Goal: Task Accomplishment & Management: Complete application form

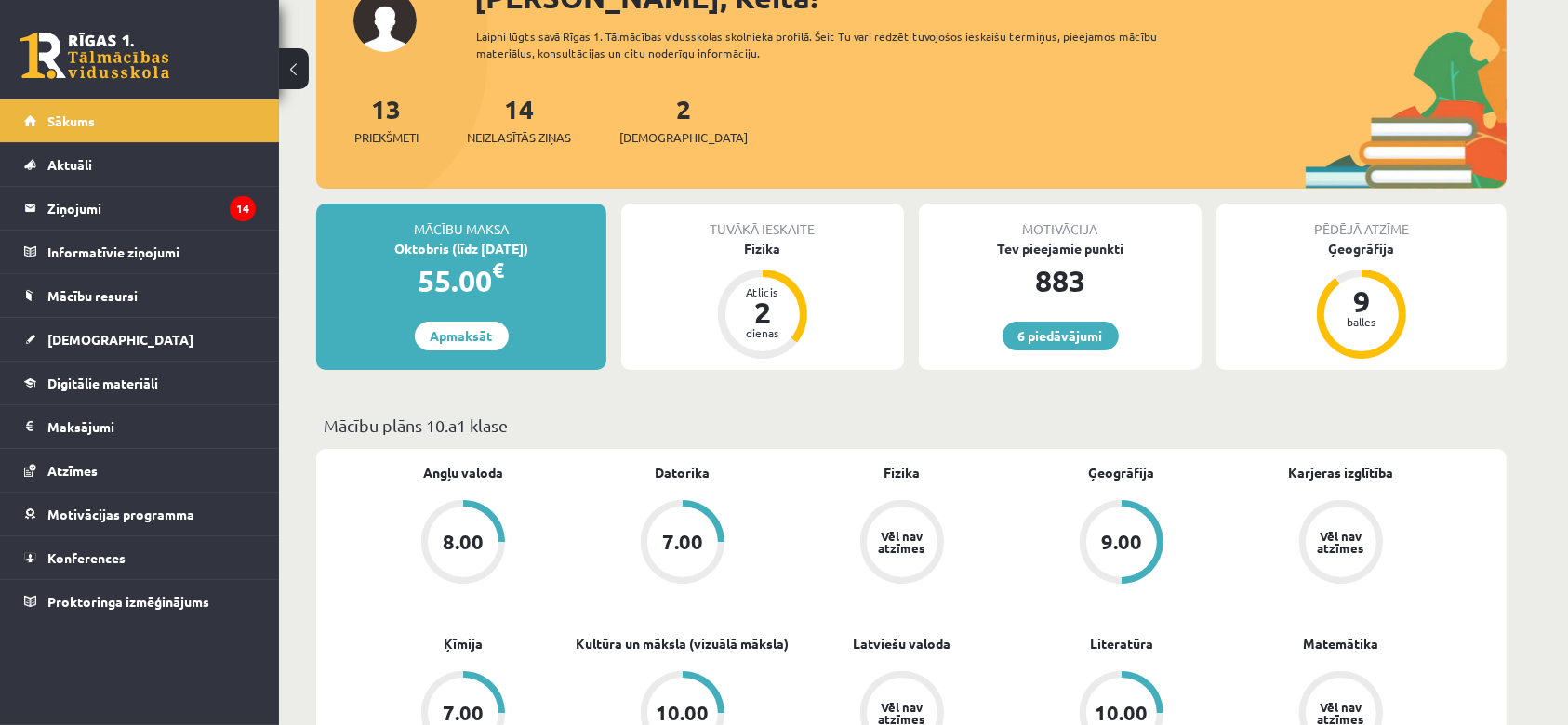
scroll to position [154, 0]
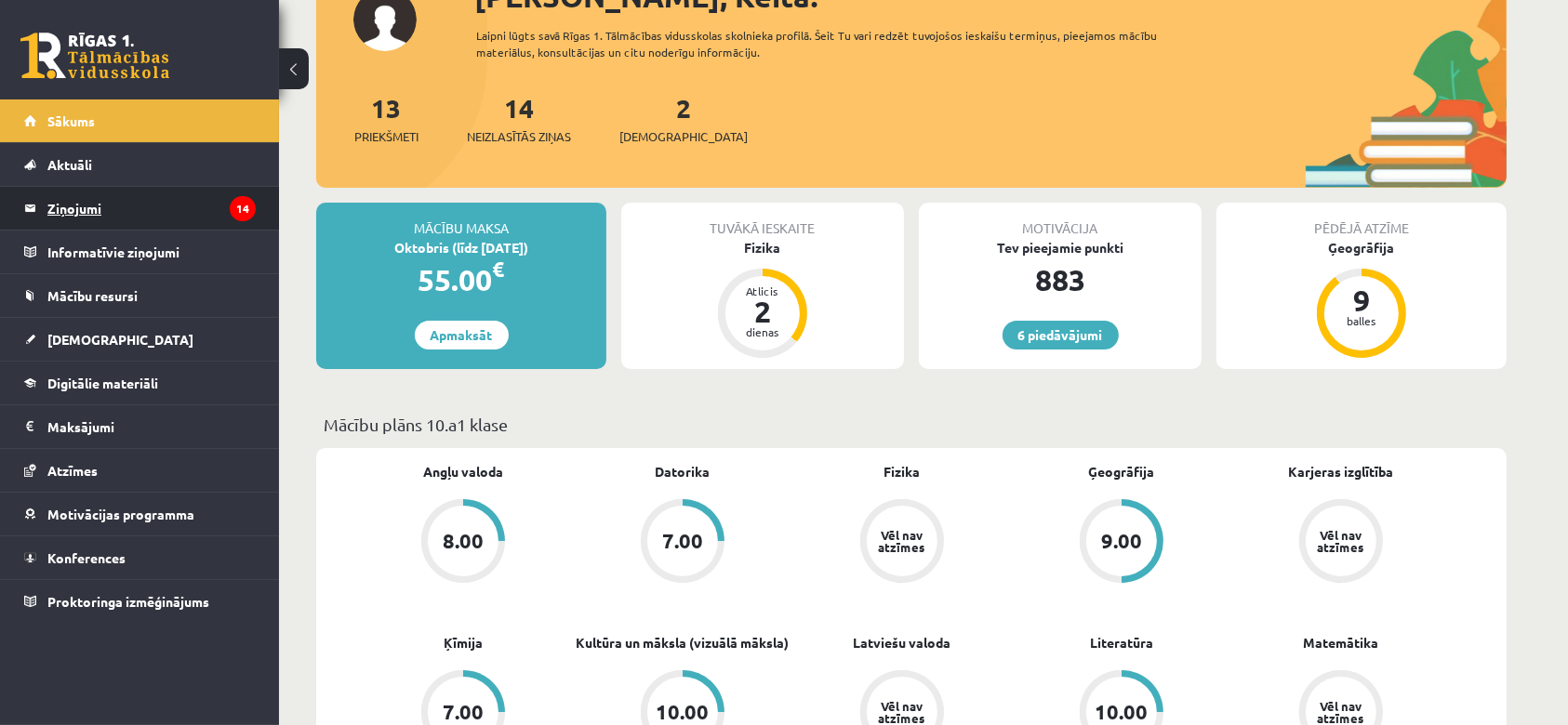
click at [161, 221] on legend "Ziņojumi 14" at bounding box center [151, 208] width 208 height 43
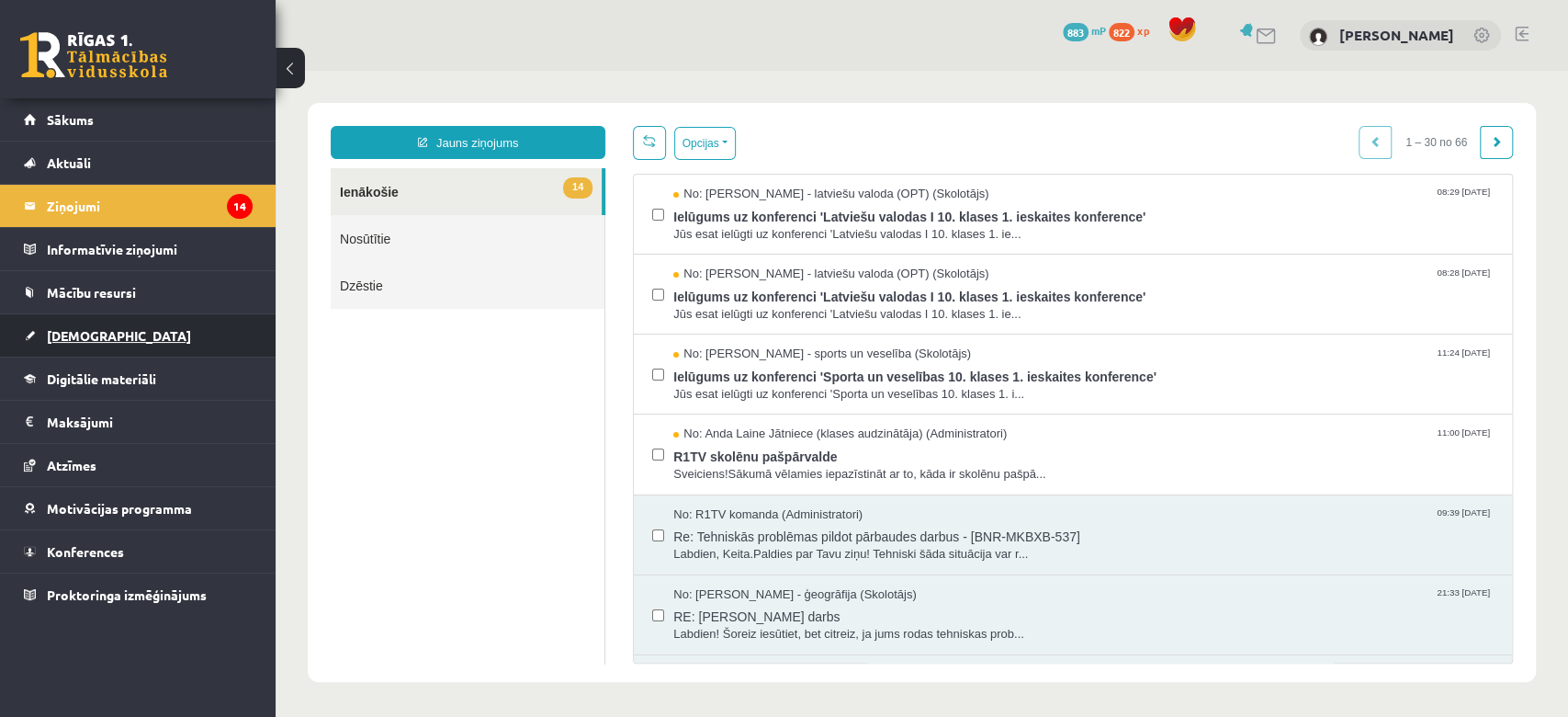
click at [93, 329] on span "[DEMOGRAPHIC_DATA]" at bounding box center [118, 335] width 144 height 16
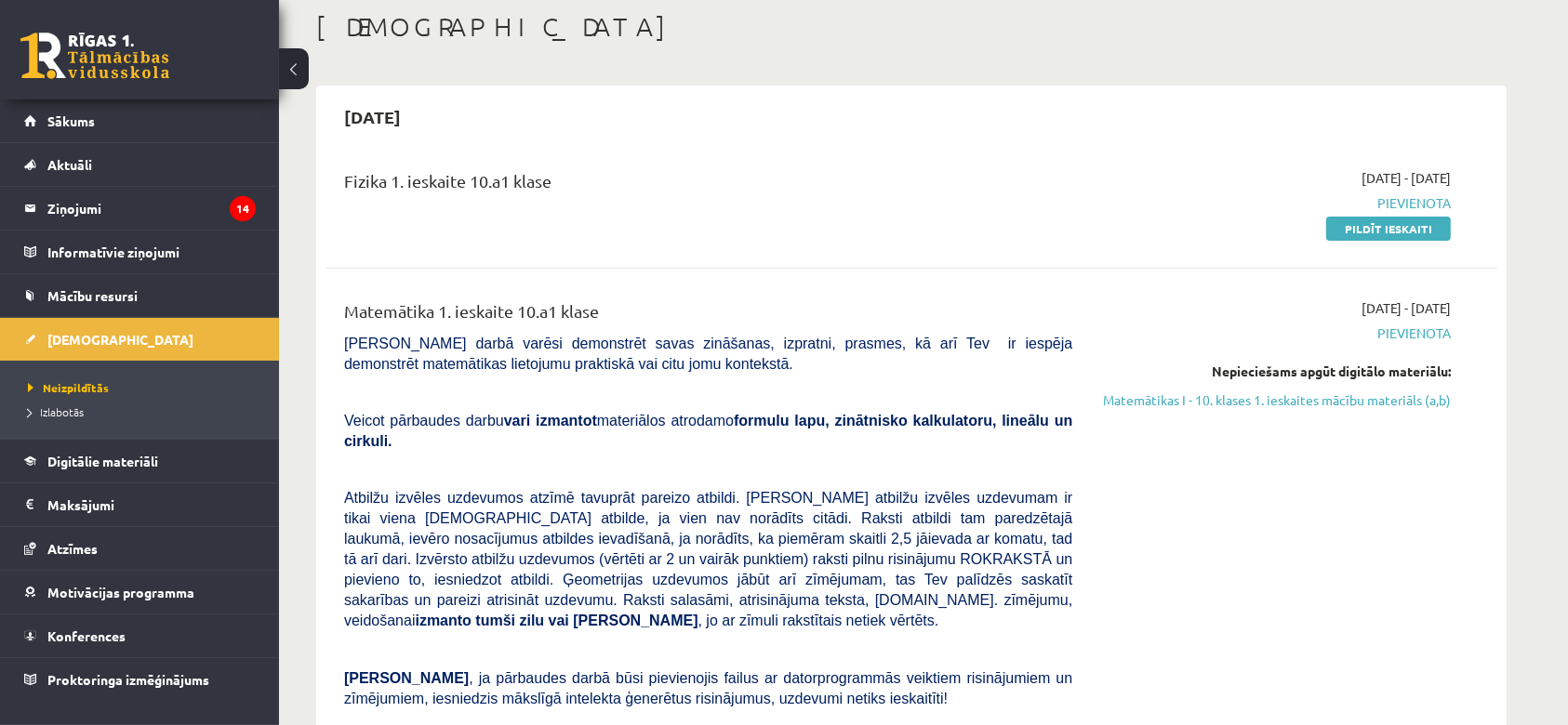
scroll to position [97, 0]
click at [1339, 236] on link "Pildīt ieskaiti" at bounding box center [1388, 229] width 125 height 24
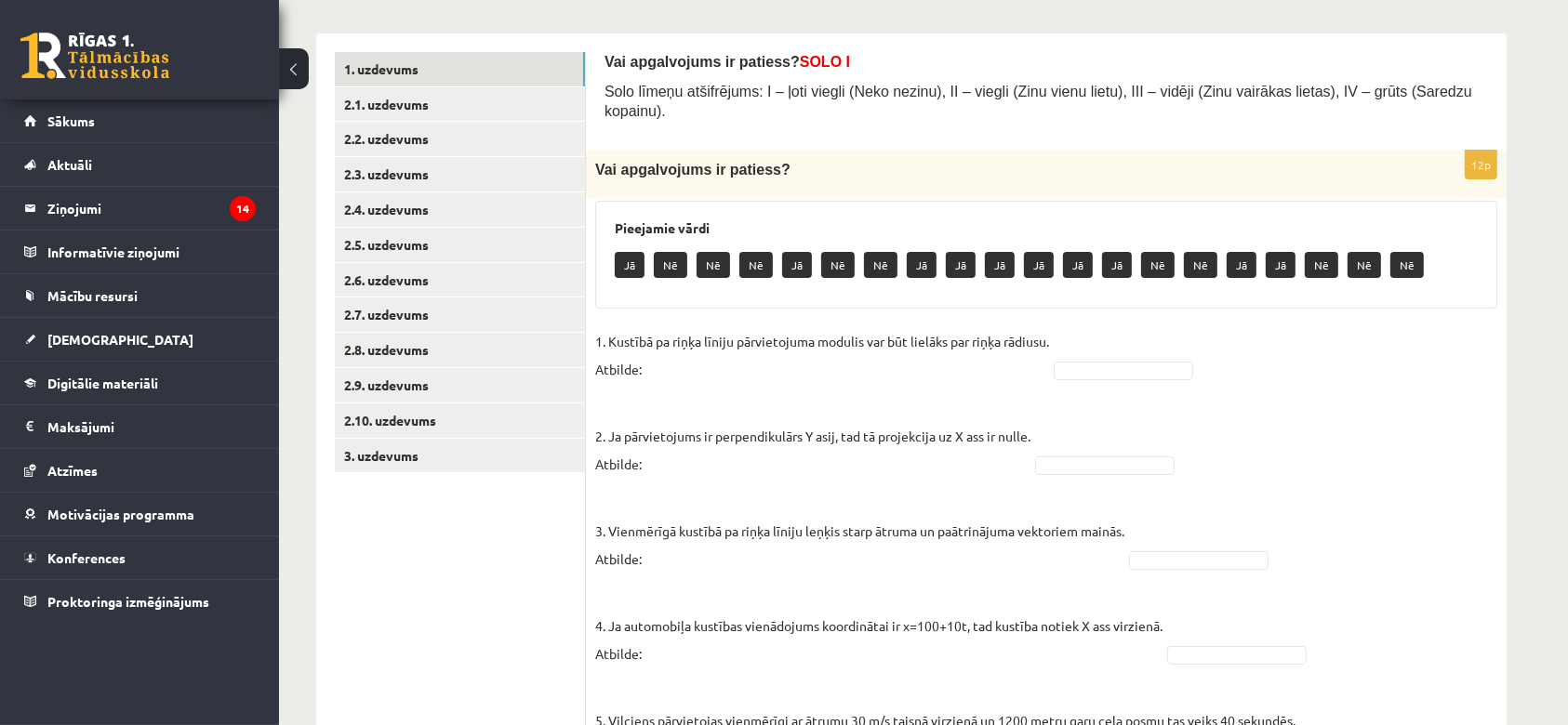
scroll to position [327, 0]
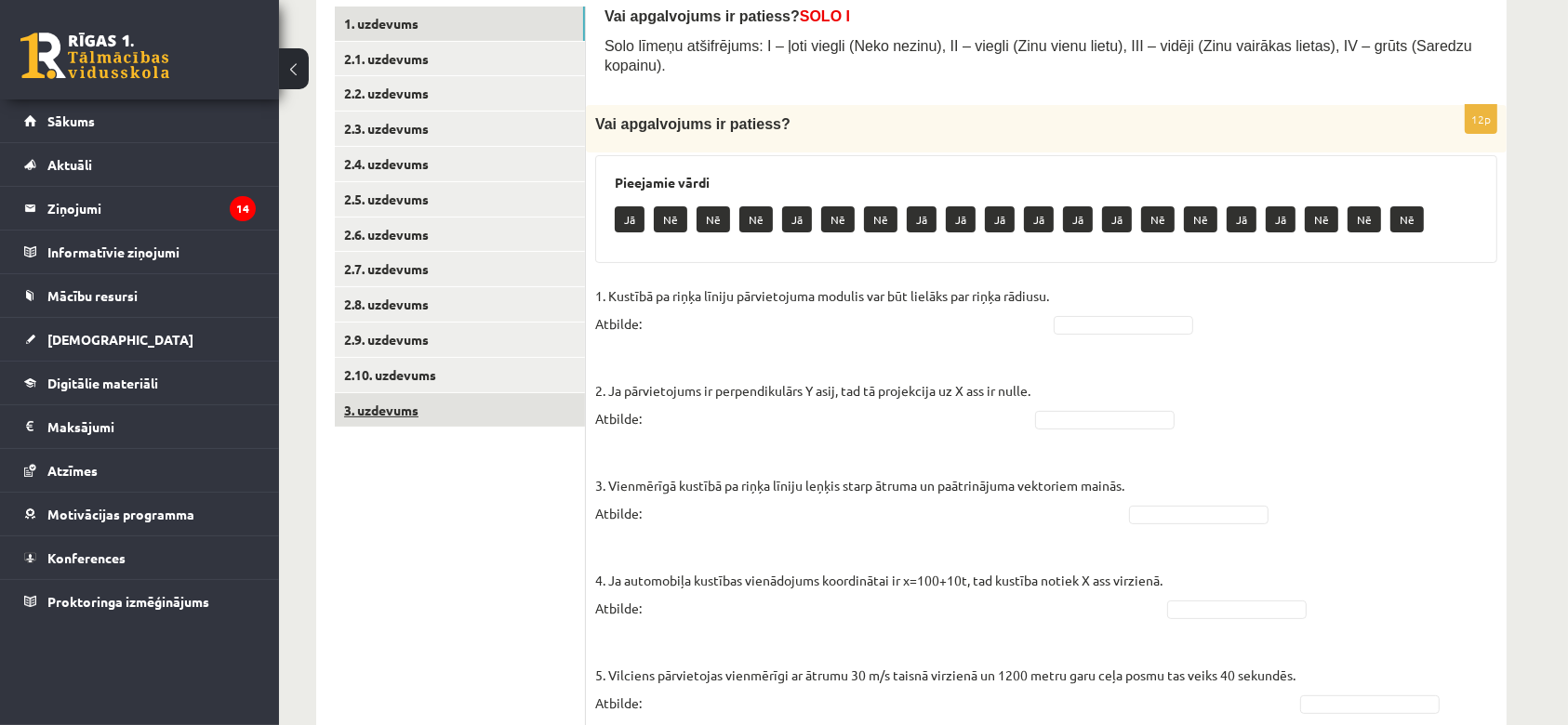
click at [415, 424] on link "3. uzdevums" at bounding box center [459, 411] width 251 height 35
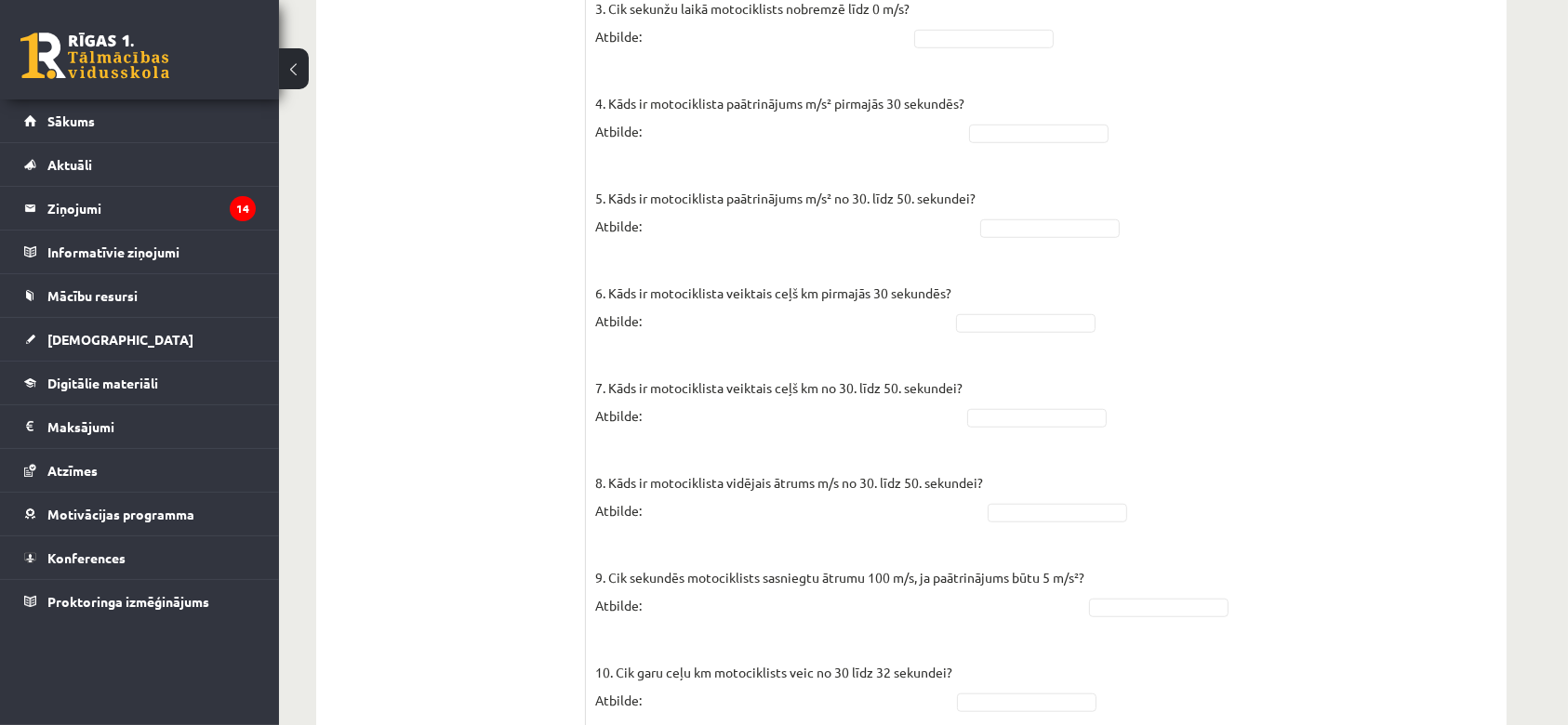
scroll to position [1410, 0]
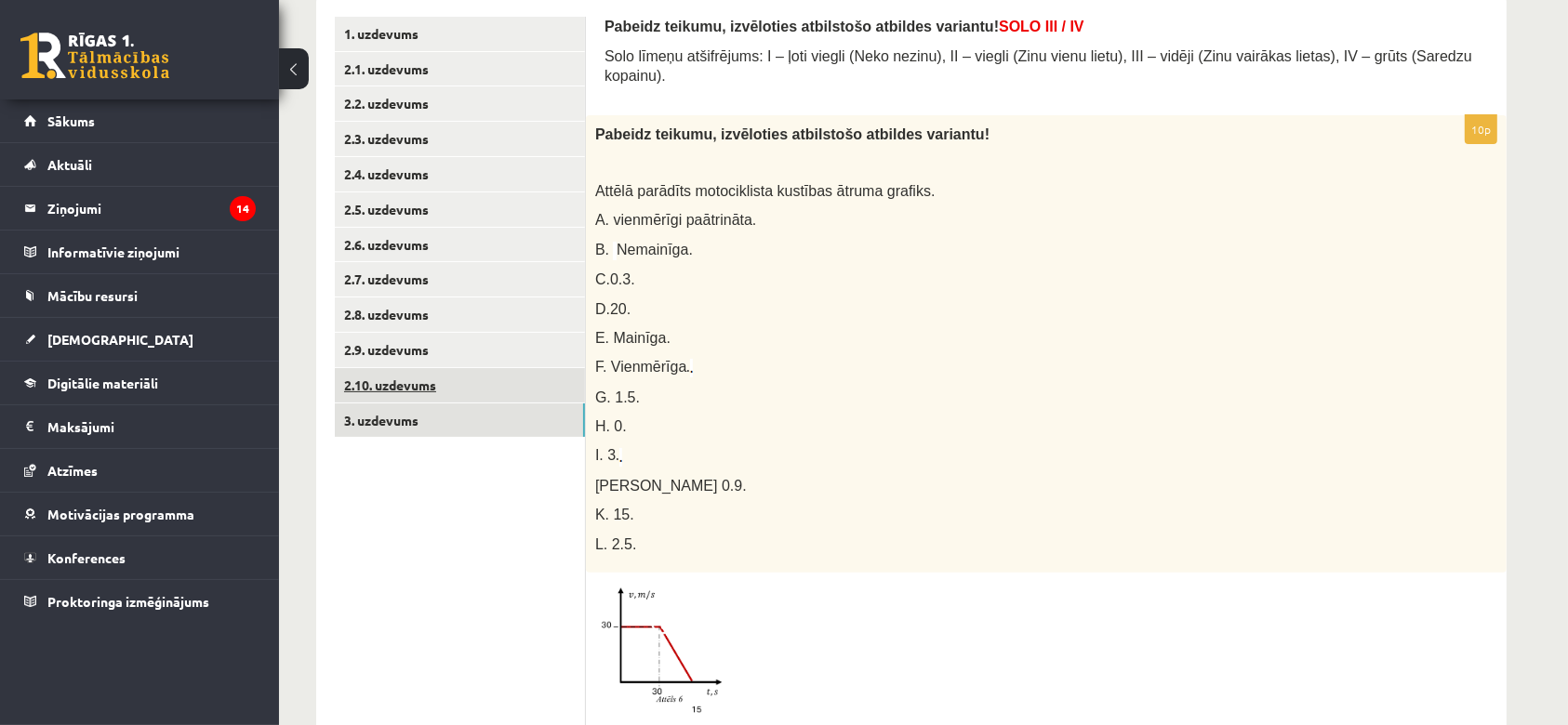
click at [392, 378] on link "2.10. uzdevums" at bounding box center [459, 386] width 251 height 35
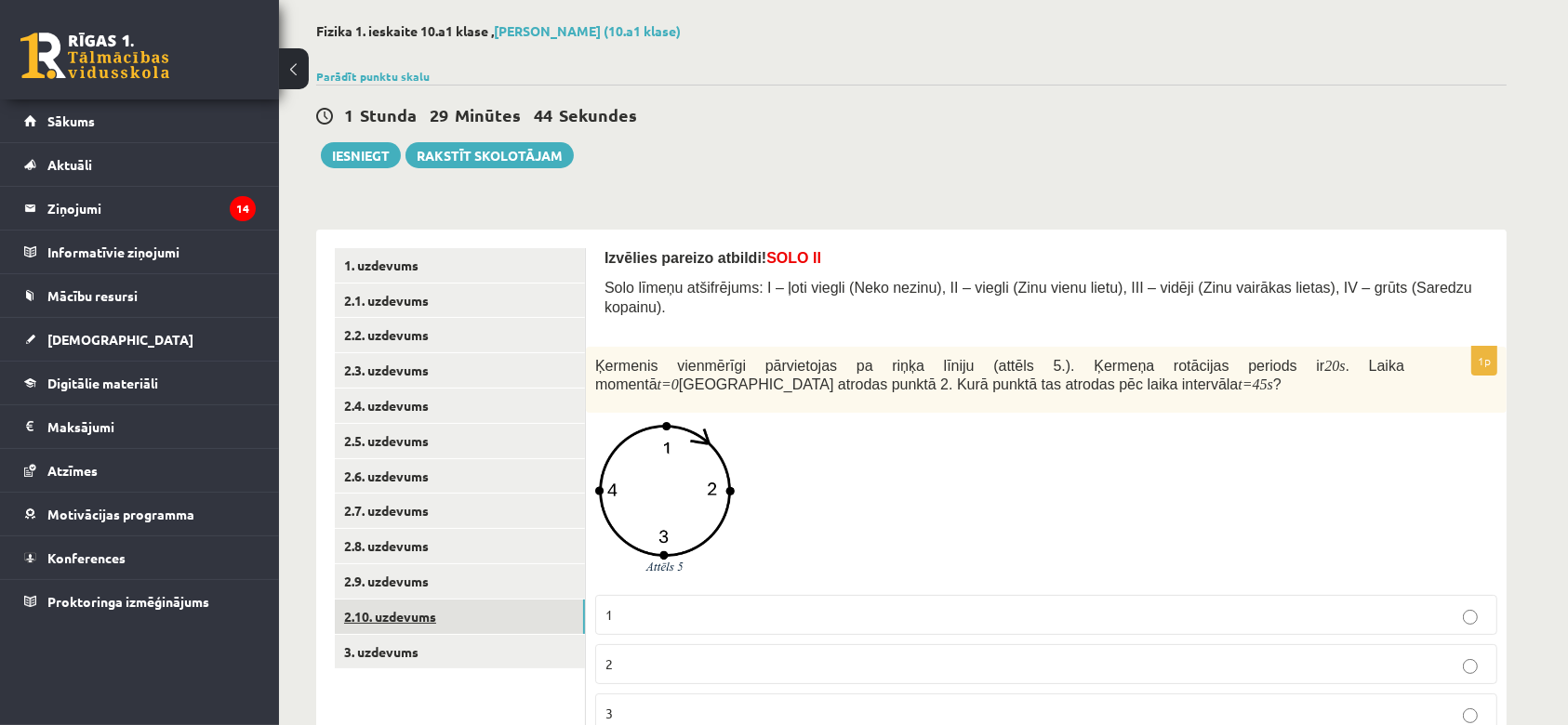
scroll to position [193, 0]
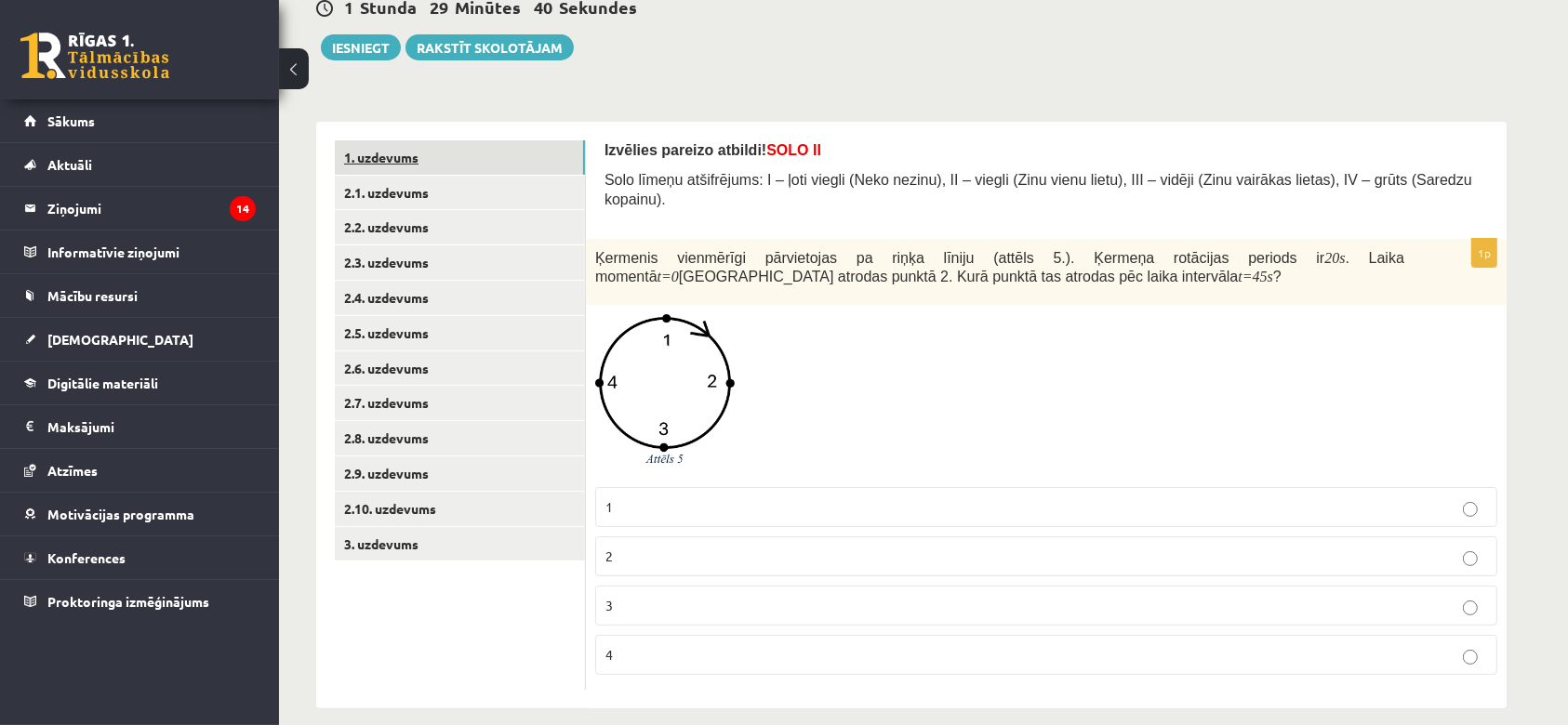
click at [407, 153] on link "1. uzdevums" at bounding box center [459, 158] width 251 height 35
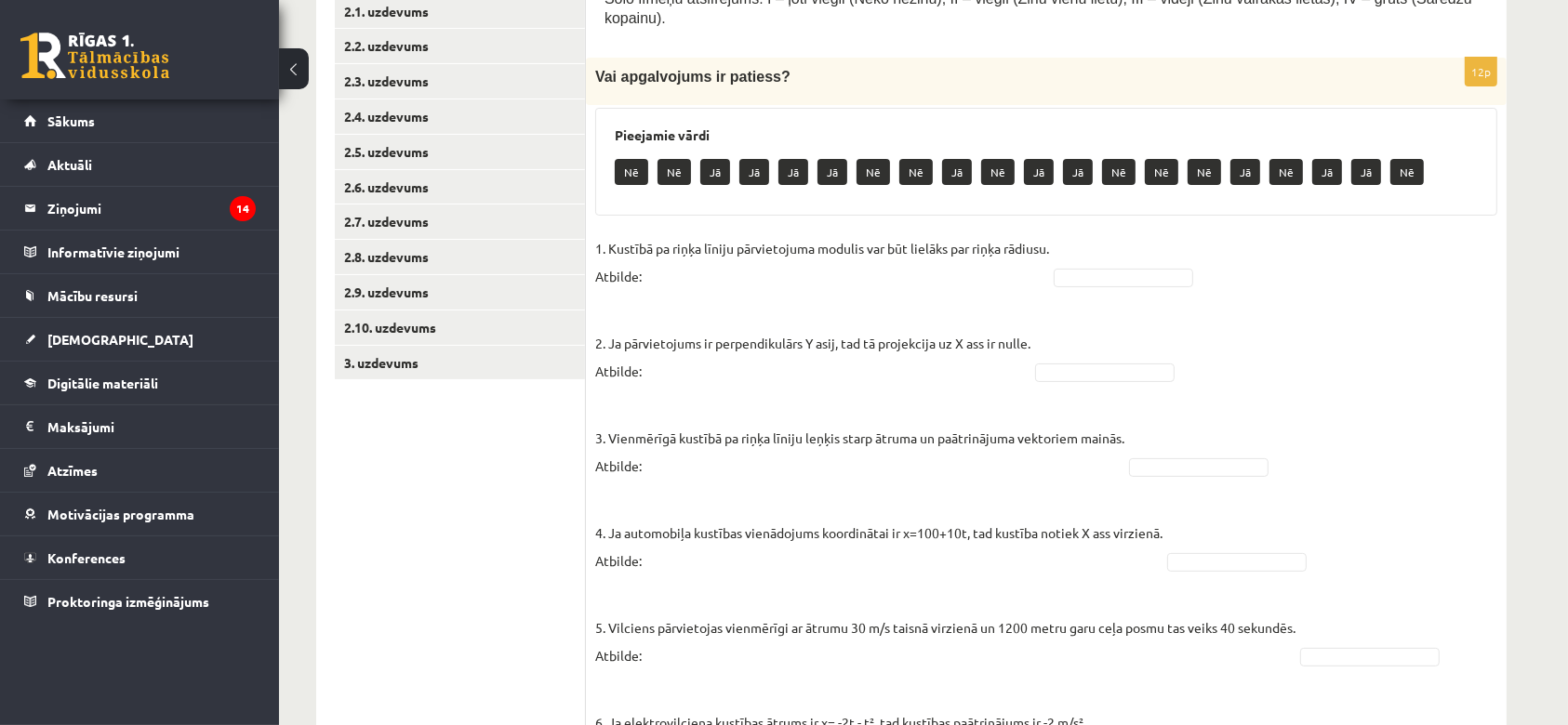
scroll to position [308, 0]
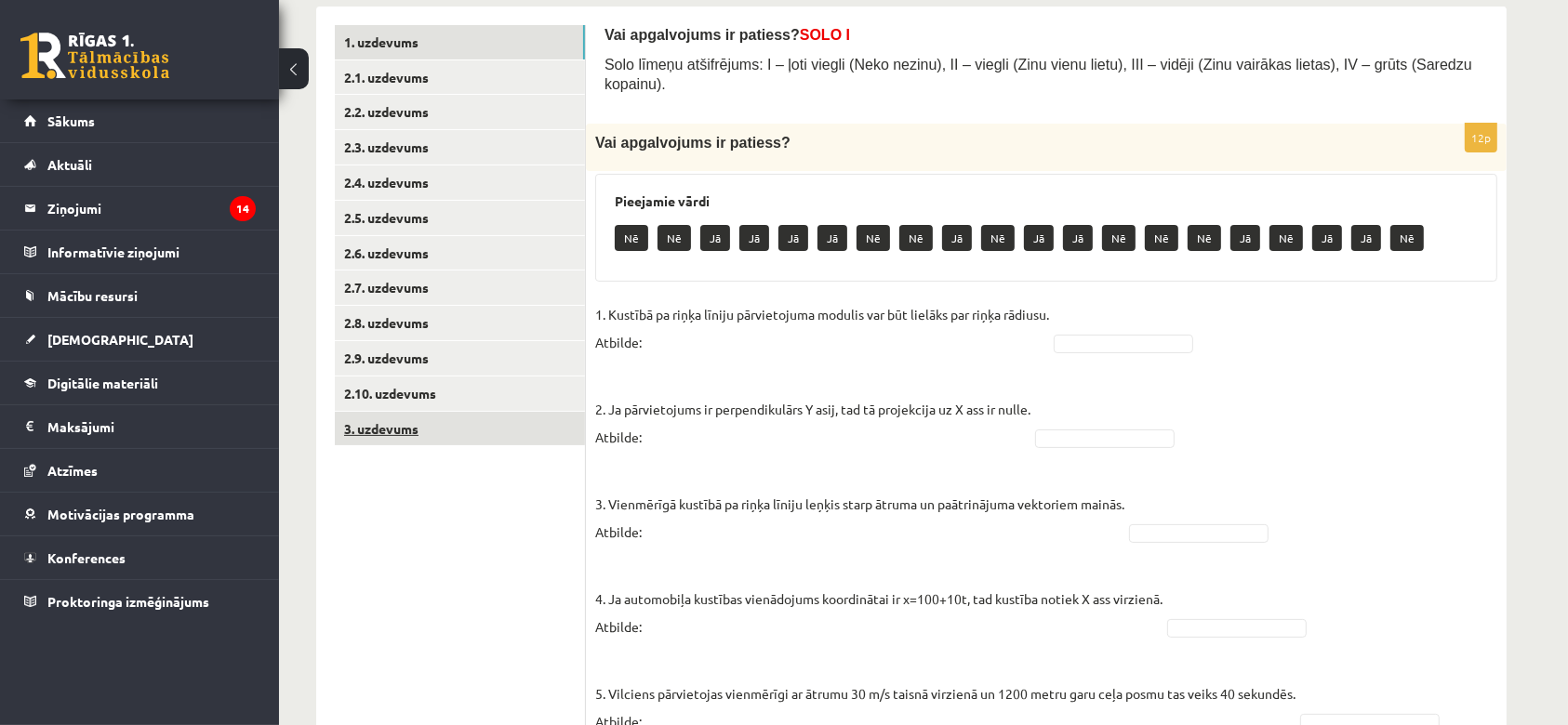
click at [401, 433] on link "3. uzdevums" at bounding box center [459, 429] width 251 height 35
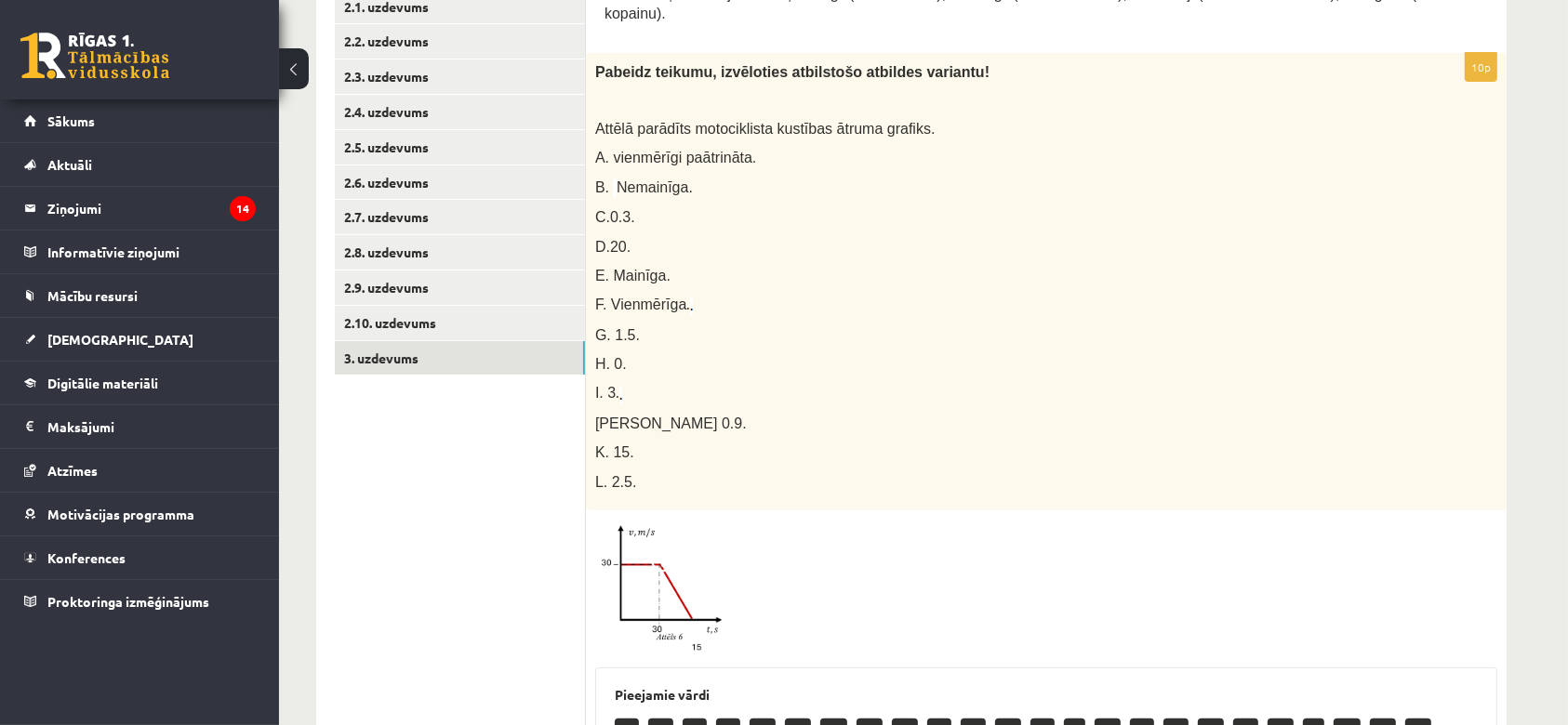
scroll to position [378, 0]
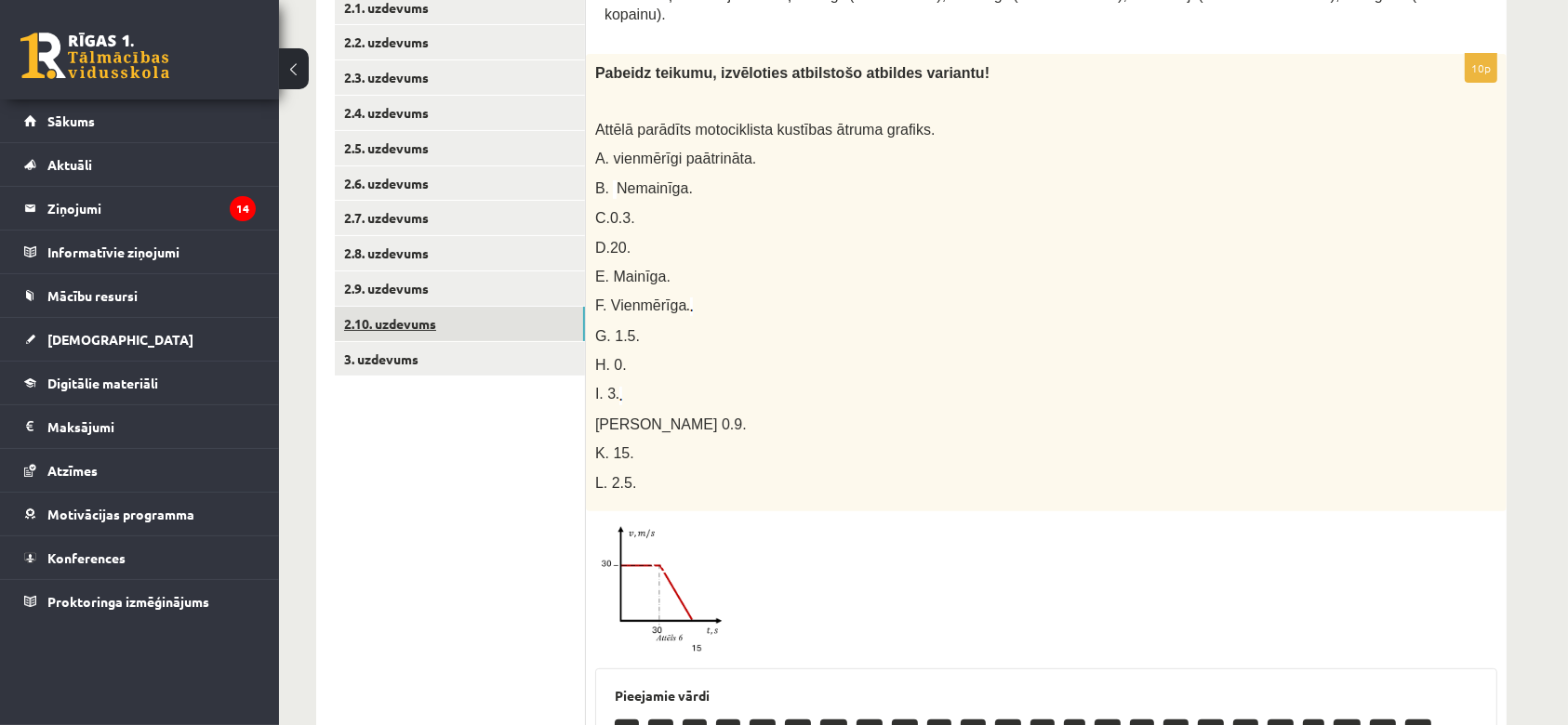
click at [370, 323] on link "2.10. uzdevums" at bounding box center [459, 324] width 251 height 35
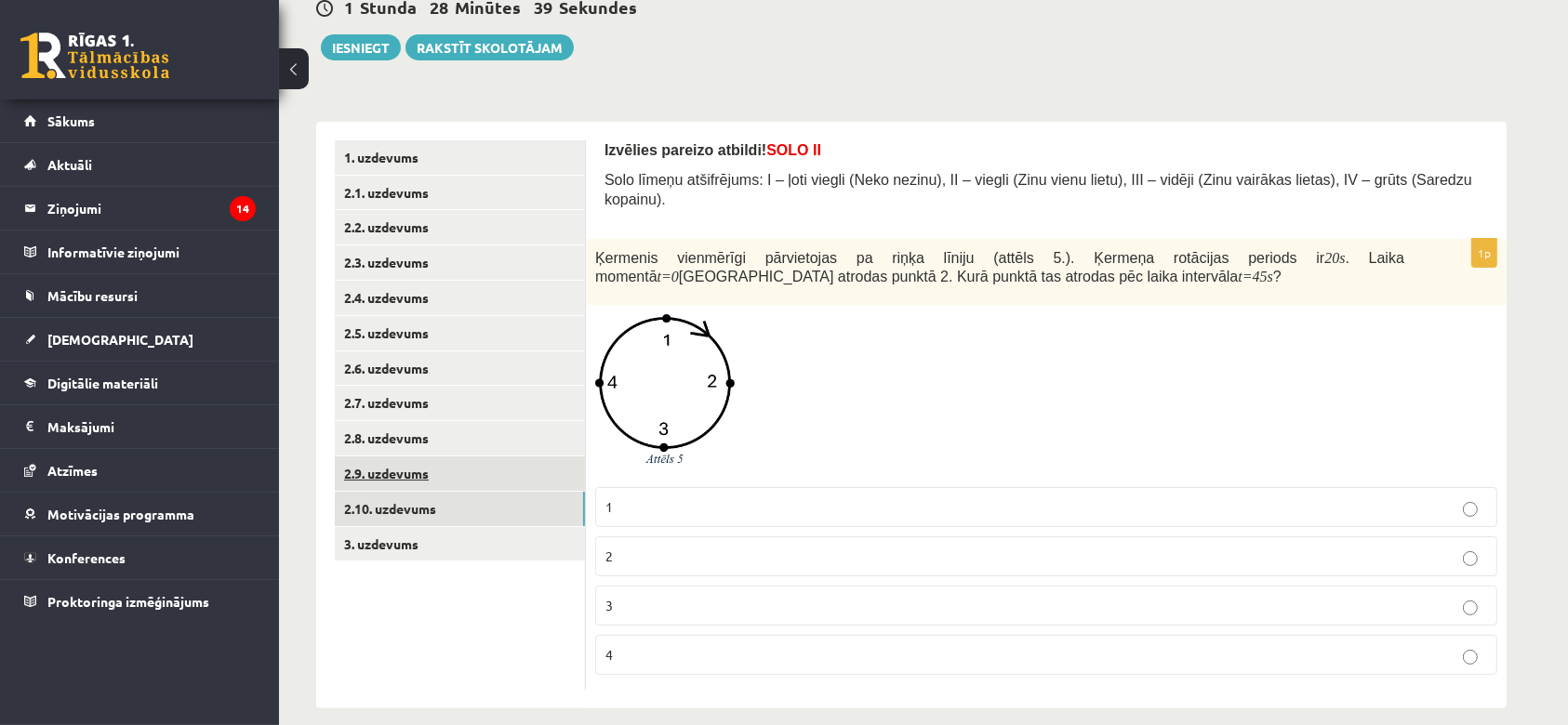
click at [349, 476] on link "2.9. uzdevums" at bounding box center [459, 474] width 251 height 35
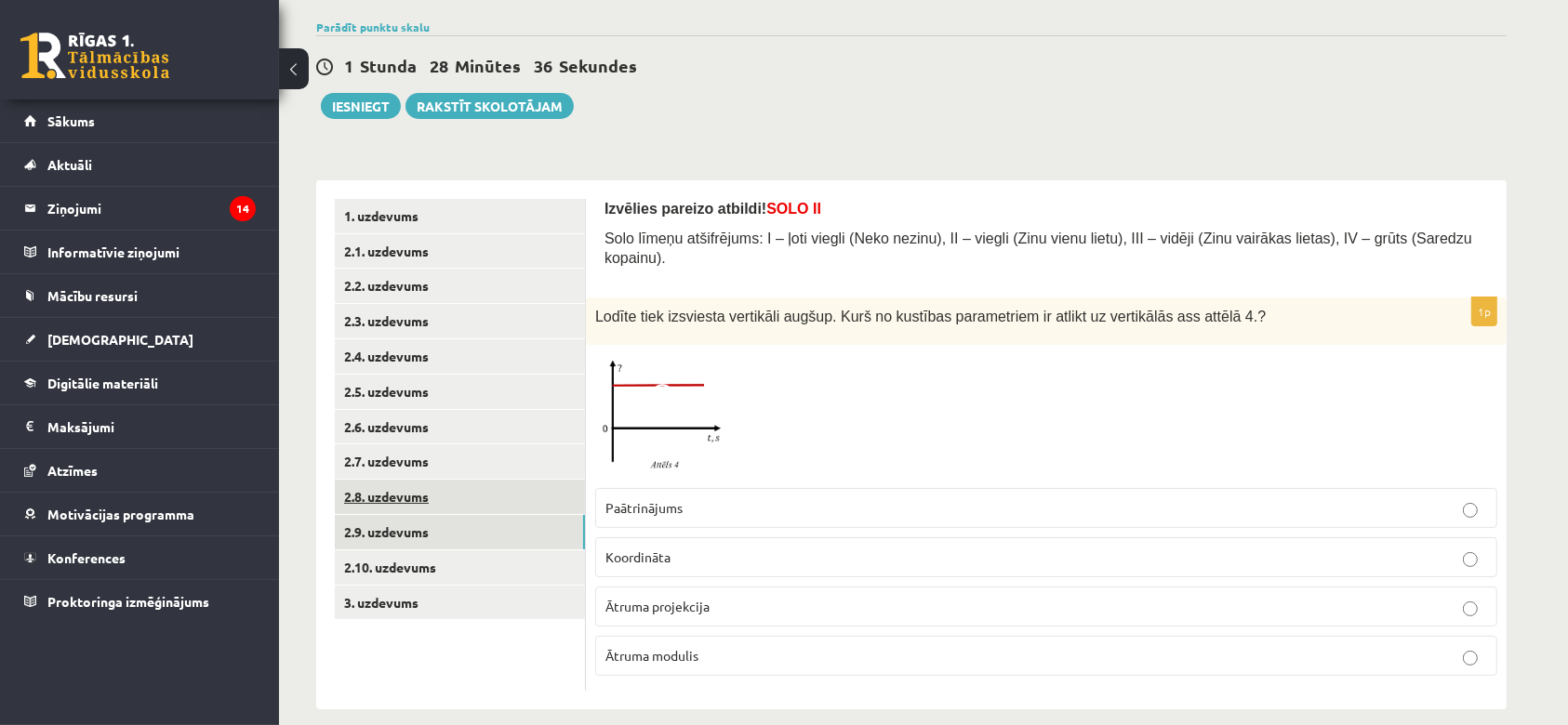
click at [400, 506] on link "2.8. uzdevums" at bounding box center [459, 497] width 251 height 35
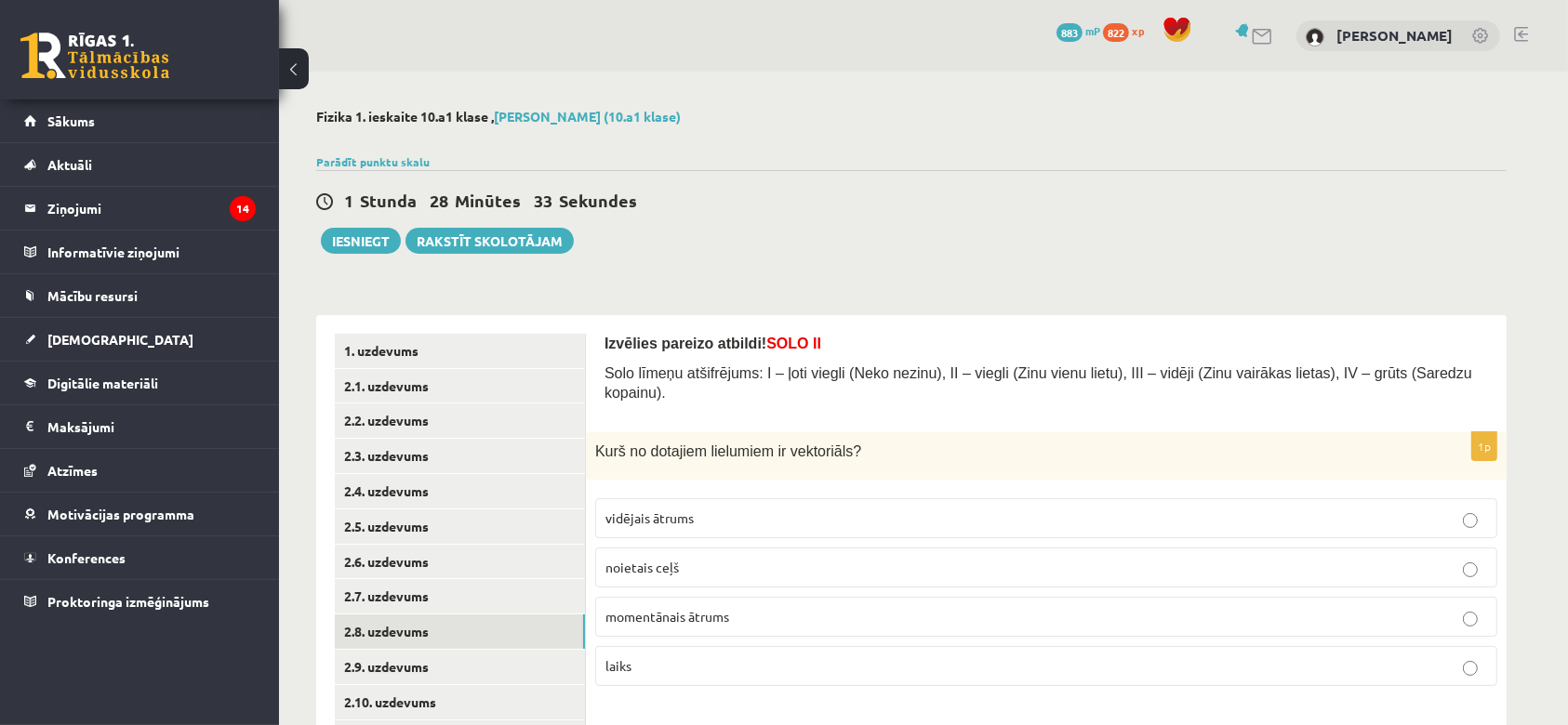
scroll to position [85, 0]
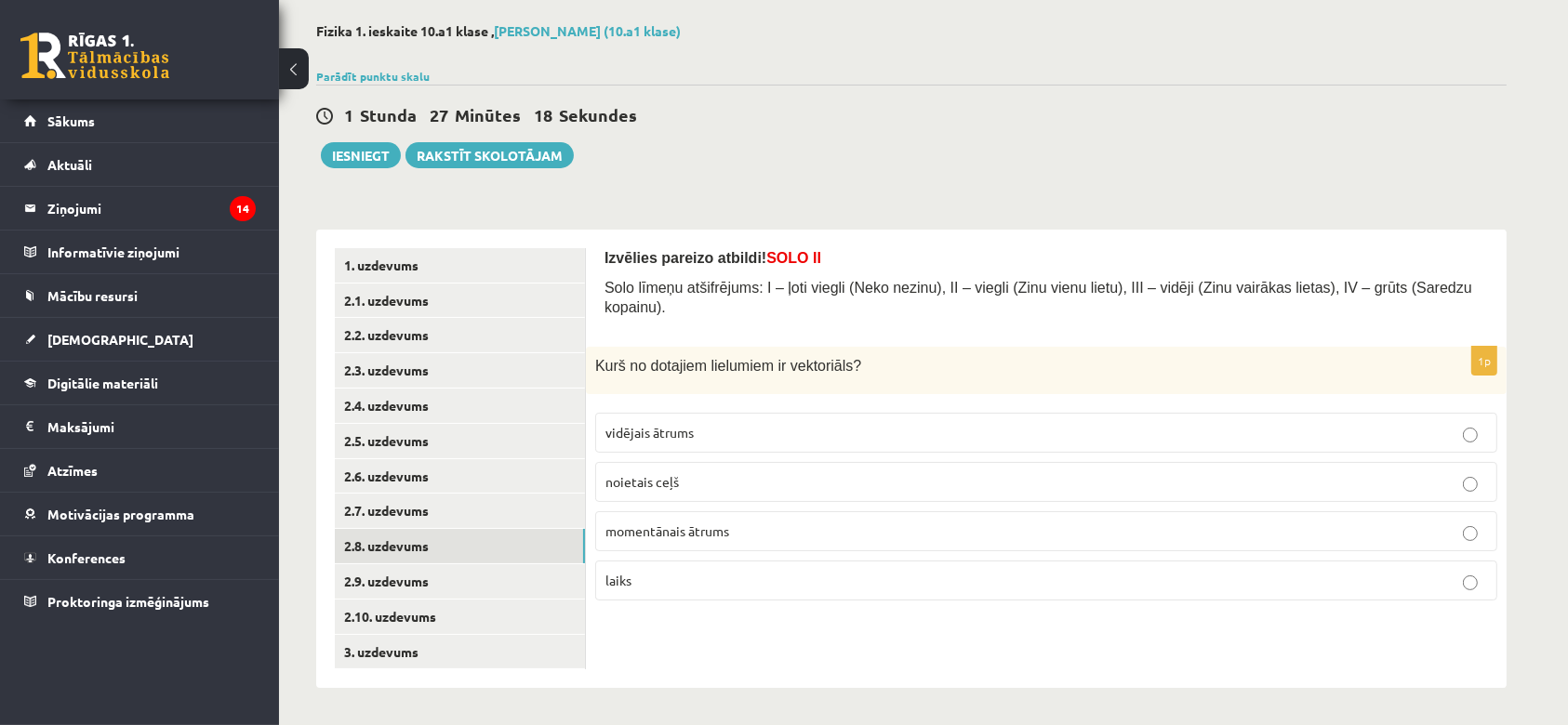
click at [680, 521] on p "momentānais ātrums" at bounding box center [1046, 531] width 881 height 19
click at [395, 506] on link "2.7. uzdevums" at bounding box center [459, 510] width 251 height 35
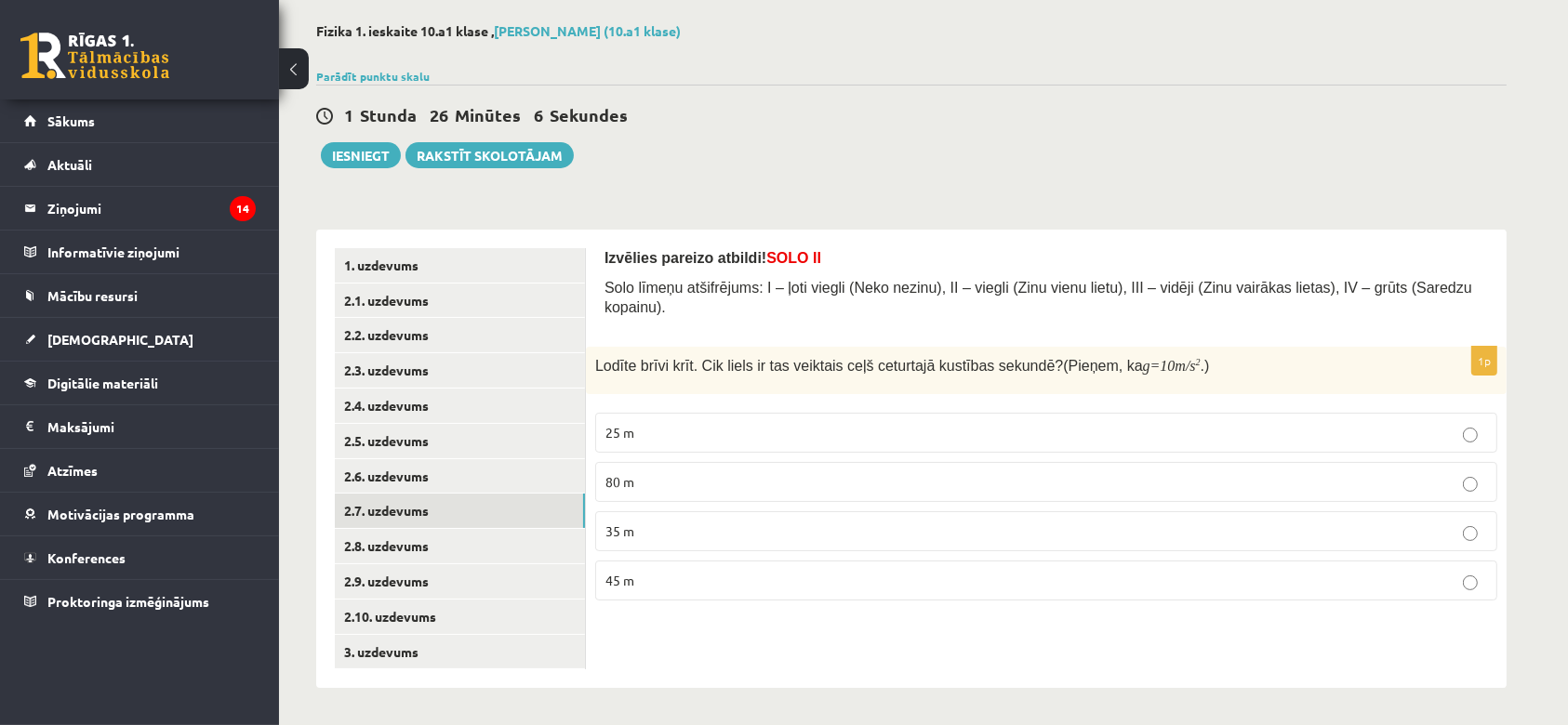
click at [826, 511] on label "35 m" at bounding box center [1046, 531] width 902 height 40
click at [413, 469] on link "2.6. uzdevums" at bounding box center [459, 477] width 251 height 35
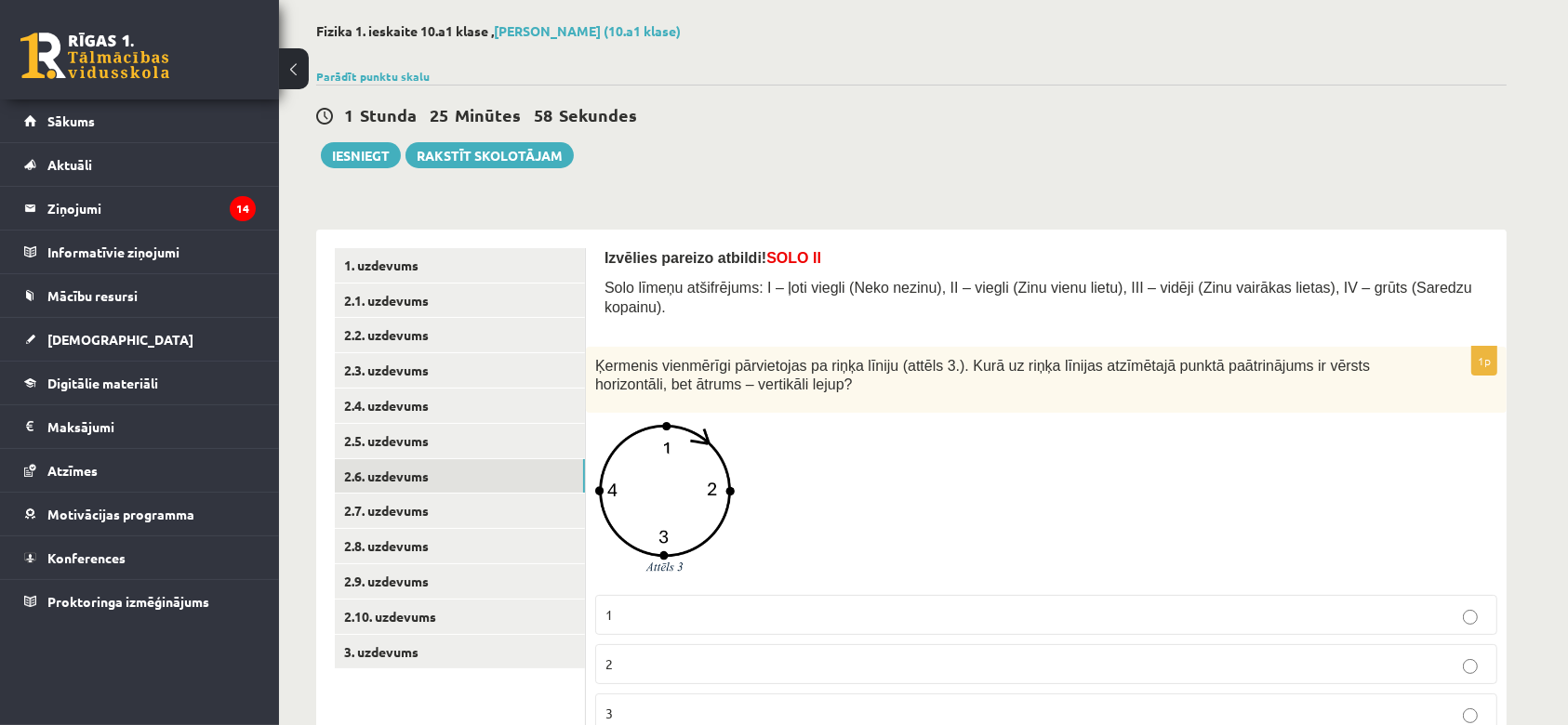
scroll to position [193, 0]
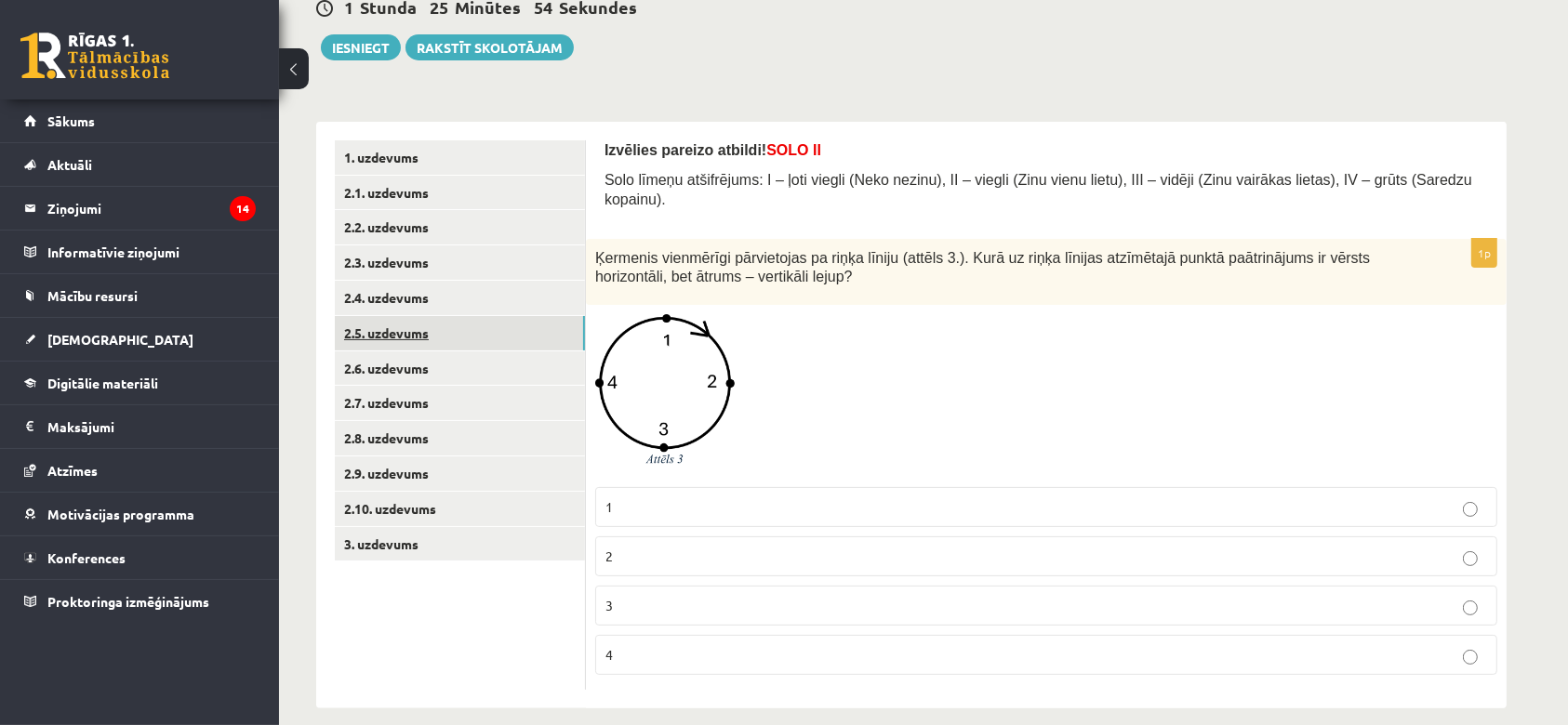
click at [461, 336] on link "2.5. uzdevums" at bounding box center [459, 334] width 251 height 35
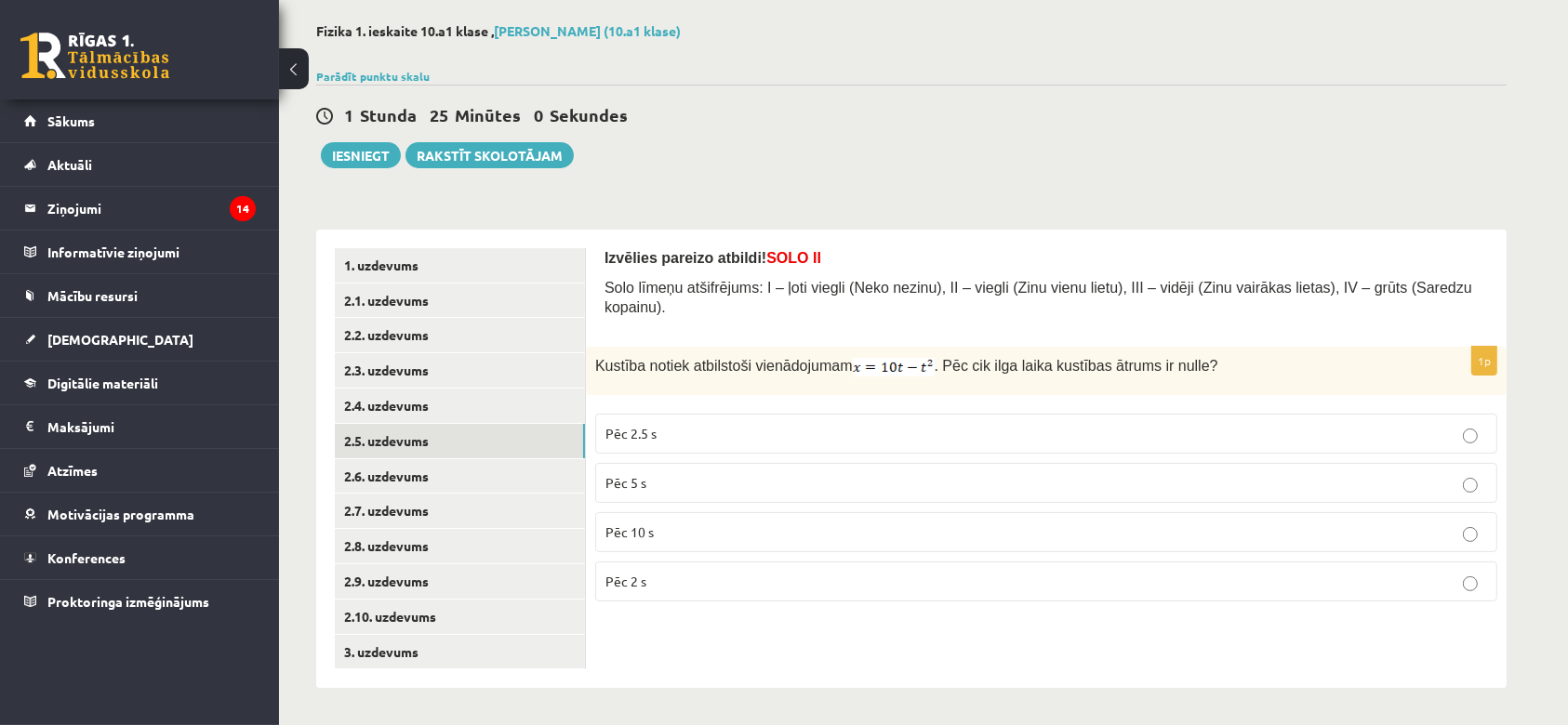
click at [759, 473] on p "Pēc 5 s" at bounding box center [1046, 482] width 881 height 19
click at [383, 478] on link "2.6. uzdevums" at bounding box center [459, 477] width 251 height 35
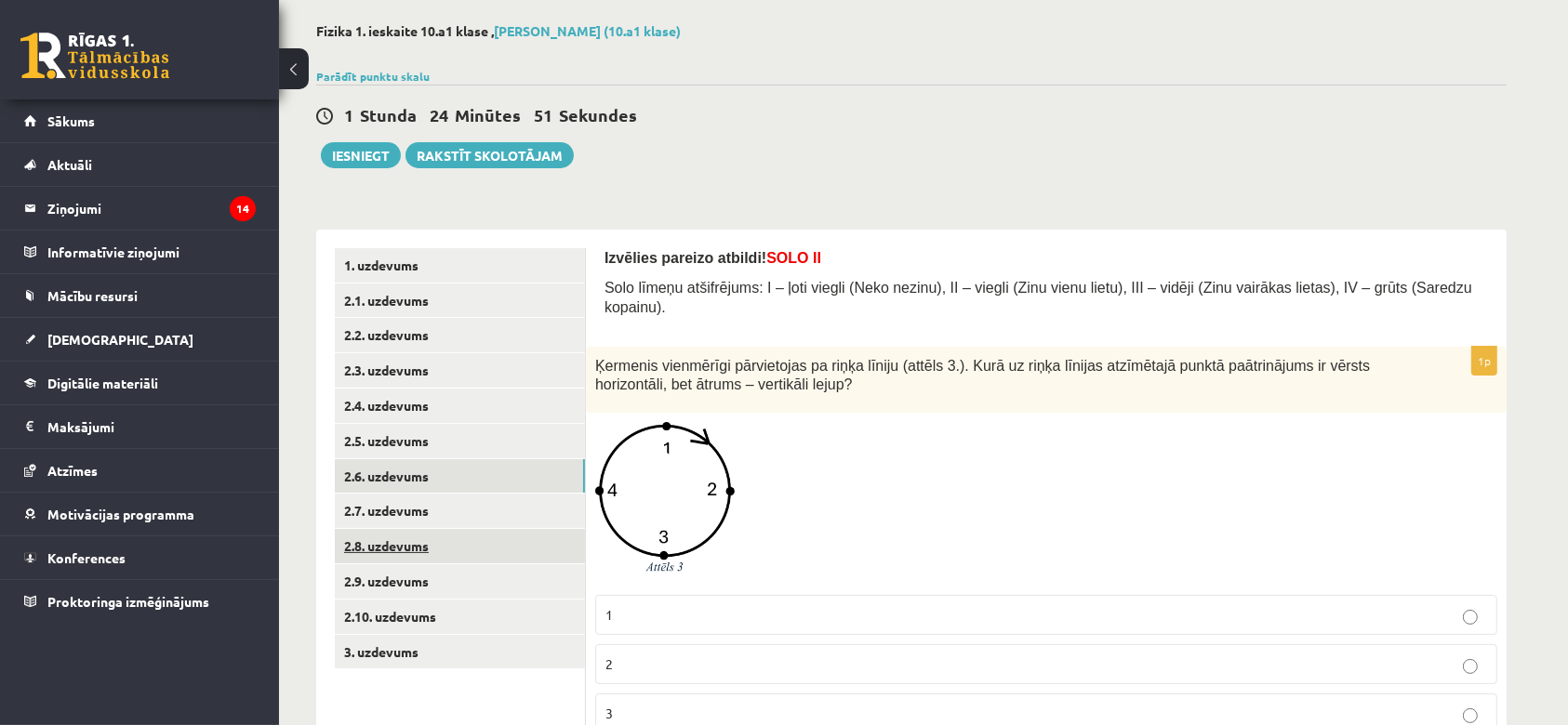
click at [397, 536] on link "2.8. uzdevums" at bounding box center [459, 546] width 251 height 35
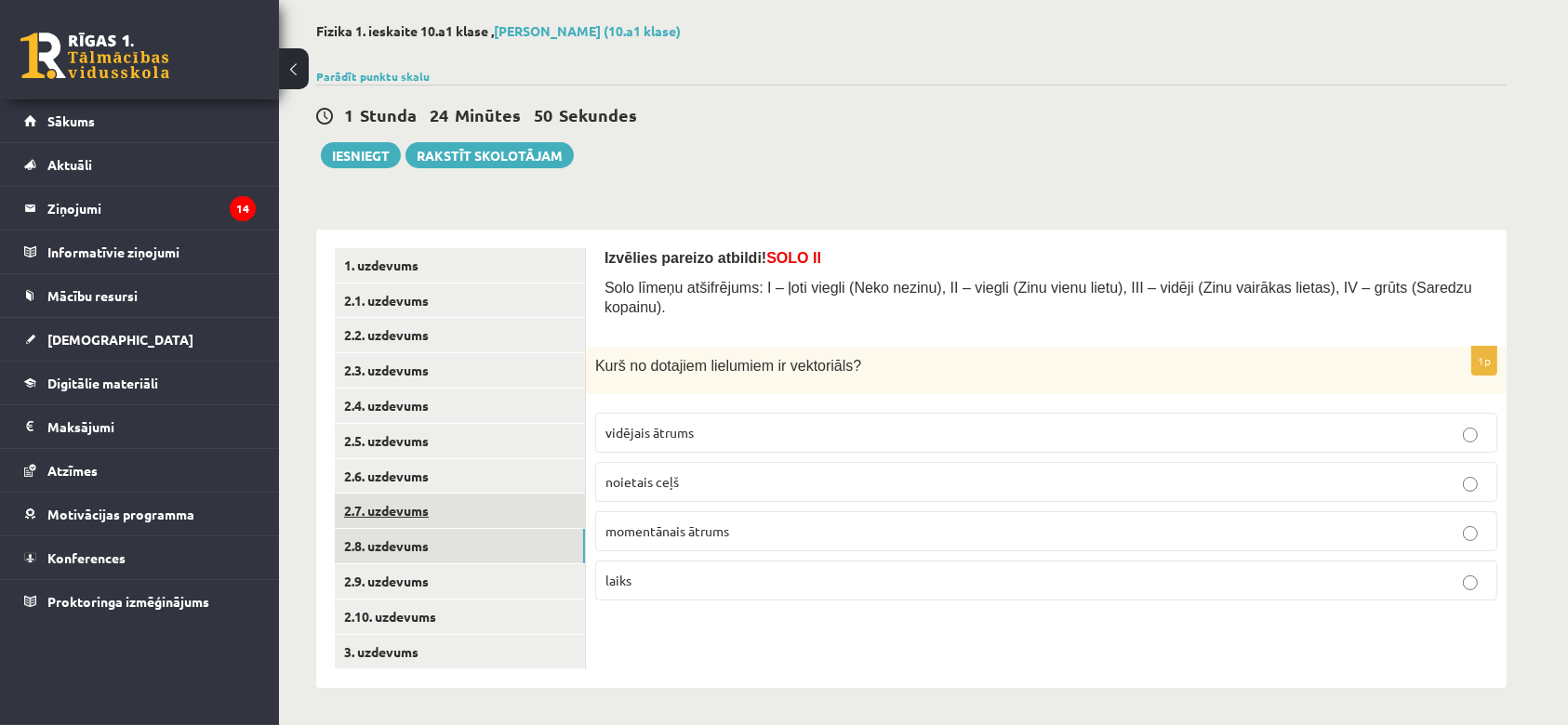
click at [394, 507] on link "2.7. uzdevums" at bounding box center [459, 510] width 251 height 35
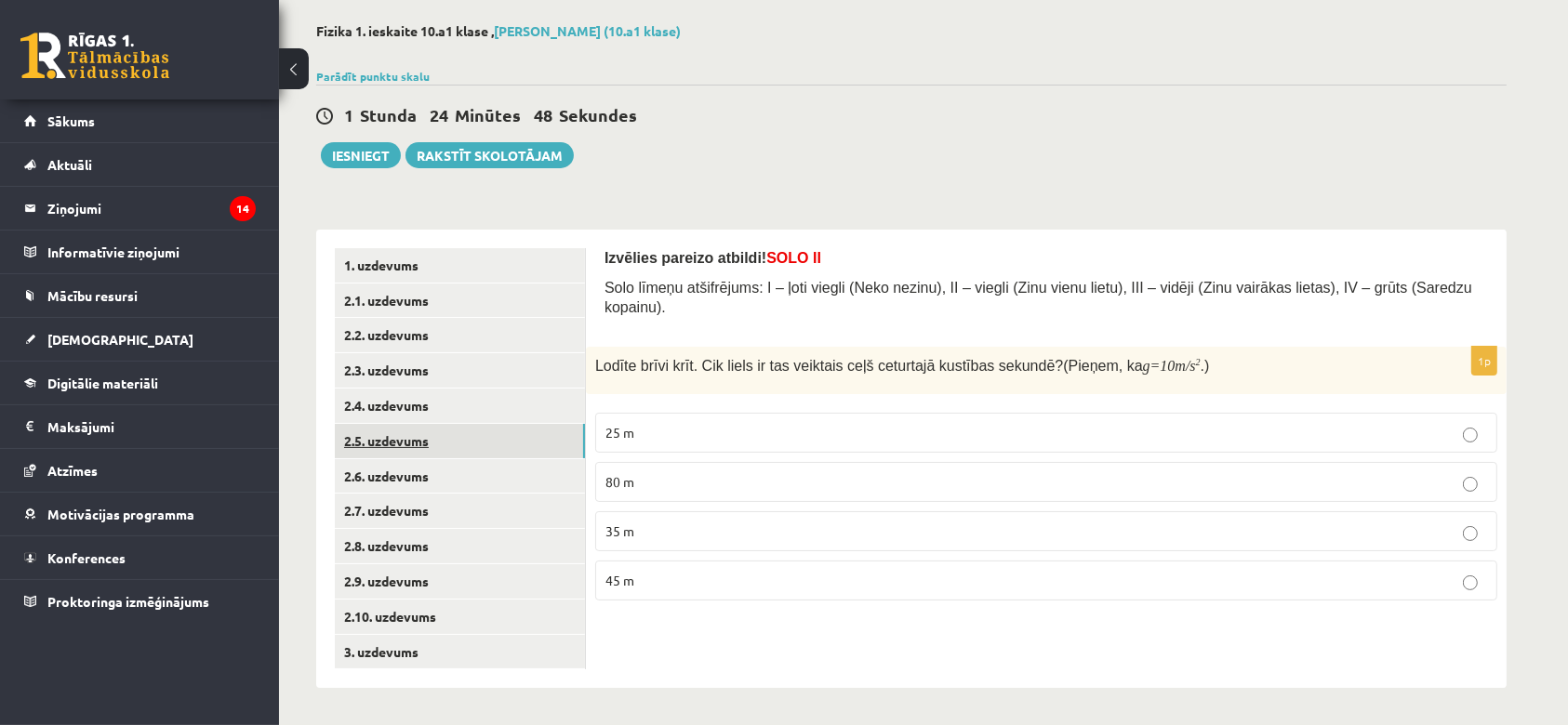
click at [398, 449] on link "2.5. uzdevums" at bounding box center [459, 441] width 251 height 35
click at [395, 409] on link "2.4. uzdevums" at bounding box center [459, 406] width 251 height 35
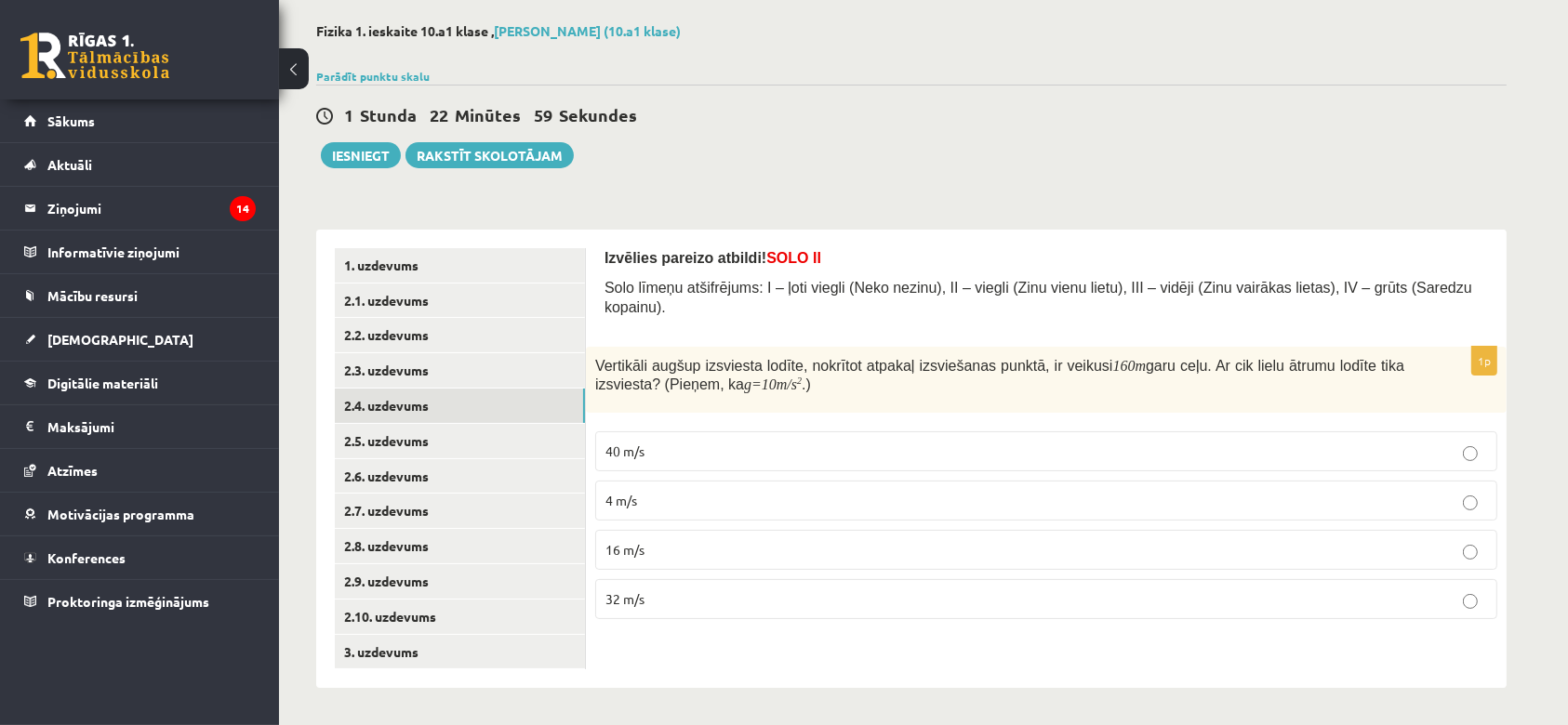
click at [685, 443] on label "40 m/s" at bounding box center [1046, 450] width 902 height 40
click at [405, 385] on link "2.3. uzdevums" at bounding box center [459, 370] width 251 height 35
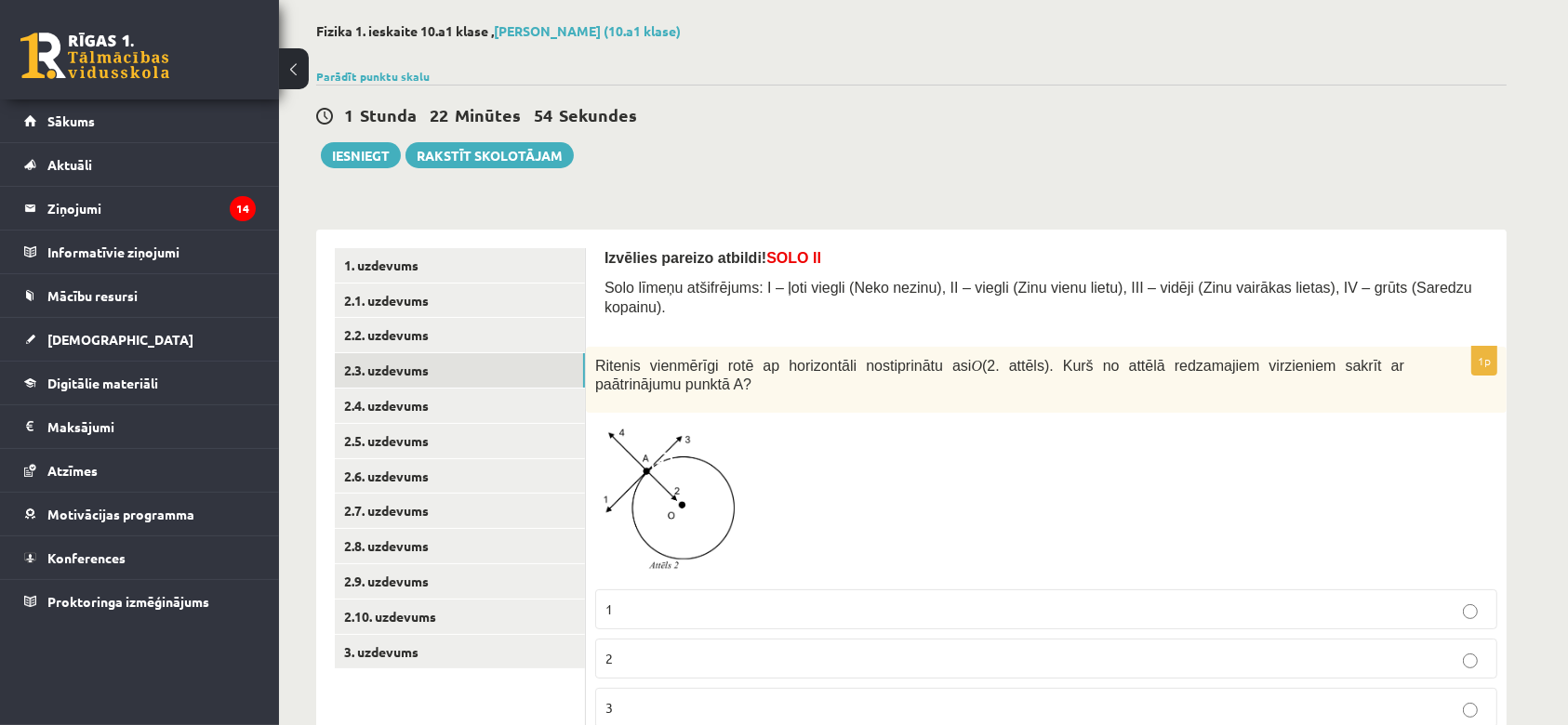
scroll to position [187, 0]
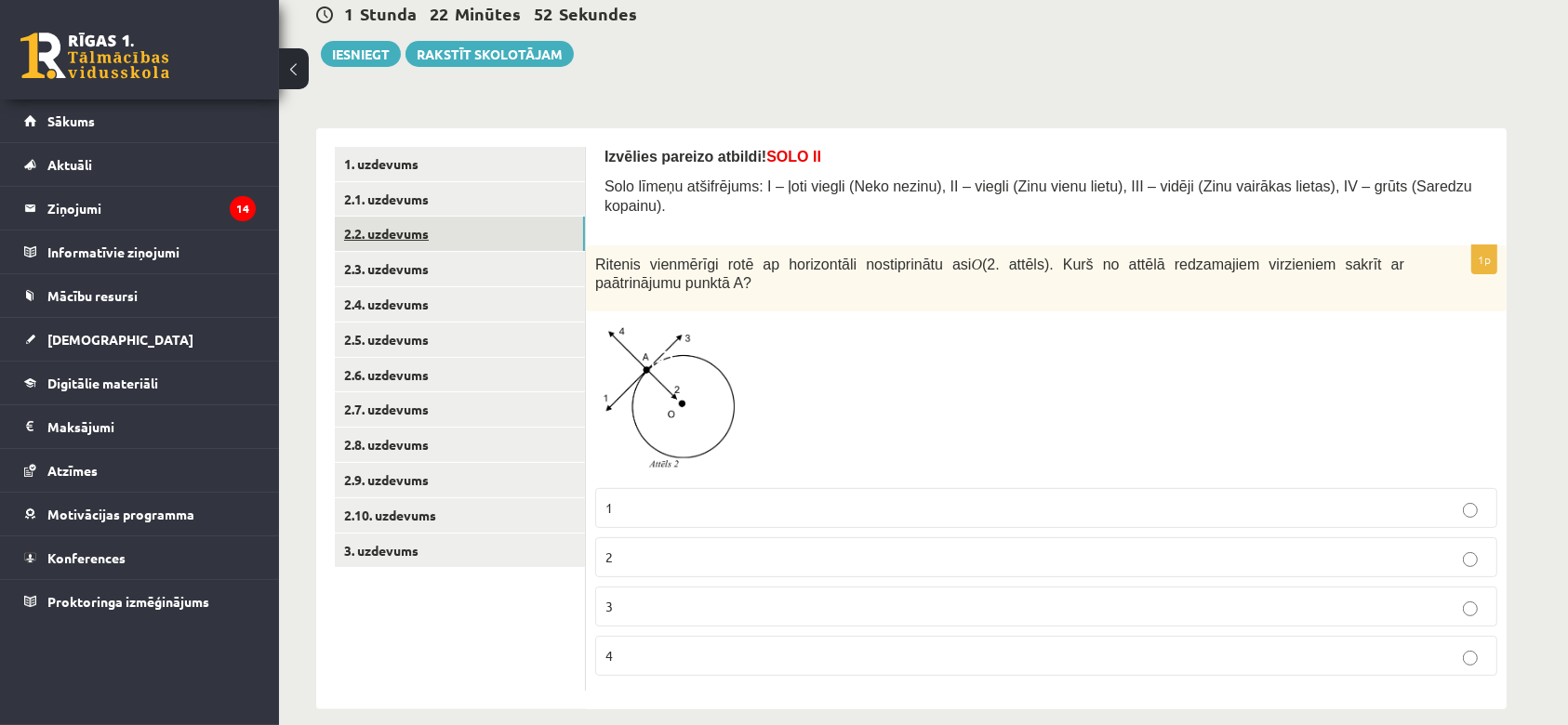
click at [434, 226] on link "2.2. uzdevums" at bounding box center [459, 234] width 251 height 35
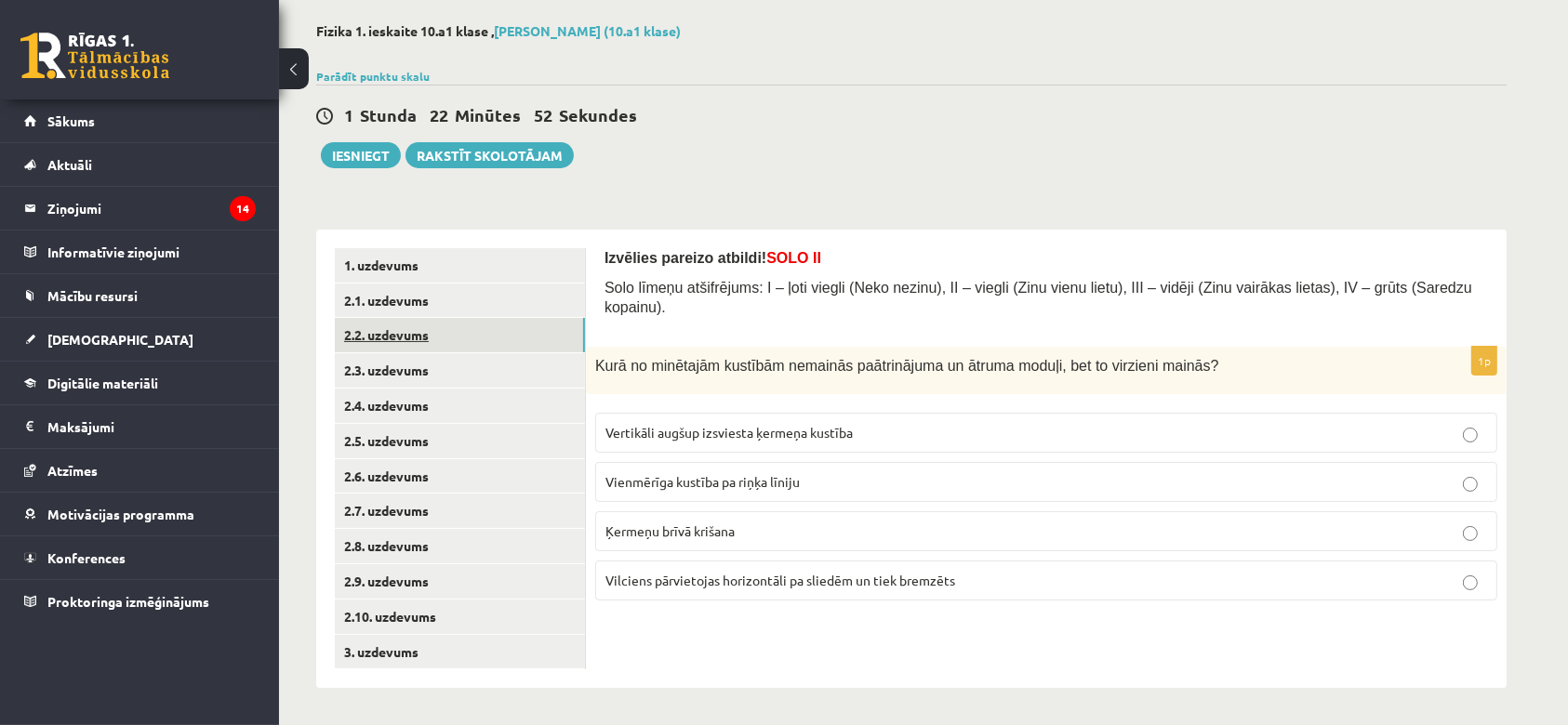
scroll to position [85, 0]
click at [709, 473] on span "Vienmērīga kustība pa riņķa līniju" at bounding box center [702, 480] width 194 height 16
click at [413, 288] on link "2.1. uzdevums" at bounding box center [459, 301] width 251 height 35
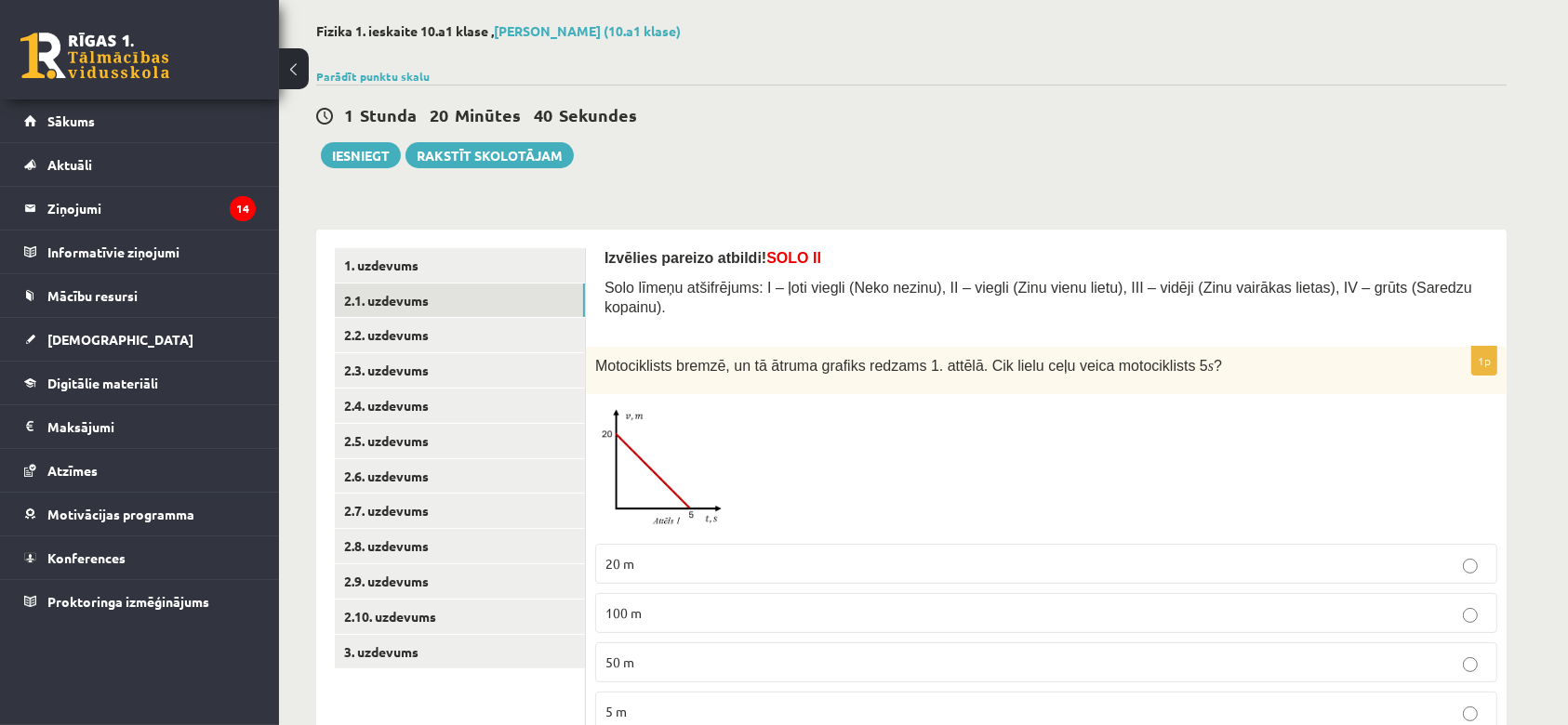
scroll to position [141, 0]
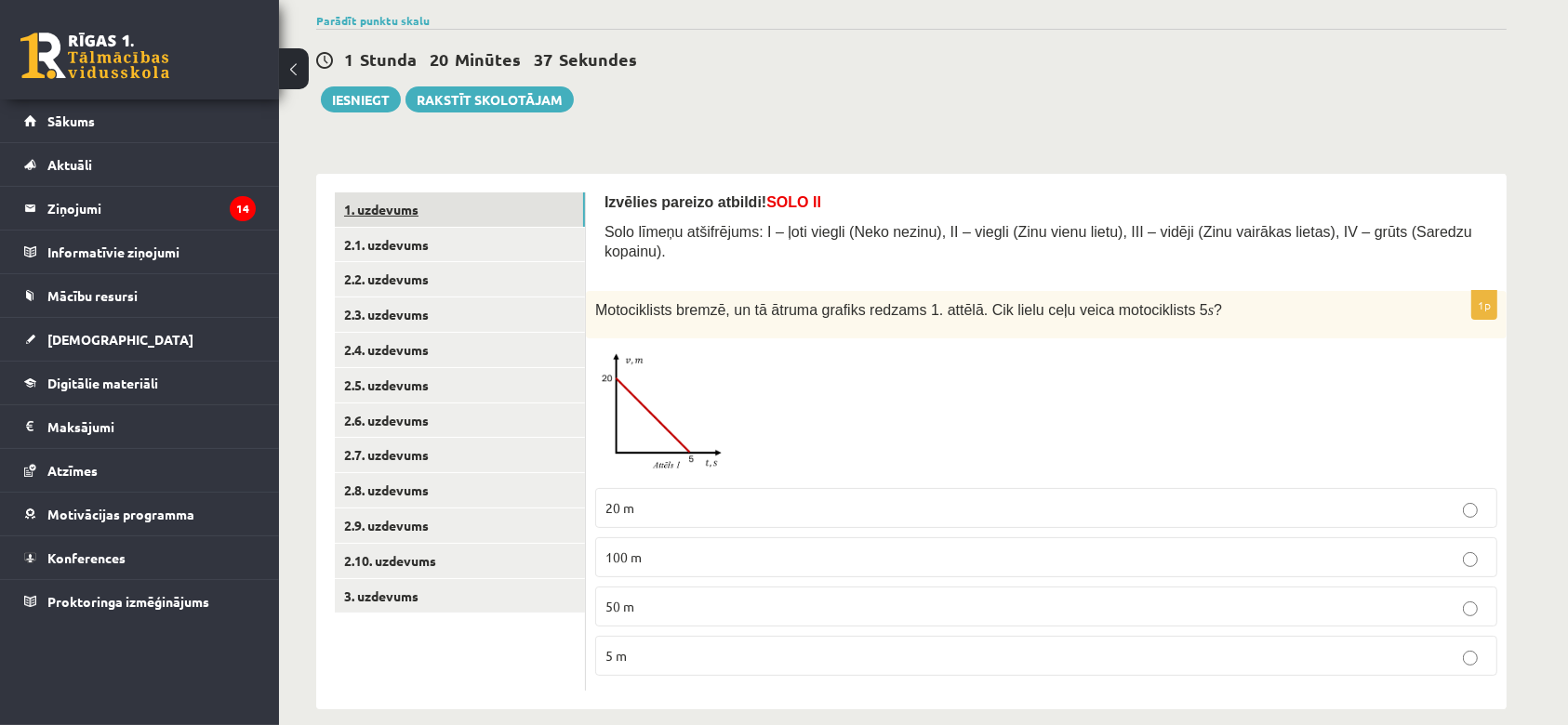
click at [407, 218] on link "1. uzdevums" at bounding box center [459, 210] width 251 height 35
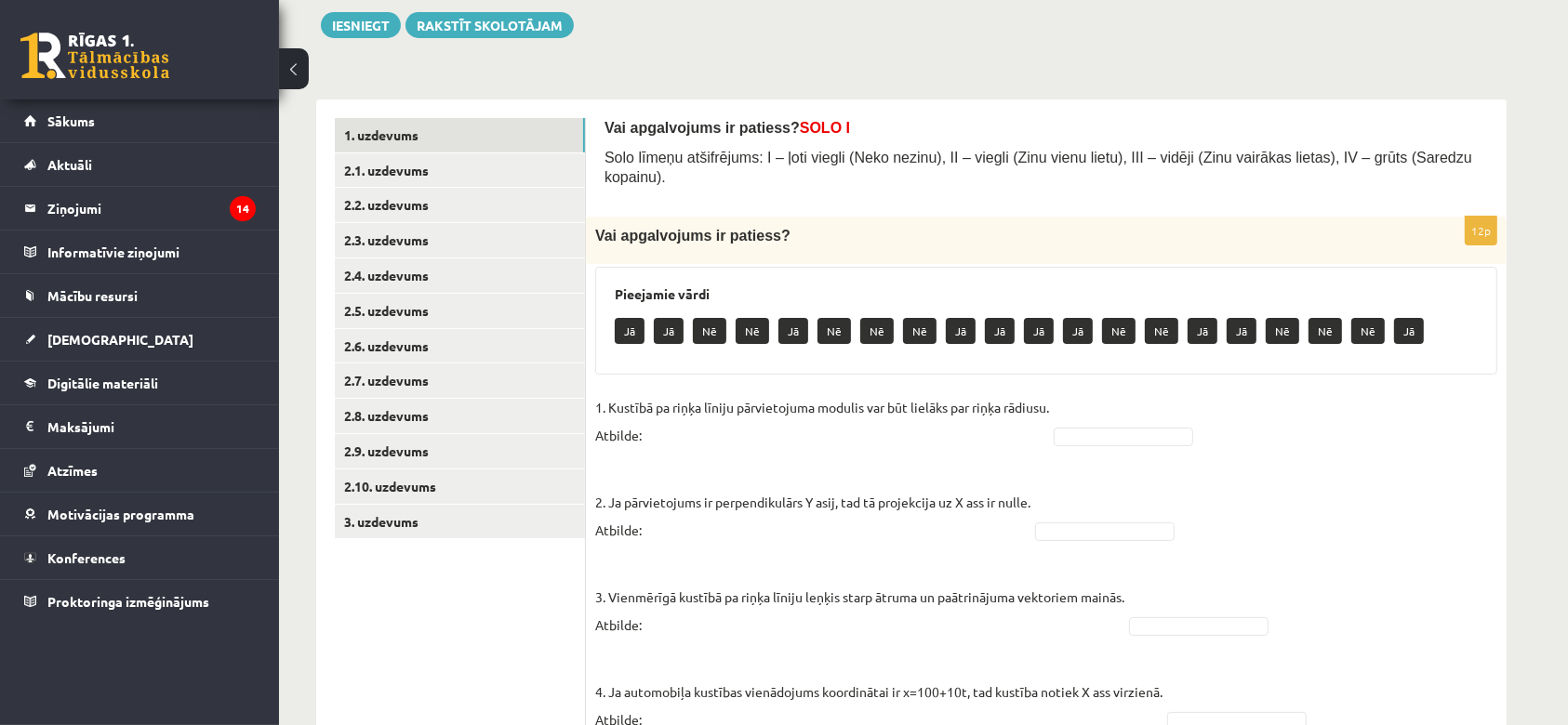
scroll to position [181, 0]
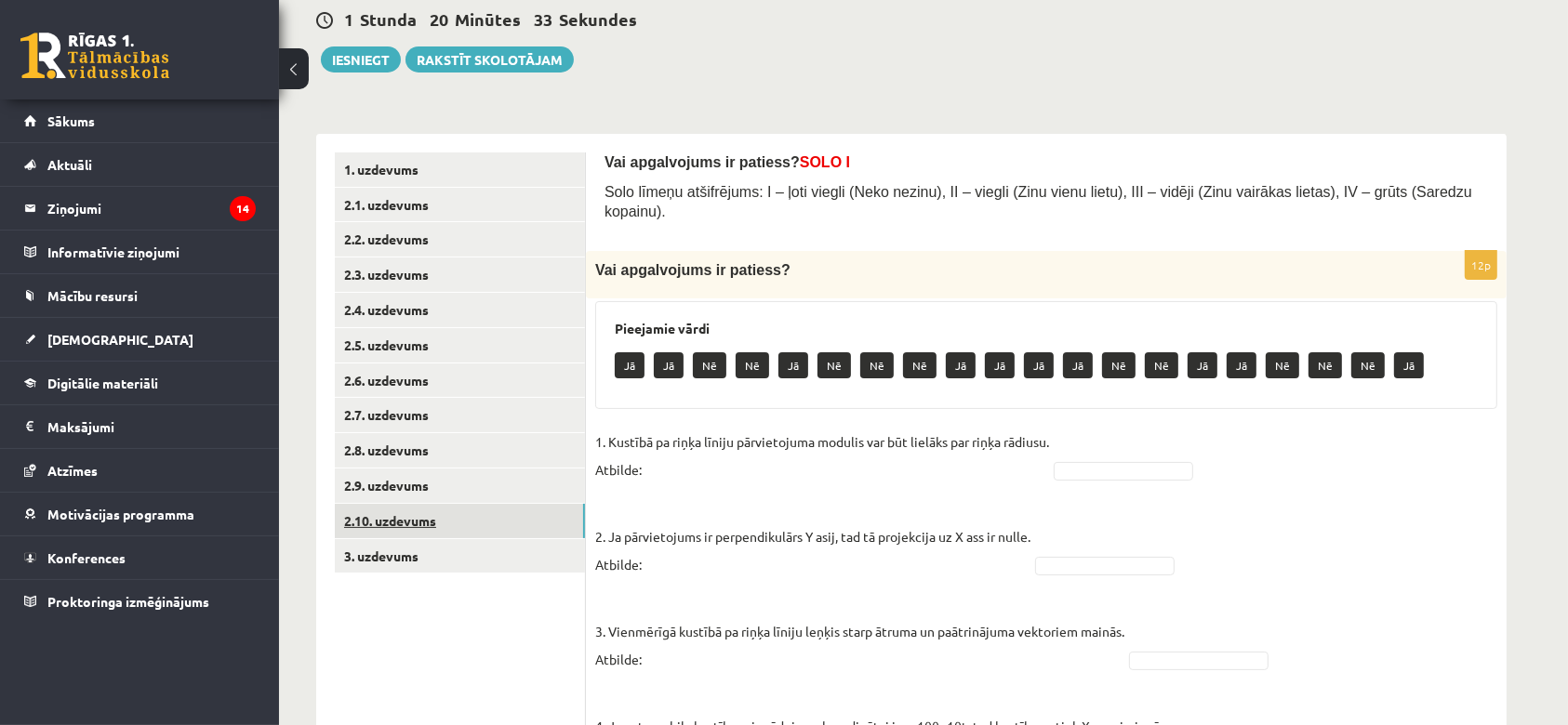
click at [391, 514] on link "2.10. uzdevums" at bounding box center [459, 521] width 251 height 35
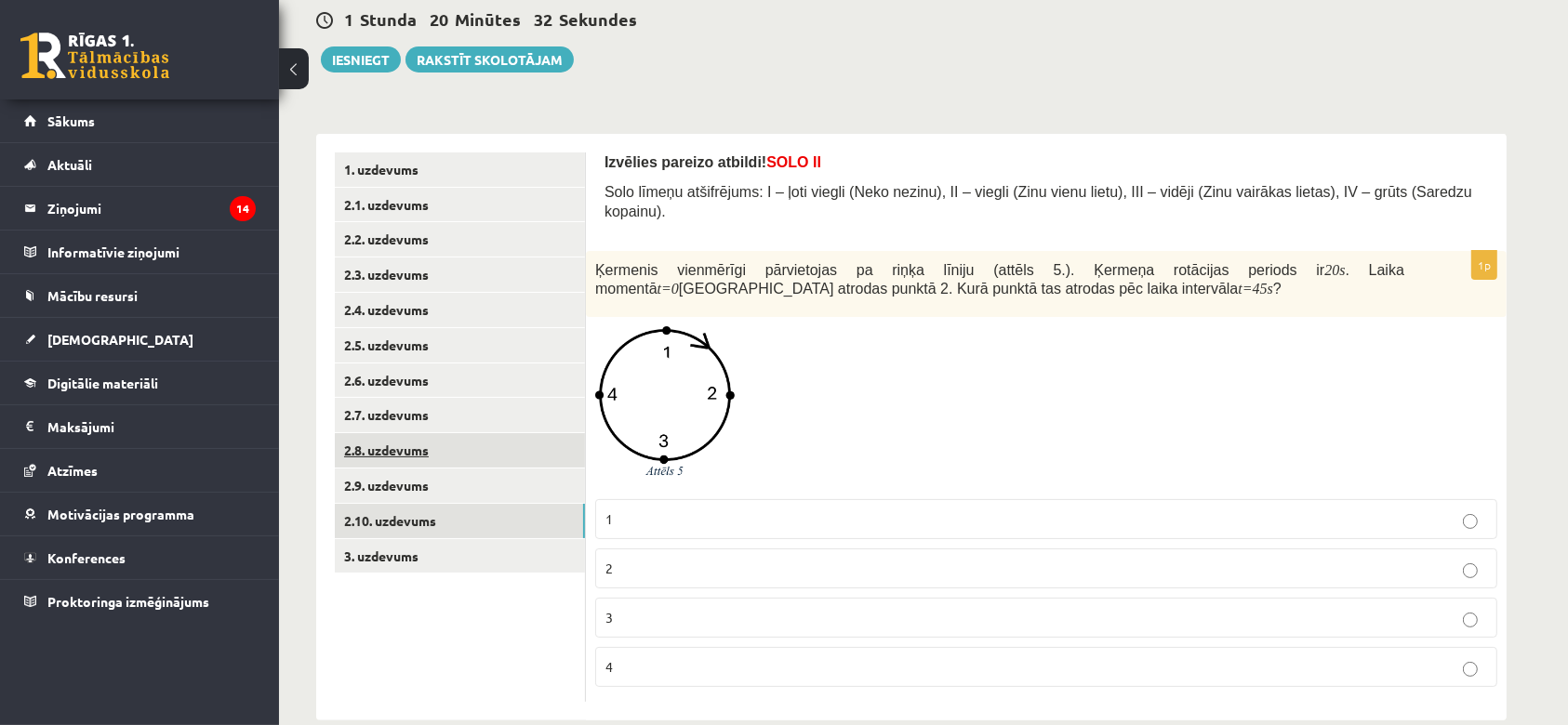
click at [387, 460] on link "2.8. uzdevums" at bounding box center [459, 450] width 251 height 35
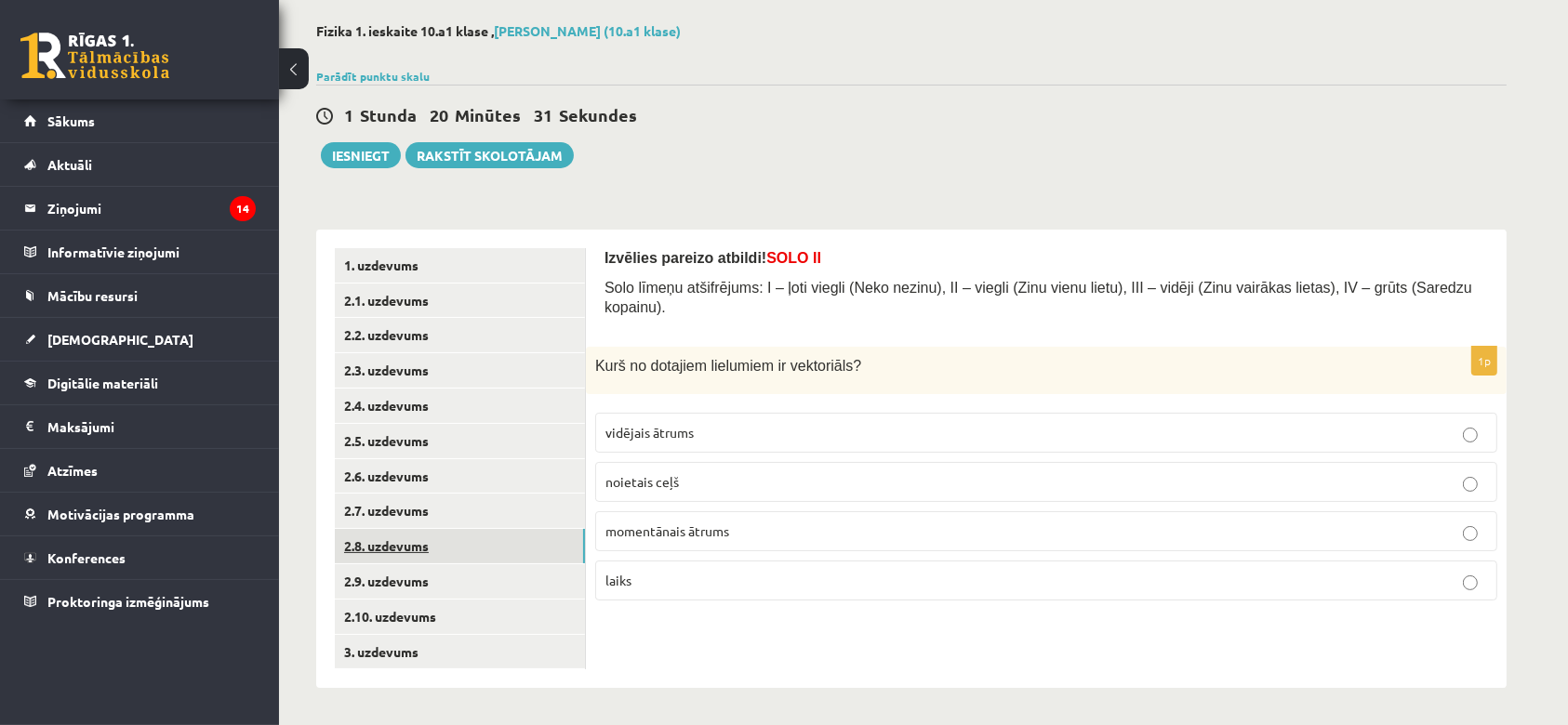
scroll to position [85, 0]
click at [397, 502] on link "2.7. uzdevums" at bounding box center [459, 510] width 251 height 35
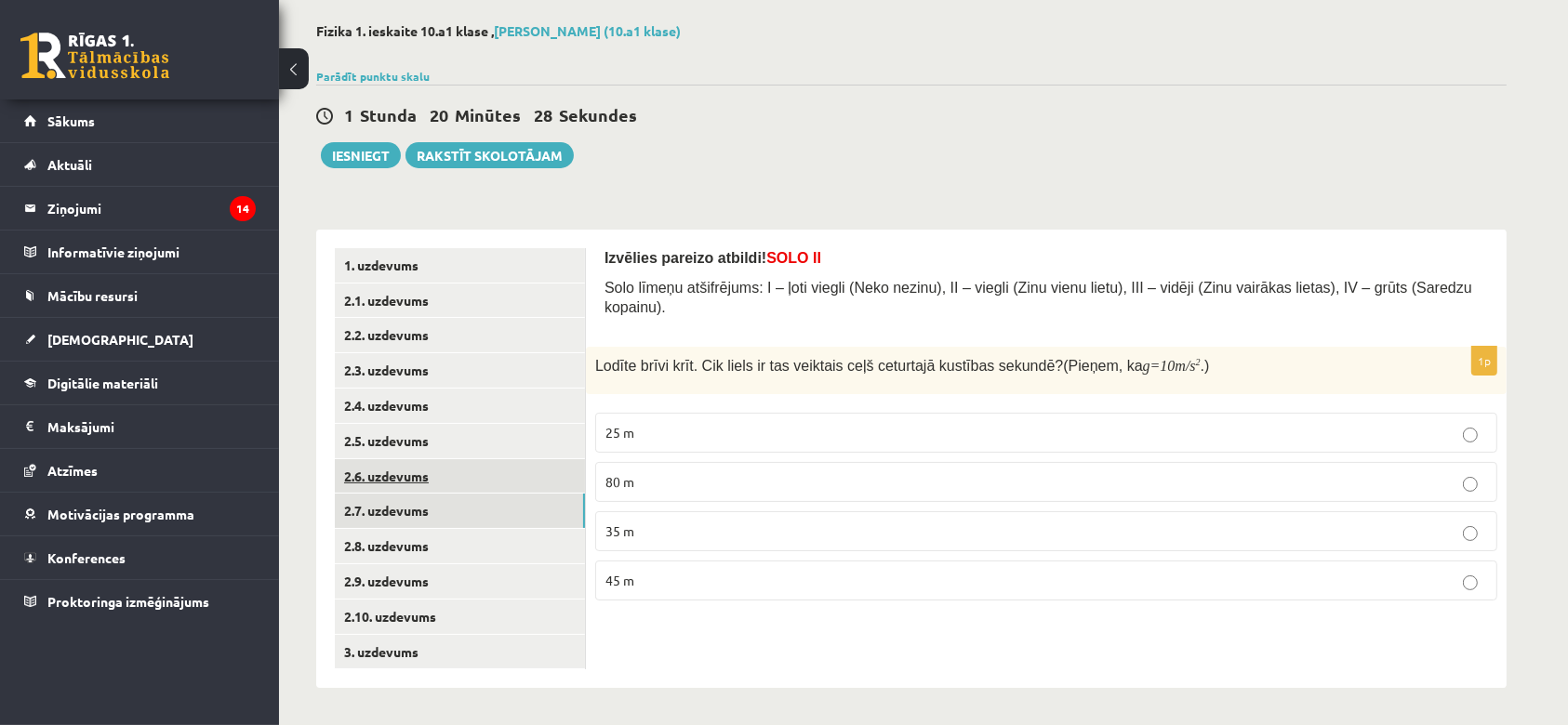
click at [403, 479] on link "2.6. uzdevums" at bounding box center [459, 477] width 251 height 35
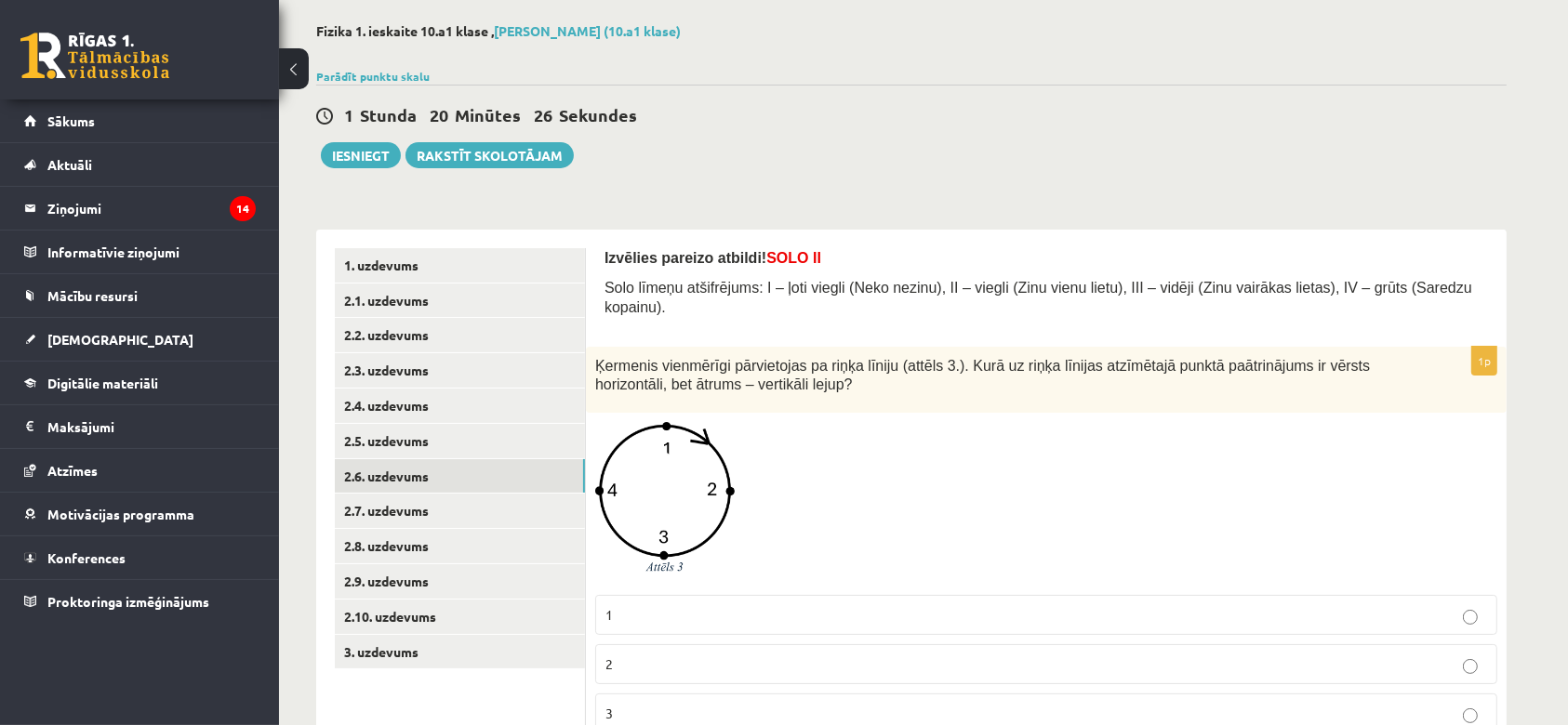
scroll to position [193, 0]
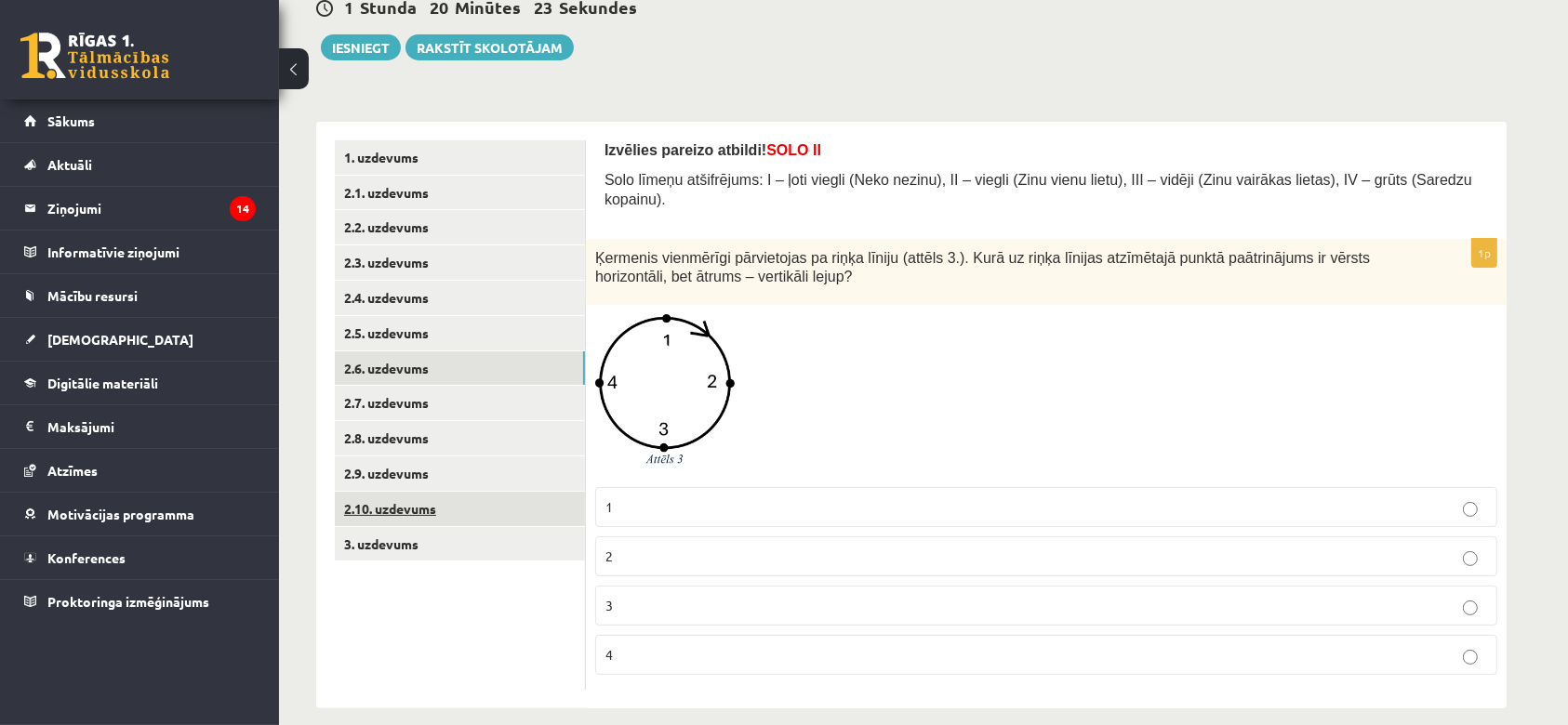
click at [400, 513] on link "2.10. uzdevums" at bounding box center [459, 508] width 251 height 35
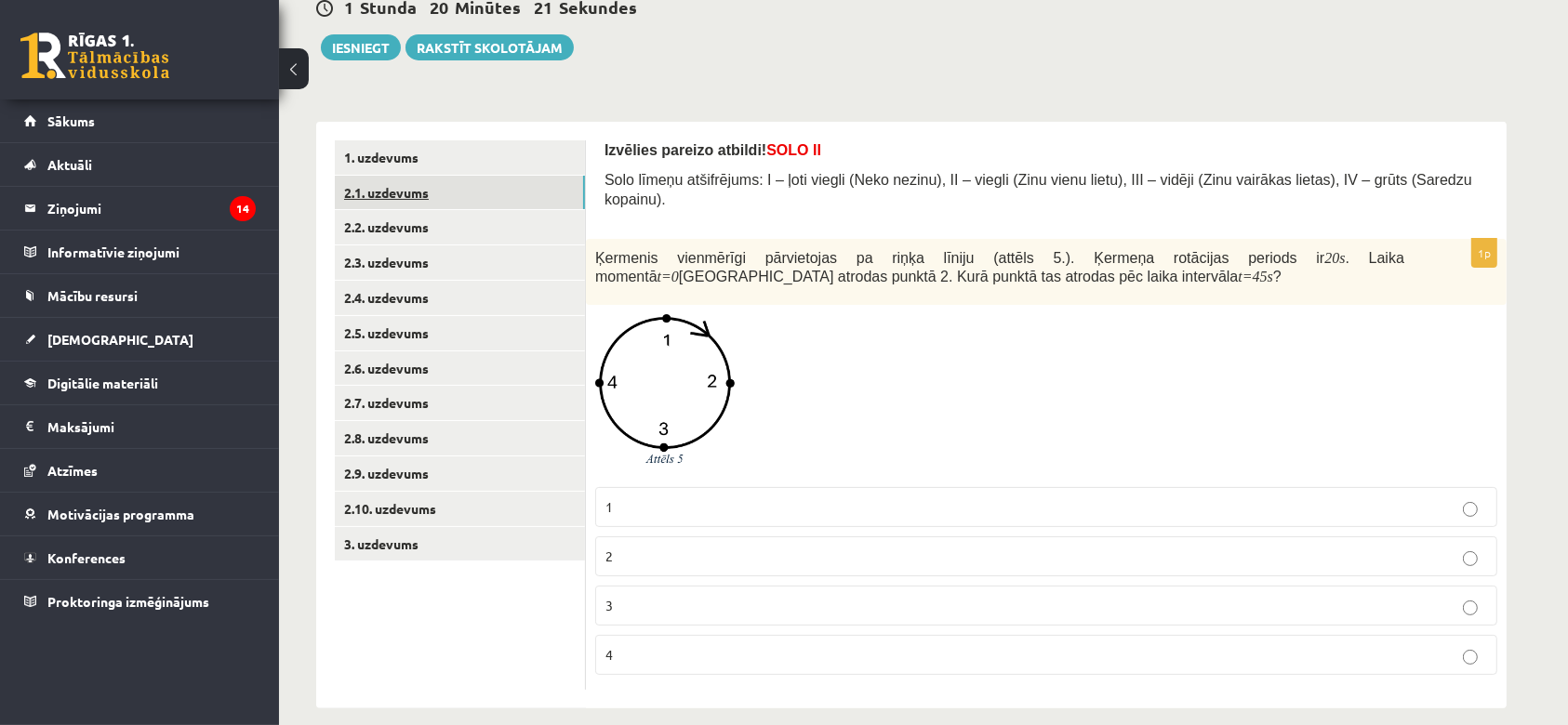
click at [386, 189] on link "2.1. uzdevums" at bounding box center [459, 193] width 251 height 35
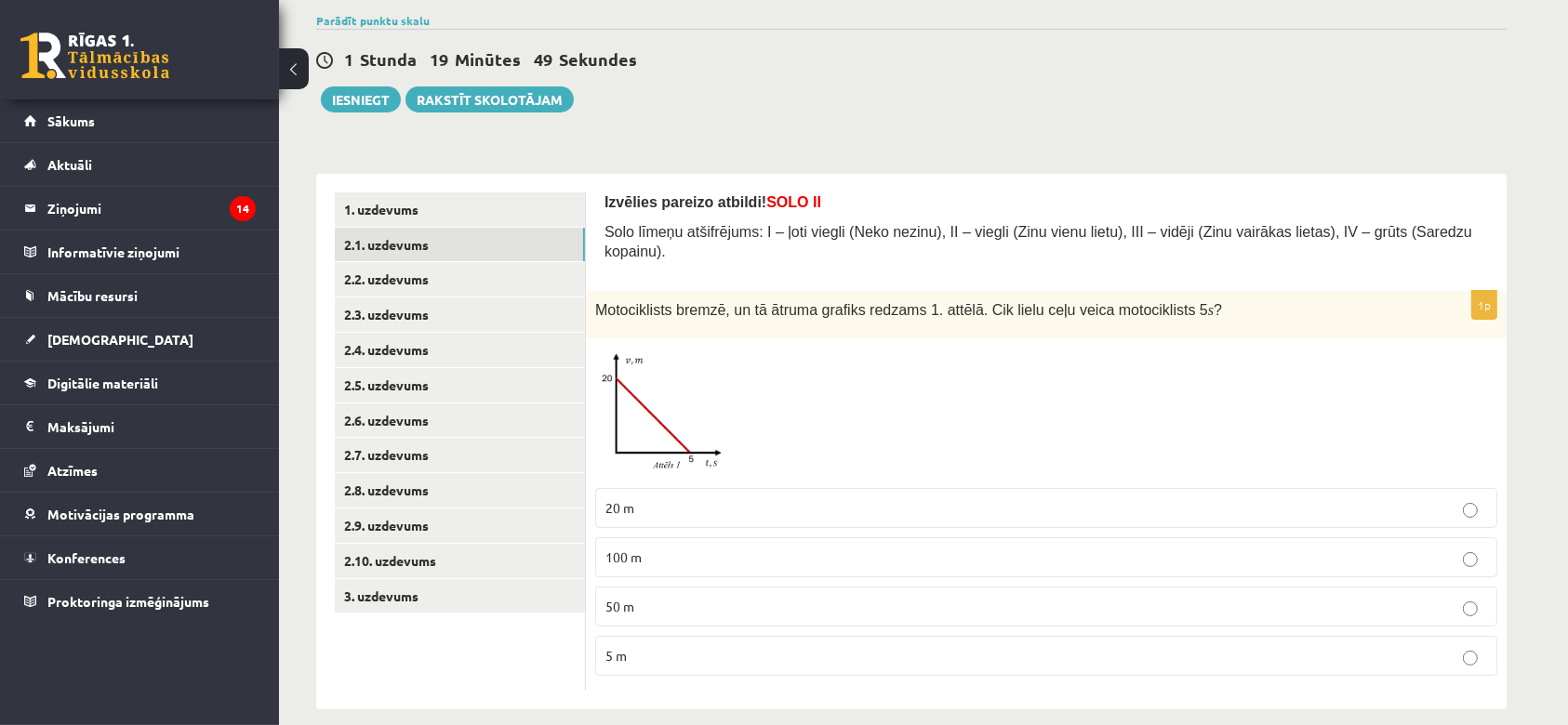
click at [714, 596] on p "50 m" at bounding box center [1046, 606] width 881 height 19
click at [404, 204] on link "1. uzdevums" at bounding box center [459, 210] width 251 height 35
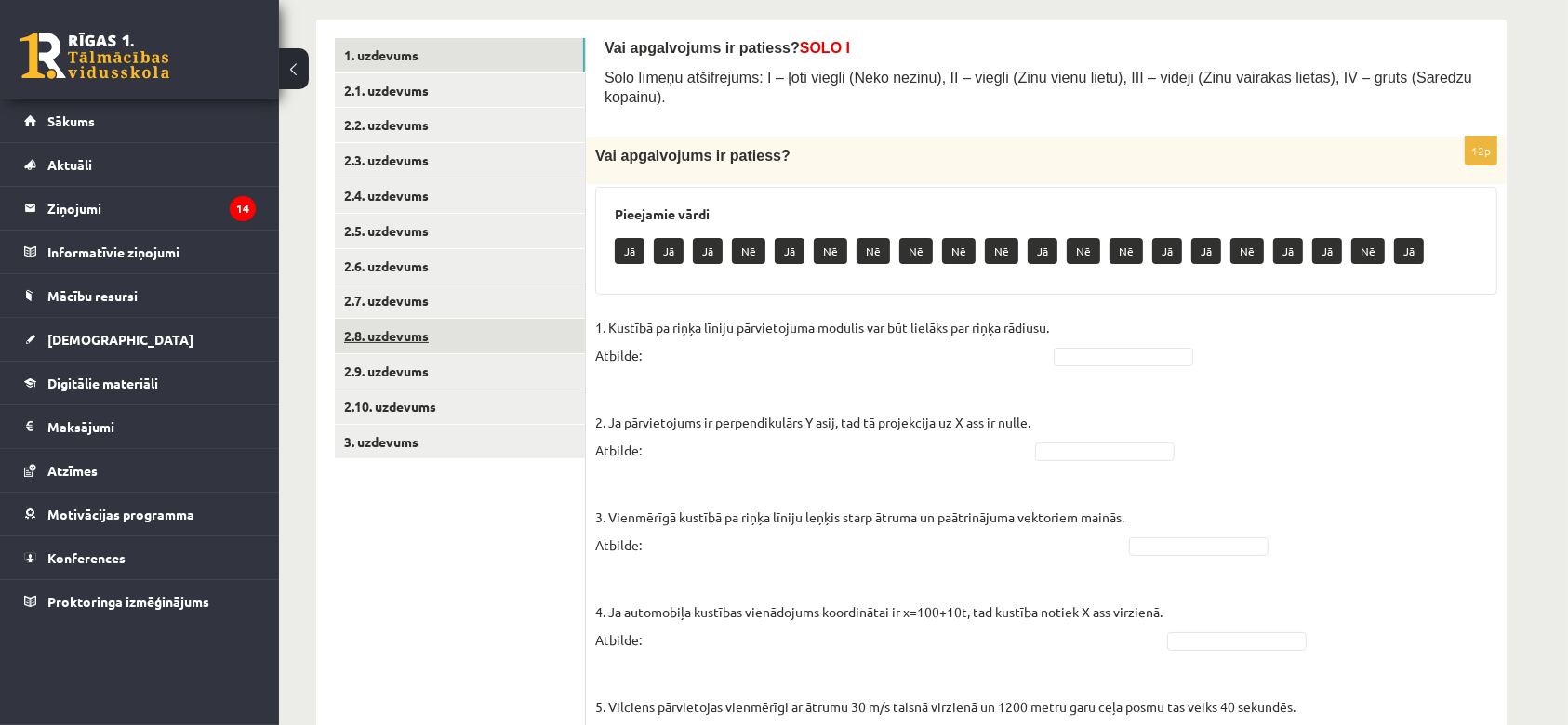
scroll to position [295, 0]
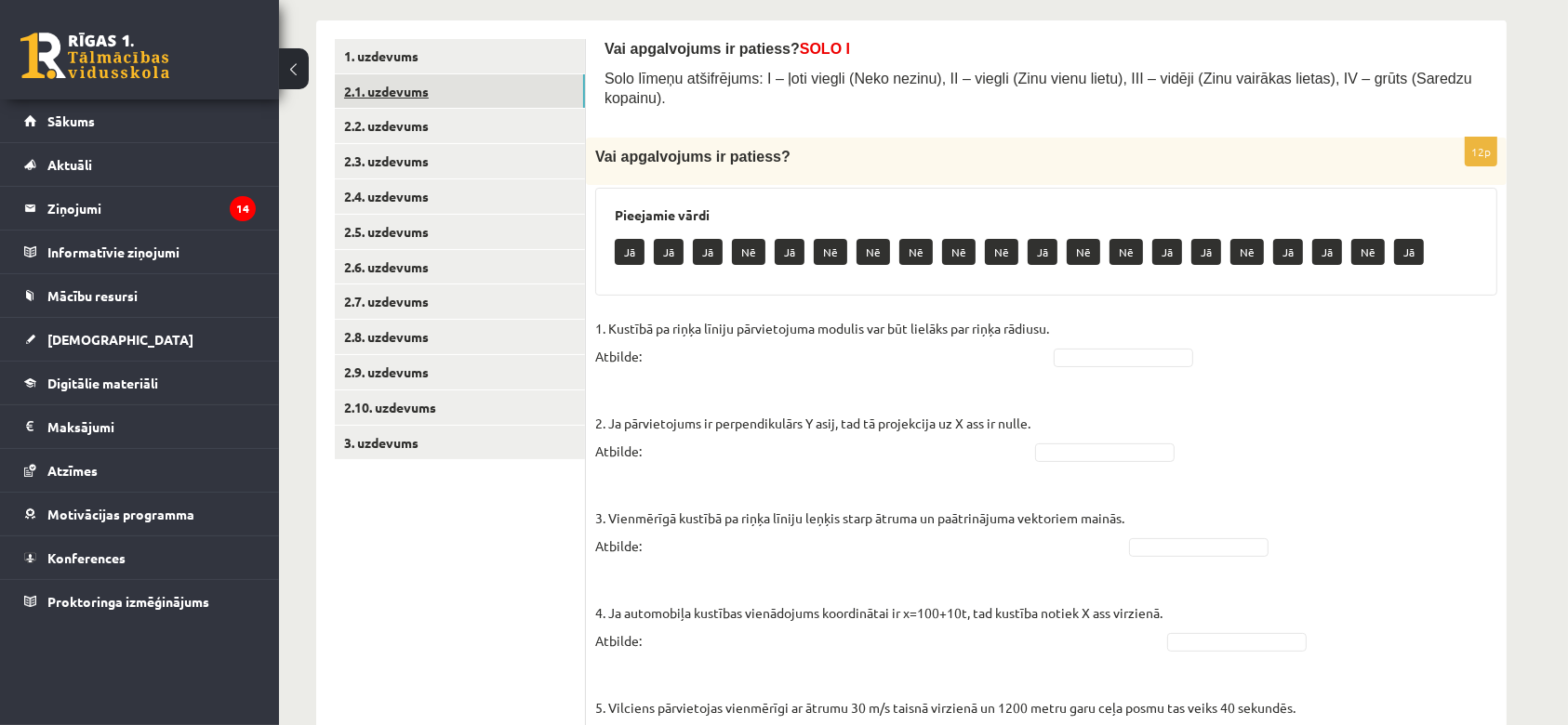
click at [399, 104] on link "2.1. uzdevums" at bounding box center [459, 92] width 251 height 35
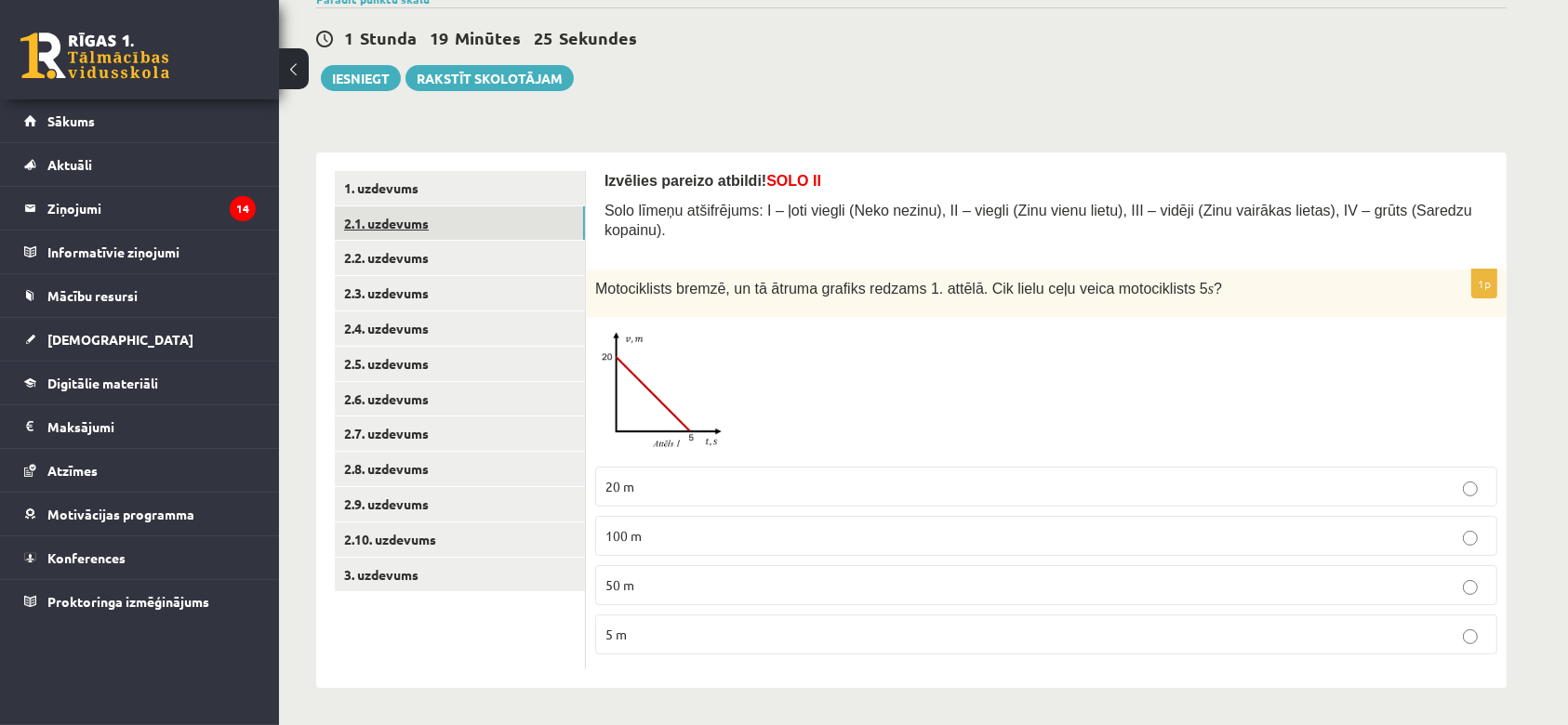
scroll to position [141, 0]
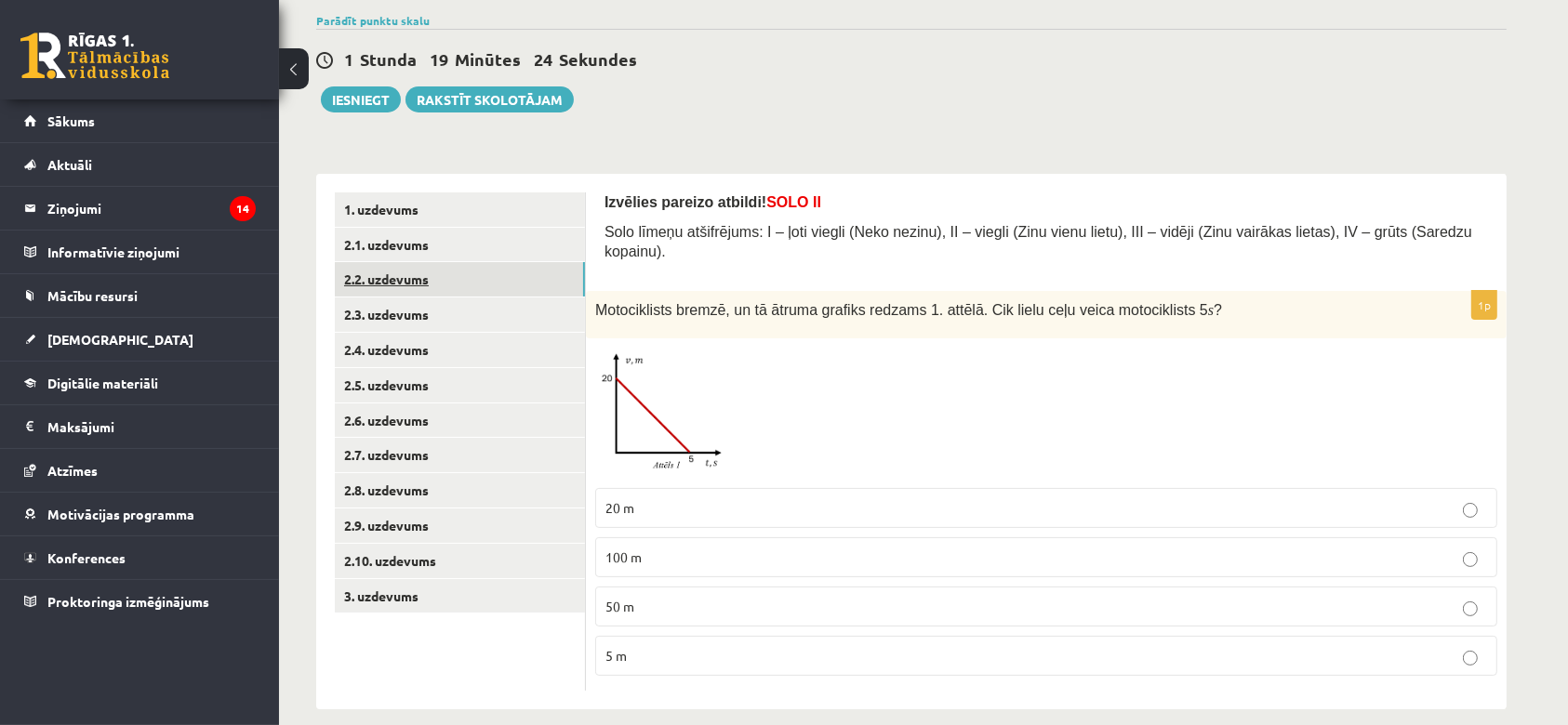
click at [409, 277] on link "2.2. uzdevums" at bounding box center [459, 279] width 251 height 35
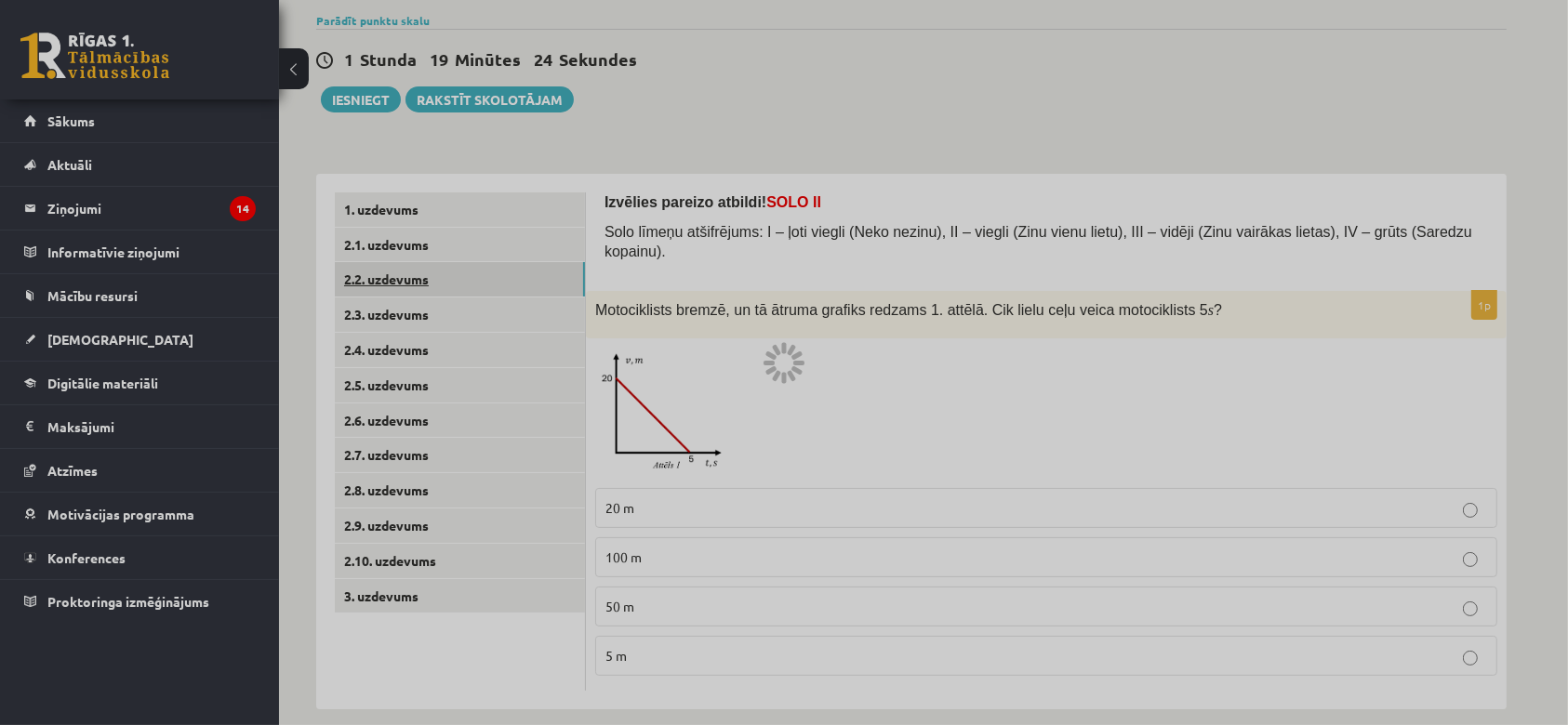
scroll to position [85, 0]
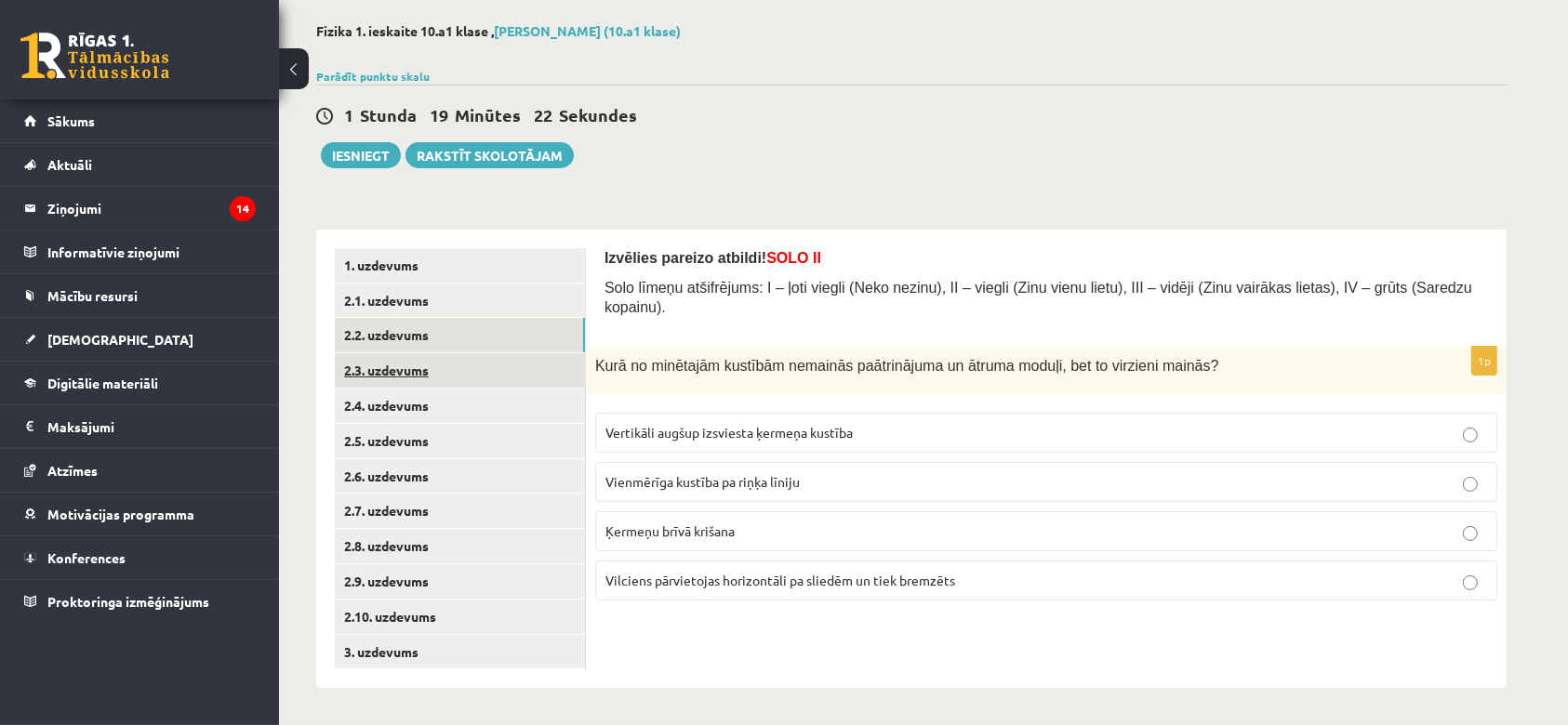
click at [426, 371] on link "2.3. uzdevums" at bounding box center [459, 370] width 251 height 35
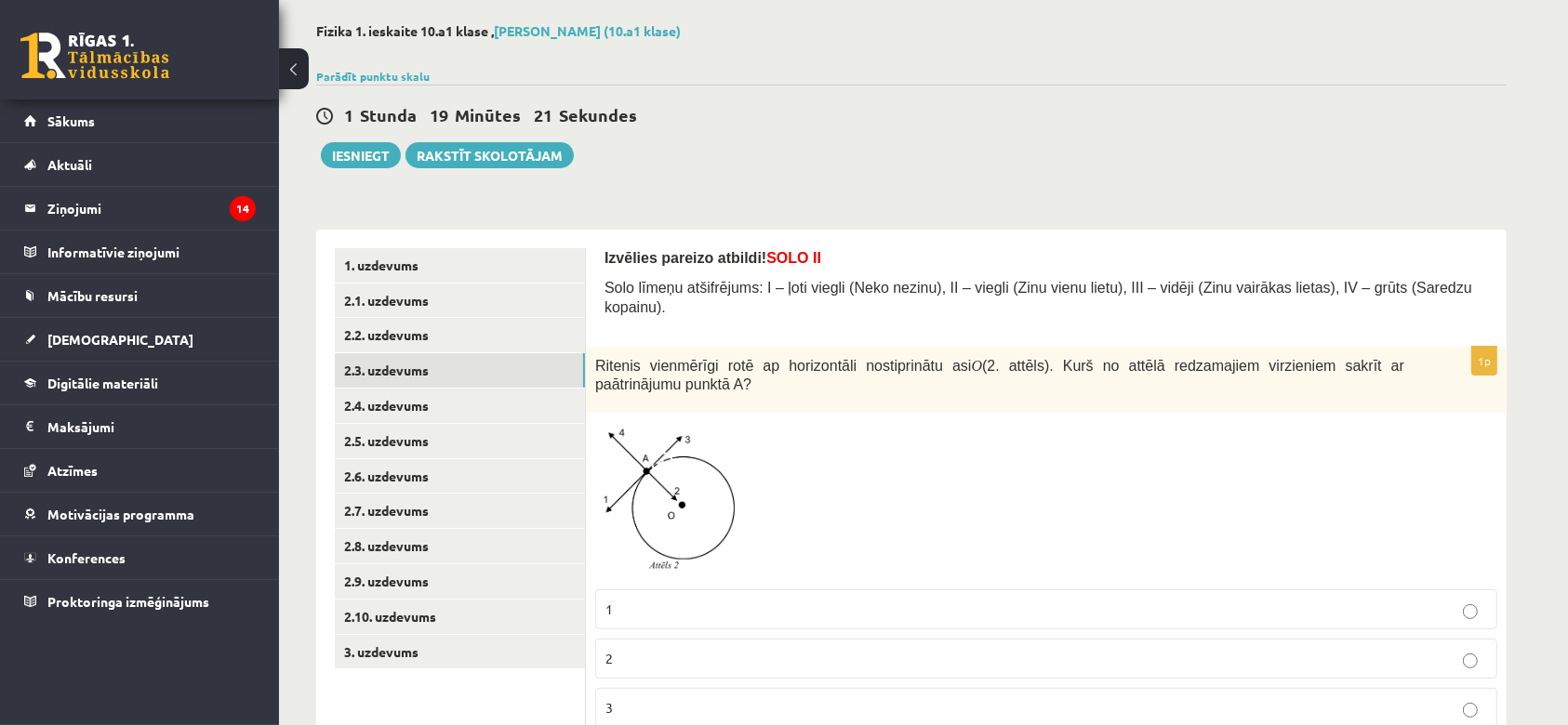
scroll to position [187, 0]
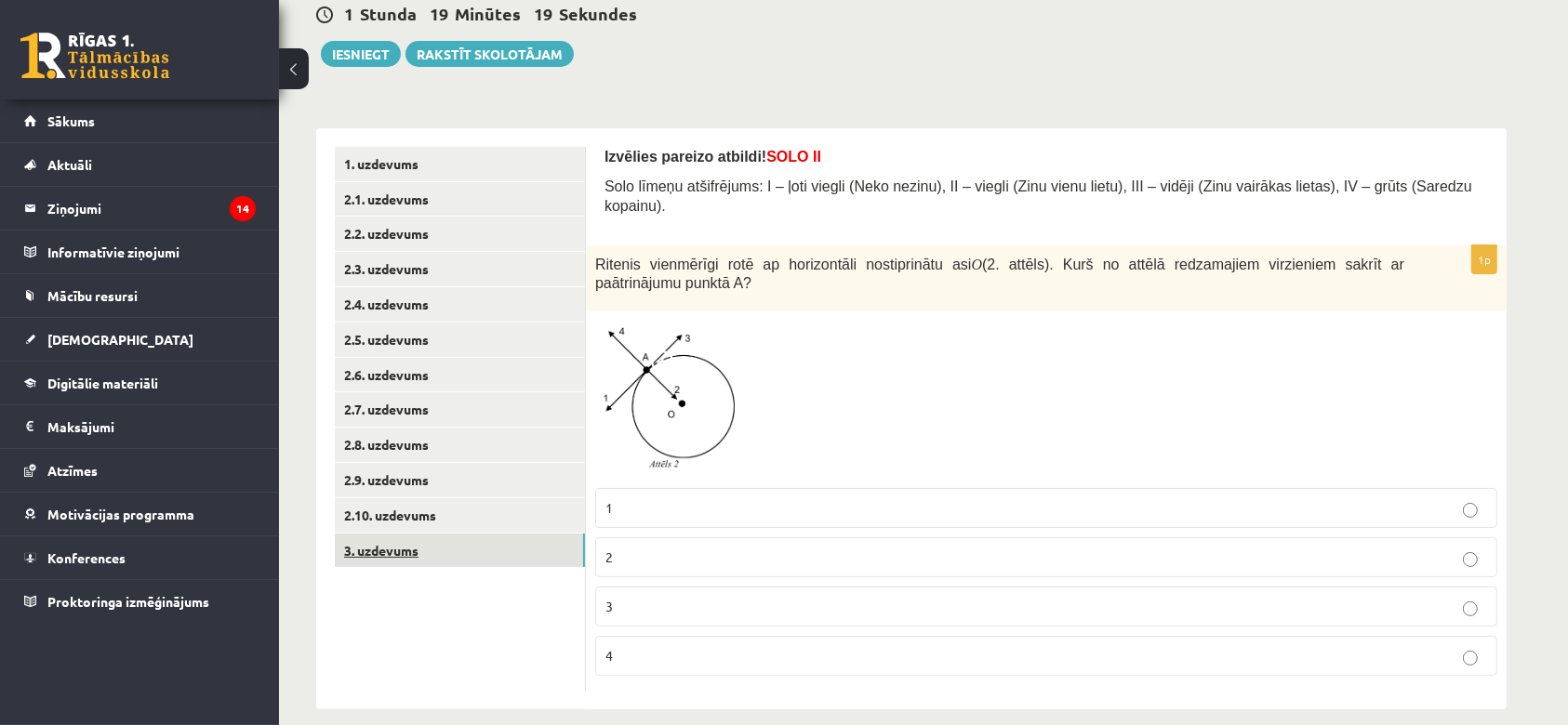
click at [451, 541] on link "3. uzdevums" at bounding box center [459, 551] width 251 height 35
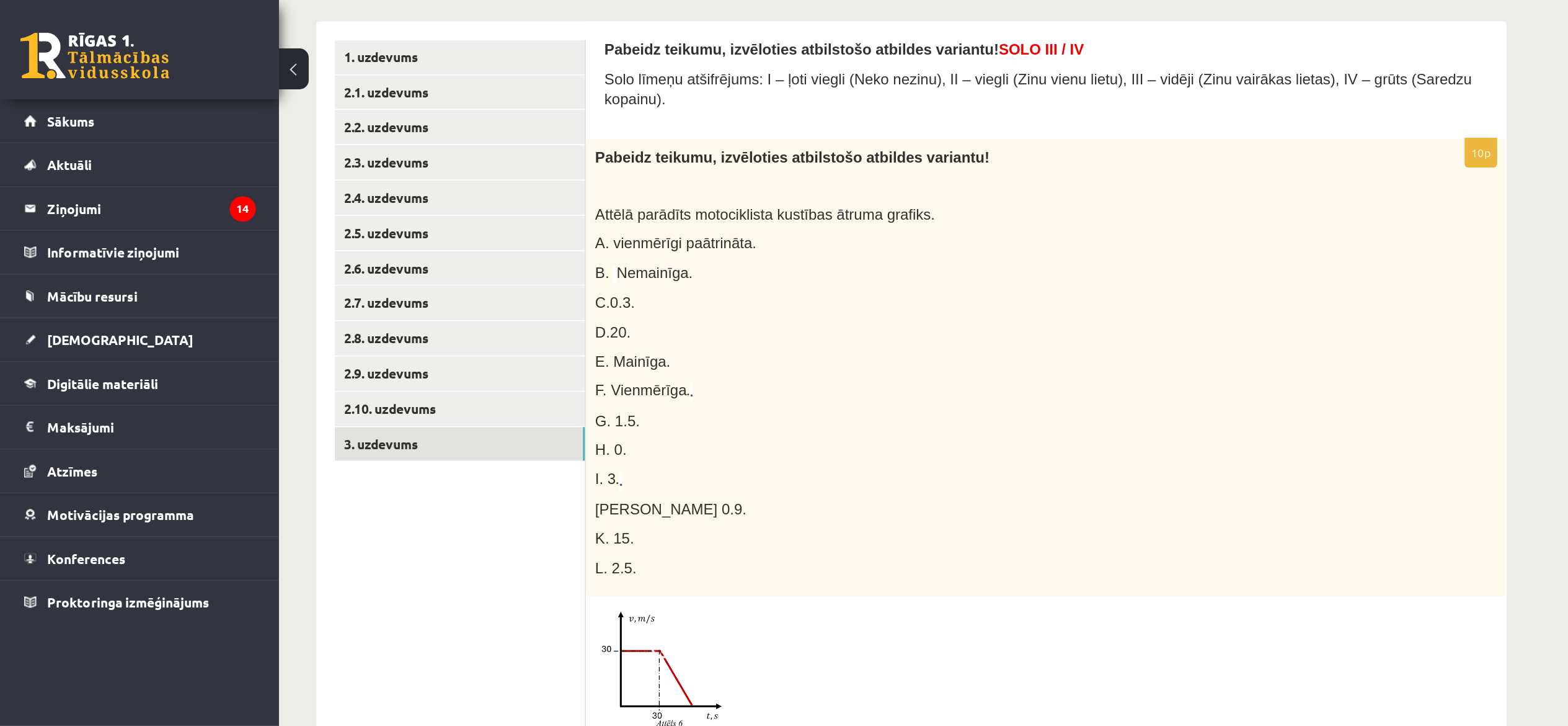
scroll to position [196, 0]
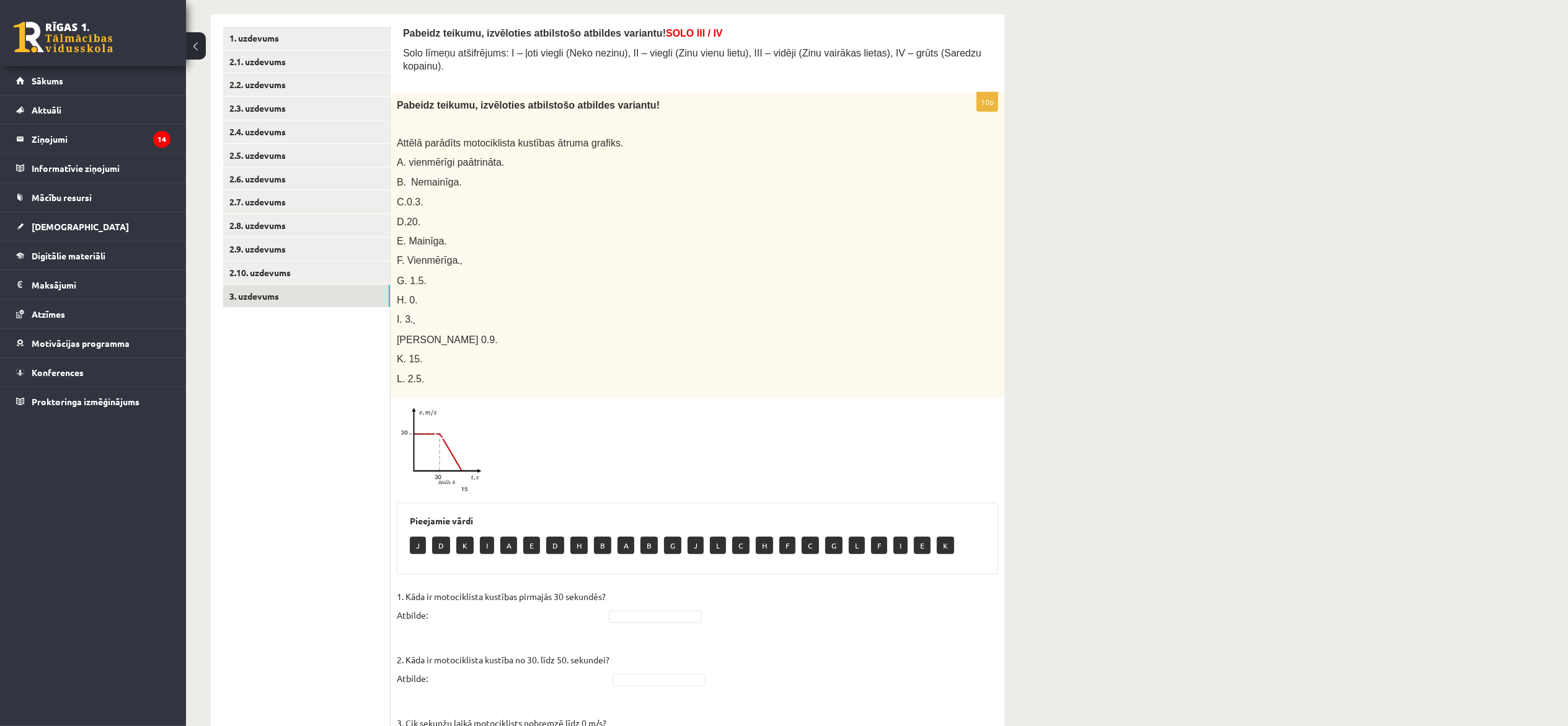
drag, startPoint x: 1038, startPoint y: 3, endPoint x: 1111, endPoint y: 492, distance: 494.4
click at [1045, 483] on div "**********" at bounding box center [877, 548] width 1382 height 1393
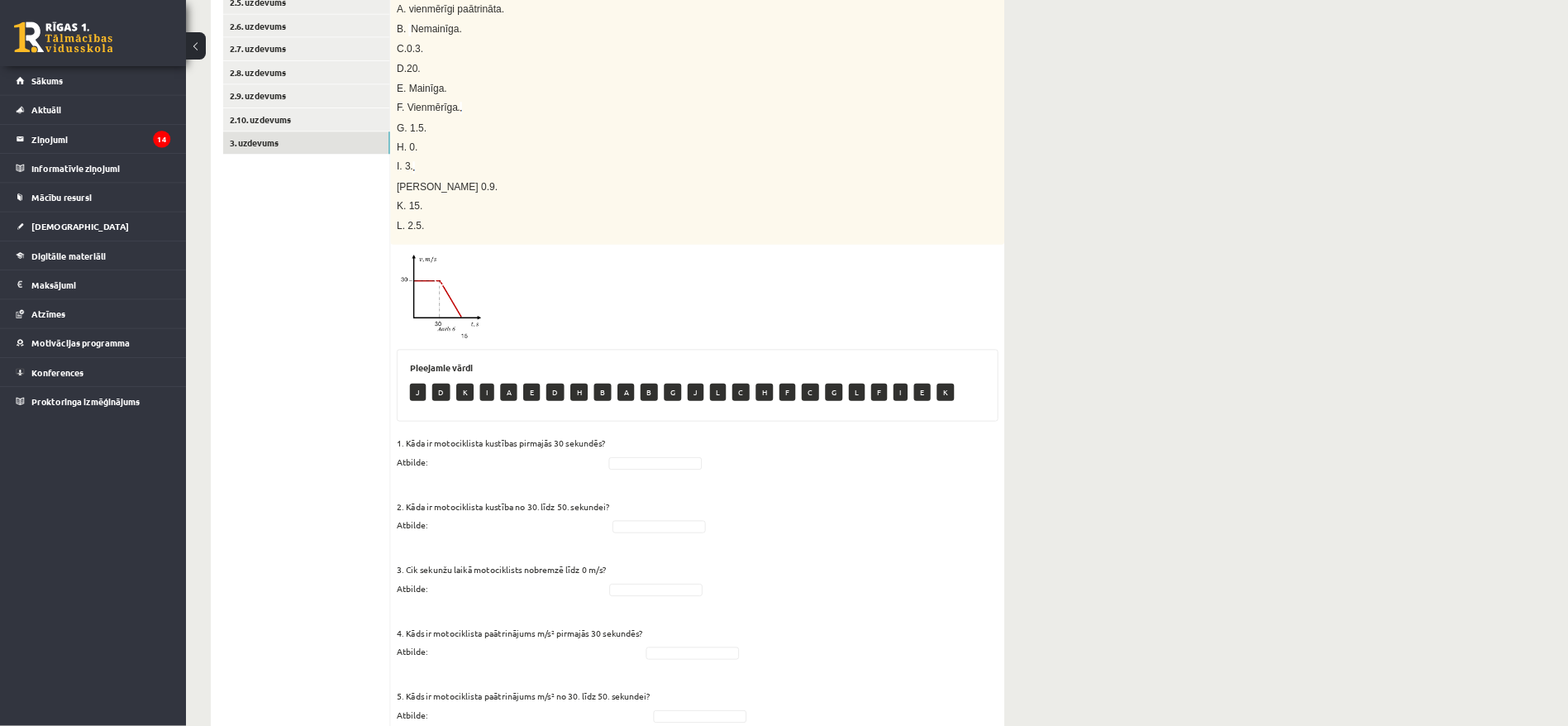
scroll to position [465, 0]
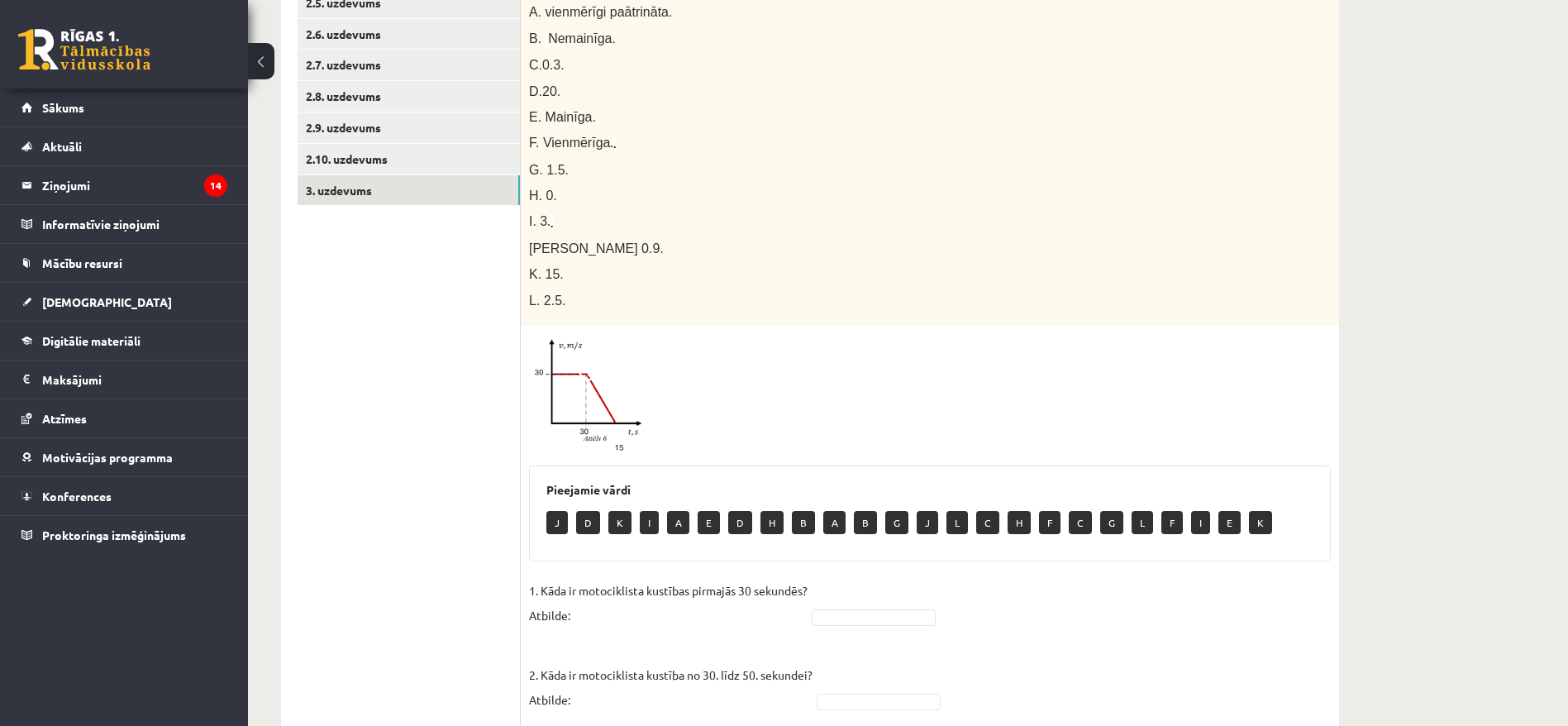
drag, startPoint x: 2115, startPoint y: 6, endPoint x: 1145, endPoint y: 423, distance: 1055.8
click at [1145, 423] on div at bounding box center [930, 394] width 802 height 121
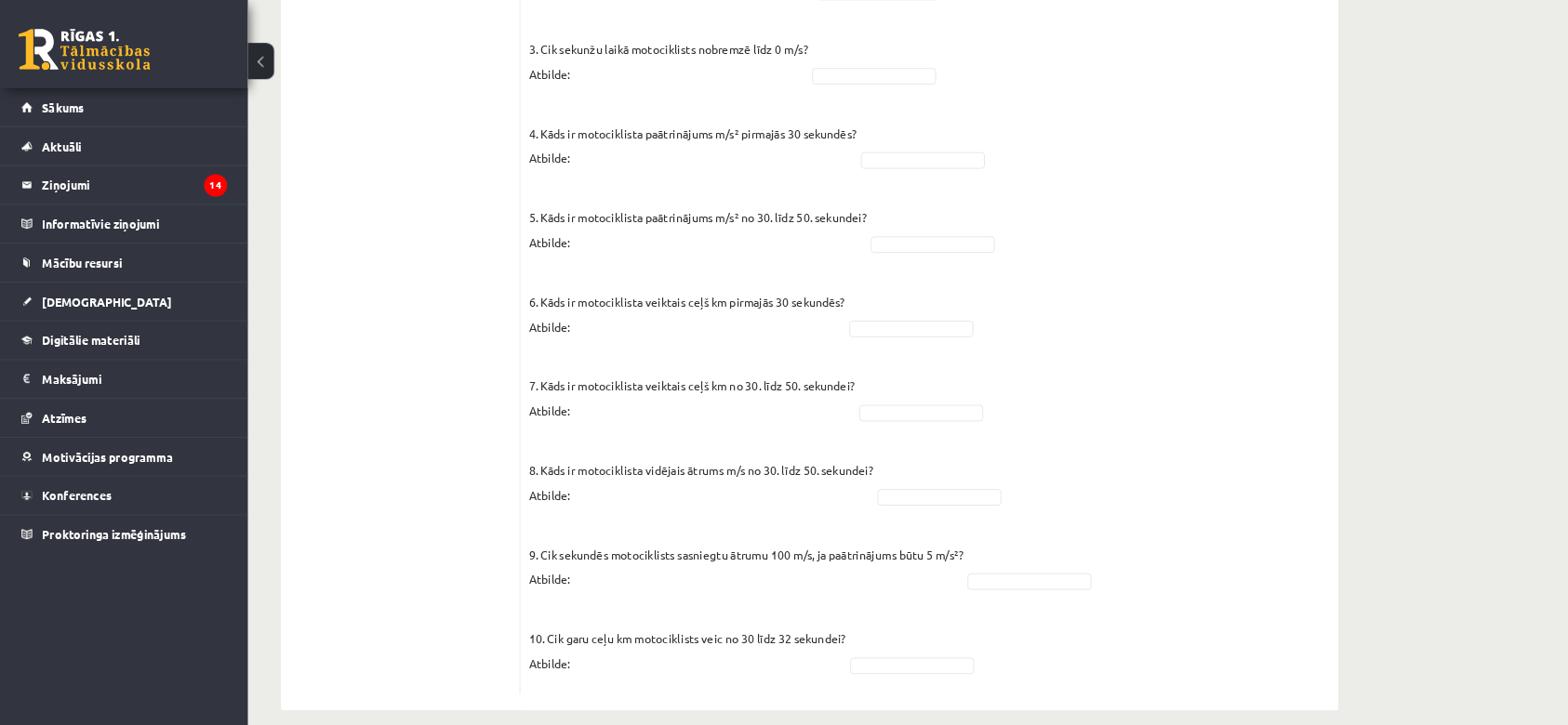
scroll to position [1316, 0]
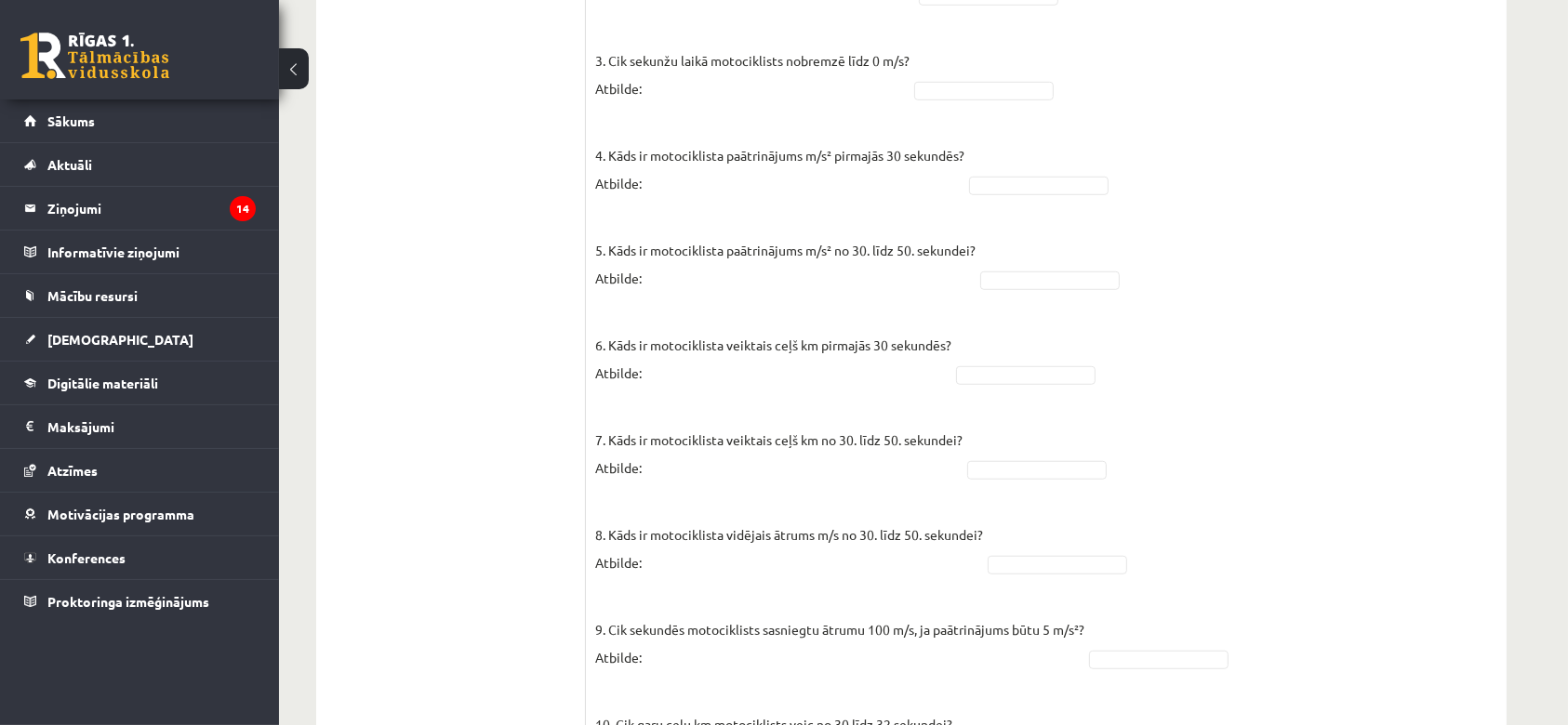
drag, startPoint x: 1727, startPoint y: 0, endPoint x: 1132, endPoint y: 450, distance: 746.0
click at [1132, 450] on fieldset "1. Kāda ir motociklista kustības pirmajās 30 sekundēs? Atbilde: 2. Kāda ir moto…" at bounding box center [1046, 317] width 902 height 920
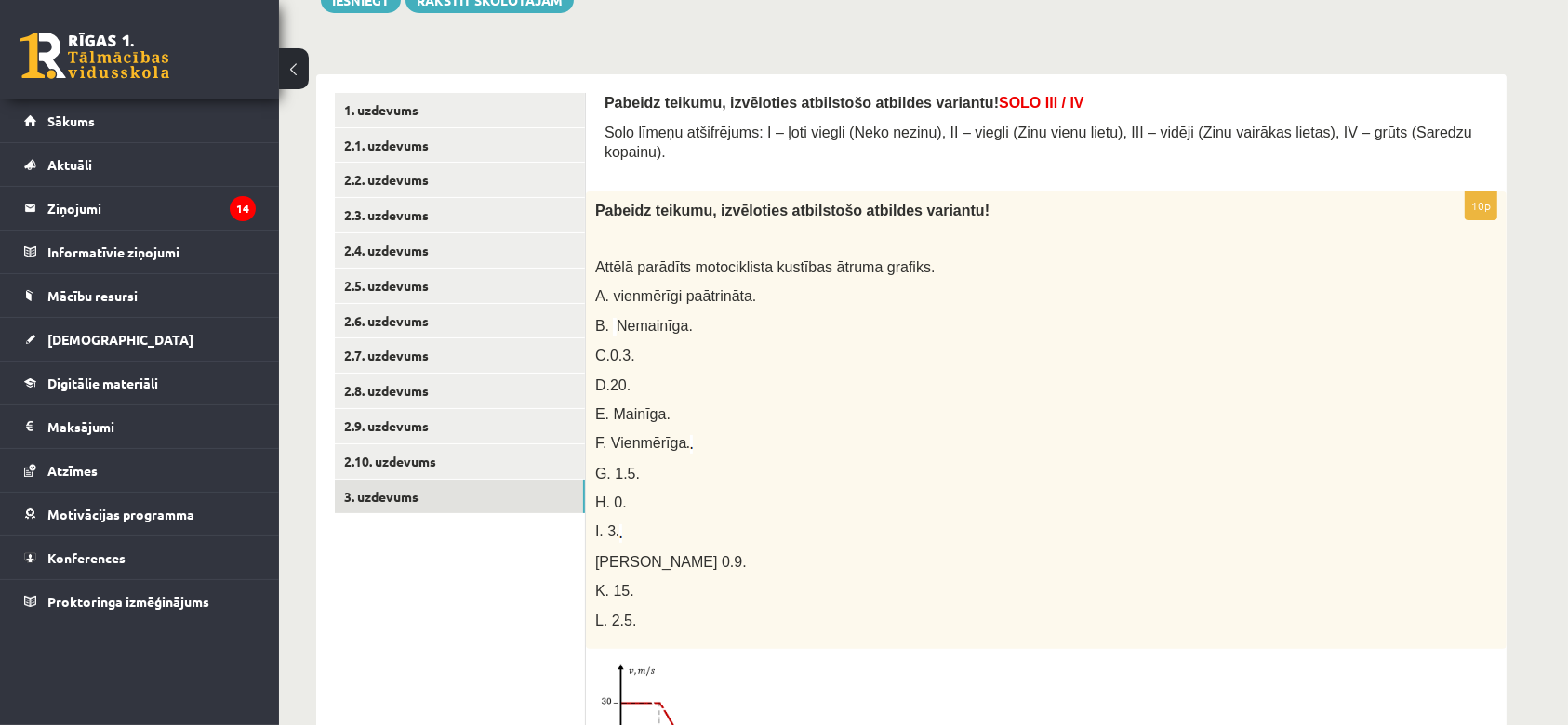
scroll to position [274, 0]
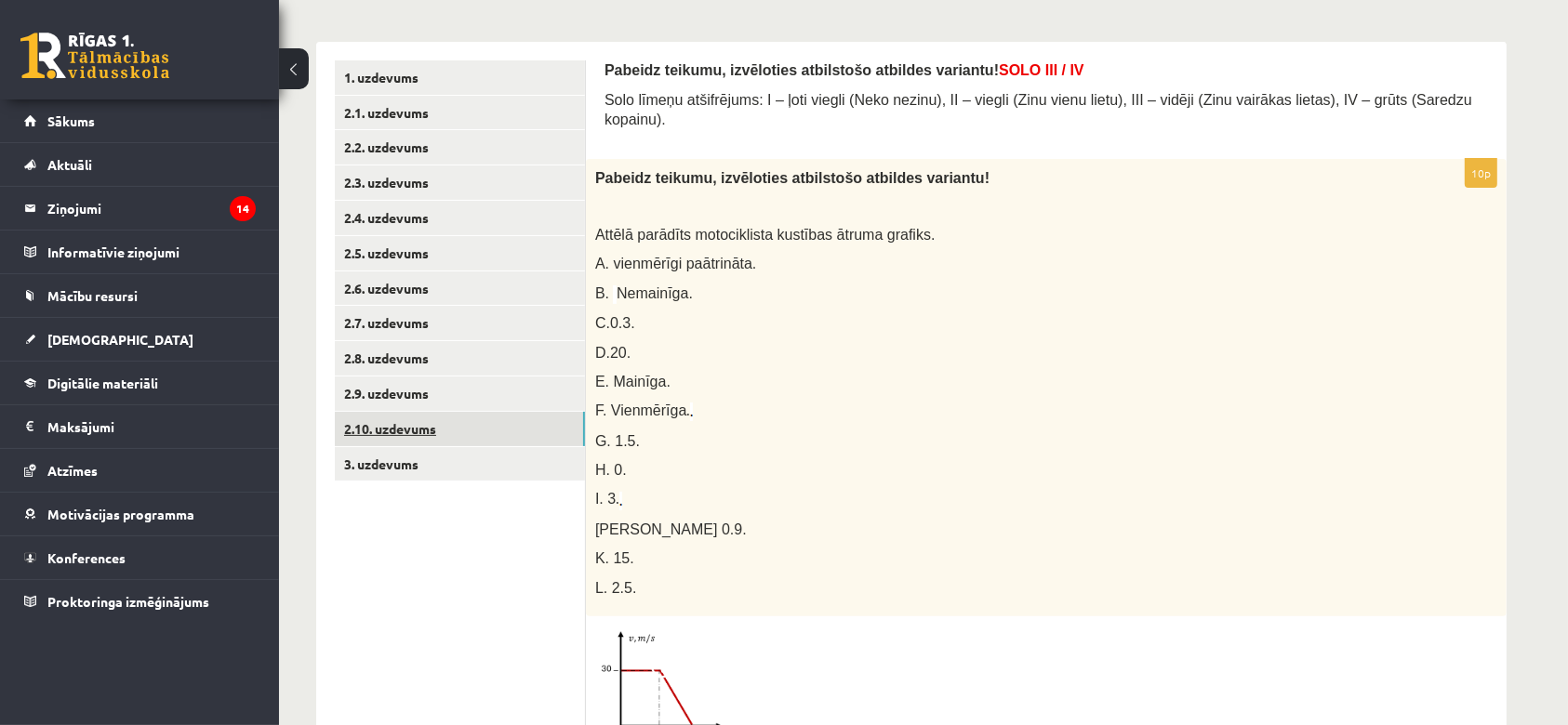
click at [408, 437] on link "2.10. uzdevums" at bounding box center [459, 429] width 251 height 35
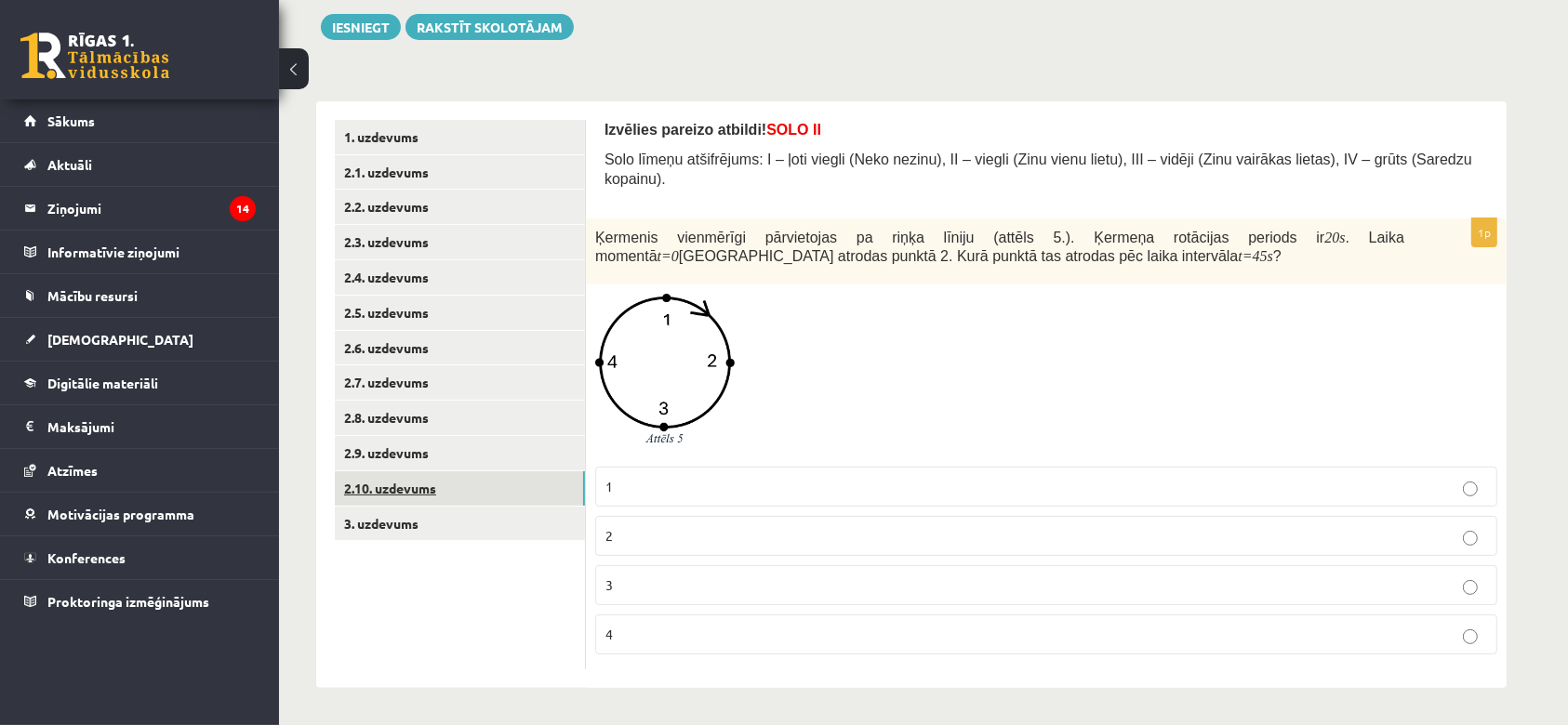
scroll to position [193, 0]
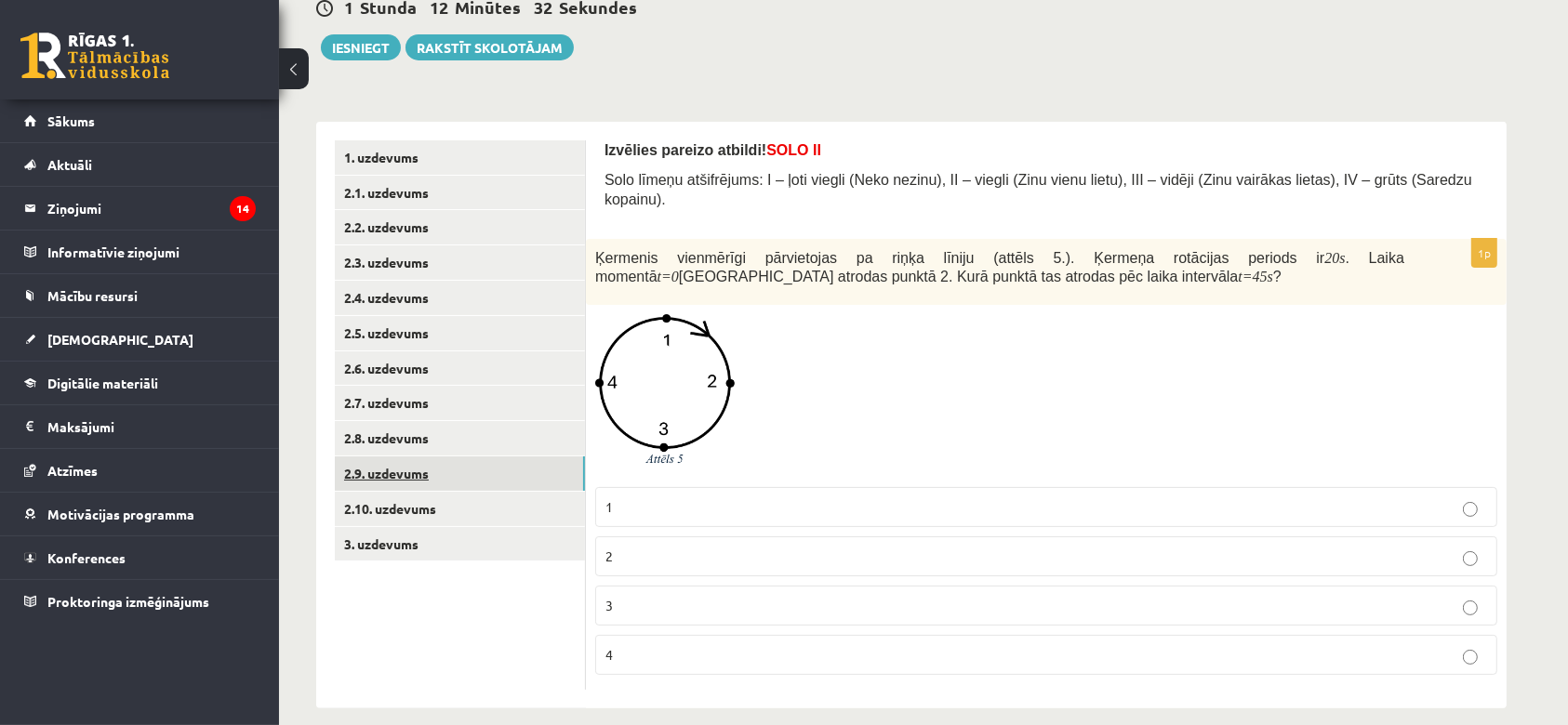
click at [407, 466] on link "2.9. uzdevums" at bounding box center [459, 474] width 251 height 35
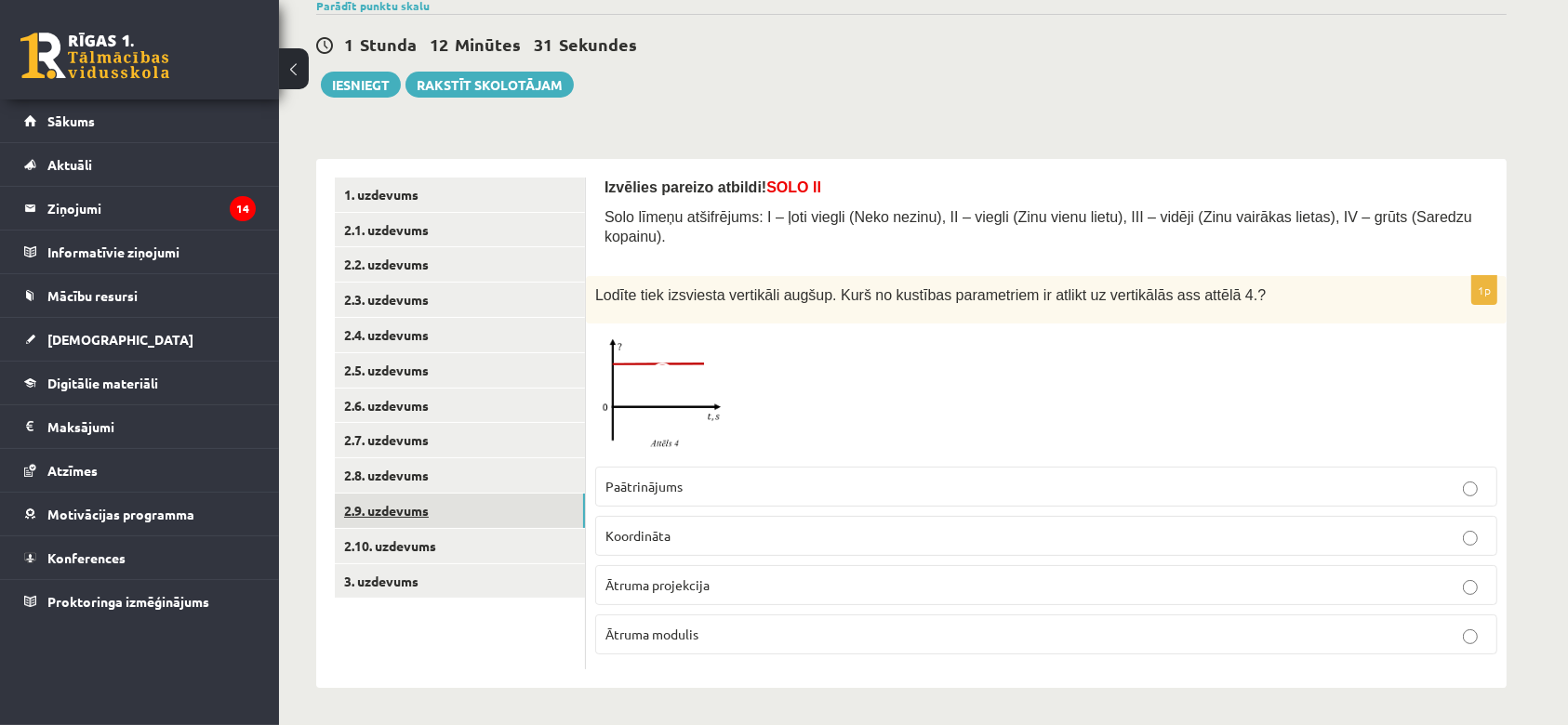
scroll to position [134, 0]
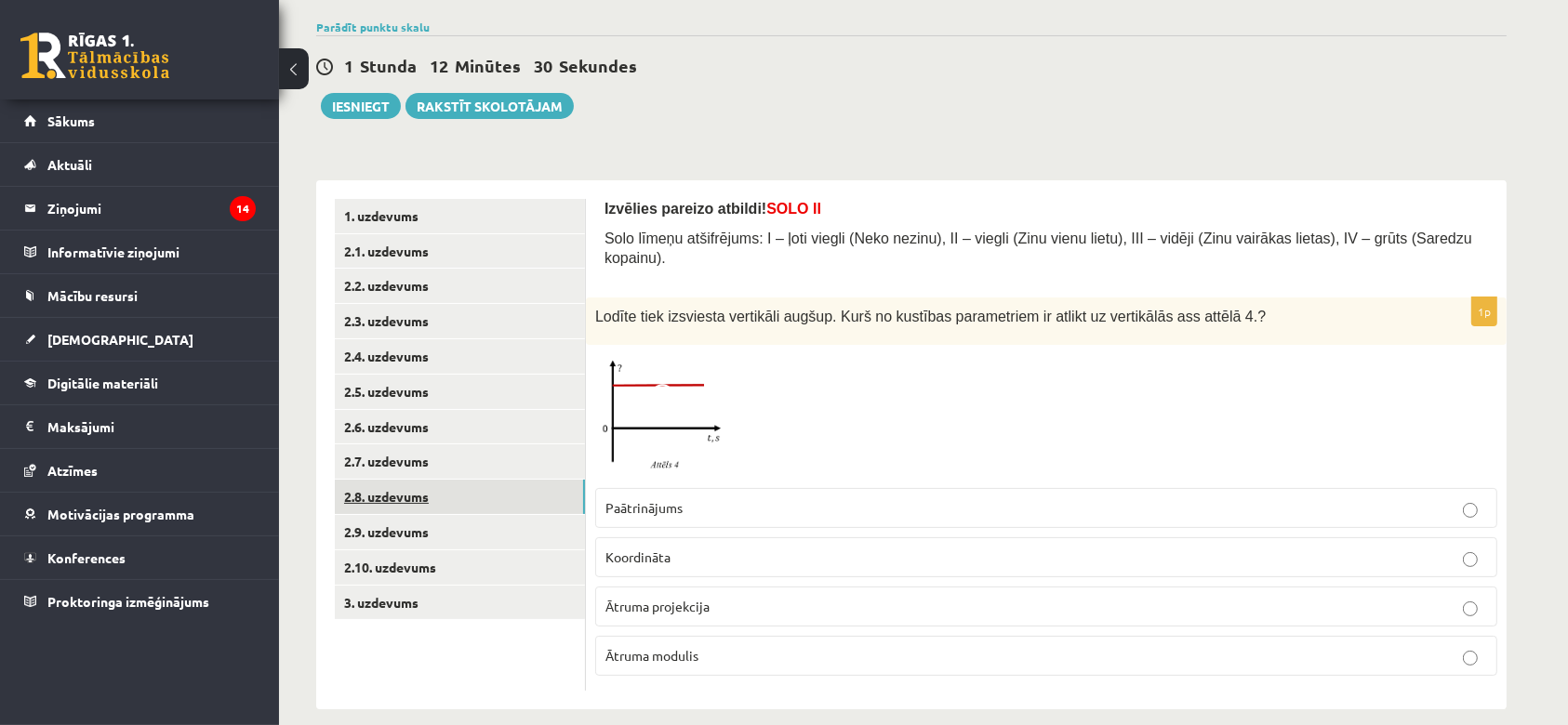
click at [389, 479] on link "2.8. uzdevums" at bounding box center [459, 497] width 251 height 35
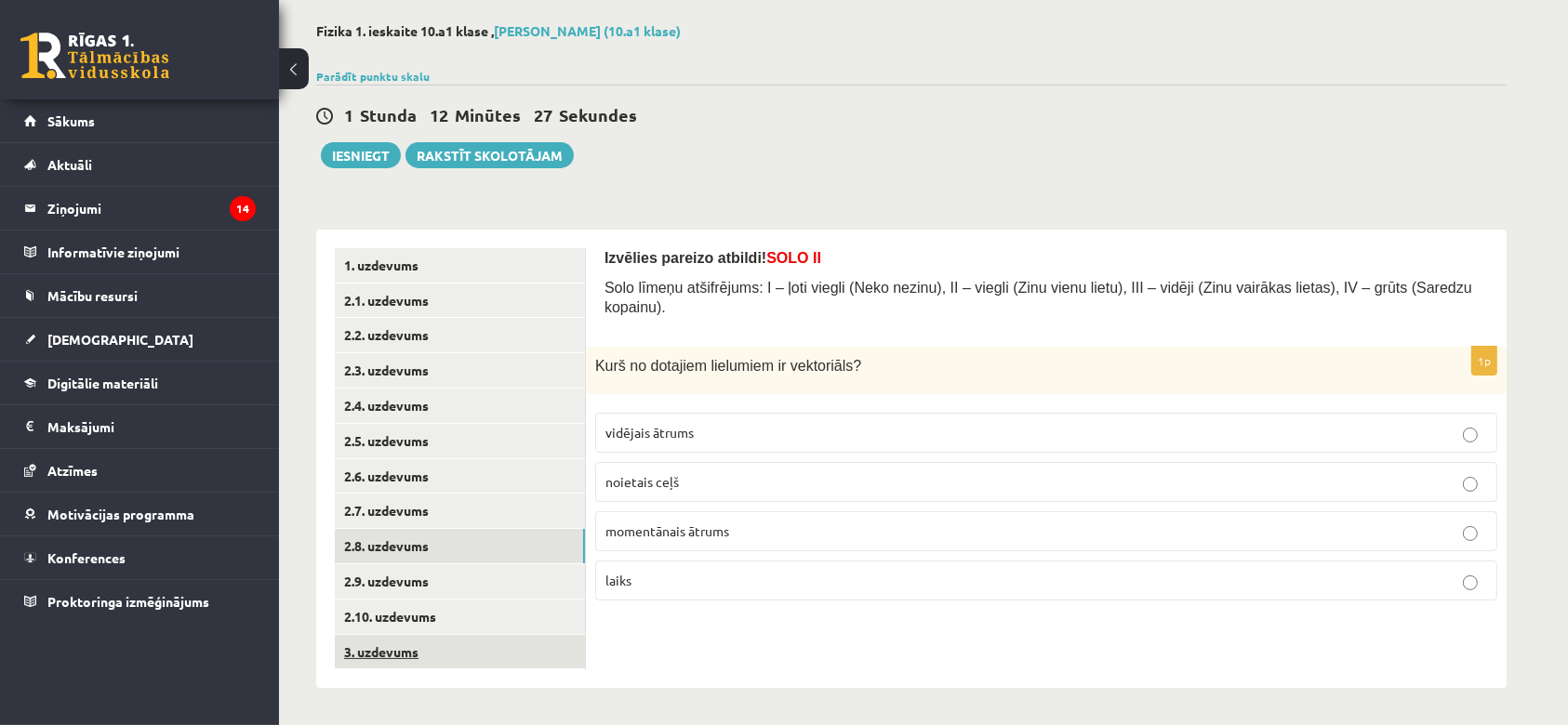
click at [384, 651] on link "3. uzdevums" at bounding box center [459, 652] width 251 height 35
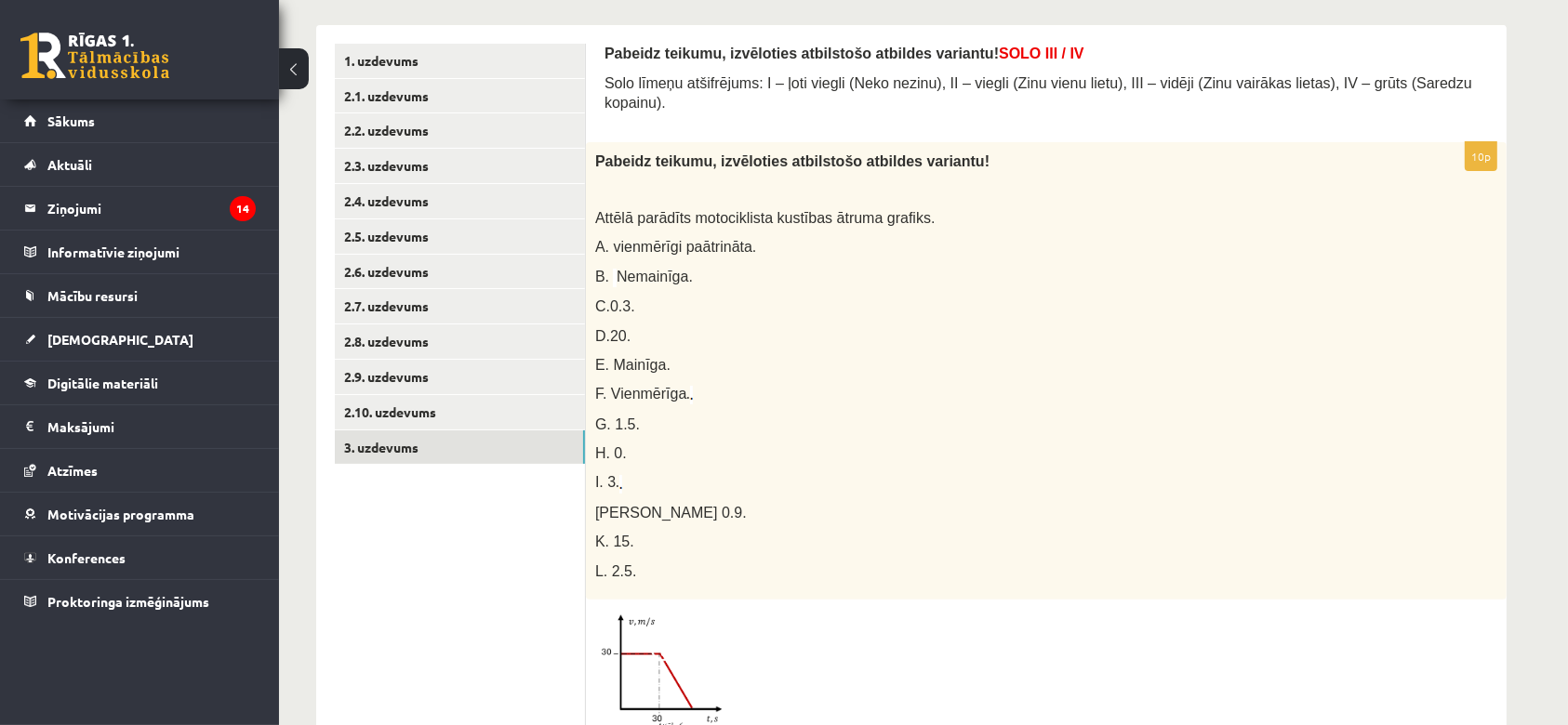
scroll to position [279, 0]
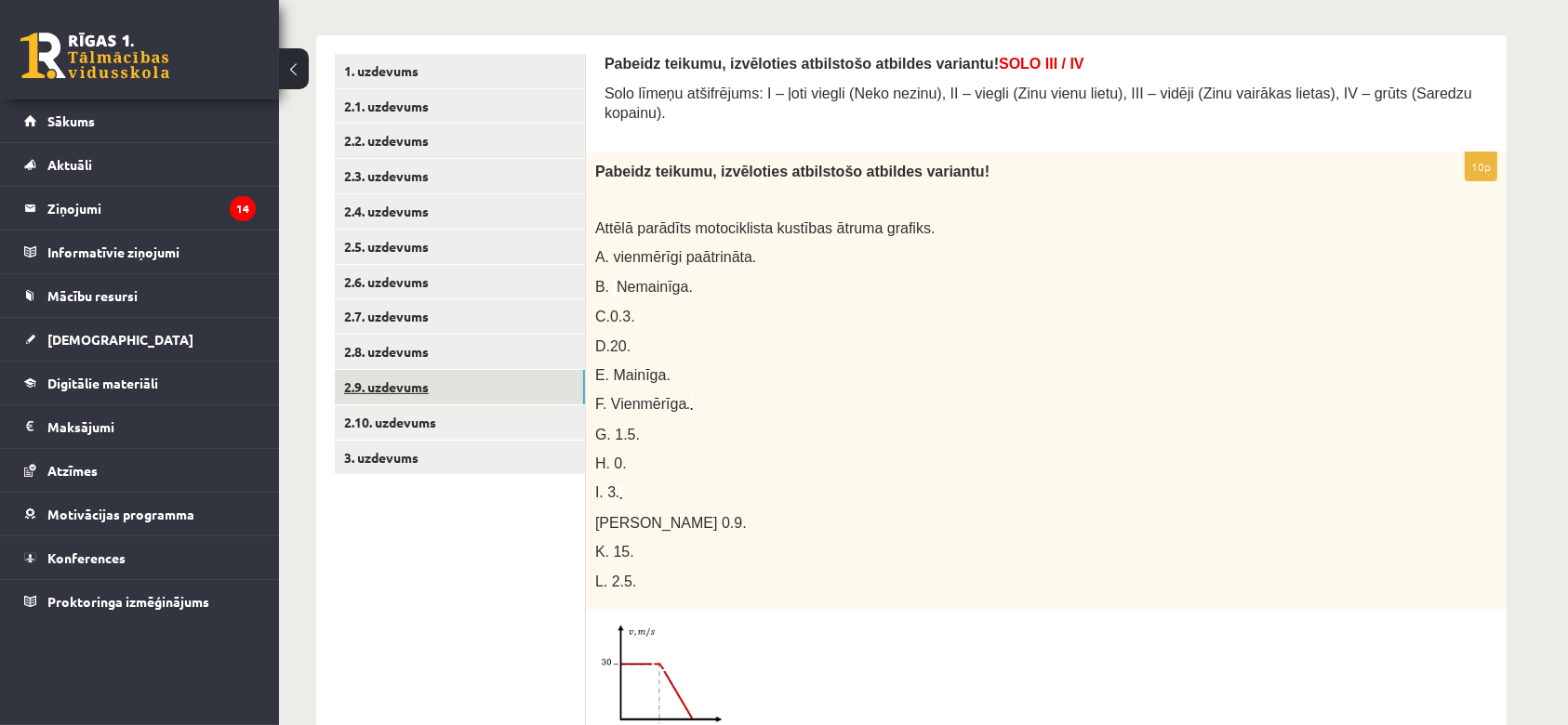
click at [390, 383] on link "2.9. uzdevums" at bounding box center [459, 388] width 251 height 35
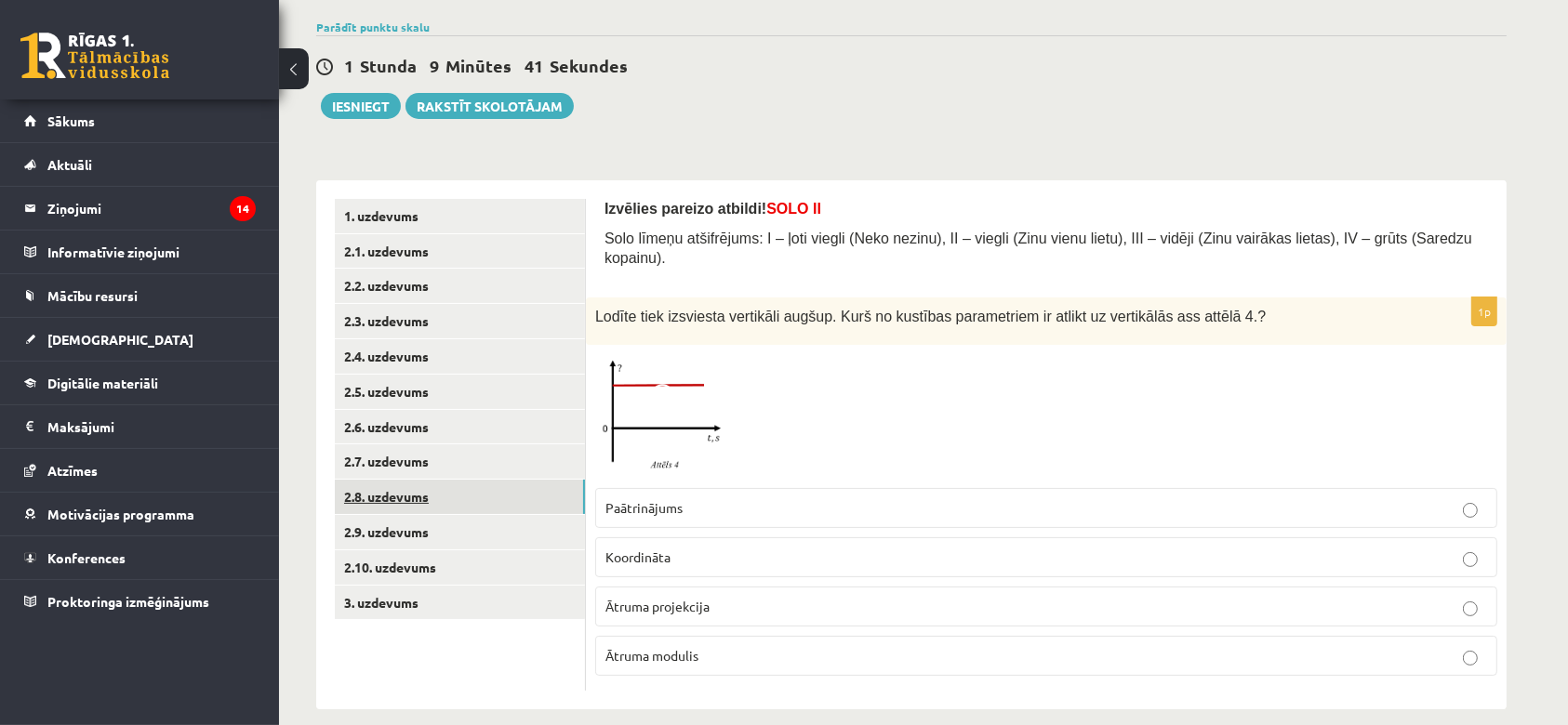
click at [400, 487] on link "2.8. uzdevums" at bounding box center [459, 497] width 251 height 35
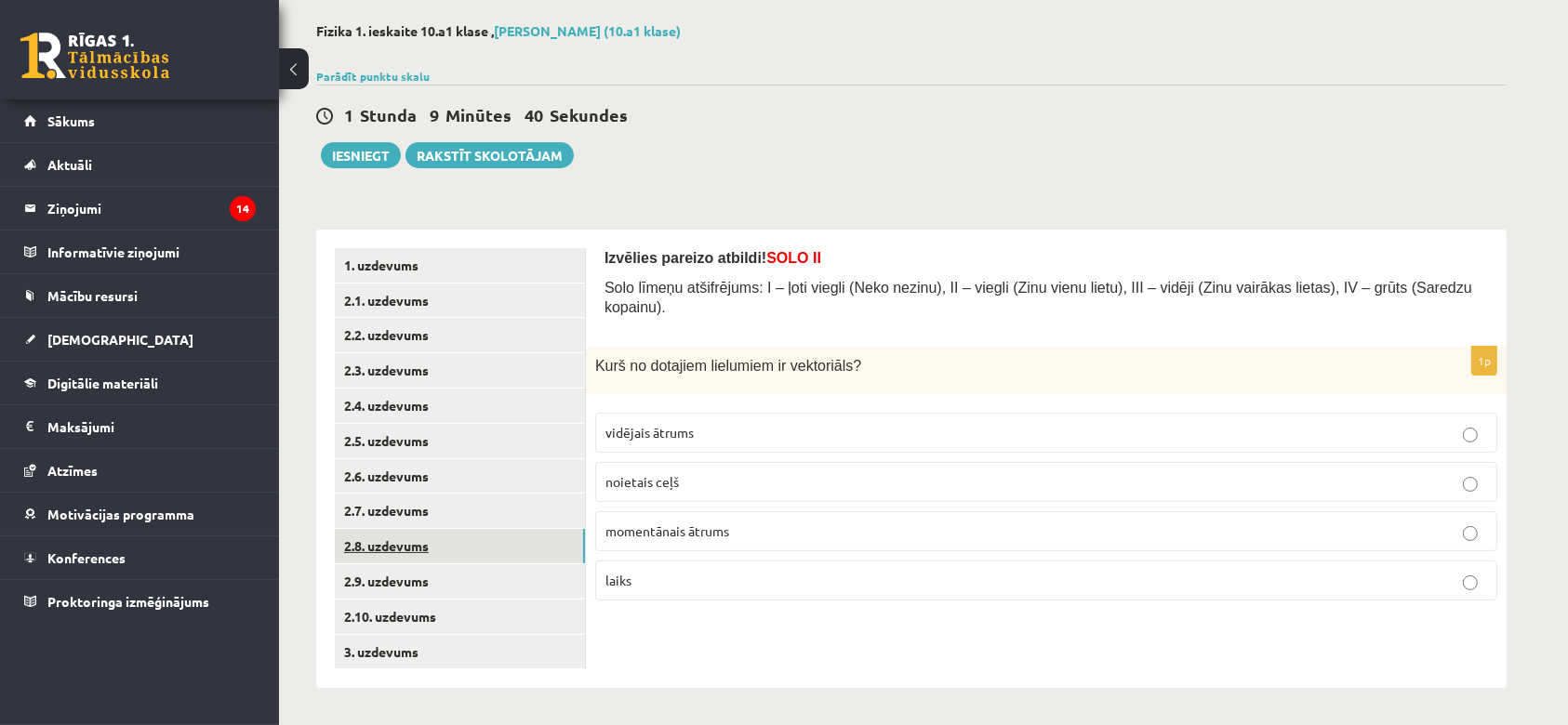
scroll to position [85, 0]
click at [389, 505] on link "2.7. uzdevums" at bounding box center [459, 510] width 251 height 35
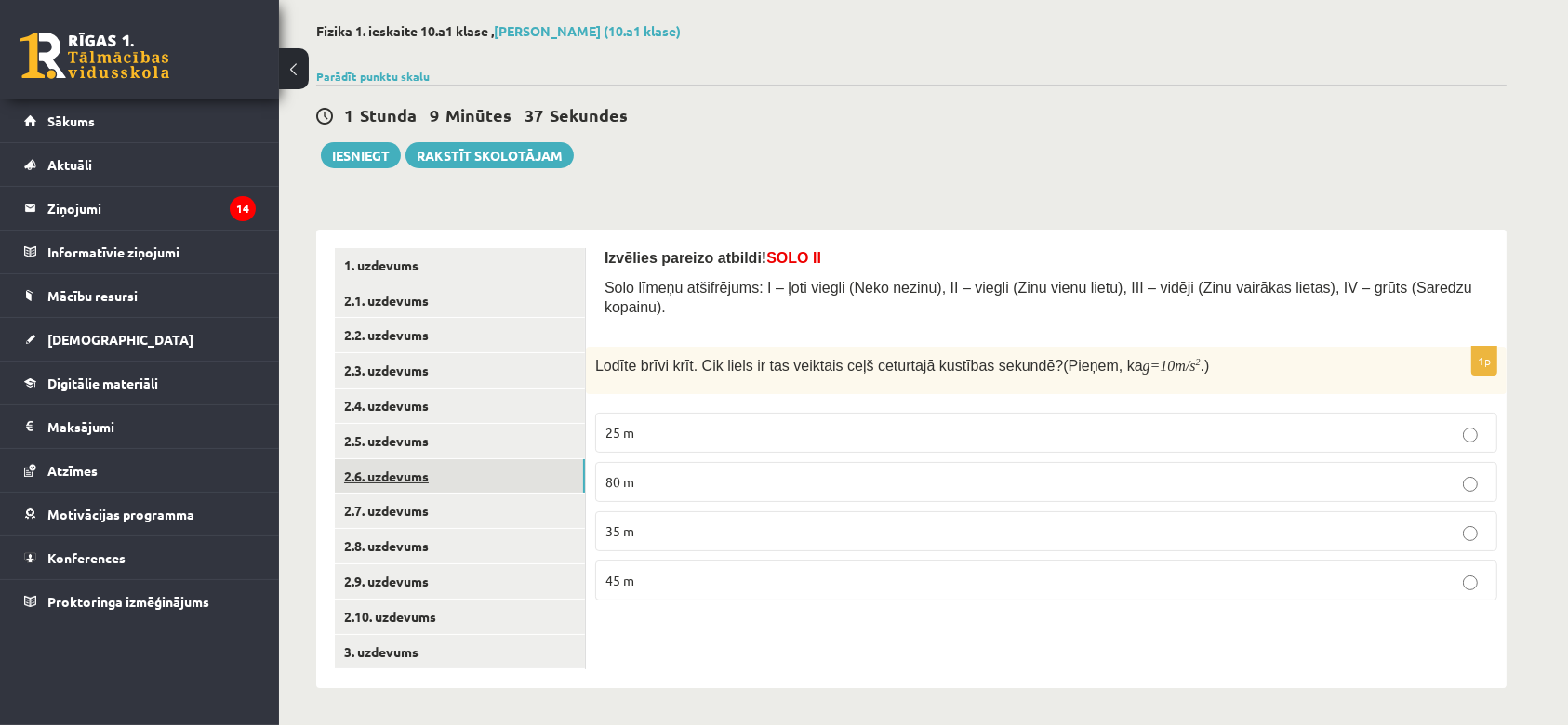
click at [388, 478] on link "2.6. uzdevums" at bounding box center [459, 477] width 251 height 35
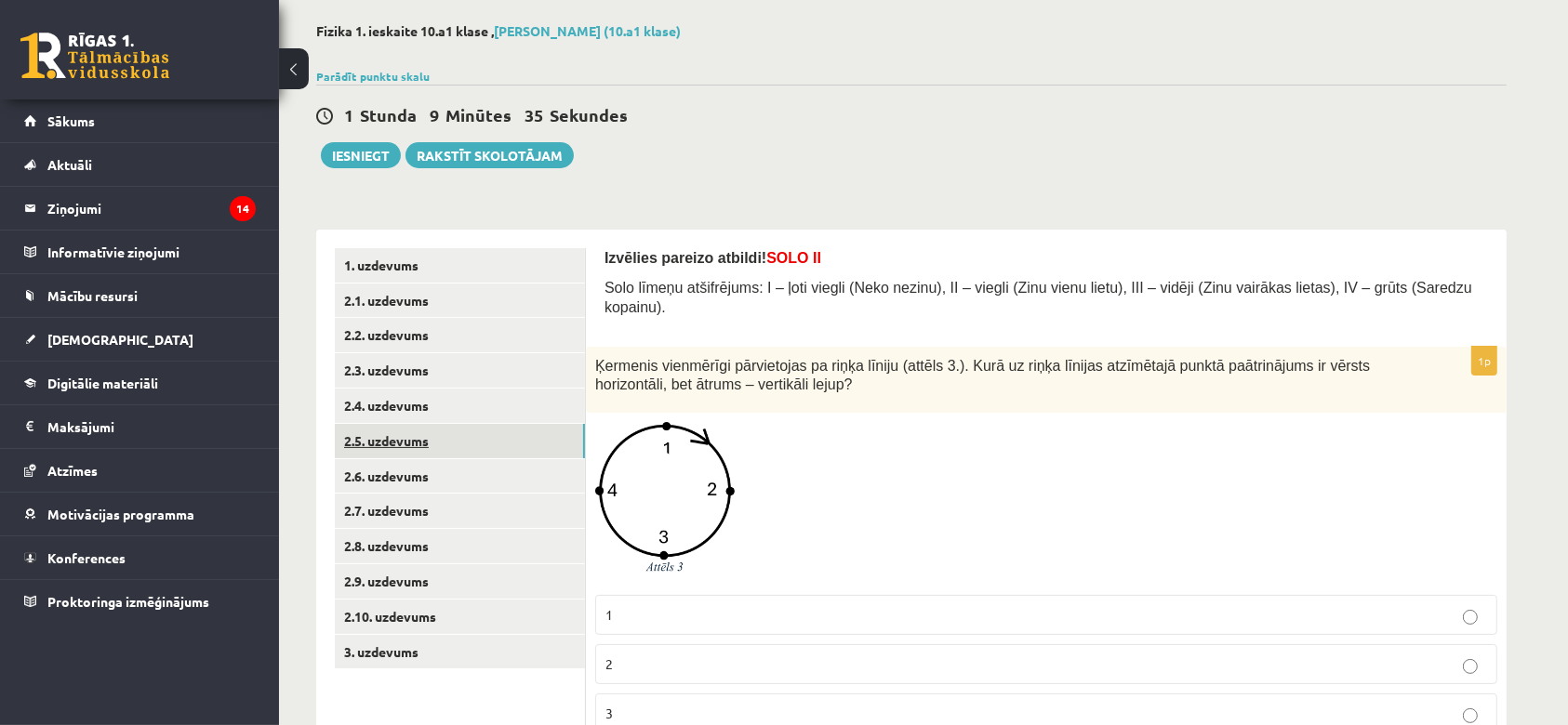
click at [395, 443] on link "2.5. uzdevums" at bounding box center [459, 441] width 251 height 35
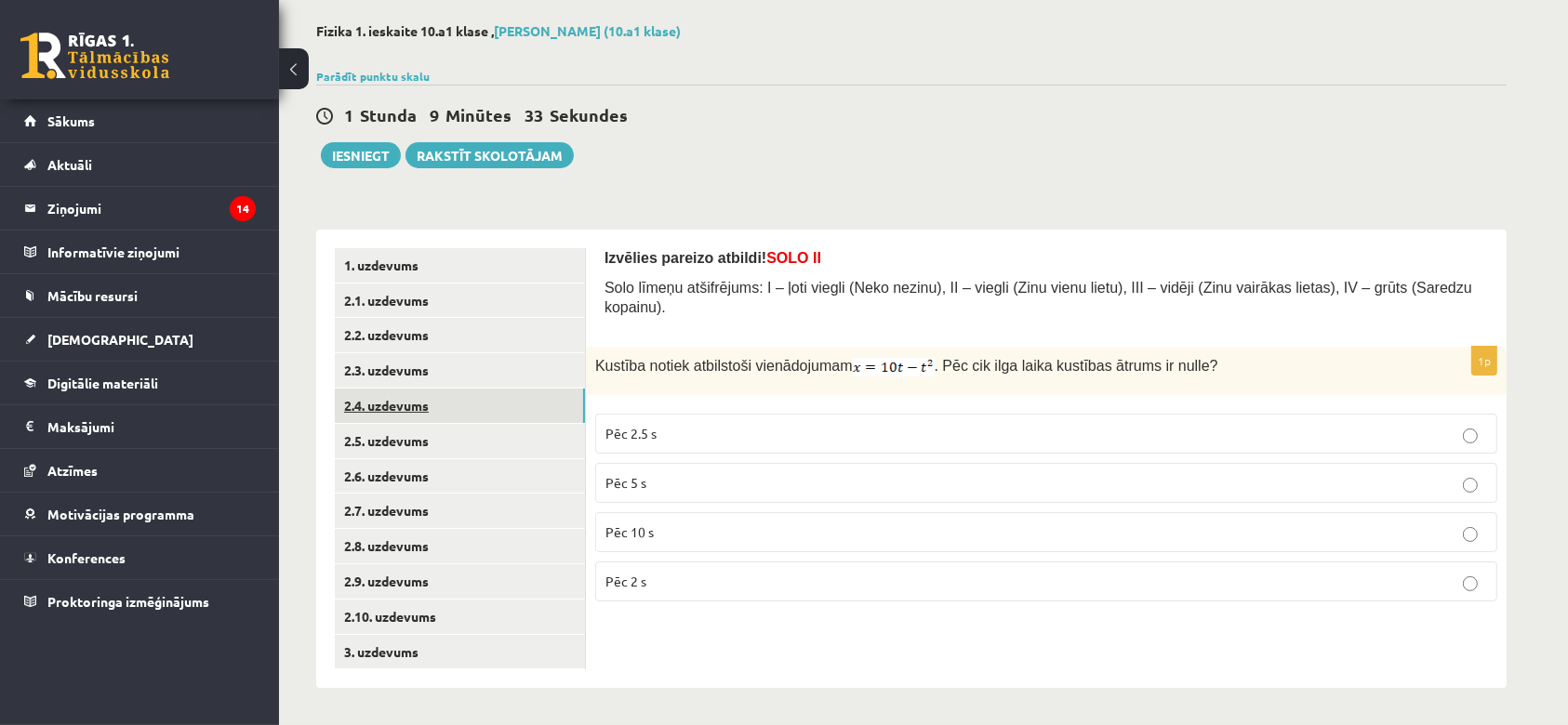
click at [402, 410] on link "2.4. uzdevums" at bounding box center [459, 406] width 251 height 35
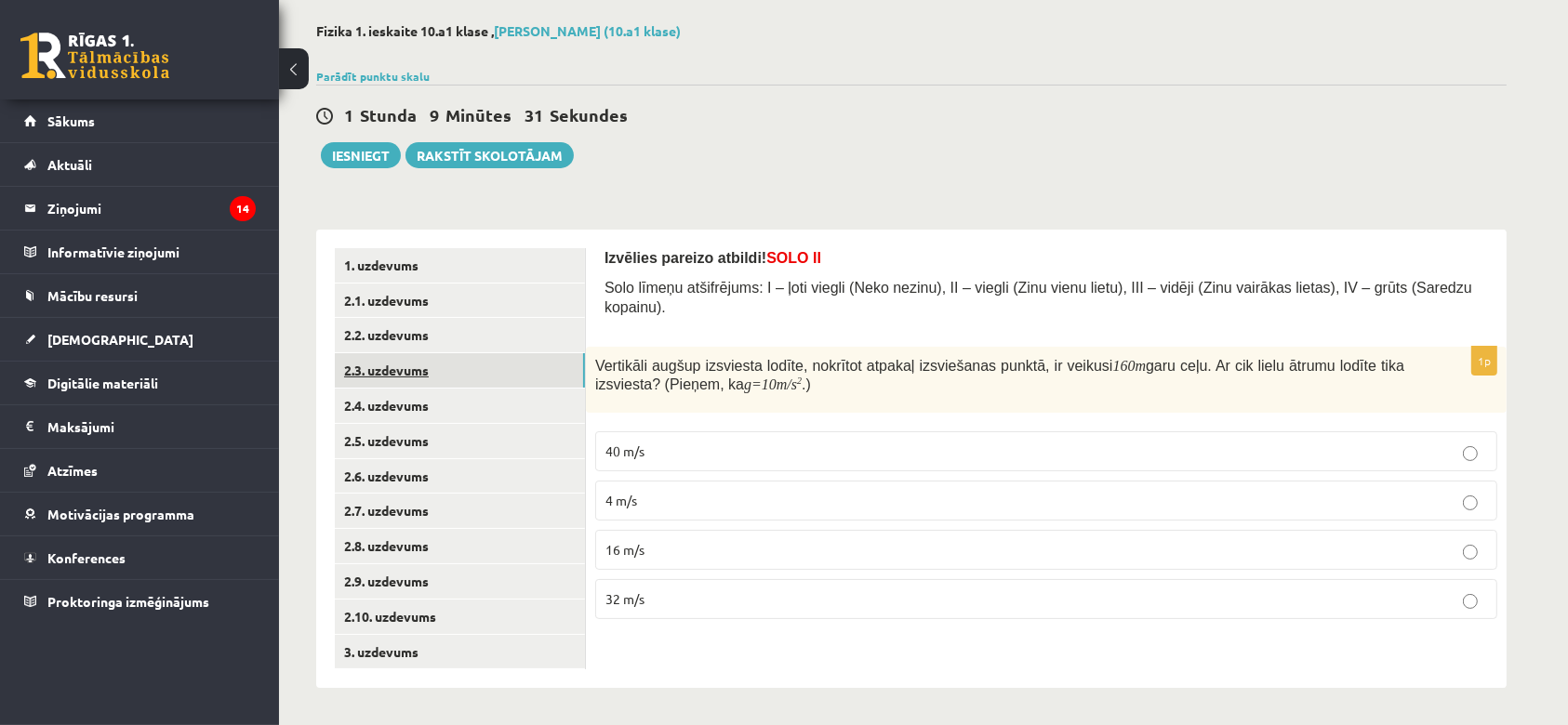
click at [414, 371] on link "2.3. uzdevums" at bounding box center [459, 370] width 251 height 35
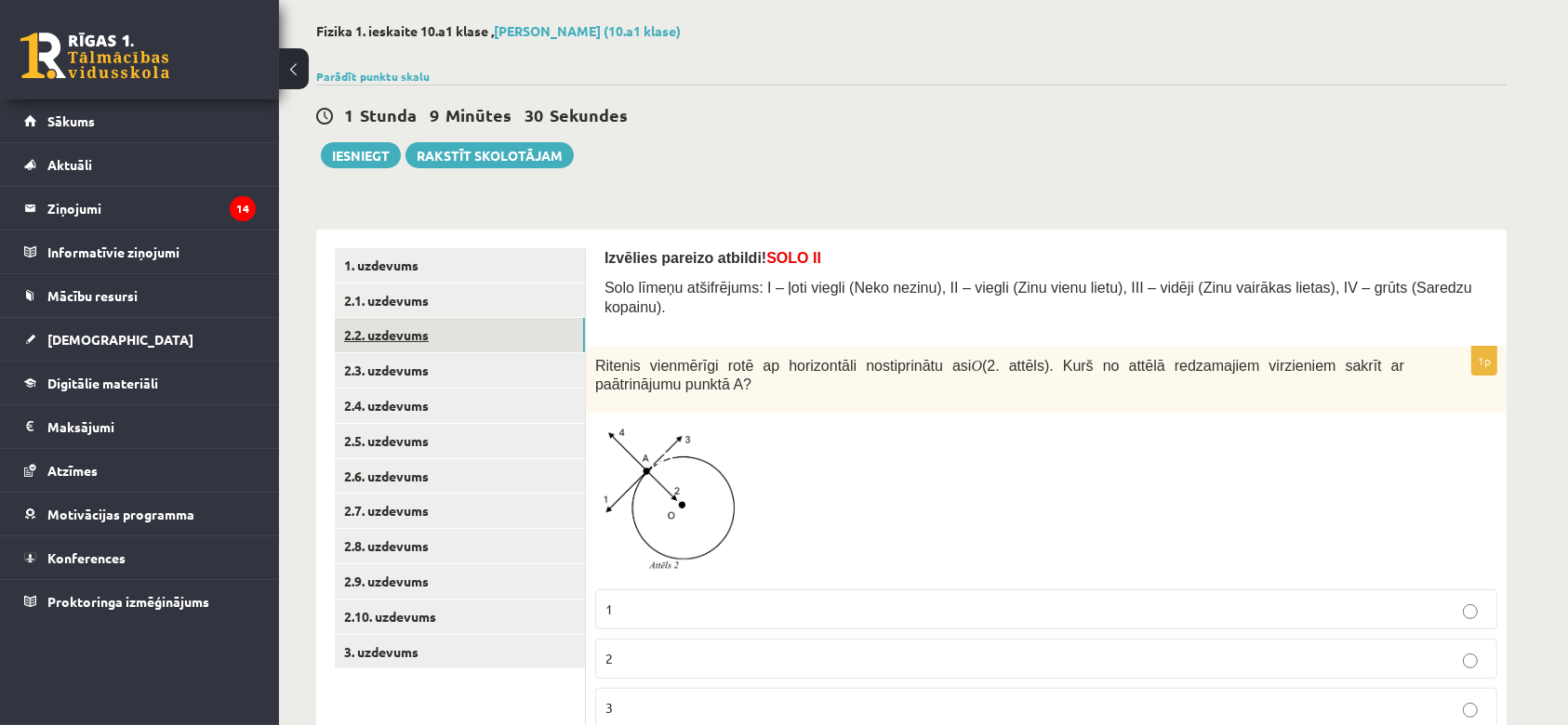
click at [411, 336] on link "2.2. uzdevums" at bounding box center [459, 335] width 251 height 35
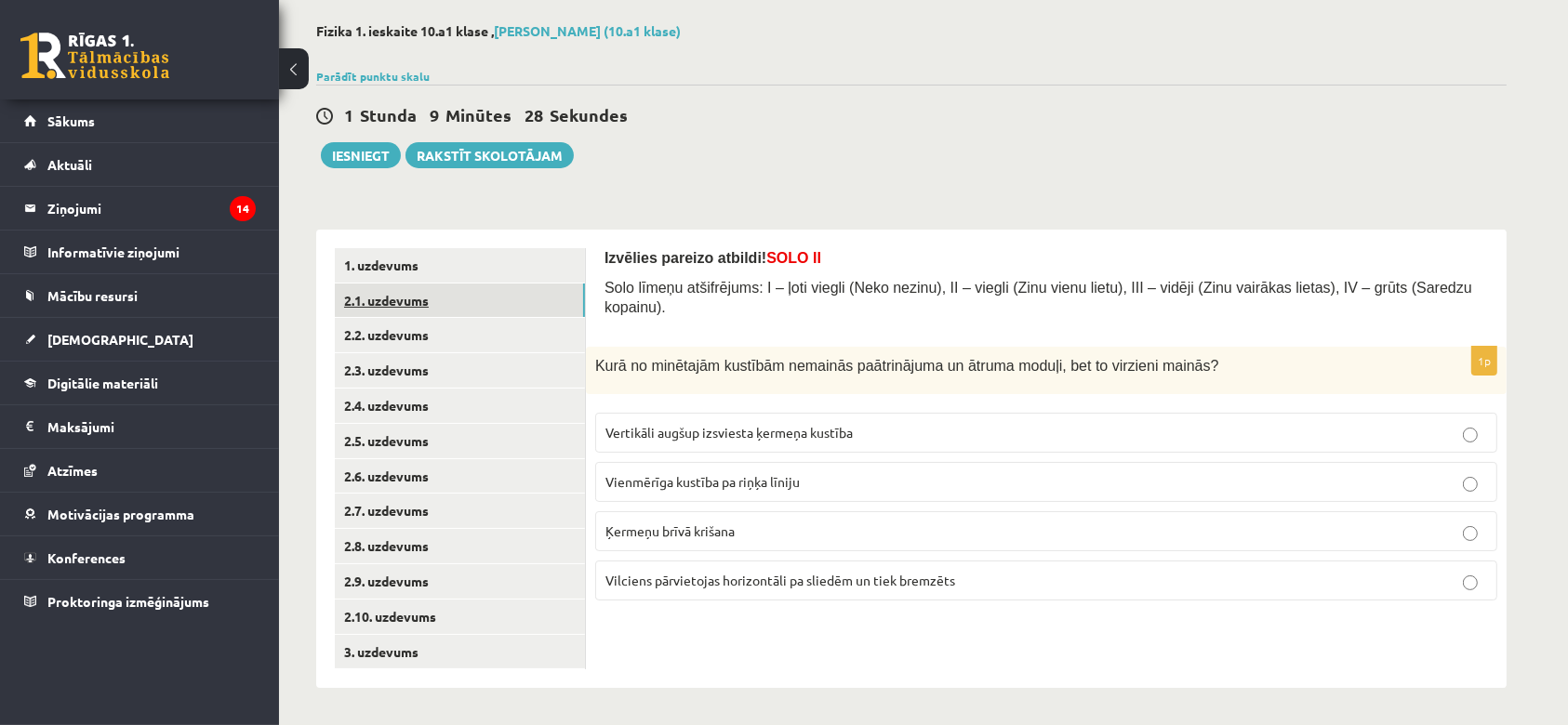
click at [410, 314] on link "2.1. uzdevums" at bounding box center [459, 301] width 251 height 35
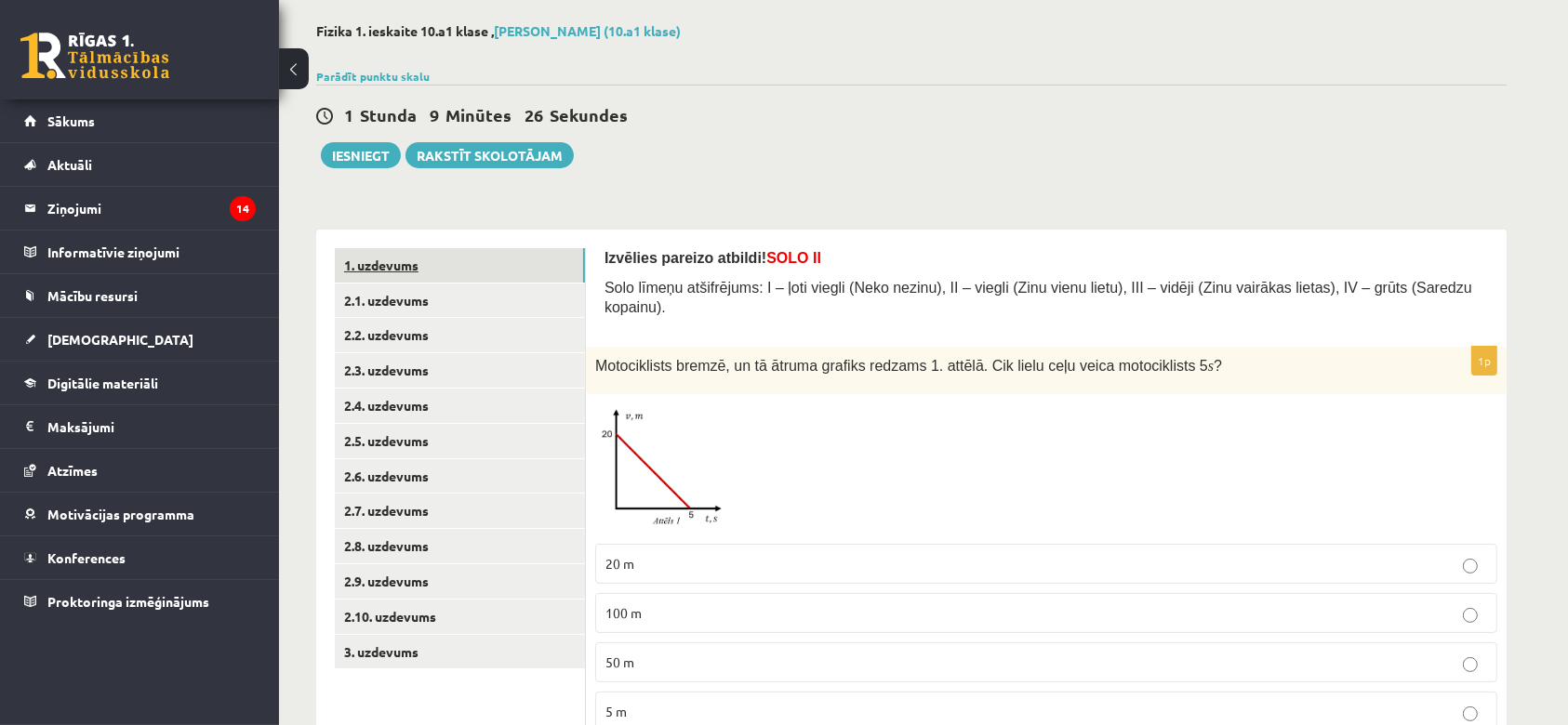
click at [416, 261] on link "1. uzdevums" at bounding box center [459, 266] width 251 height 35
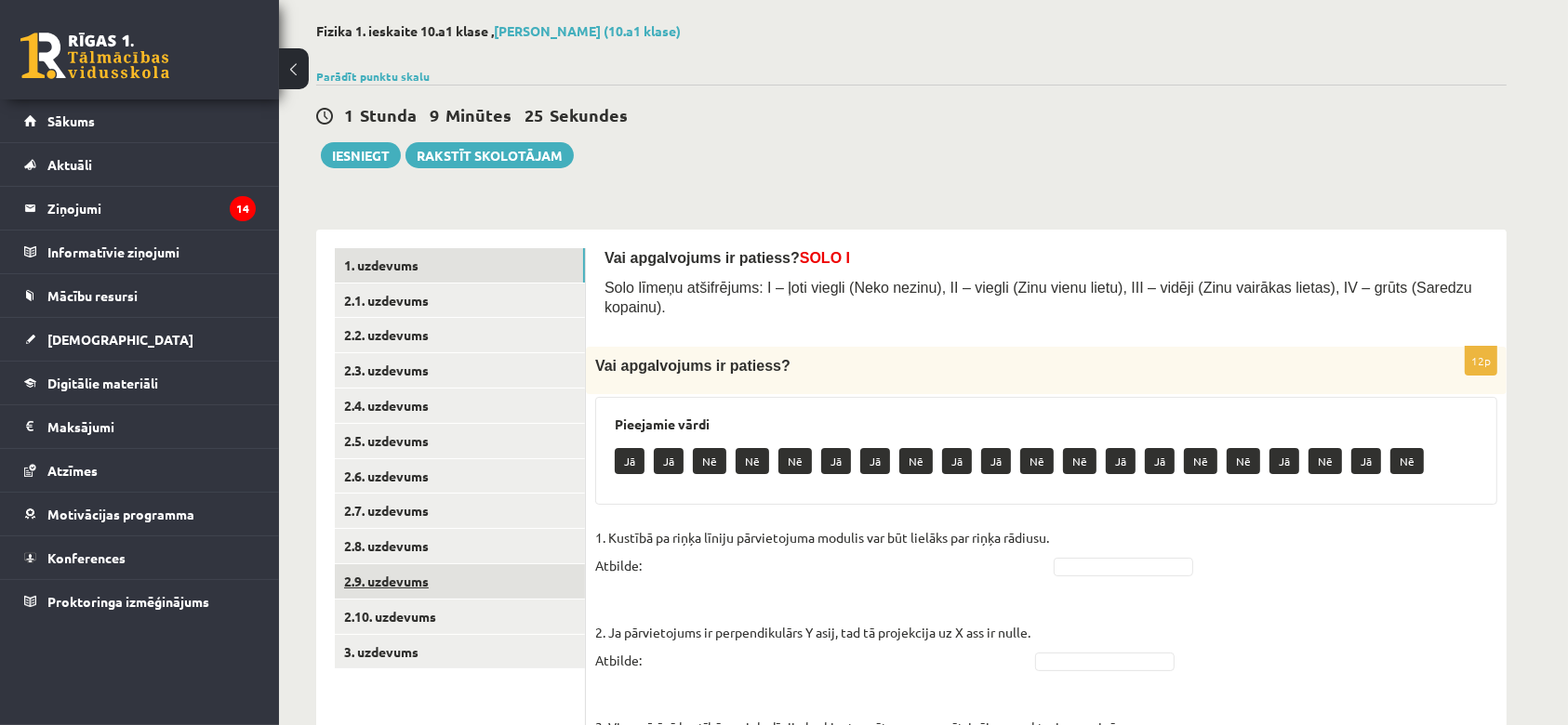
scroll to position [193, 0]
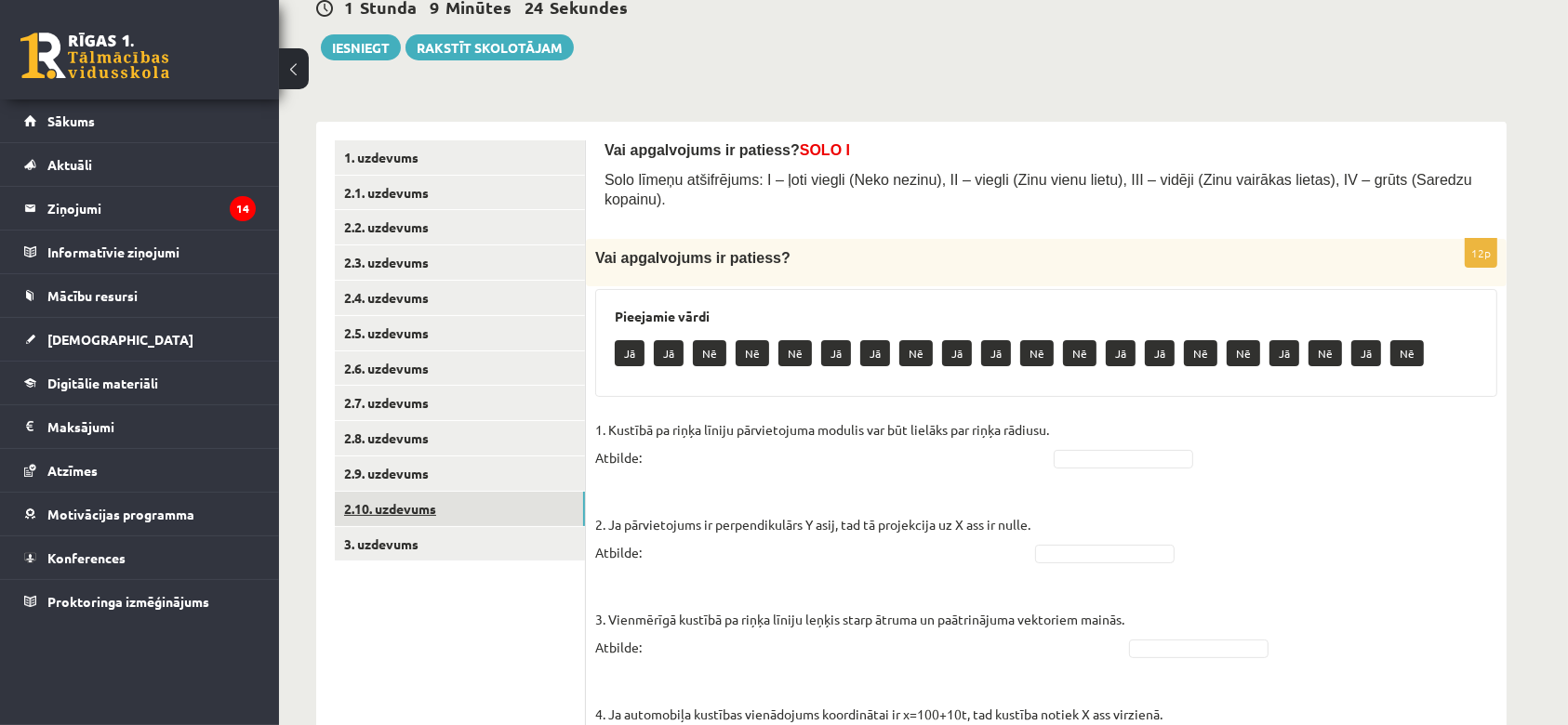
click at [409, 511] on link "2.10. uzdevums" at bounding box center [459, 508] width 251 height 35
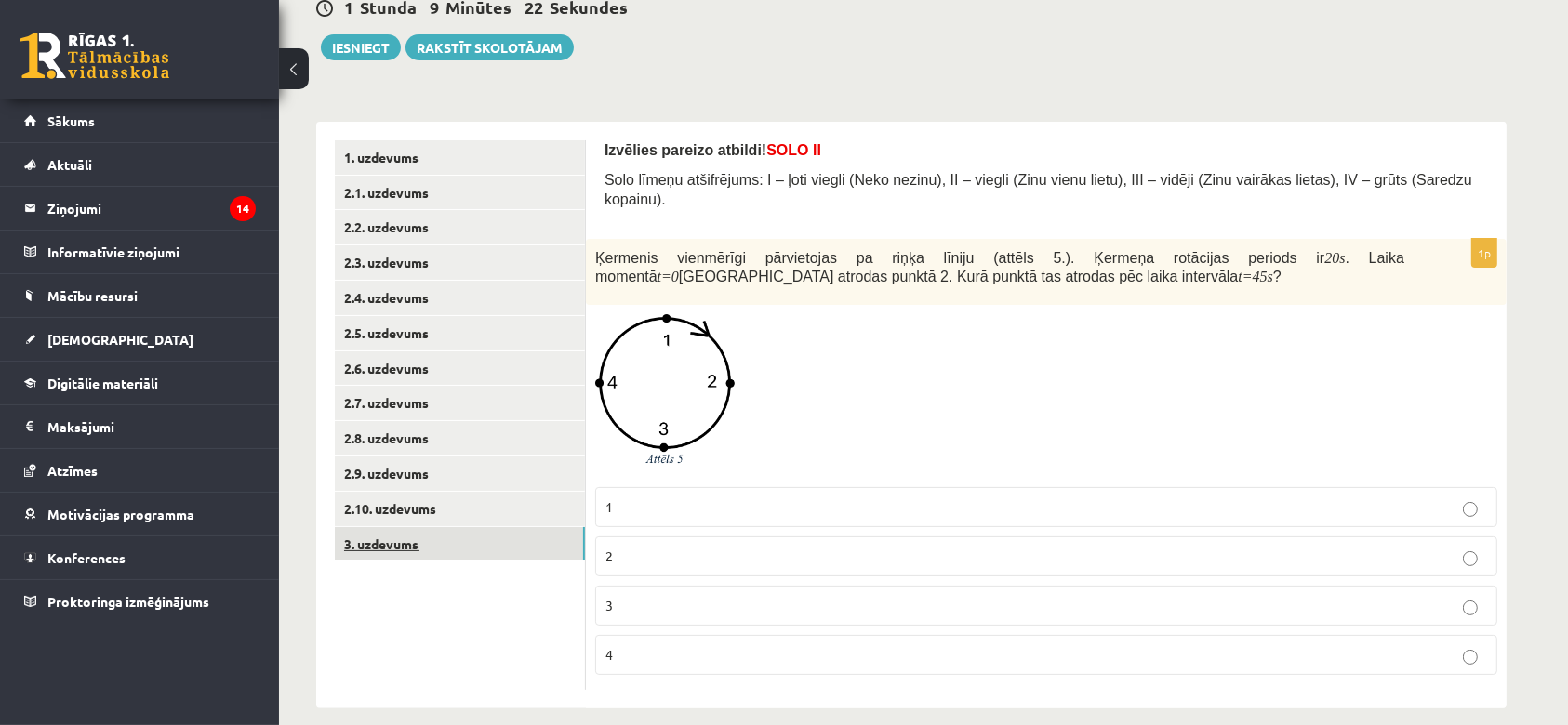
click at [387, 546] on link "3. uzdevums" at bounding box center [459, 544] width 251 height 35
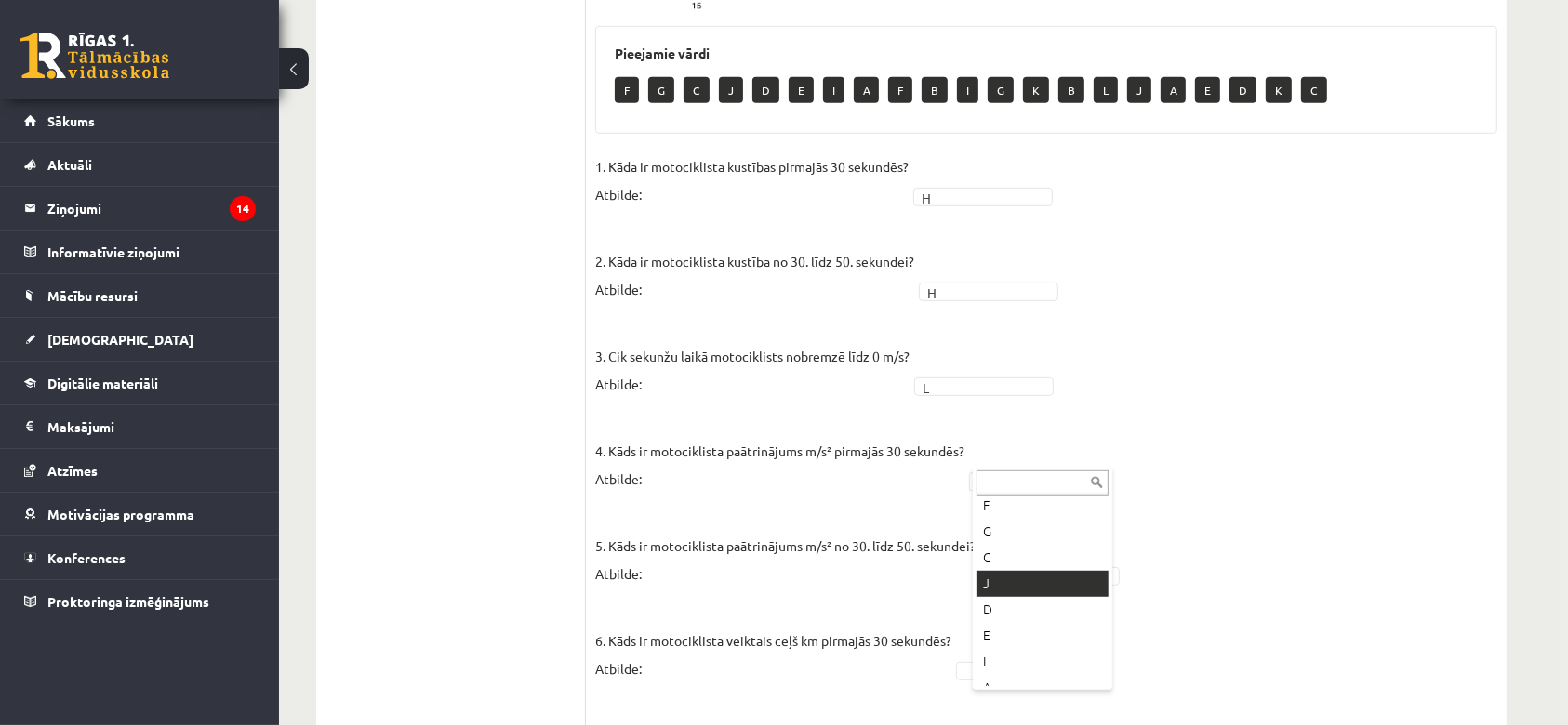
scroll to position [0, 0]
click at [973, 255] on fieldset "1. Kāda ir motociklista kustības pirmajās 30 sekundēs? Atbilde: H * 2. Kāda ir …" at bounding box center [1046, 613] width 902 height 920
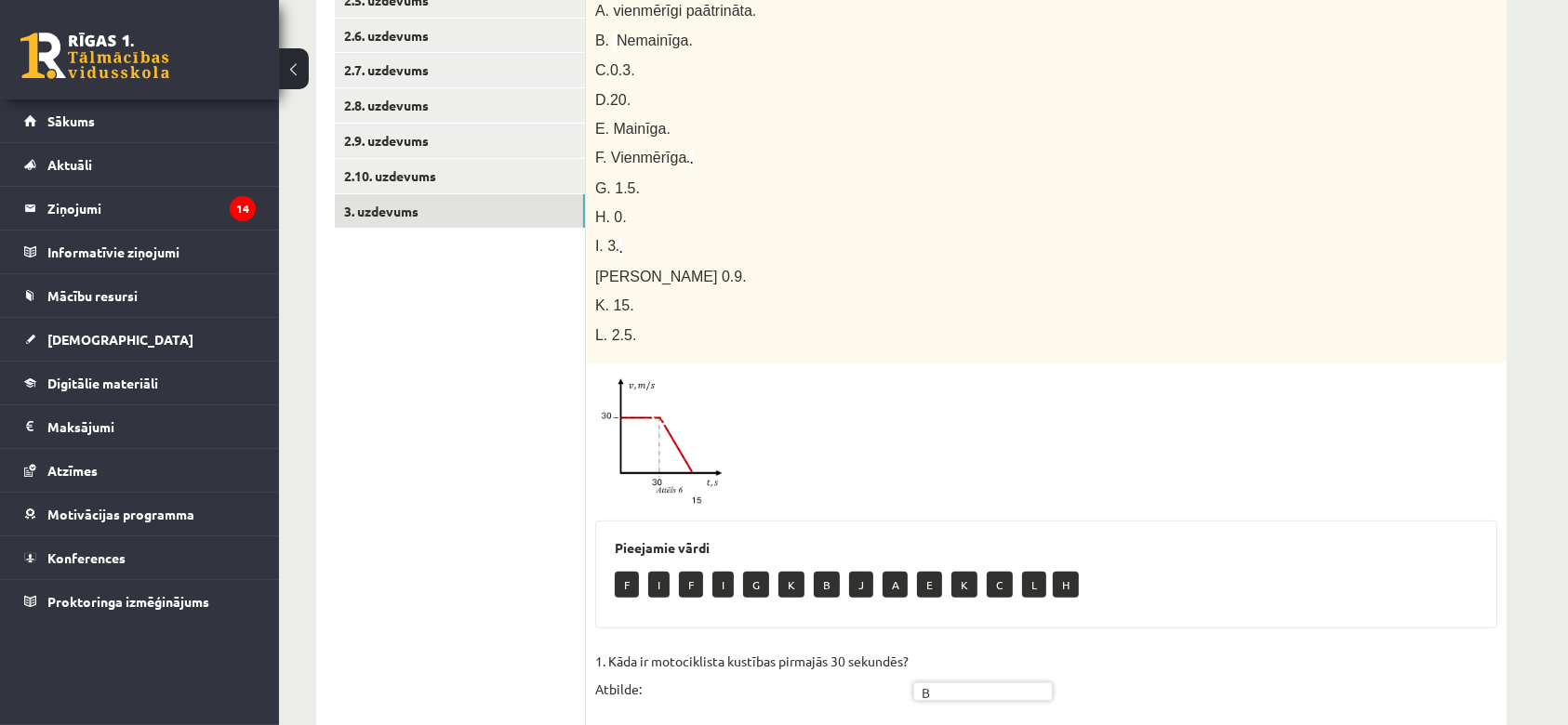
scroll to position [504, 0]
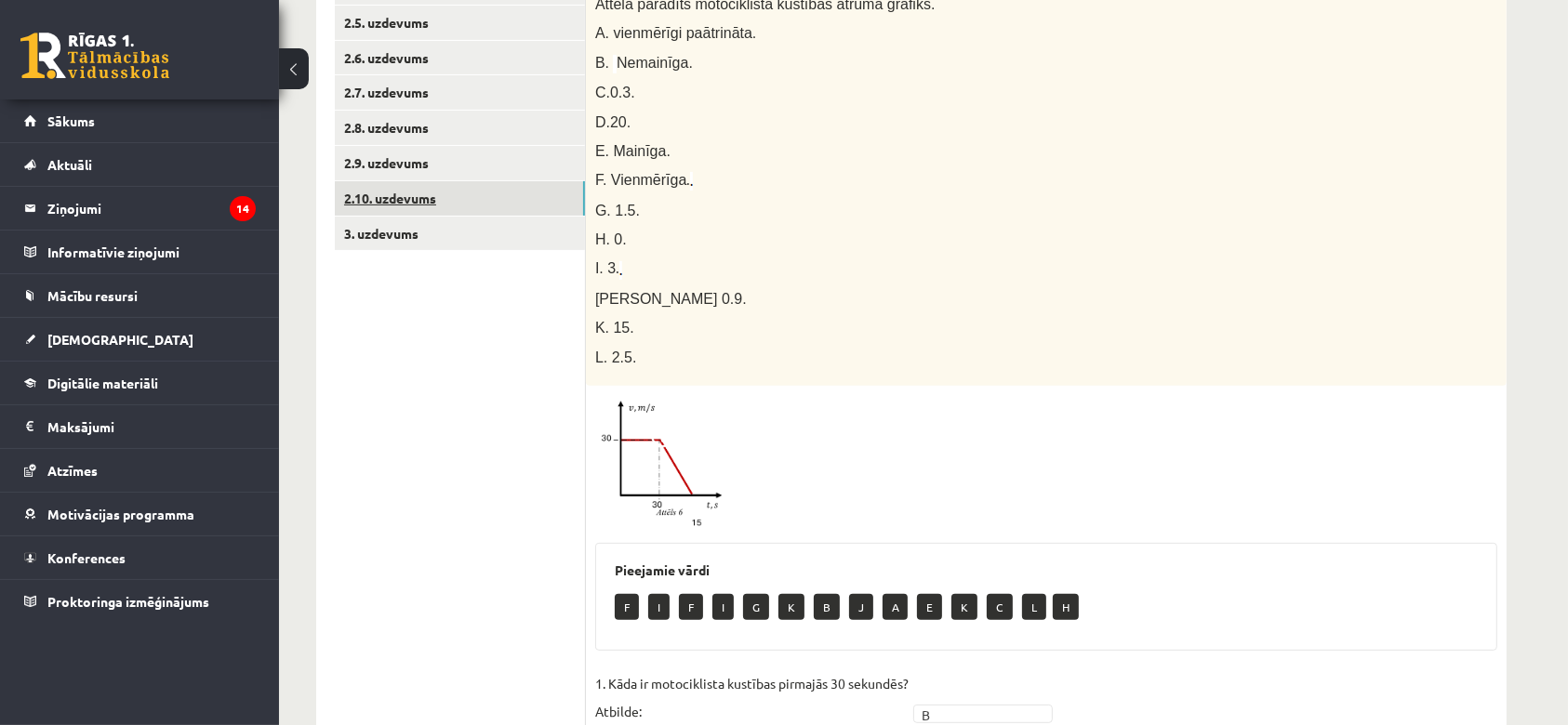
click at [453, 207] on link "2.10. uzdevums" at bounding box center [459, 198] width 251 height 35
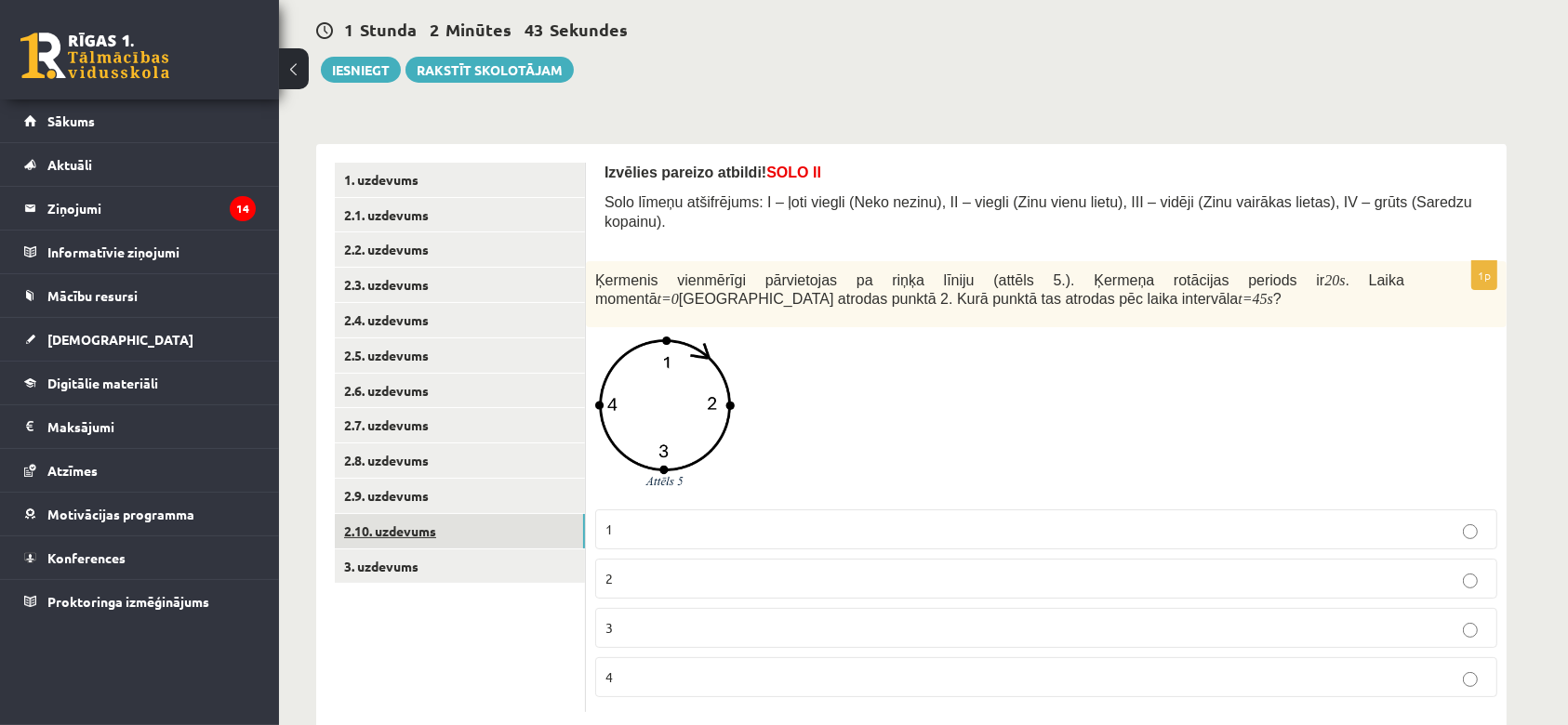
scroll to position [193, 0]
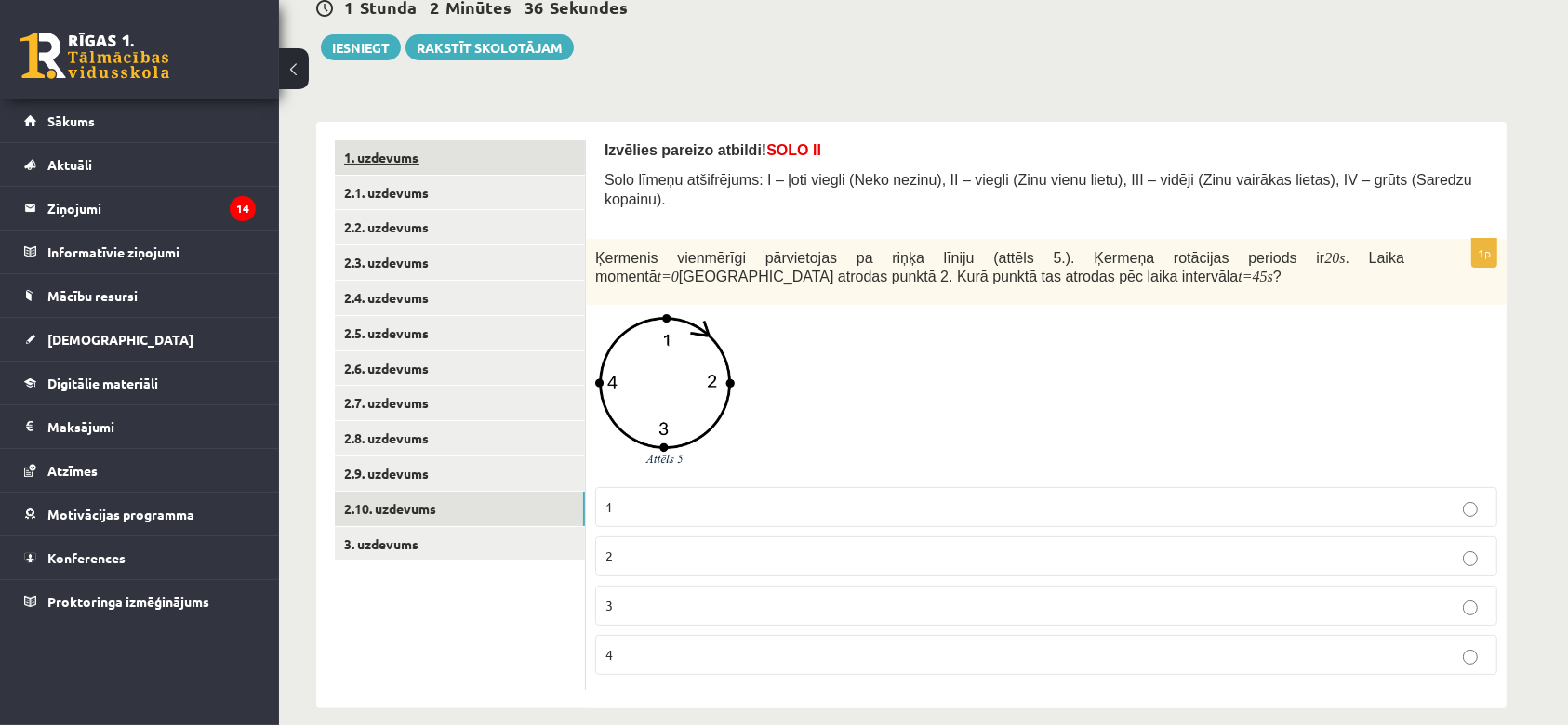
click at [383, 160] on link "1. uzdevums" at bounding box center [459, 158] width 251 height 35
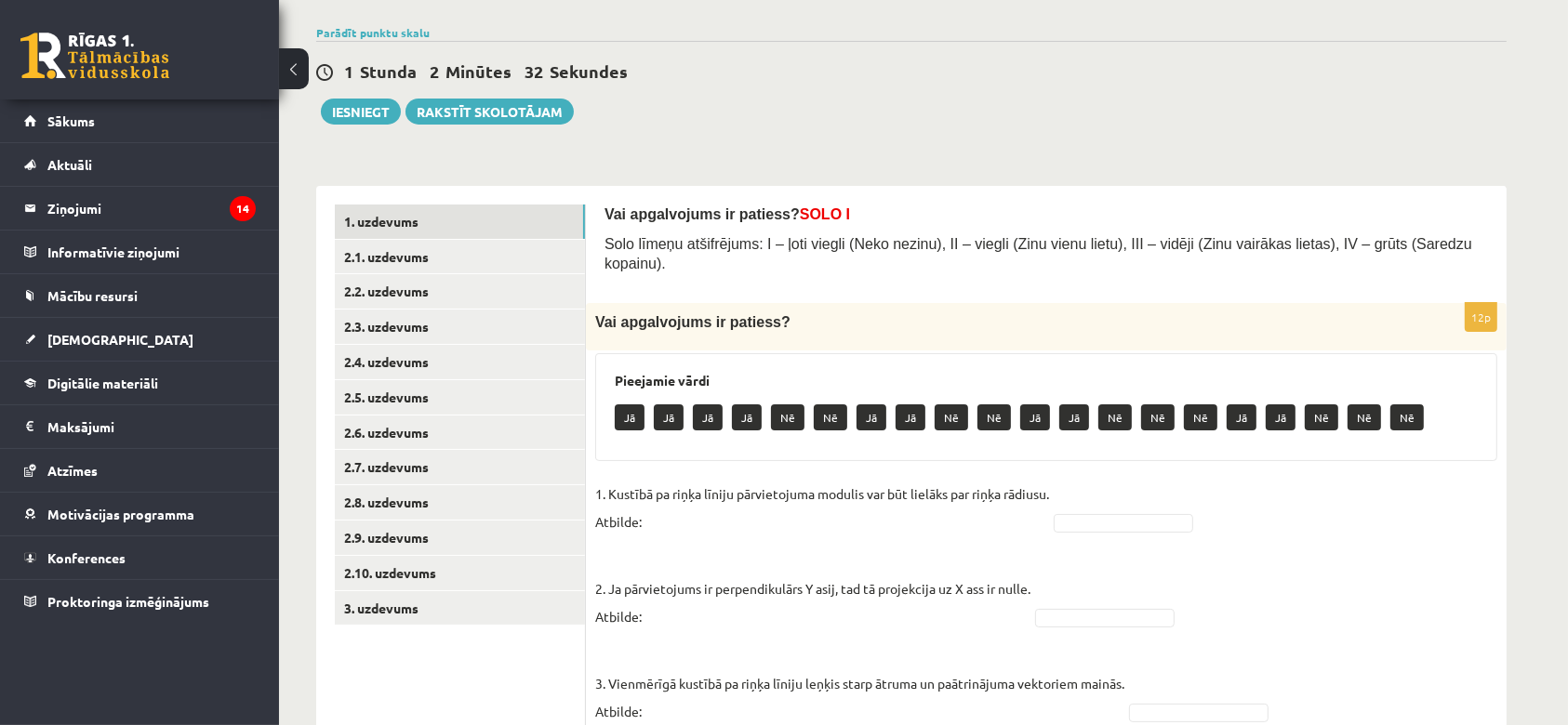
scroll to position [0, 0]
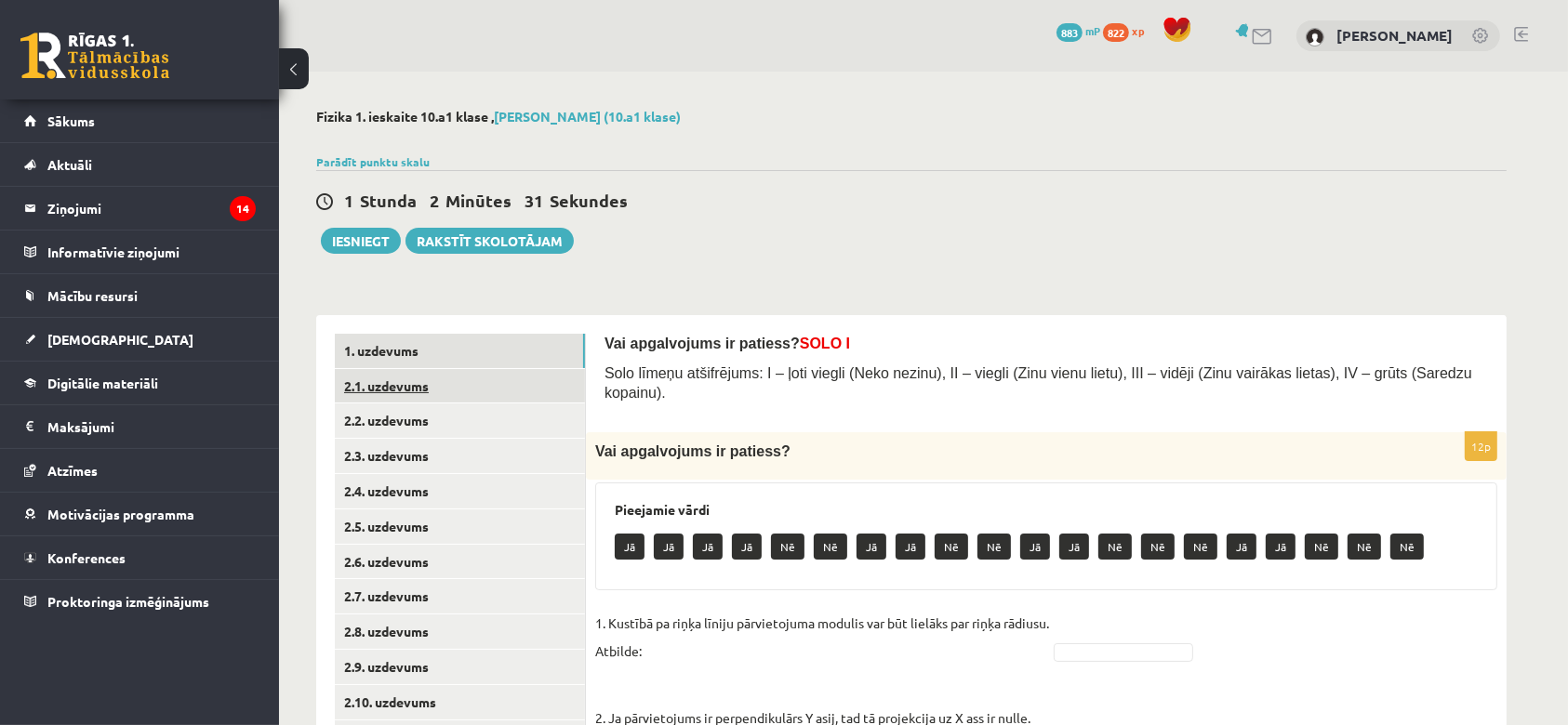
click at [395, 392] on link "2.1. uzdevums" at bounding box center [459, 387] width 251 height 35
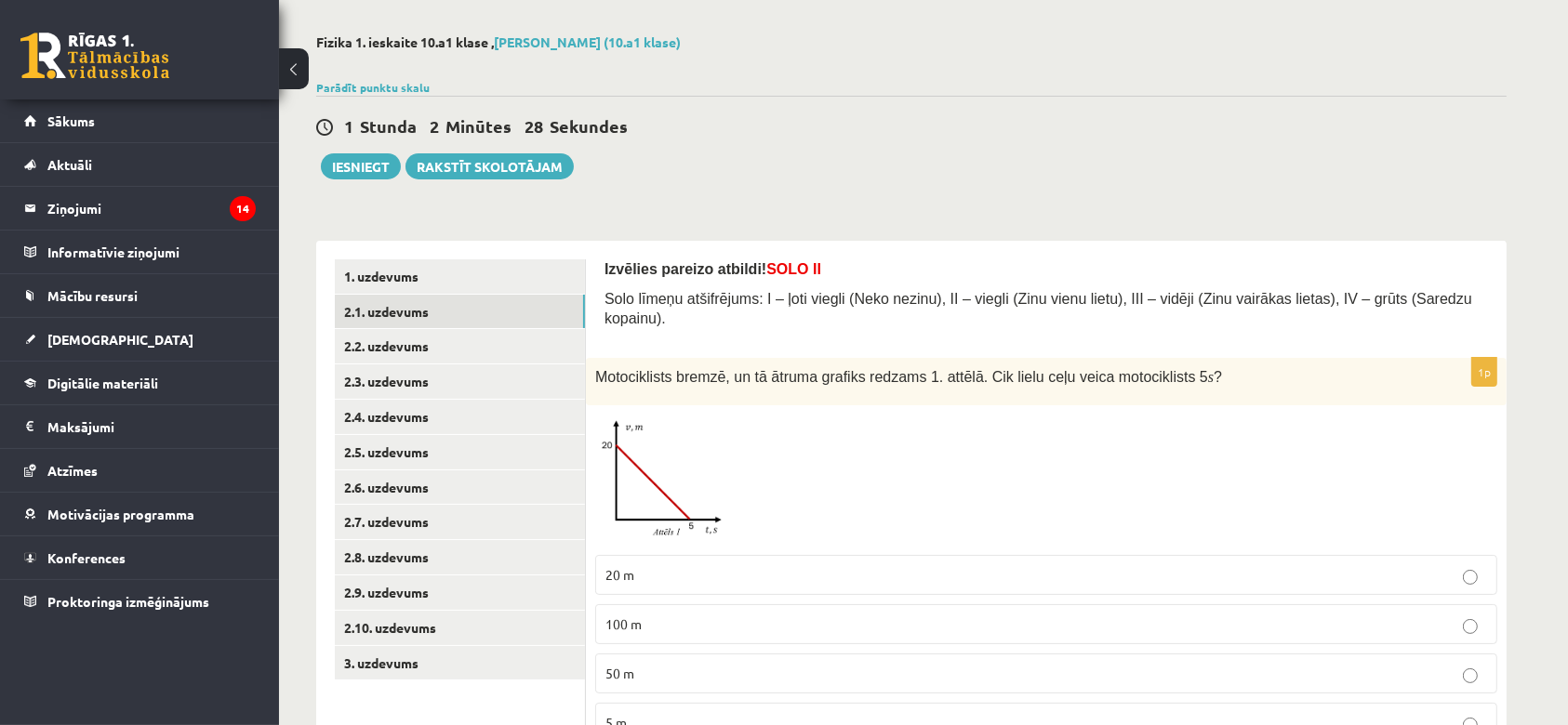
scroll to position [141, 0]
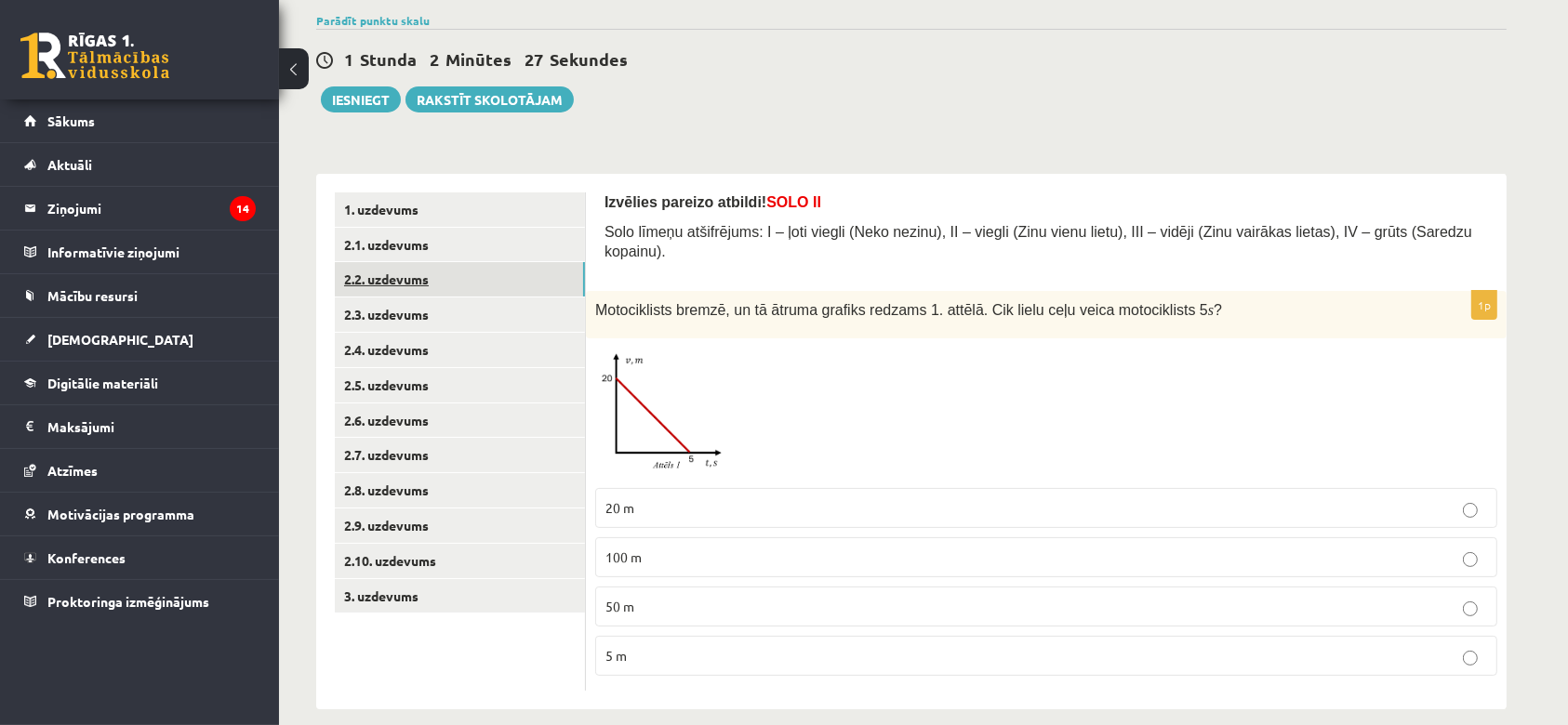
click at [424, 293] on link "2.2. uzdevums" at bounding box center [459, 279] width 251 height 35
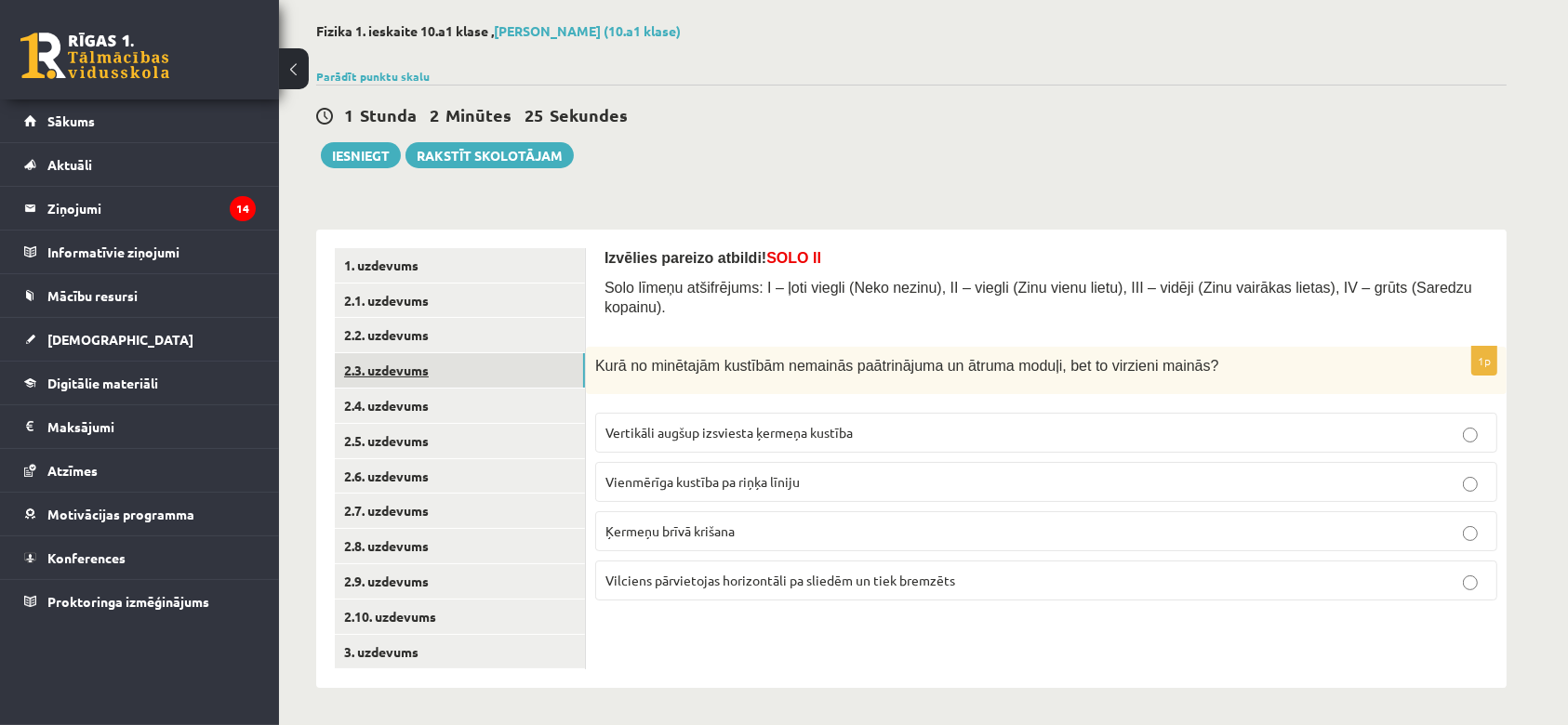
click at [395, 368] on link "2.3. uzdevums" at bounding box center [459, 370] width 251 height 35
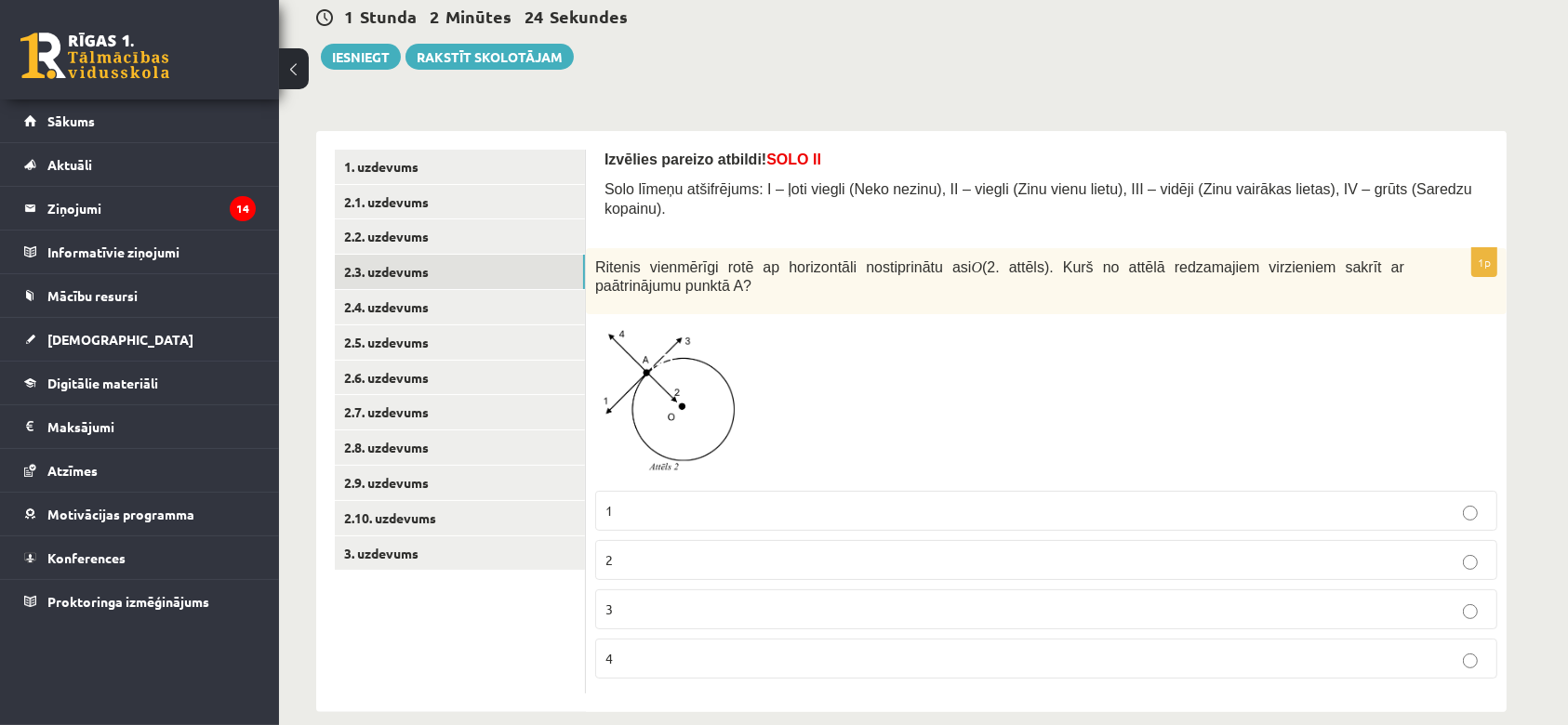
scroll to position [187, 0]
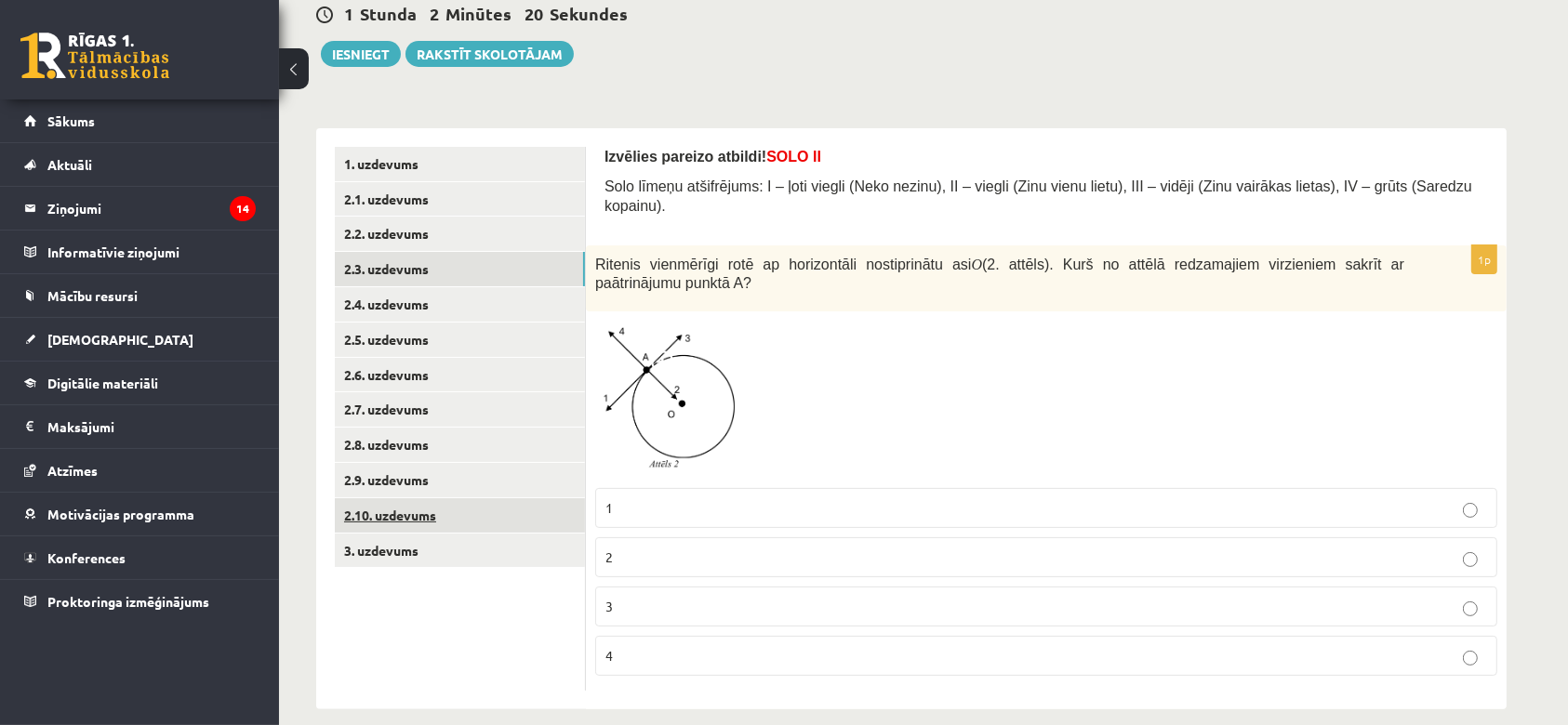
click at [447, 517] on link "2.10. uzdevums" at bounding box center [459, 515] width 251 height 35
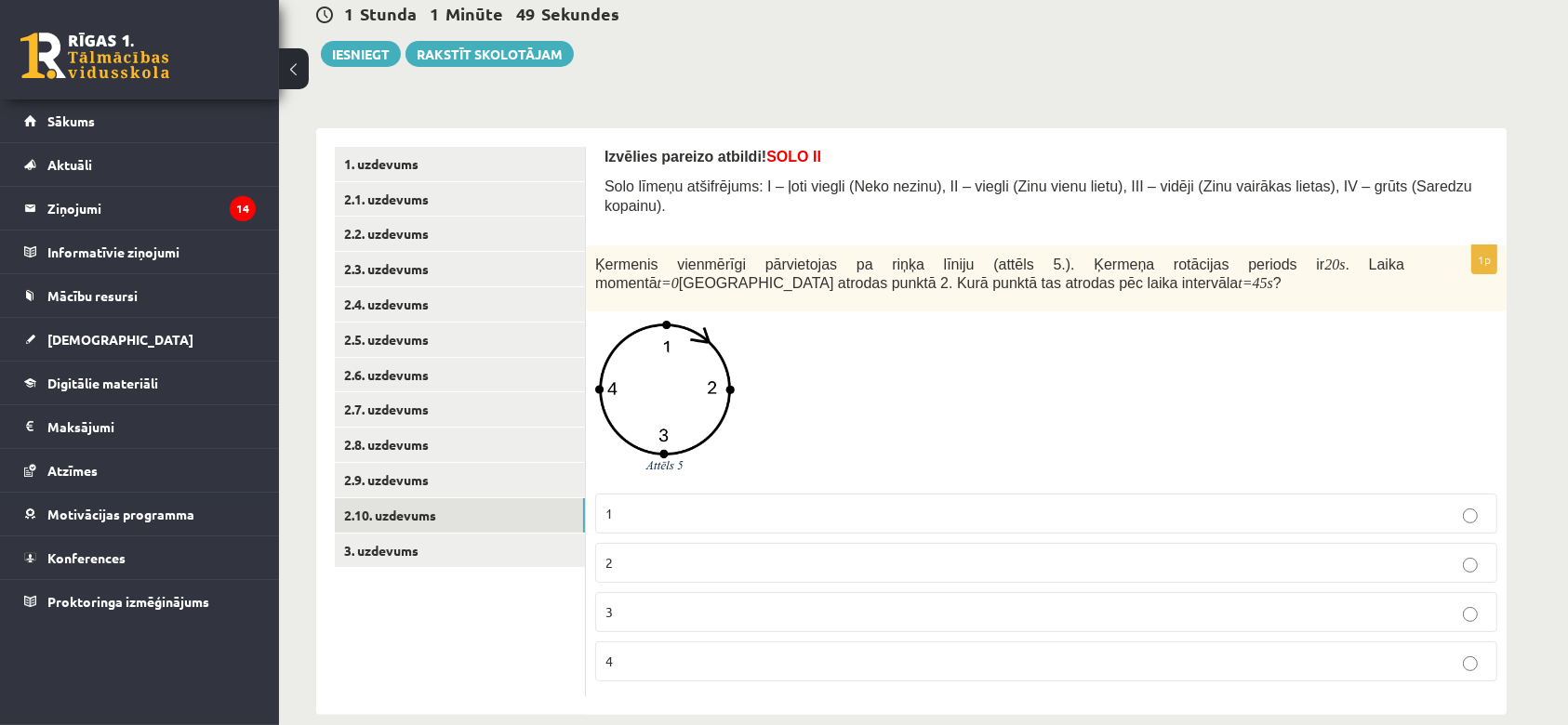
click at [1329, 602] on p "3" at bounding box center [1046, 612] width 881 height 19
click at [393, 524] on link "2.10. uzdevums" at bounding box center [459, 515] width 251 height 35
click at [409, 485] on link "2.9. uzdevums" at bounding box center [459, 480] width 251 height 35
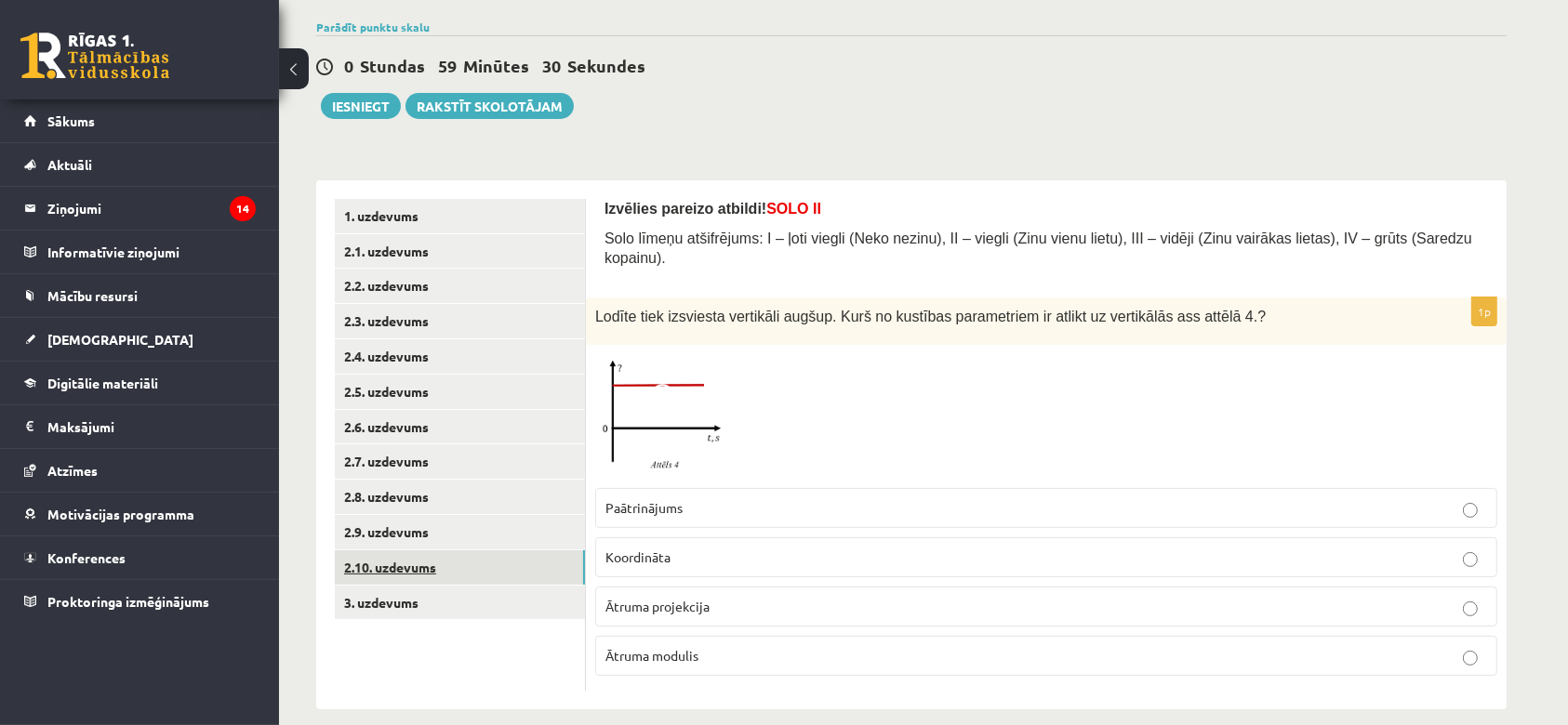
click at [387, 564] on link "2.10. uzdevums" at bounding box center [459, 567] width 251 height 35
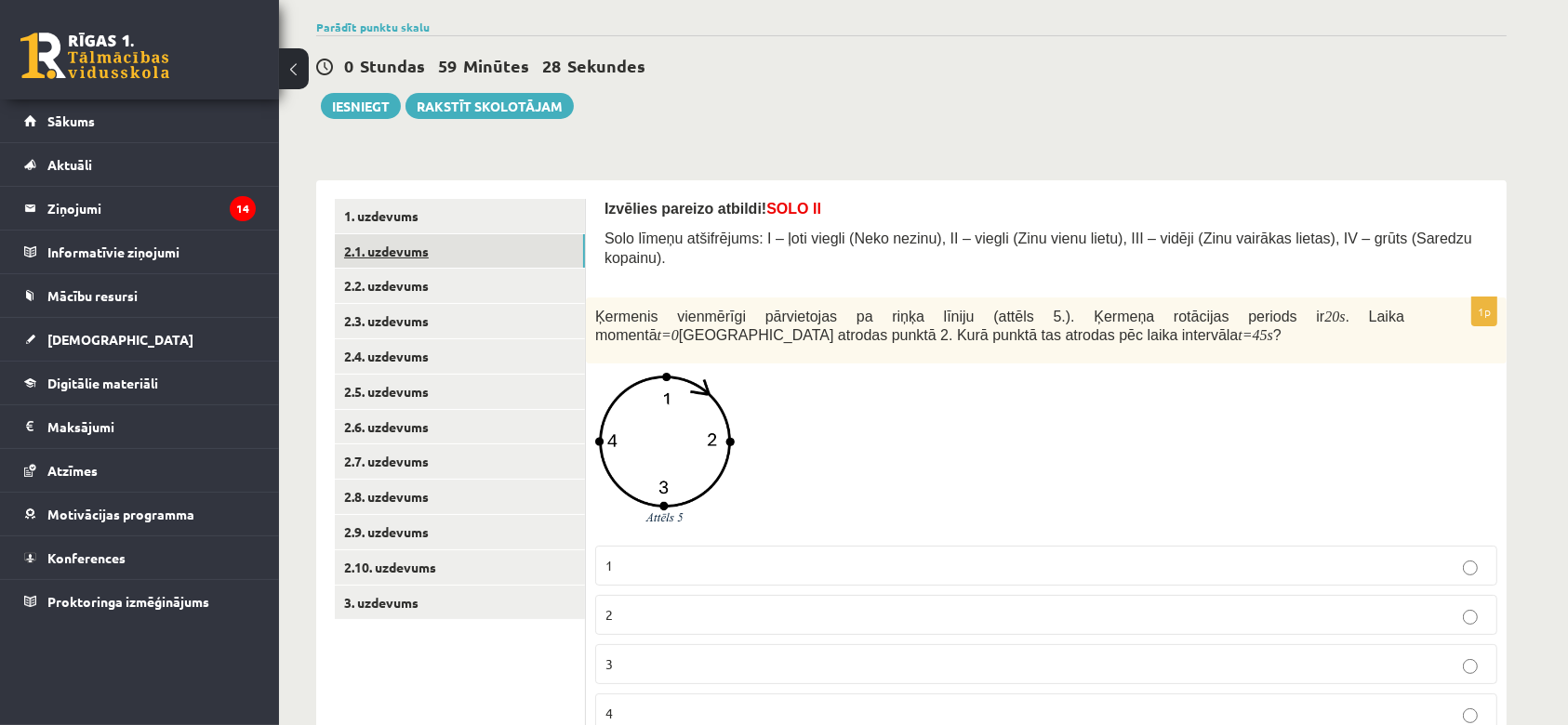
click at [380, 258] on link "2.1. uzdevums" at bounding box center [459, 251] width 251 height 35
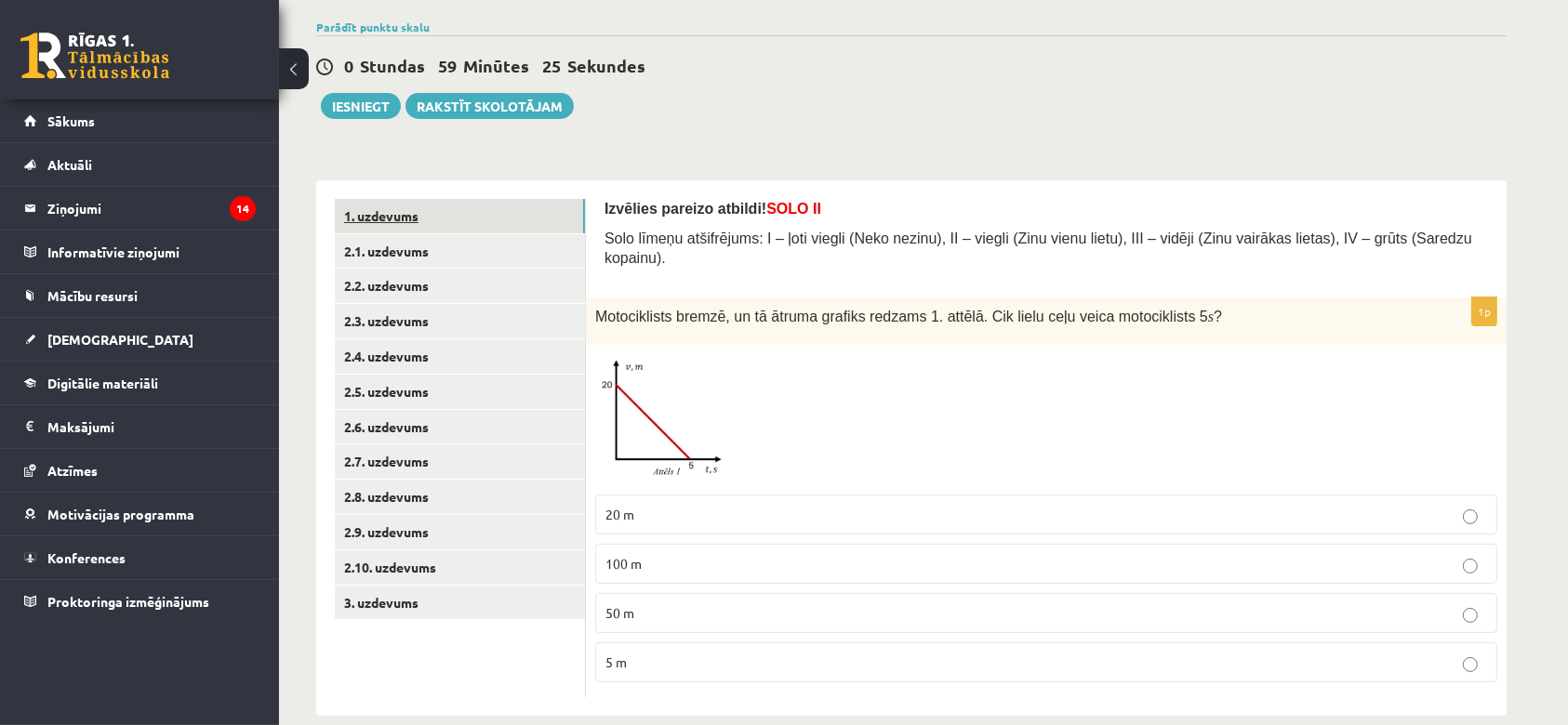
click at [409, 227] on link "1. uzdevums" at bounding box center [459, 217] width 251 height 35
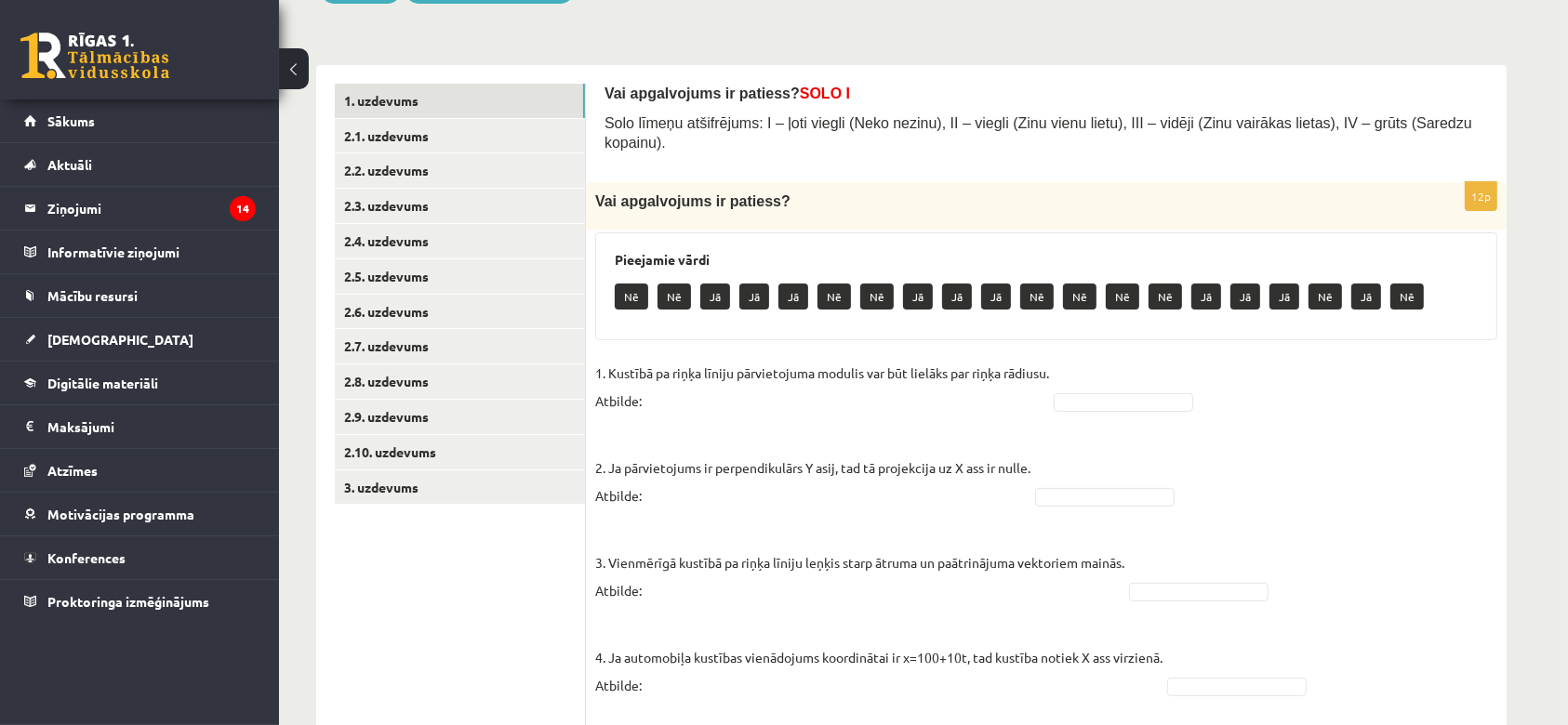
scroll to position [373, 0]
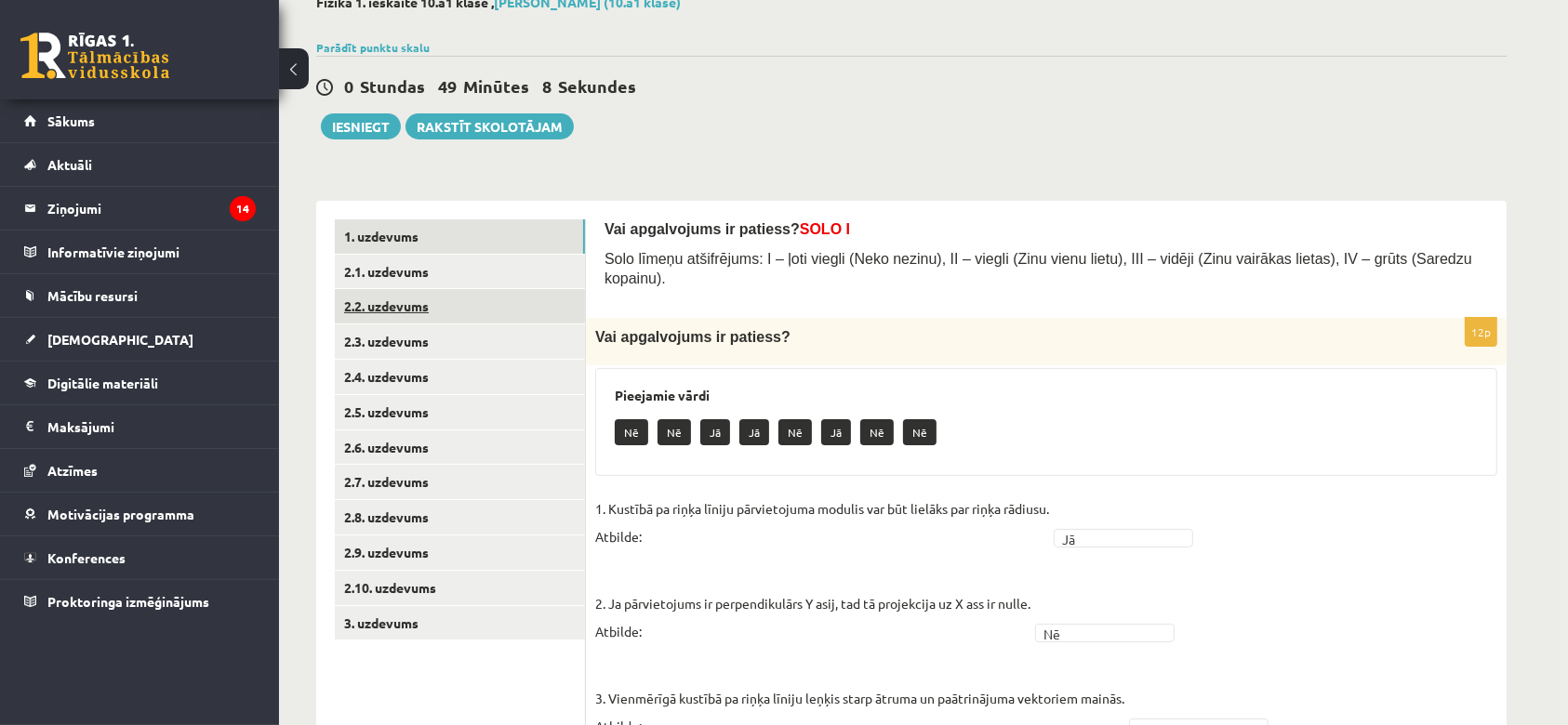
scroll to position [112, 0]
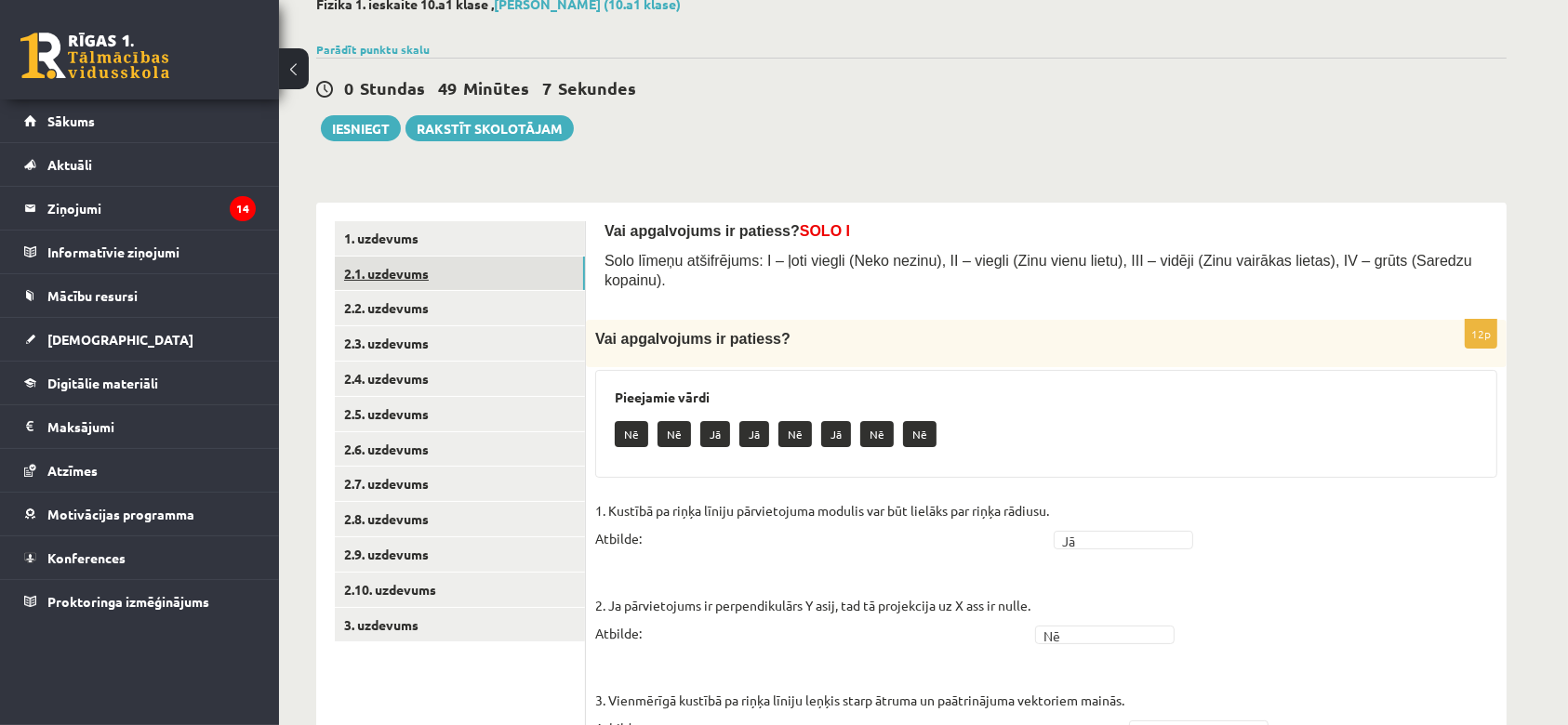
click at [425, 272] on link "2.1. uzdevums" at bounding box center [459, 274] width 251 height 35
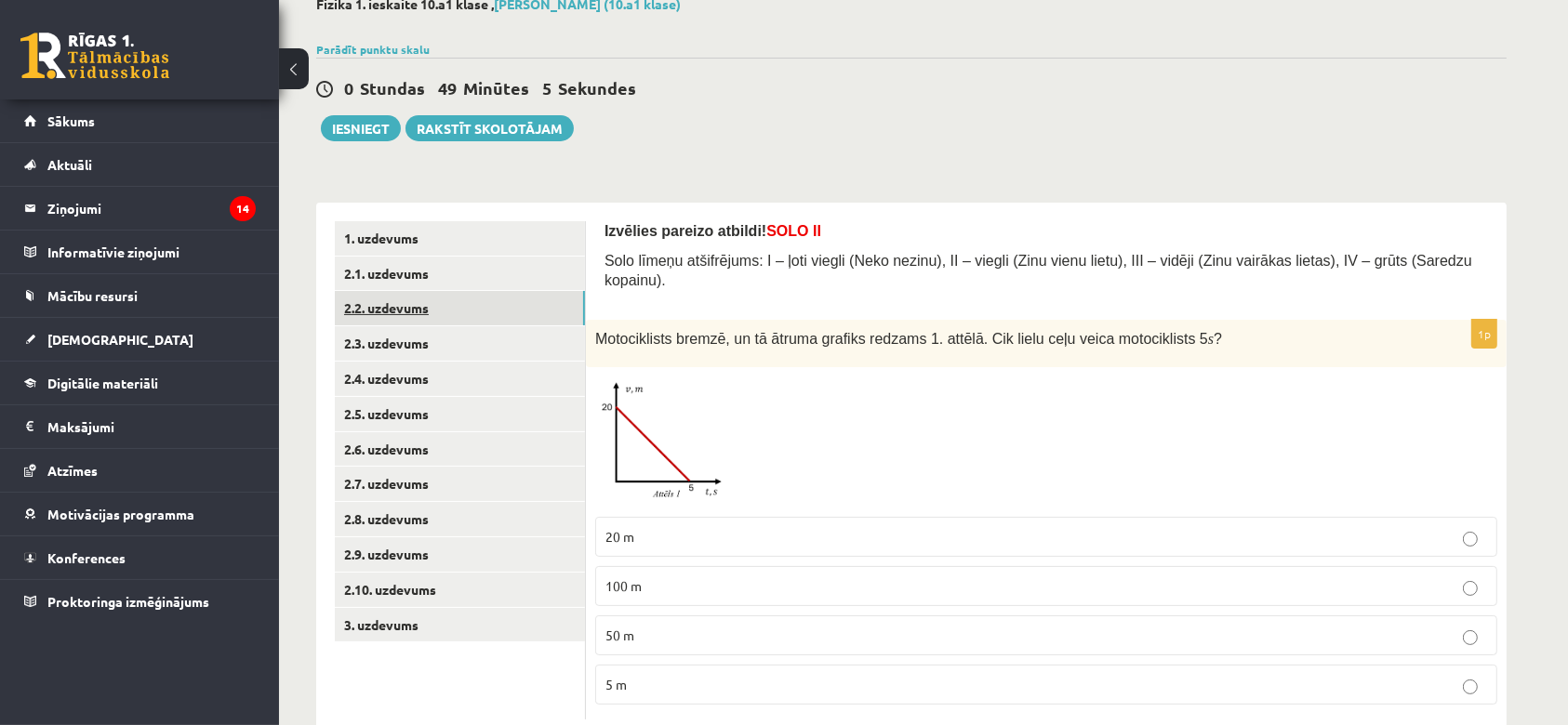
click at [423, 299] on link "2.2. uzdevums" at bounding box center [459, 308] width 251 height 35
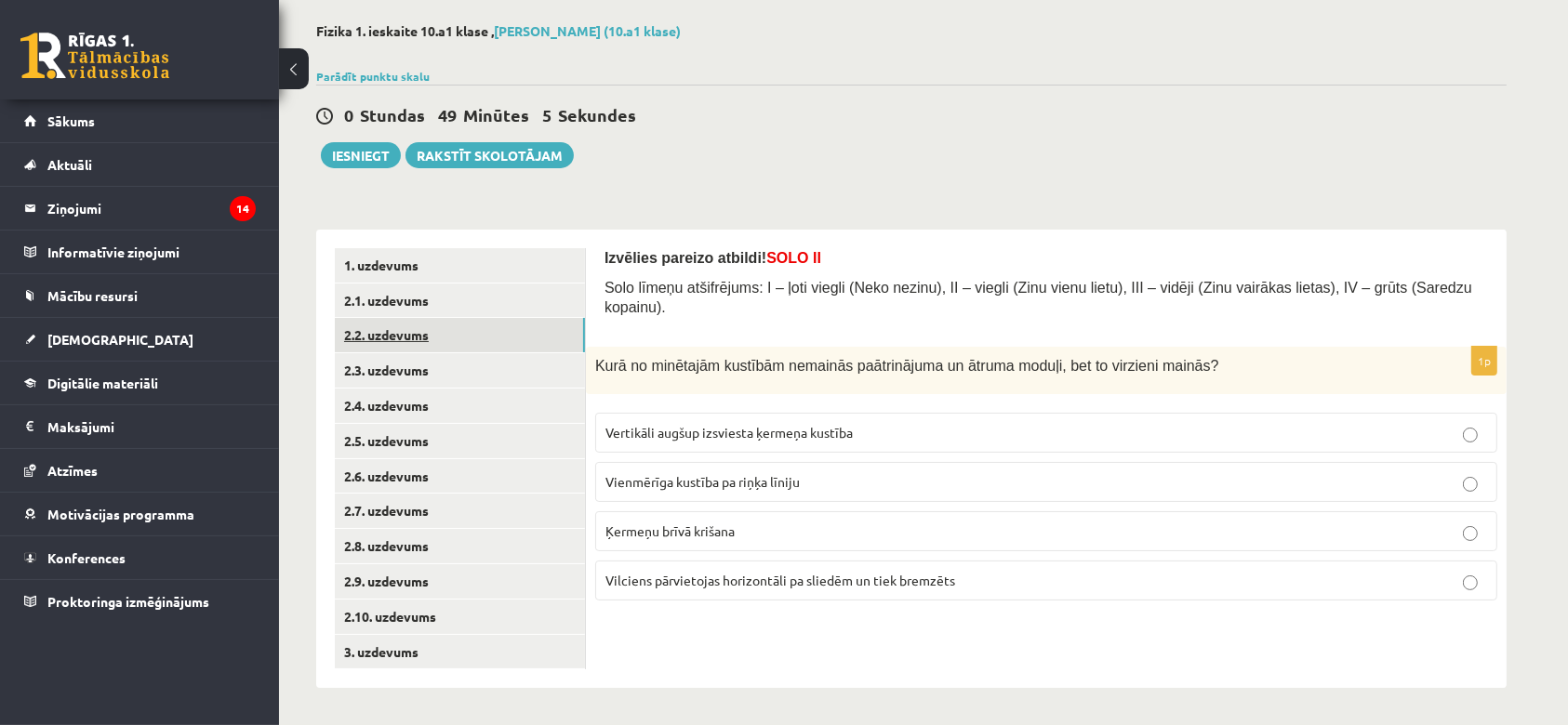
scroll to position [85, 0]
click at [417, 368] on link "2.3. uzdevums" at bounding box center [459, 370] width 251 height 35
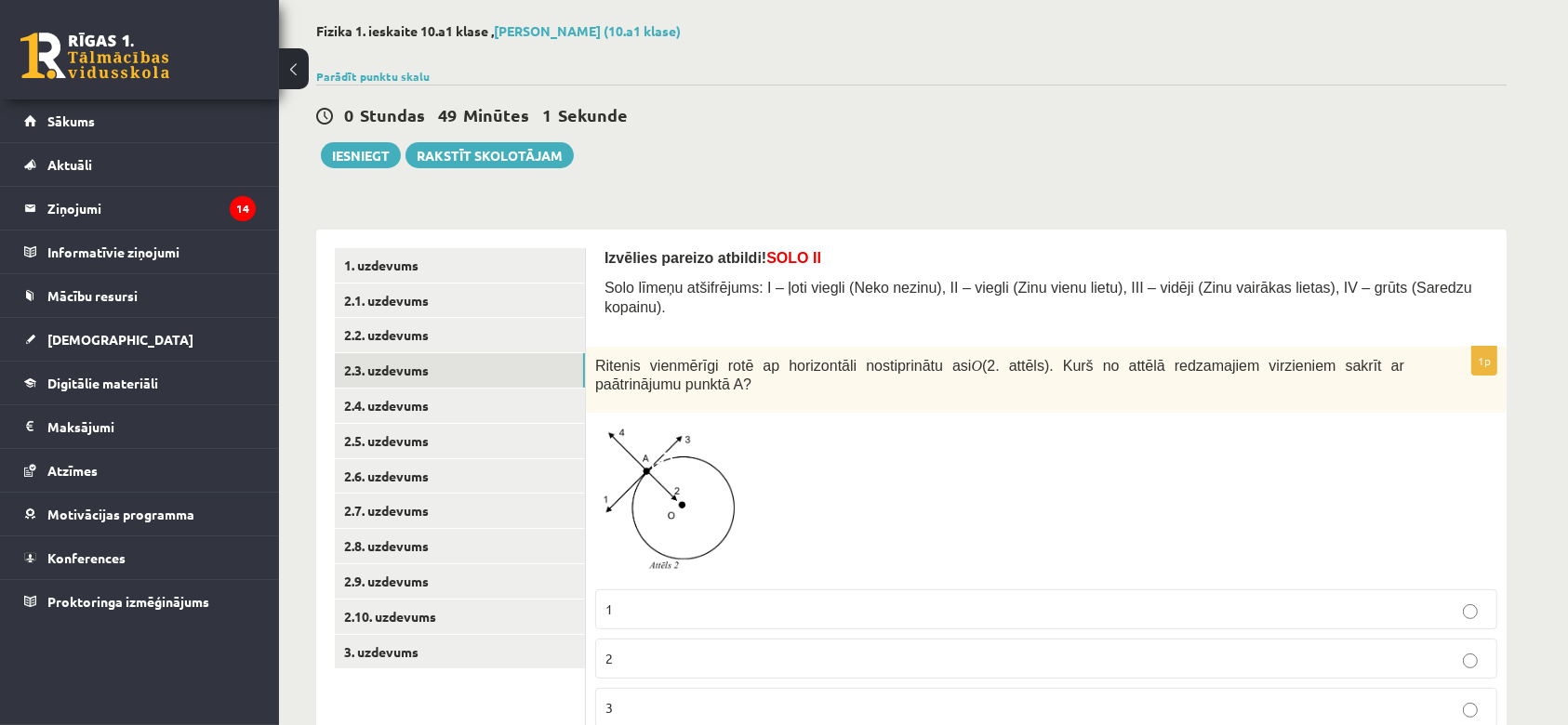
scroll to position [187, 0]
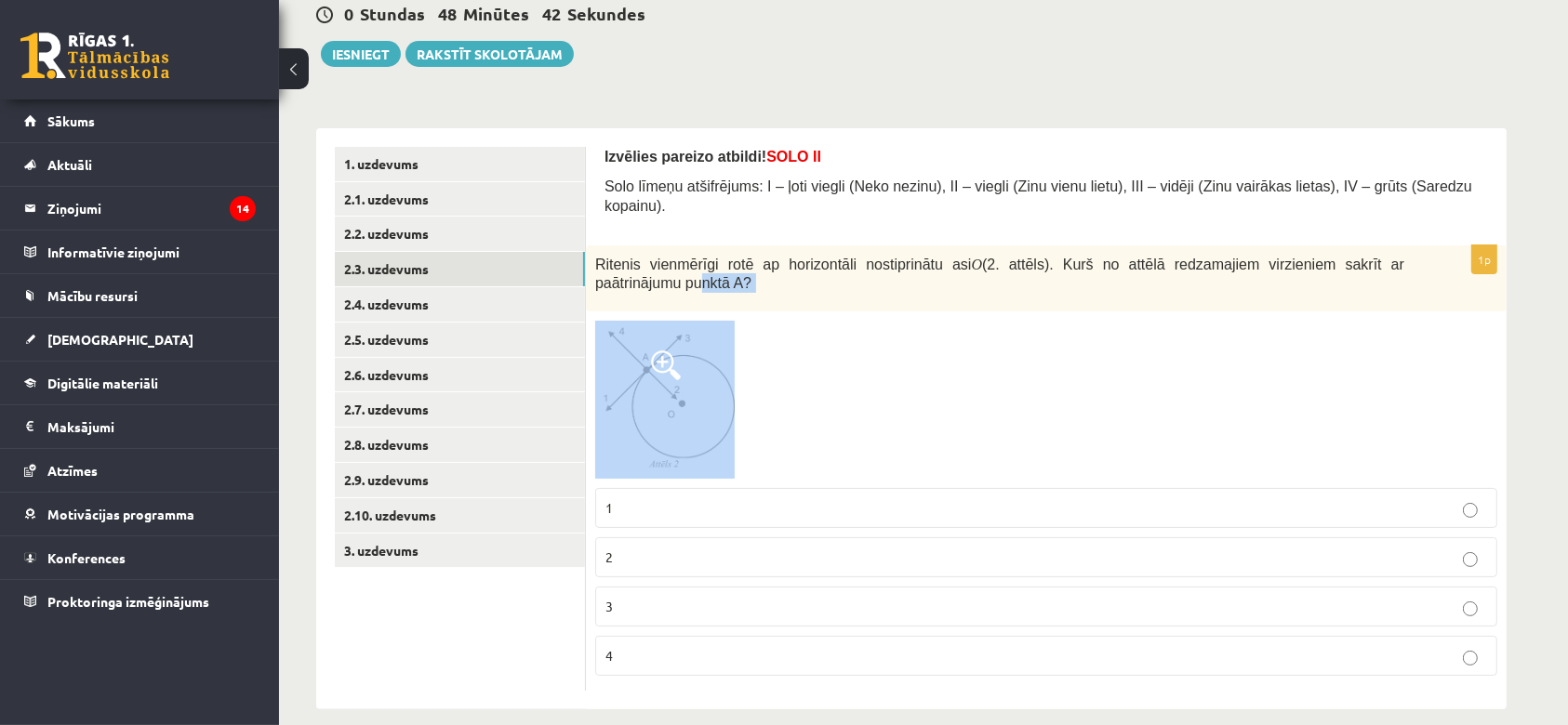
drag, startPoint x: 600, startPoint y: 267, endPoint x: 730, endPoint y: 420, distance: 200.8
click at [730, 420] on div "1p Ritenis vienmērīgi rotē ap horizontāli nostiprinātu asi O (2. attēls). Kurš …" at bounding box center [1047, 468] width 921 height 445
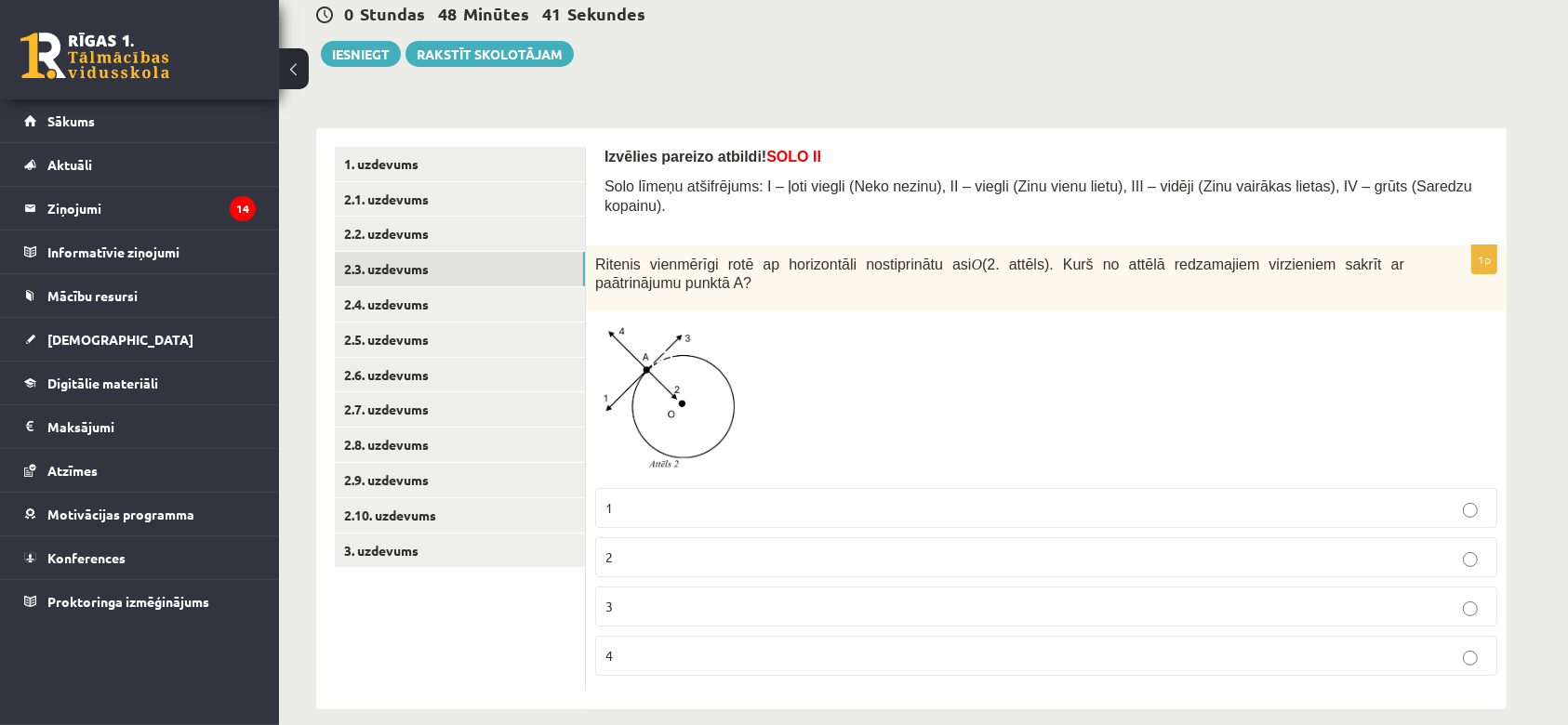
click at [845, 397] on div at bounding box center [1046, 399] width 902 height 157
click at [482, 172] on link "1. uzdevums" at bounding box center [459, 164] width 251 height 35
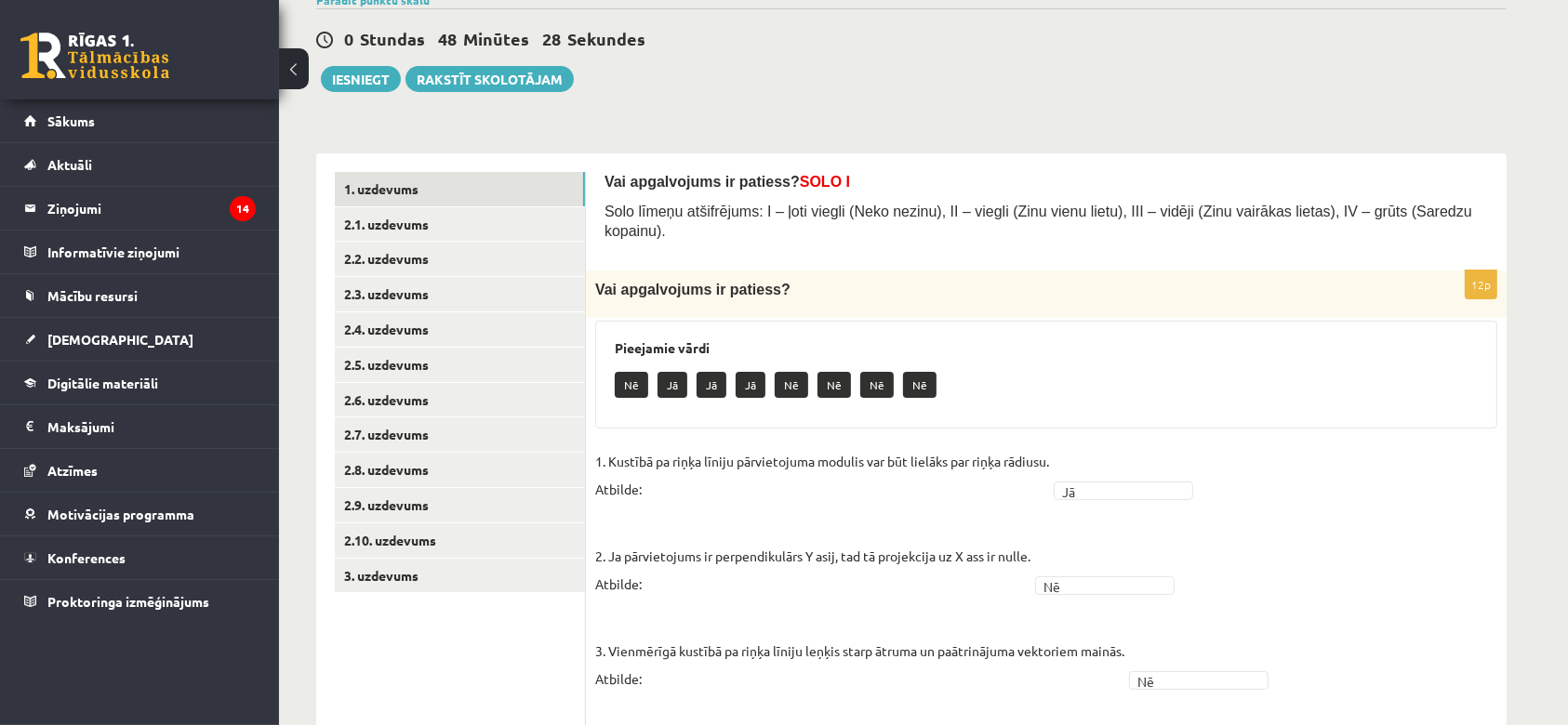
scroll to position [160, 0]
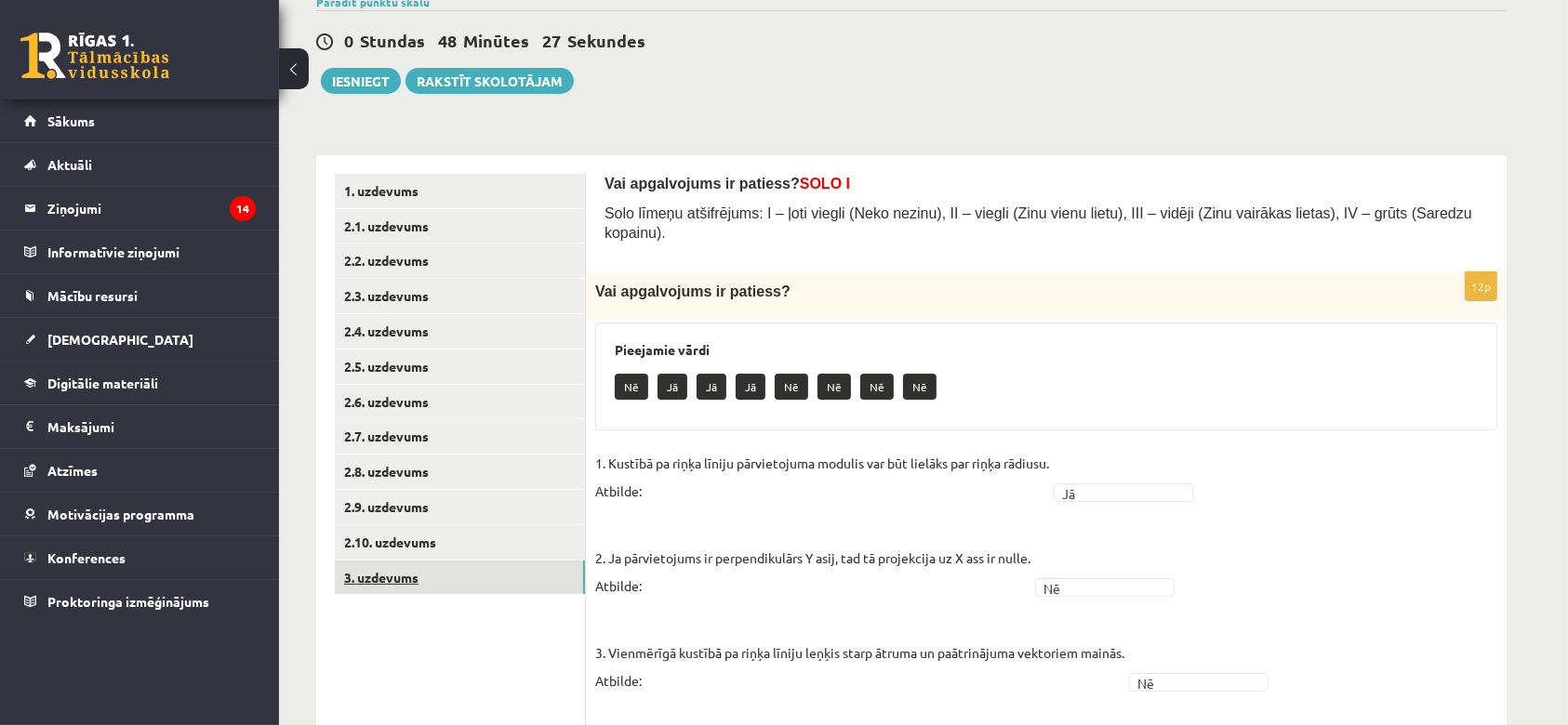
click at [428, 584] on link "3. uzdevums" at bounding box center [459, 578] width 251 height 35
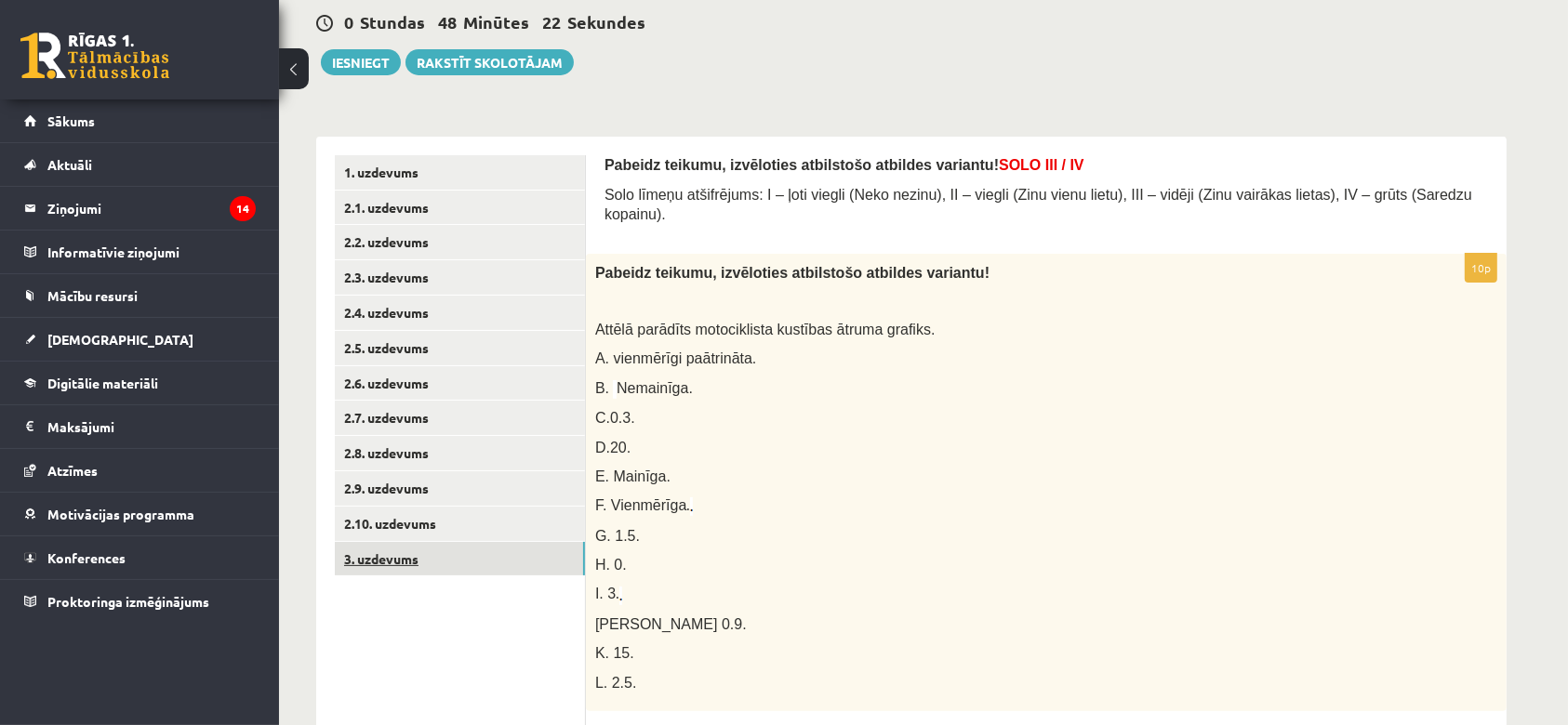
scroll to position [177, 0]
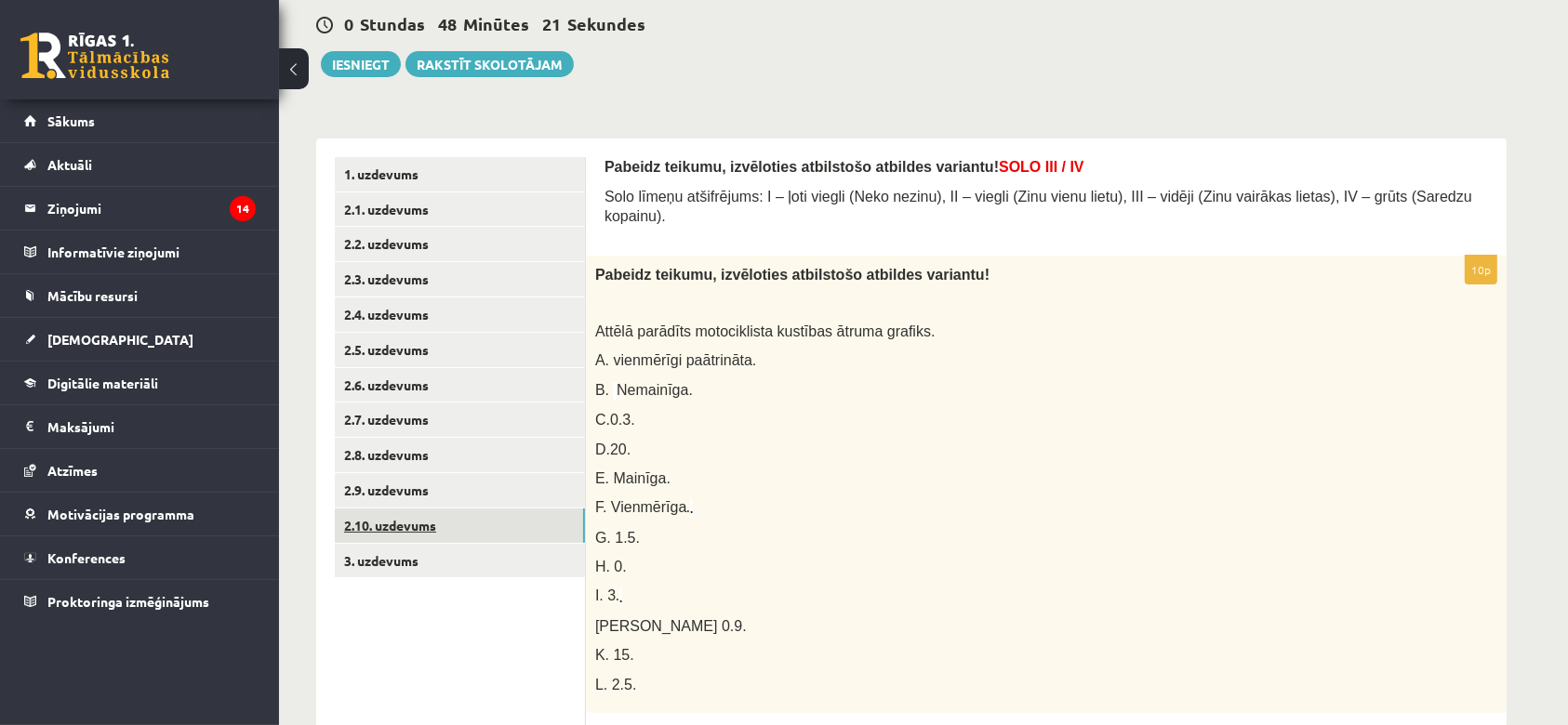
click at [437, 534] on link "2.10. uzdevums" at bounding box center [459, 526] width 251 height 35
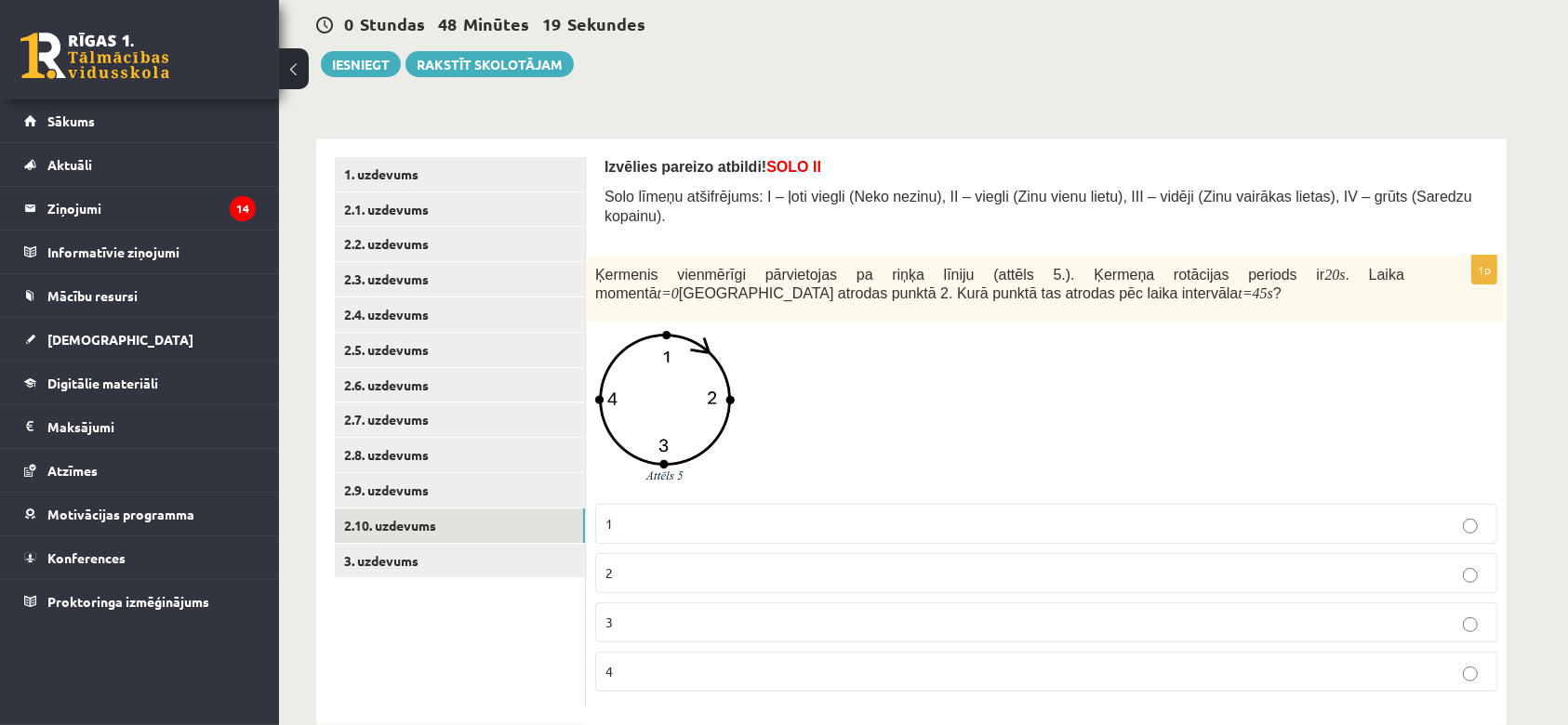
scroll to position [193, 0]
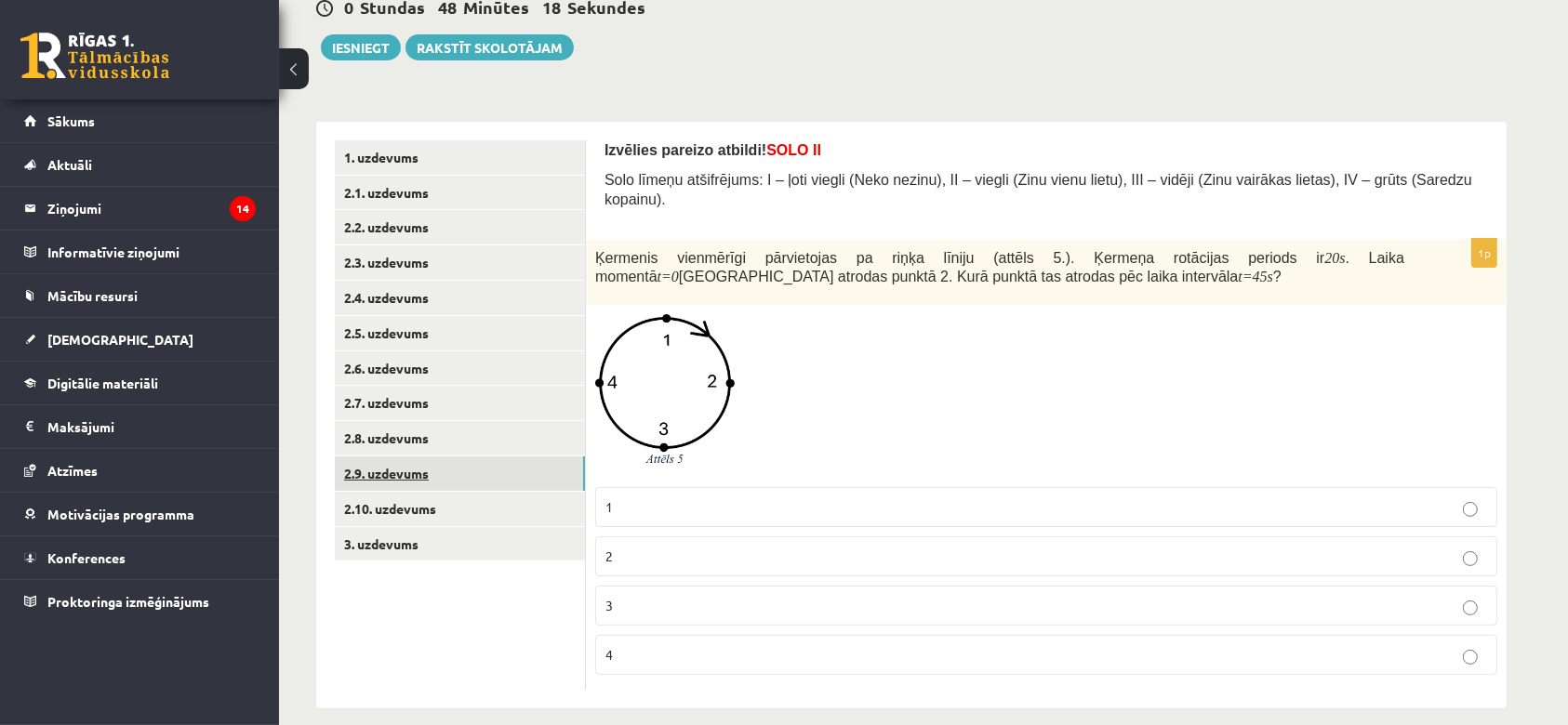
click at [466, 488] on link "2.9. uzdevums" at bounding box center [459, 474] width 251 height 35
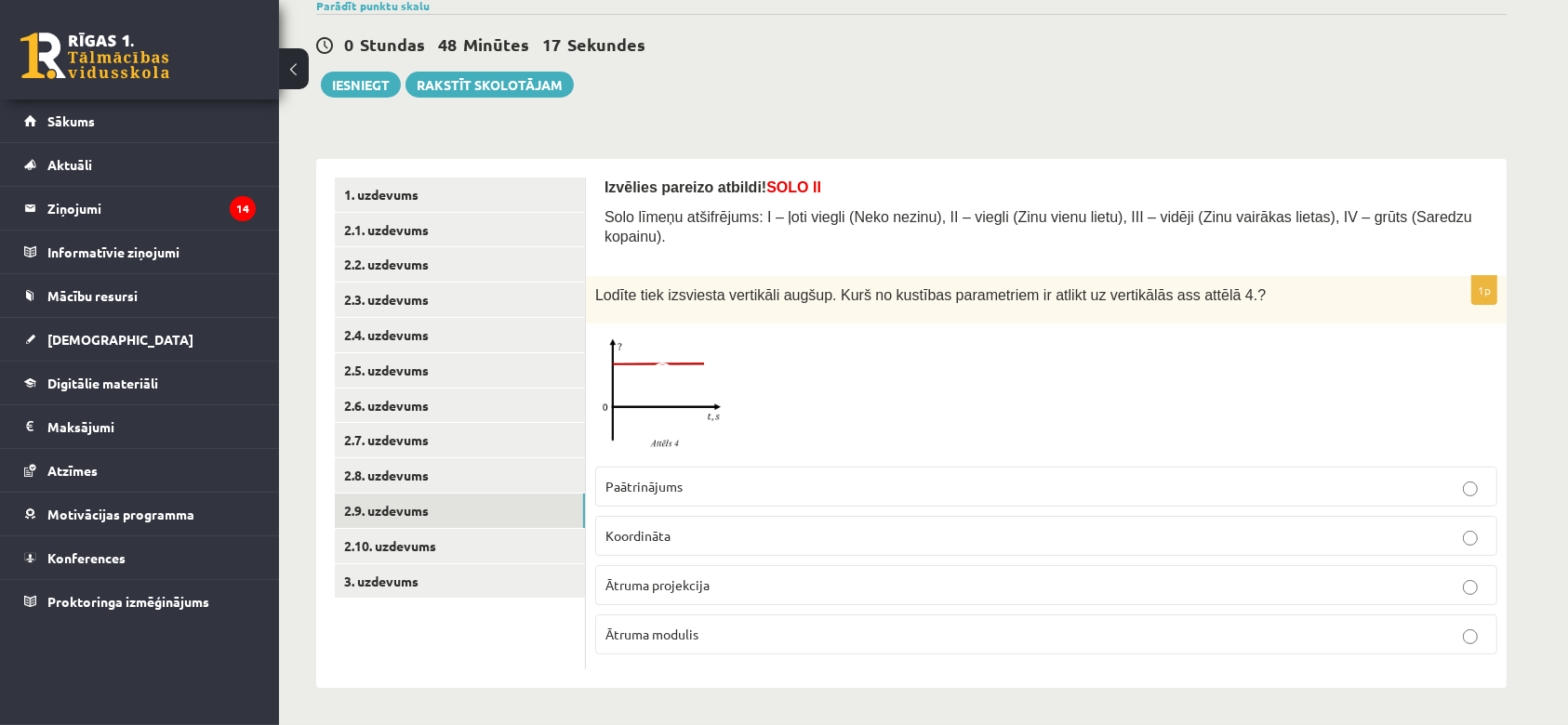
scroll to position [134, 0]
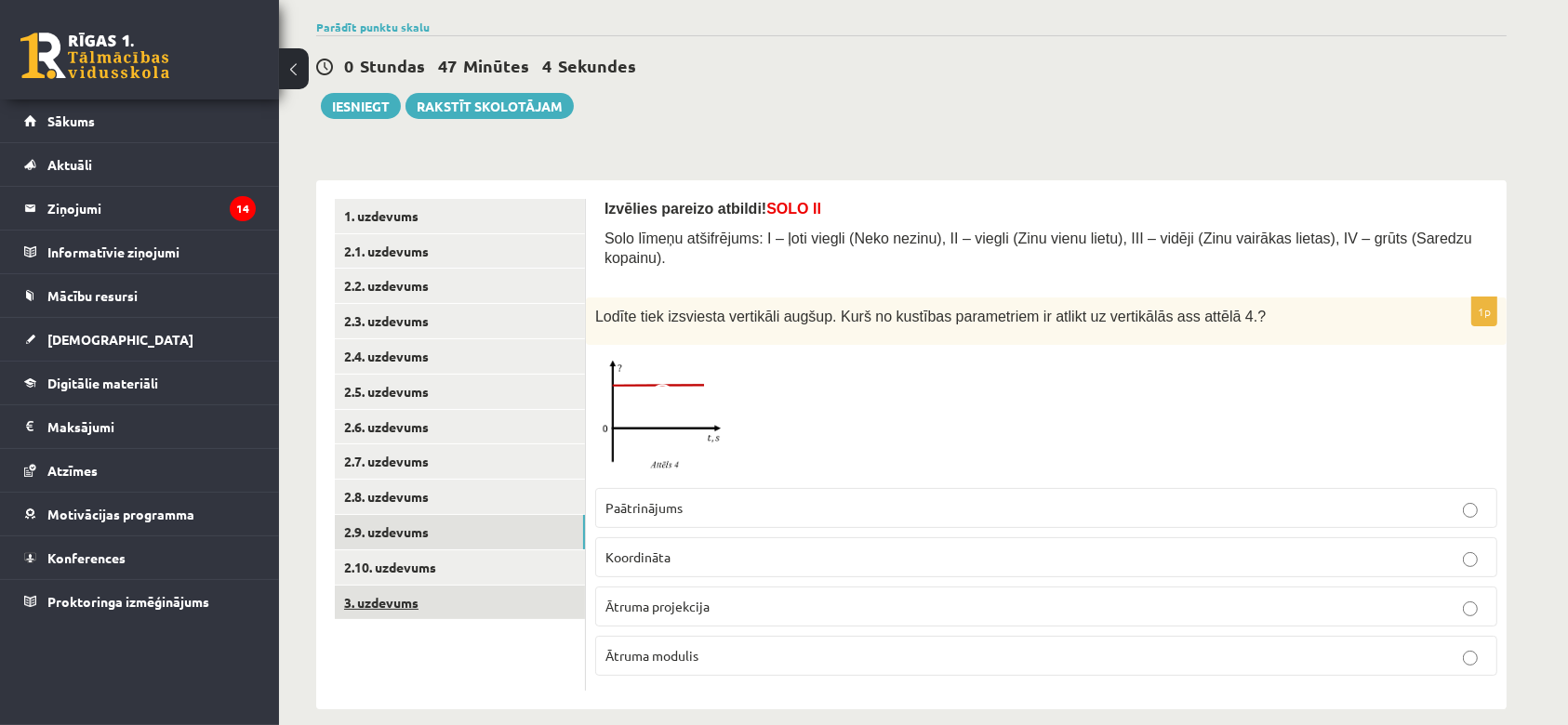
click at [396, 593] on link "3. uzdevums" at bounding box center [459, 603] width 251 height 35
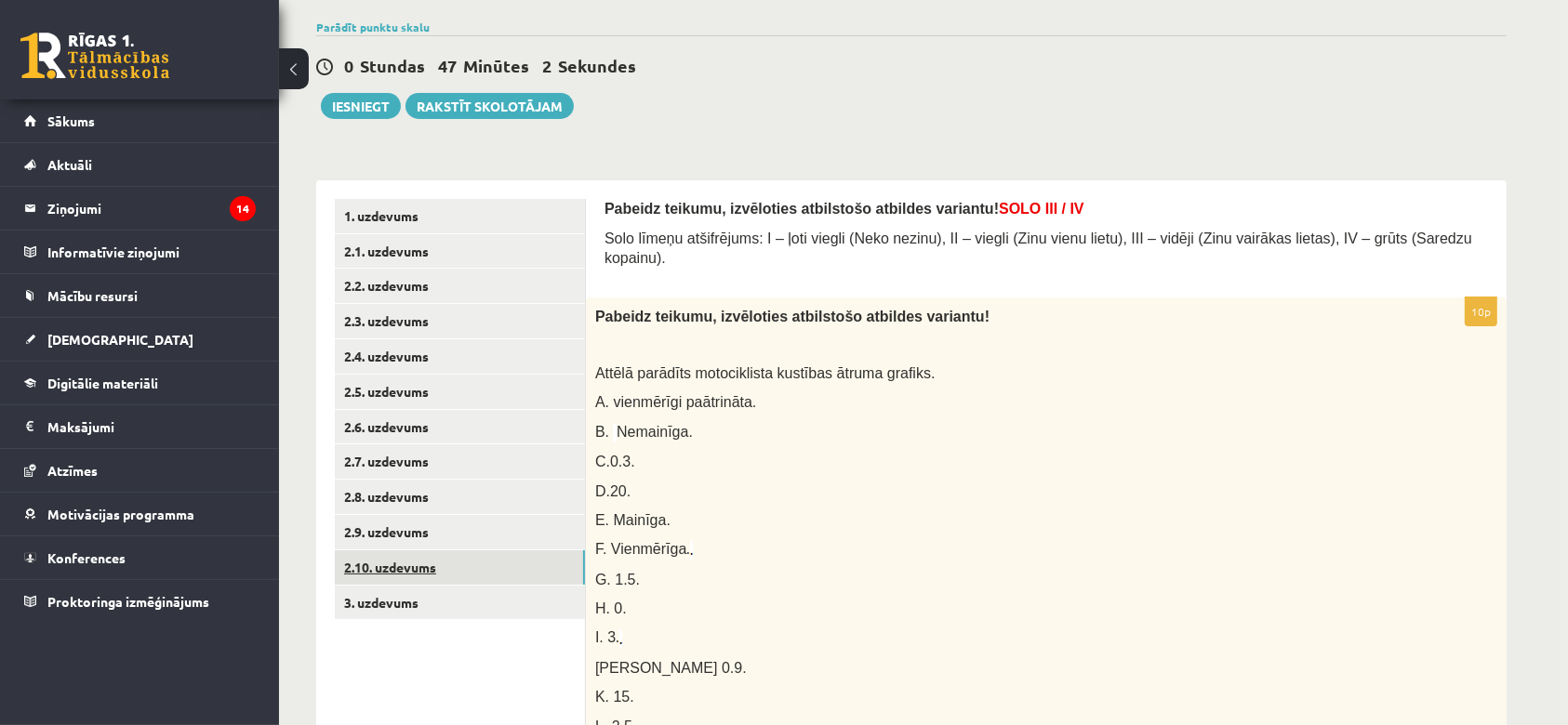
click at [415, 574] on link "2.10. uzdevums" at bounding box center [459, 567] width 251 height 35
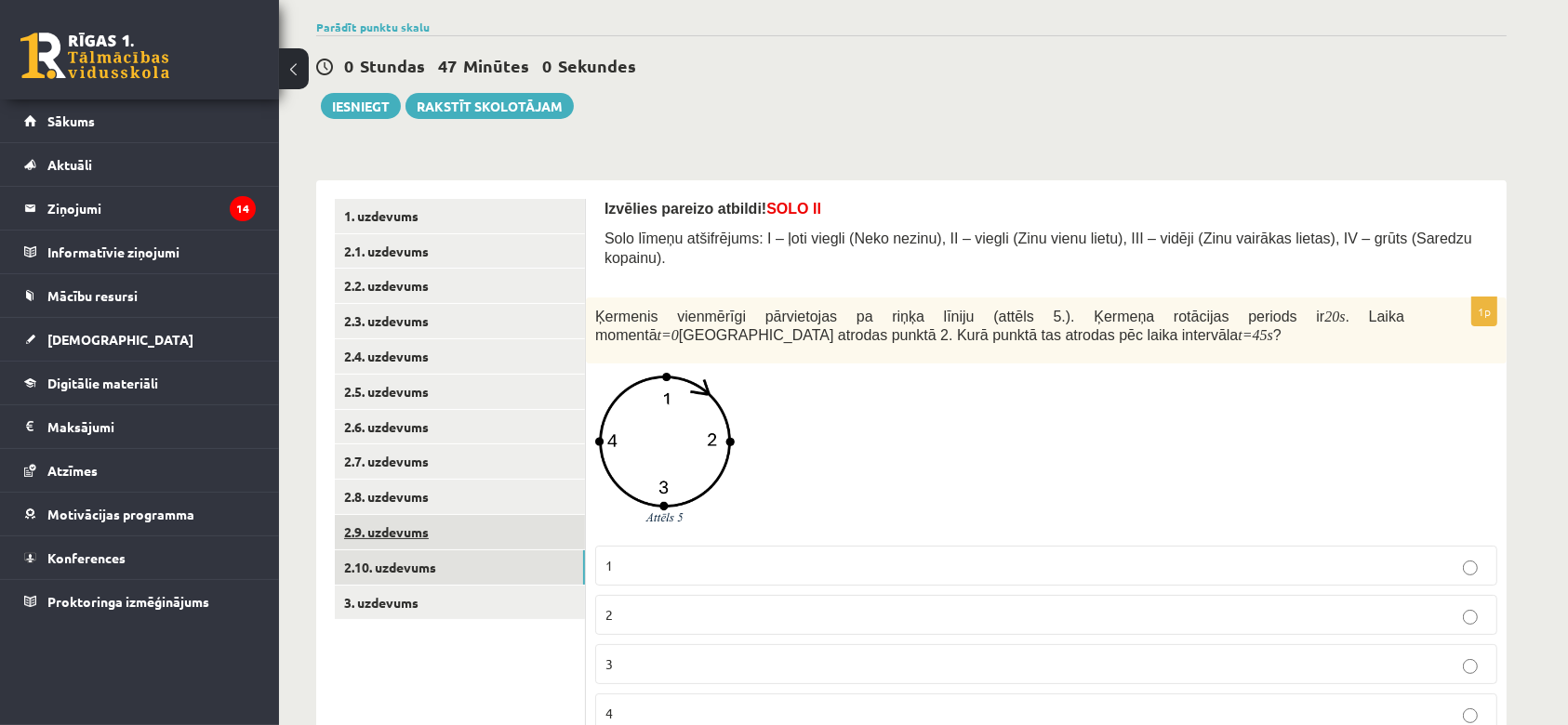
click at [405, 538] on link "2.9. uzdevums" at bounding box center [459, 532] width 251 height 35
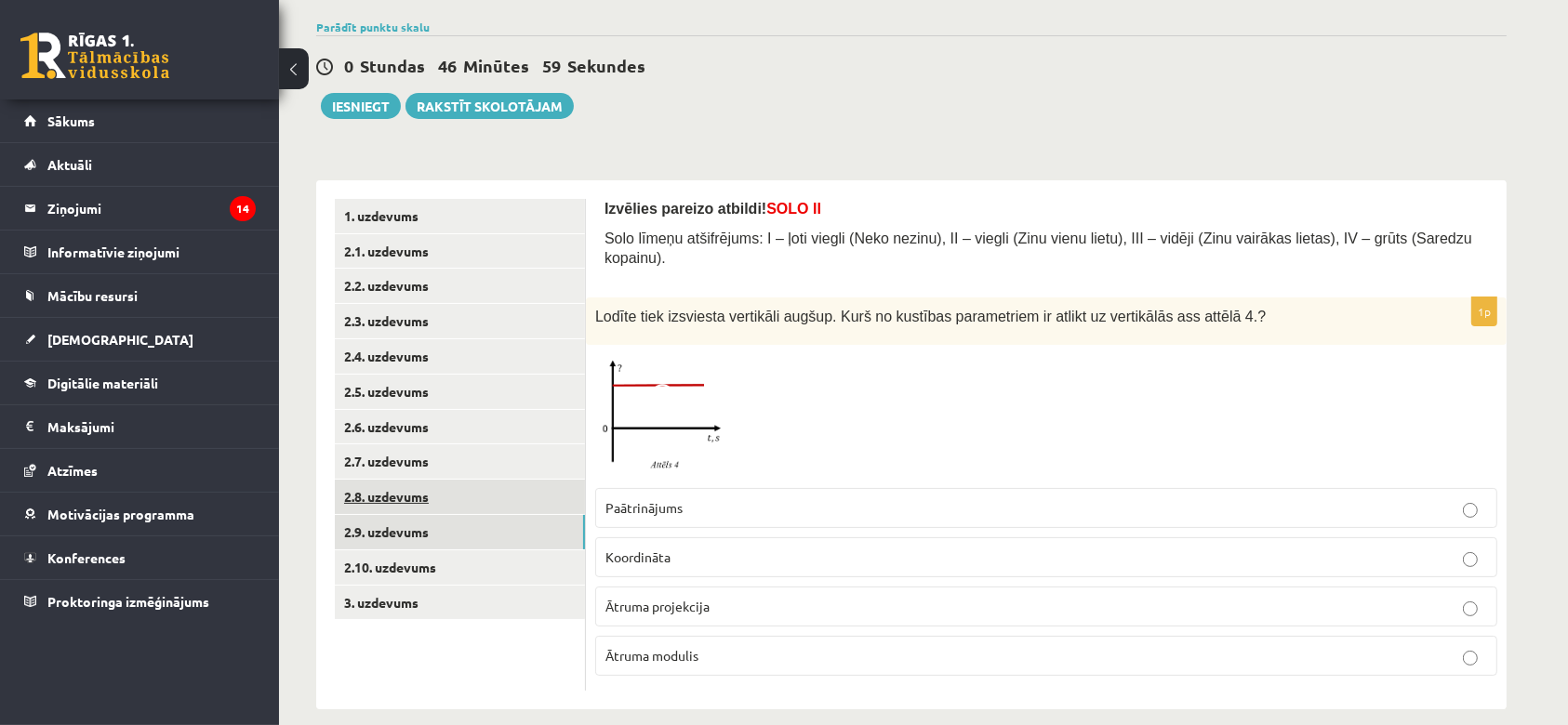
click at [426, 504] on link "2.8. uzdevums" at bounding box center [459, 497] width 251 height 35
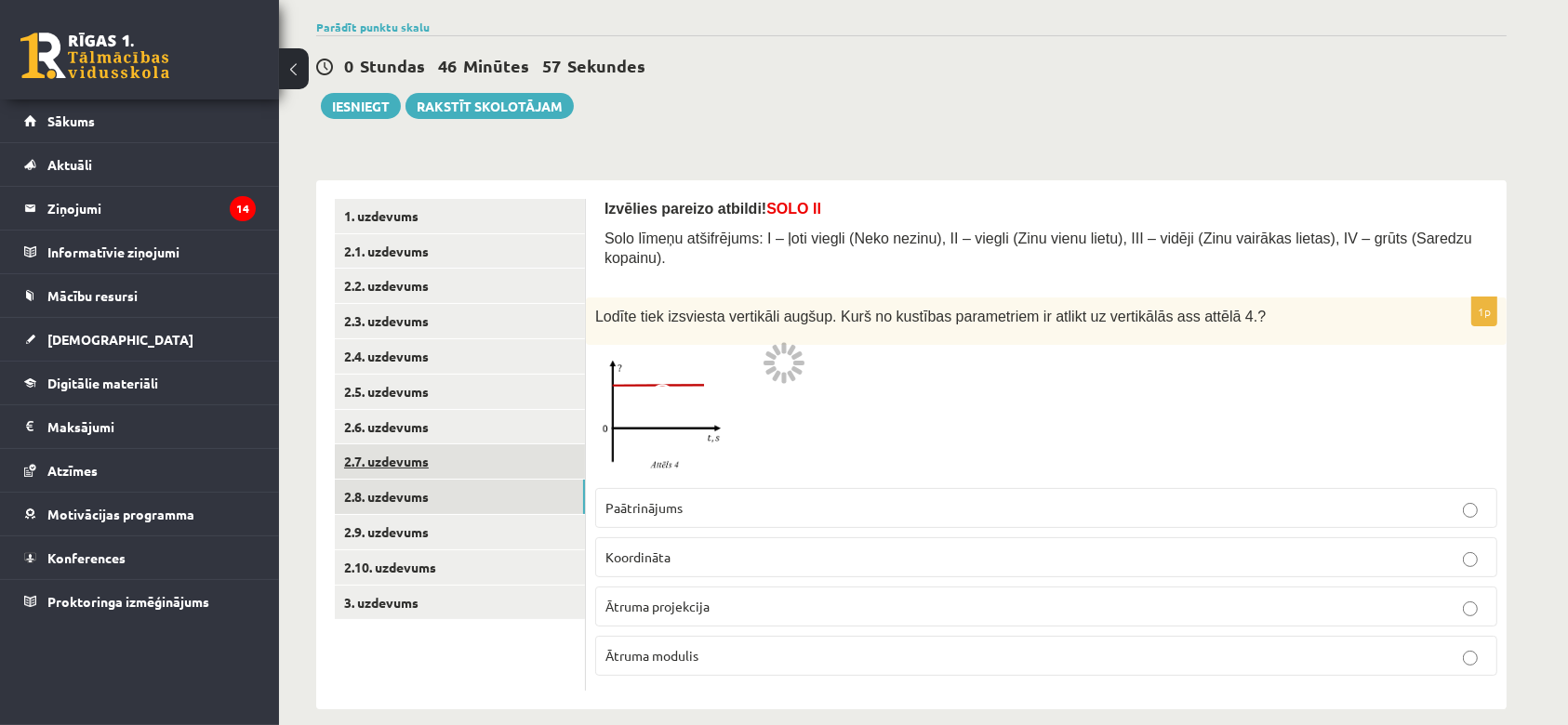
scroll to position [85, 0]
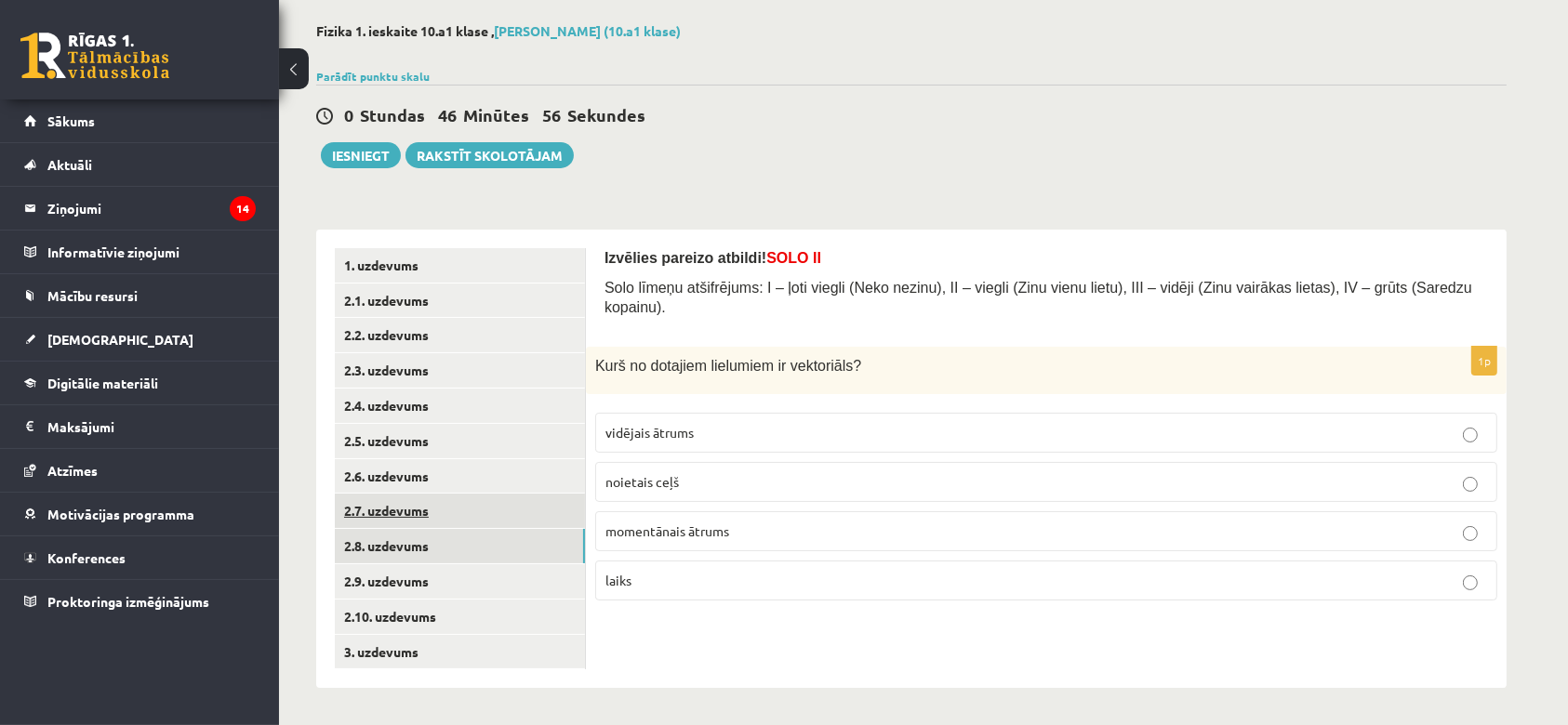
click at [400, 512] on link "2.7. uzdevums" at bounding box center [459, 510] width 251 height 35
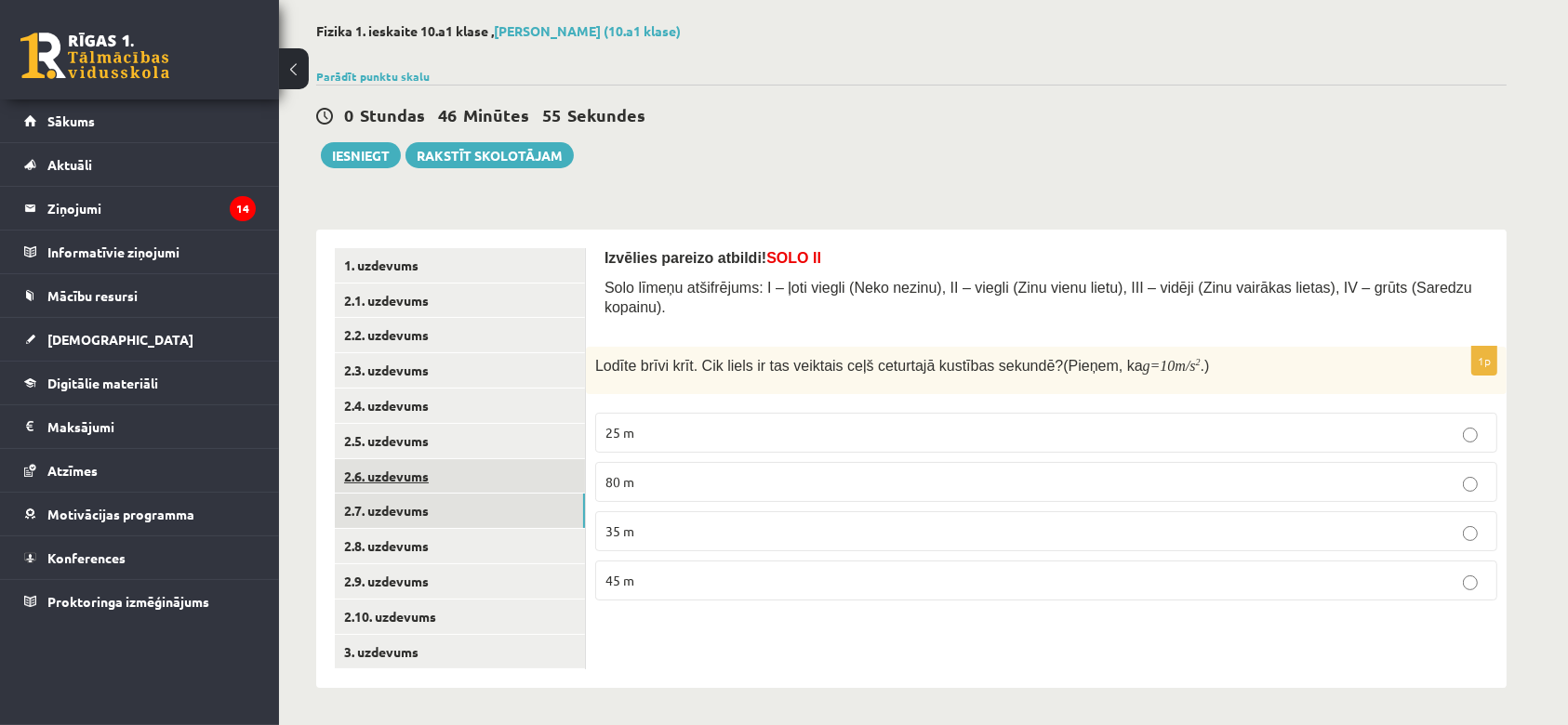
click at [423, 484] on link "2.6. uzdevums" at bounding box center [459, 477] width 251 height 35
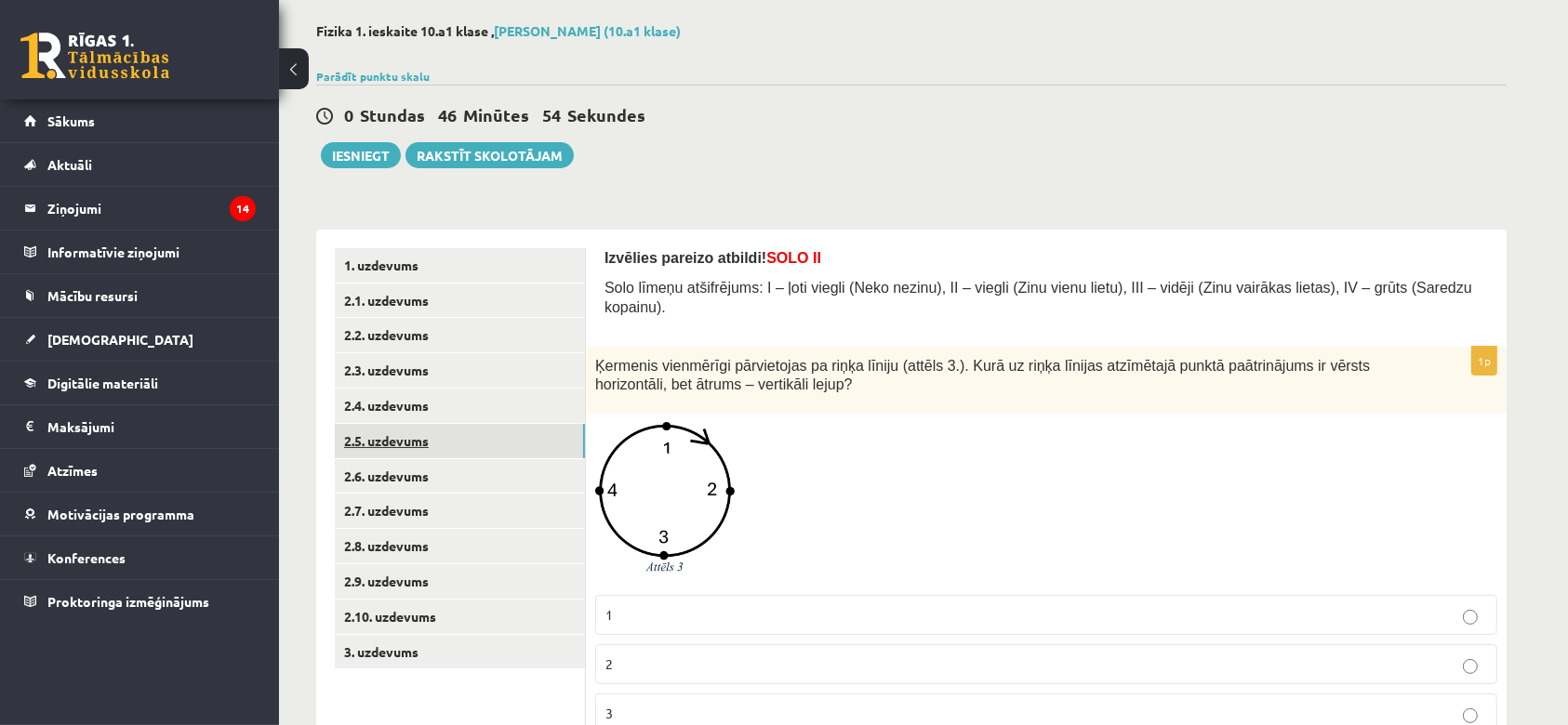
click at [422, 443] on link "2.5. uzdevums" at bounding box center [459, 441] width 251 height 35
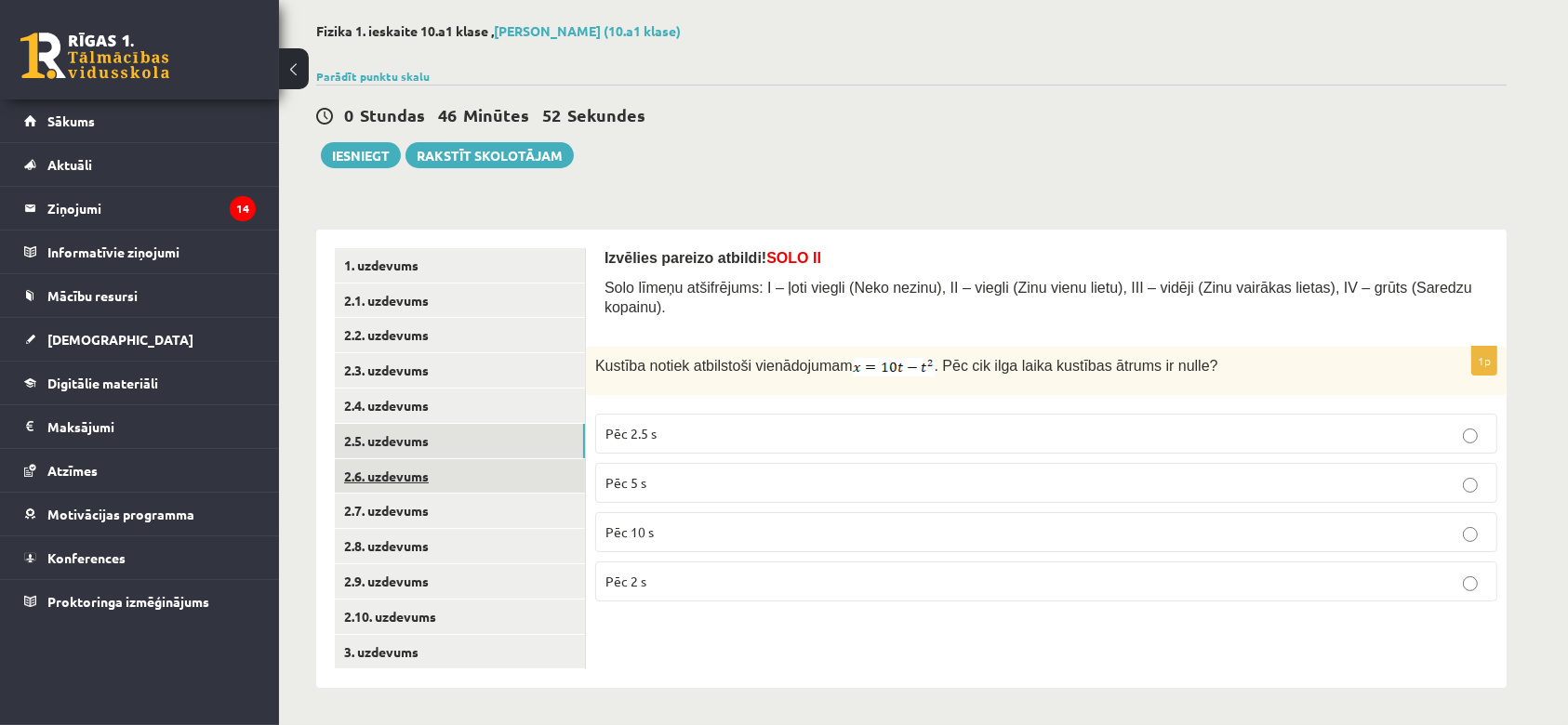
click at [410, 467] on link "2.6. uzdevums" at bounding box center [459, 477] width 251 height 35
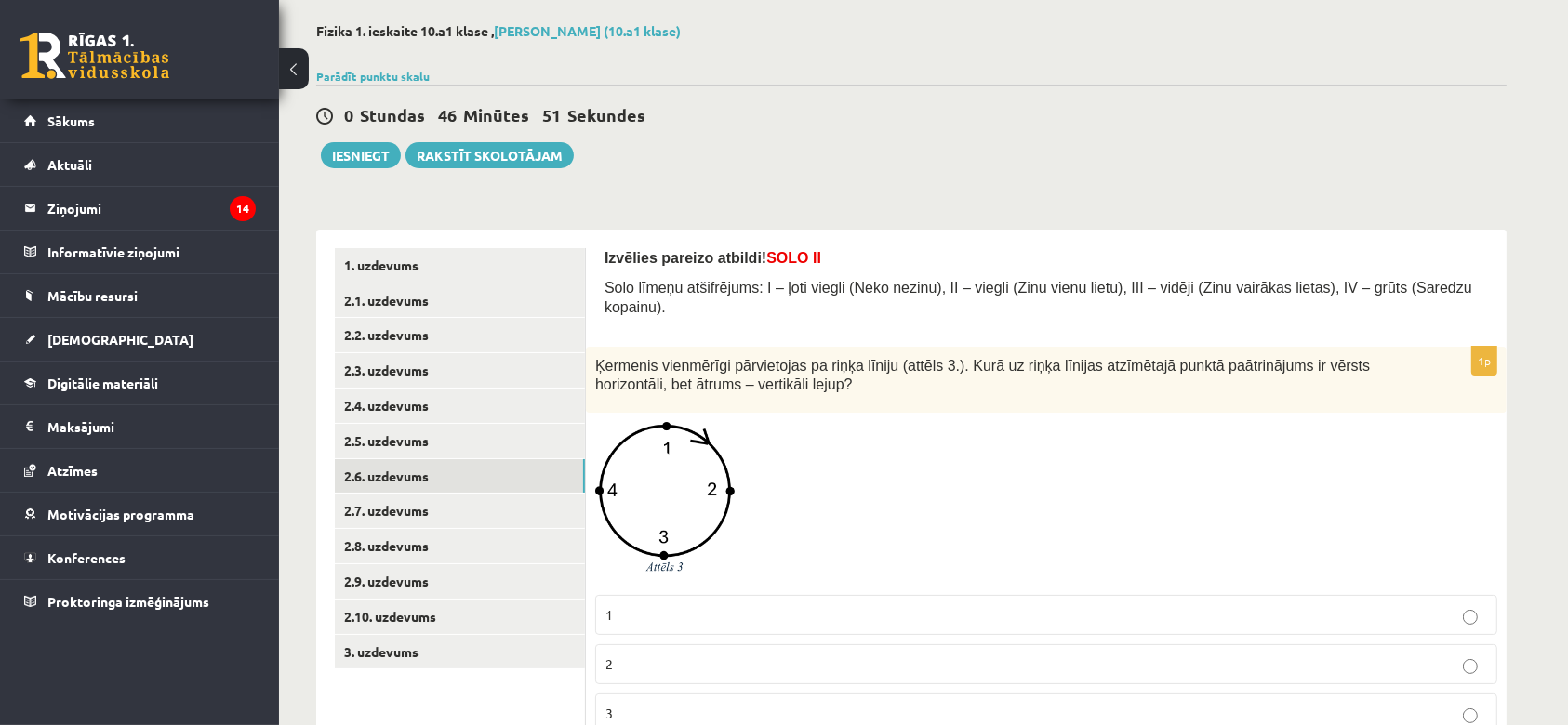
scroll to position [193, 0]
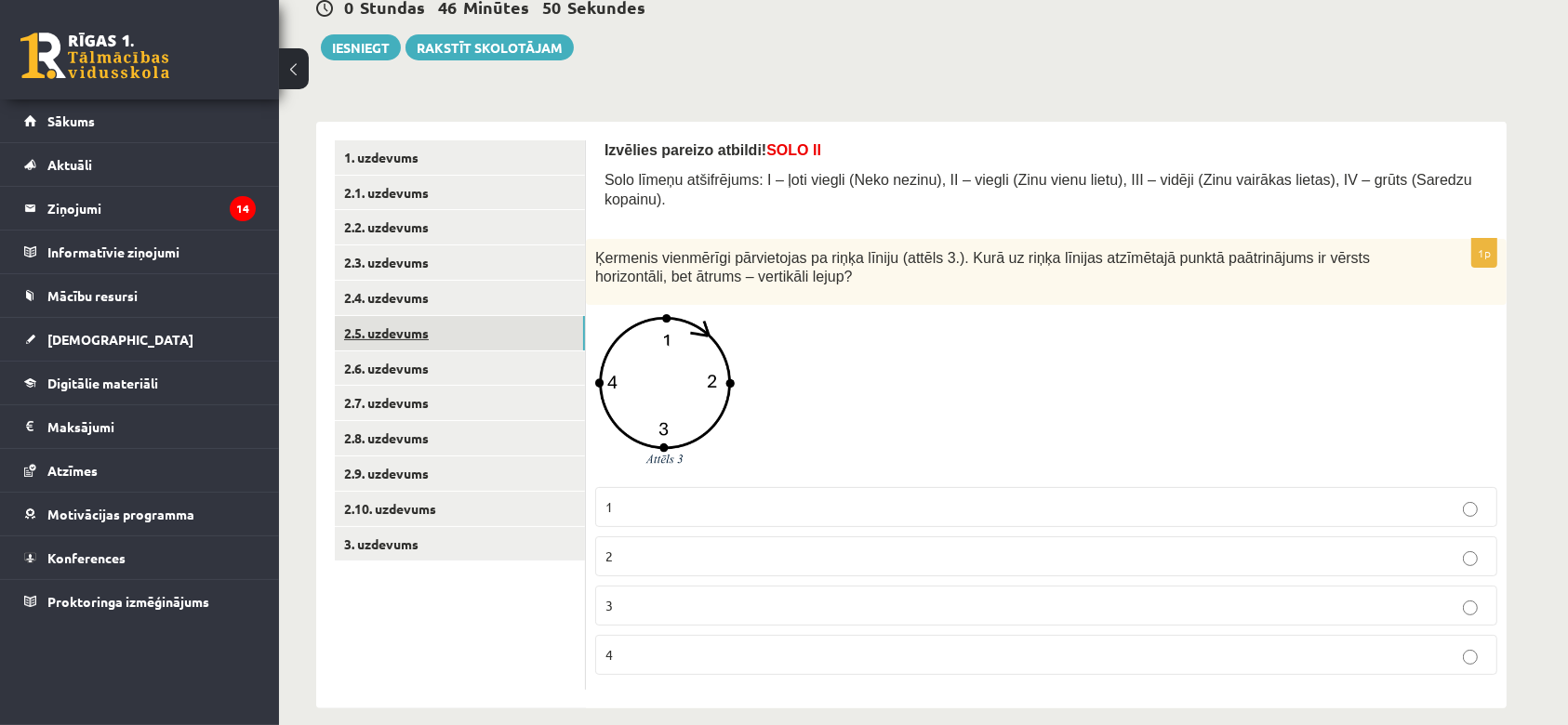
click at [408, 318] on link "2.5. uzdevums" at bounding box center [459, 334] width 251 height 35
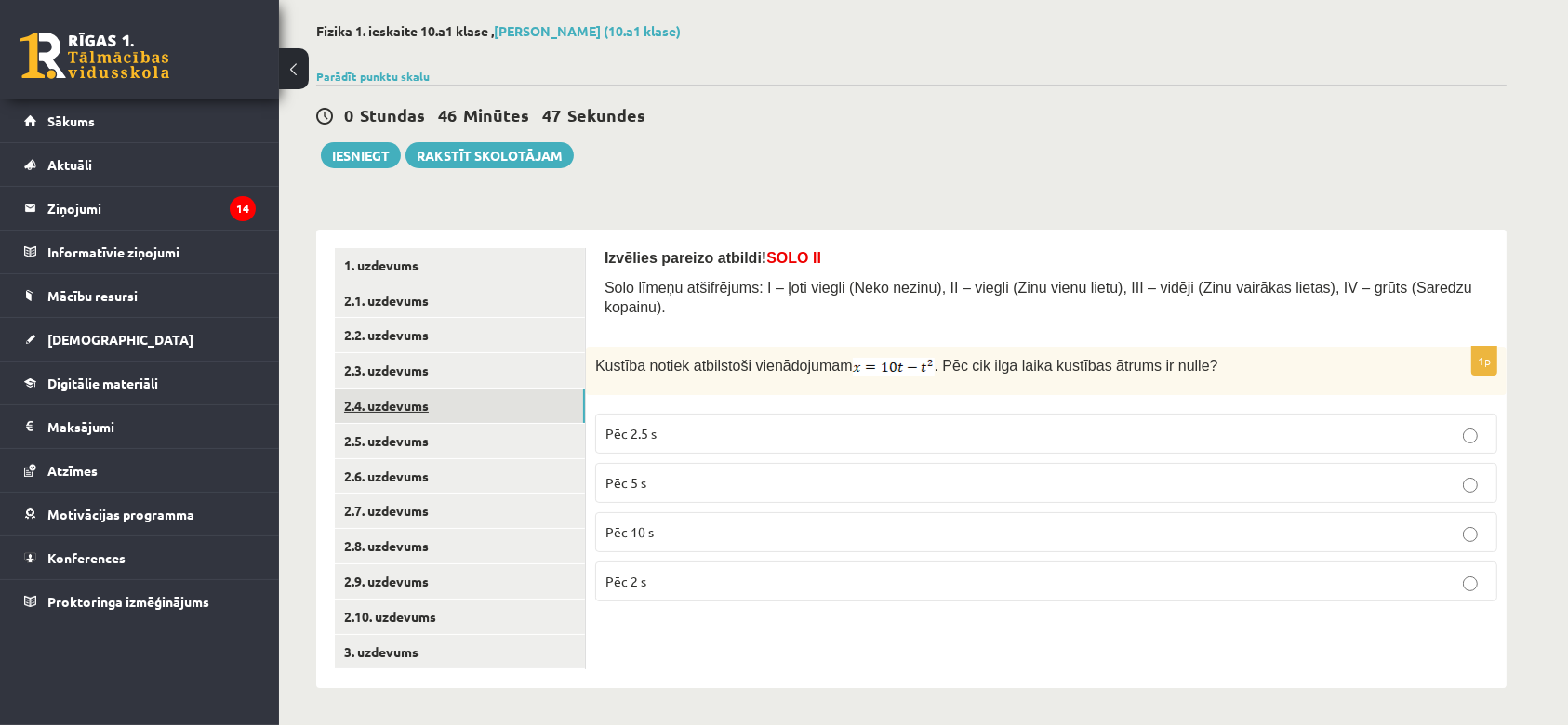
click at [403, 400] on link "2.4. uzdevums" at bounding box center [459, 406] width 251 height 35
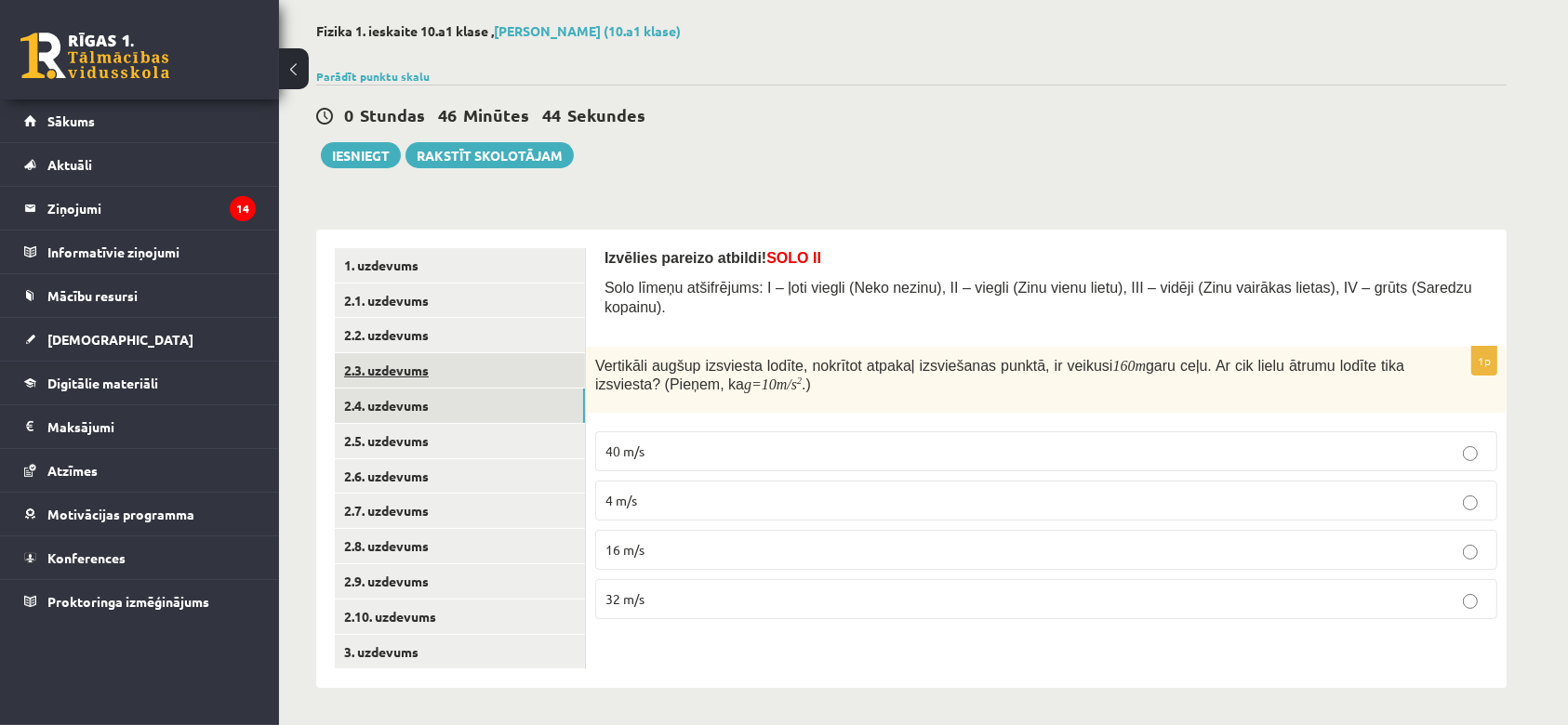
click at [420, 375] on link "2.3. uzdevums" at bounding box center [459, 370] width 251 height 35
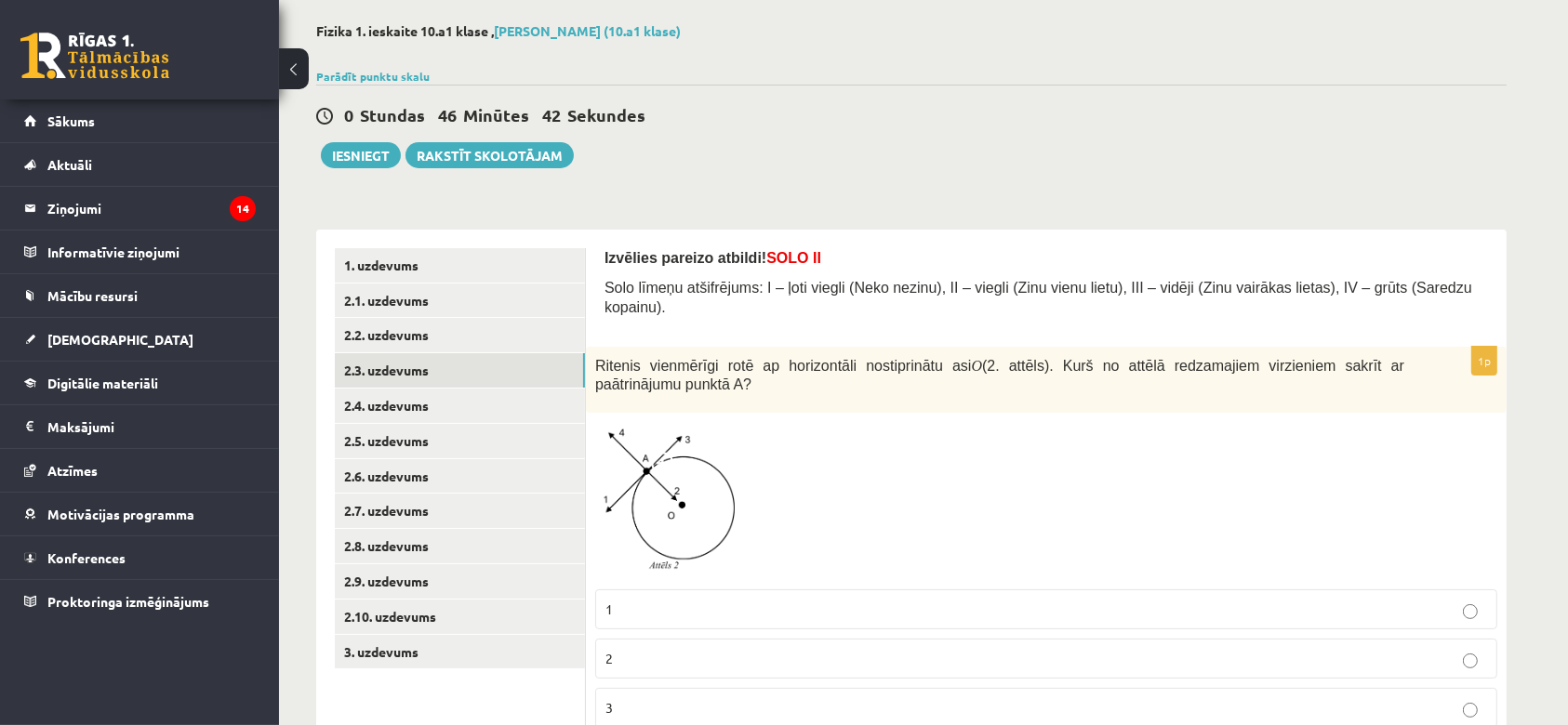
scroll to position [187, 0]
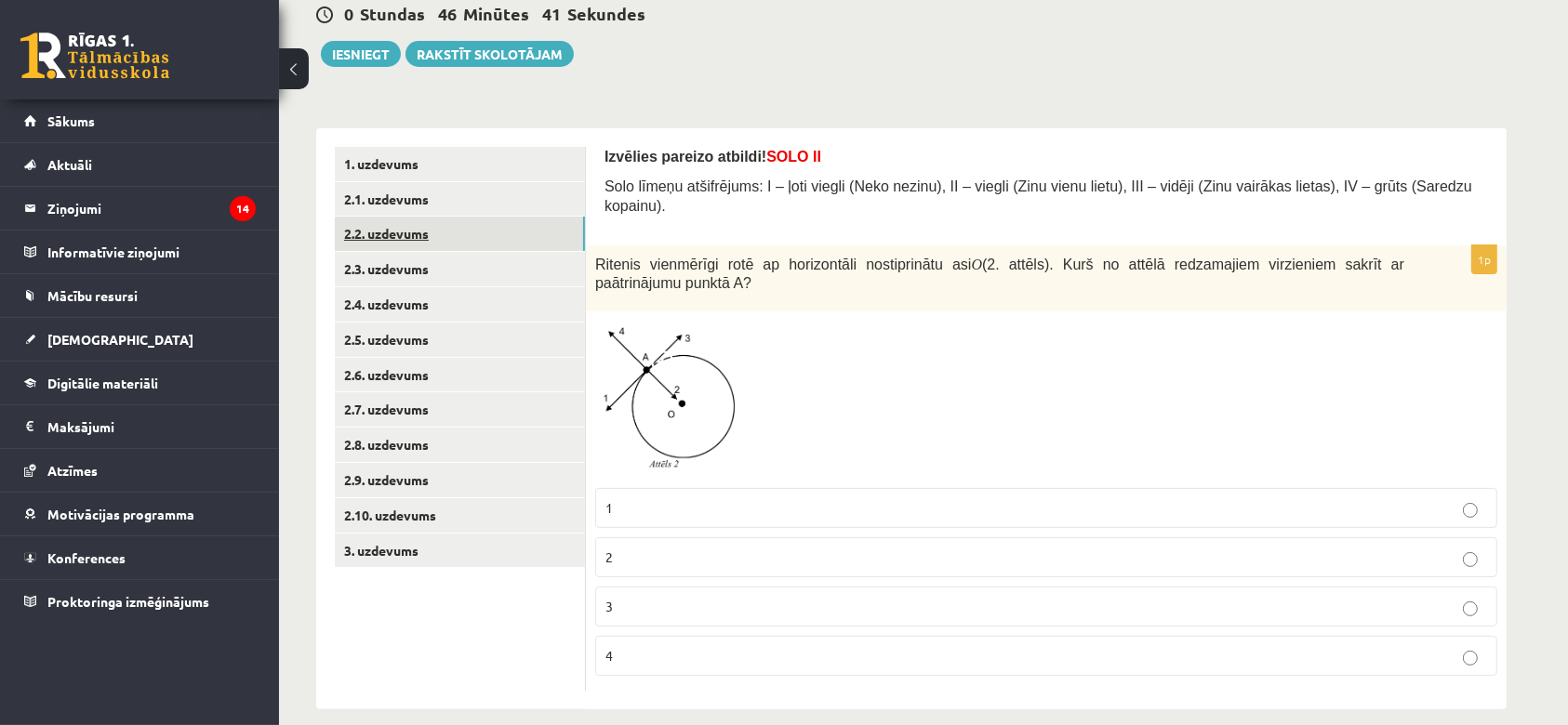
click at [454, 224] on link "2.2. uzdevums" at bounding box center [459, 234] width 251 height 35
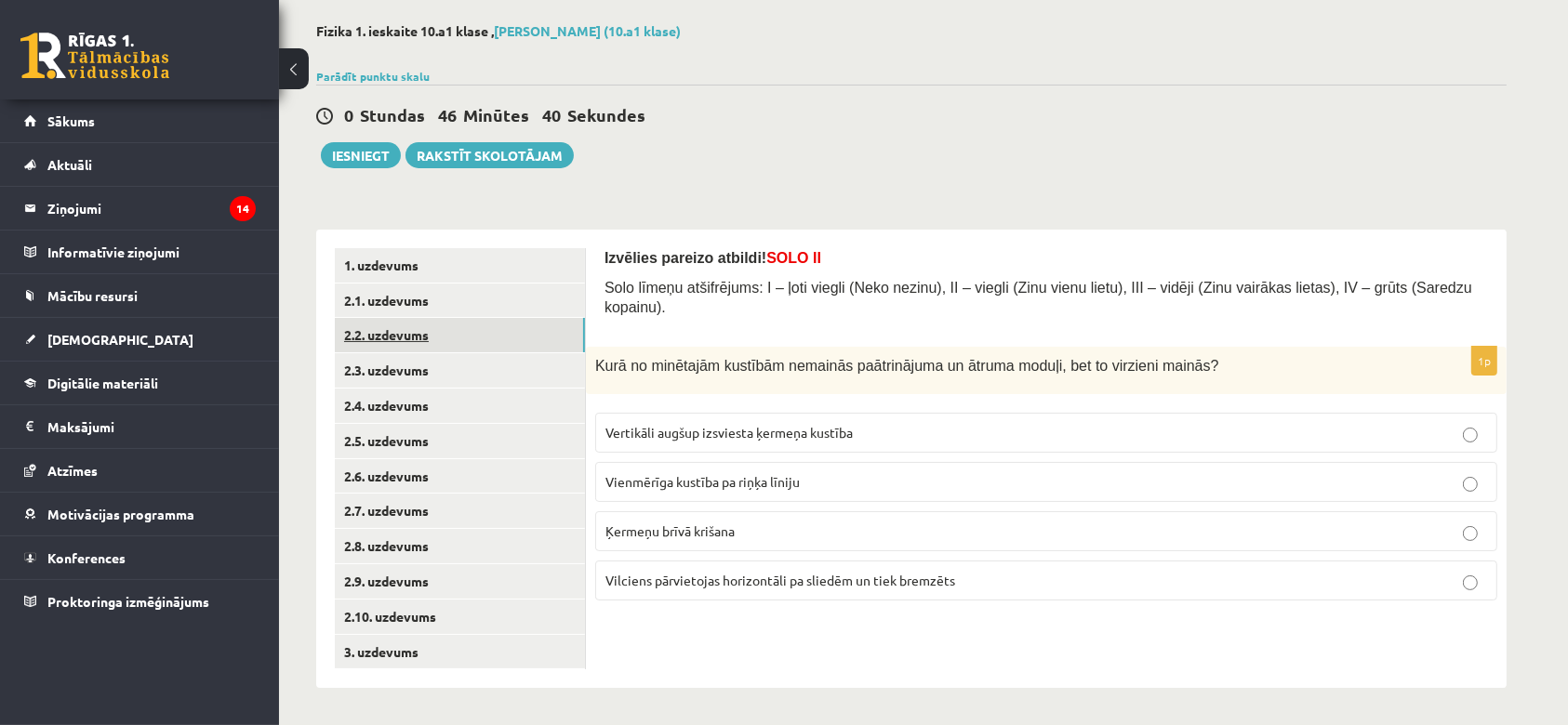
scroll to position [85, 0]
click at [410, 304] on link "2.1. uzdevums" at bounding box center [459, 301] width 251 height 35
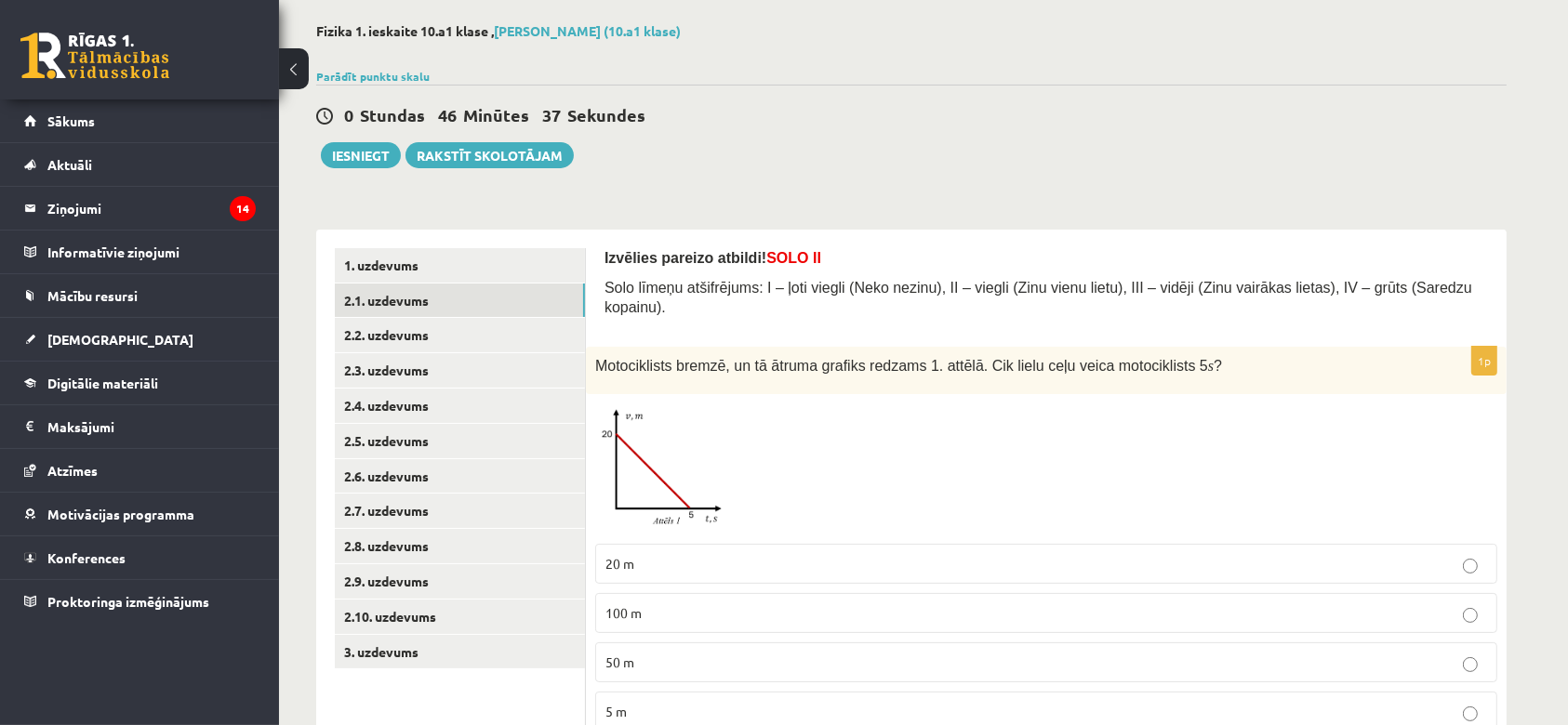
scroll to position [141, 0]
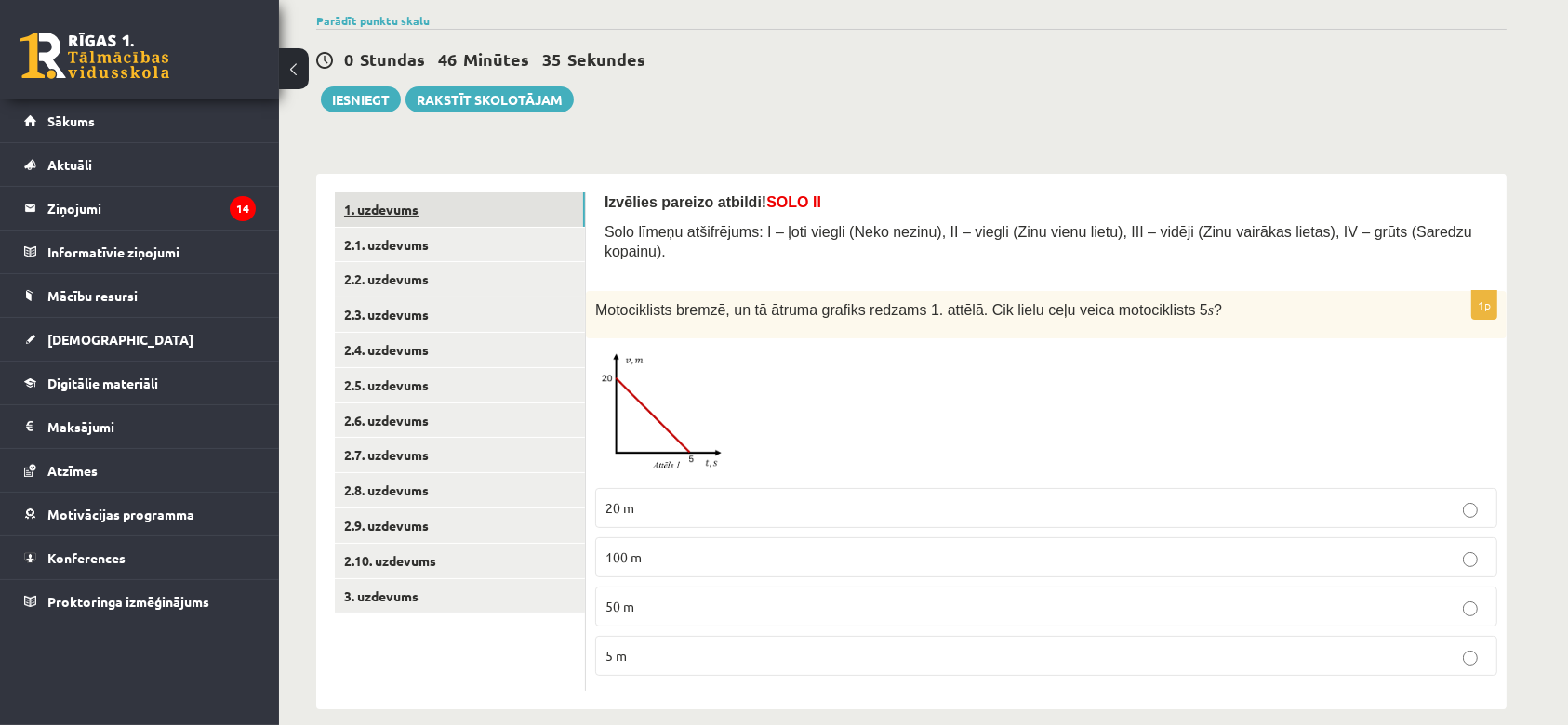
click at [457, 203] on link "1. uzdevums" at bounding box center [459, 210] width 251 height 35
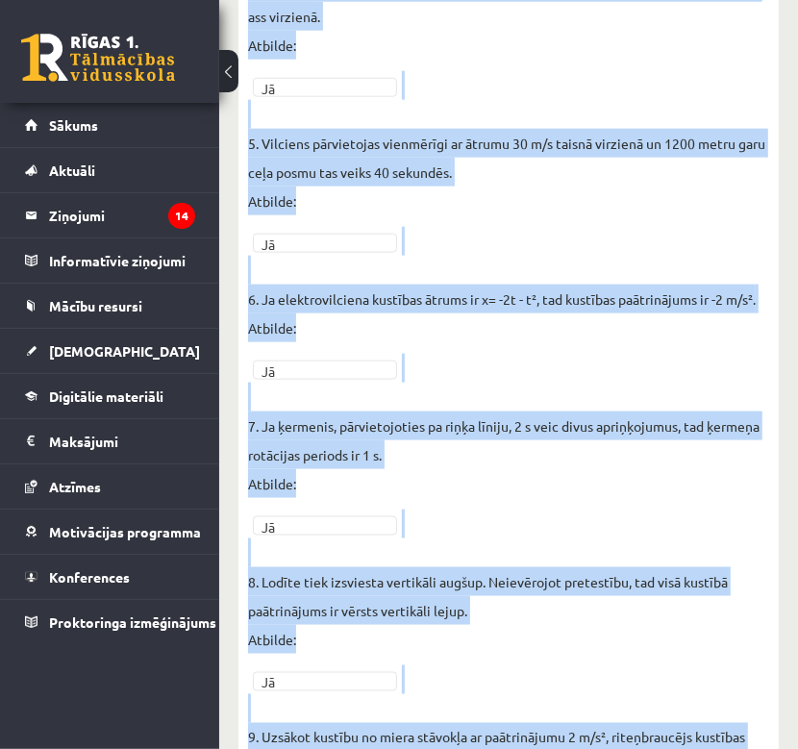
scroll to position [1661, 0]
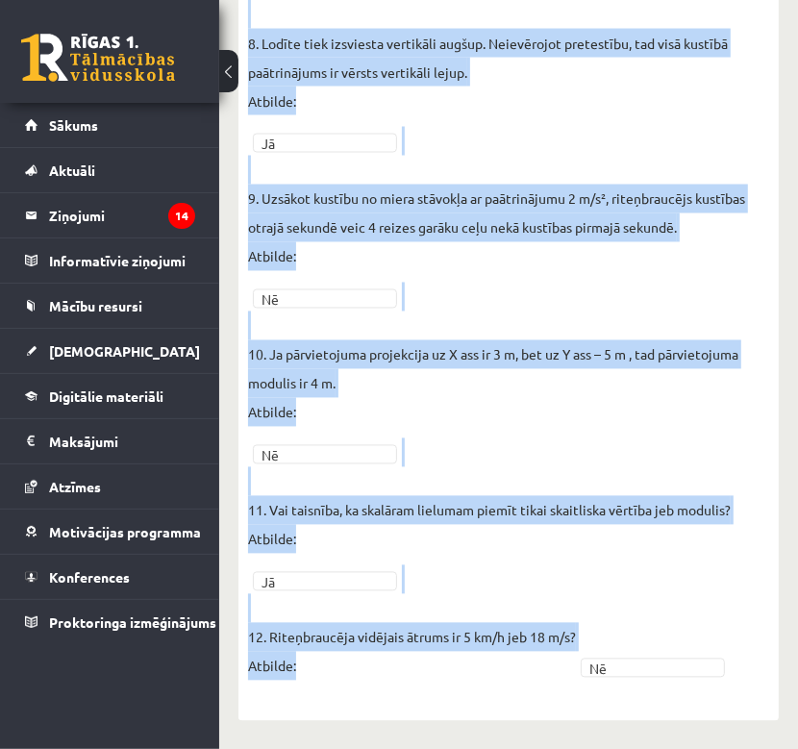
drag, startPoint x: 258, startPoint y: 483, endPoint x: 514, endPoint y: 810, distance: 415.5
copy fieldset "Kustībā pa riņķa līniju pārvietojuma modulis var būt lielāks par riņķa rādiusu.…"
click at [683, 474] on p "11. Vai taisnība, ka skalāram lielumam piemīt tikai skaitliska vērtība jeb modu…" at bounding box center [489, 510] width 482 height 87
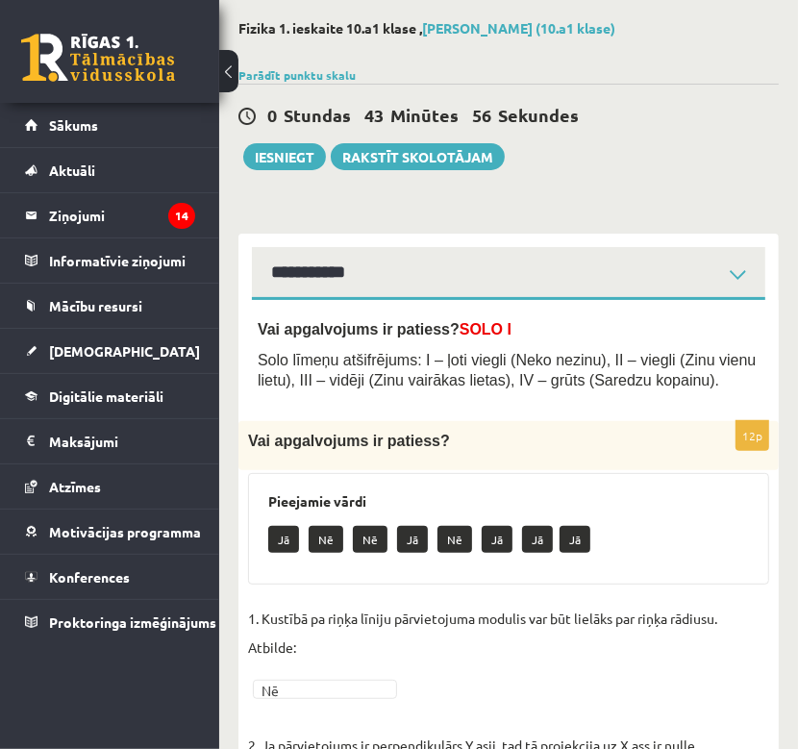
scroll to position [82, 0]
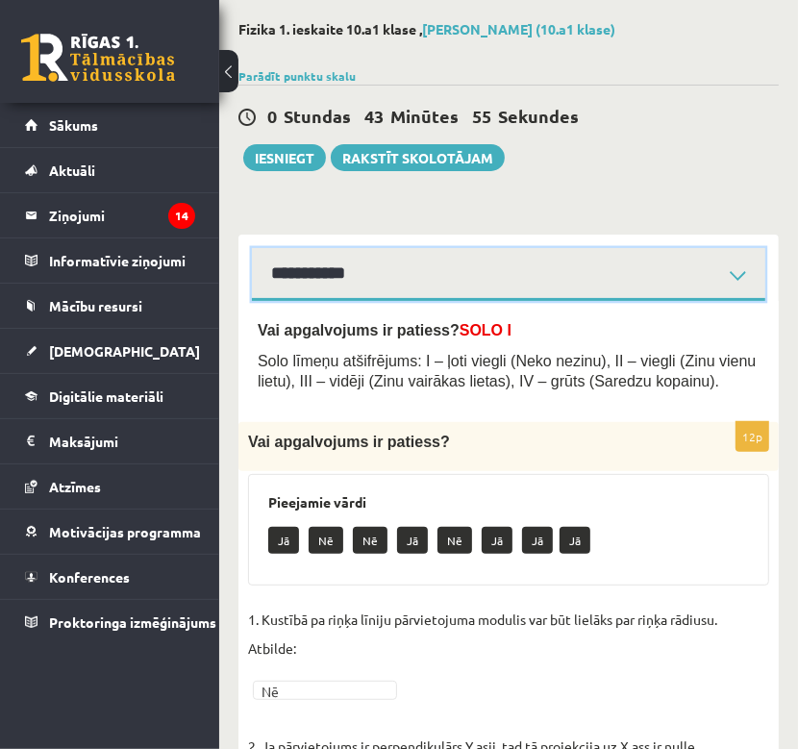
click at [608, 291] on select "**********" at bounding box center [508, 274] width 513 height 53
click at [252, 248] on select "**********" at bounding box center [508, 274] width 513 height 53
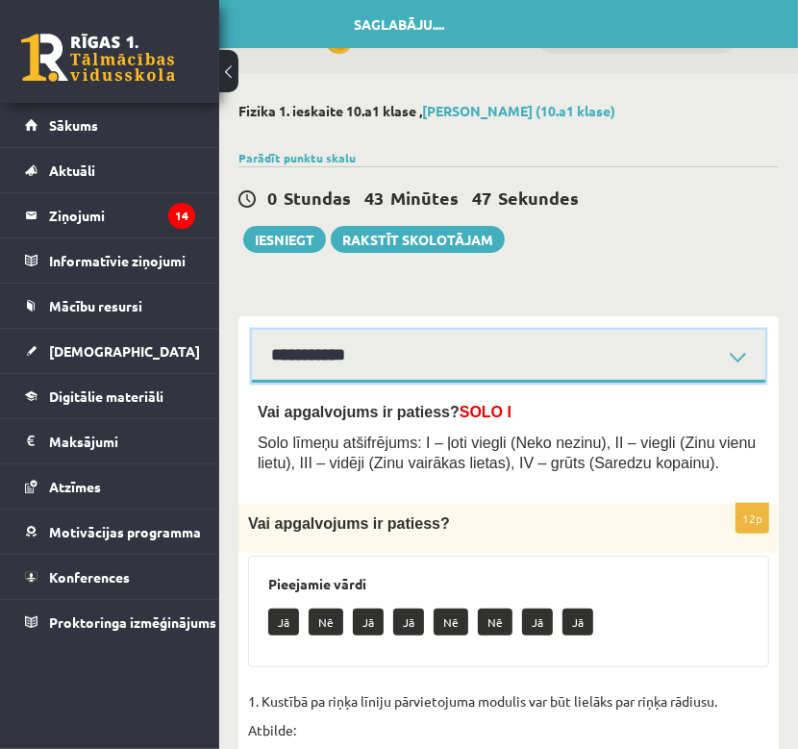
click at [433, 353] on select "**********" at bounding box center [508, 356] width 513 height 53
click at [252, 330] on select "**********" at bounding box center [508, 356] width 513 height 53
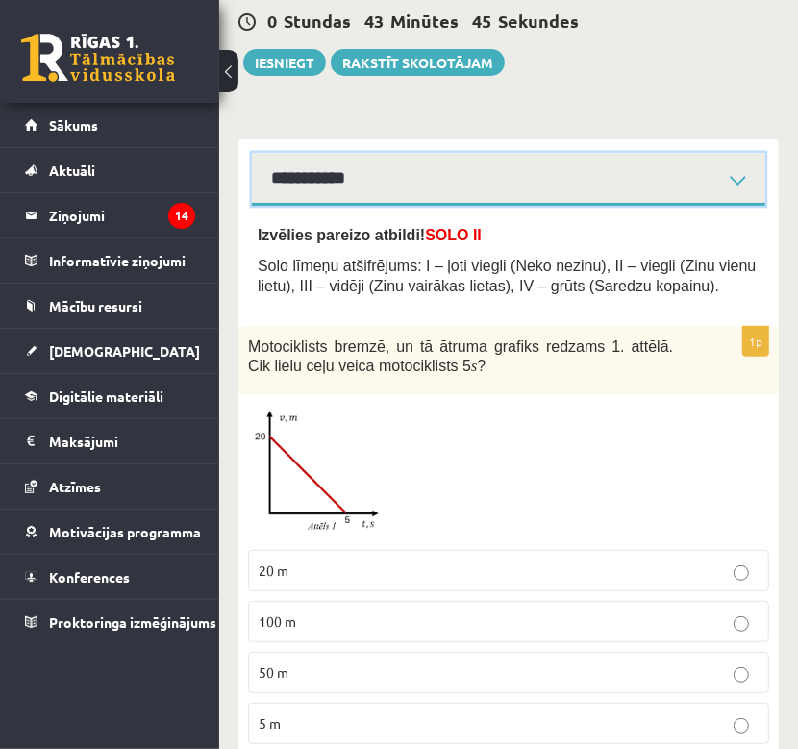
scroll to position [235, 0]
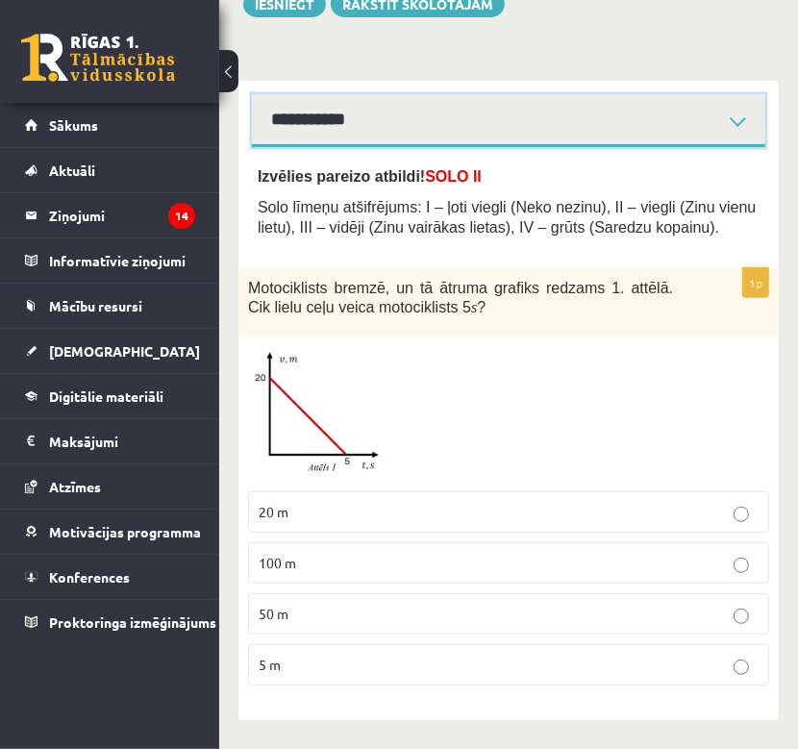
click at [458, 133] on select "**********" at bounding box center [508, 120] width 513 height 53
click at [252, 94] on select "**********" at bounding box center [508, 120] width 513 height 53
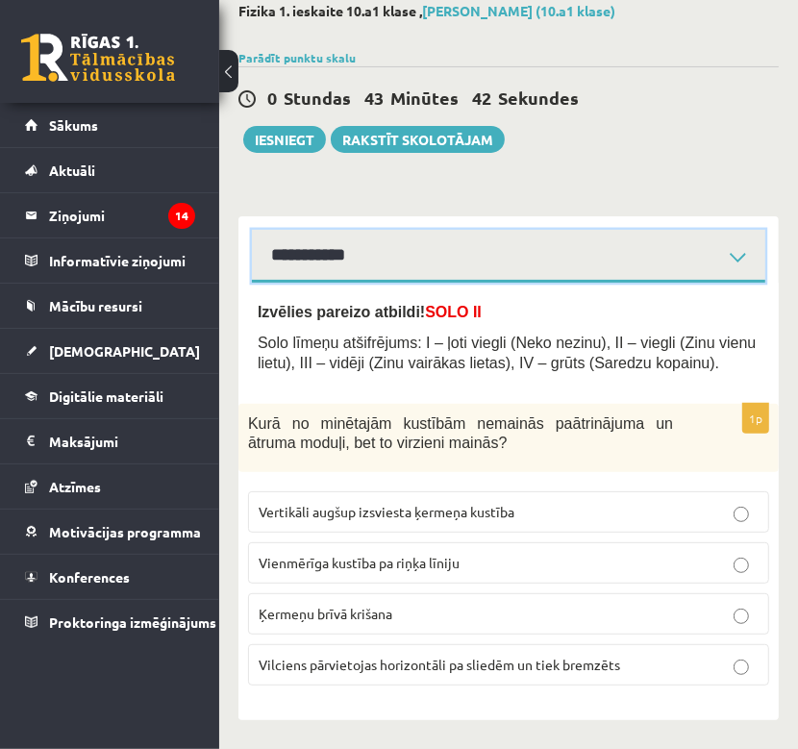
scroll to position [100, 0]
click at [459, 266] on select "**********" at bounding box center [508, 256] width 513 height 53
click at [252, 230] on select "**********" at bounding box center [508, 256] width 513 height 53
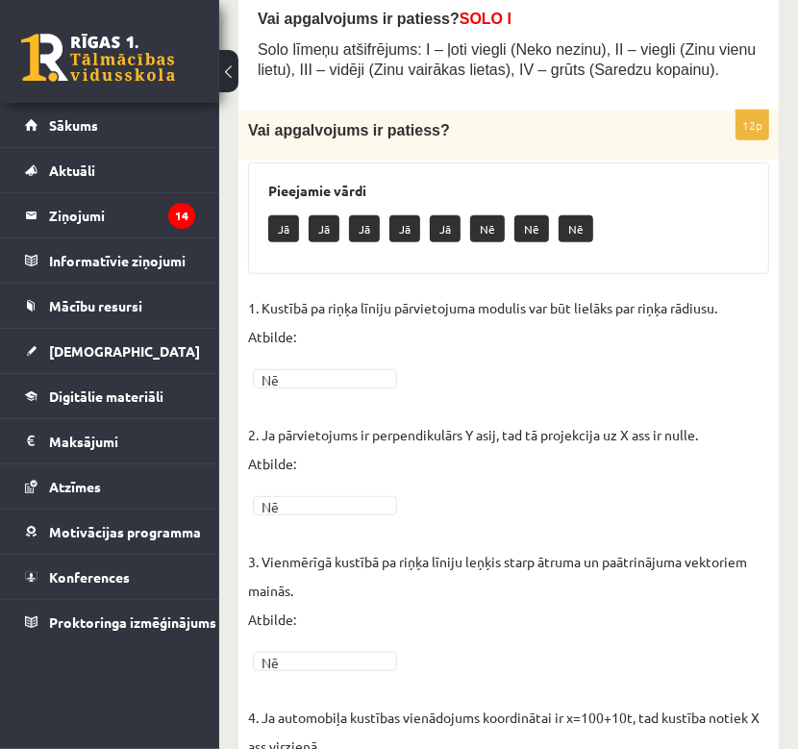
scroll to position [91, 0]
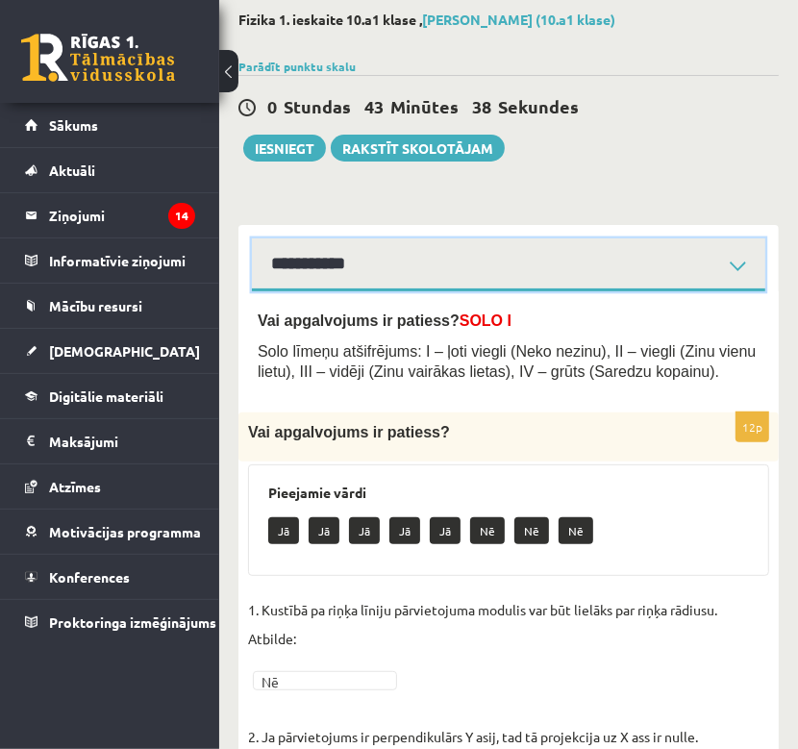
click at [440, 281] on select "**********" at bounding box center [508, 264] width 513 height 53
click at [252, 238] on select "**********" at bounding box center [508, 264] width 513 height 53
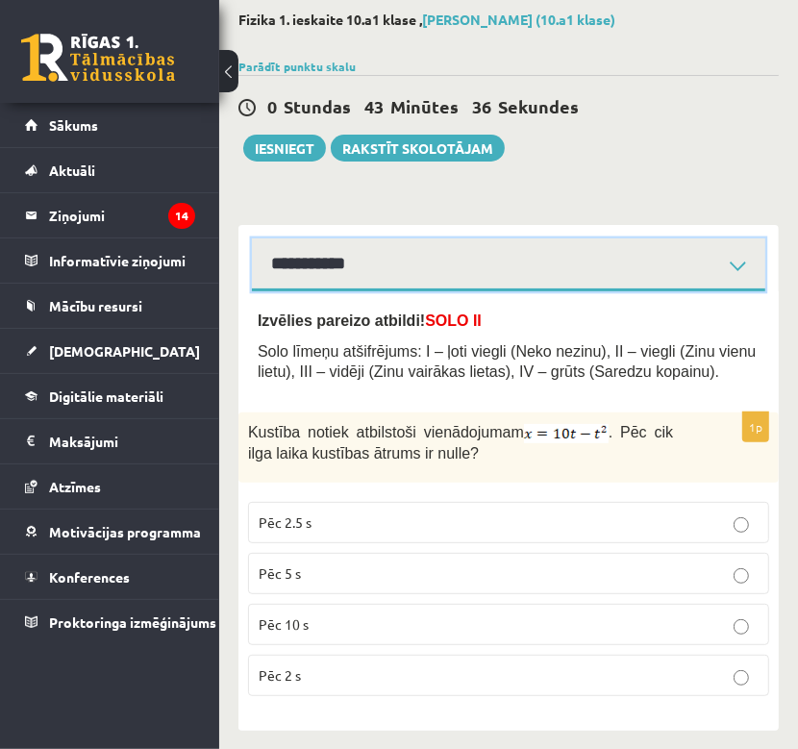
click at [555, 269] on select "**********" at bounding box center [508, 264] width 513 height 53
click at [252, 238] on select "**********" at bounding box center [508, 264] width 513 height 53
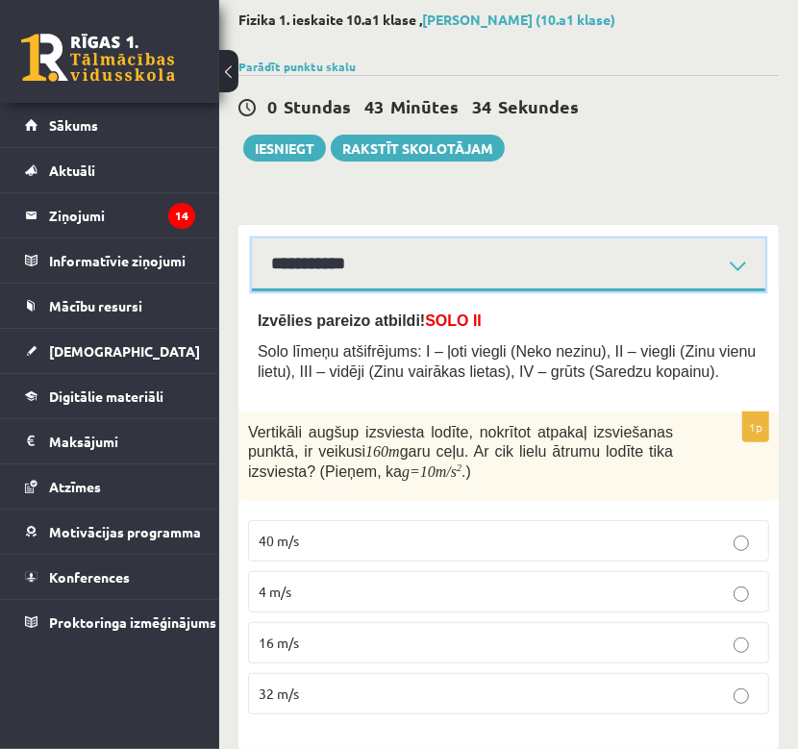
click at [522, 268] on select "**********" at bounding box center [508, 264] width 513 height 53
select select "**********"
click at [252, 238] on select "**********" at bounding box center [508, 264] width 513 height 53
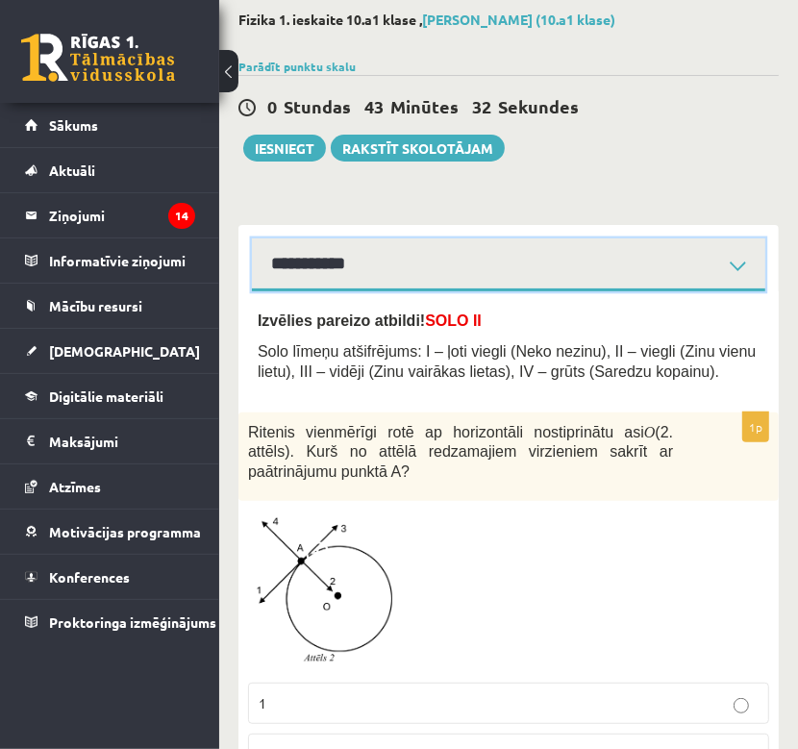
scroll to position [283, 0]
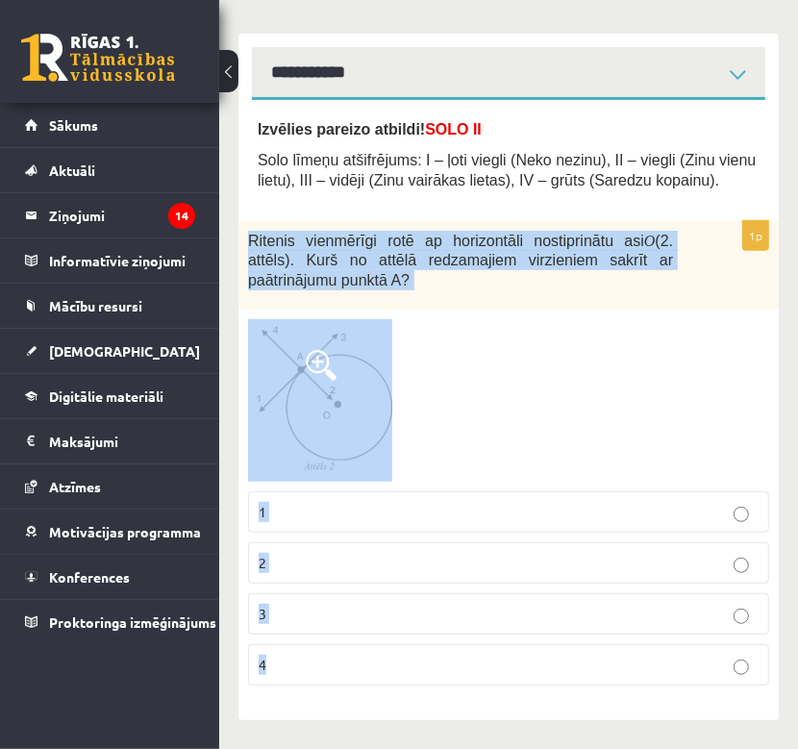
drag, startPoint x: 246, startPoint y: 236, endPoint x: 472, endPoint y: 690, distance: 506.8
click at [472, 690] on div "1p Ritenis vienmērīgi rotē ap horizontāli nostiprinātu asi O (2. attēls). Kurš …" at bounding box center [508, 461] width 540 height 481
copy div "Ritenis vienmērīgi rotē ap horizontāli nostiprinātu asi O (2. attēls). Kurš no …"
click at [654, 507] on p "1" at bounding box center [509, 512] width 500 height 20
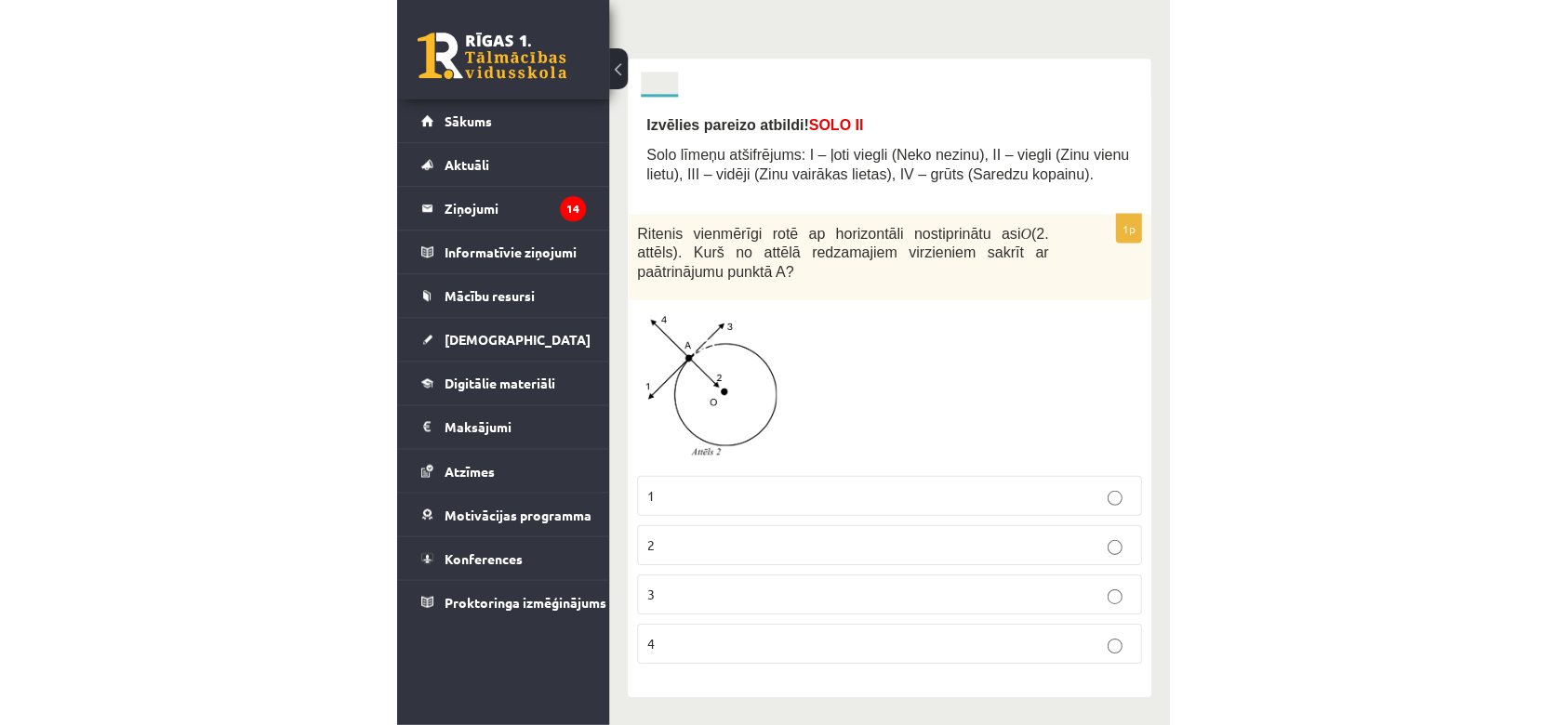
scroll to position [187, 0]
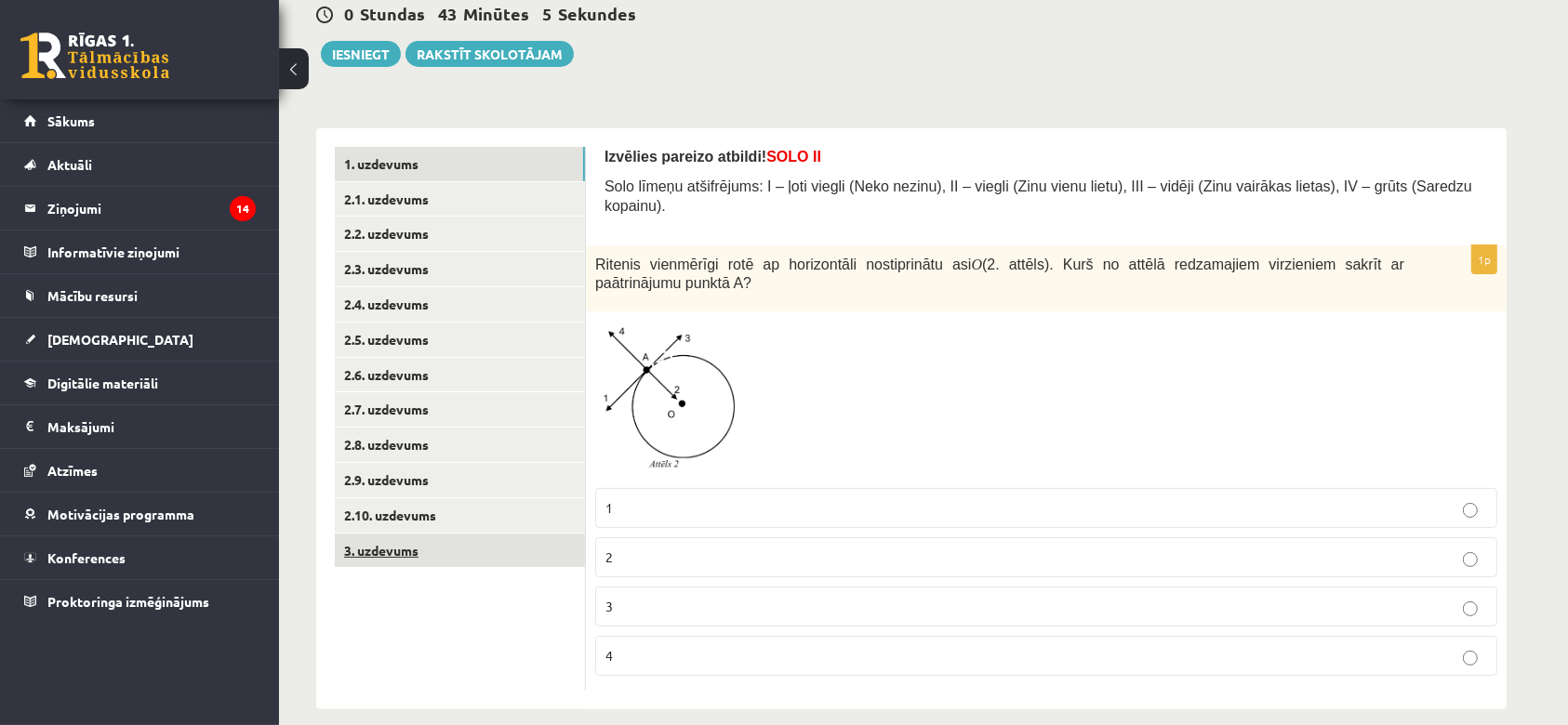
click at [417, 553] on link "3. uzdevums" at bounding box center [459, 551] width 251 height 35
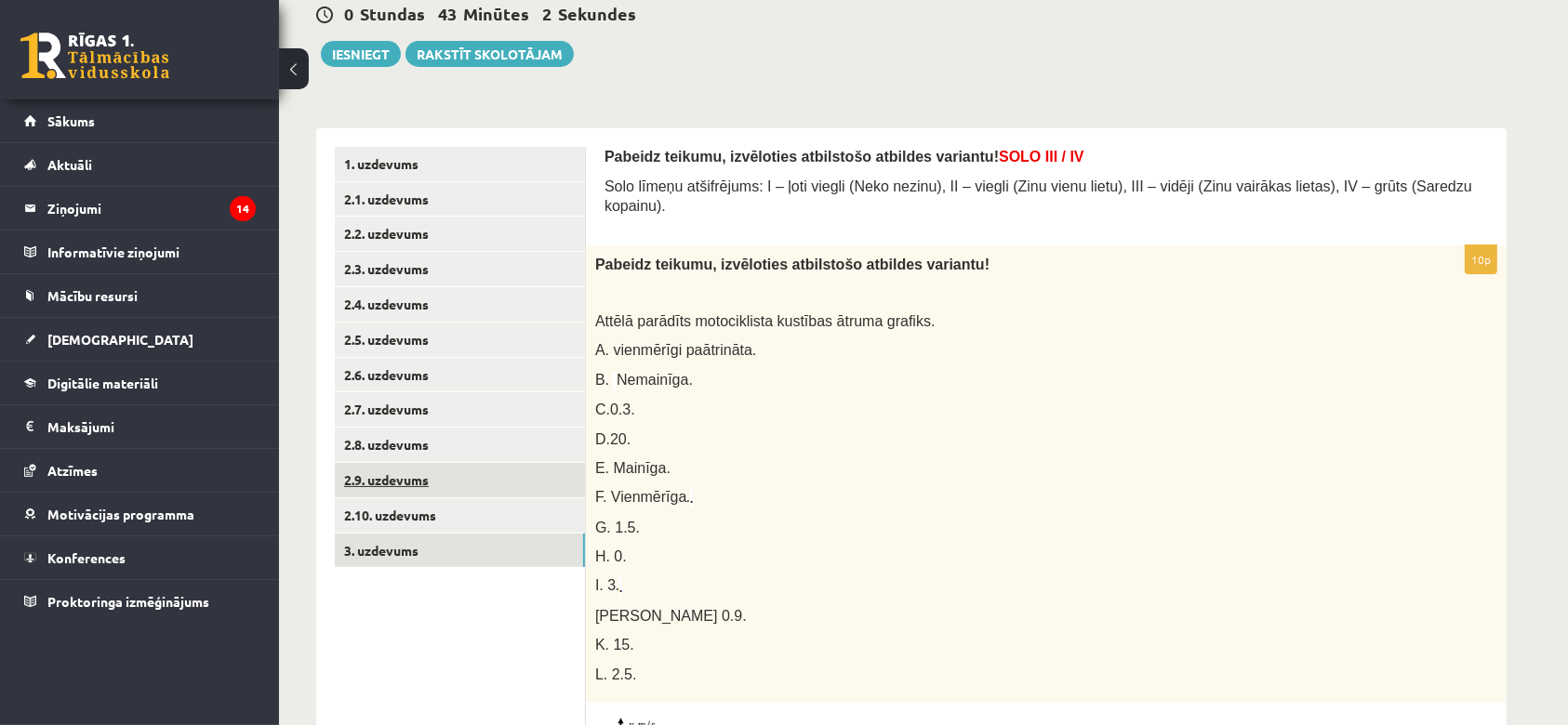
click at [424, 467] on link "2.9. uzdevums" at bounding box center [459, 480] width 251 height 35
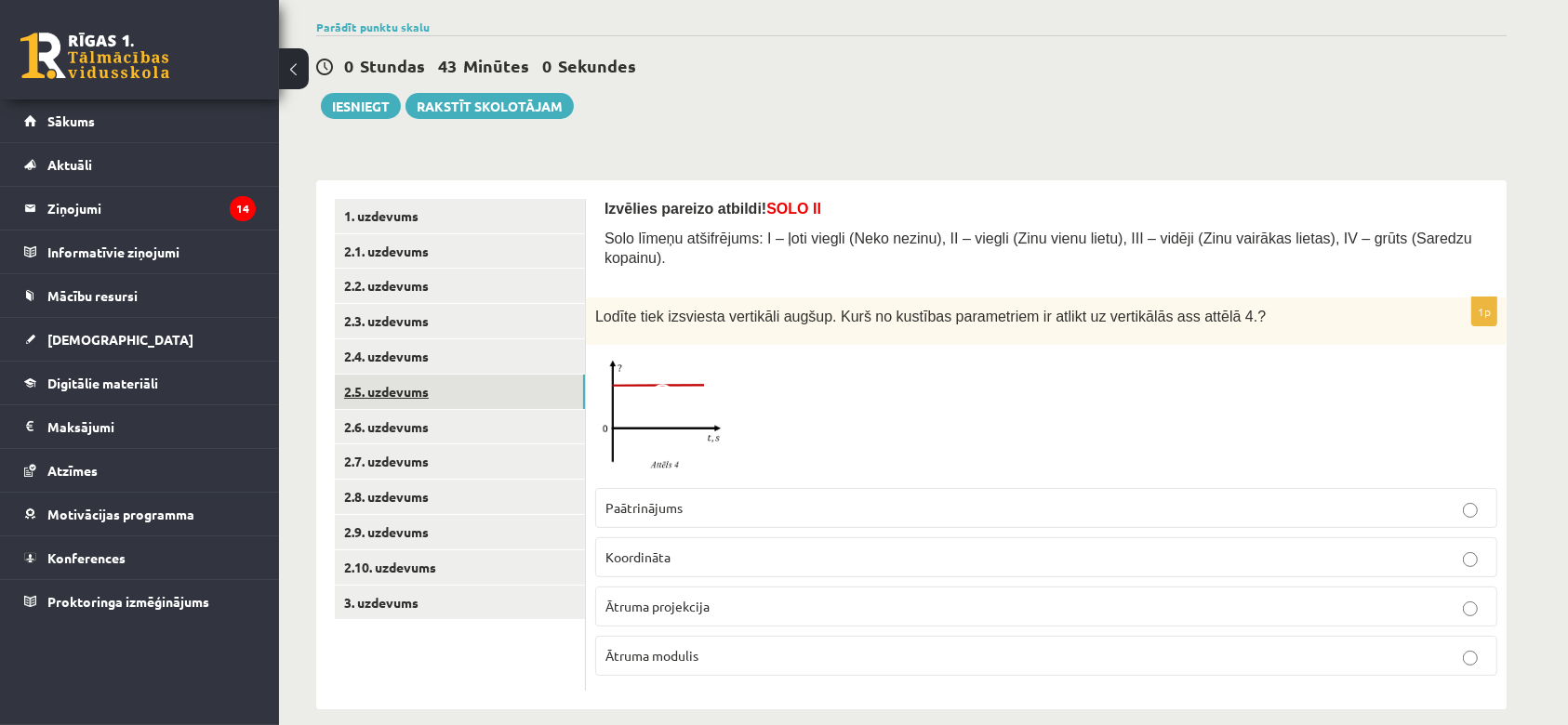
click at [433, 394] on link "2.5. uzdevums" at bounding box center [459, 392] width 251 height 35
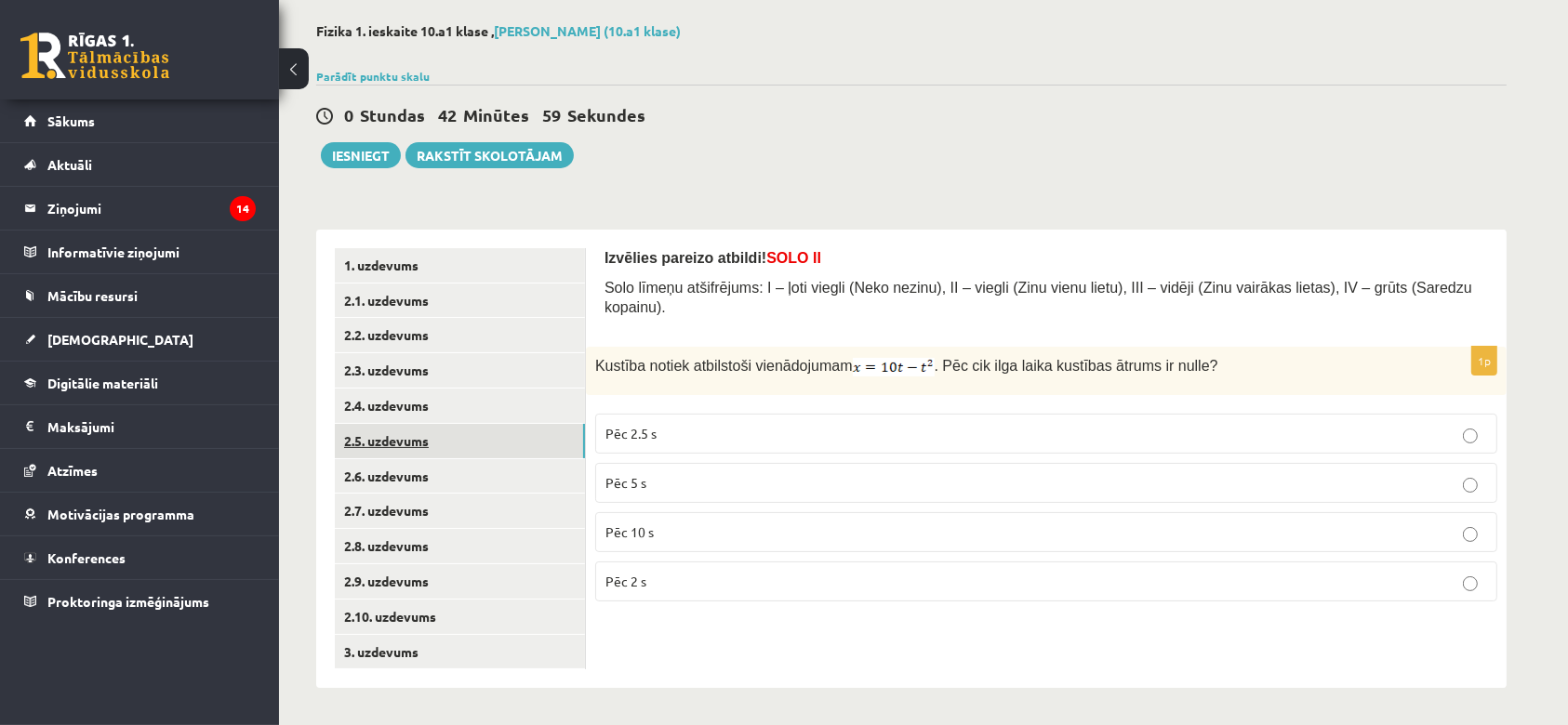
click at [443, 431] on link "2.5. uzdevums" at bounding box center [459, 441] width 251 height 35
click at [434, 487] on link "2.6. uzdevums" at bounding box center [459, 477] width 251 height 35
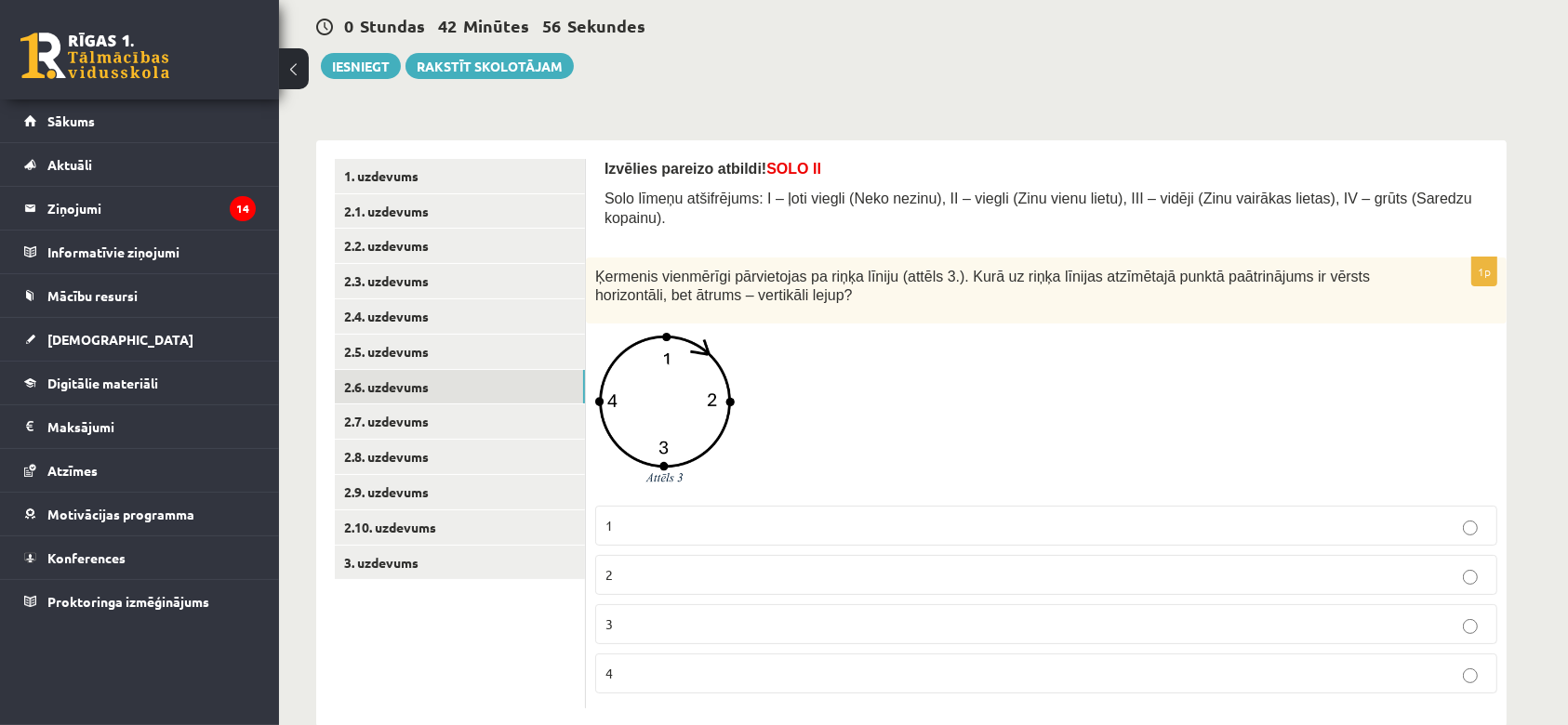
scroll to position [193, 0]
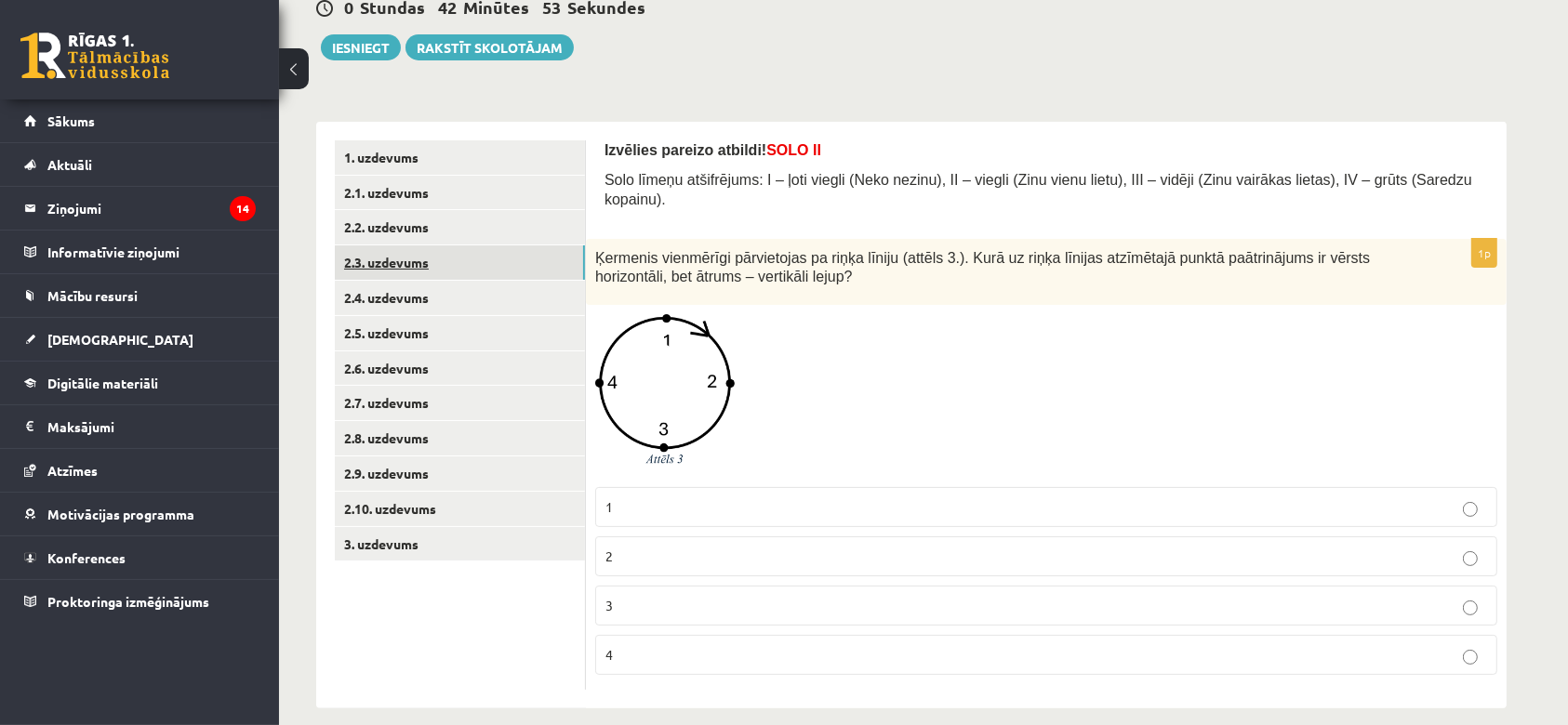
click at [412, 267] on link "2.3. uzdevums" at bounding box center [459, 263] width 251 height 35
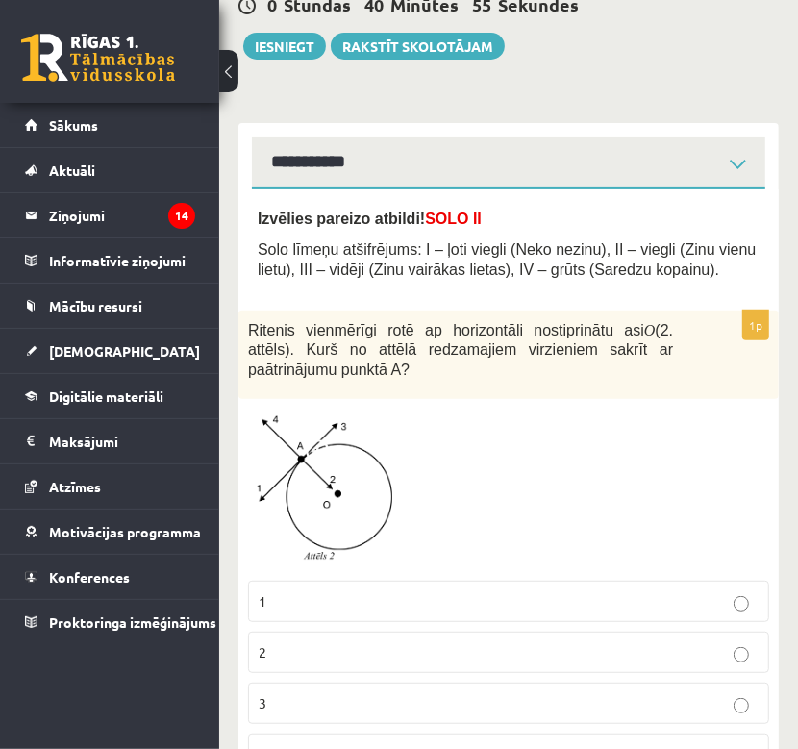
scroll to position [283, 0]
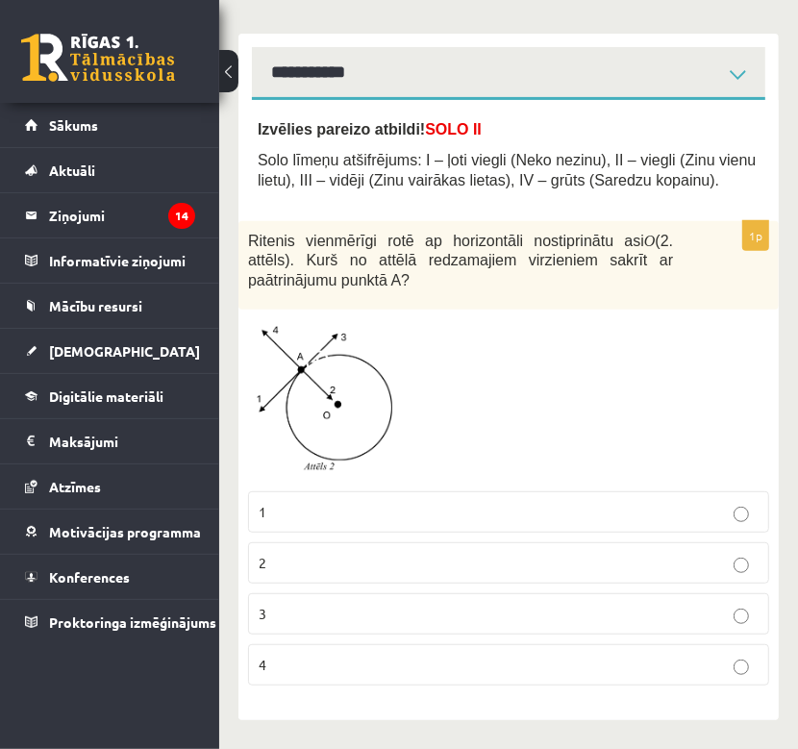
click at [442, 557] on p "2" at bounding box center [509, 563] width 500 height 20
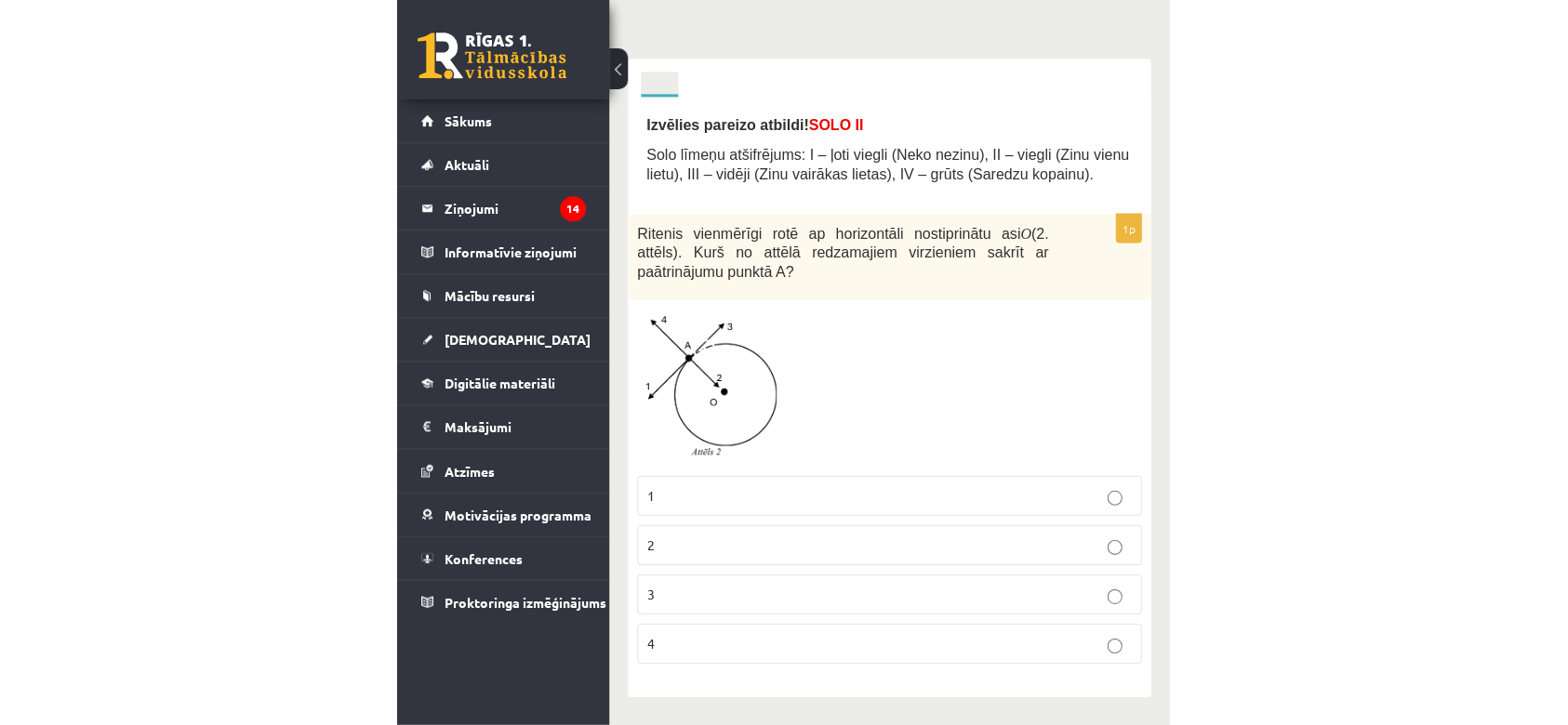
scroll to position [187, 0]
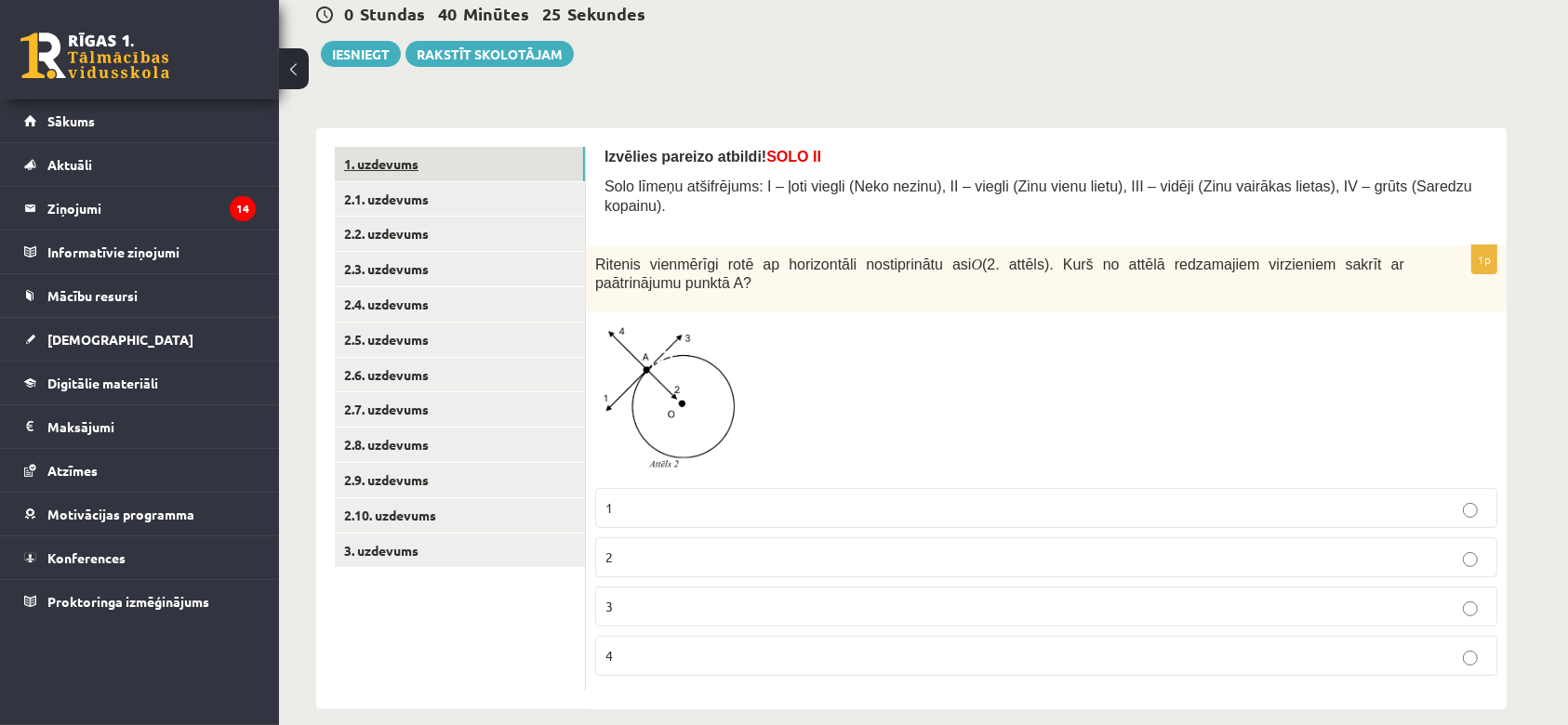
click at [463, 172] on link "1. uzdevums" at bounding box center [459, 164] width 251 height 35
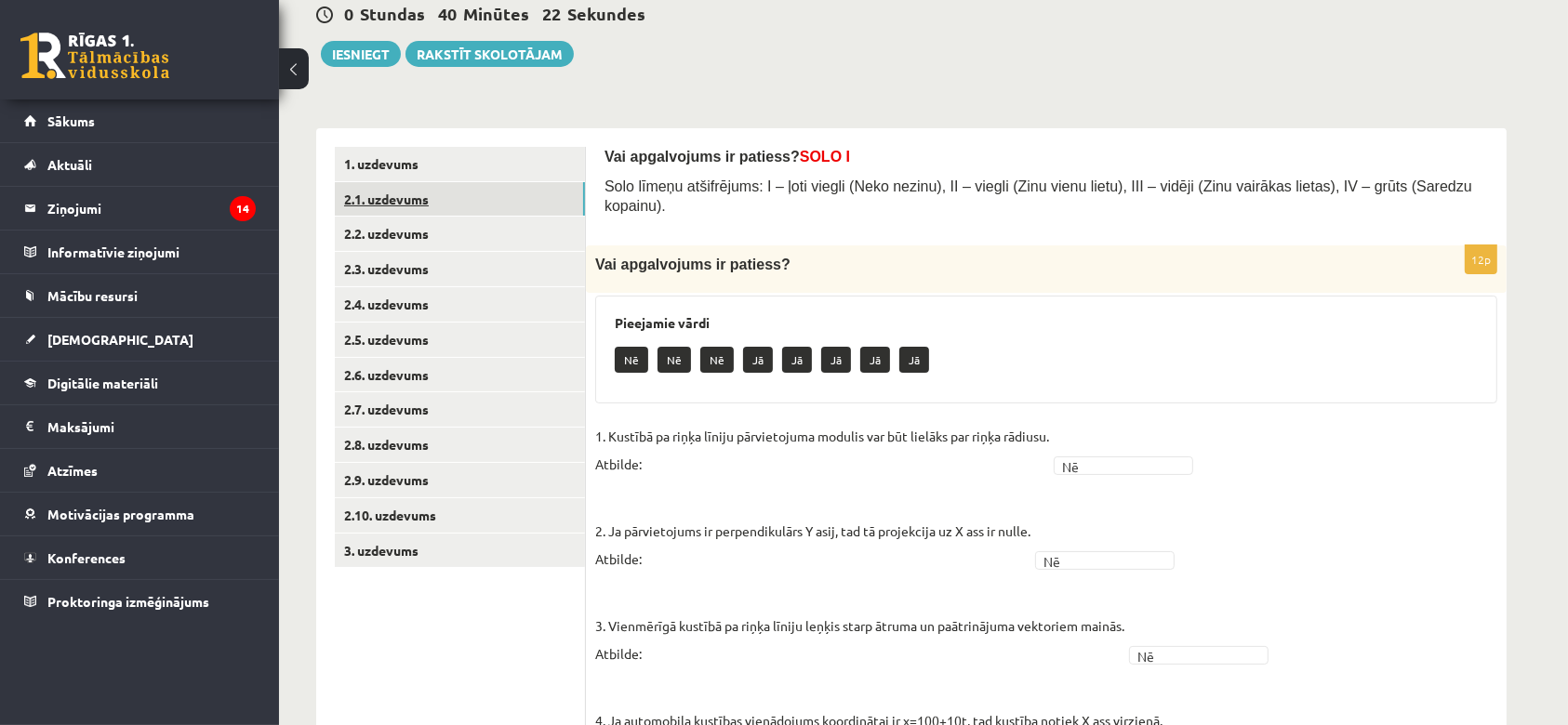
click at [424, 207] on link "2.1. uzdevums" at bounding box center [459, 199] width 251 height 35
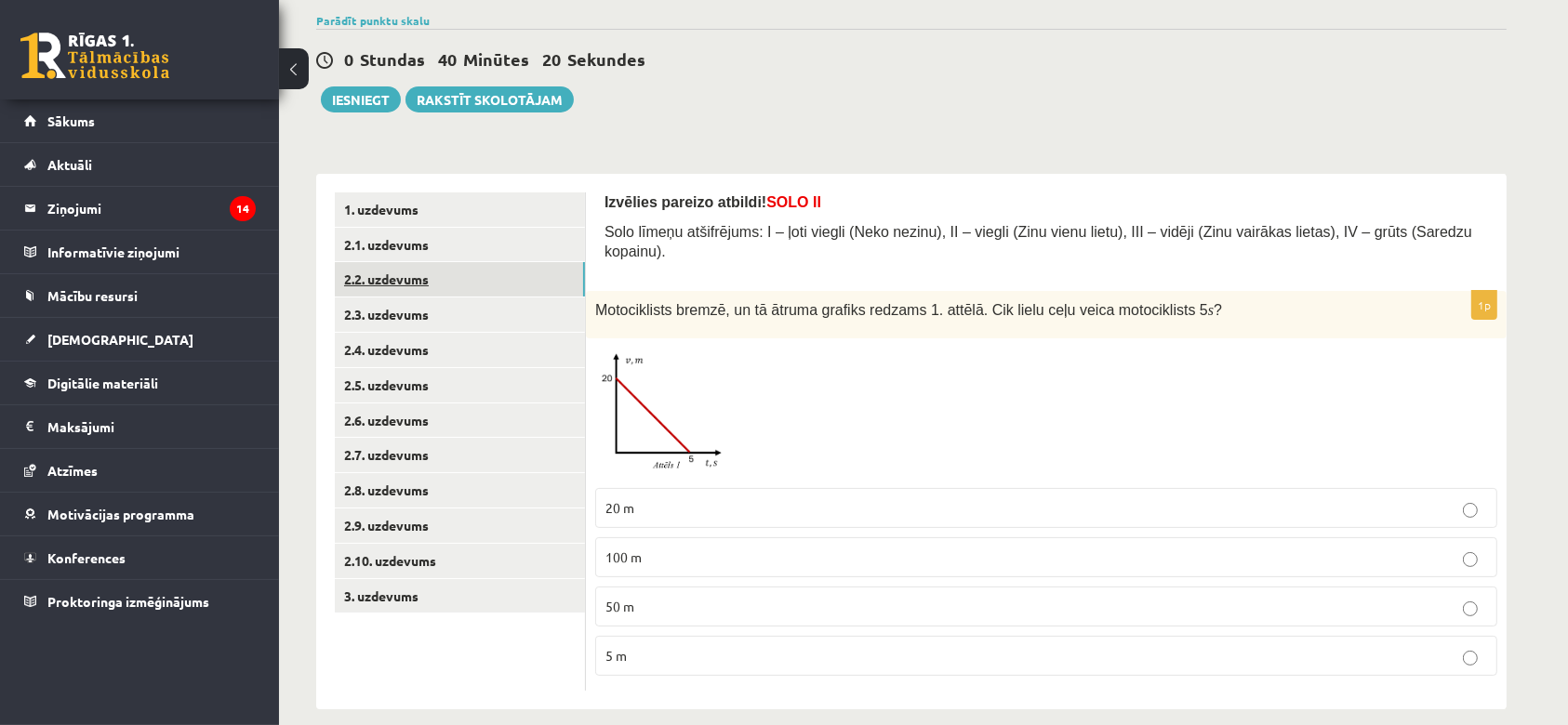
click at [396, 290] on link "2.2. uzdevums" at bounding box center [459, 279] width 251 height 35
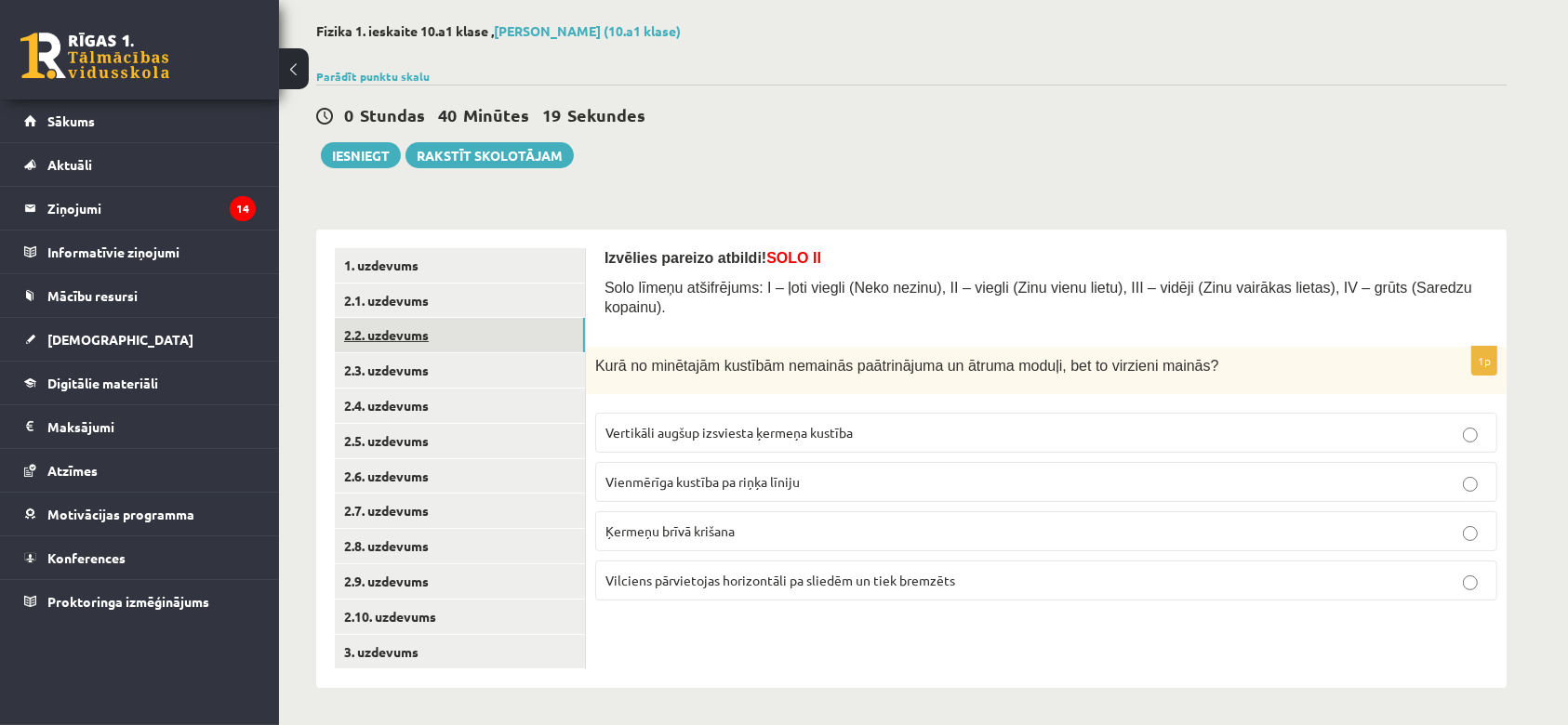
scroll to position [85, 0]
click at [422, 338] on link "2.2. uzdevums" at bounding box center [459, 335] width 251 height 35
click at [413, 368] on link "2.3. uzdevums" at bounding box center [459, 370] width 251 height 35
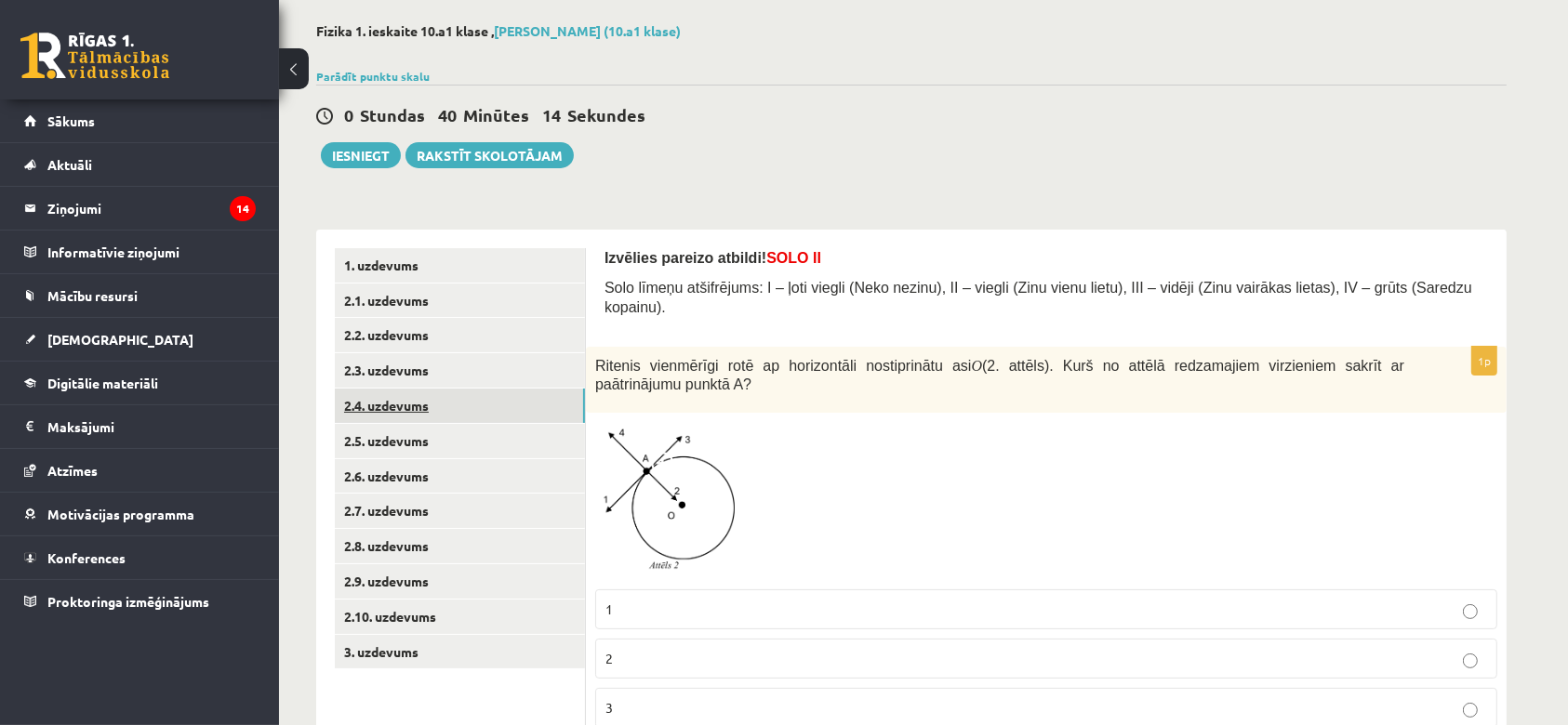
click at [419, 408] on link "2.4. uzdevums" at bounding box center [459, 406] width 251 height 35
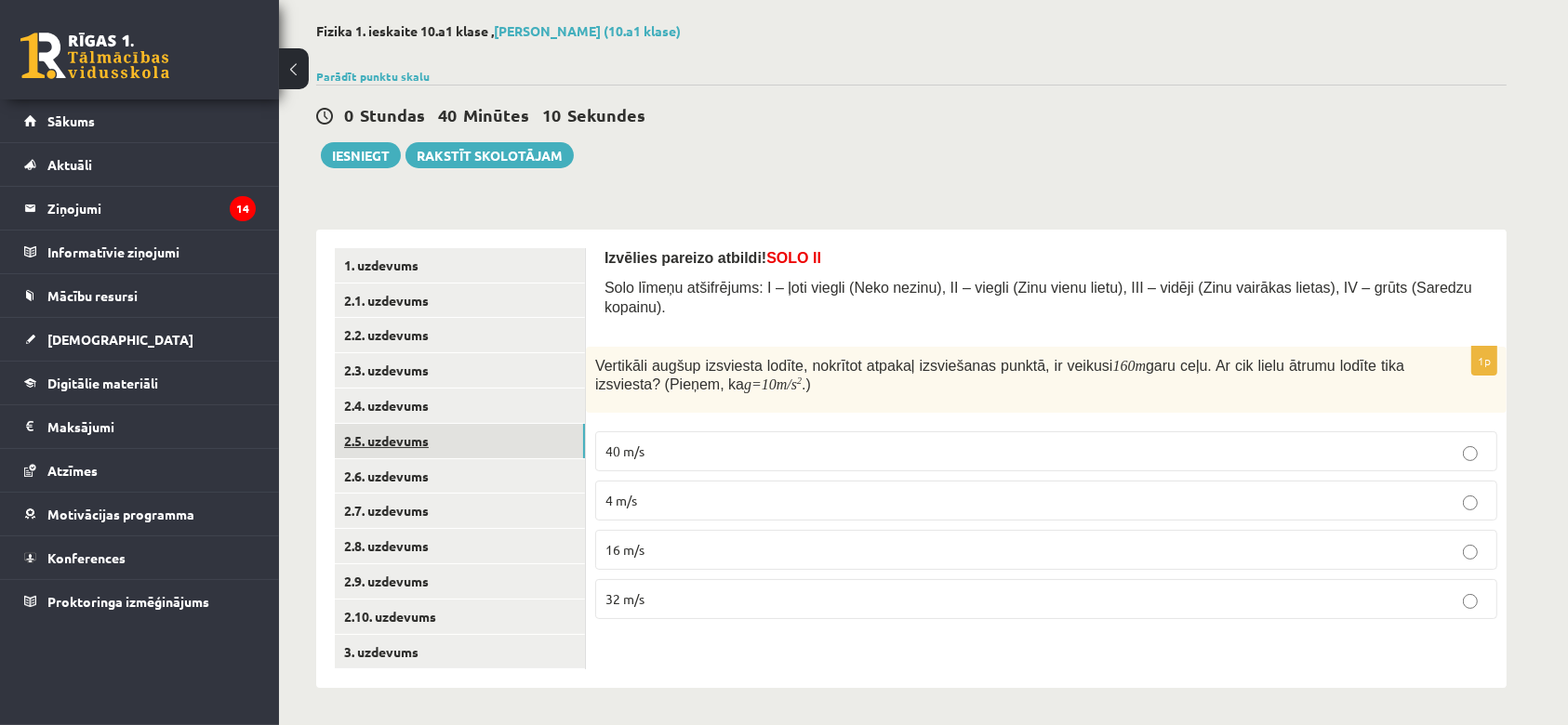
click at [409, 437] on link "2.5. uzdevums" at bounding box center [459, 441] width 251 height 35
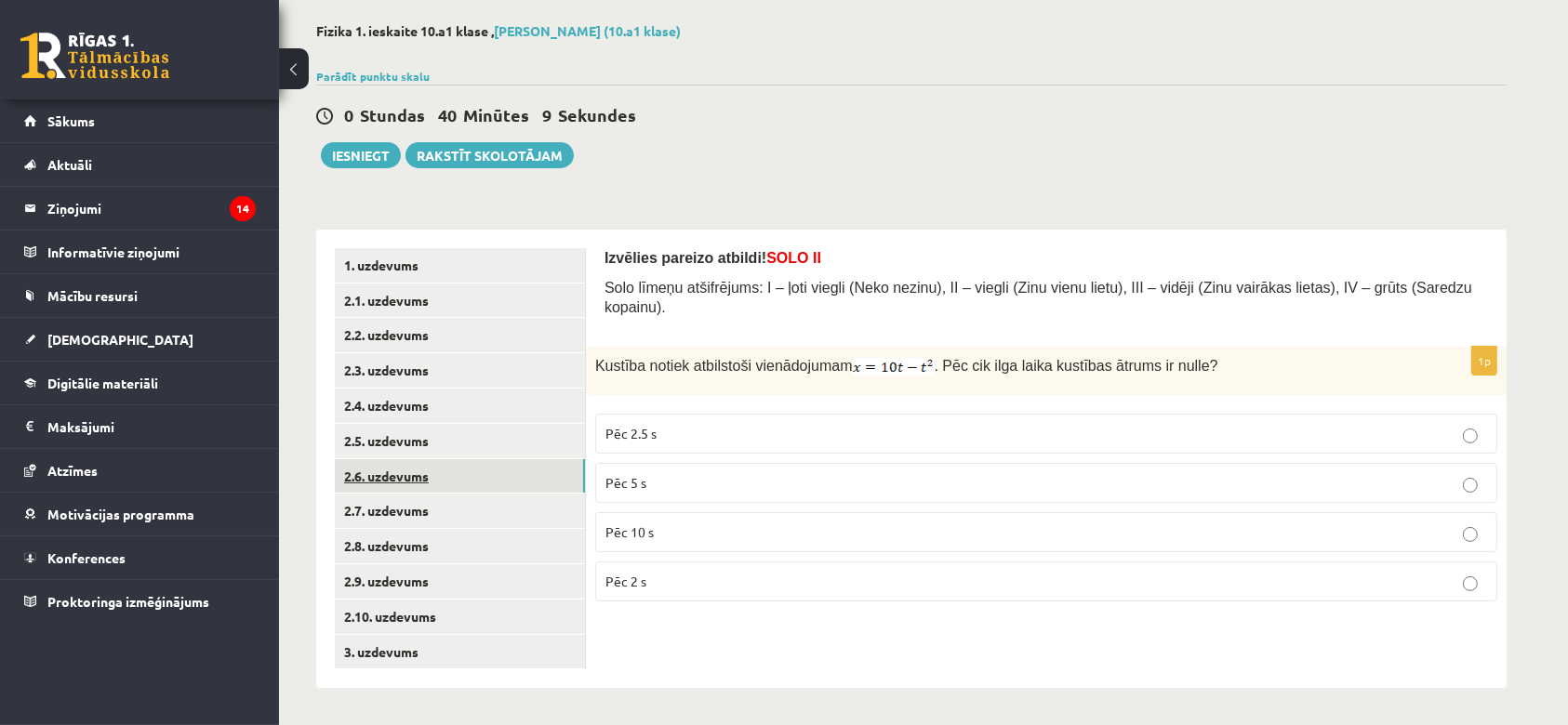
click at [411, 480] on link "2.6. uzdevums" at bounding box center [459, 477] width 251 height 35
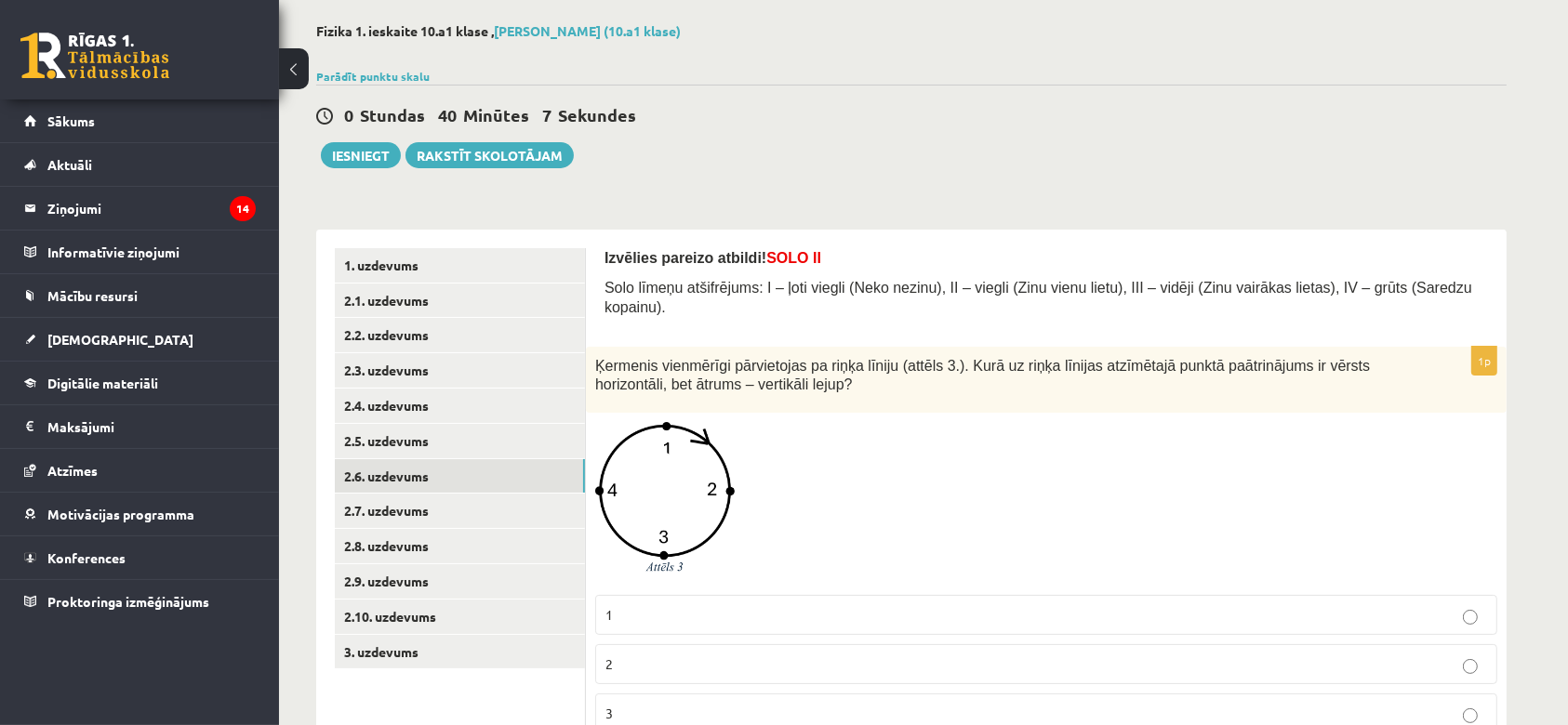
scroll to position [193, 0]
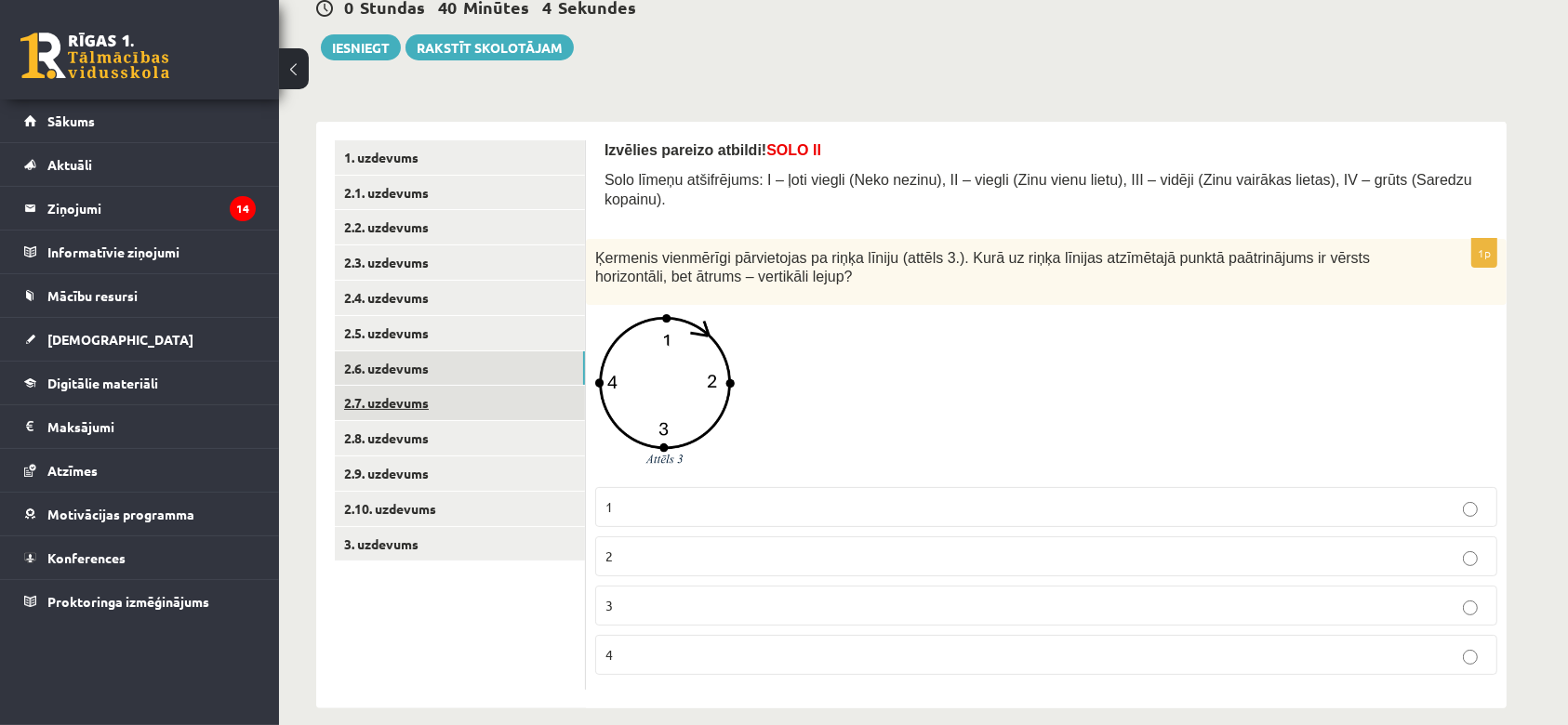
click at [496, 419] on link "2.7. uzdevums" at bounding box center [459, 403] width 251 height 35
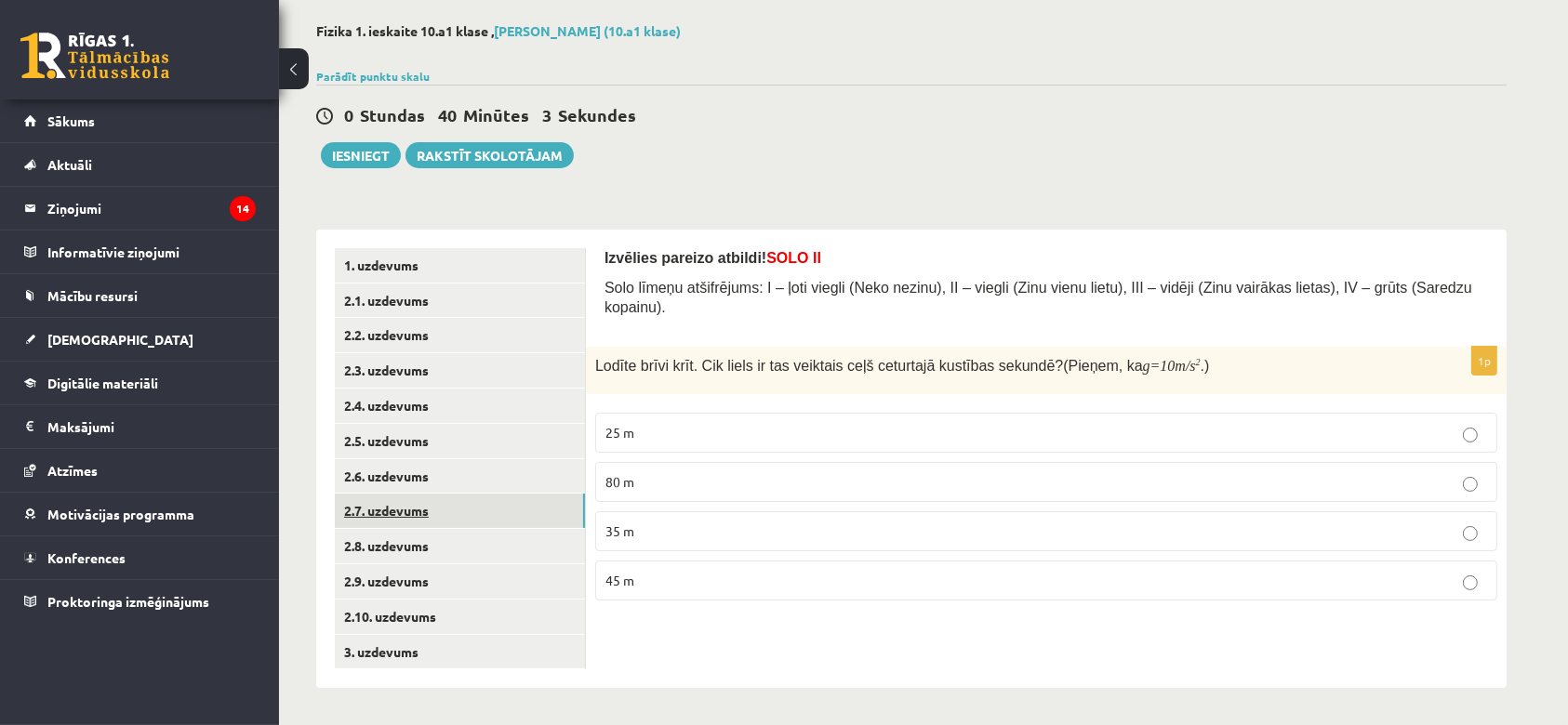
scroll to position [85, 0]
click at [438, 555] on link "2.8. uzdevums" at bounding box center [459, 546] width 251 height 35
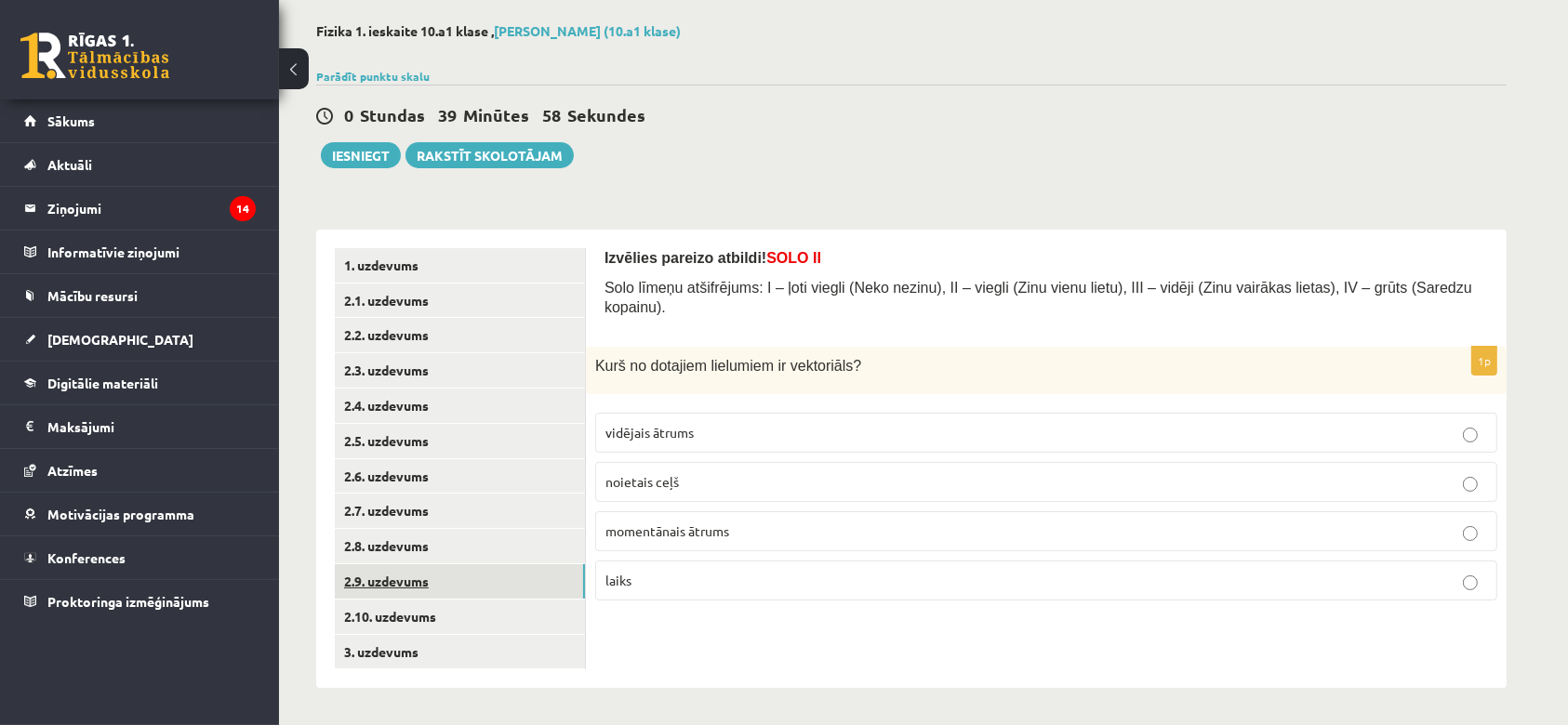
click at [432, 570] on link "2.9. uzdevums" at bounding box center [459, 581] width 251 height 35
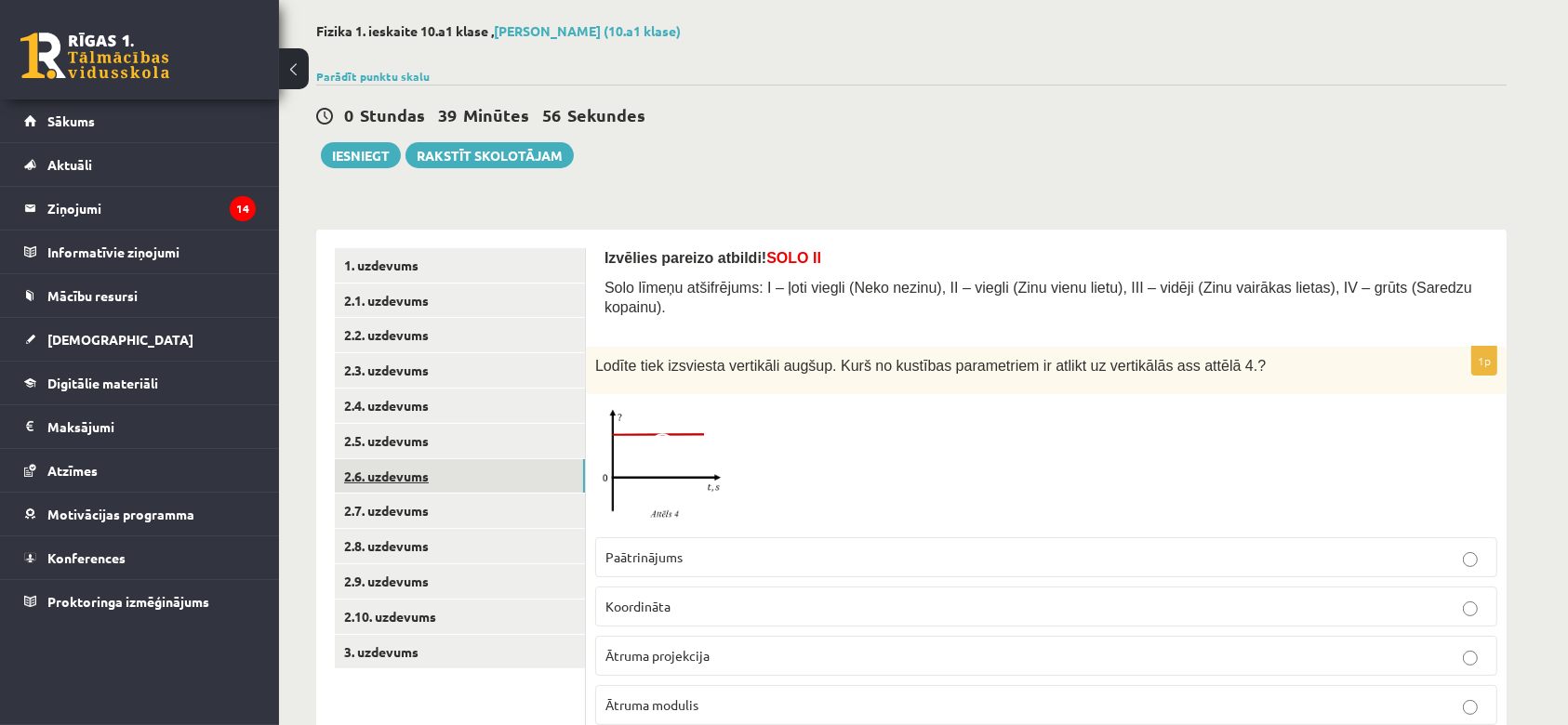
click at [439, 472] on link "2.6. uzdevums" at bounding box center [459, 477] width 251 height 35
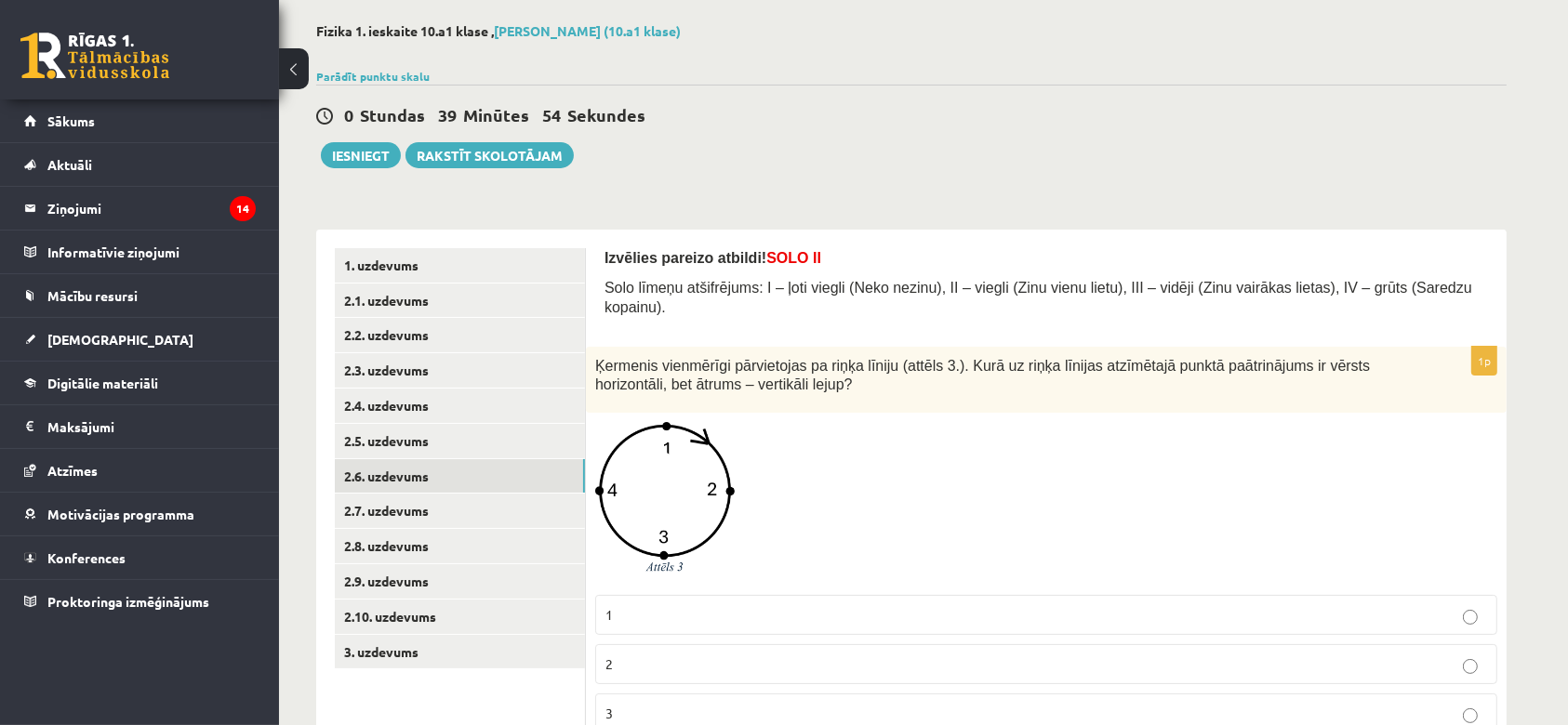
scroll to position [193, 0]
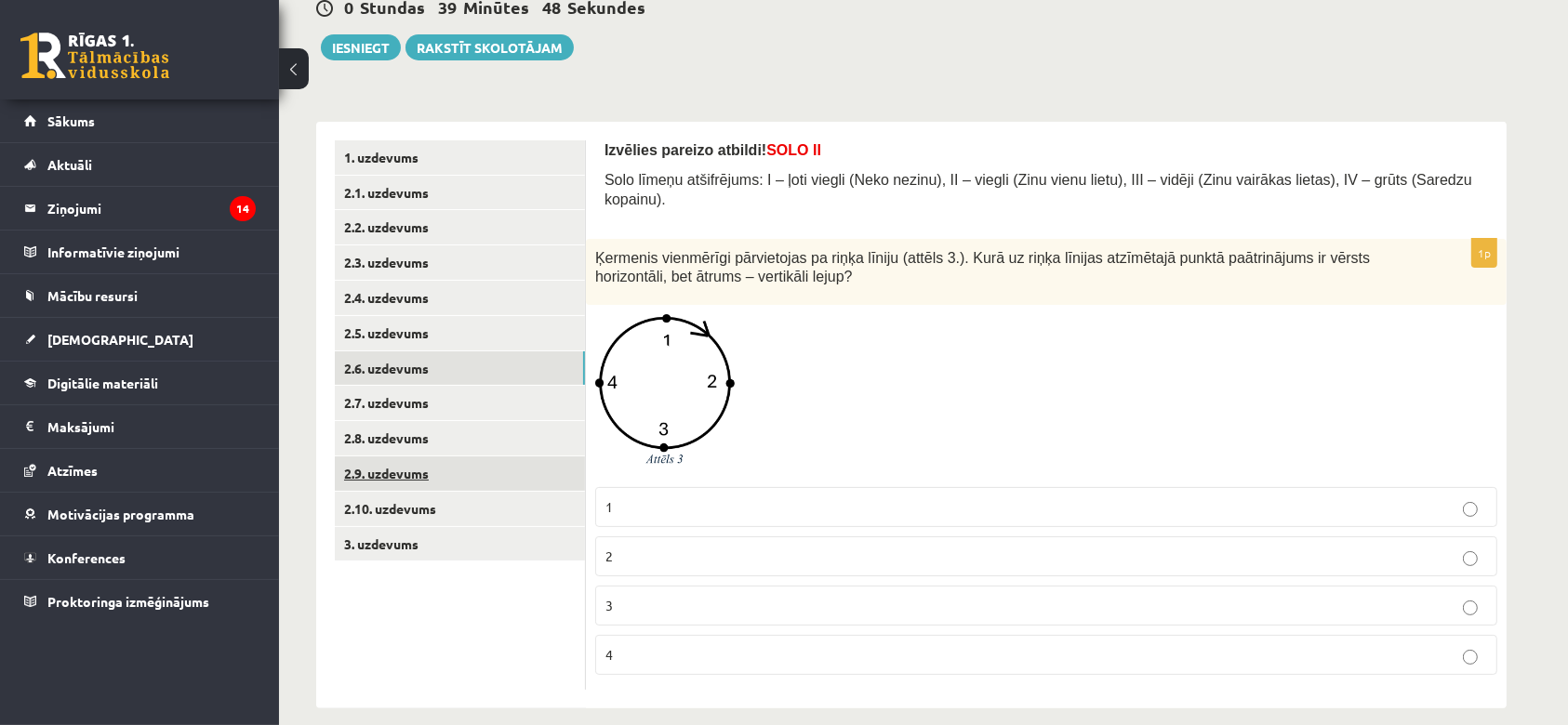
click at [390, 486] on link "2.9. uzdevums" at bounding box center [459, 474] width 251 height 35
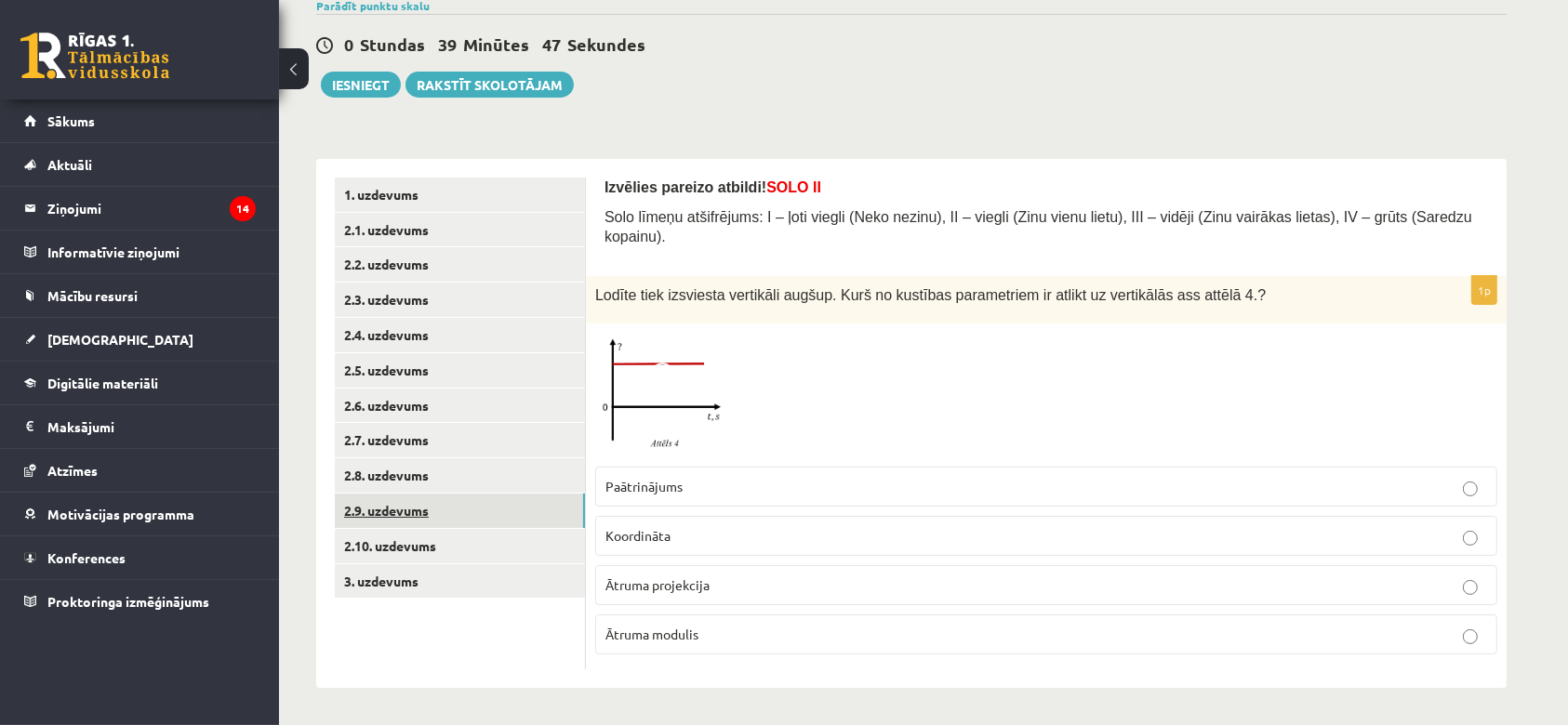
scroll to position [134, 0]
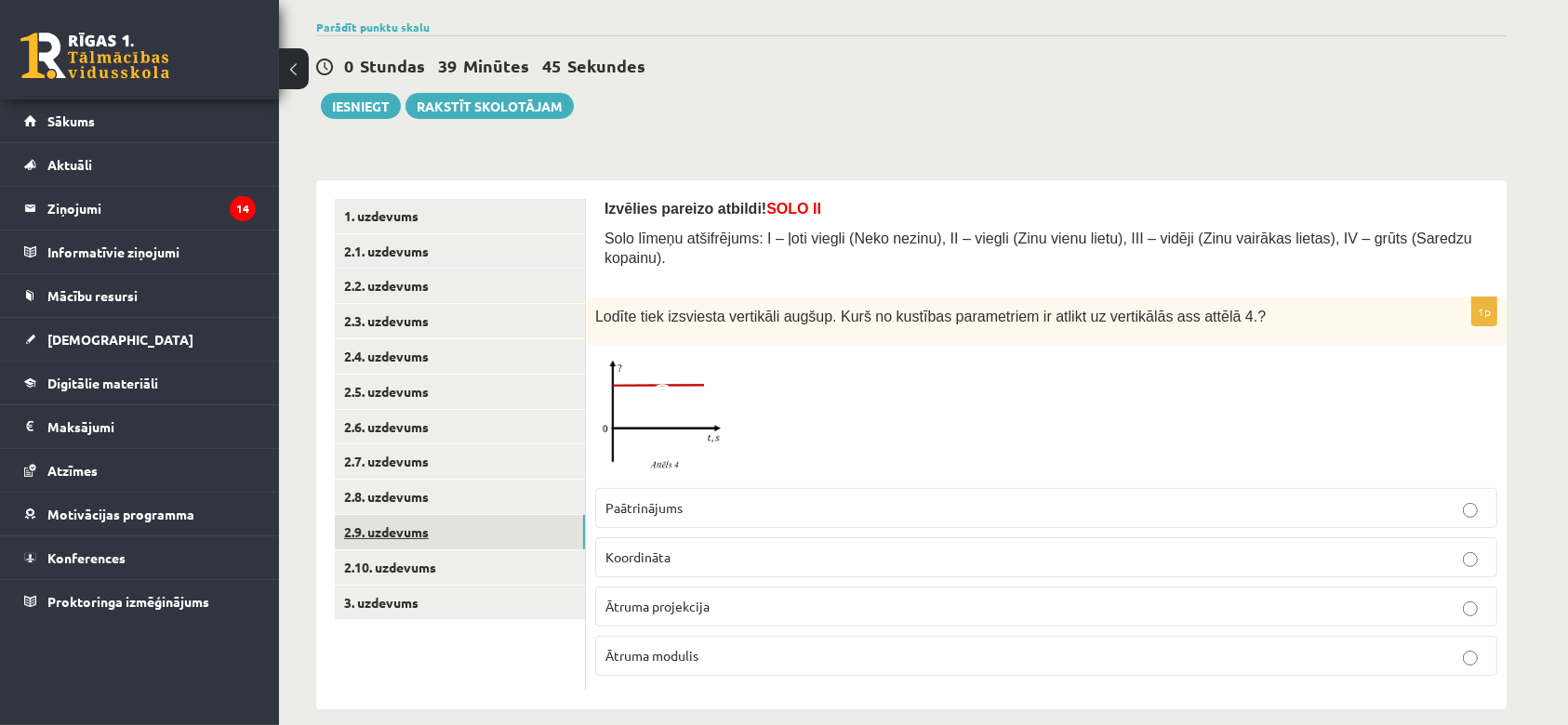
click at [395, 544] on link "2.9. uzdevums" at bounding box center [459, 532] width 251 height 35
click at [394, 569] on link "2.10. uzdevums" at bounding box center [459, 567] width 251 height 35
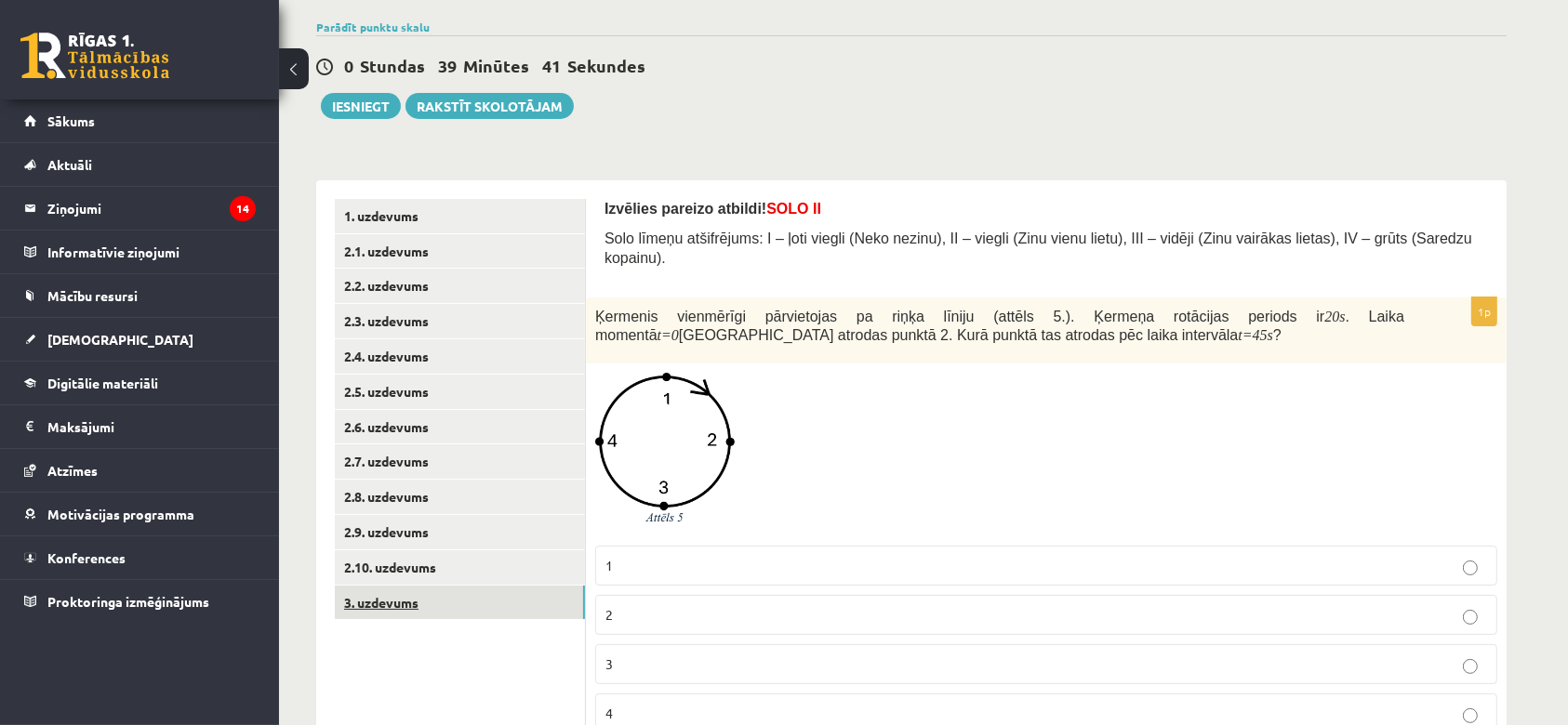
click at [397, 589] on link "3. uzdevums" at bounding box center [459, 603] width 251 height 35
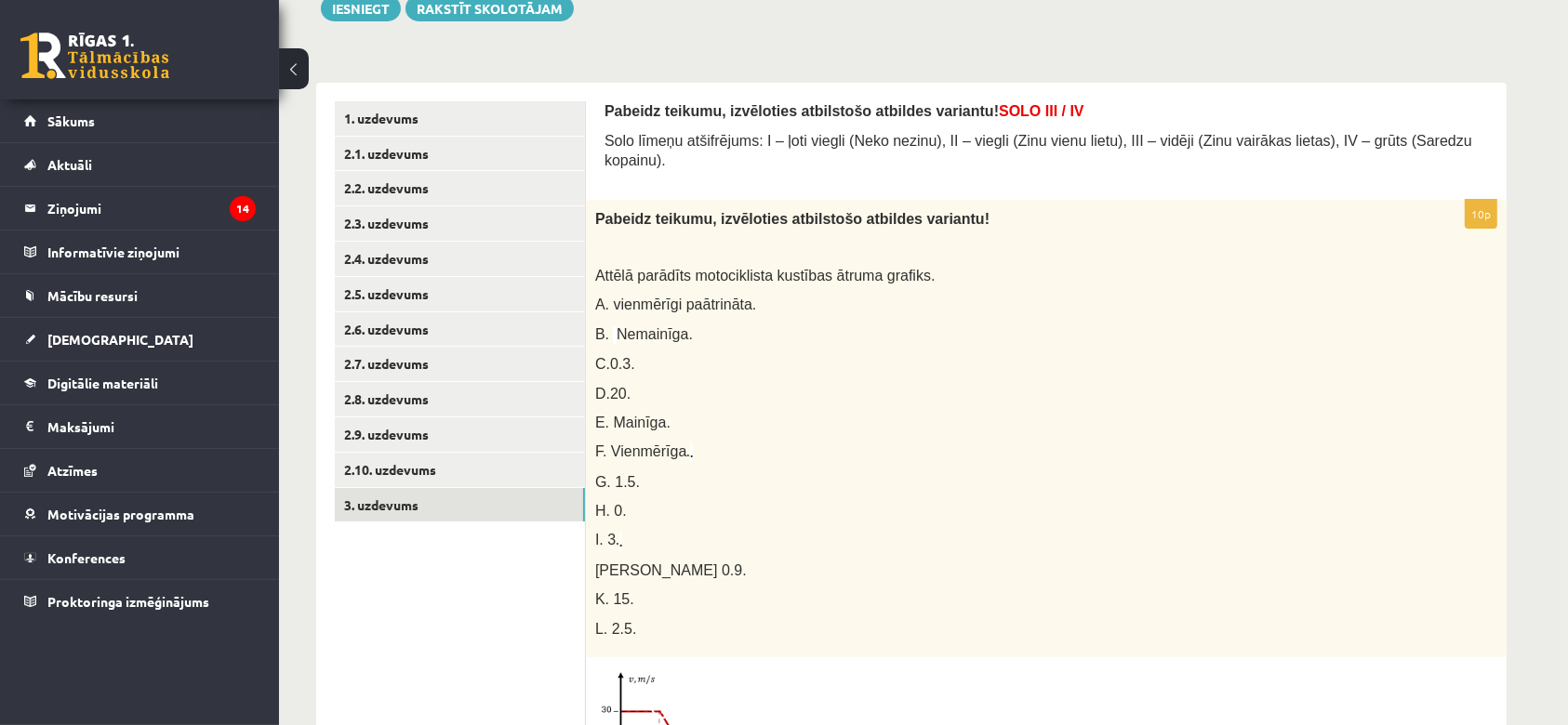
scroll to position [223, 0]
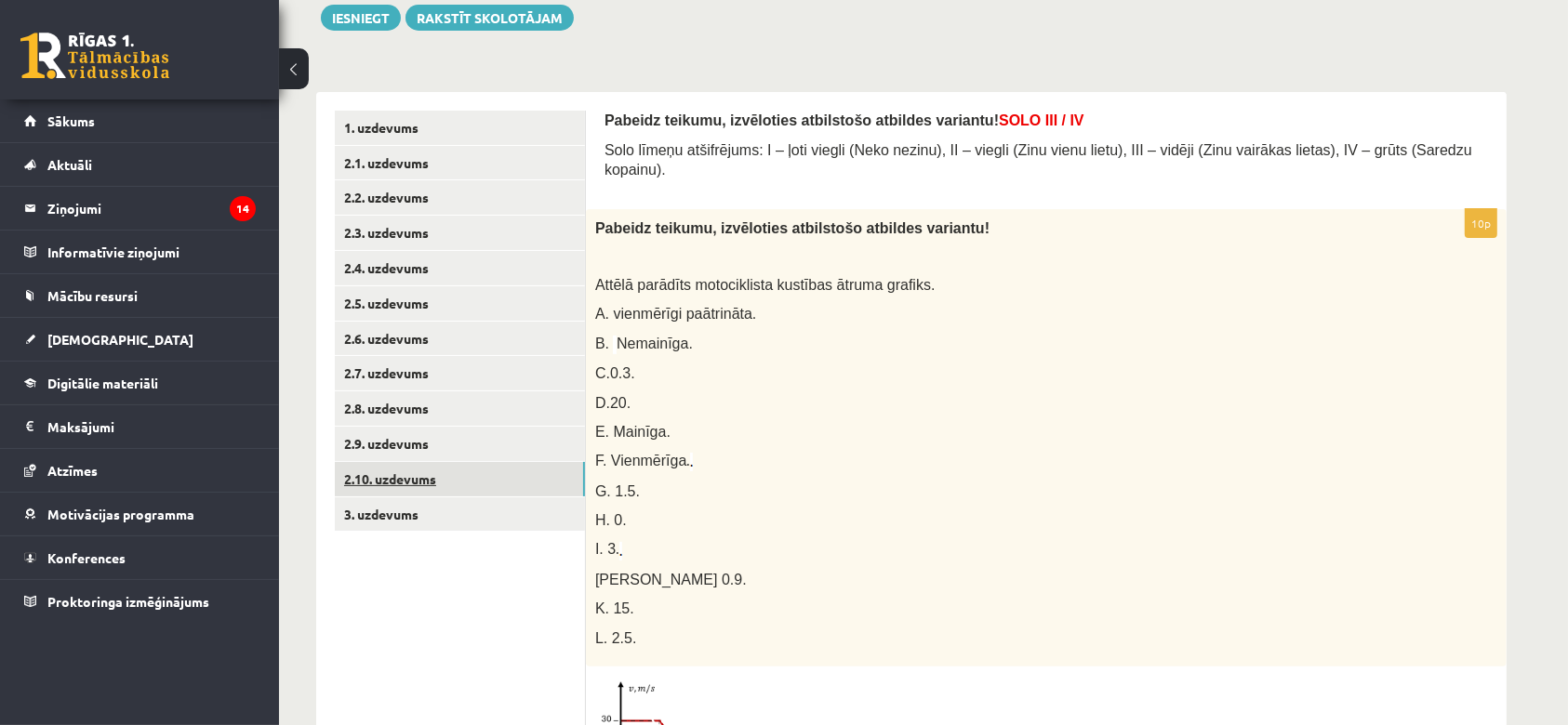
click at [382, 483] on link "2.10. uzdevums" at bounding box center [459, 479] width 251 height 35
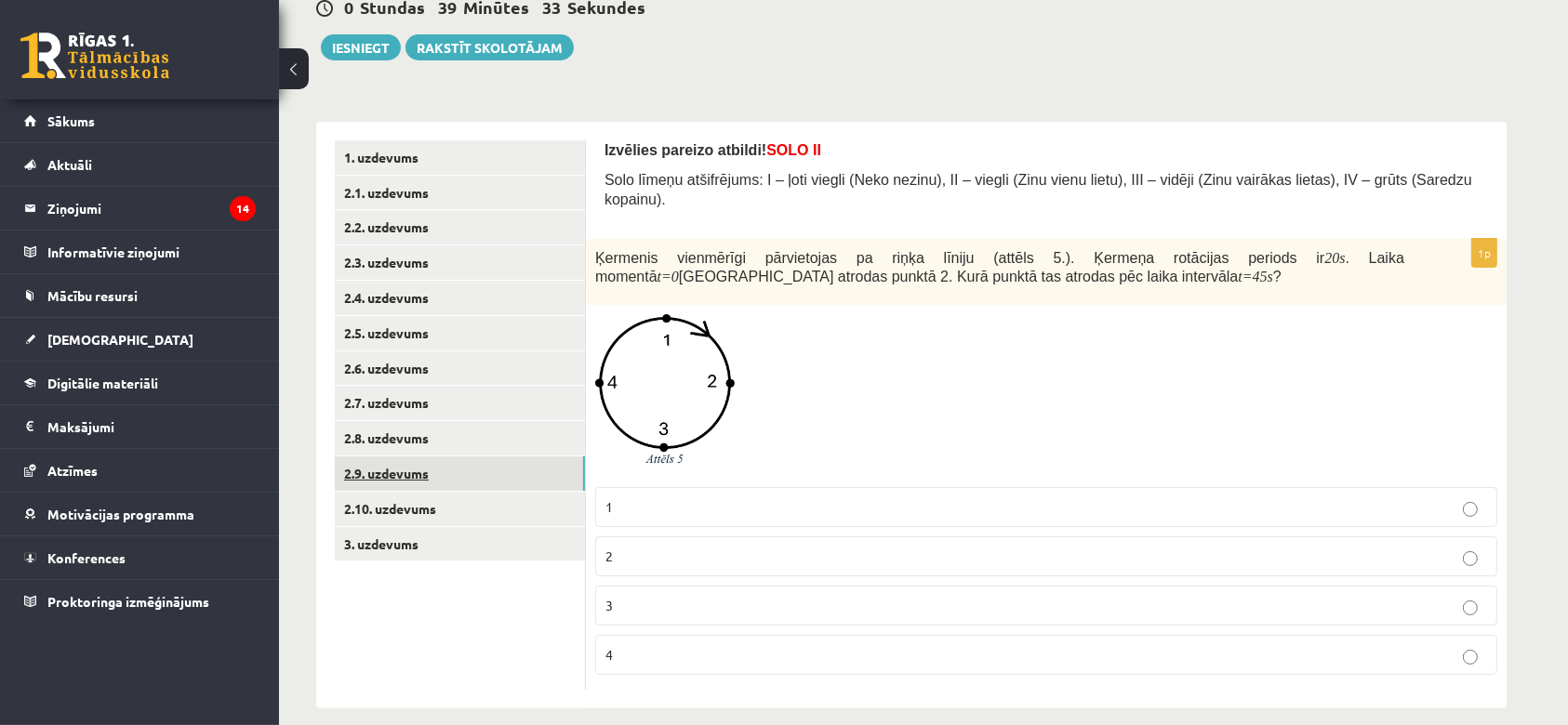
click at [398, 472] on link "2.9. uzdevums" at bounding box center [459, 474] width 251 height 35
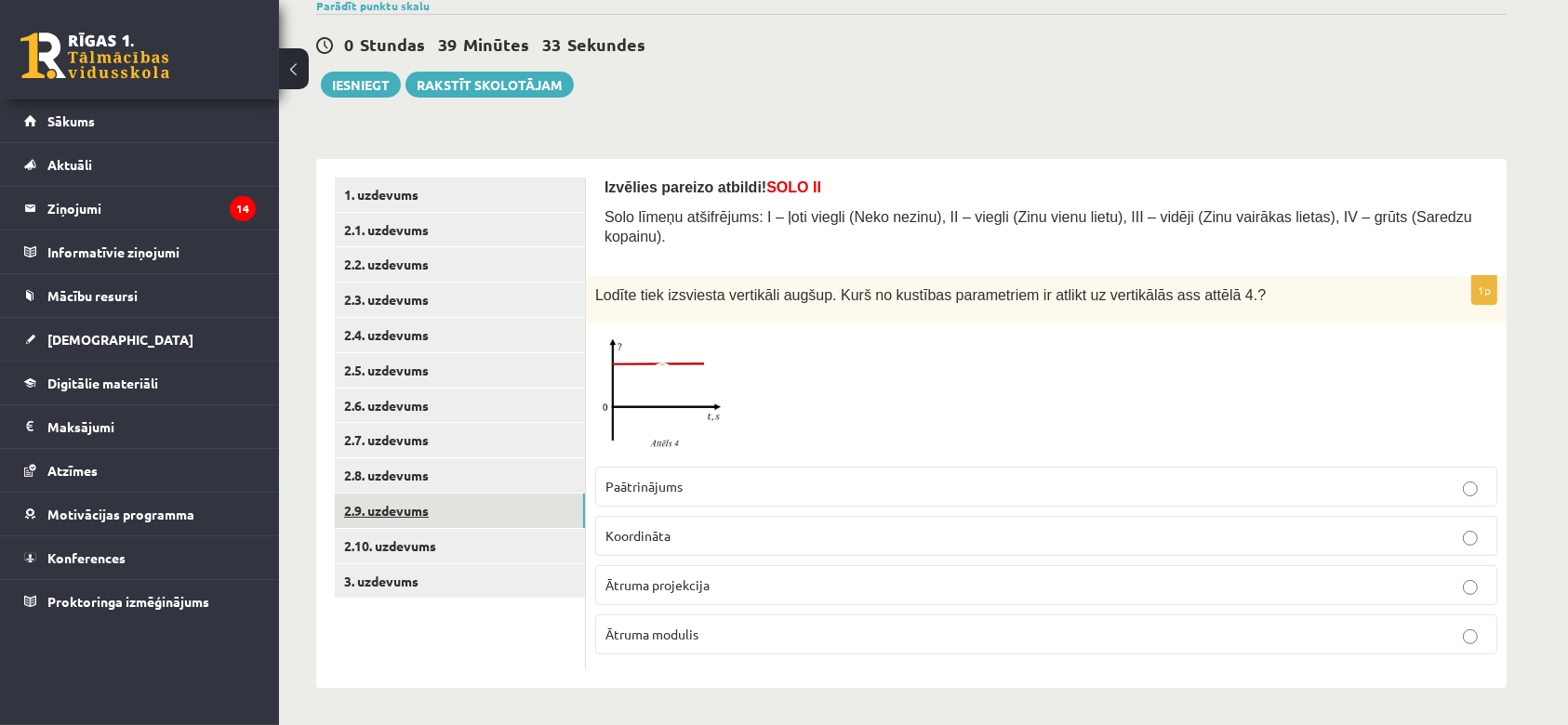
scroll to position [134, 0]
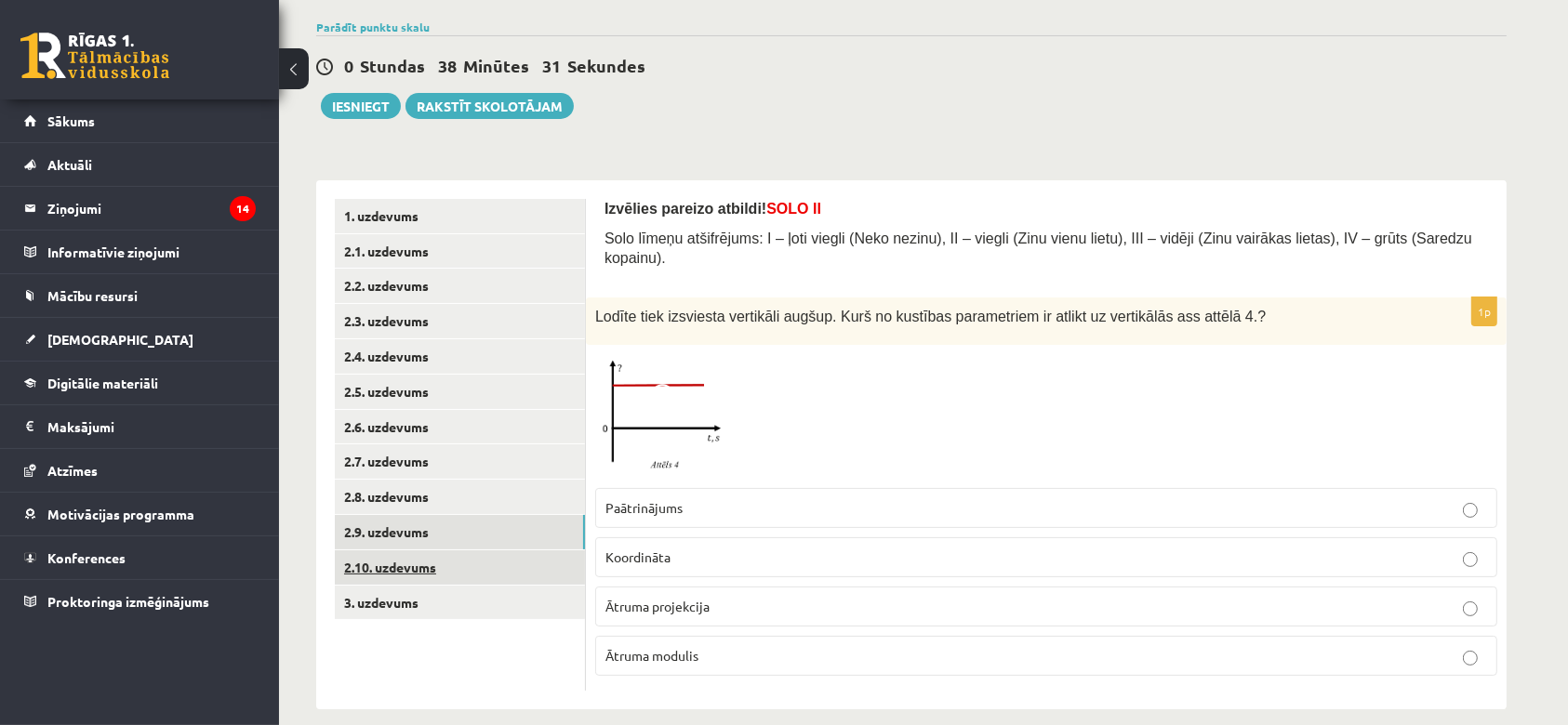
click at [393, 569] on link "2.10. uzdevums" at bounding box center [459, 567] width 251 height 35
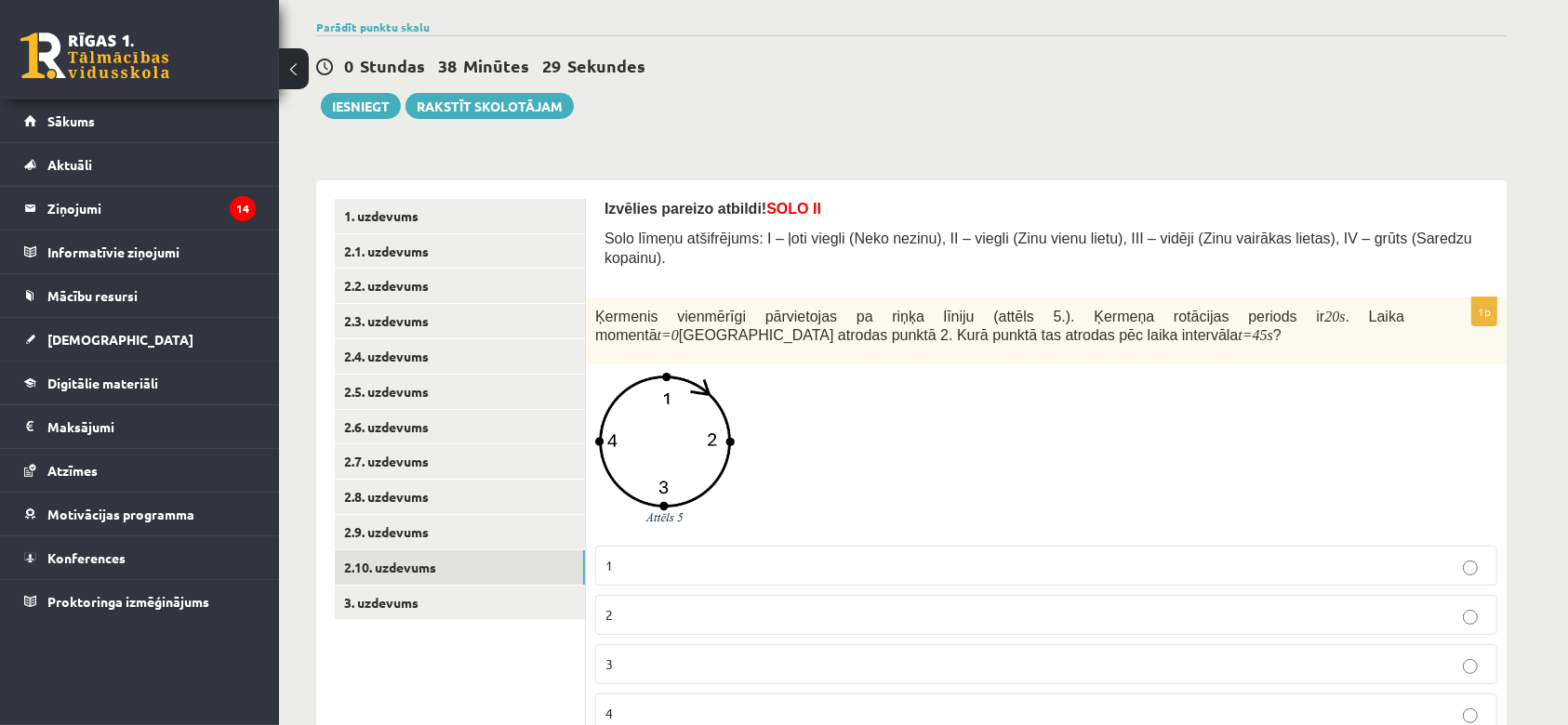
scroll to position [186, 0]
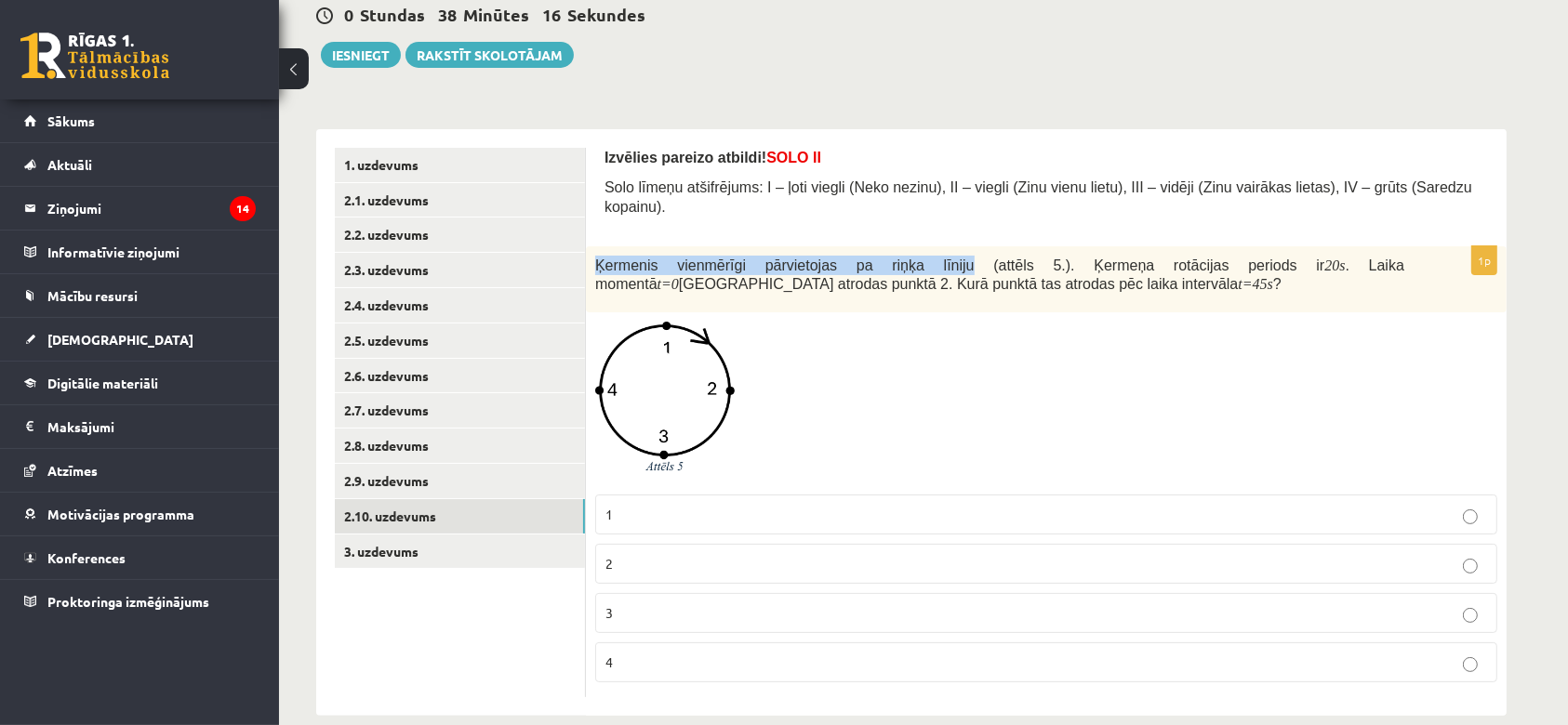
drag, startPoint x: 597, startPoint y: 243, endPoint x: 877, endPoint y: 246, distance: 280.0
click at [877, 257] on span "Ķermenis vienmērīgi pārvietojas pa riņķa līniju (attēls 5.). Ķermeņa rotācijas …" at bounding box center [960, 265] width 729 height 15
copy span "Ķermenis vienmērīgi pārvietojas pa riņķa līniju"
click at [742, 458] on div at bounding box center [1046, 403] width 902 height 162
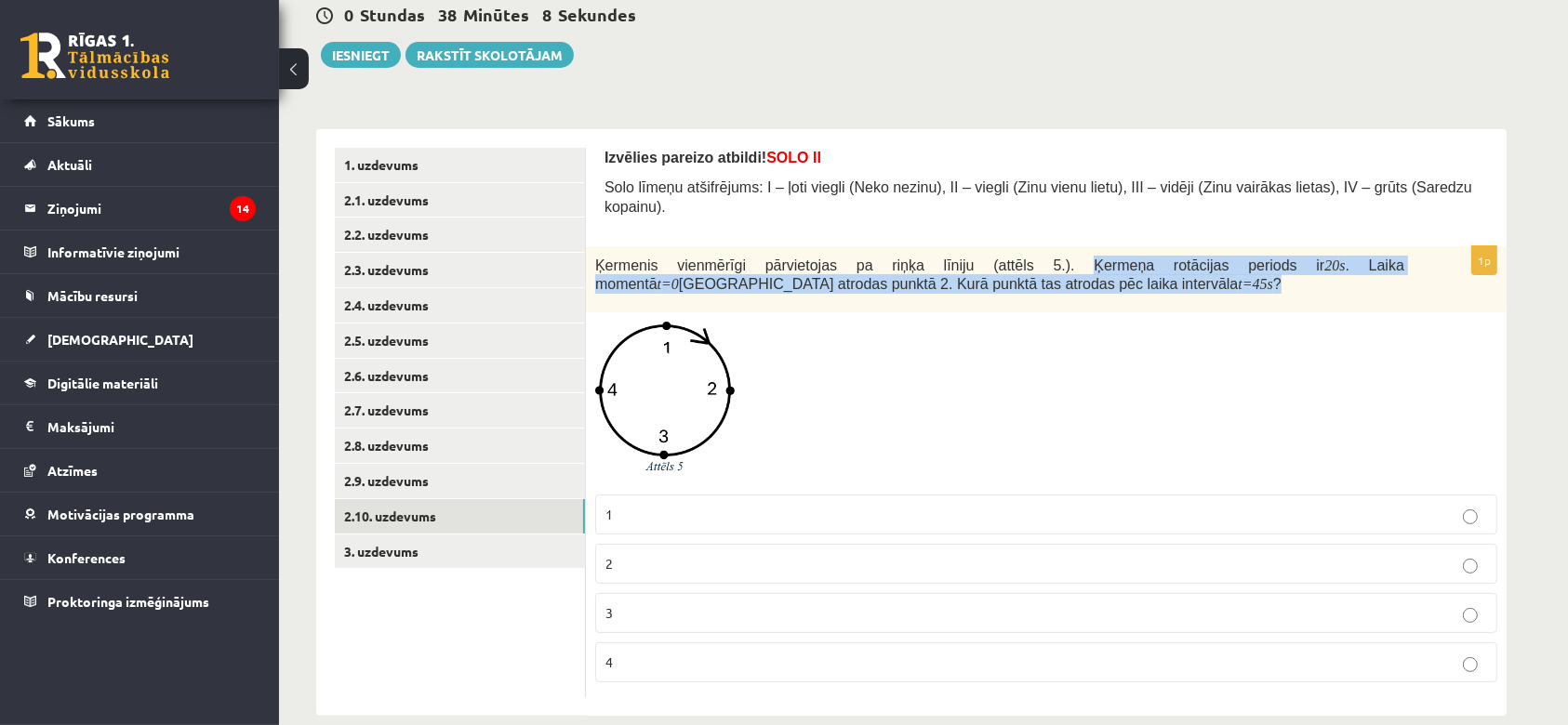
drag, startPoint x: 951, startPoint y: 241, endPoint x: 981, endPoint y: 287, distance: 54.9
click at [981, 287] on div "Ķermenis vienmērīgi pārvietojas pa riņķa līniju (attēls 5.). Ķermeņa rotācijas …" at bounding box center [1047, 279] width 921 height 67
copy span "Ķermeņa rotācijas periods ir 20 s . Laika momentā t =0 Ķermenis atrodas punktā …"
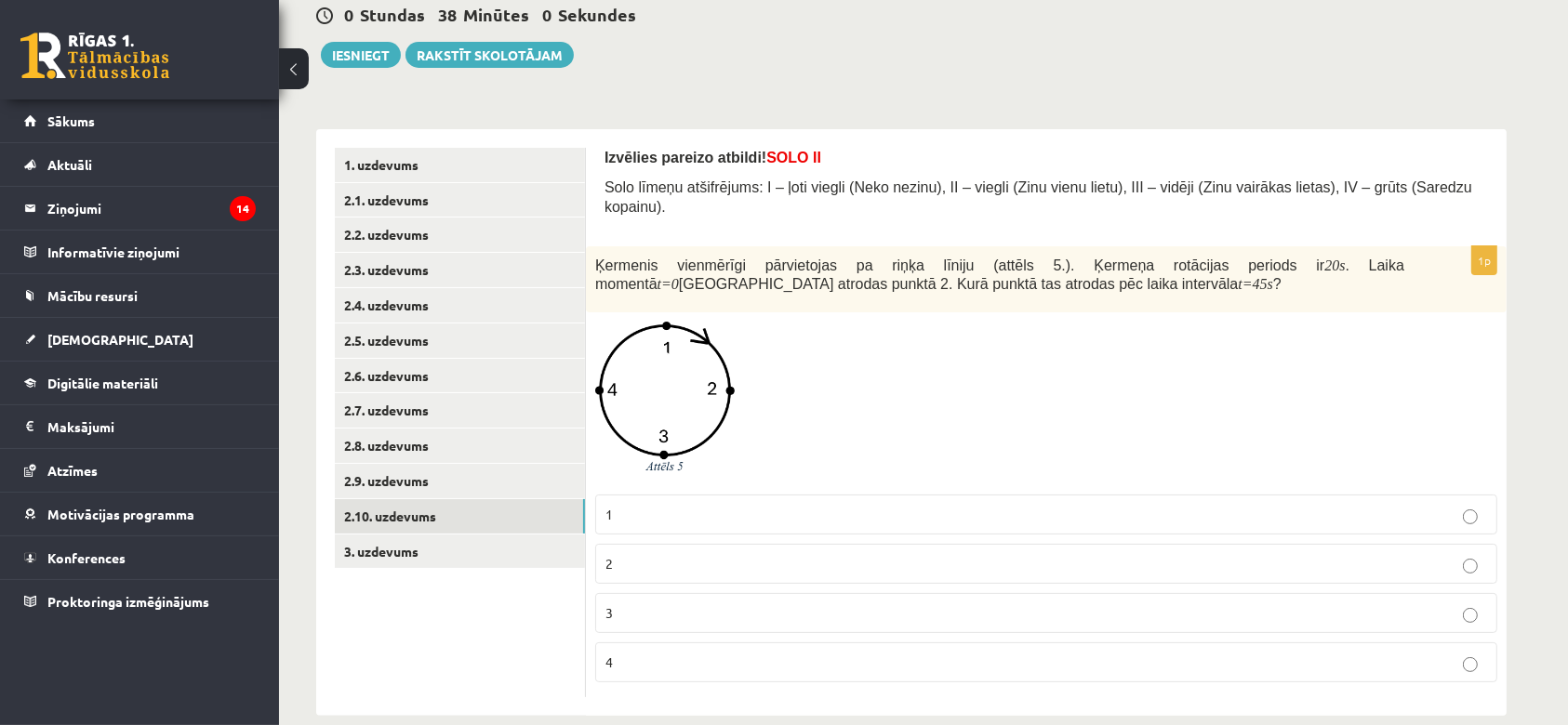
drag, startPoint x: 744, startPoint y: 401, endPoint x: 733, endPoint y: 413, distance: 16.3
click at [744, 401] on div at bounding box center [1046, 403] width 902 height 162
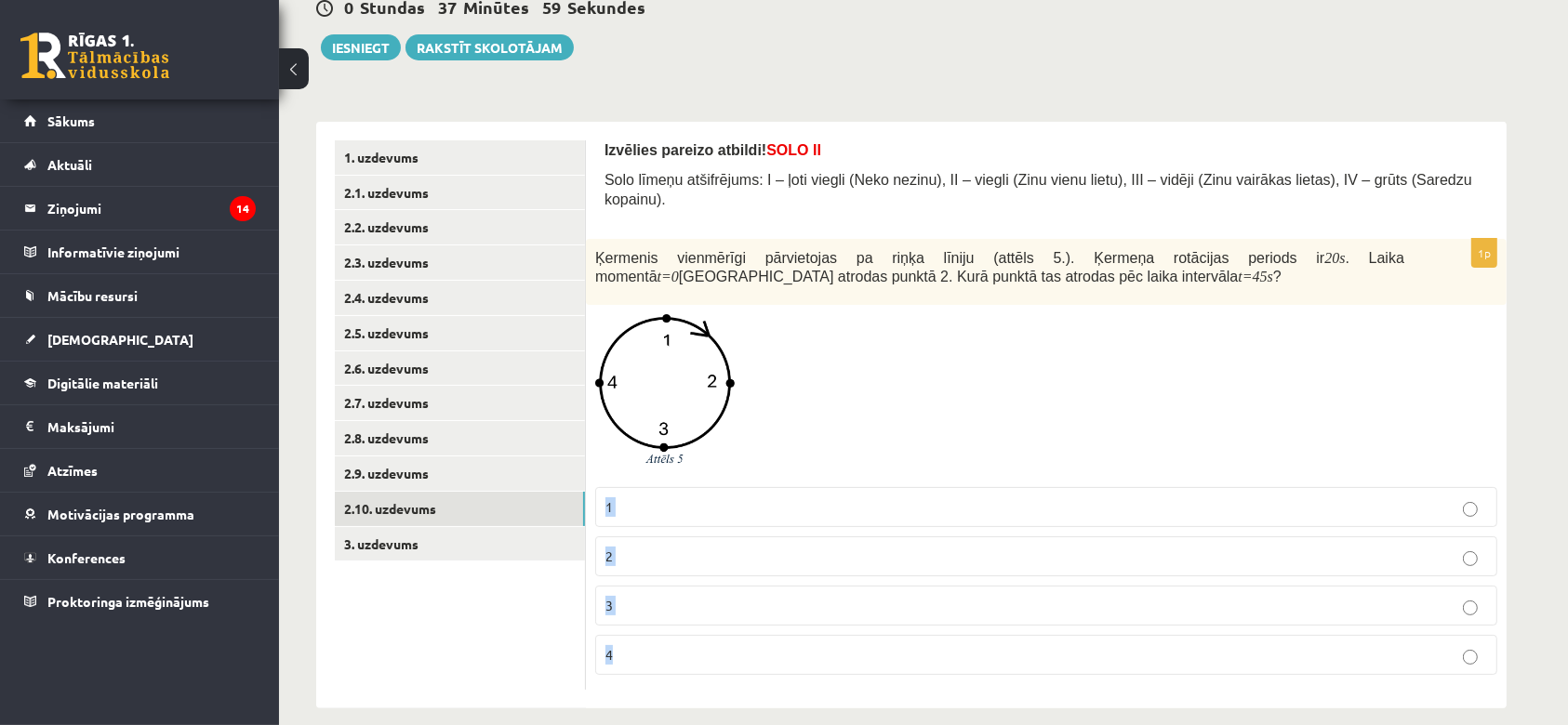
drag, startPoint x: 594, startPoint y: 492, endPoint x: 730, endPoint y: 716, distance: 262.1
click at [730, 716] on div "**********" at bounding box center [910, 311] width 1264 height 867
copy fieldset "1 2 3 4"
click at [775, 329] on div at bounding box center [1046, 395] width 902 height 162
click at [633, 595] on p "3" at bounding box center [1046, 605] width 881 height 19
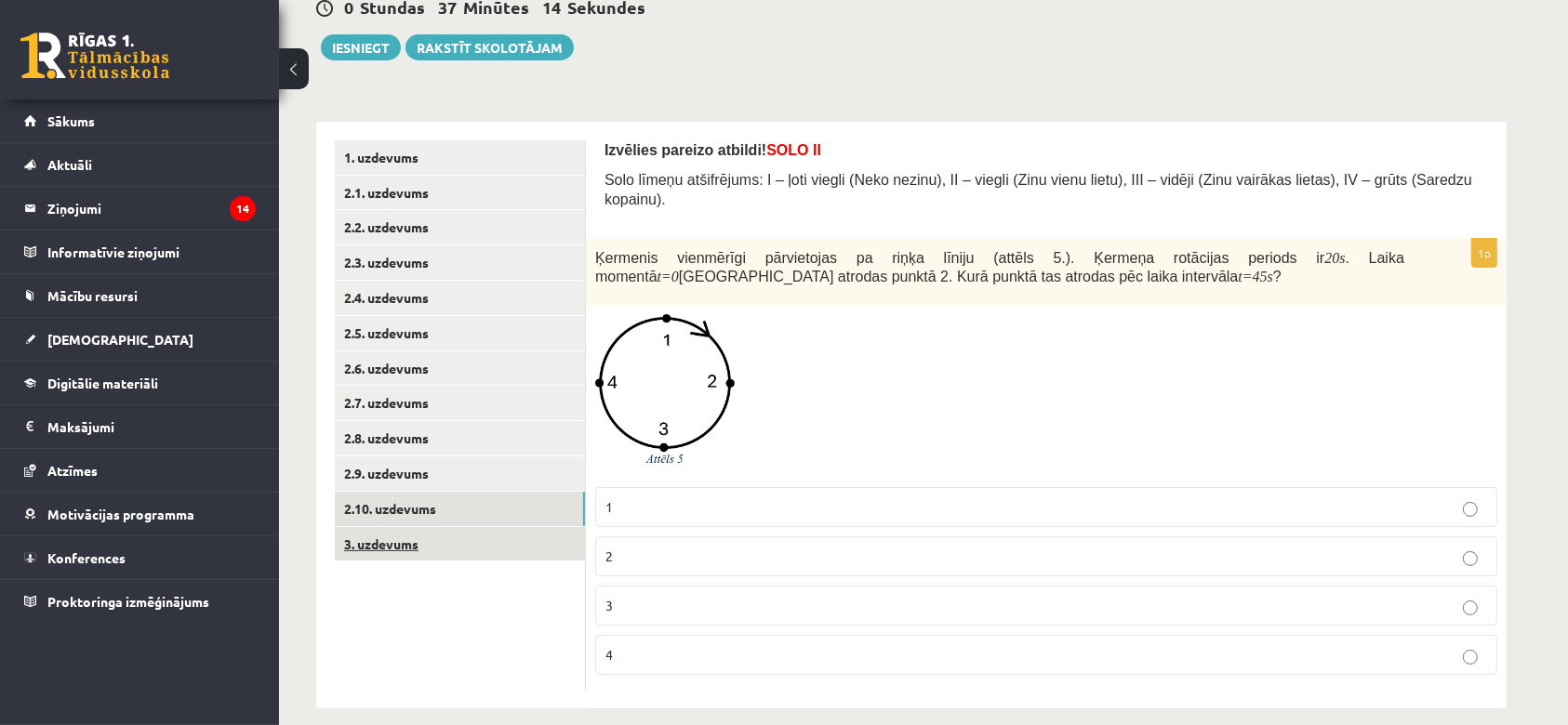
click at [399, 547] on link "3. uzdevums" at bounding box center [459, 544] width 251 height 35
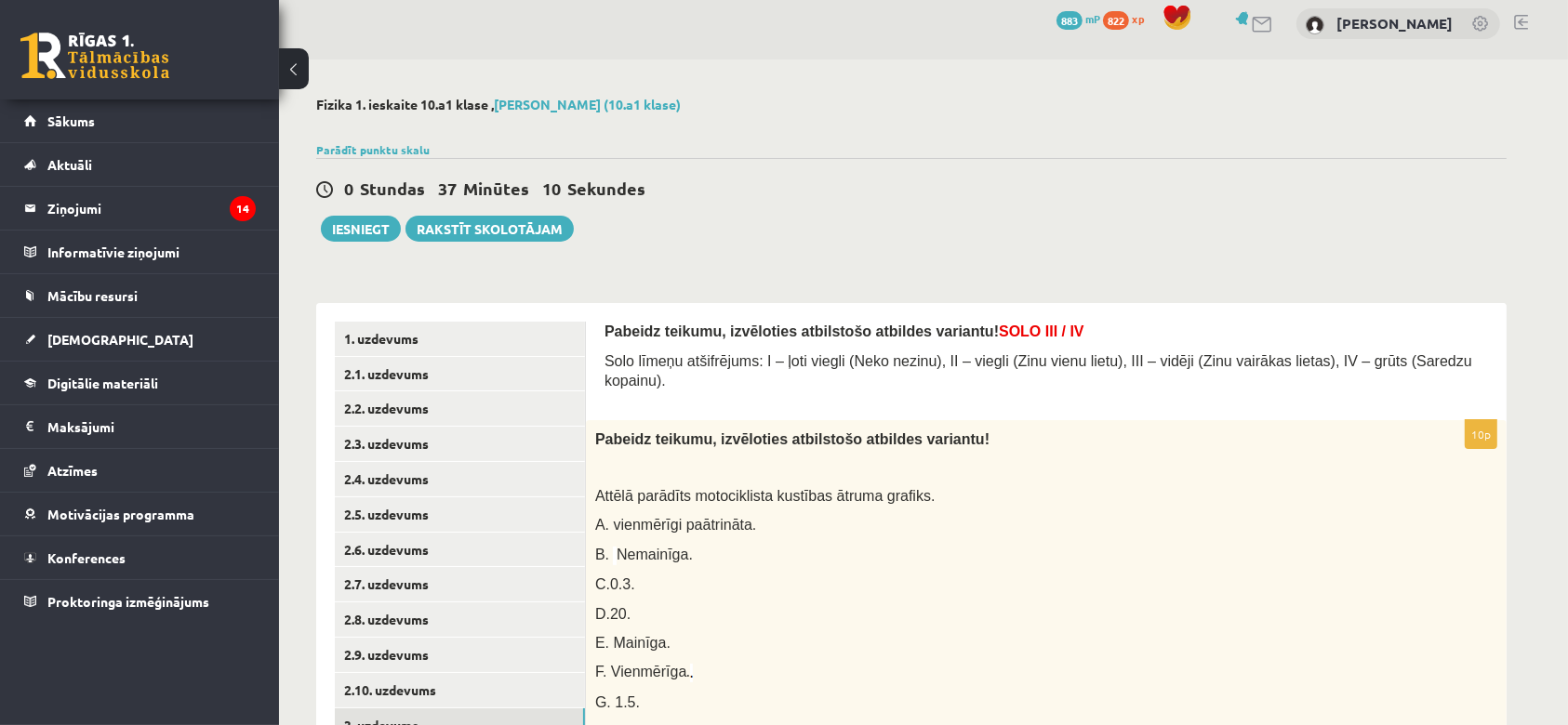
scroll to position [10, 0]
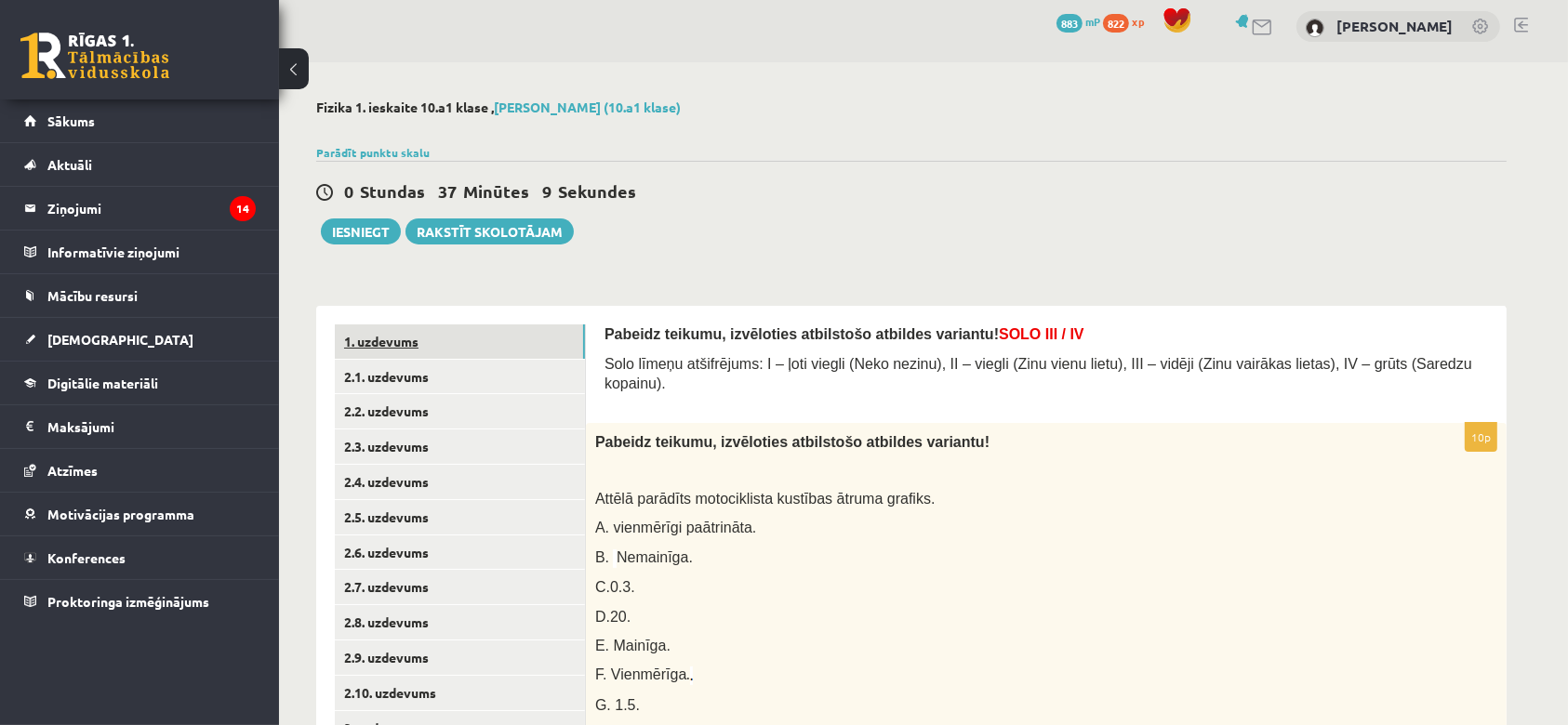
click at [484, 348] on link "1. uzdevums" at bounding box center [459, 341] width 251 height 35
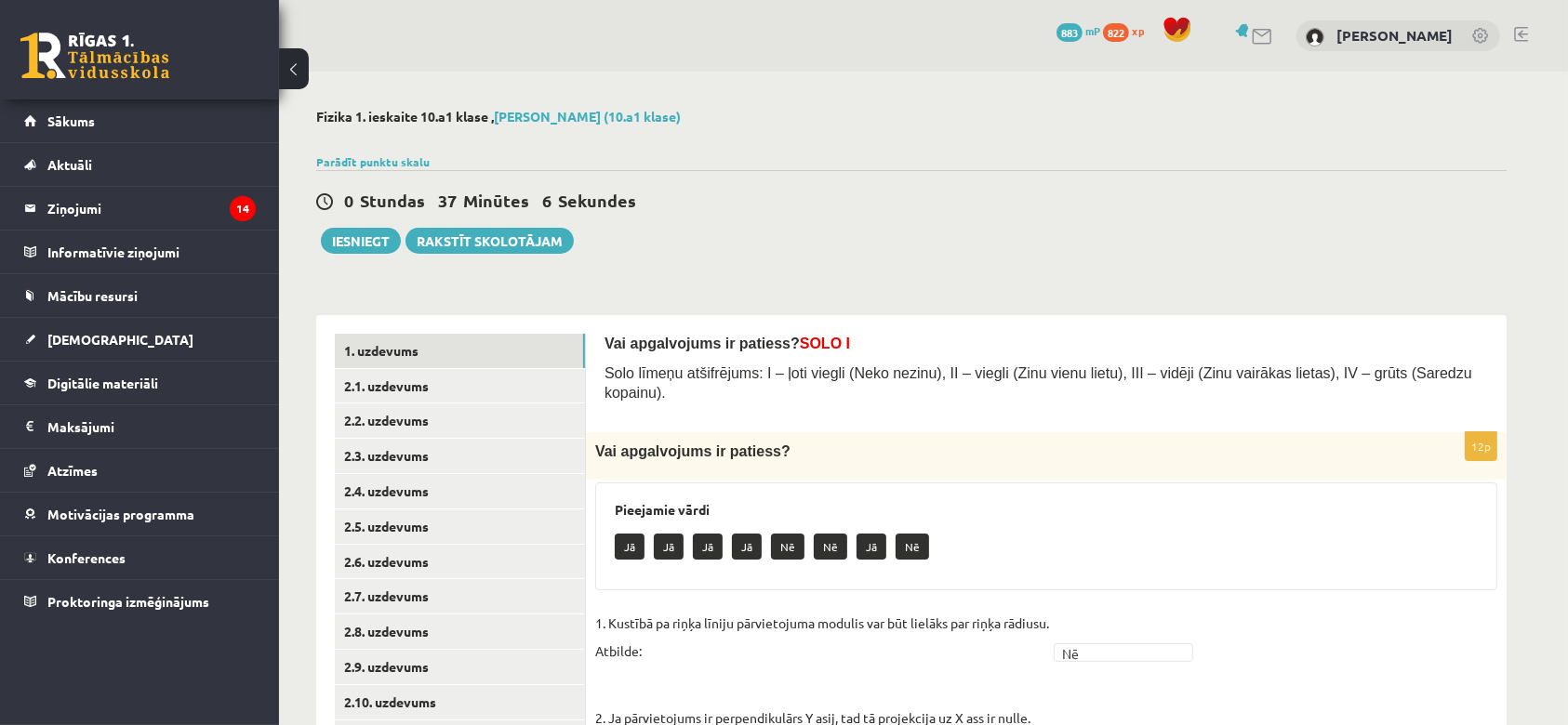
scroll to position [297, 0]
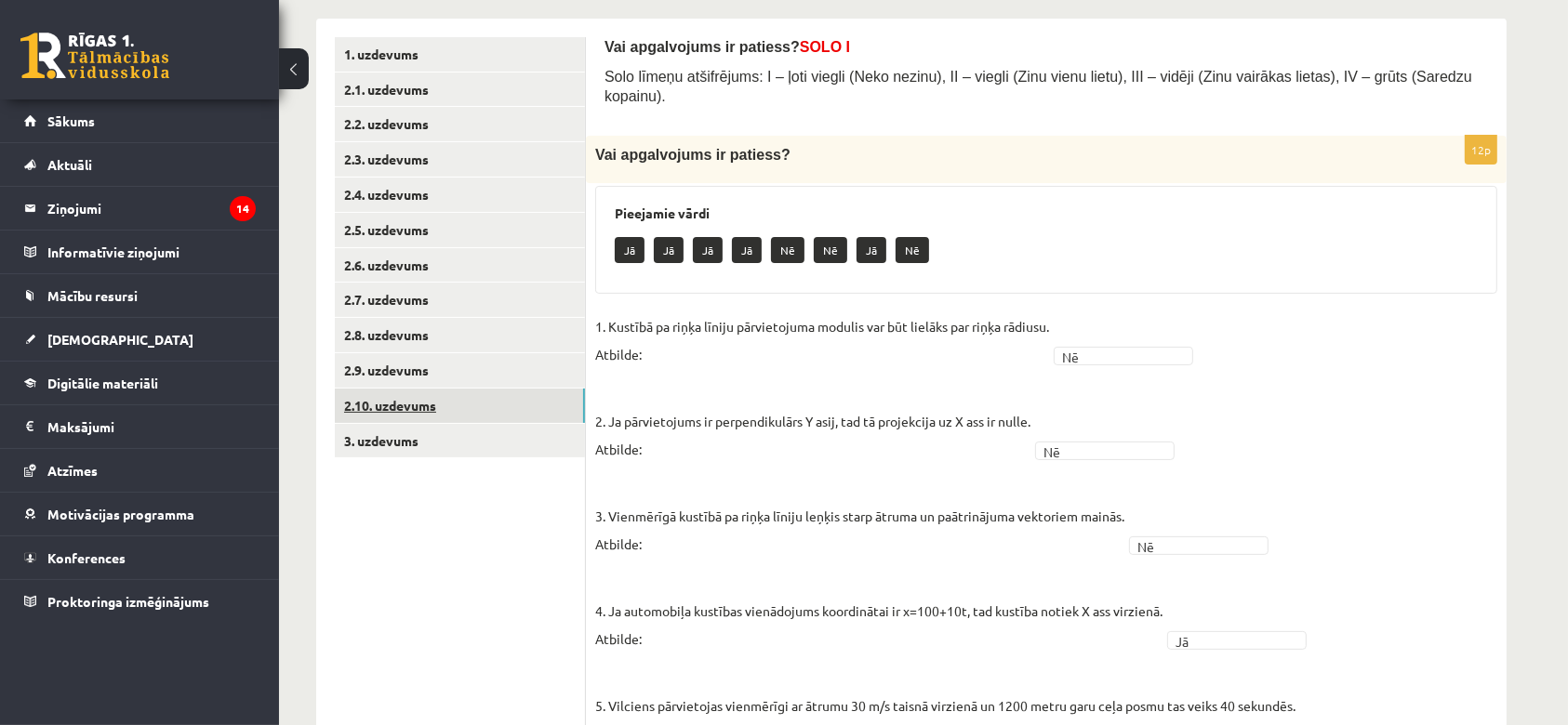
click at [453, 392] on link "2.10. uzdevums" at bounding box center [459, 406] width 251 height 35
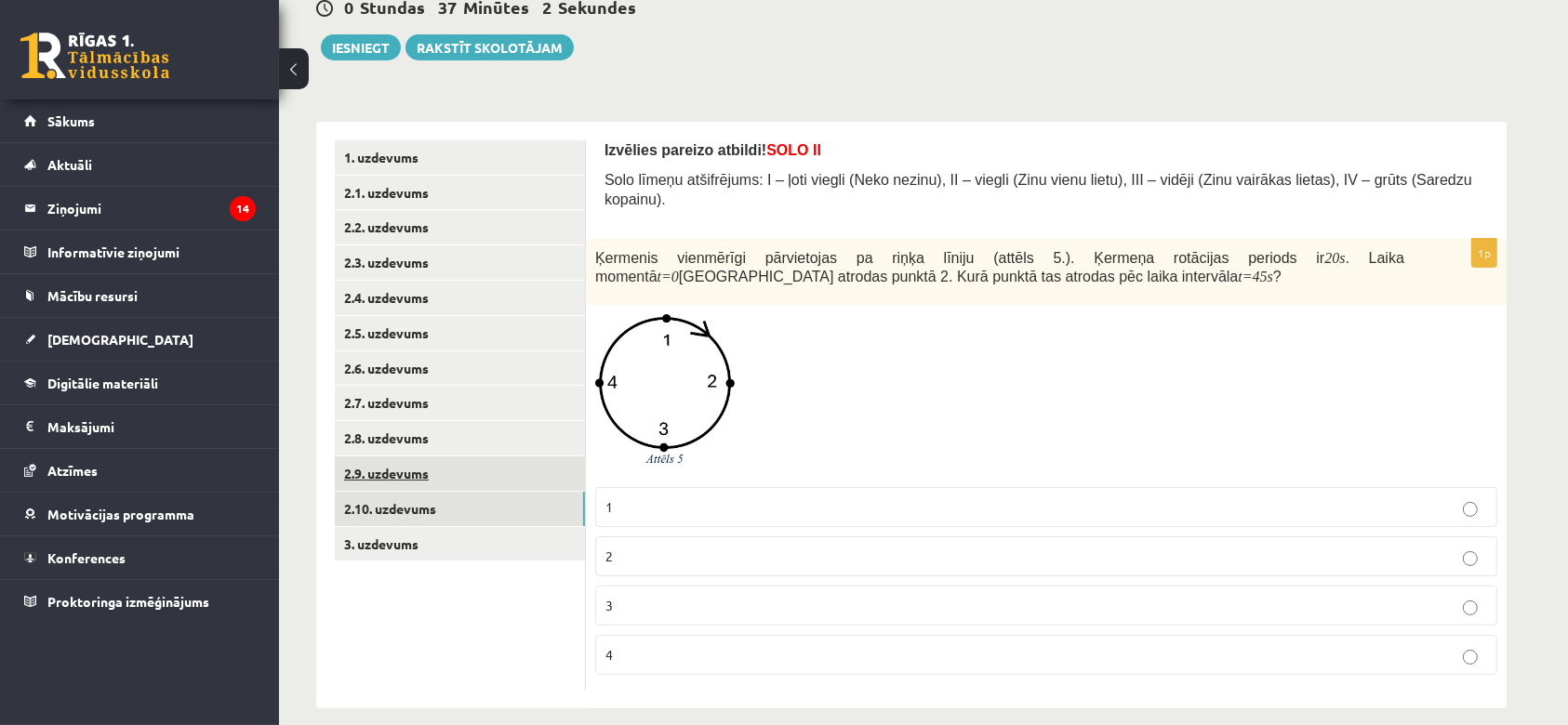
click at [396, 489] on link "2.9. uzdevums" at bounding box center [459, 474] width 251 height 35
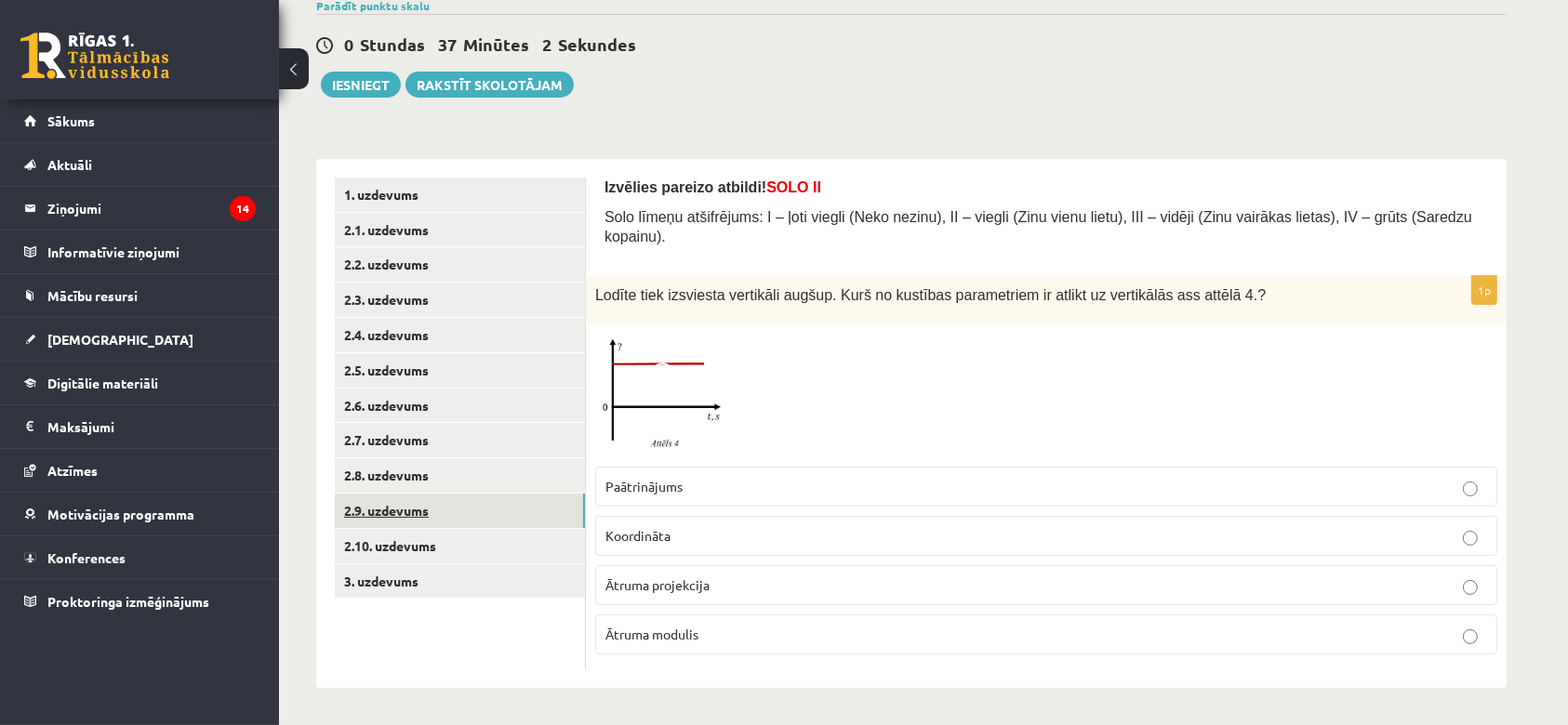
scroll to position [134, 0]
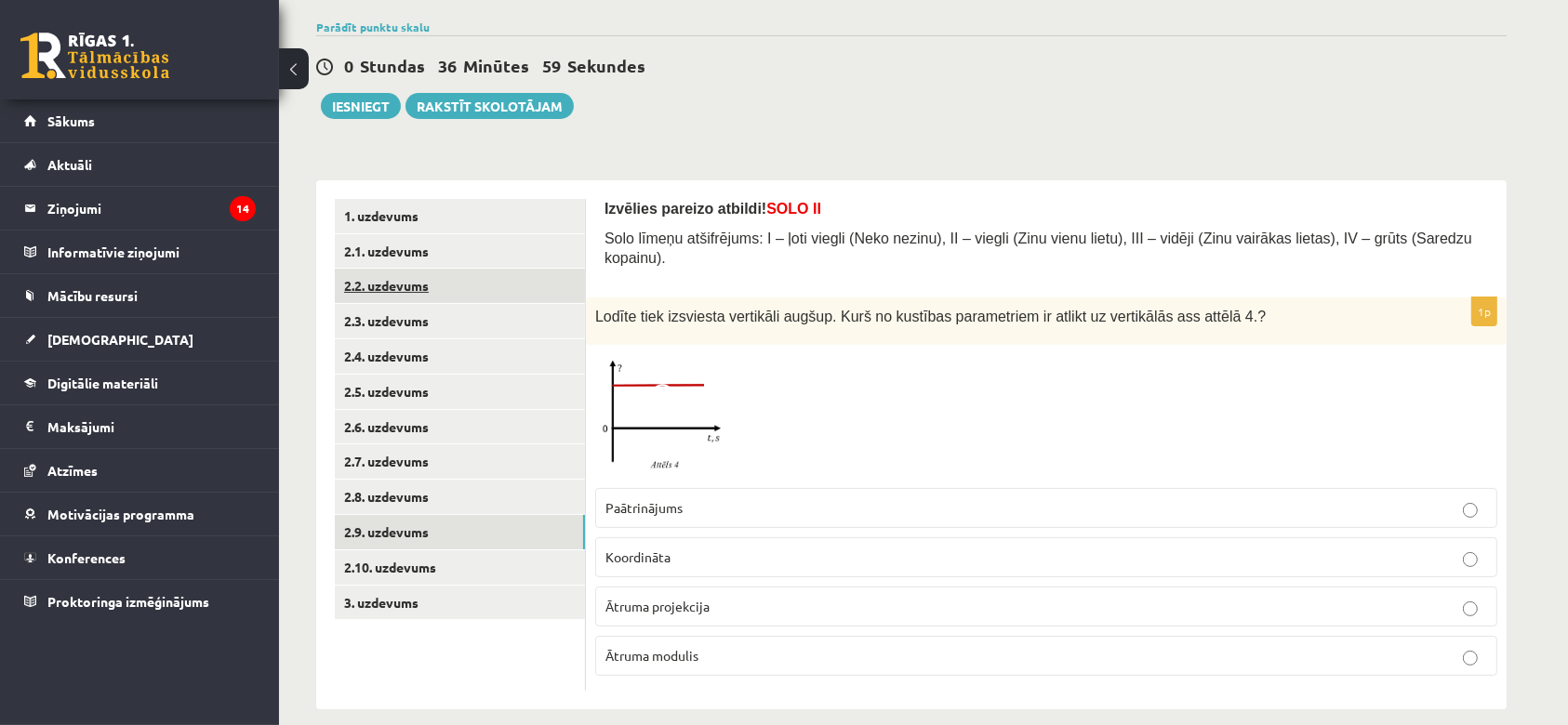
click at [430, 269] on link "2.2. uzdevums" at bounding box center [459, 286] width 251 height 35
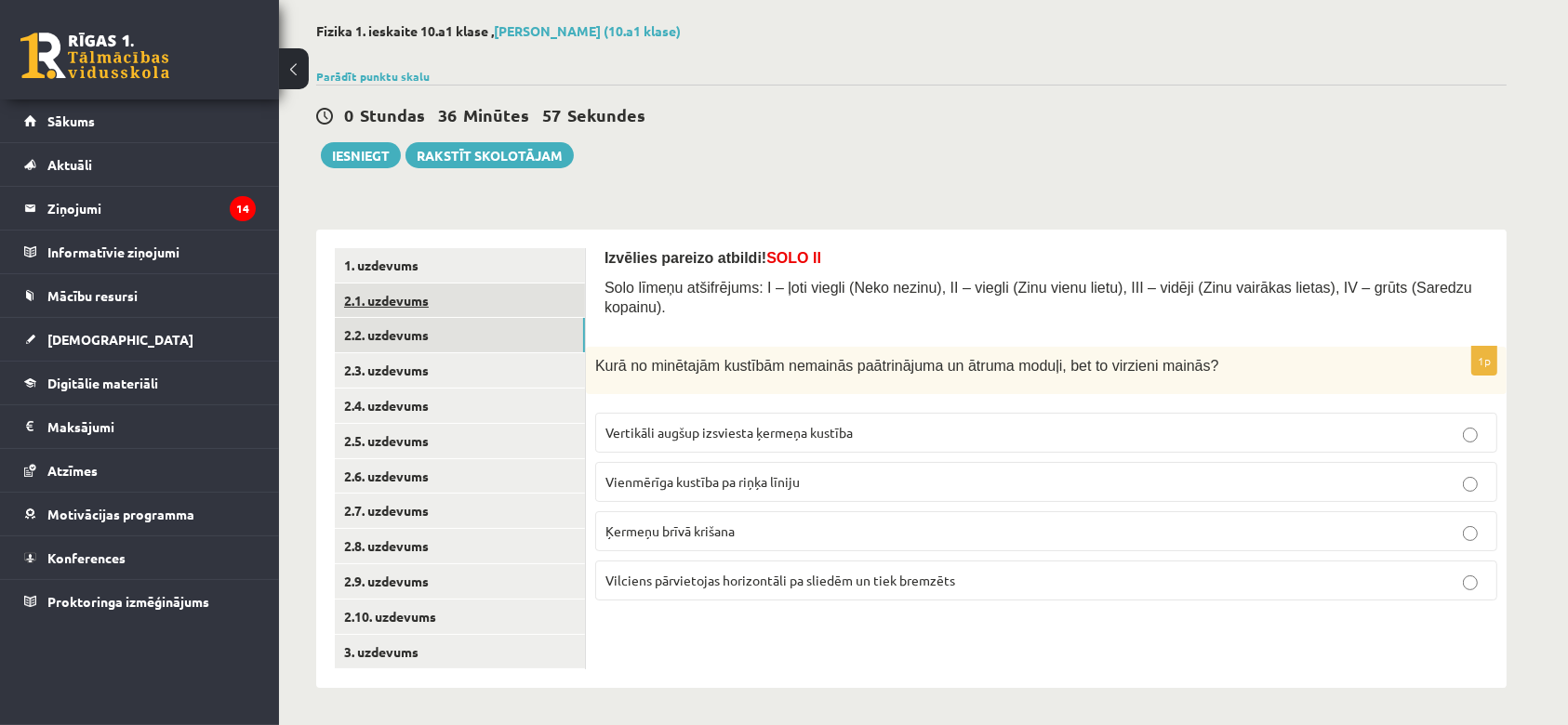
click at [408, 305] on link "2.1. uzdevums" at bounding box center [459, 301] width 251 height 35
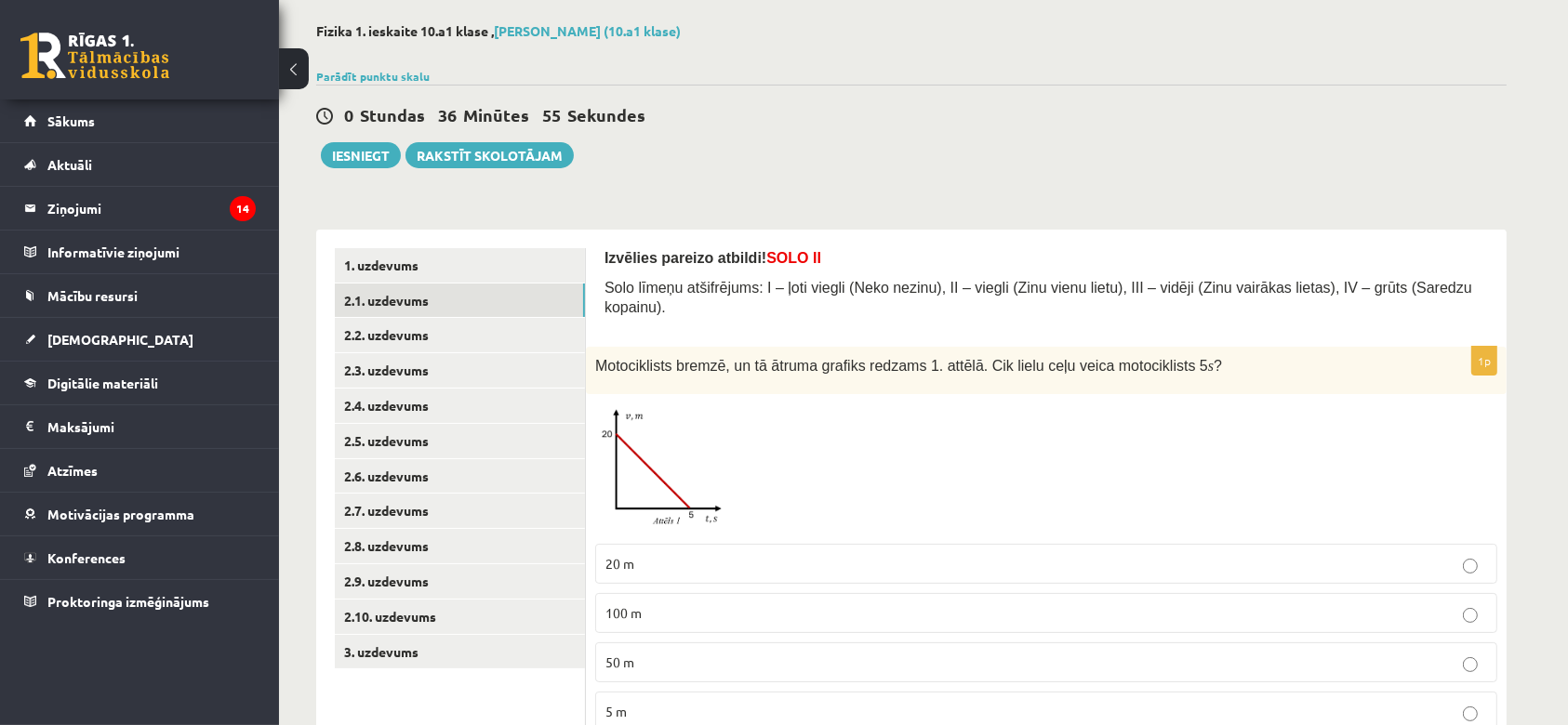
scroll to position [141, 0]
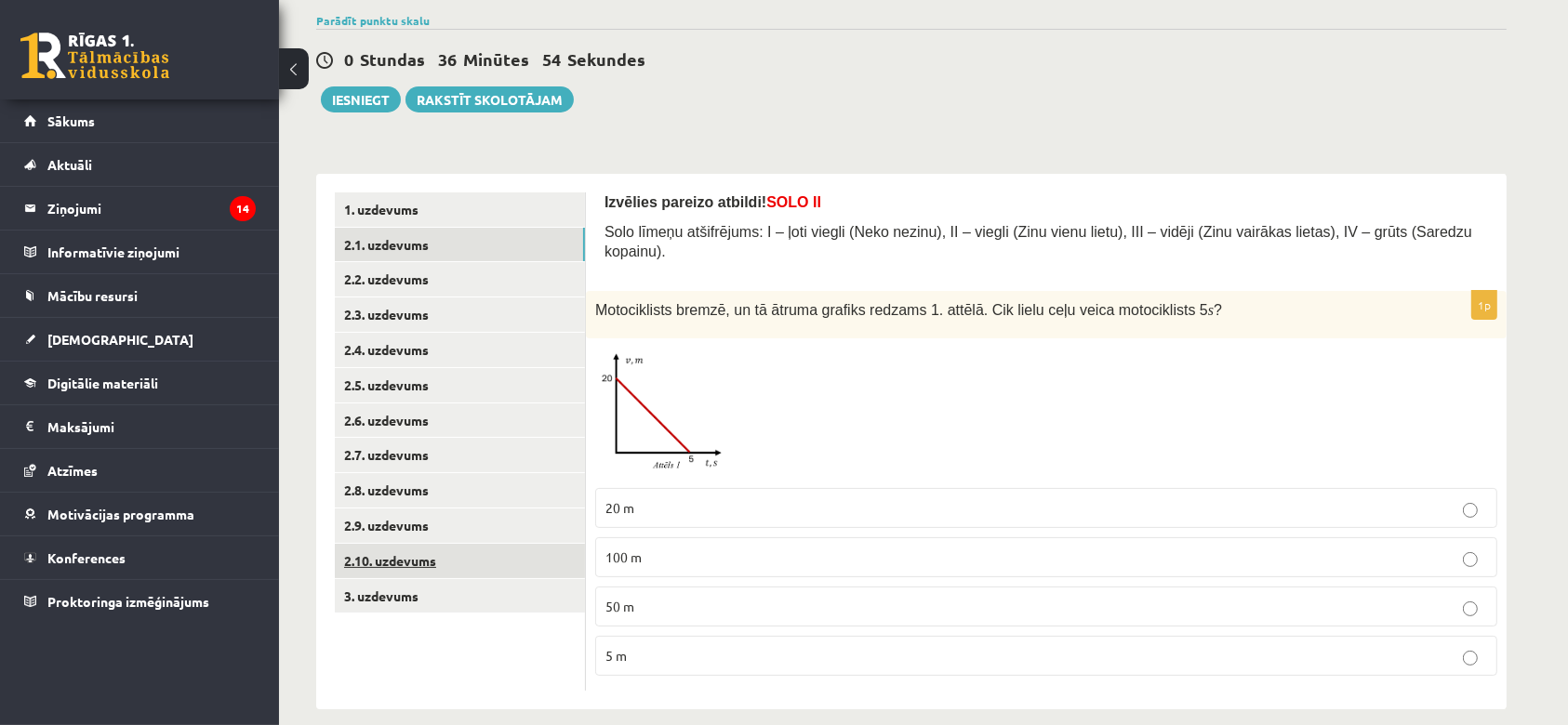
click at [510, 552] on link "2.10. uzdevums" at bounding box center [459, 561] width 251 height 35
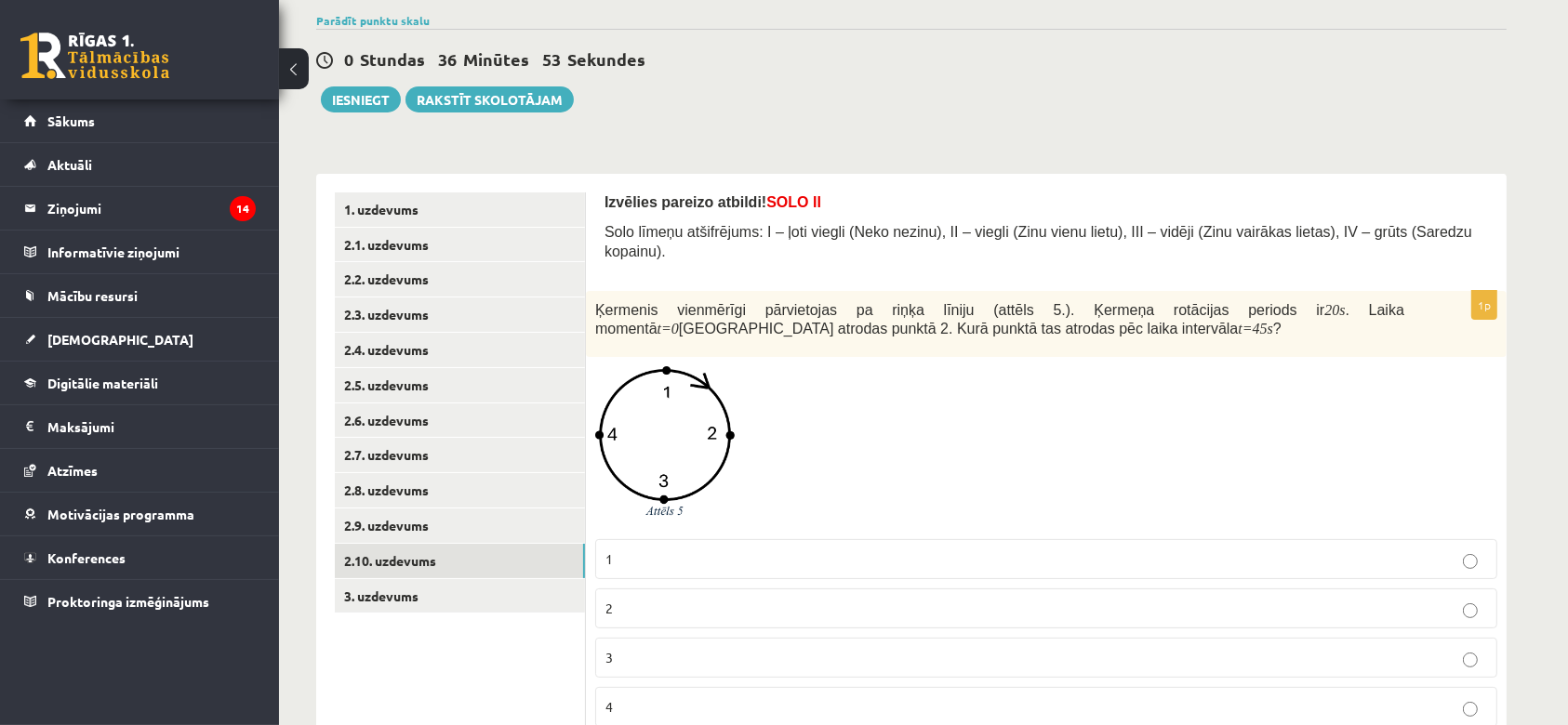
scroll to position [193, 0]
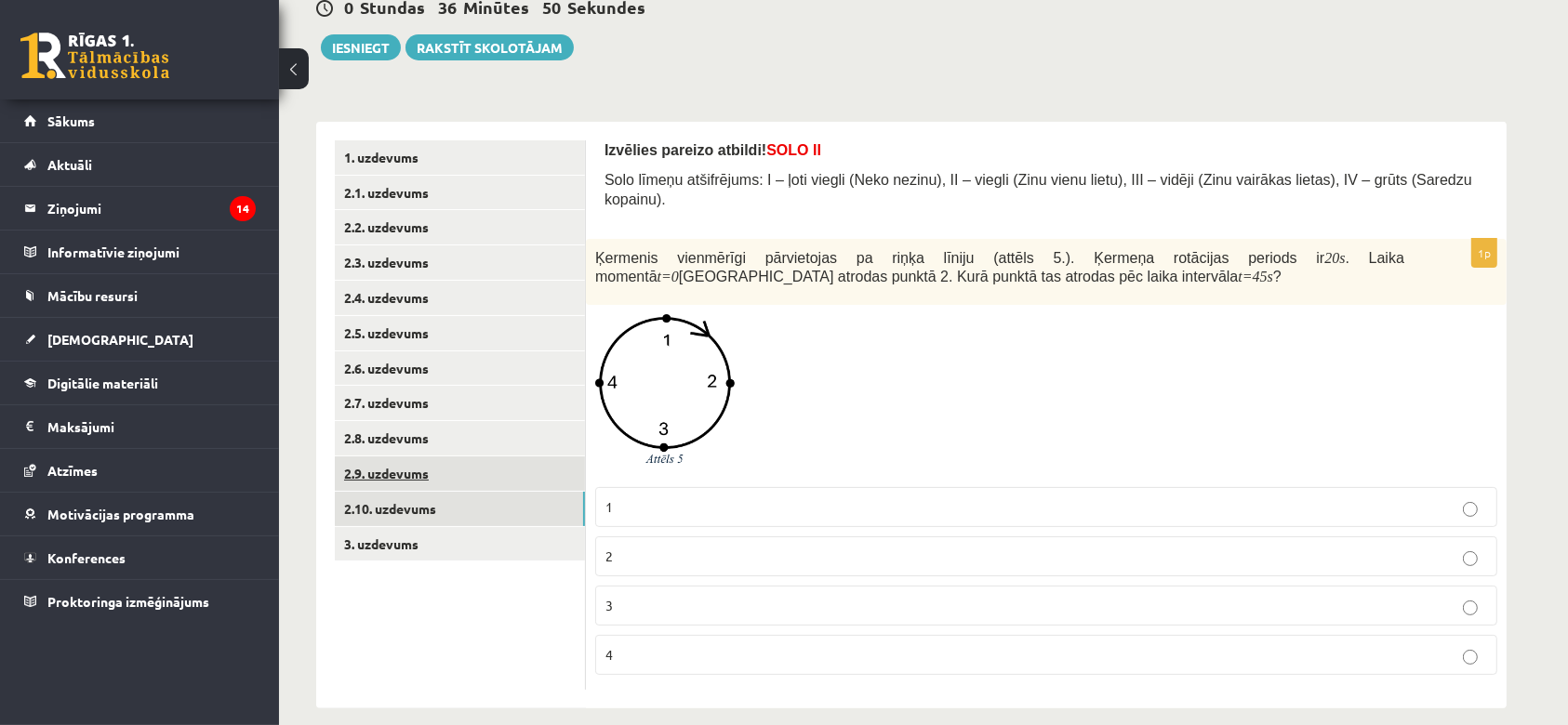
click at [365, 469] on link "2.9. uzdevums" at bounding box center [459, 474] width 251 height 35
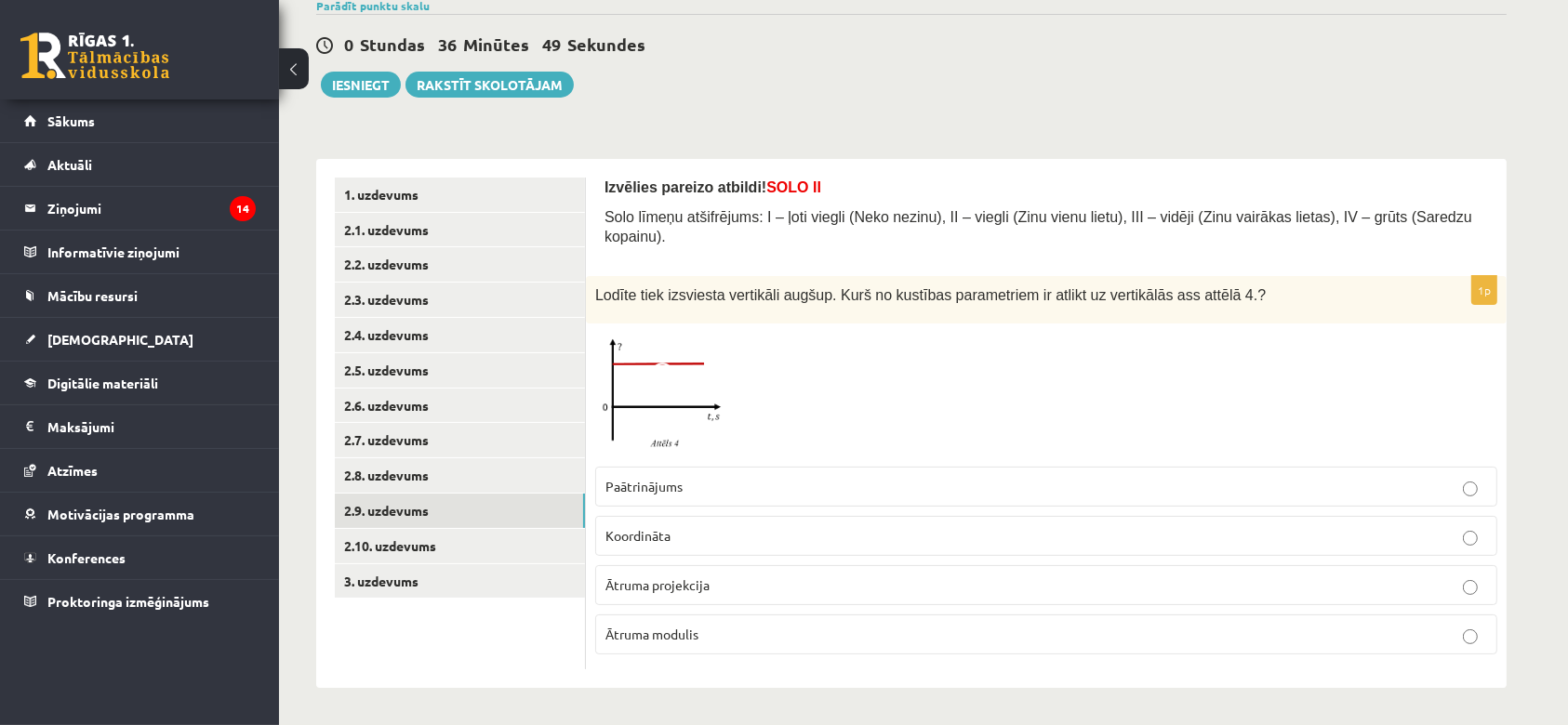
scroll to position [134, 0]
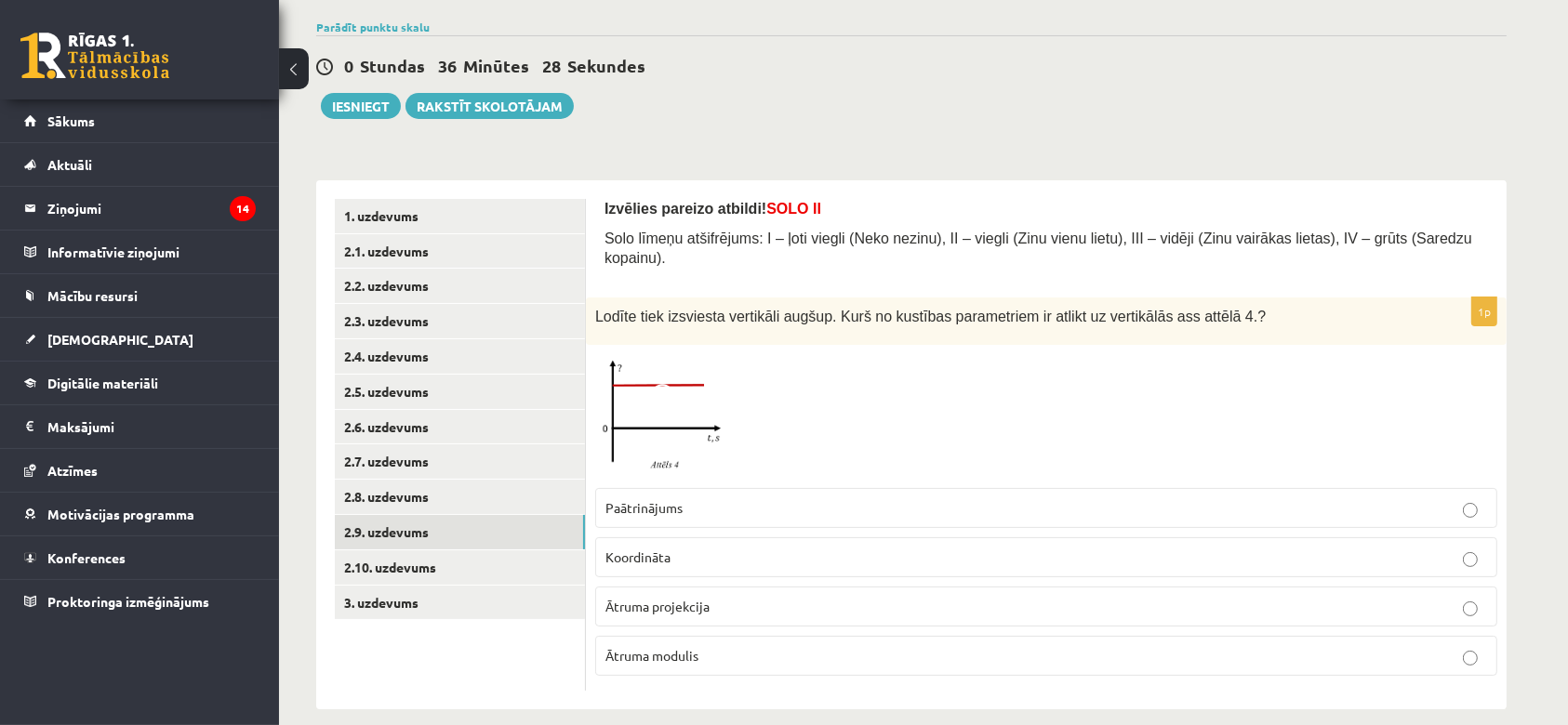
click at [776, 478] on fieldset "Paātrinājums Koordināta Ātruma projekcija Ātruma modulis" at bounding box center [1046, 580] width 902 height 203
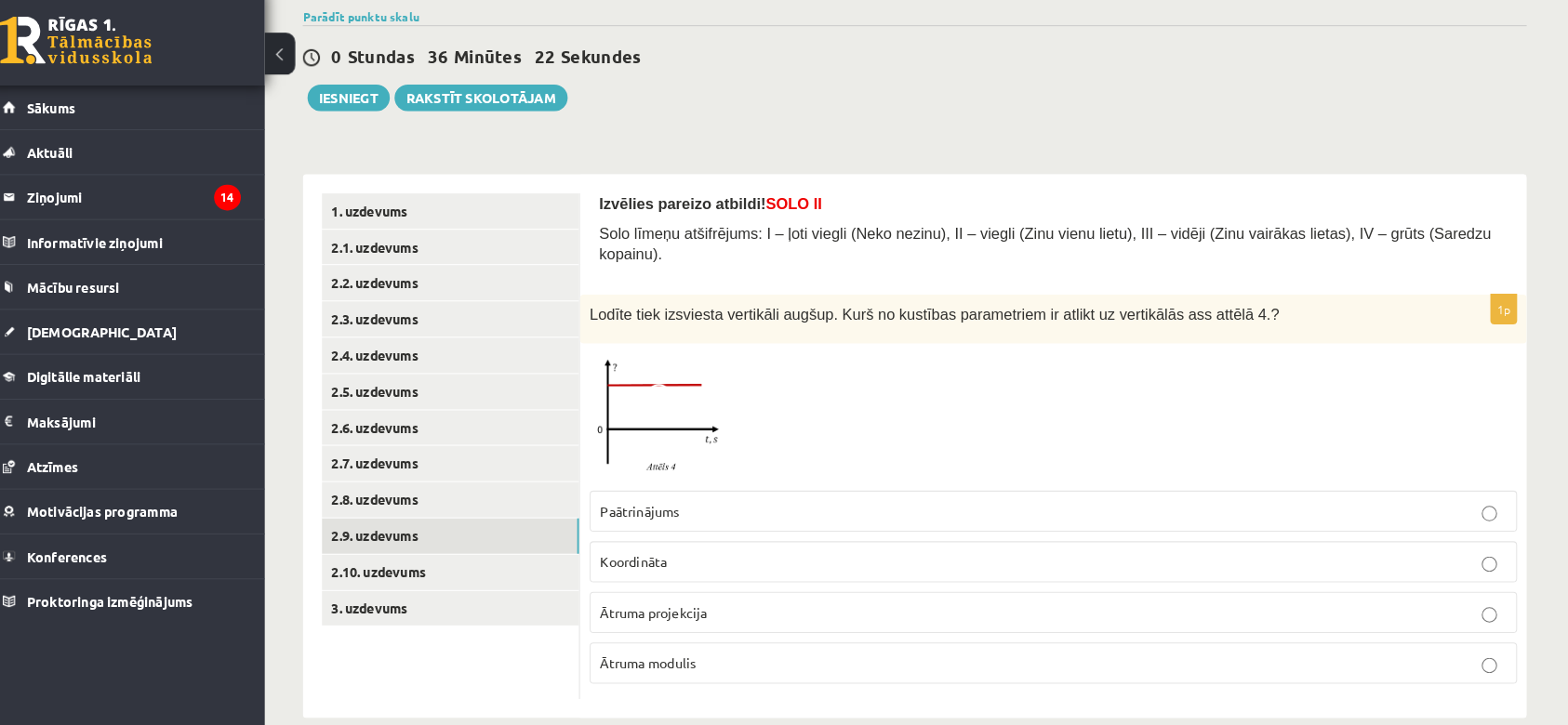
scroll to position [133, 0]
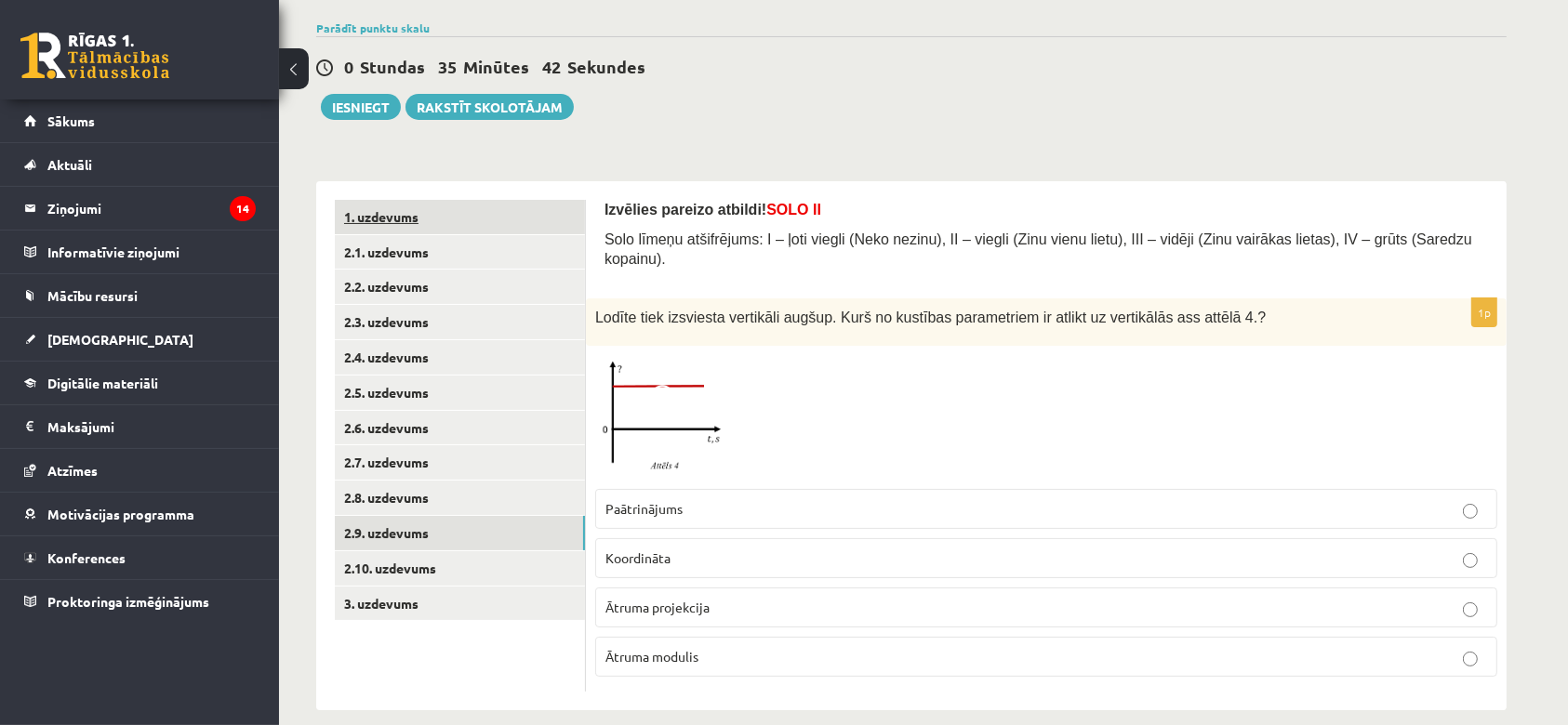
click at [443, 214] on link "1. uzdevums" at bounding box center [459, 218] width 251 height 35
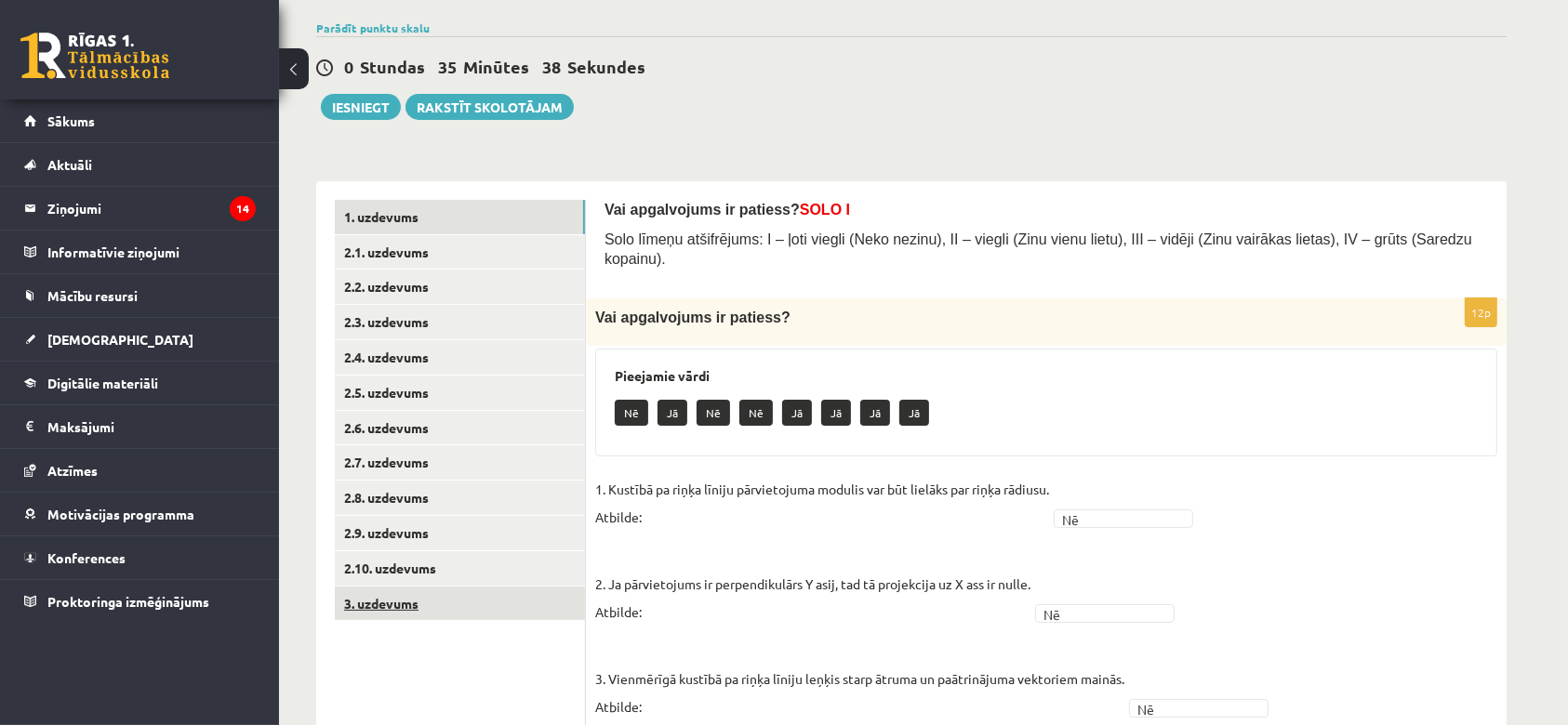
click at [378, 610] on link "3. uzdevums" at bounding box center [459, 603] width 251 height 35
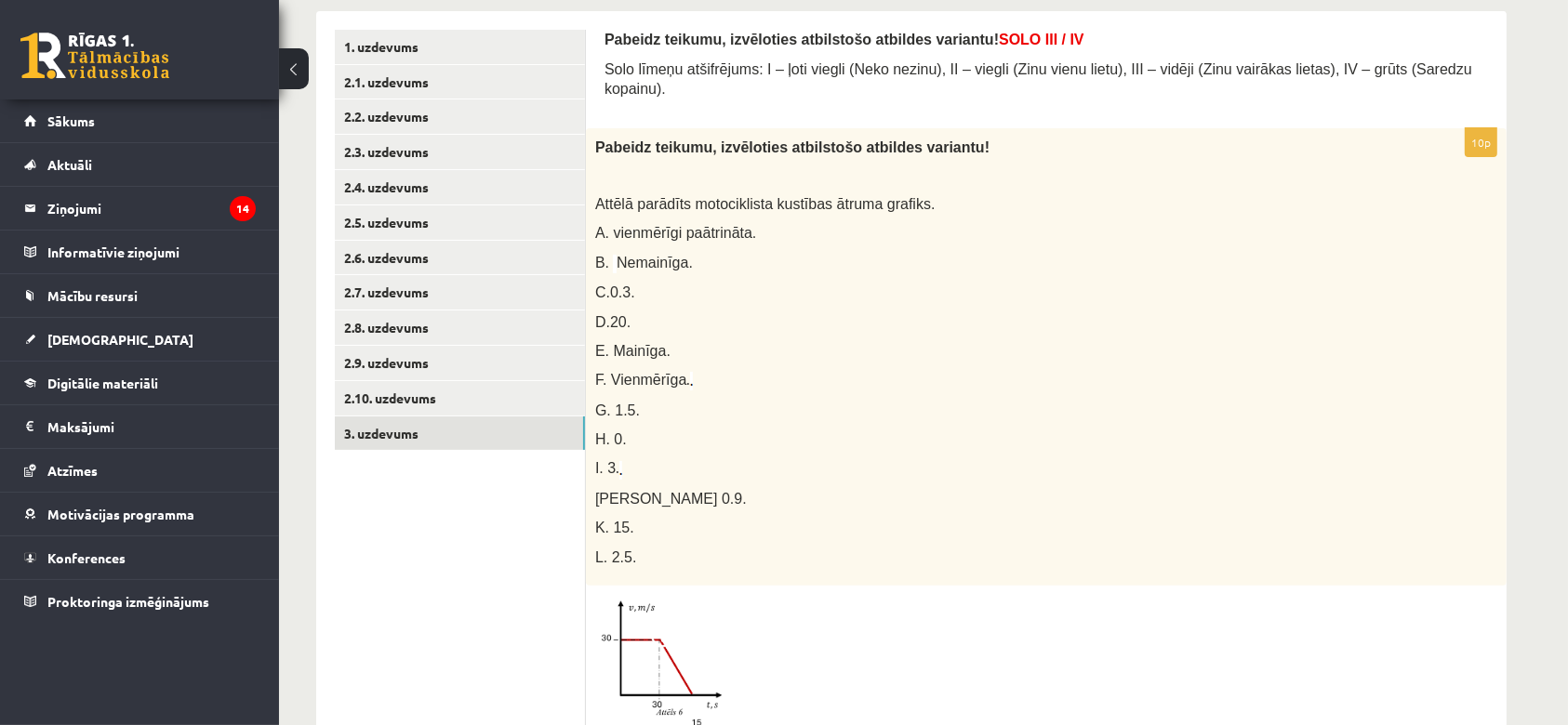
scroll to position [289, 0]
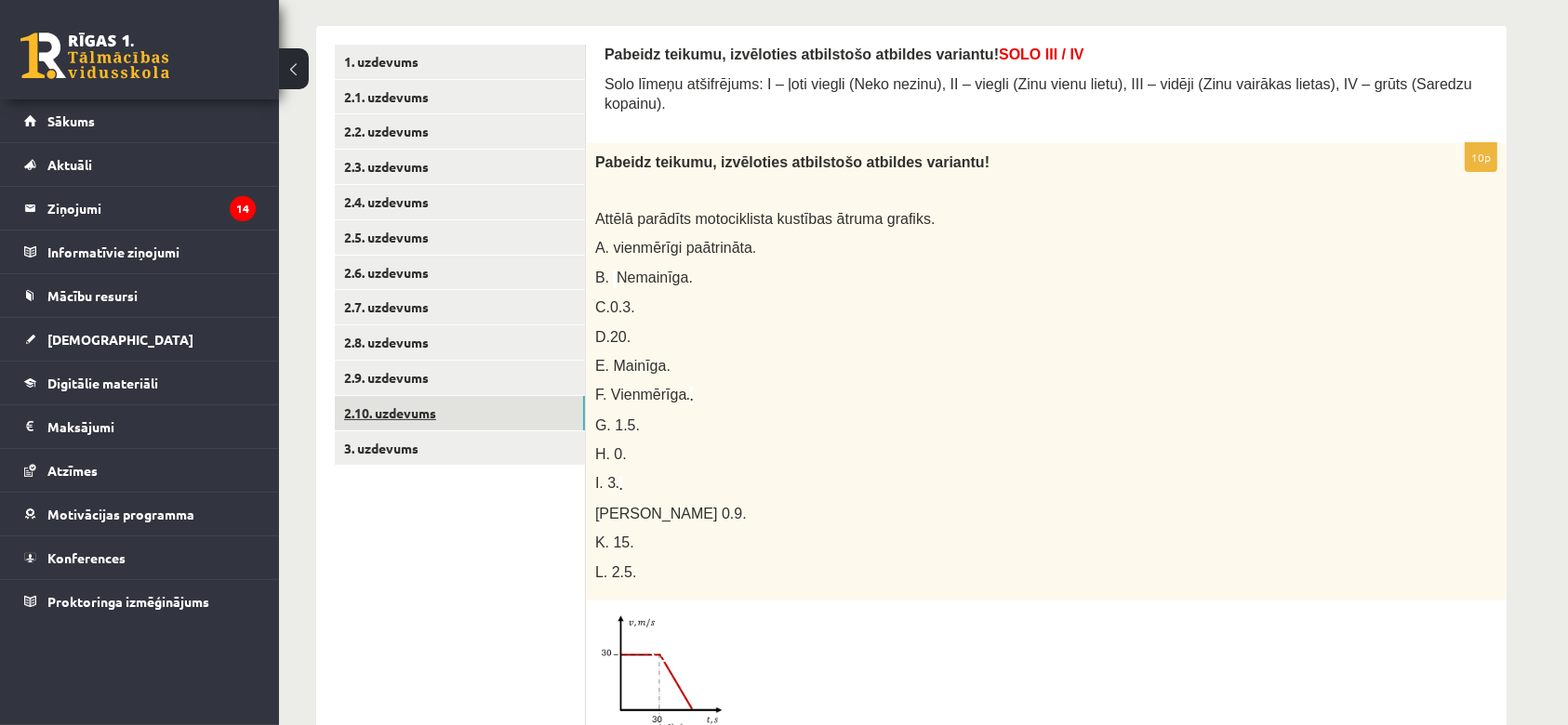
click at [422, 419] on link "2.10. uzdevums" at bounding box center [459, 413] width 251 height 35
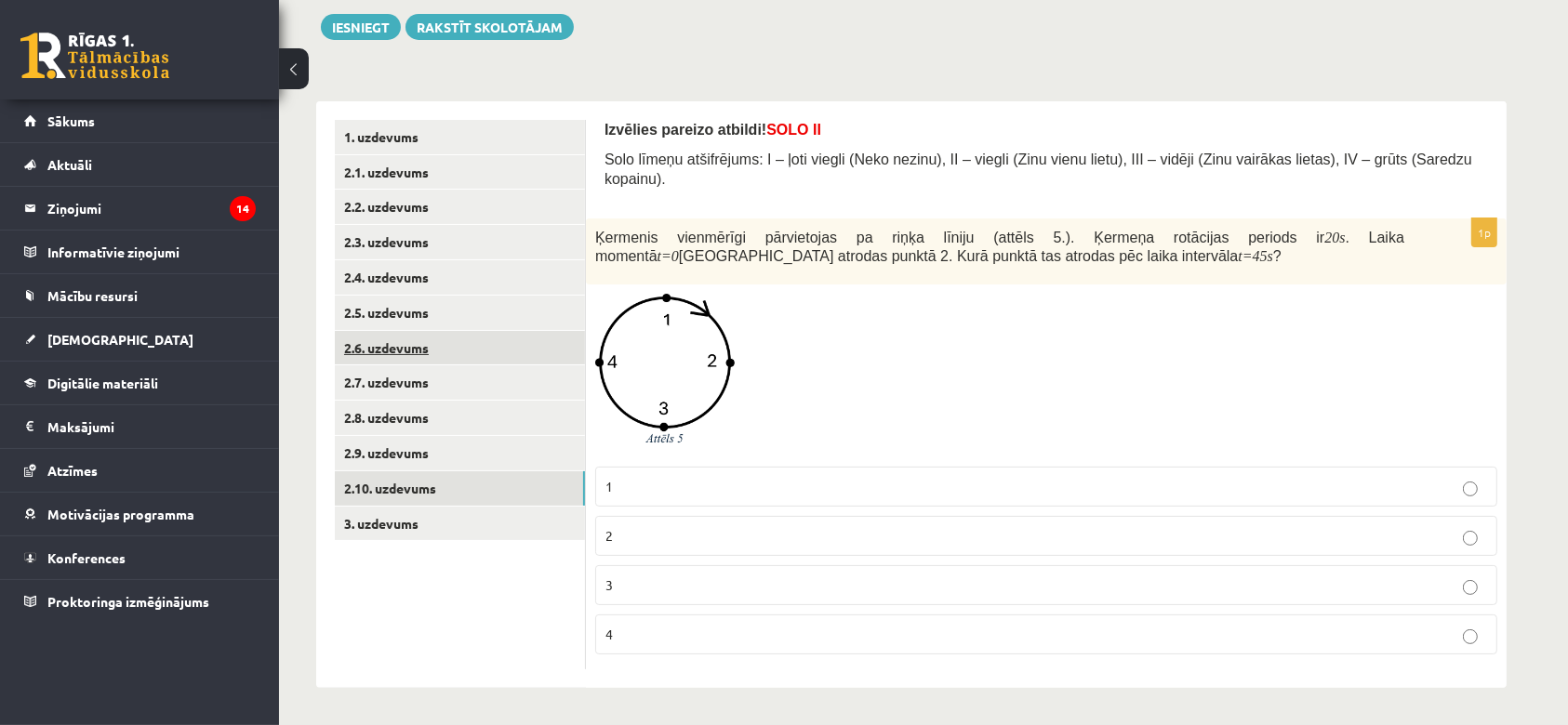
scroll to position [193, 0]
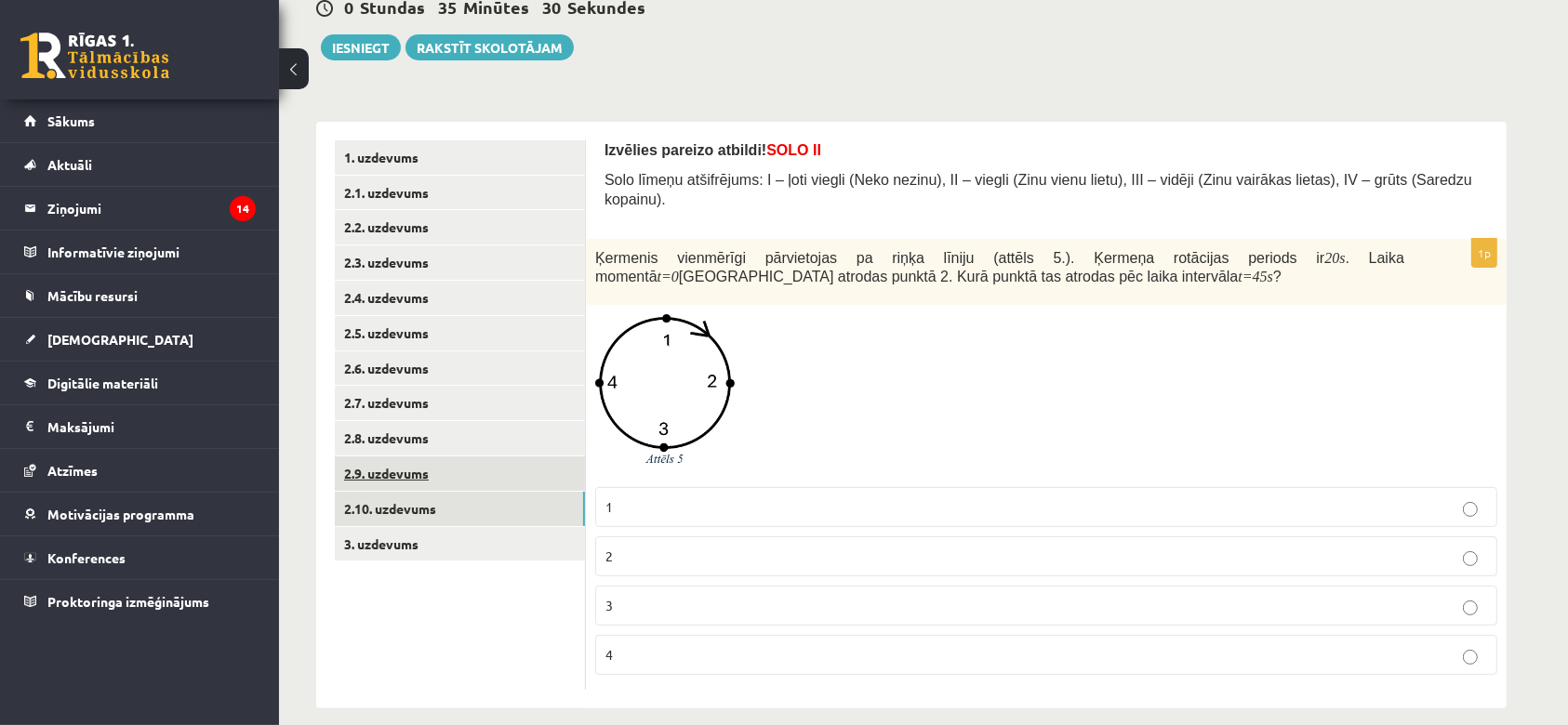
click at [405, 480] on link "2.9. uzdevums" at bounding box center [459, 474] width 251 height 35
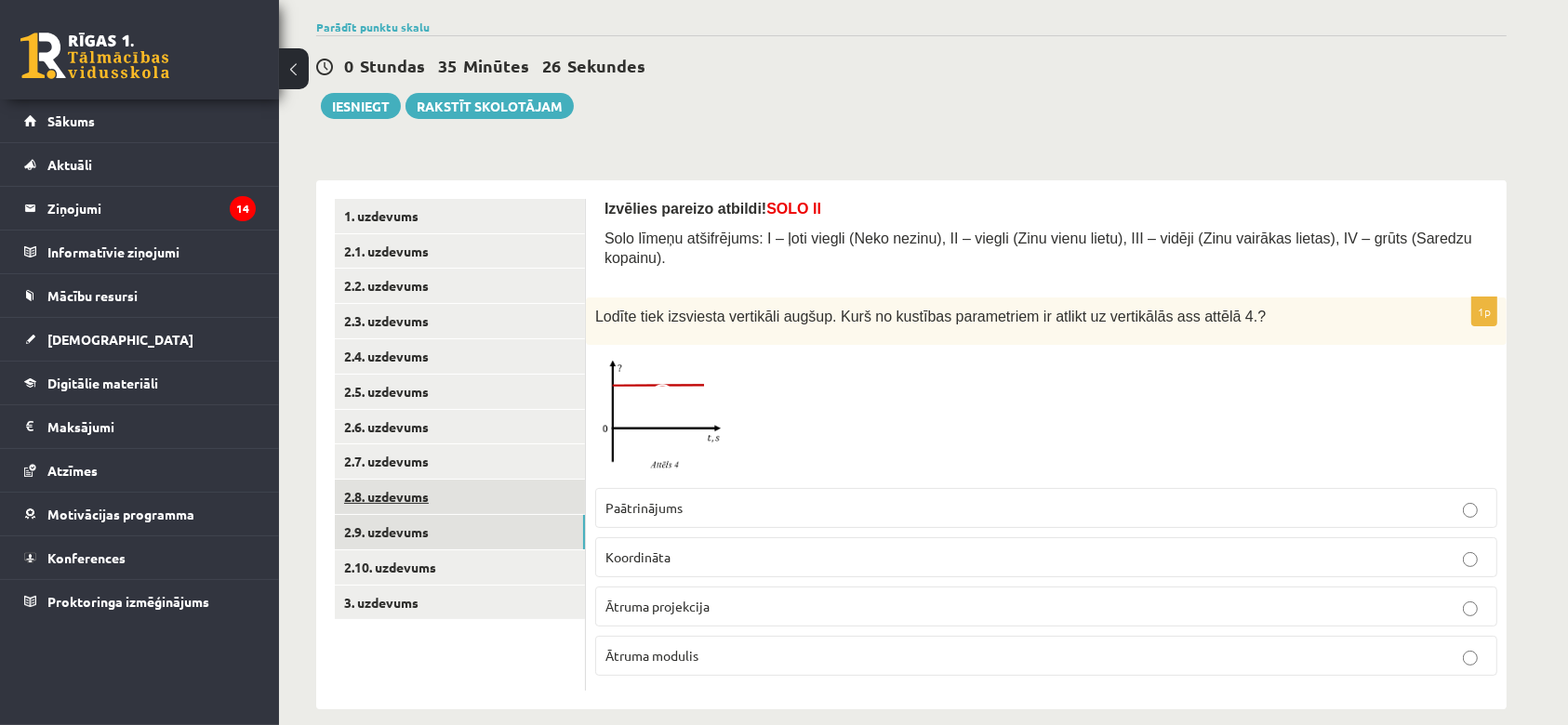
click at [438, 501] on link "2.8. uzdevums" at bounding box center [459, 497] width 251 height 35
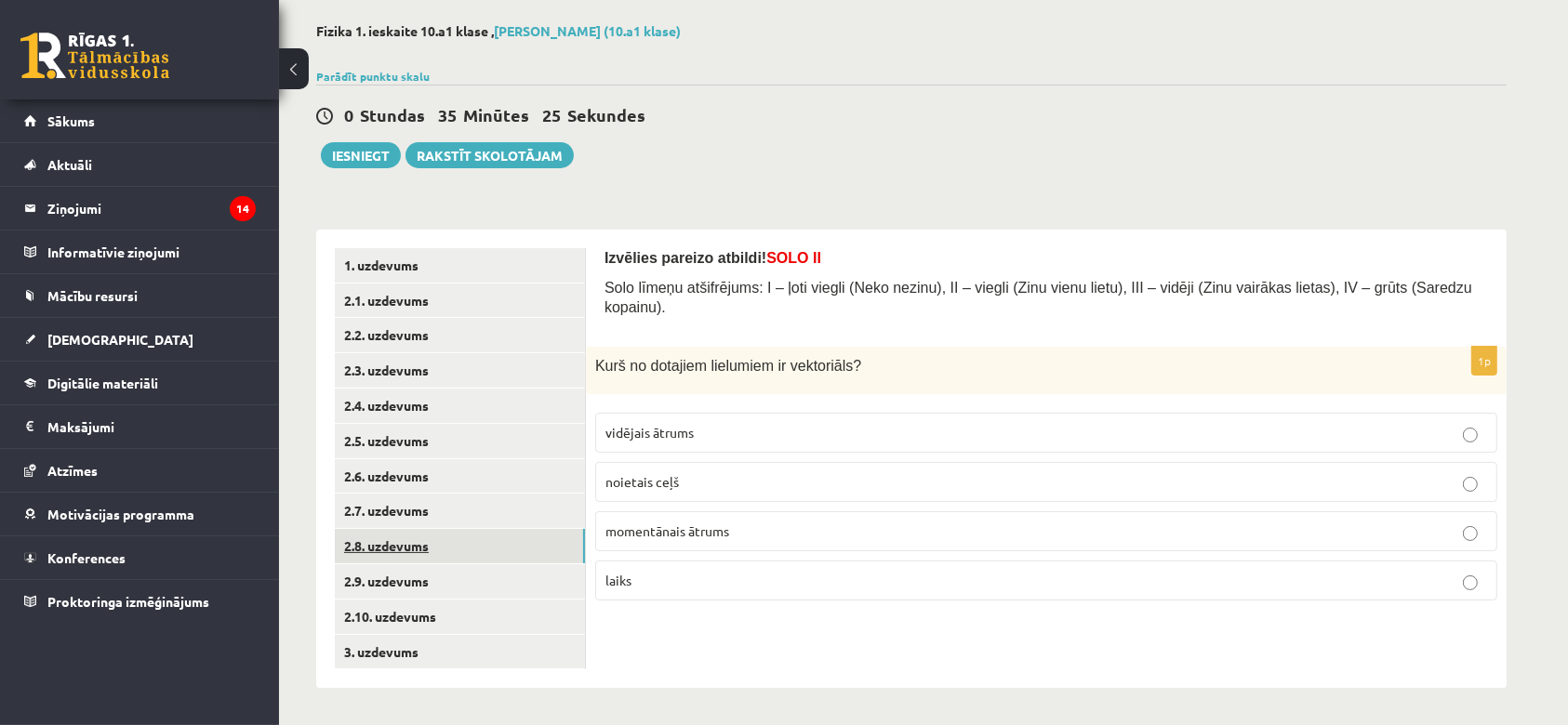
scroll to position [85, 0]
click at [438, 501] on link "2.7. uzdevums" at bounding box center [459, 510] width 251 height 35
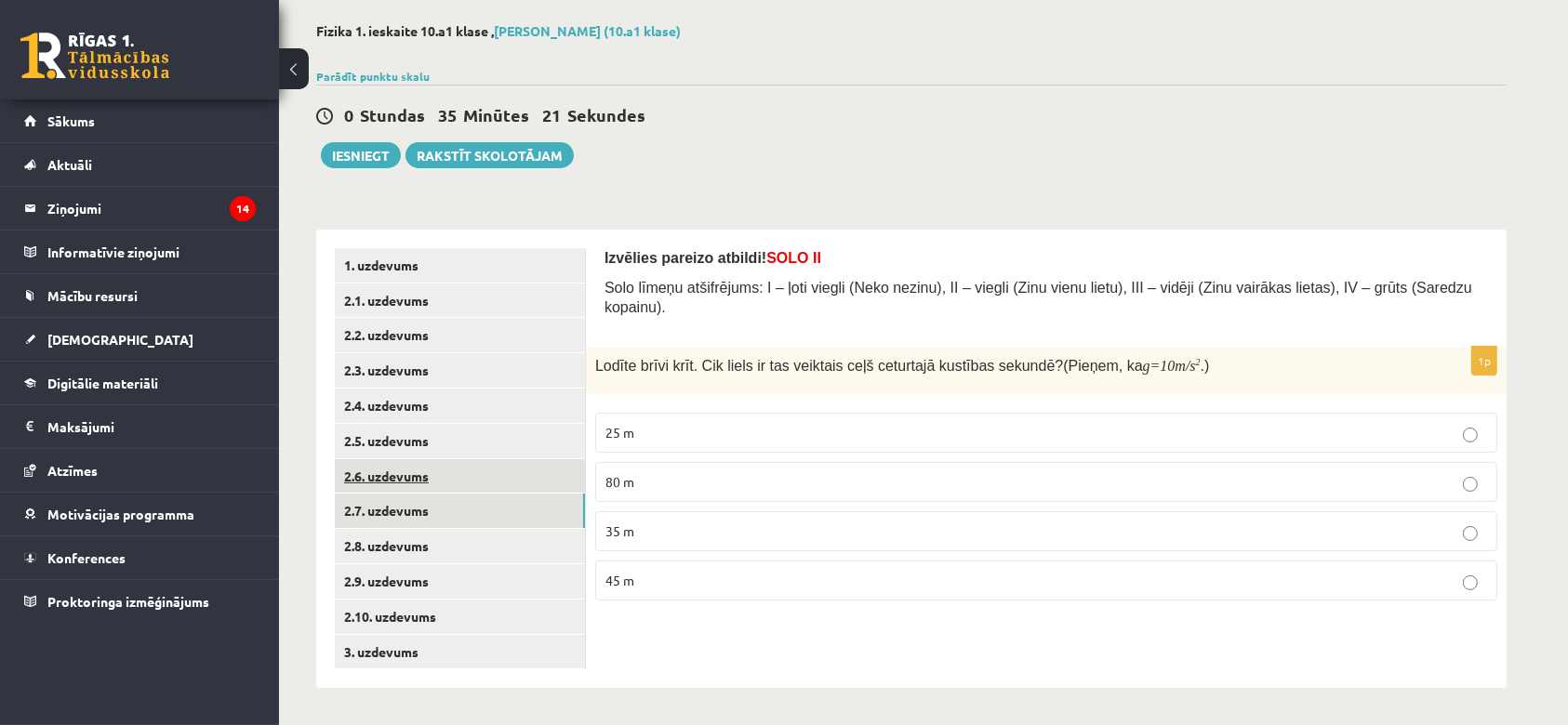
click at [427, 483] on link "2.6. uzdevums" at bounding box center [459, 477] width 251 height 35
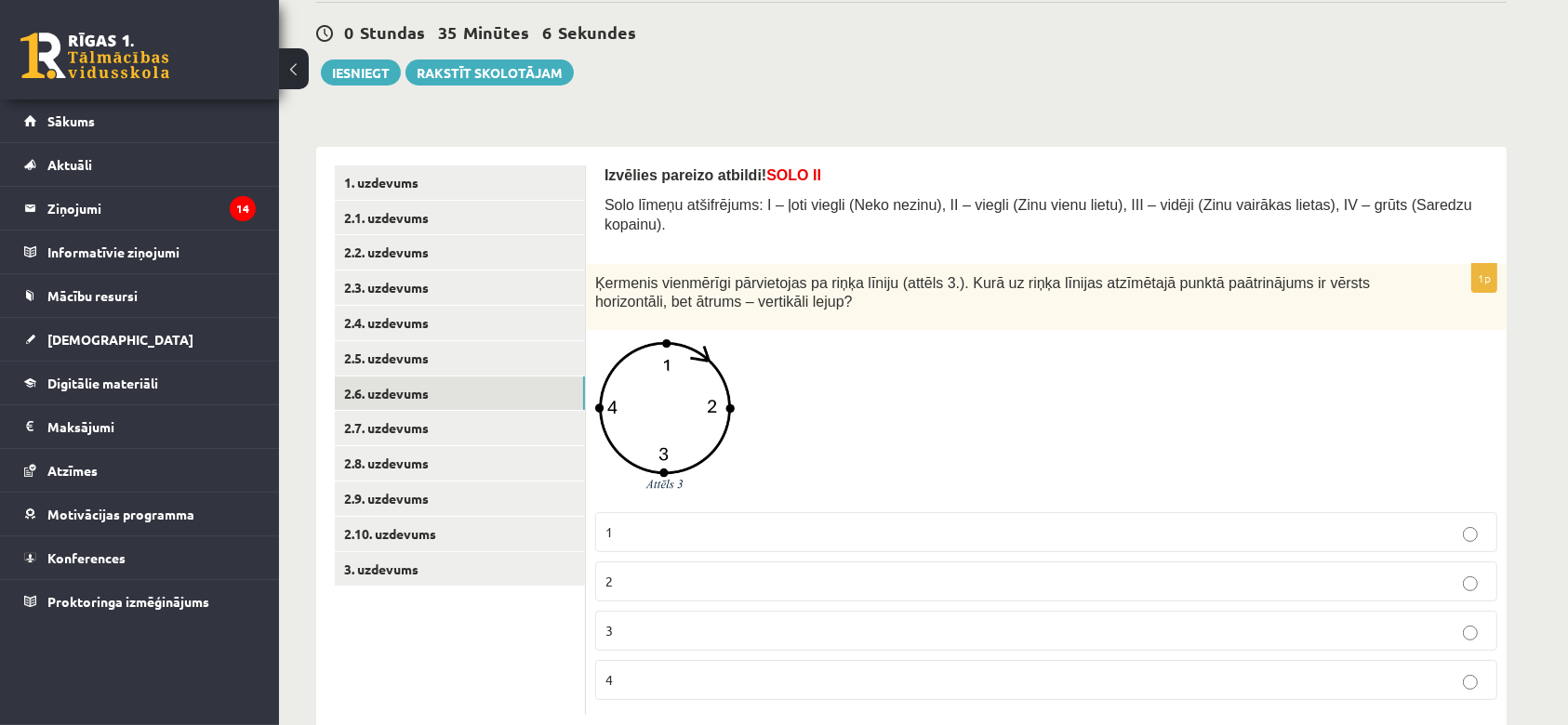
scroll to position [167, 0]
click at [418, 362] on link "2.5. uzdevums" at bounding box center [459, 360] width 251 height 35
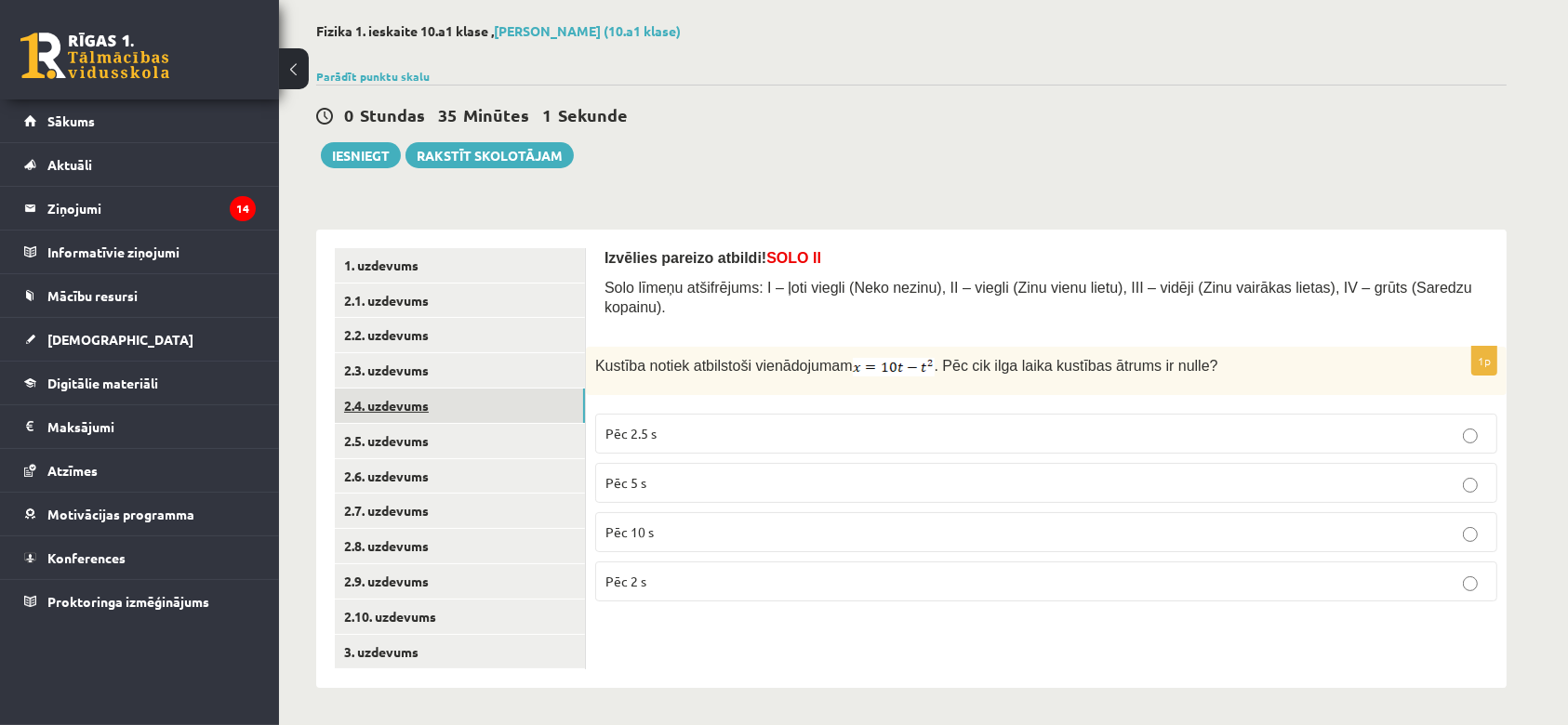
click at [399, 402] on link "2.4. uzdevums" at bounding box center [459, 406] width 251 height 35
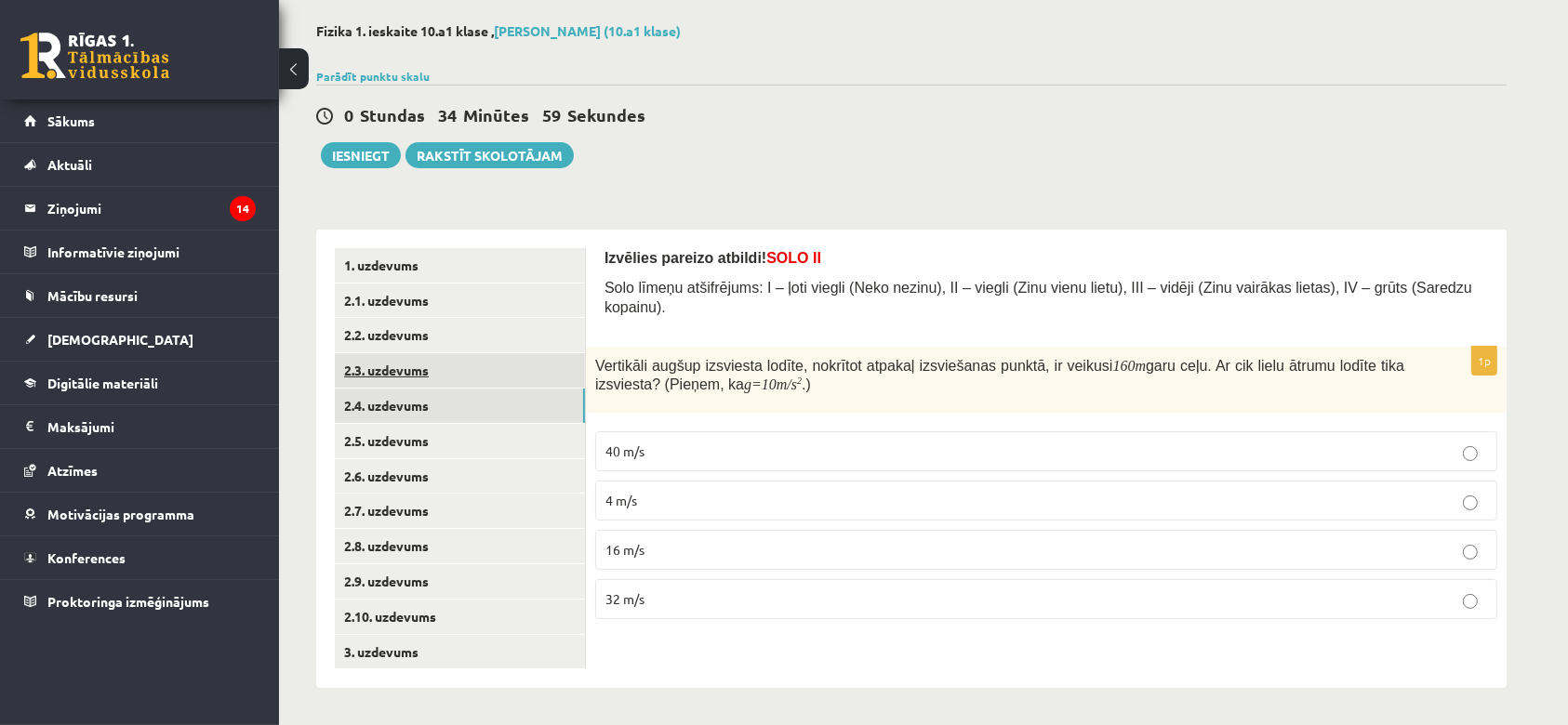
click at [401, 382] on link "2.3. uzdevums" at bounding box center [459, 370] width 251 height 35
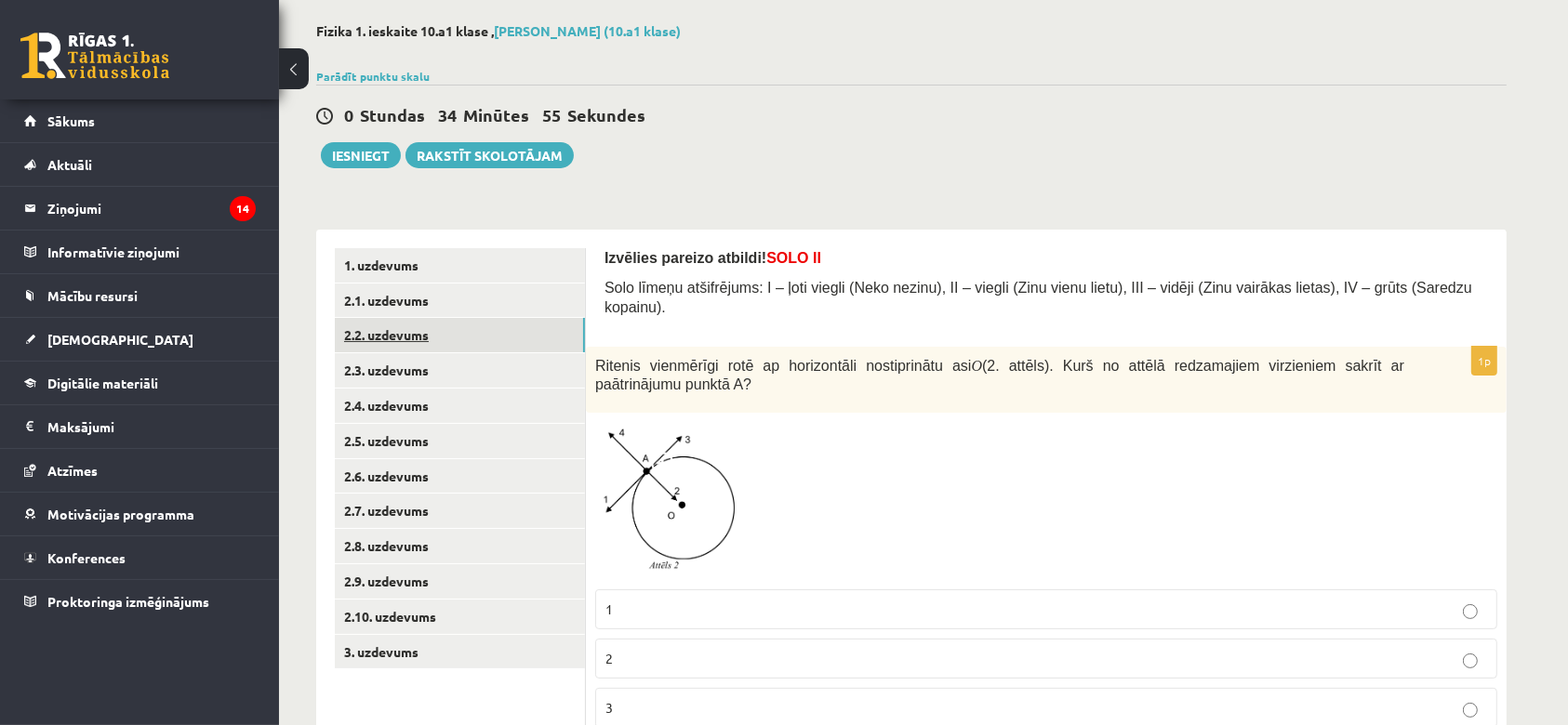
click at [421, 339] on link "2.2. uzdevums" at bounding box center [459, 335] width 251 height 35
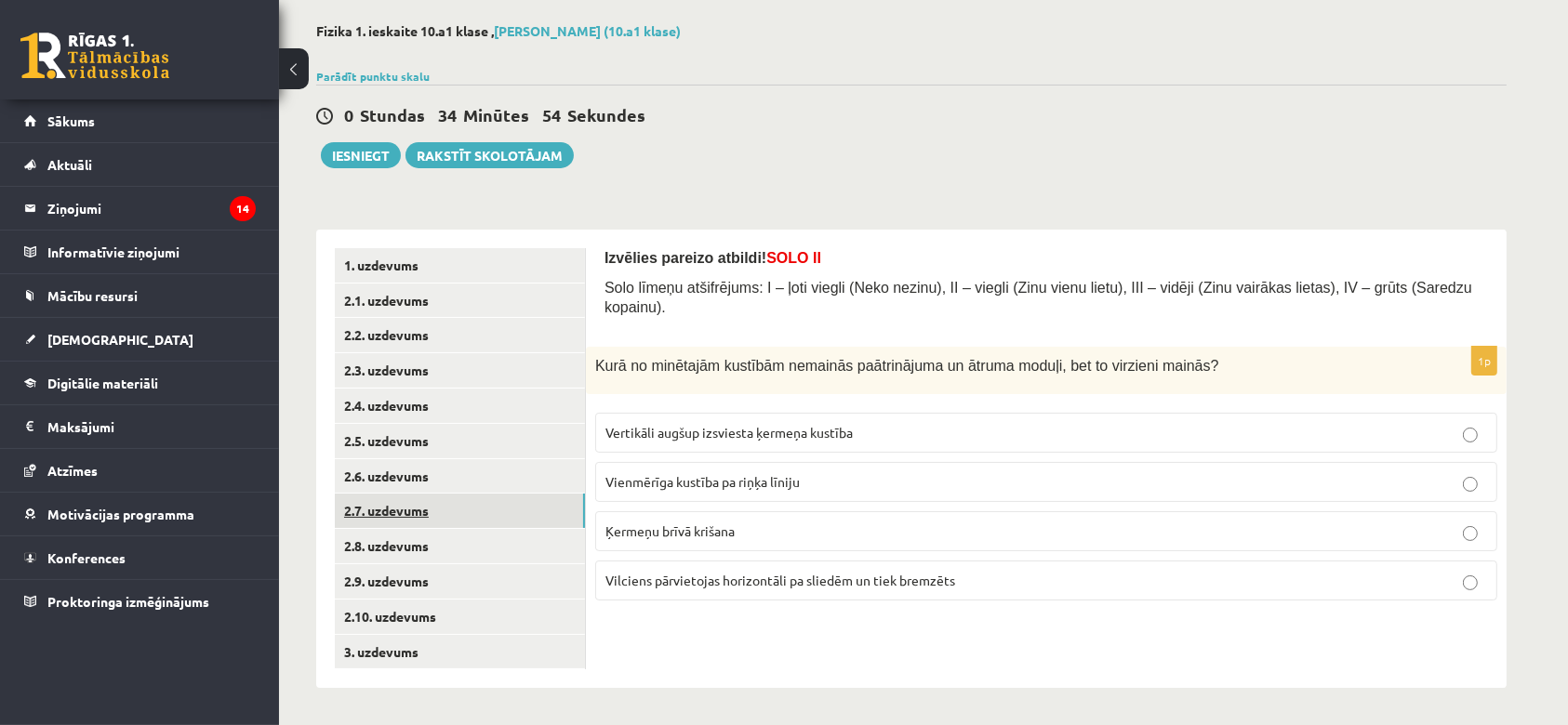
click at [419, 506] on link "2.7. uzdevums" at bounding box center [459, 510] width 251 height 35
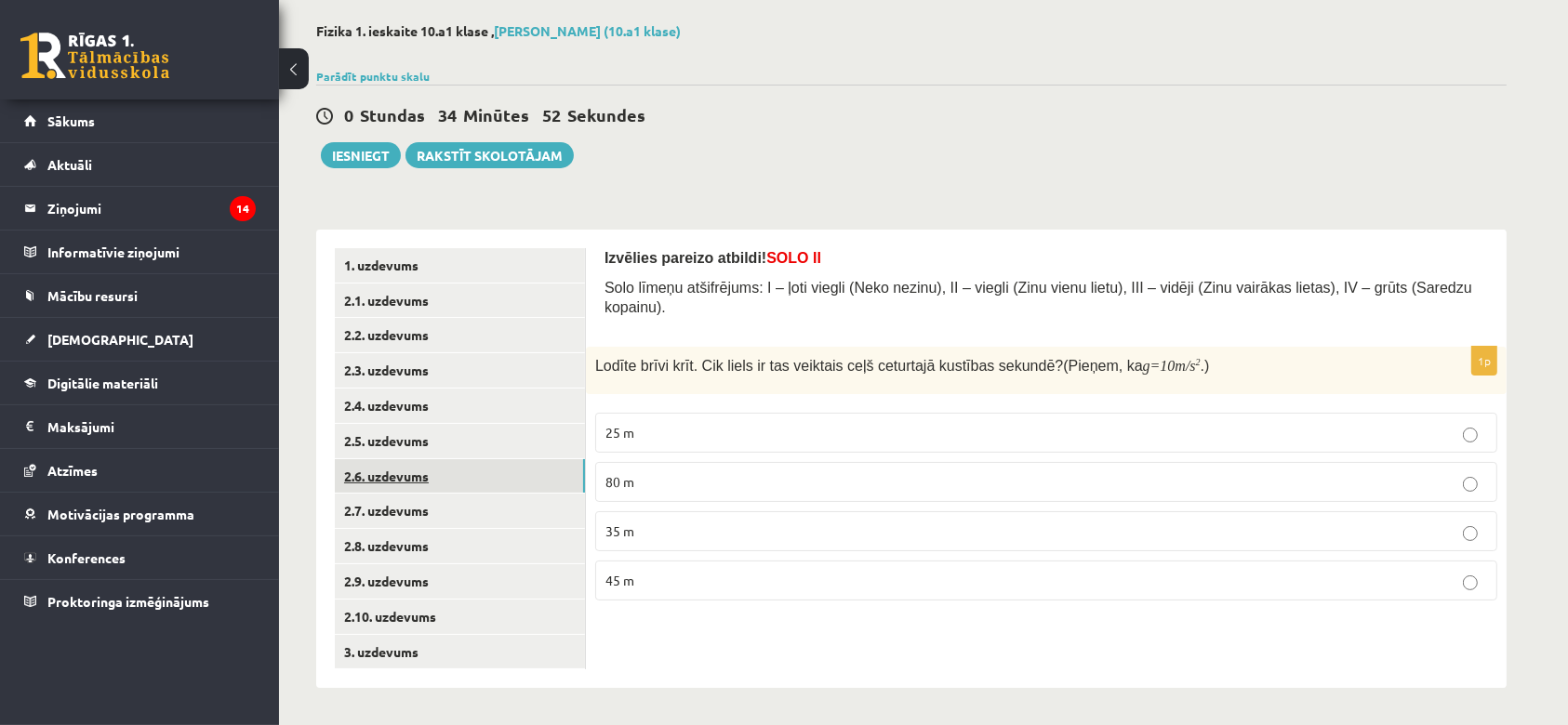
click at [418, 488] on link "2.6. uzdevums" at bounding box center [459, 477] width 251 height 35
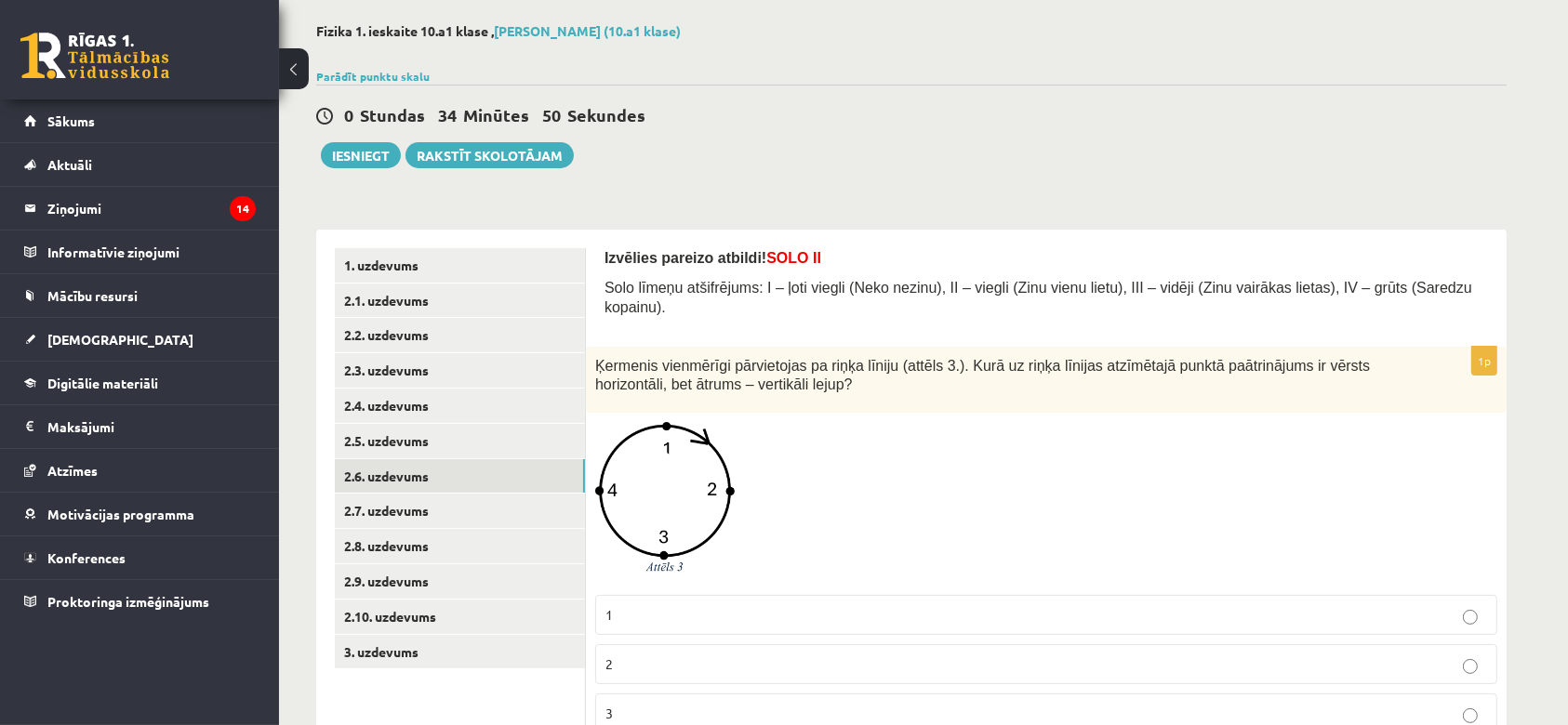
scroll to position [193, 0]
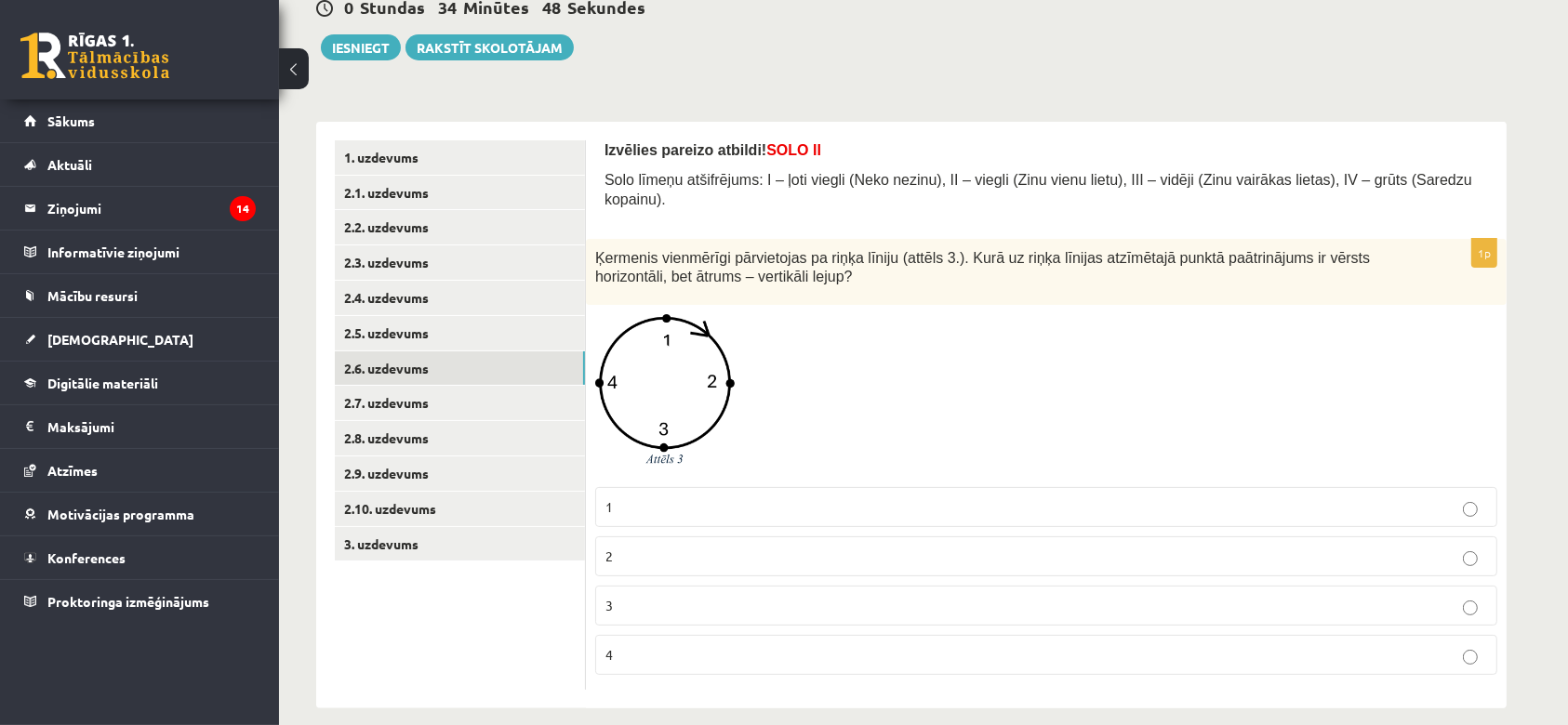
click at [719, 603] on label "3" at bounding box center [1046, 605] width 902 height 40
click at [370, 472] on link "2.9. uzdevums" at bounding box center [459, 474] width 251 height 35
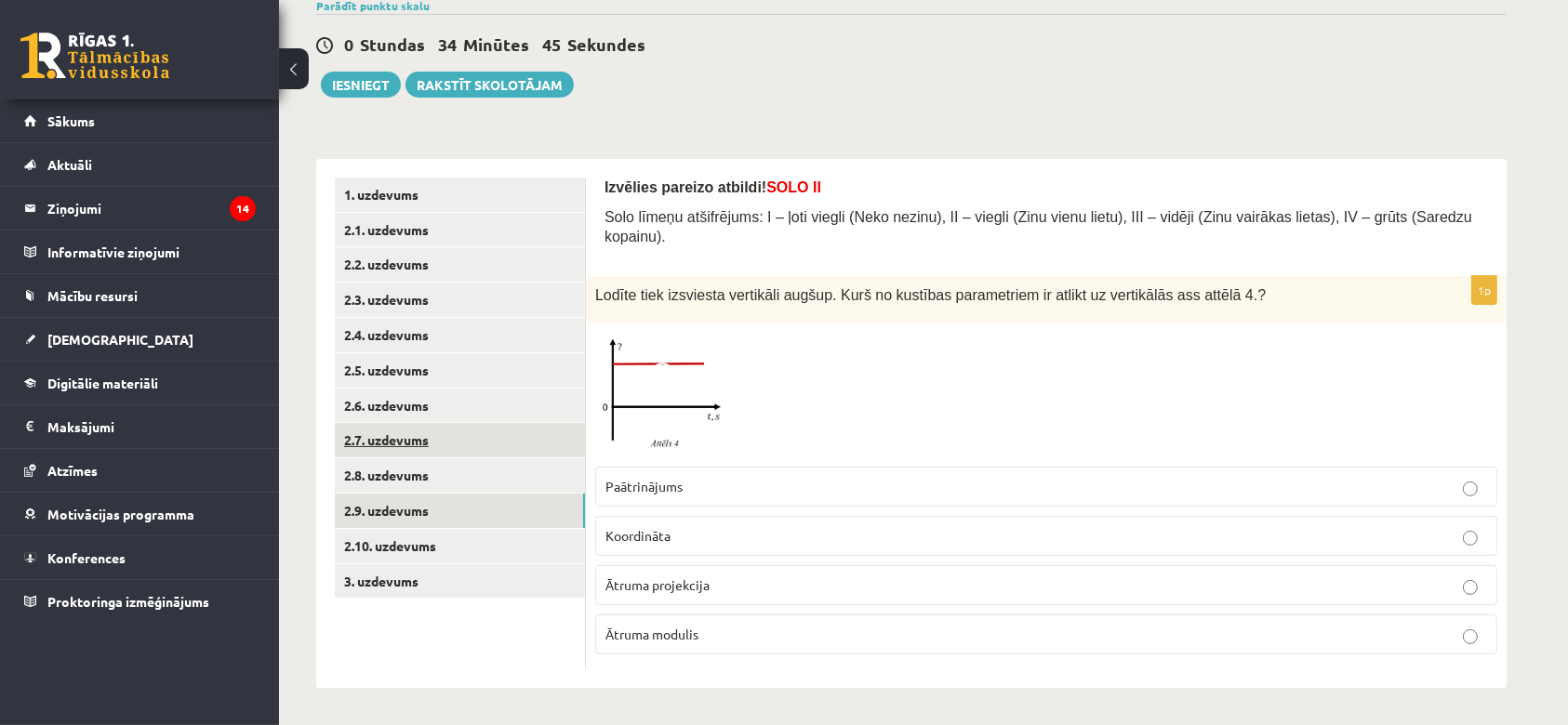
scroll to position [134, 0]
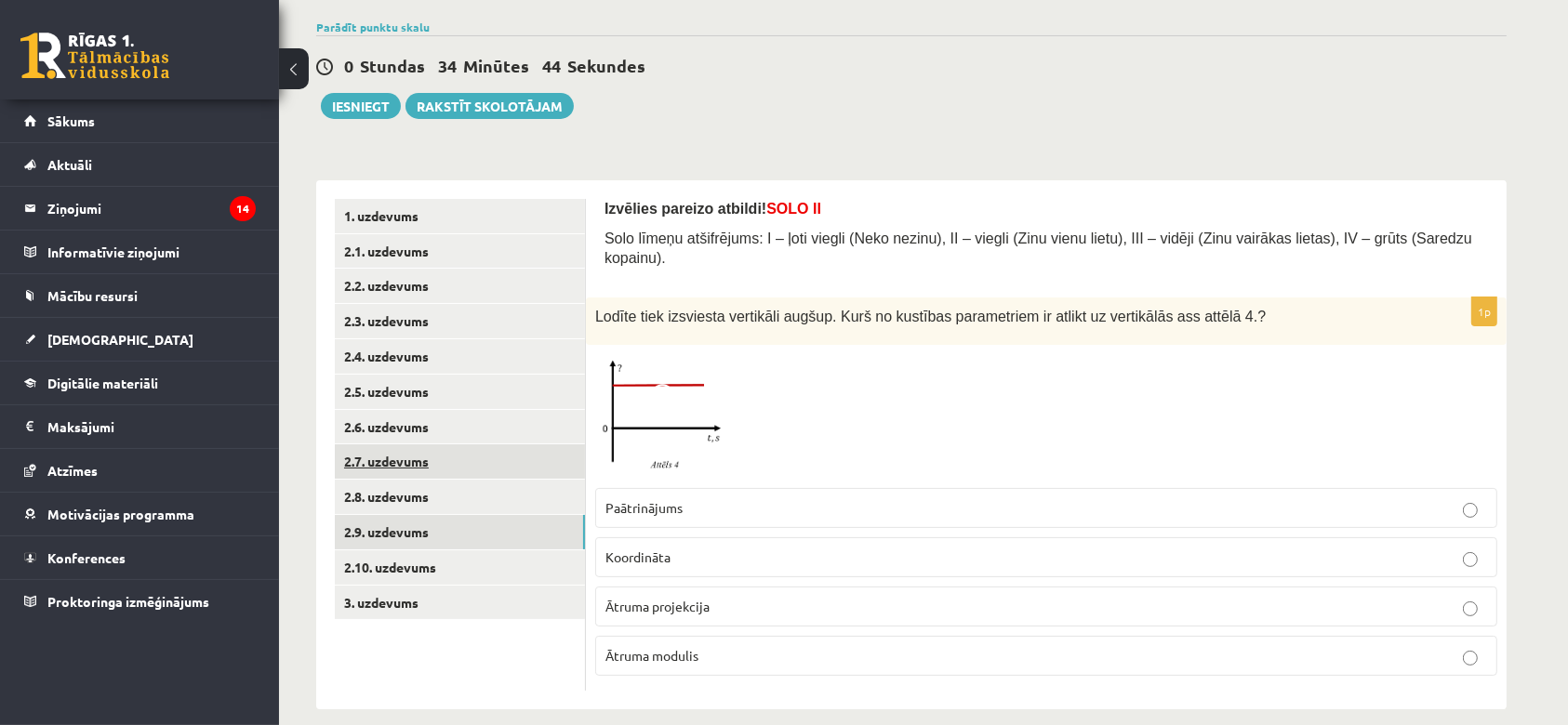
click at [392, 446] on link "2.7. uzdevums" at bounding box center [459, 461] width 251 height 35
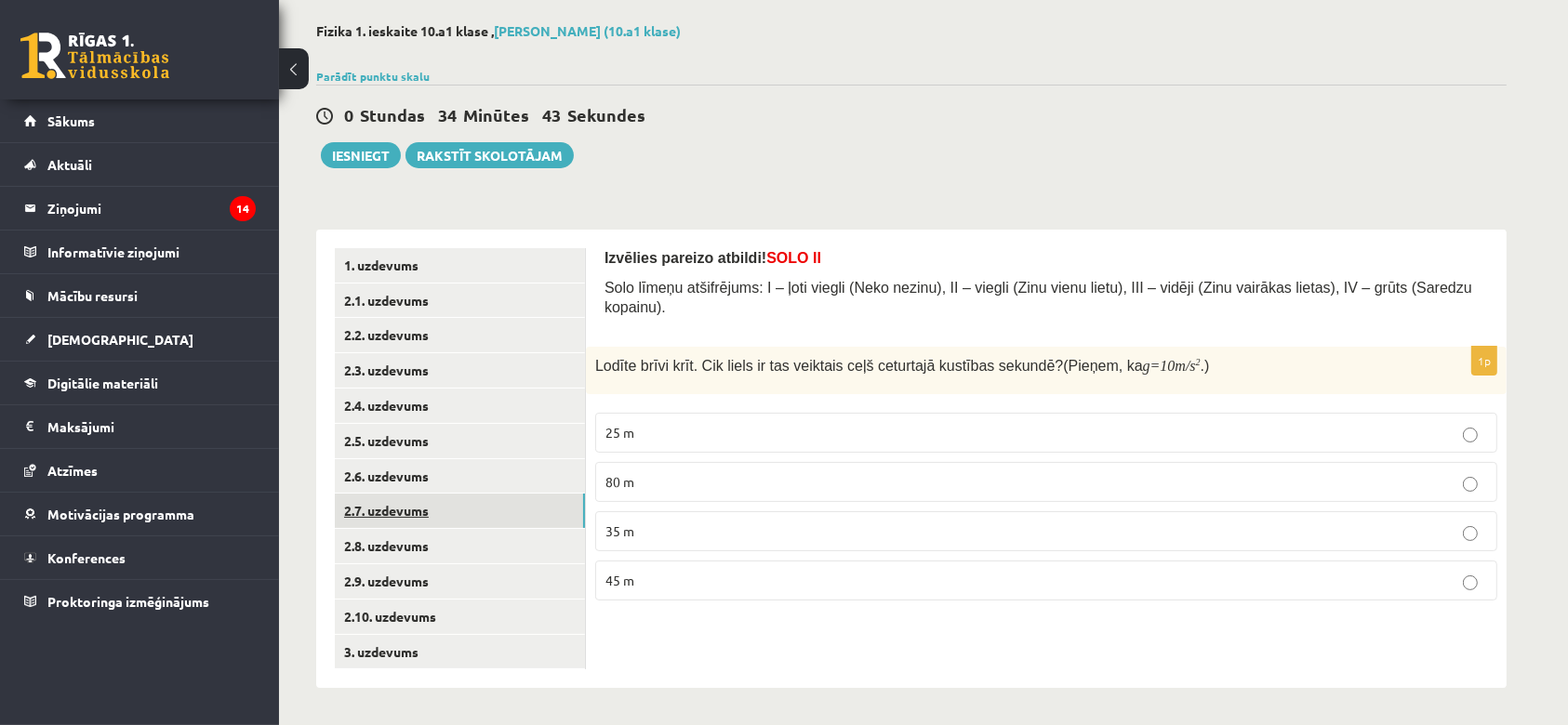
scroll to position [85, 0]
click at [386, 471] on link "2.6. uzdevums" at bounding box center [459, 477] width 251 height 35
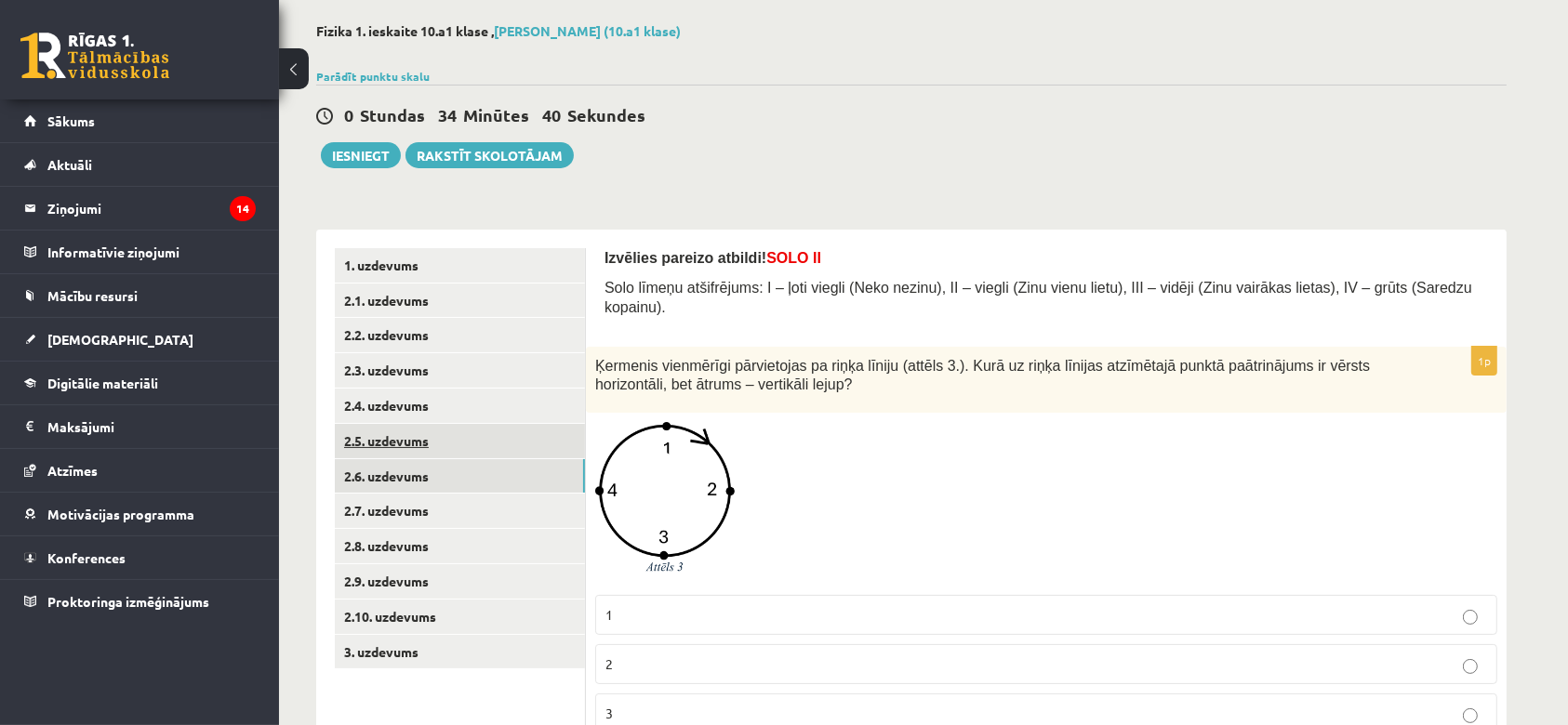
click at [394, 437] on link "2.5. uzdevums" at bounding box center [459, 441] width 251 height 35
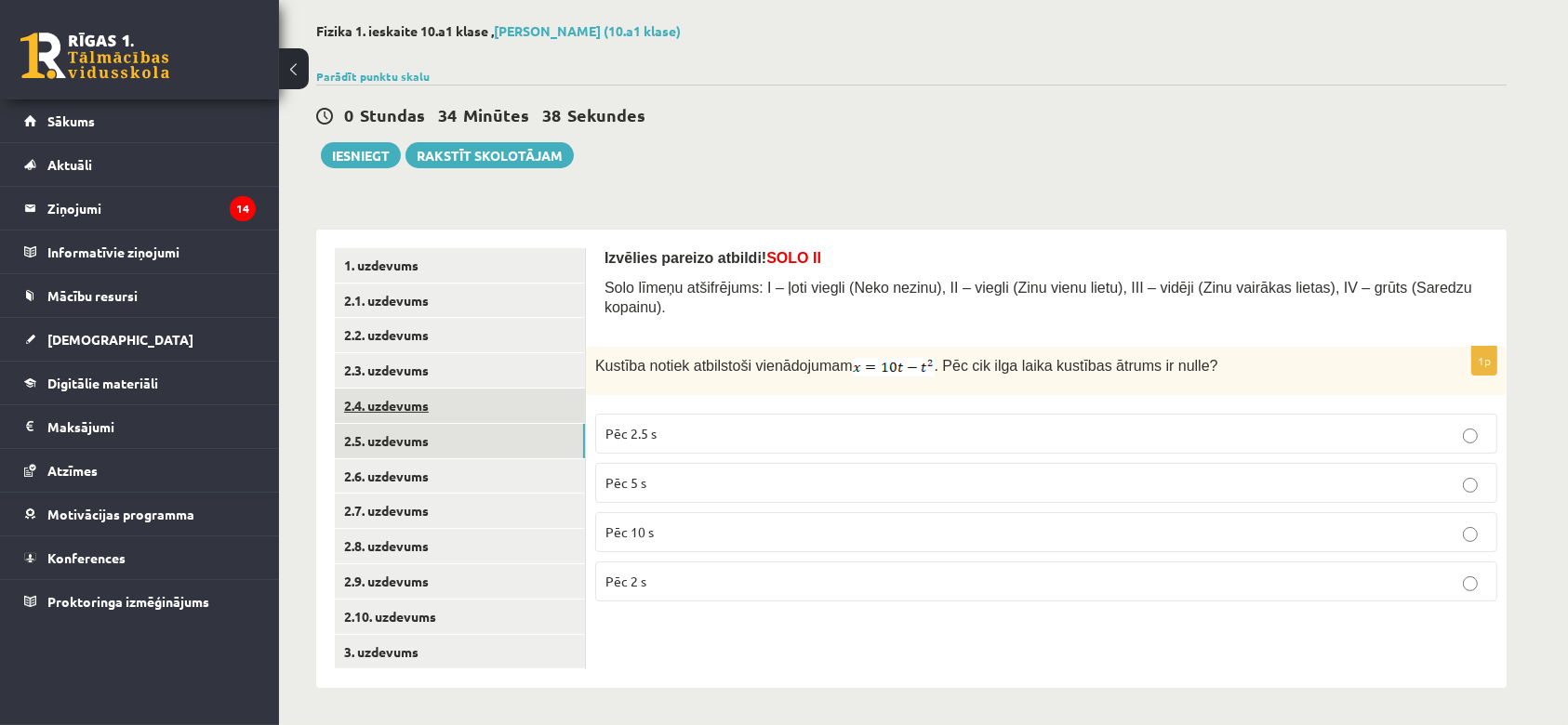
click at [399, 408] on link "2.4. uzdevums" at bounding box center [459, 406] width 251 height 35
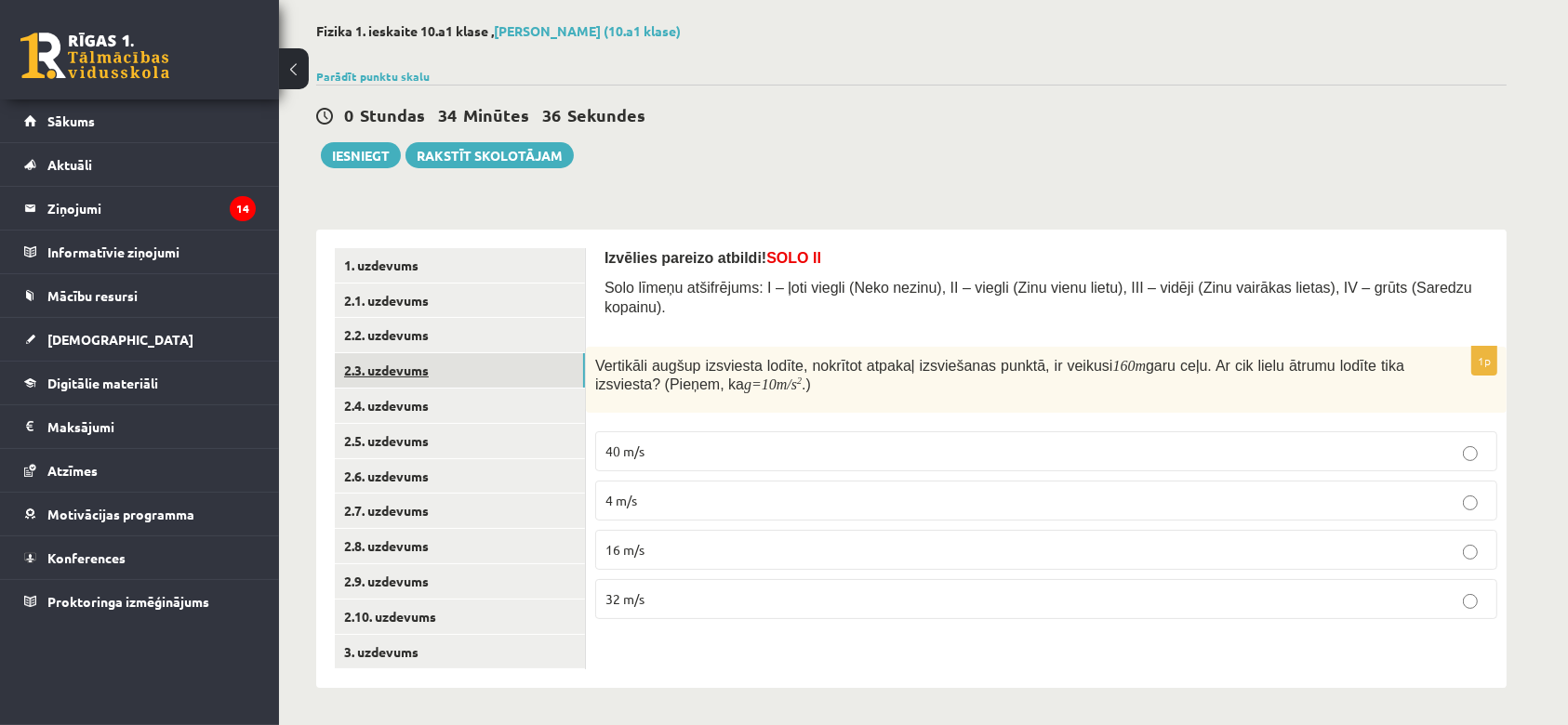
click at [419, 372] on link "2.3. uzdevums" at bounding box center [459, 370] width 251 height 35
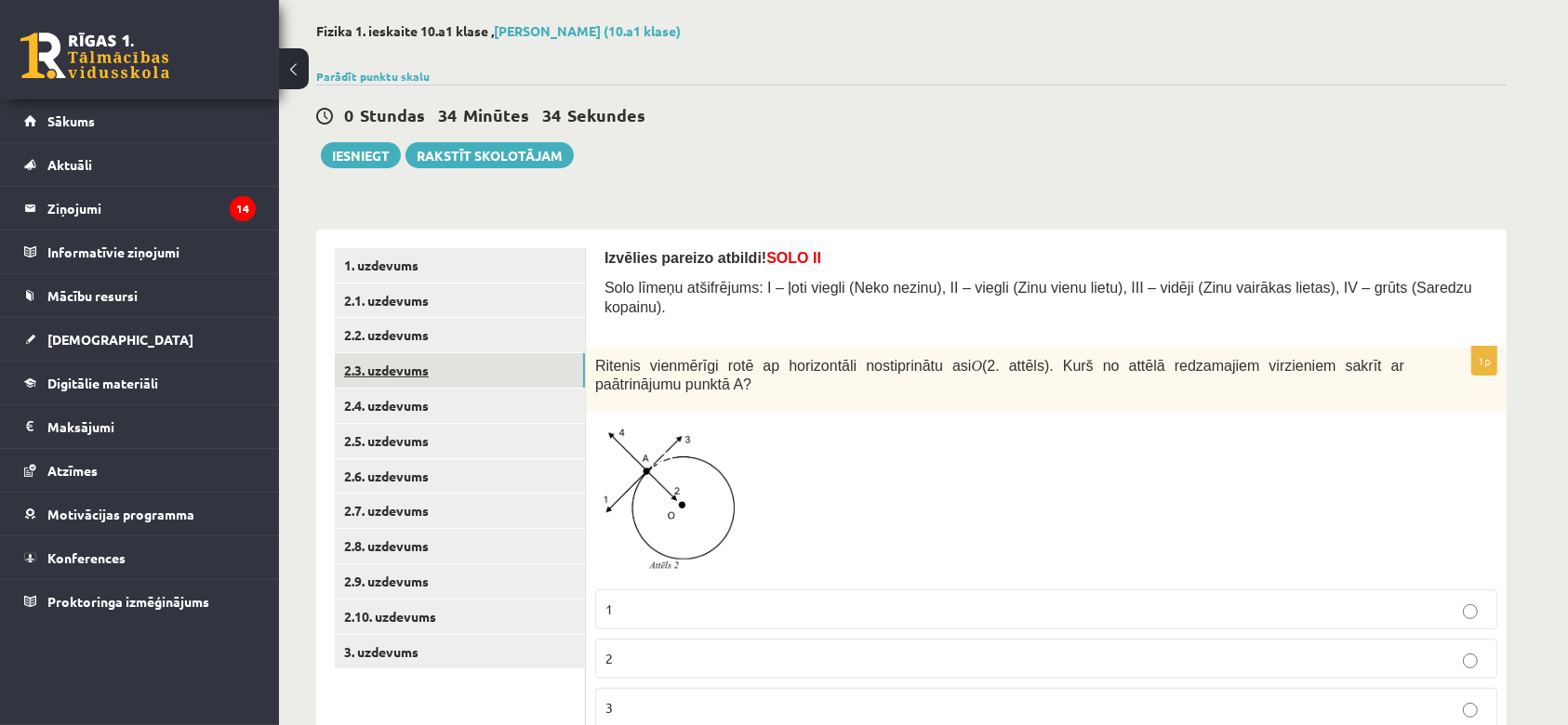
click at [421, 354] on link "2.3. uzdevums" at bounding box center [459, 370] width 251 height 35
click at [435, 329] on link "2.2. uzdevums" at bounding box center [459, 335] width 251 height 35
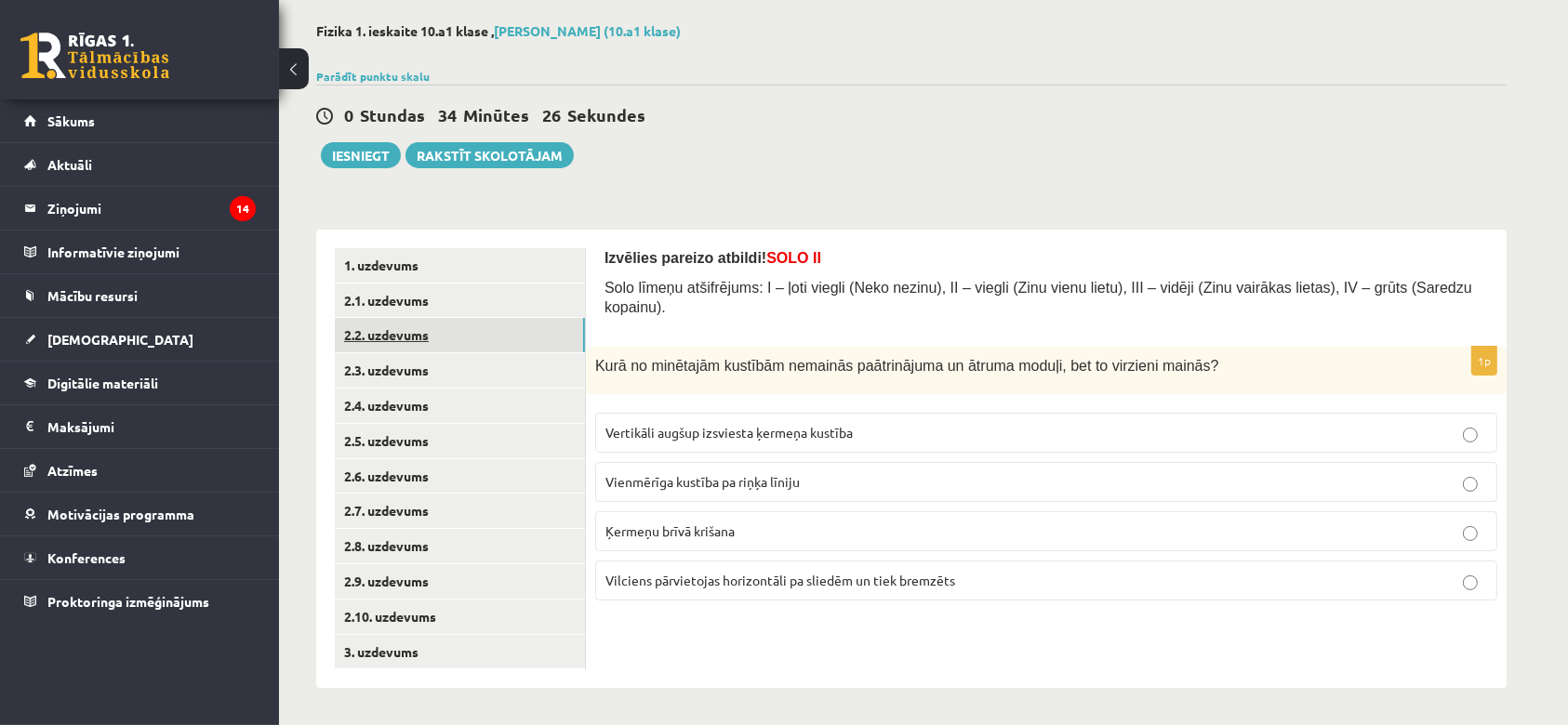
click at [438, 335] on link "2.2. uzdevums" at bounding box center [459, 335] width 251 height 35
click at [431, 299] on link "2.1. uzdevums" at bounding box center [459, 301] width 251 height 35
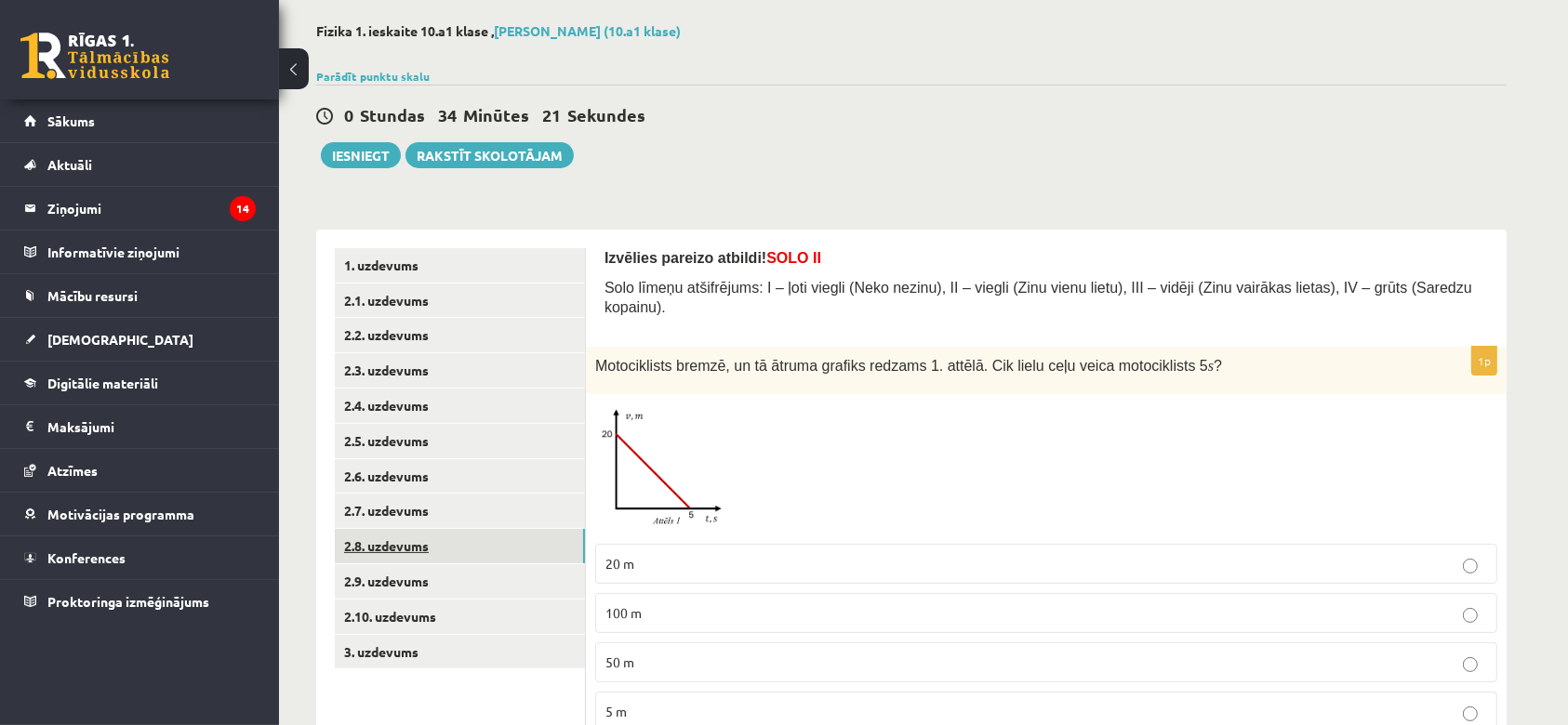
click at [409, 532] on link "2.8. uzdevums" at bounding box center [459, 546] width 251 height 35
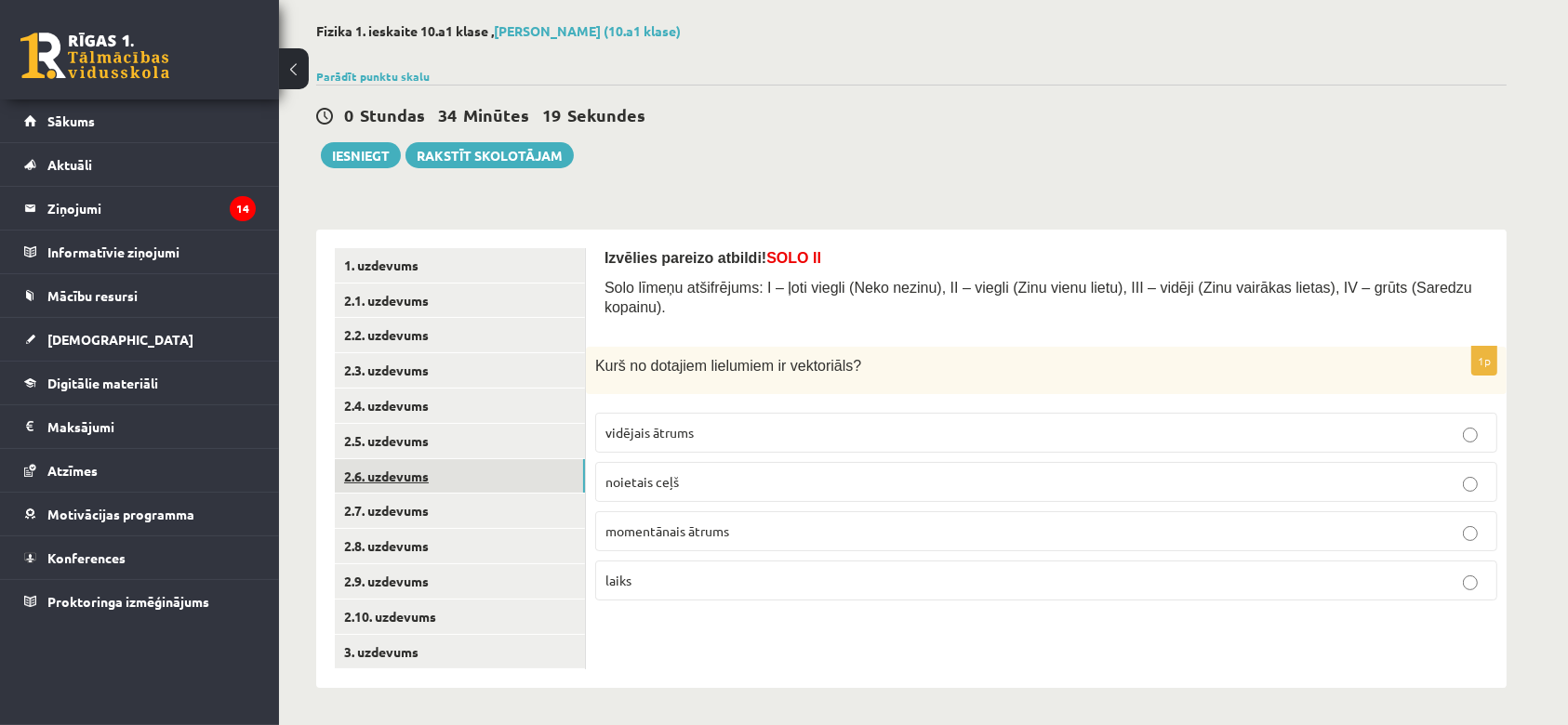
click at [425, 488] on link "2.6. uzdevums" at bounding box center [459, 477] width 251 height 35
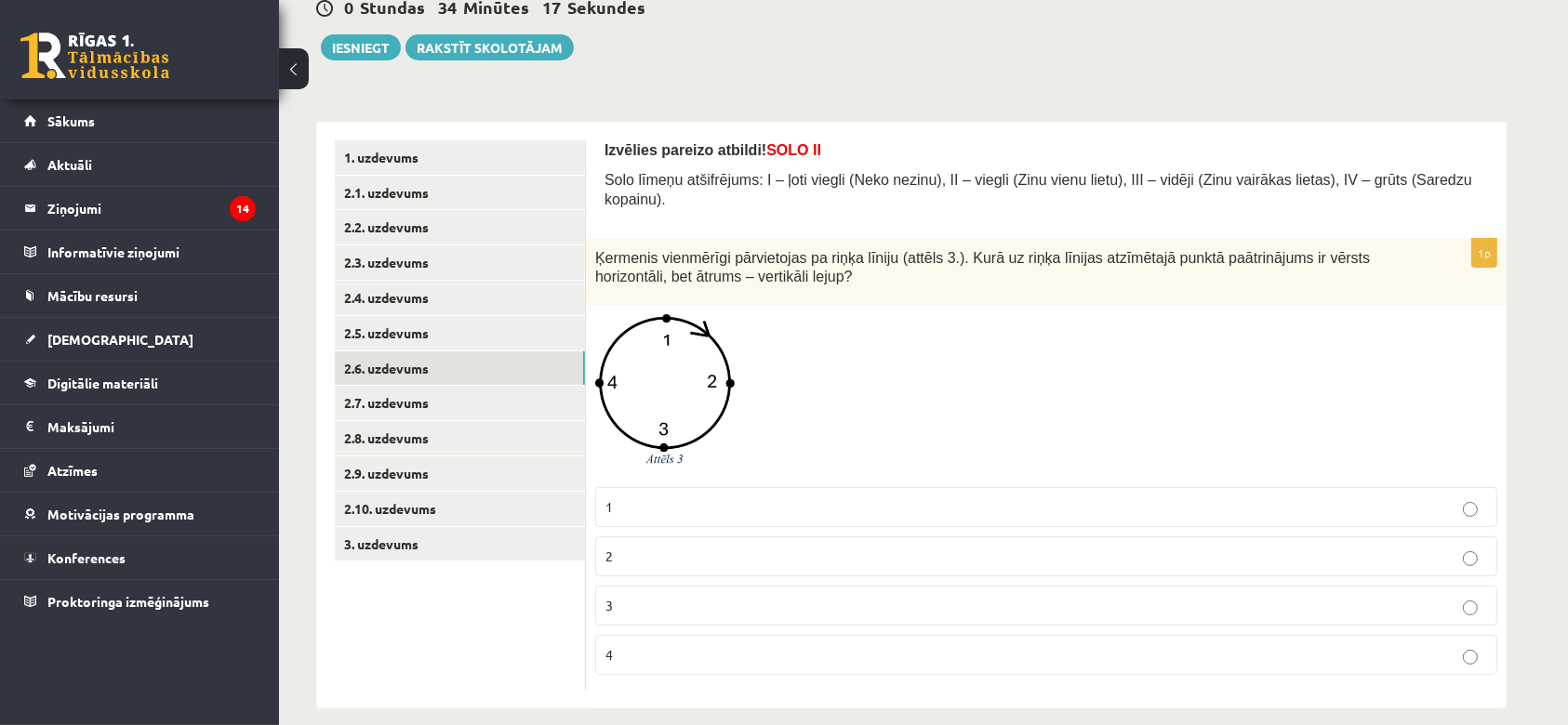
scroll to position [192, 0]
click at [496, 510] on link "2.10. uzdevums" at bounding box center [459, 509] width 251 height 35
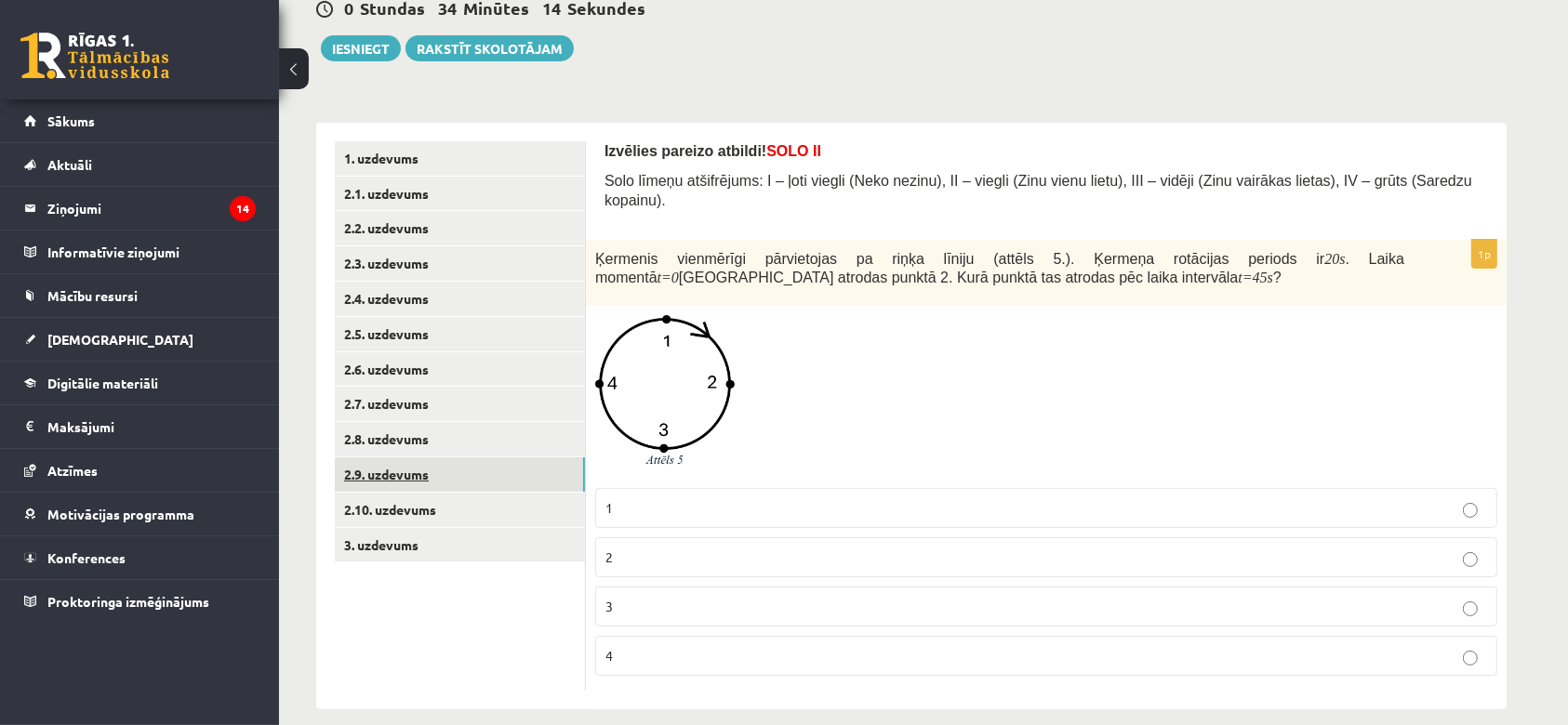
click at [409, 483] on link "2.9. uzdevums" at bounding box center [459, 475] width 251 height 35
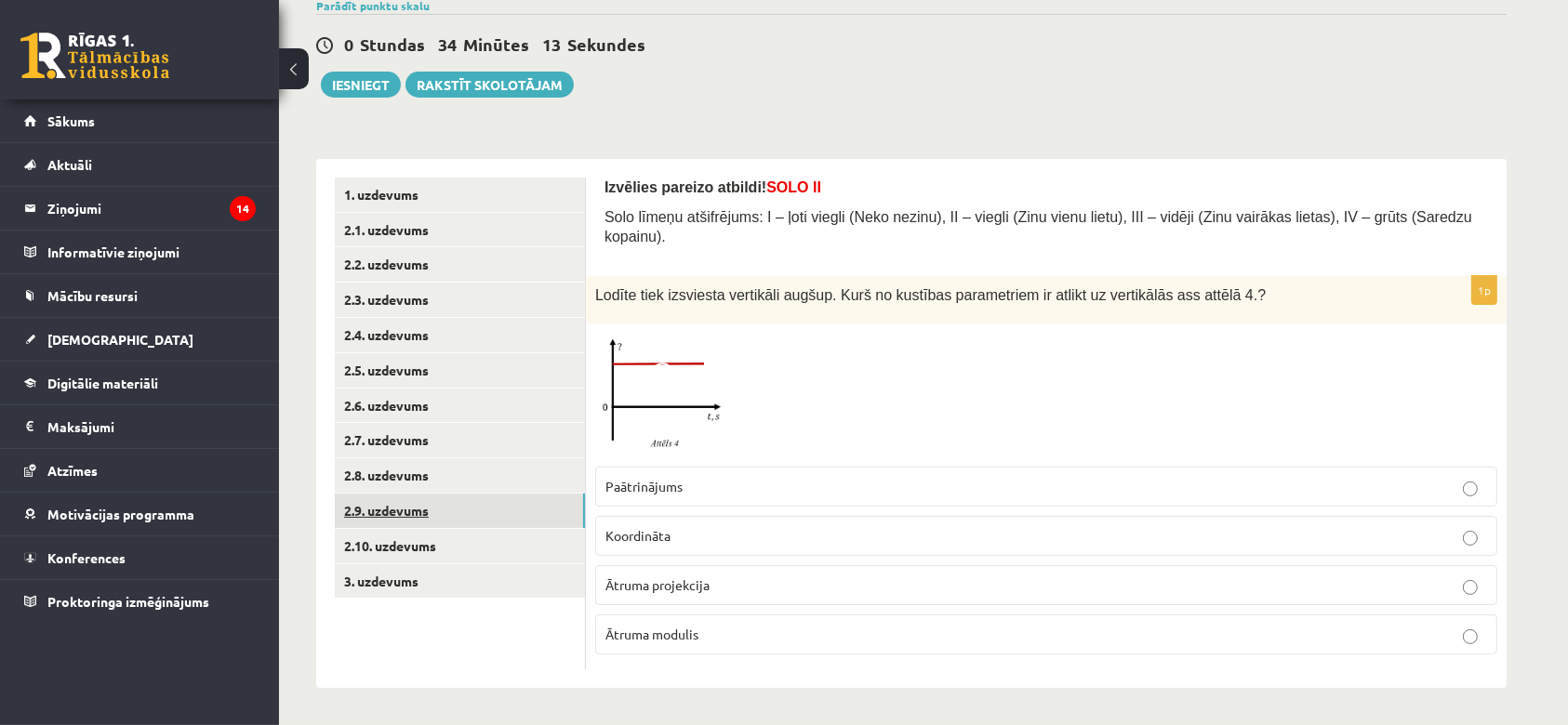
scroll to position [134, 0]
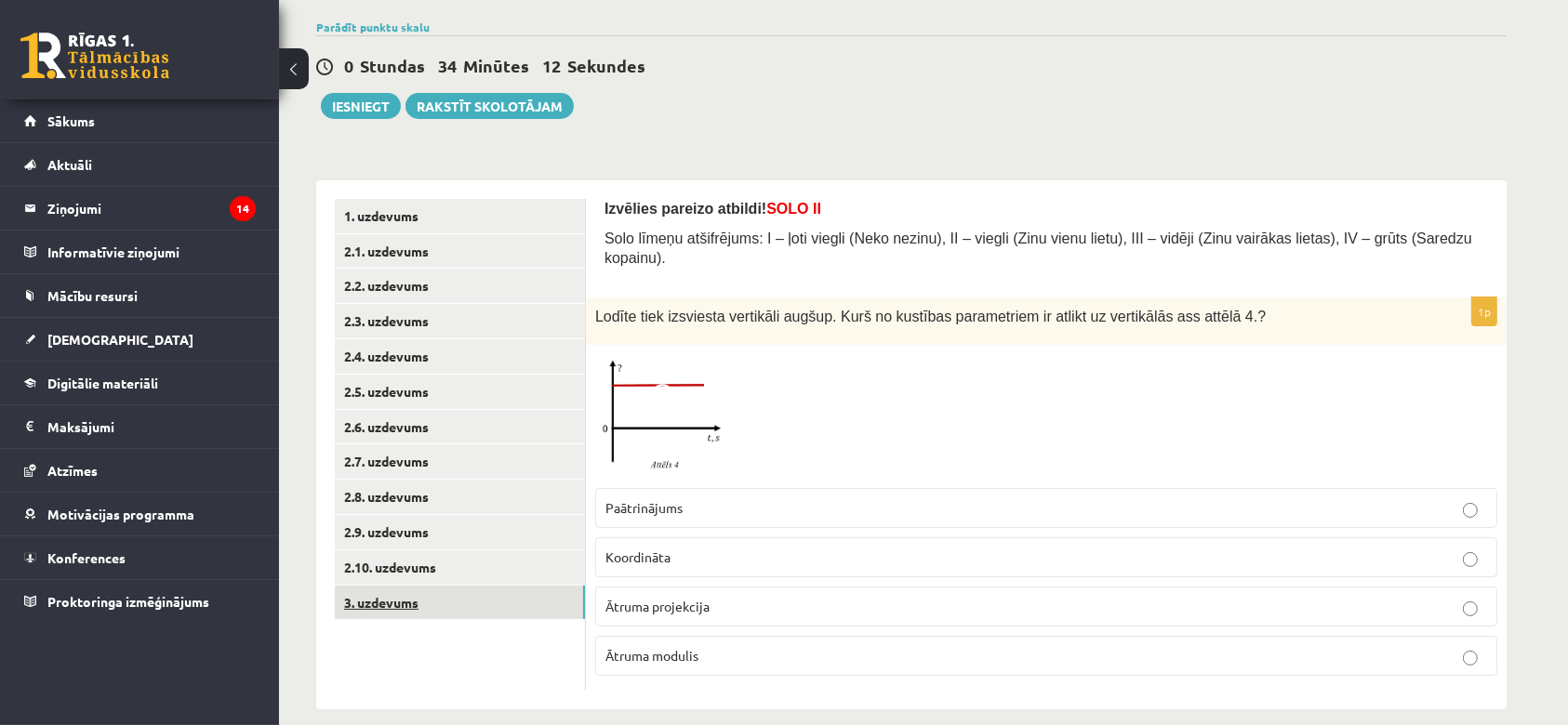
click at [386, 599] on link "3. uzdevums" at bounding box center [459, 603] width 251 height 35
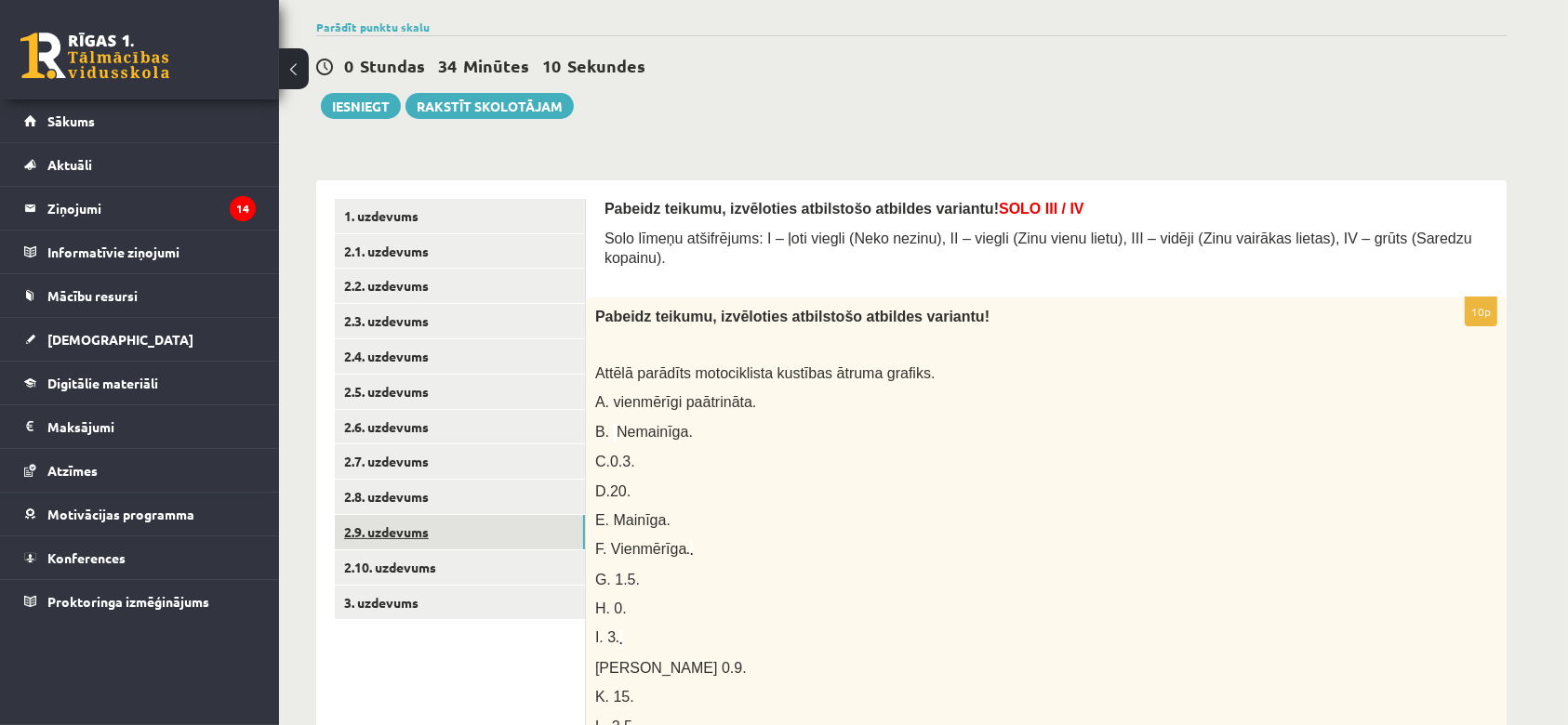
click at [412, 525] on link "2.9. uzdevums" at bounding box center [459, 532] width 251 height 35
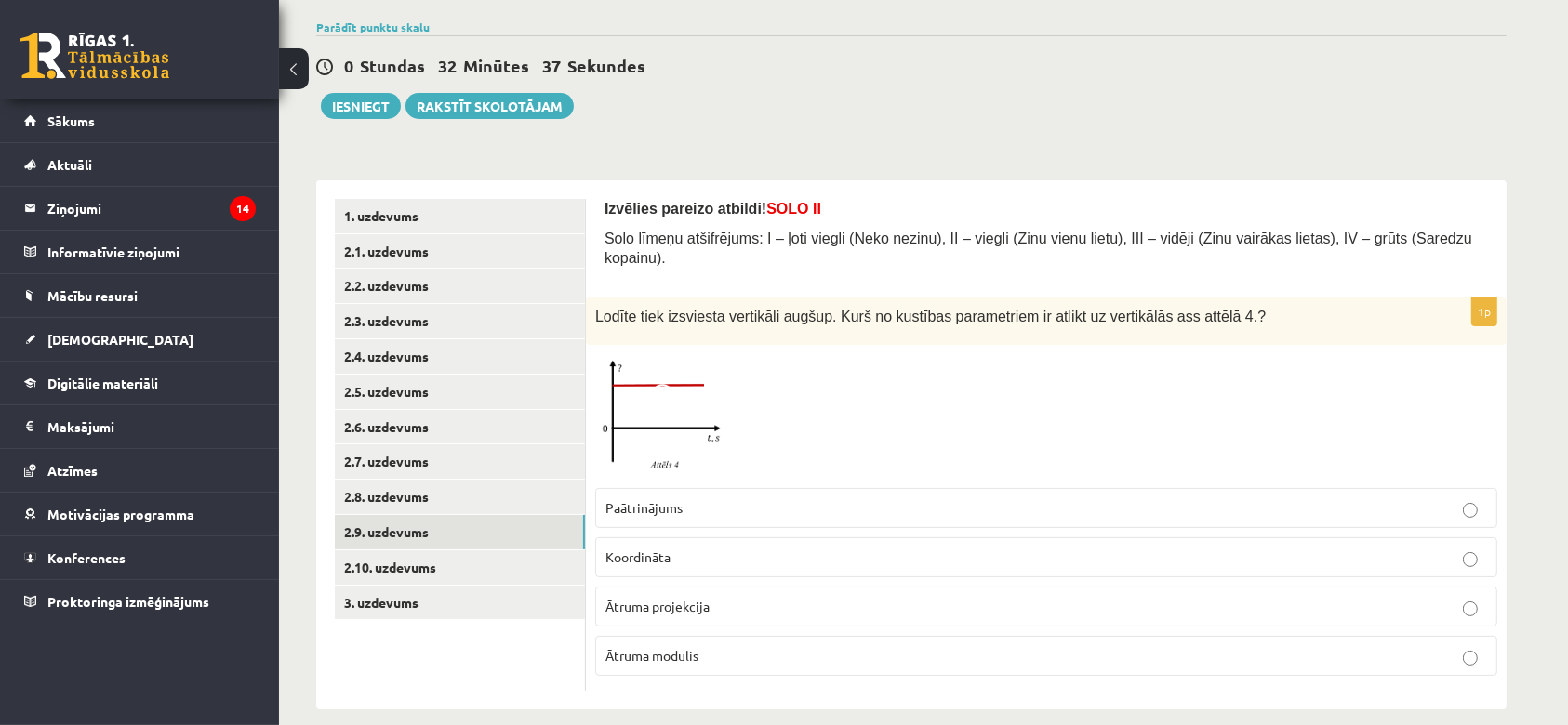
click at [674, 384] on span at bounding box center [666, 398] width 30 height 30
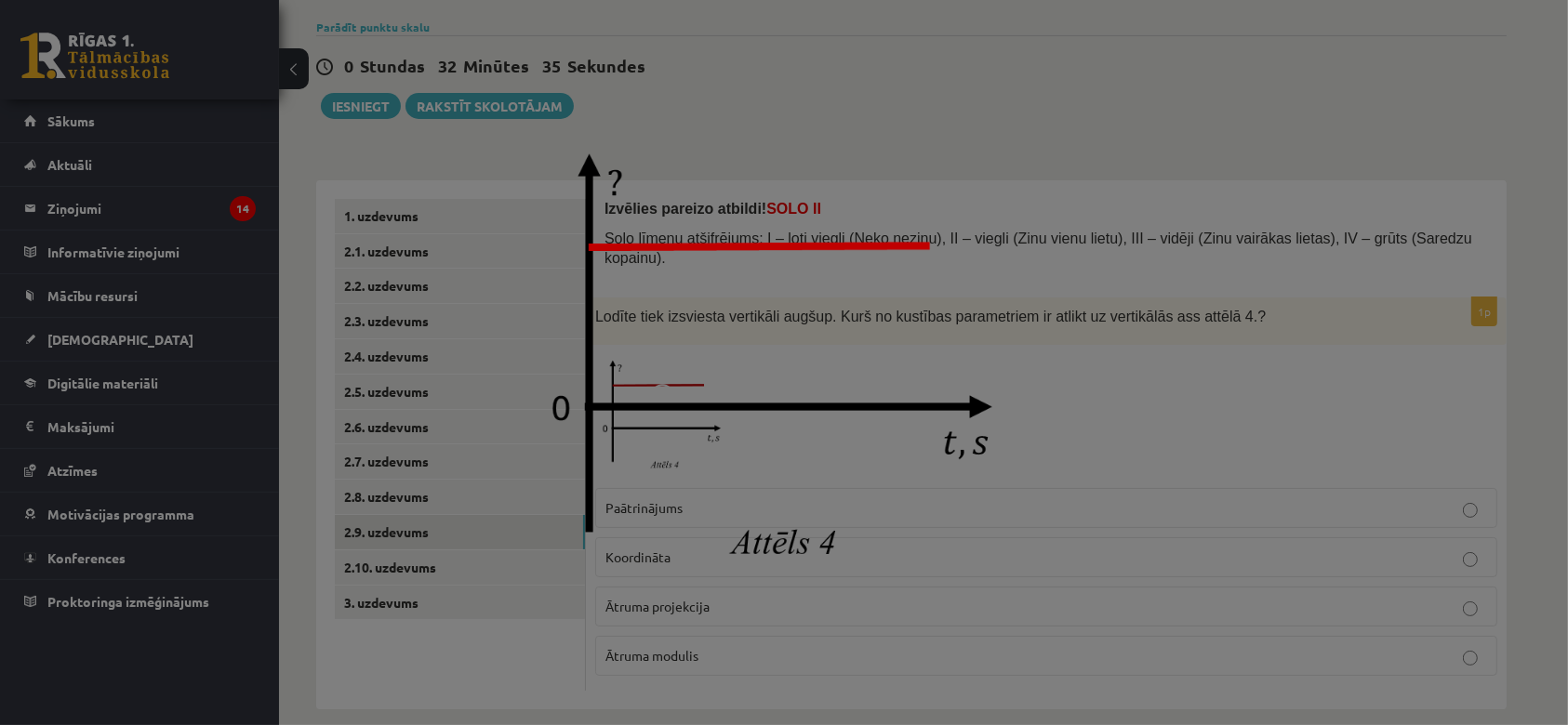
click at [796, 345] on img at bounding box center [784, 362] width 521 height 465
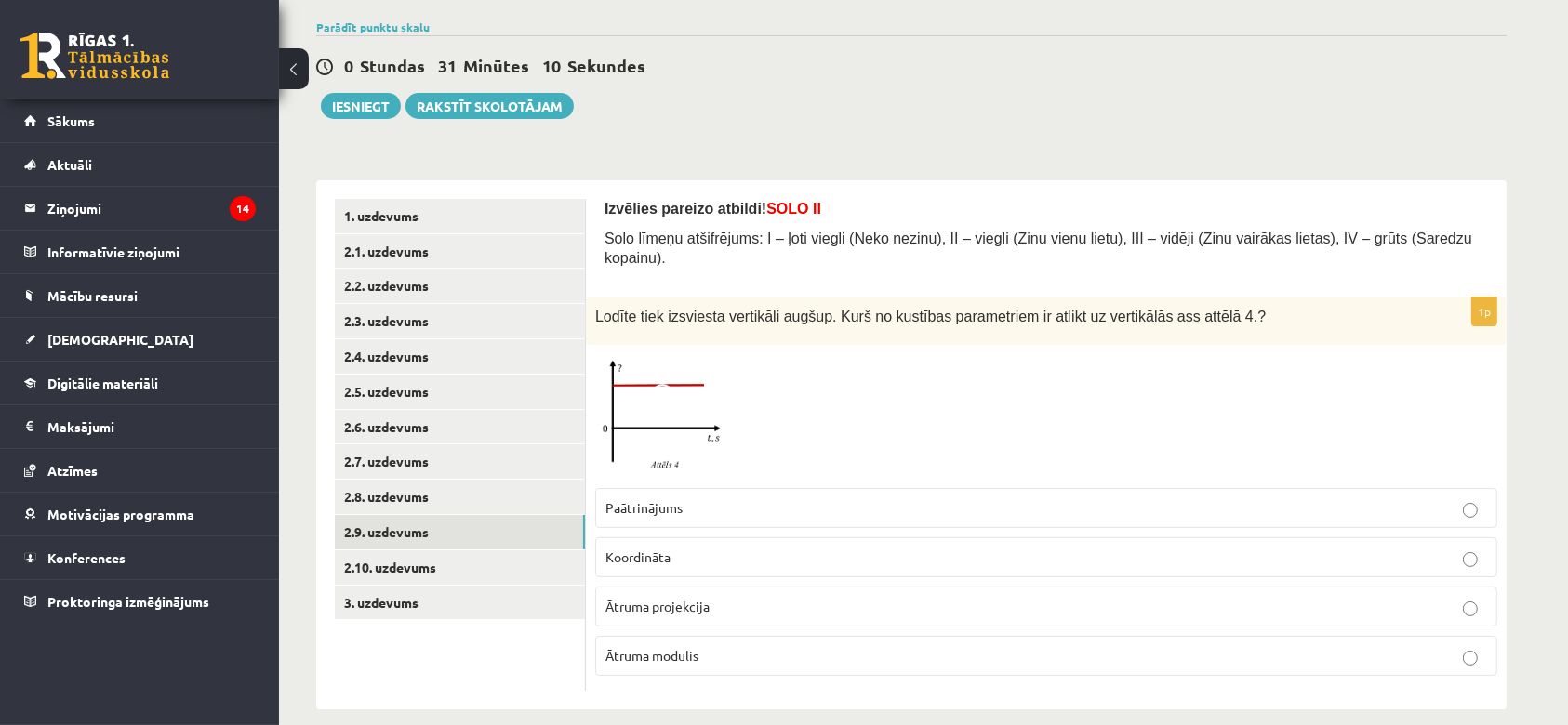
click at [781, 498] on p "Paātrinājums" at bounding box center [1046, 508] width 881 height 19
click at [389, 572] on link "2.10. uzdevums" at bounding box center [459, 567] width 251 height 35
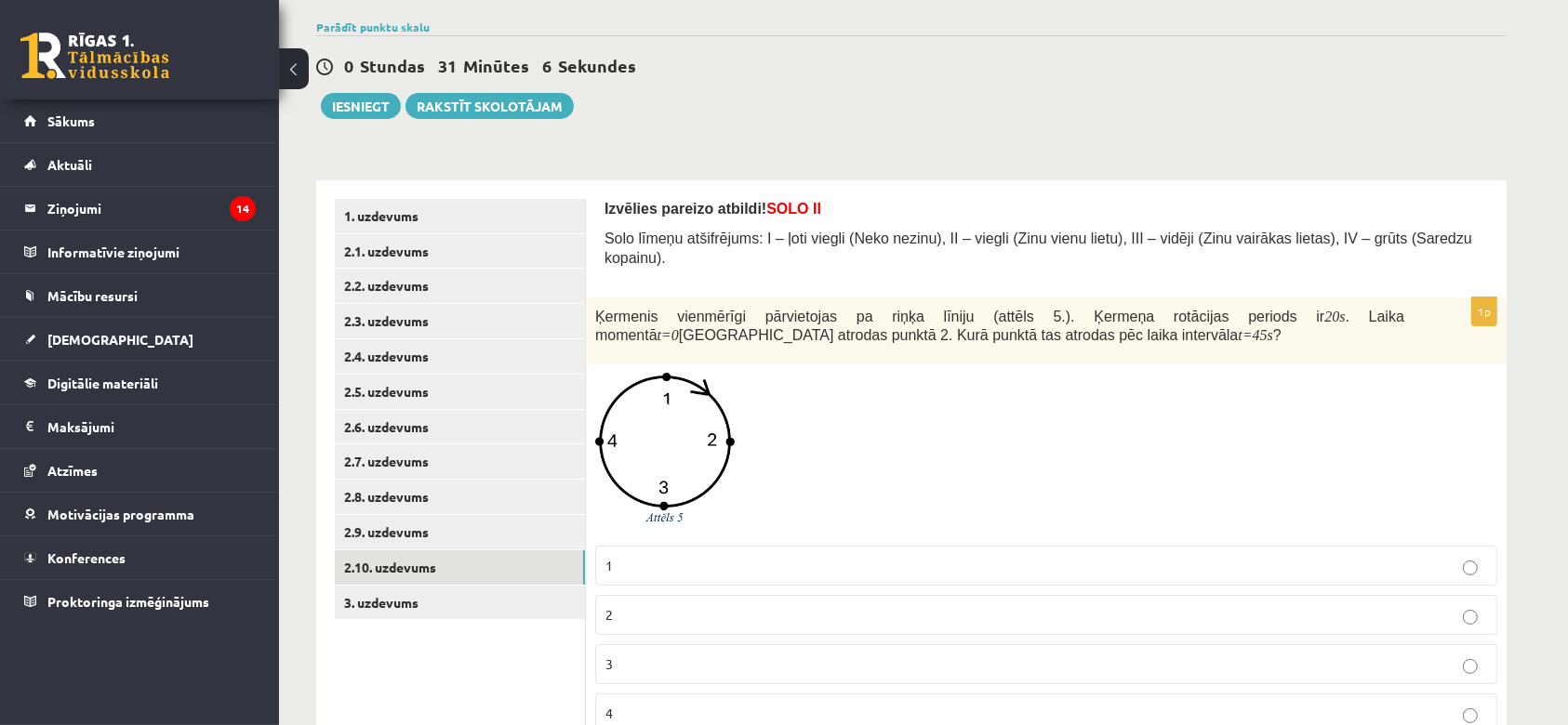
scroll to position [193, 0]
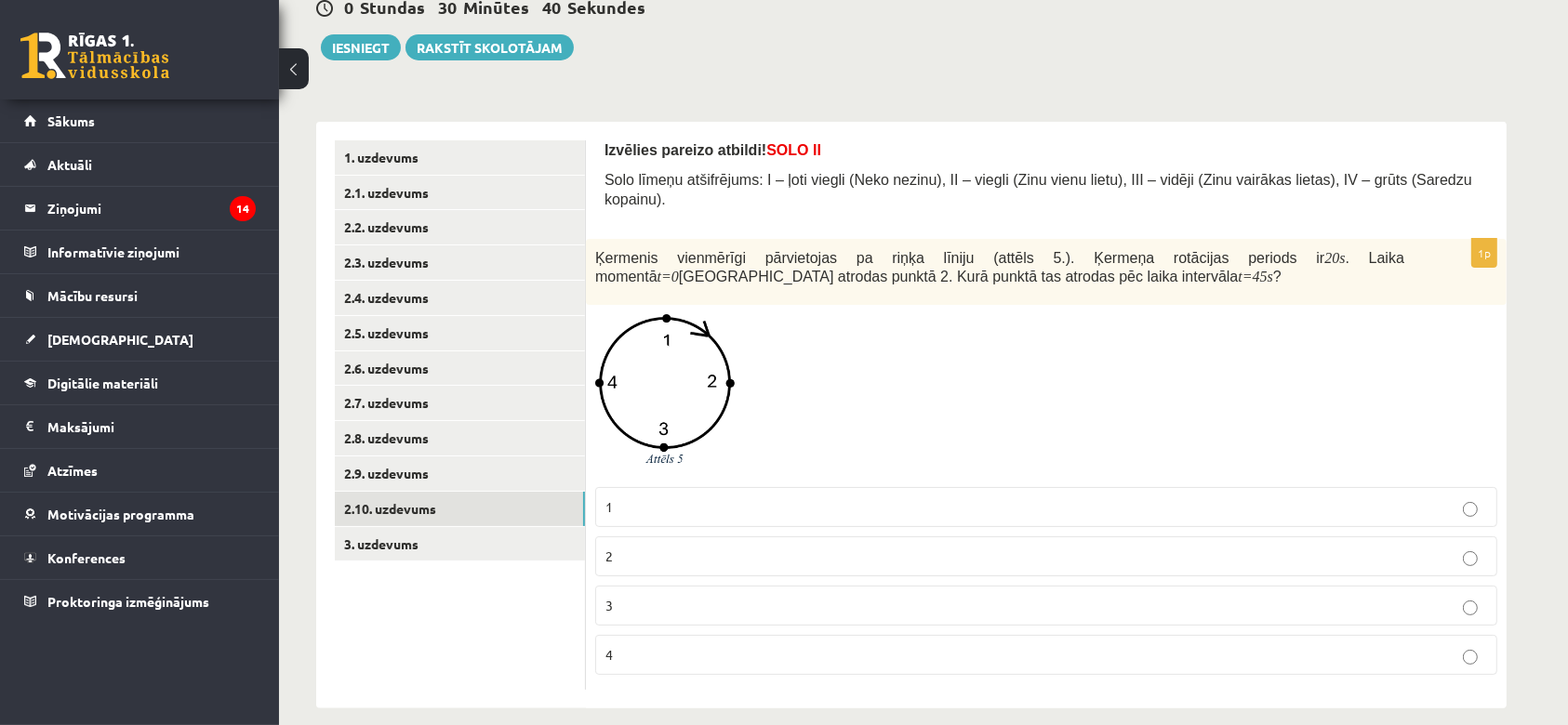
click at [828, 536] on label "2" at bounding box center [1046, 556] width 902 height 40
click at [900, 595] on p "3" at bounding box center [1046, 605] width 881 height 19
click at [416, 553] on link "3. uzdevums" at bounding box center [459, 544] width 251 height 35
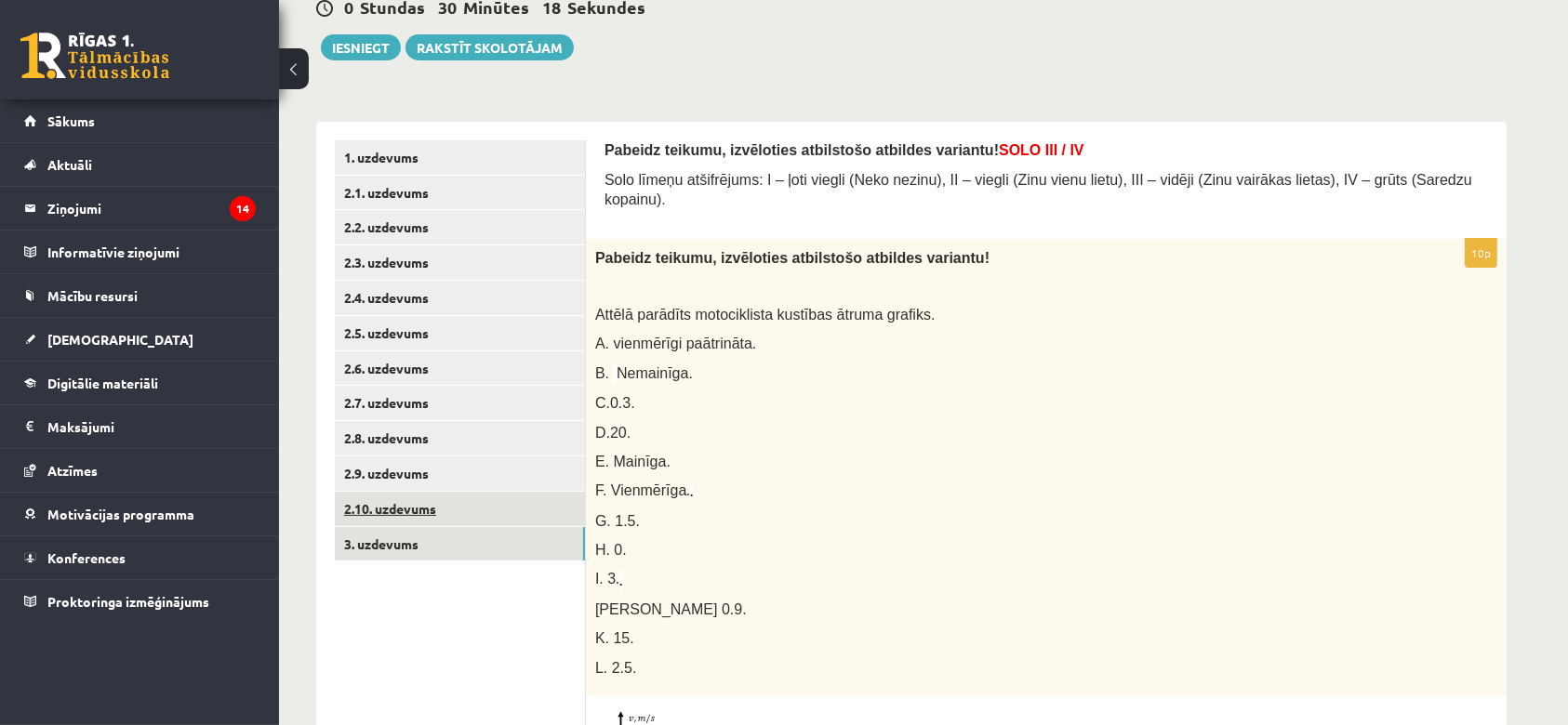
click at [421, 506] on link "2.10. uzdevums" at bounding box center [459, 508] width 251 height 35
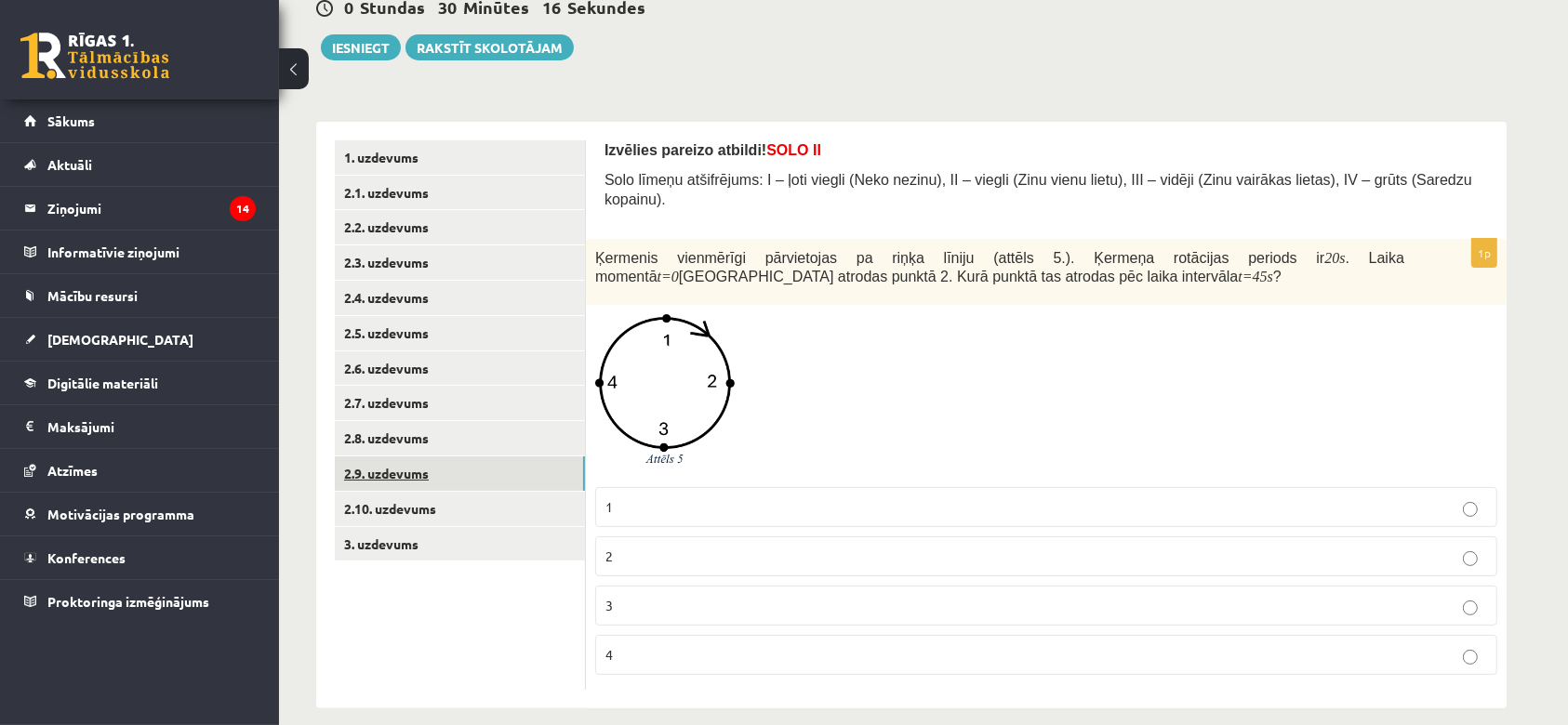
click at [412, 478] on link "2.9. uzdevums" at bounding box center [459, 474] width 251 height 35
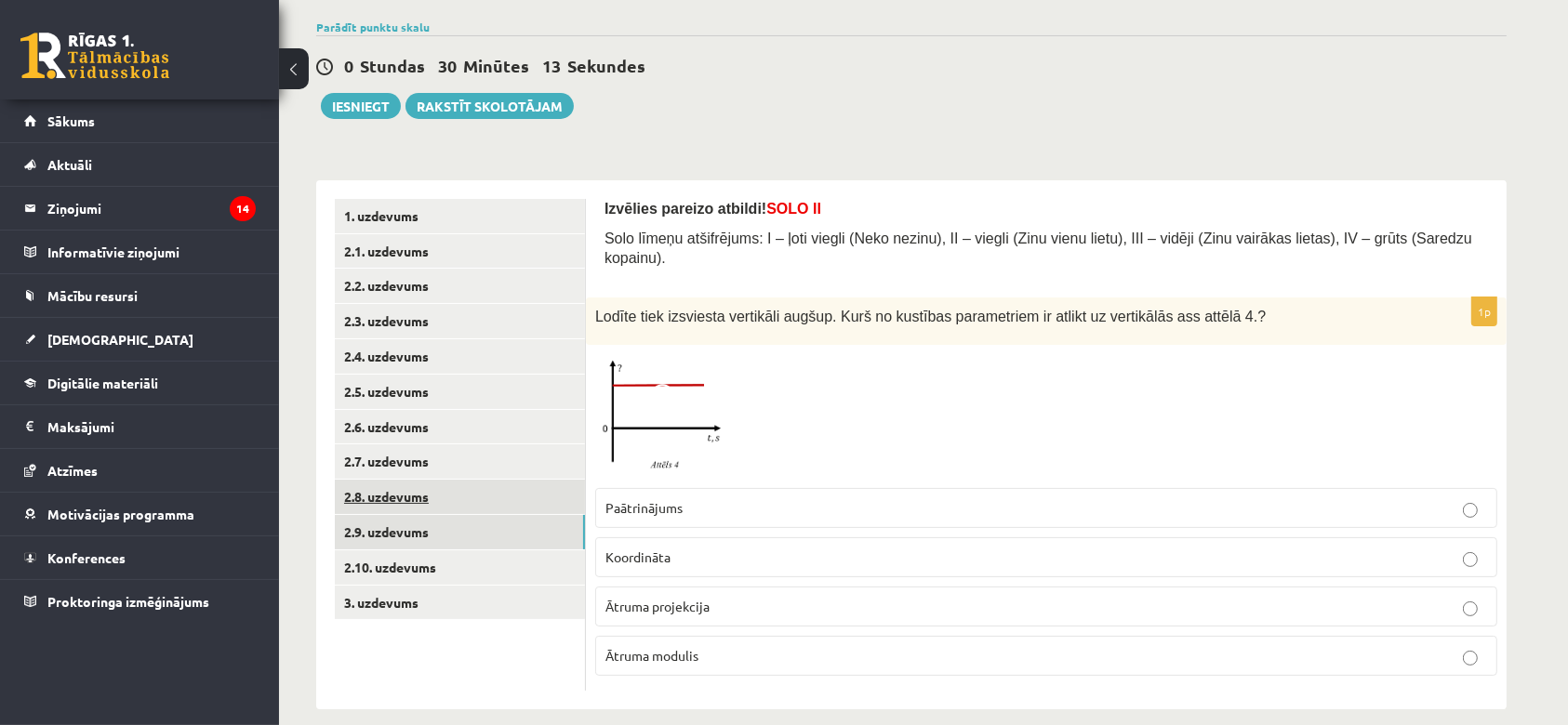
click at [408, 490] on link "2.8. uzdevums" at bounding box center [459, 497] width 251 height 35
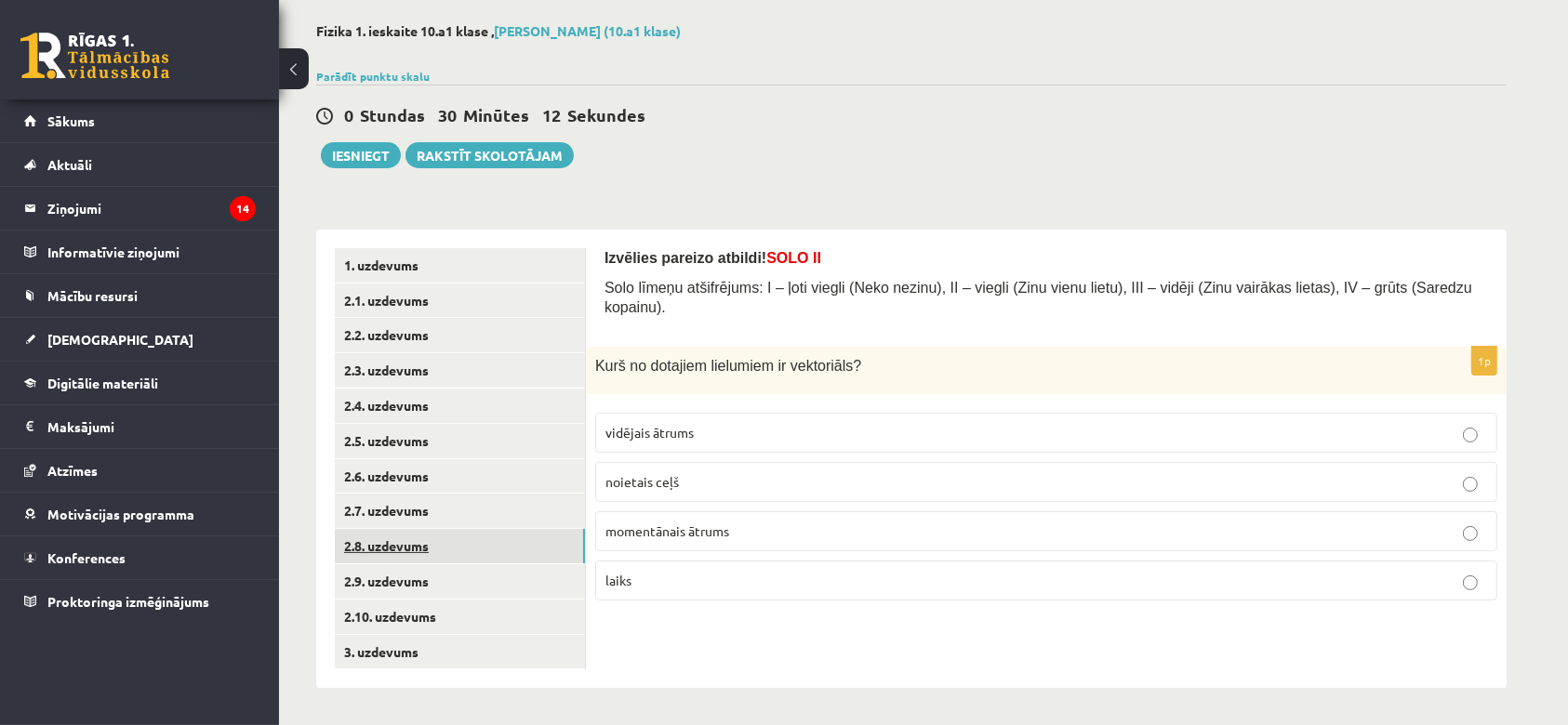
scroll to position [85, 0]
click at [399, 529] on link "2.8. uzdevums" at bounding box center [459, 546] width 251 height 35
click at [401, 510] on link "2.7. uzdevums" at bounding box center [459, 510] width 251 height 35
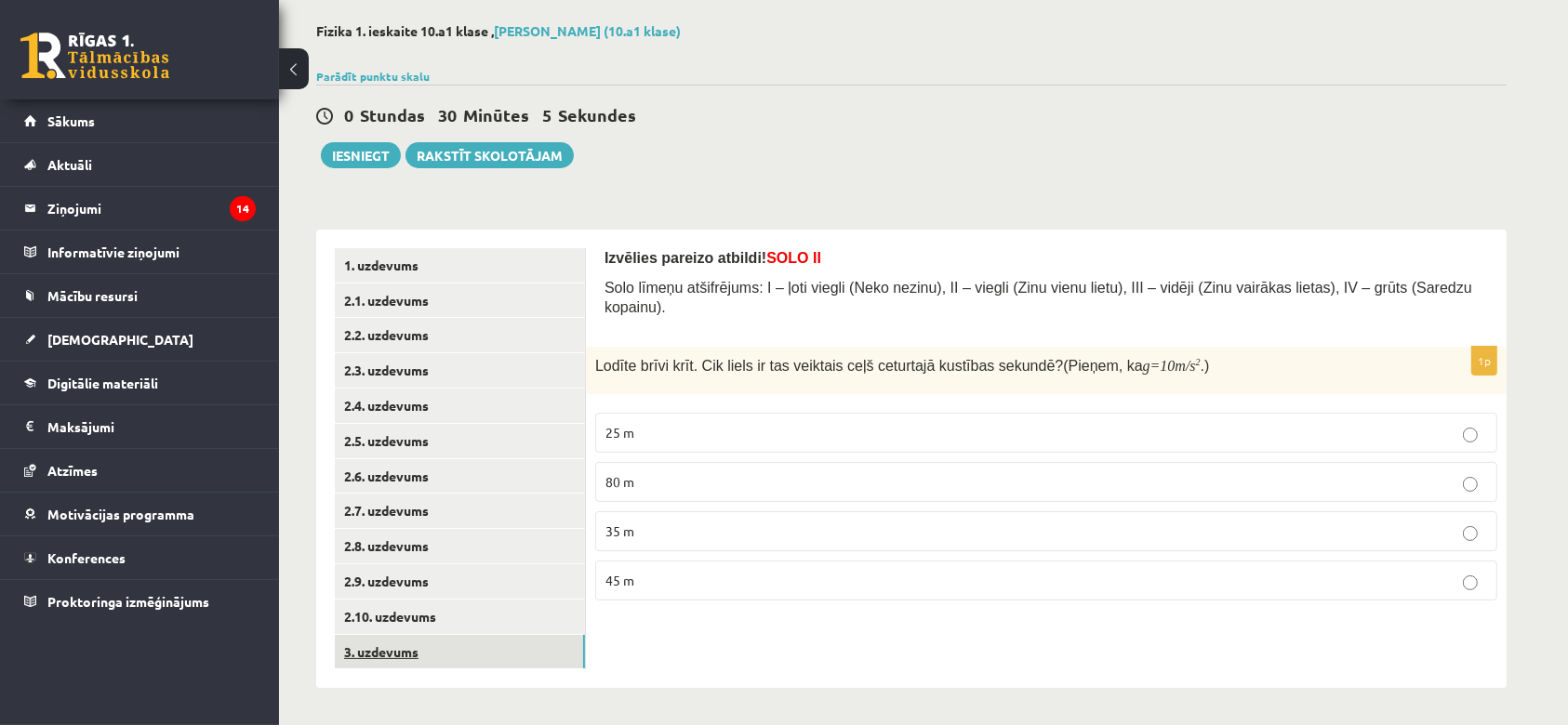
click at [383, 650] on link "3. uzdevums" at bounding box center [459, 652] width 251 height 35
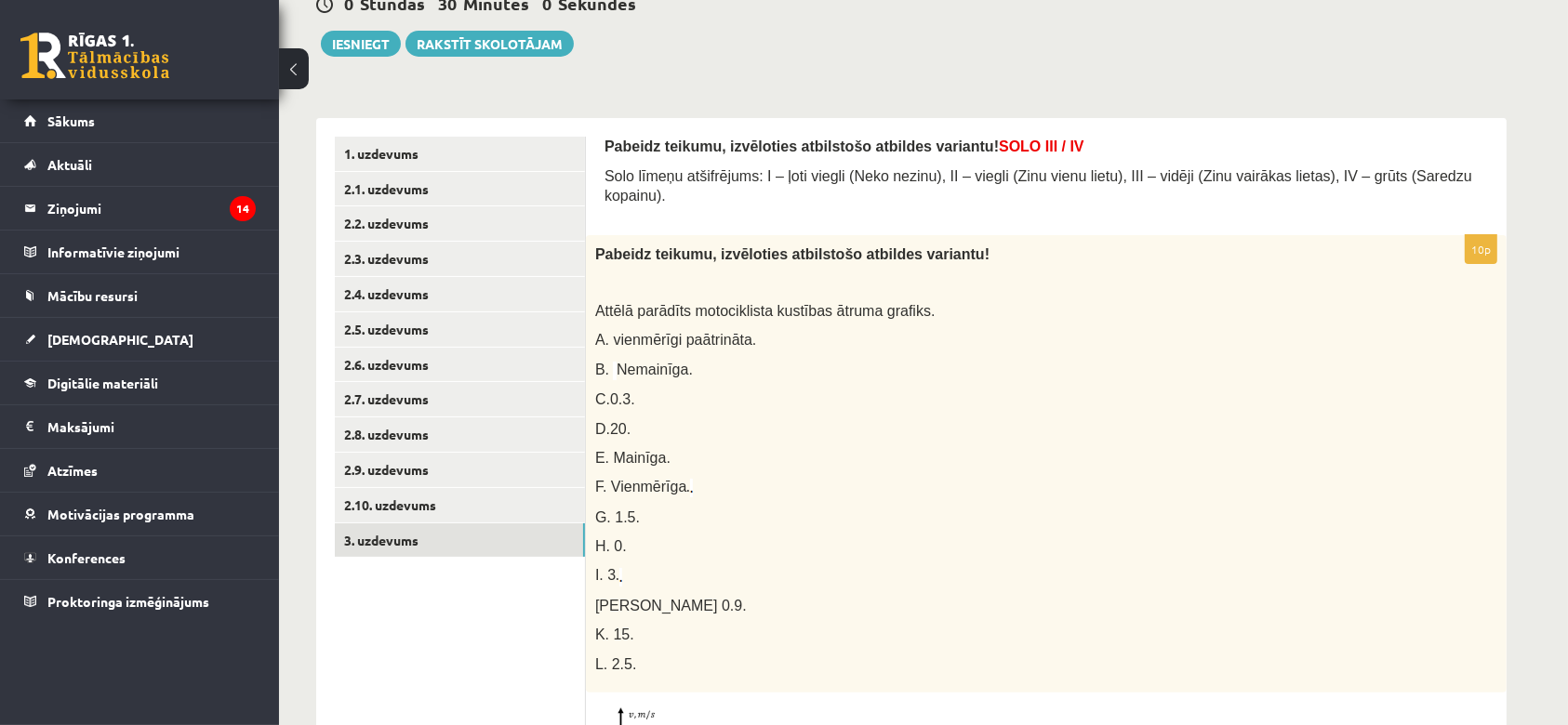
scroll to position [196, 0]
click at [490, 512] on link "2.10. uzdevums" at bounding box center [459, 507] width 251 height 35
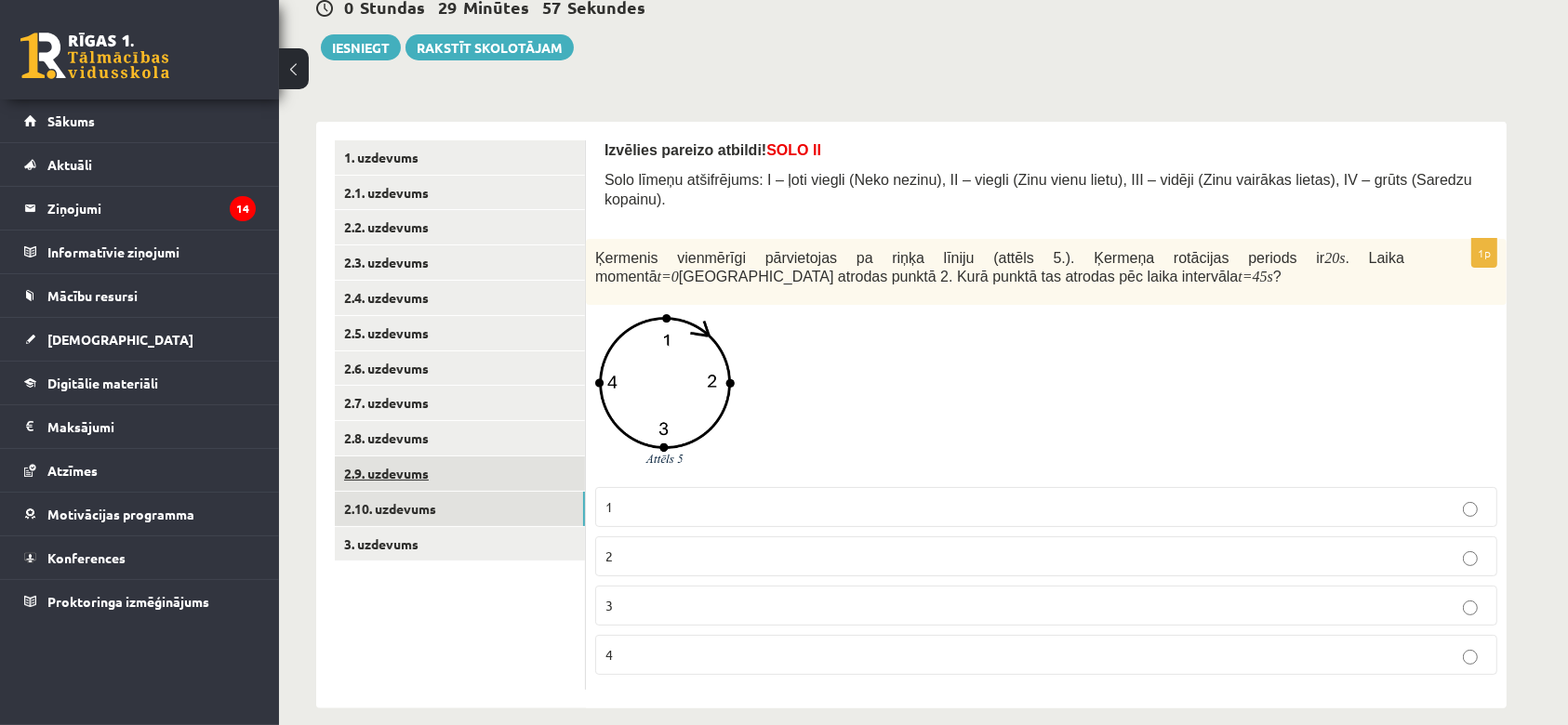
click at [401, 475] on link "2.9. uzdevums" at bounding box center [459, 474] width 251 height 35
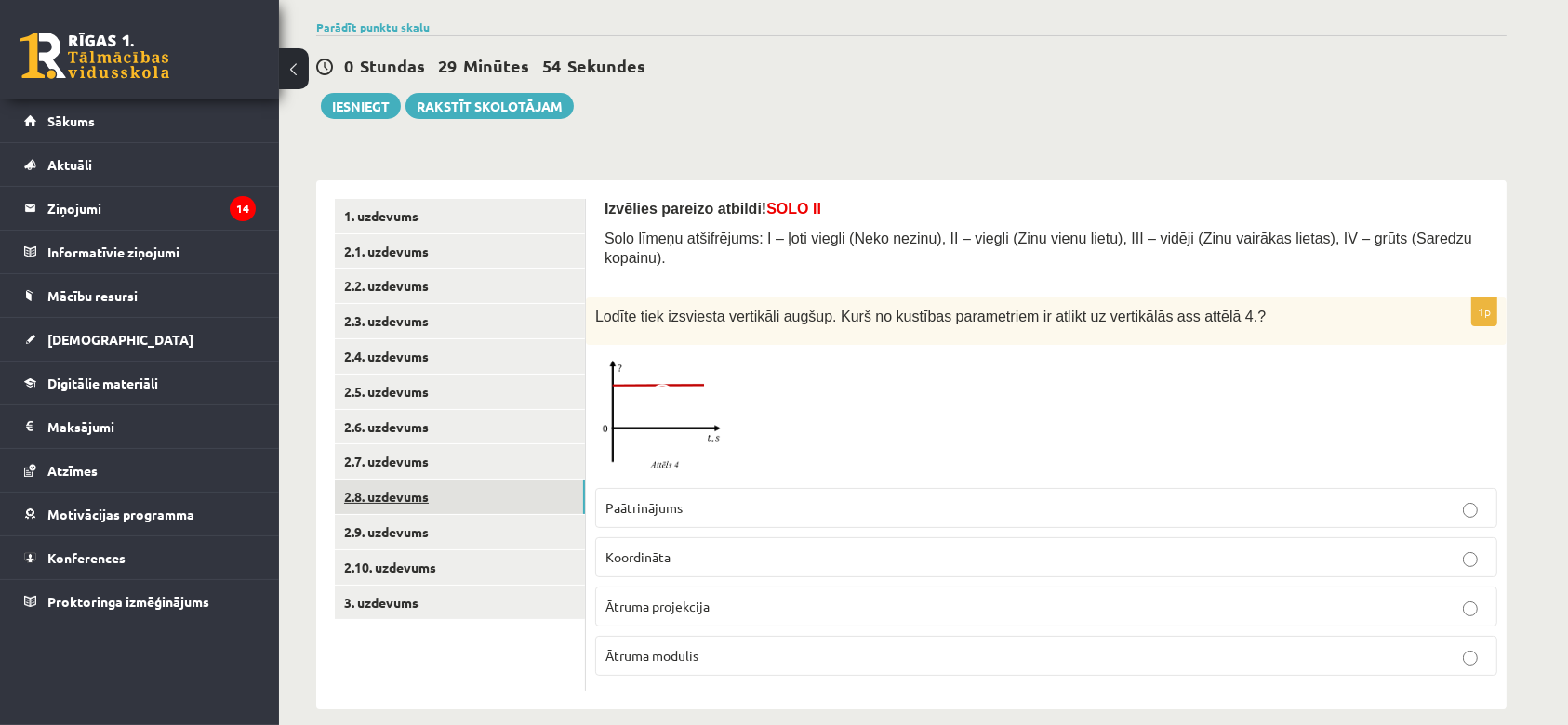
click at [365, 494] on link "2.8. uzdevums" at bounding box center [459, 497] width 251 height 35
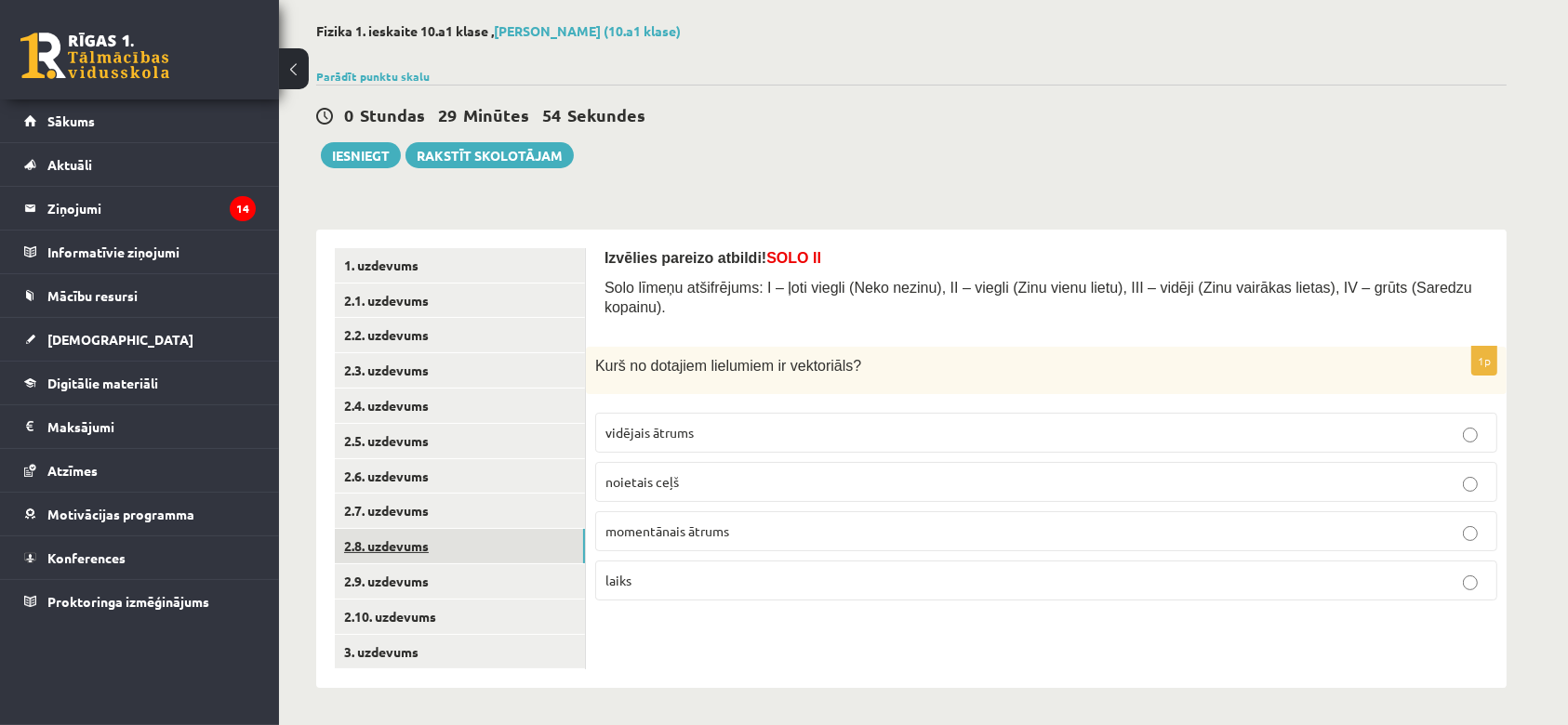
scroll to position [85, 0]
click at [384, 506] on link "2.7. uzdevums" at bounding box center [459, 510] width 251 height 35
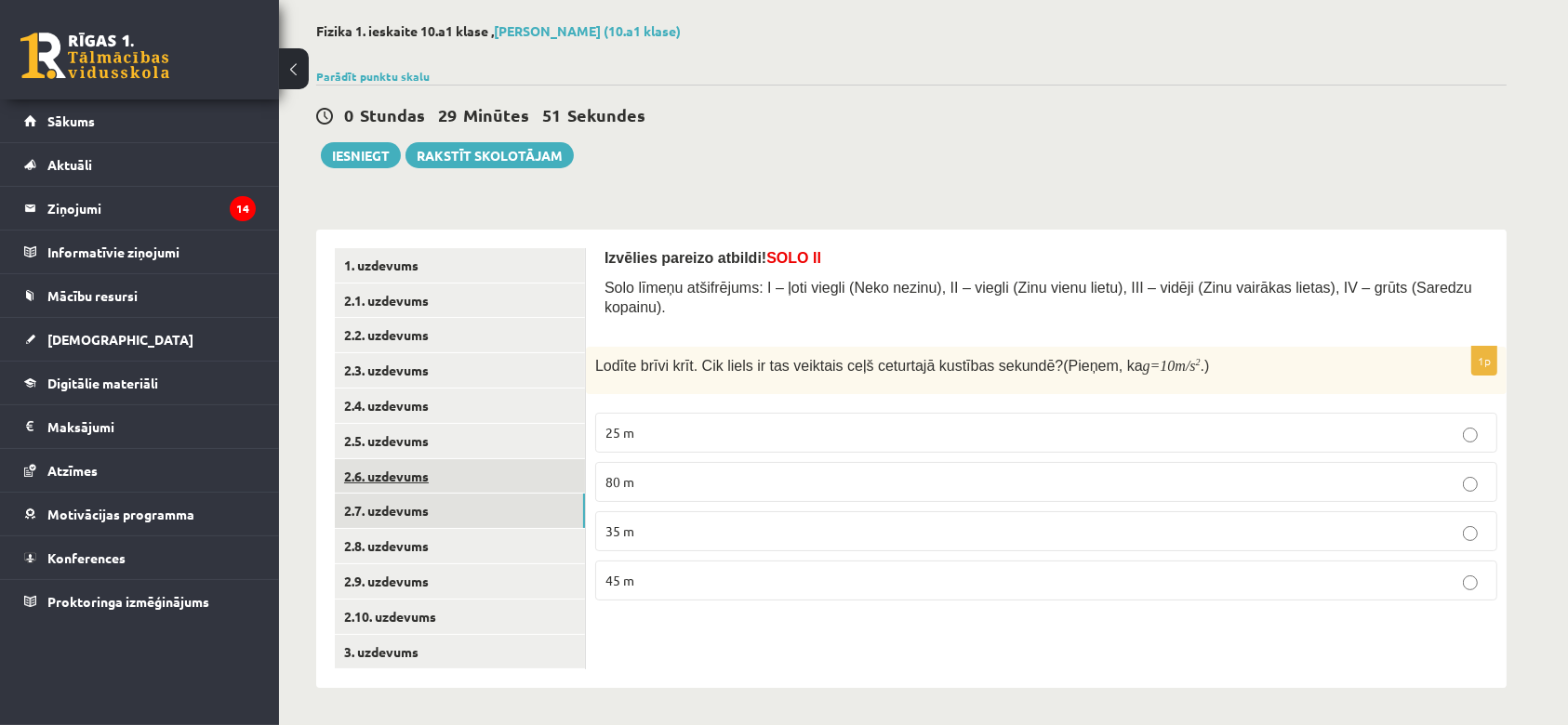
click at [398, 476] on link "2.6. uzdevums" at bounding box center [459, 477] width 251 height 35
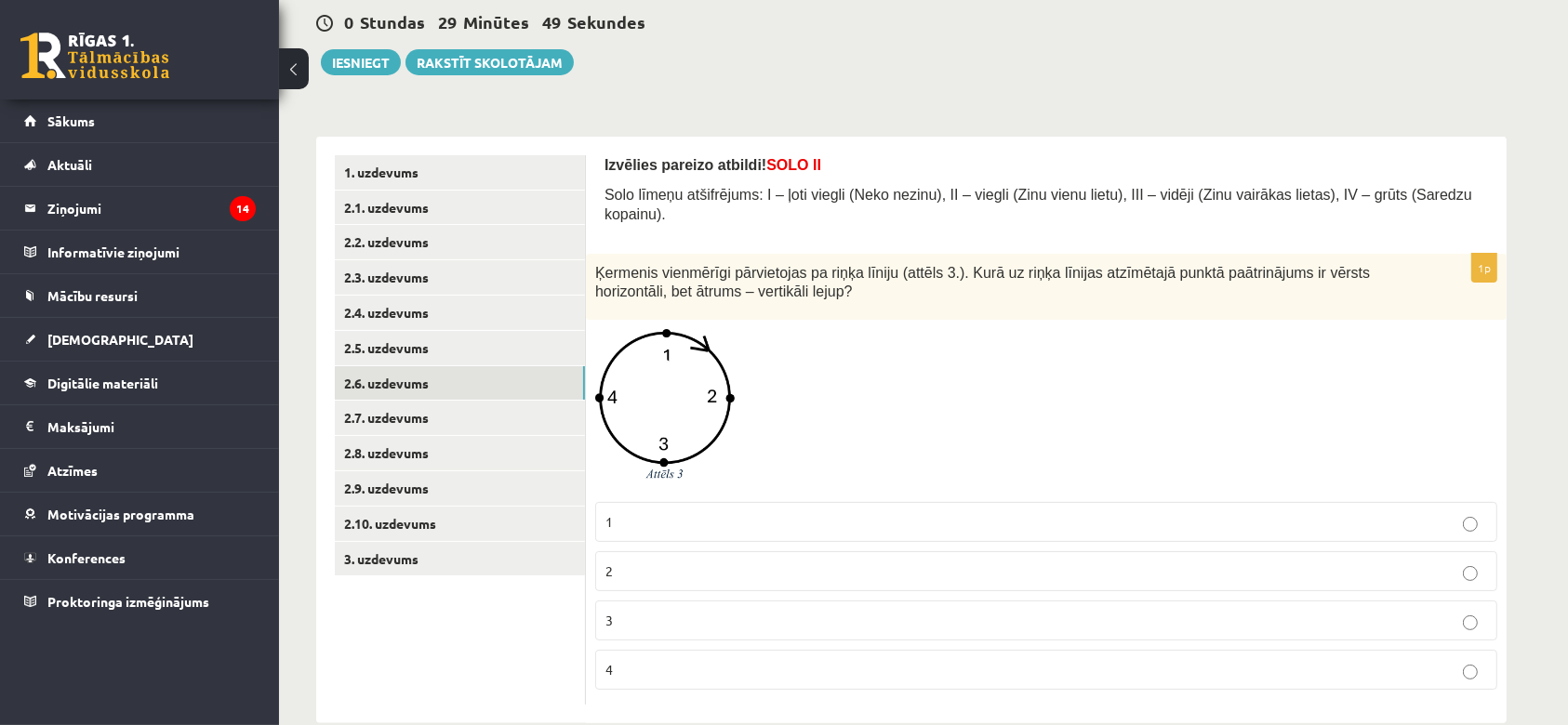
scroll to position [193, 0]
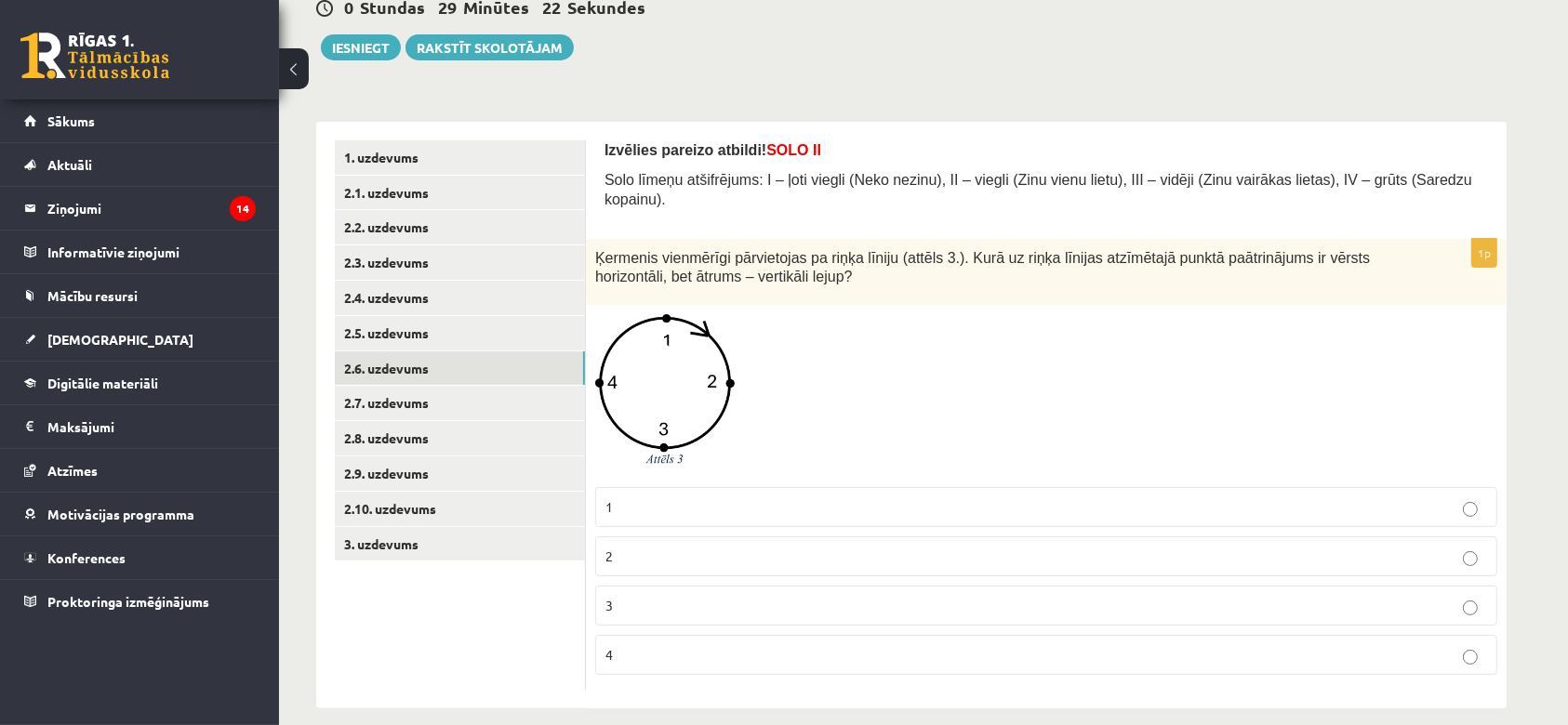
click at [1269, 549] on label "2" at bounding box center [1046, 556] width 902 height 40
click at [991, 595] on p "3" at bounding box center [1046, 605] width 881 height 19
click at [451, 332] on link "2.5. uzdevums" at bounding box center [459, 334] width 251 height 35
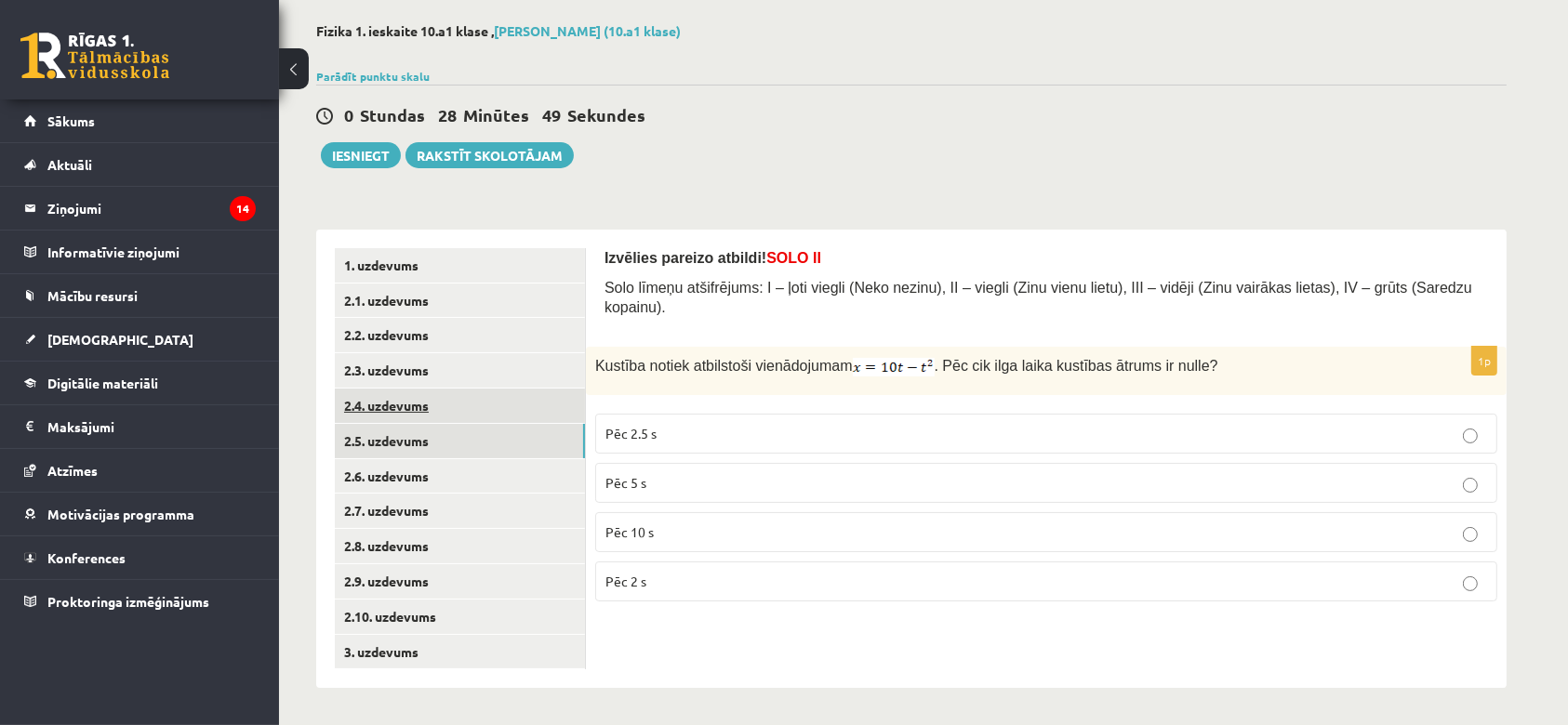
click at [395, 411] on link "2.4. uzdevums" at bounding box center [459, 406] width 251 height 35
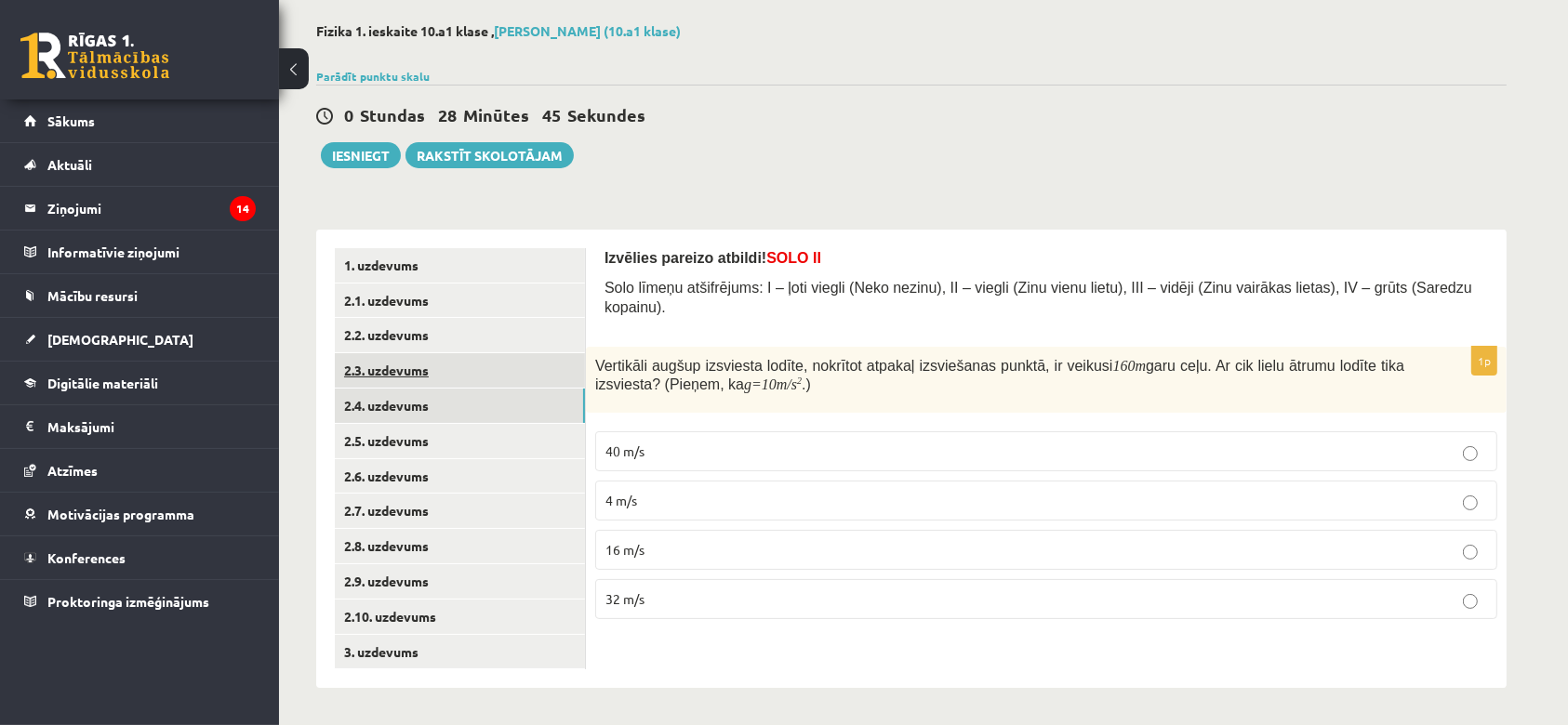
click at [418, 361] on link "2.3. uzdevums" at bounding box center [459, 370] width 251 height 35
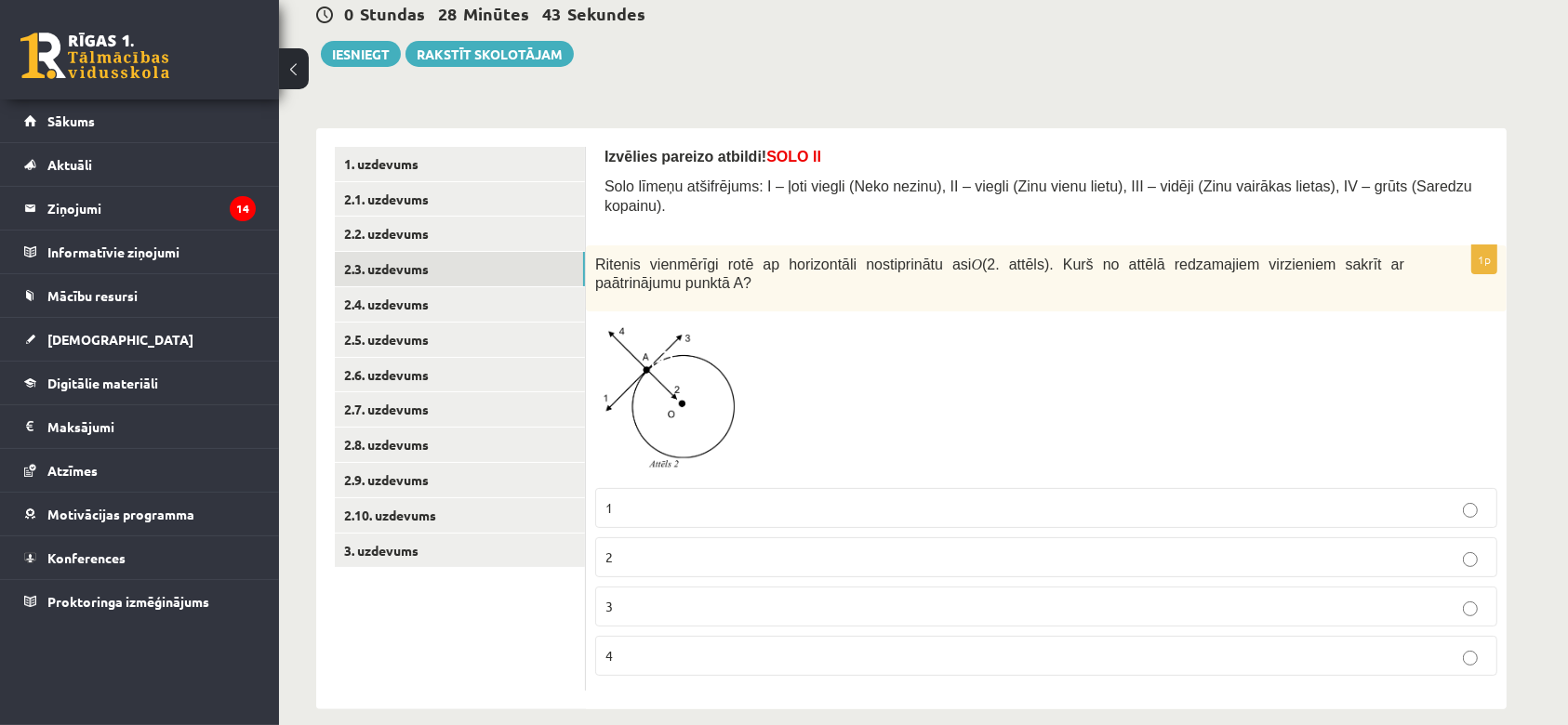
scroll to position [186, 0]
click at [379, 229] on link "2.2. uzdevums" at bounding box center [459, 235] width 251 height 35
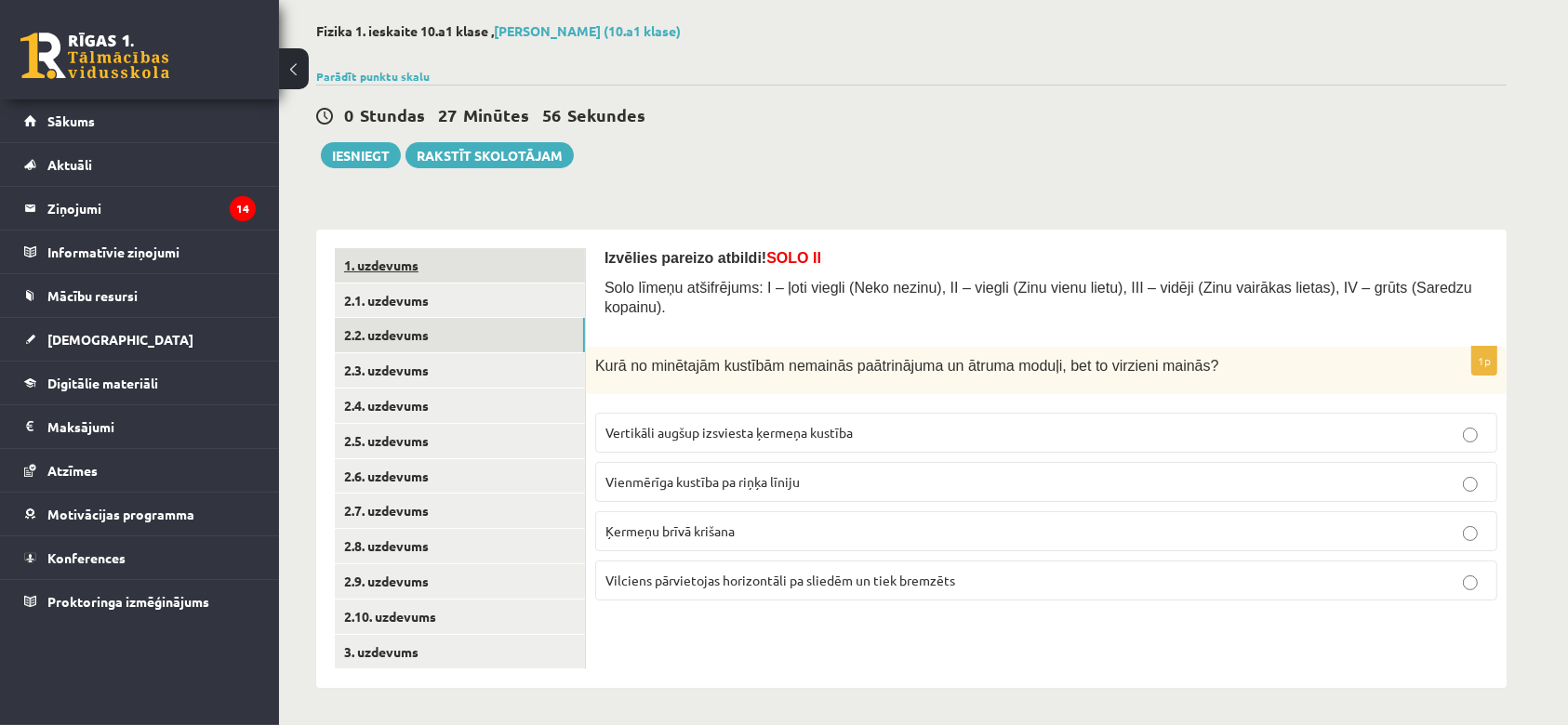
scroll to position [85, 0]
click at [396, 326] on link "2.2. uzdevums" at bounding box center [459, 335] width 251 height 35
click at [395, 301] on link "2.1. uzdevums" at bounding box center [459, 301] width 251 height 35
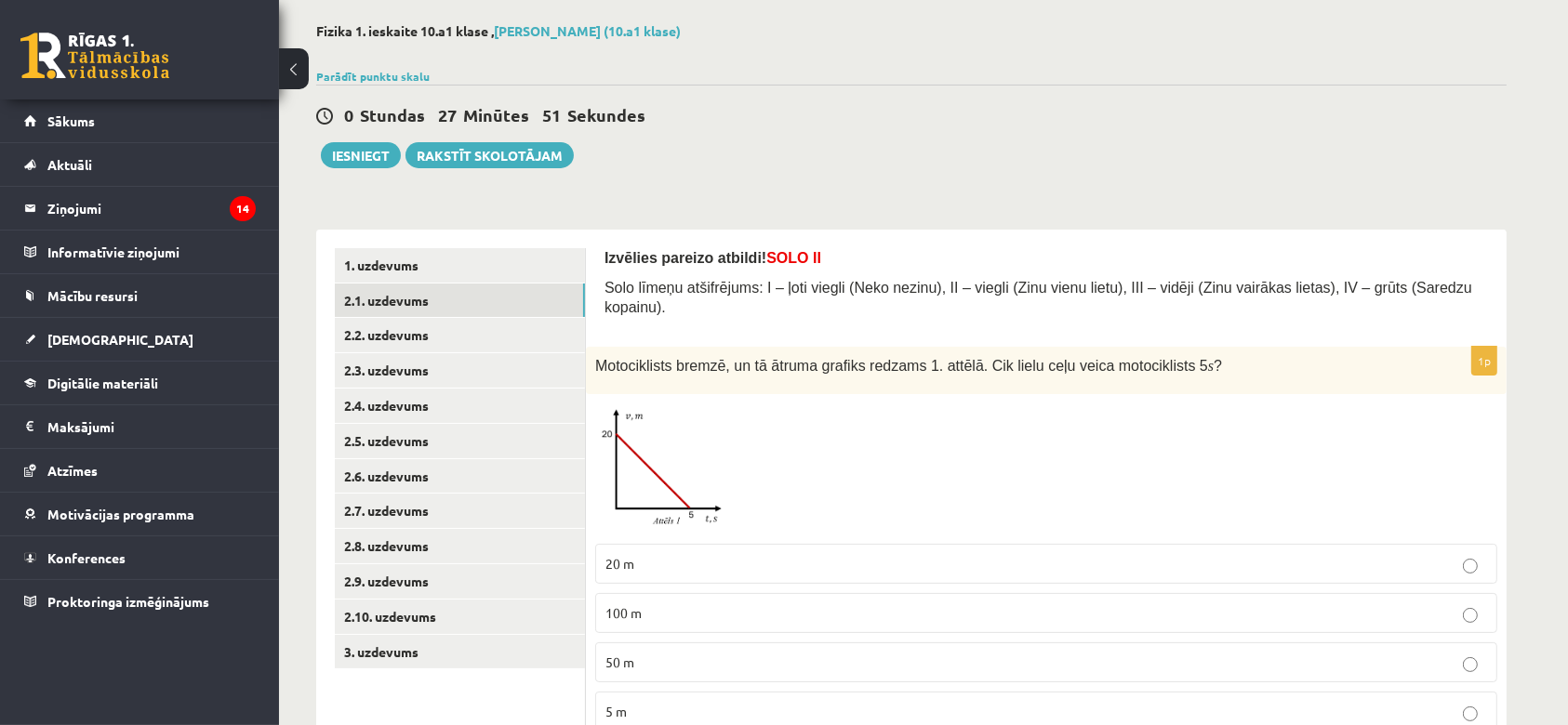
scroll to position [141, 0]
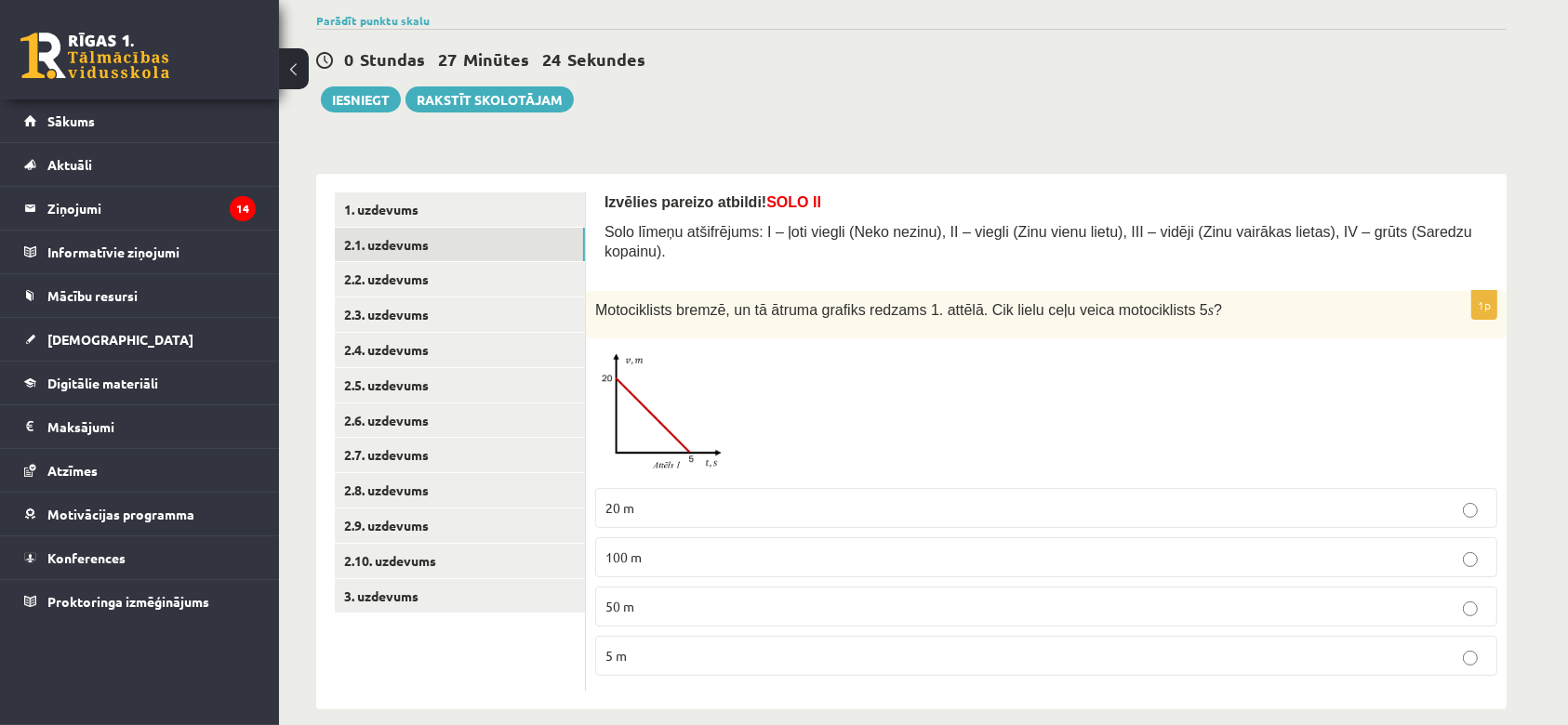
click at [1448, 347] on div at bounding box center [1046, 413] width 902 height 131
click at [1297, 547] on p "100 m" at bounding box center [1046, 557] width 881 height 19
click at [1025, 596] on p "50 m" at bounding box center [1046, 606] width 881 height 19
click at [400, 203] on link "1. uzdevums" at bounding box center [459, 210] width 251 height 35
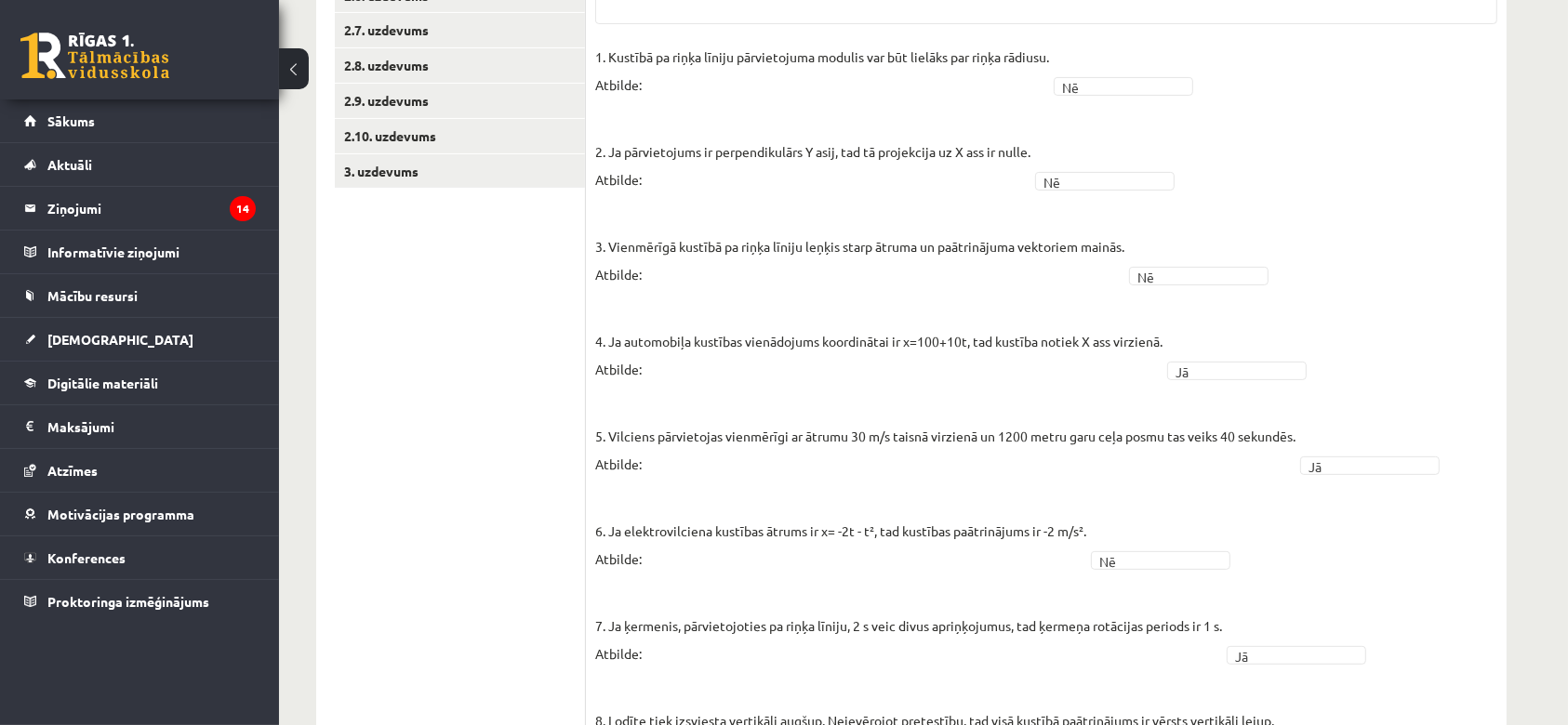
scroll to position [285, 0]
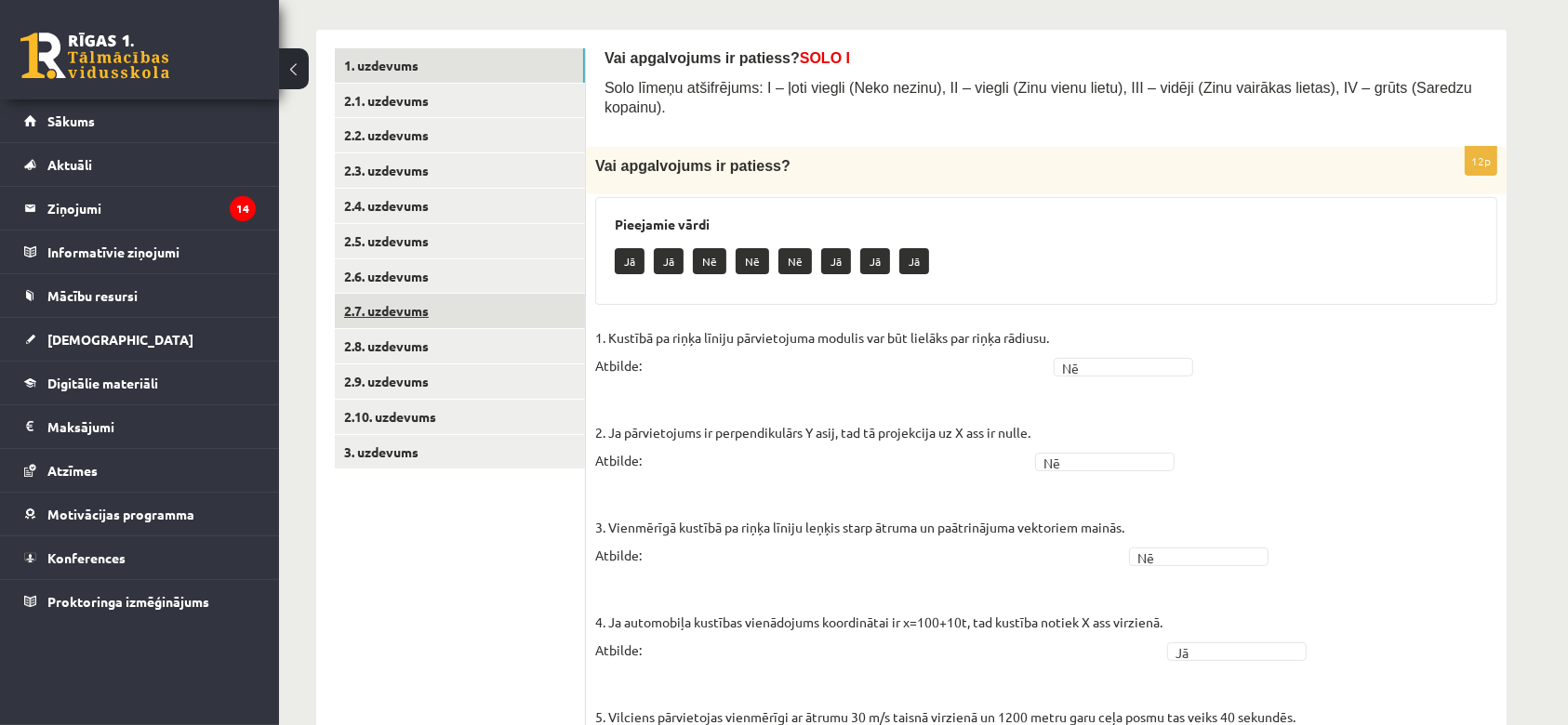
click at [443, 312] on link "2.7. uzdevums" at bounding box center [459, 311] width 251 height 35
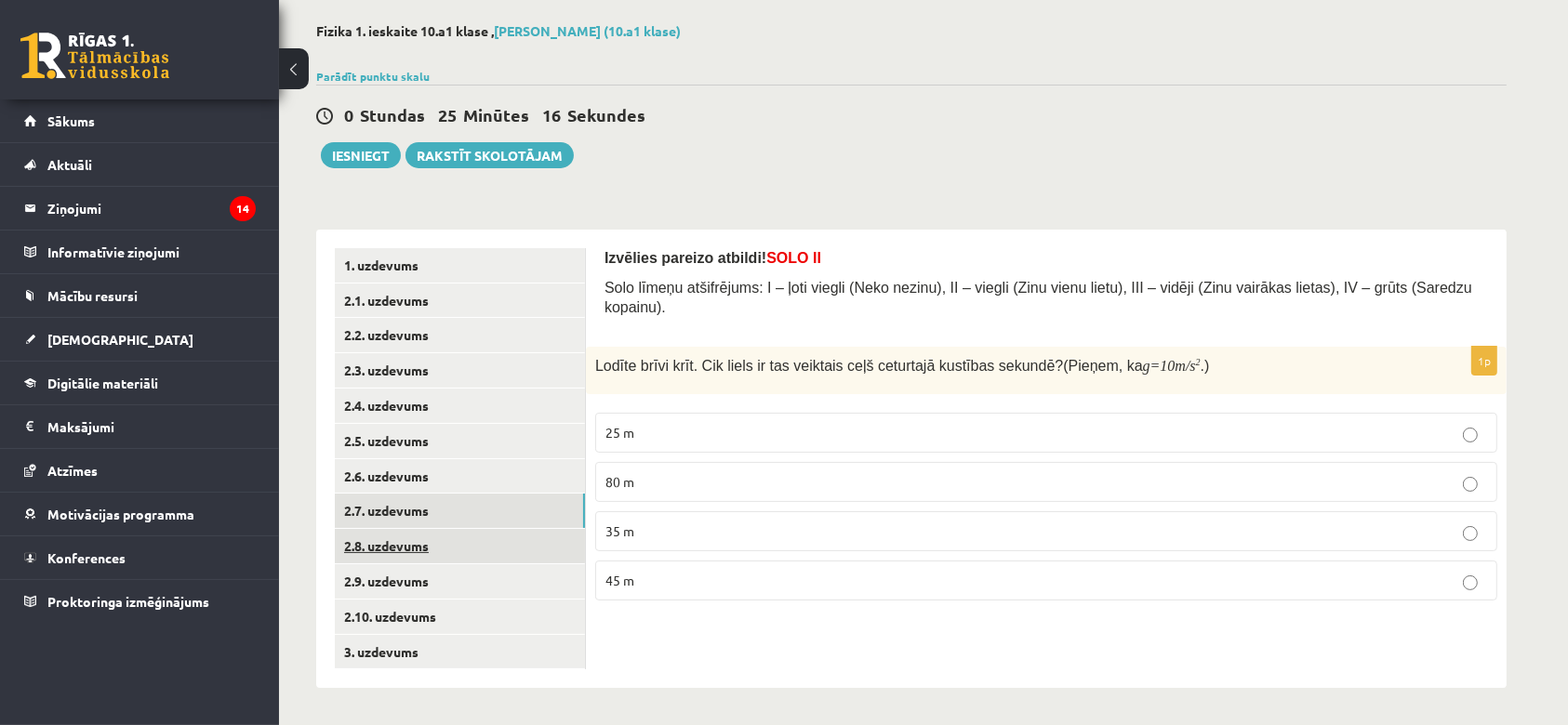
click at [383, 561] on link "2.8. uzdevums" at bounding box center [459, 546] width 251 height 35
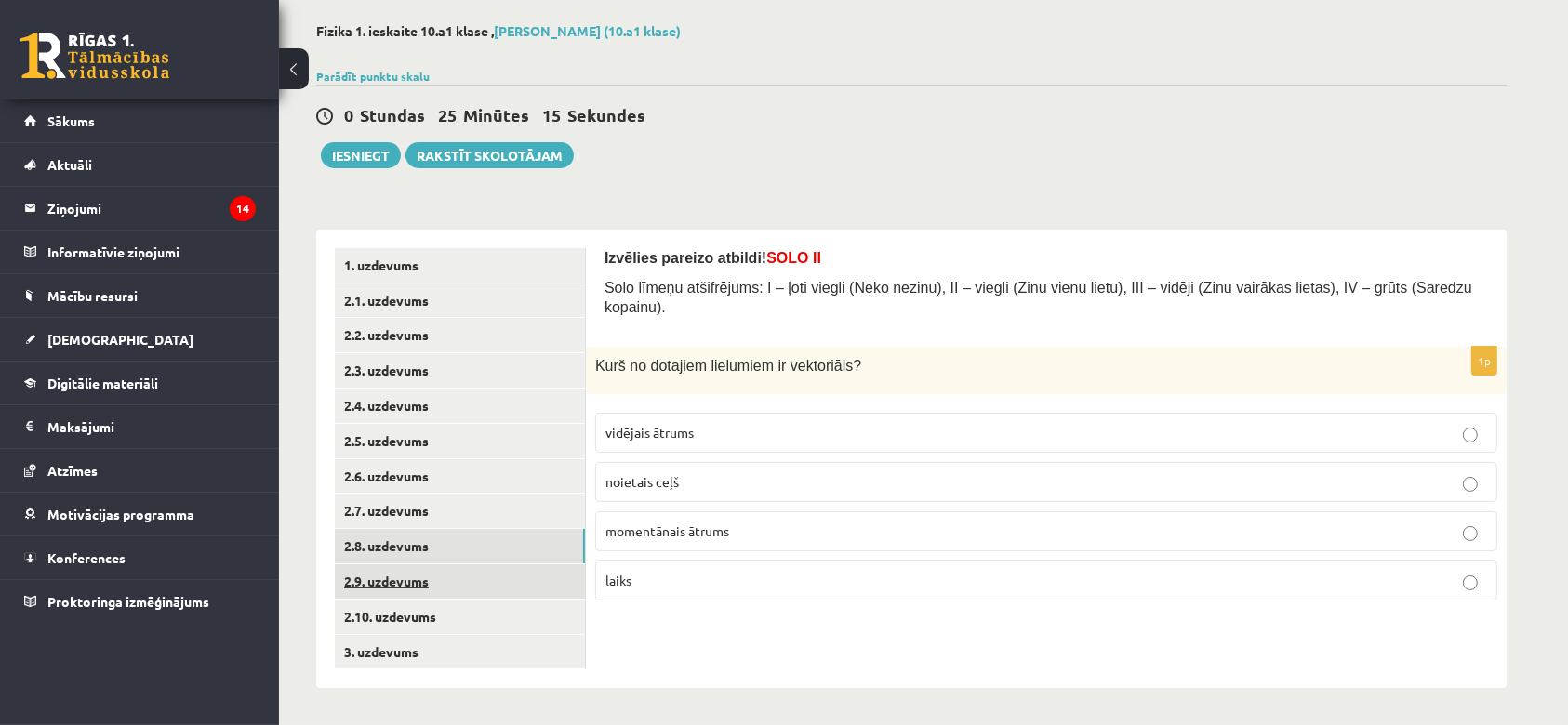
click at [371, 588] on link "2.9. uzdevums" at bounding box center [459, 581] width 251 height 35
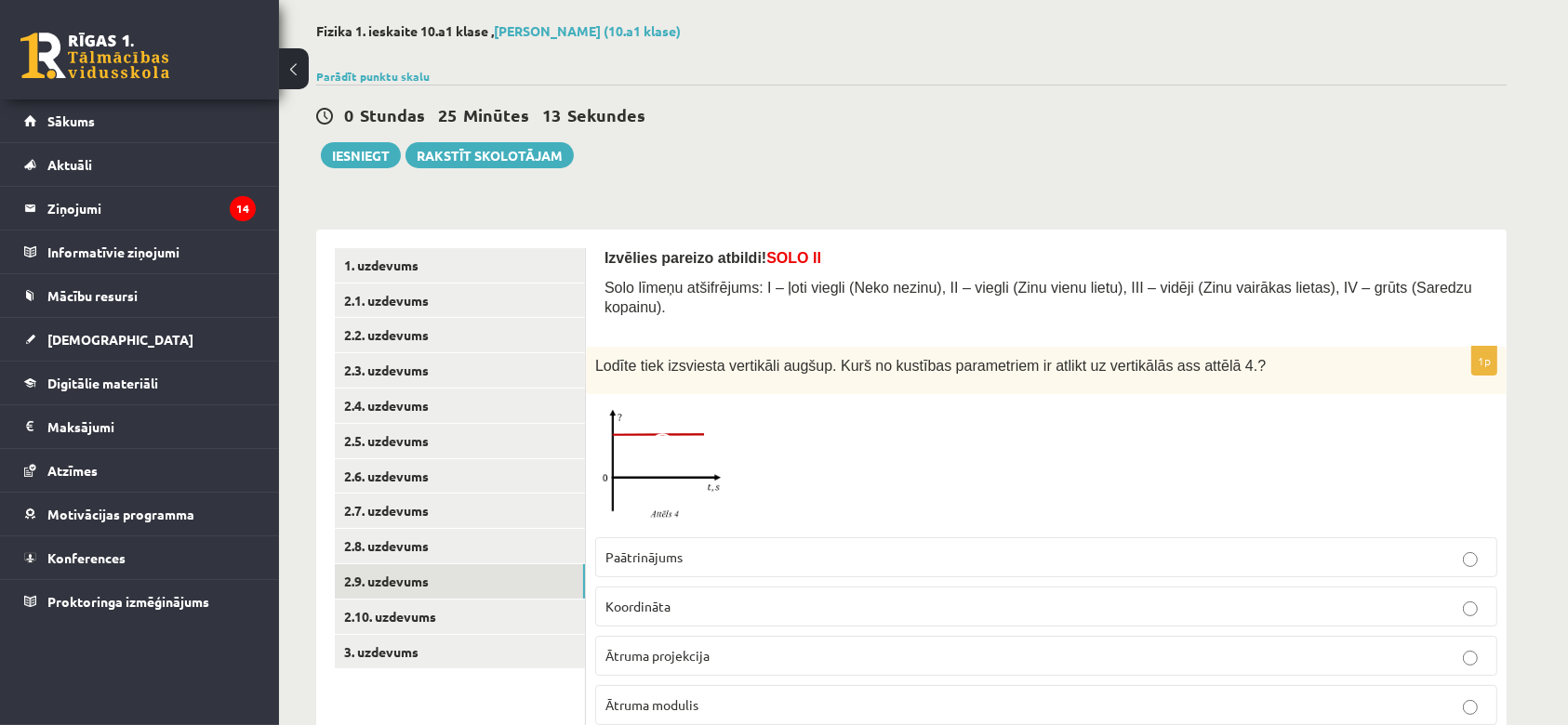
scroll to position [134, 0]
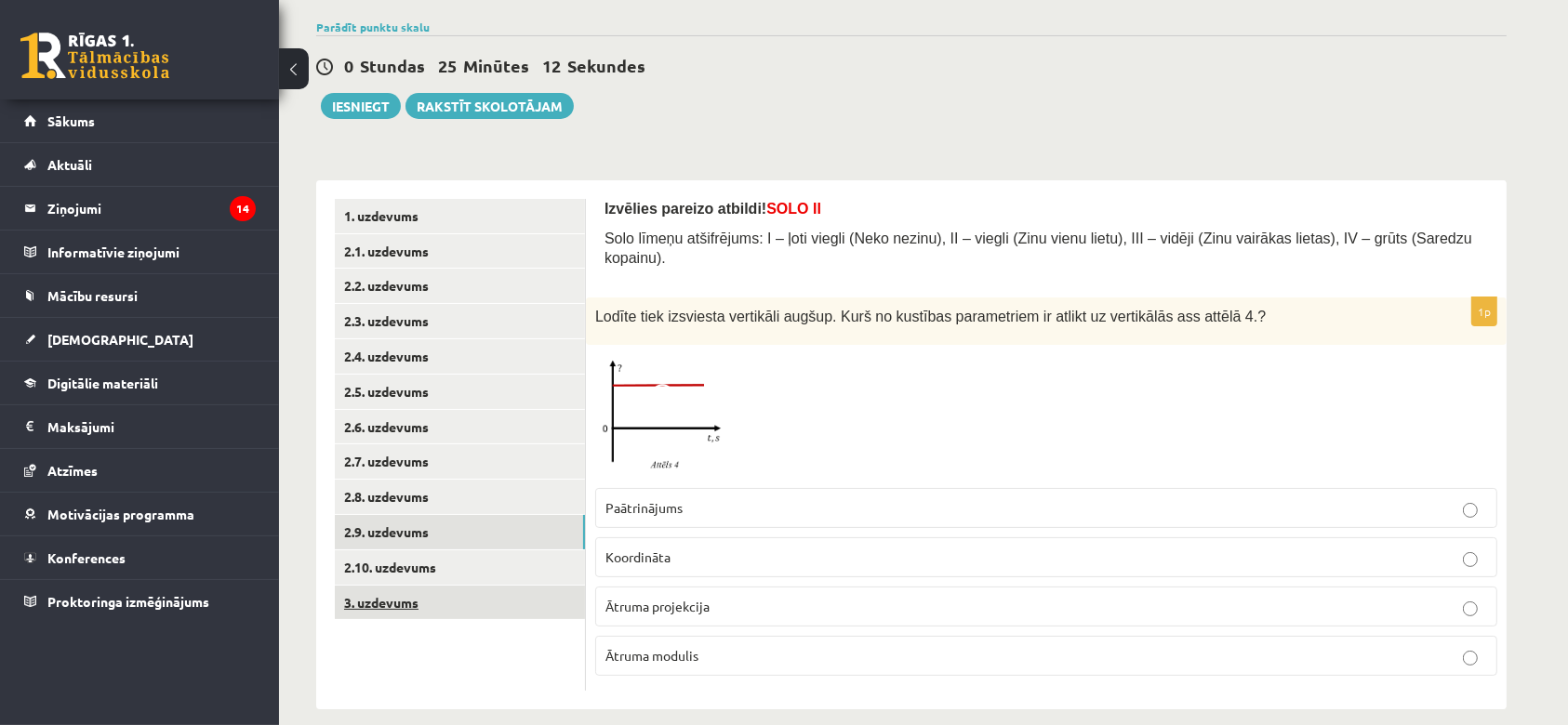
click at [439, 590] on link "3. uzdevums" at bounding box center [459, 603] width 251 height 35
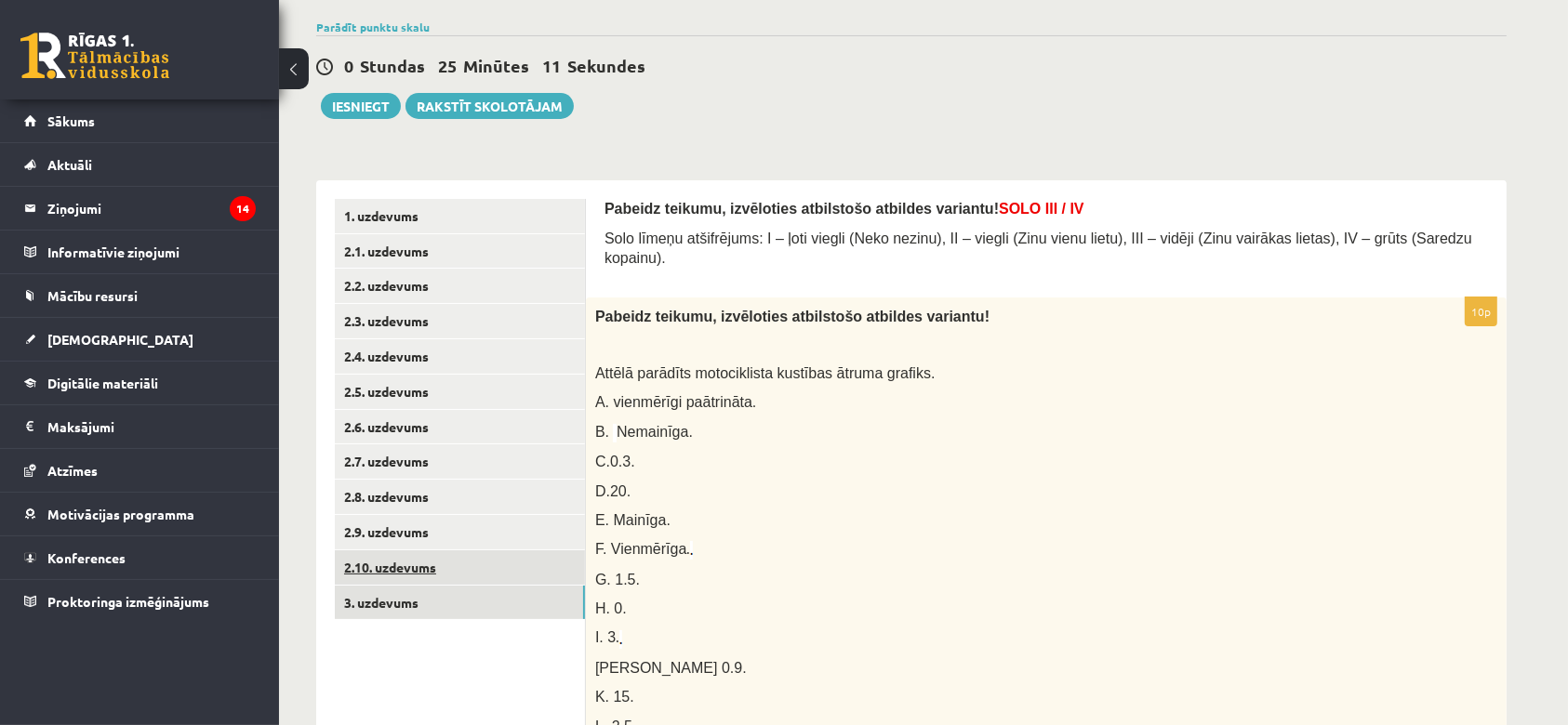
click at [424, 568] on link "2.10. uzdevums" at bounding box center [459, 567] width 251 height 35
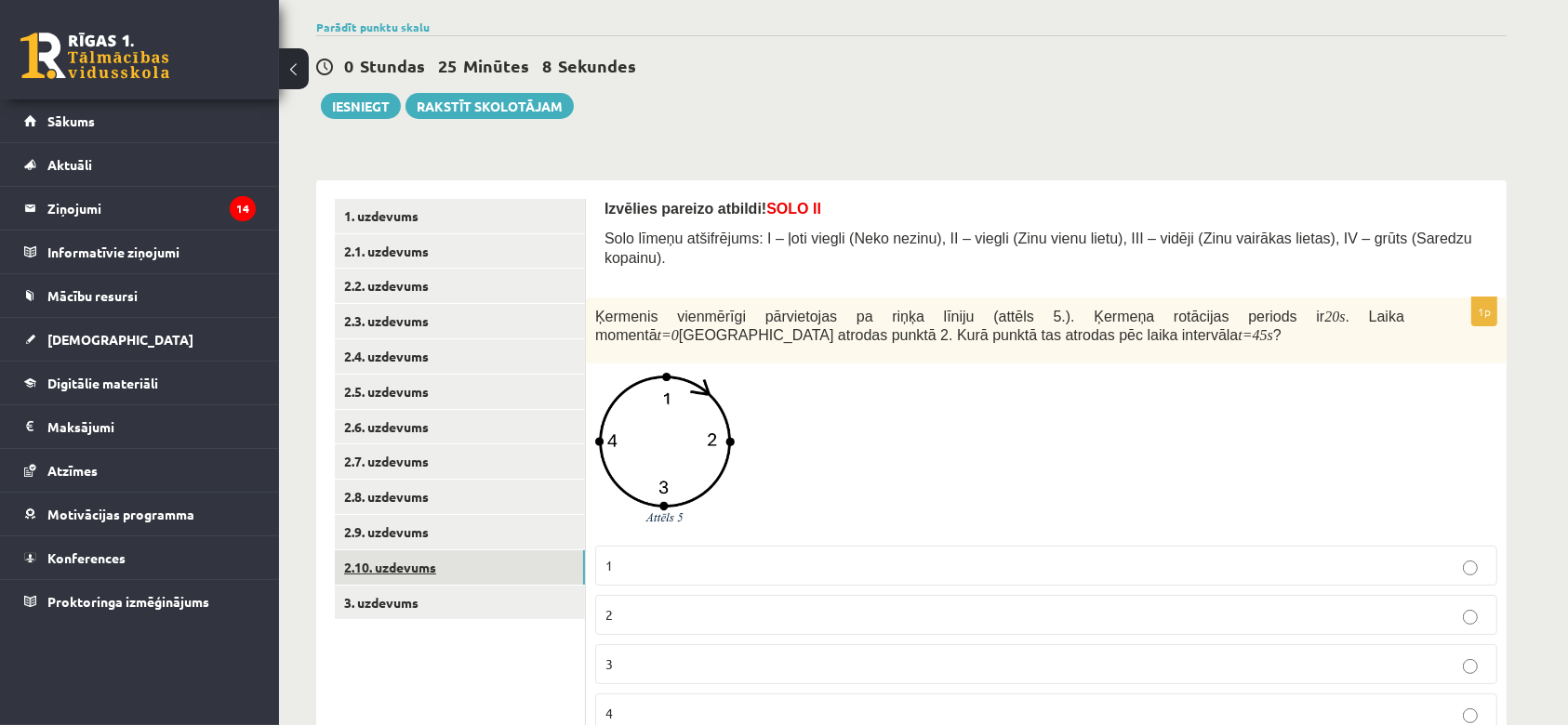
click at [430, 551] on link "2.10. uzdevums" at bounding box center [459, 567] width 251 height 35
click at [431, 533] on link "2.9. uzdevums" at bounding box center [459, 532] width 251 height 35
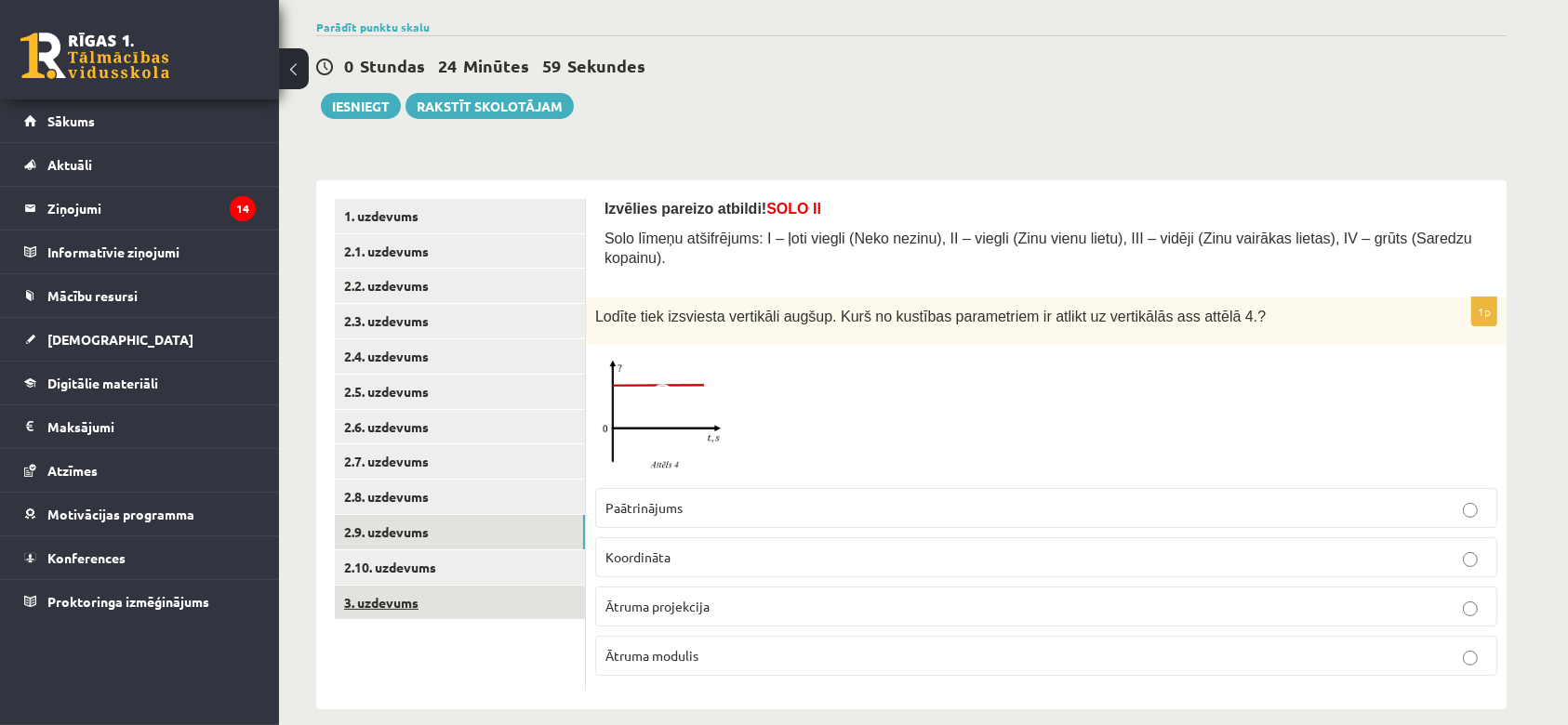
click at [397, 608] on link "3. uzdevums" at bounding box center [459, 603] width 251 height 35
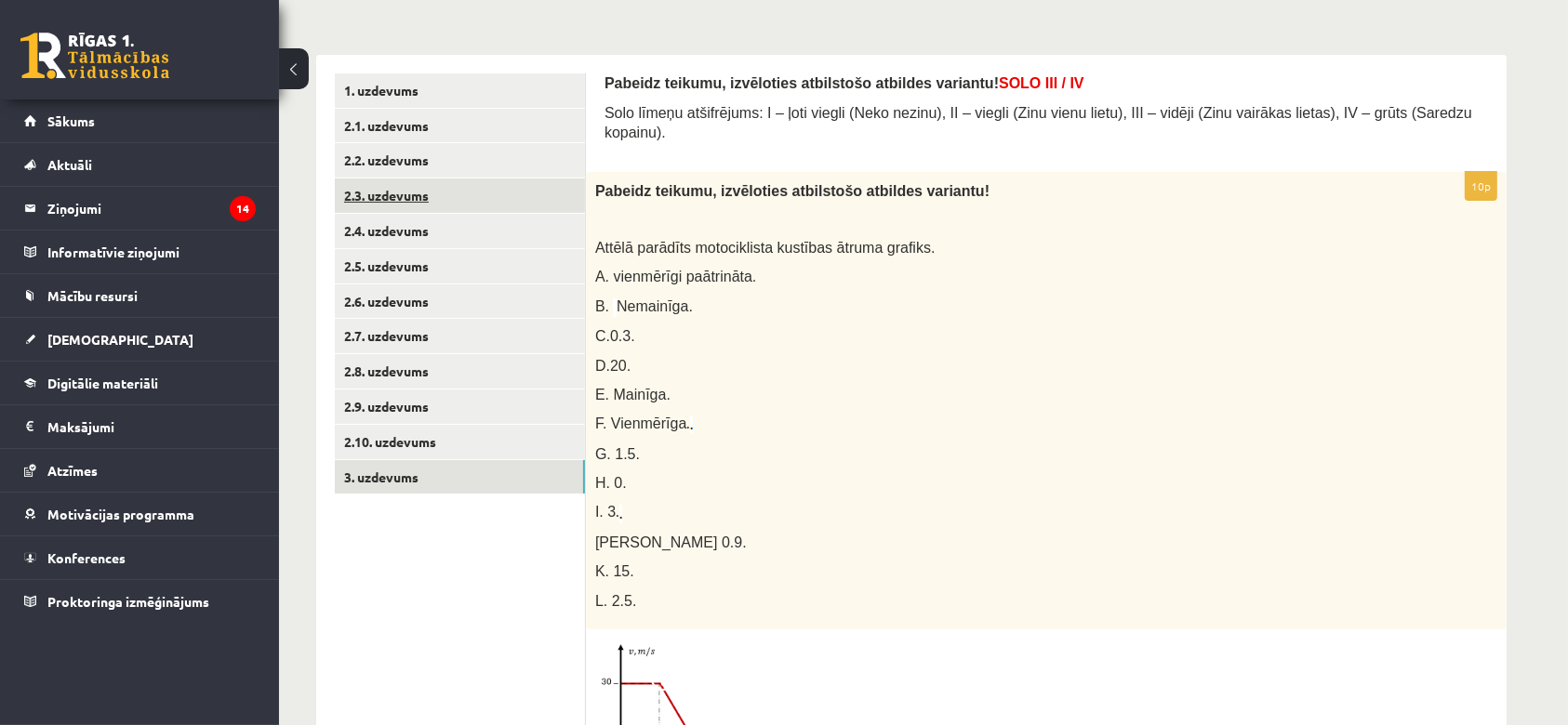
scroll to position [260, 0]
click at [390, 447] on link "2.10. uzdevums" at bounding box center [459, 442] width 251 height 35
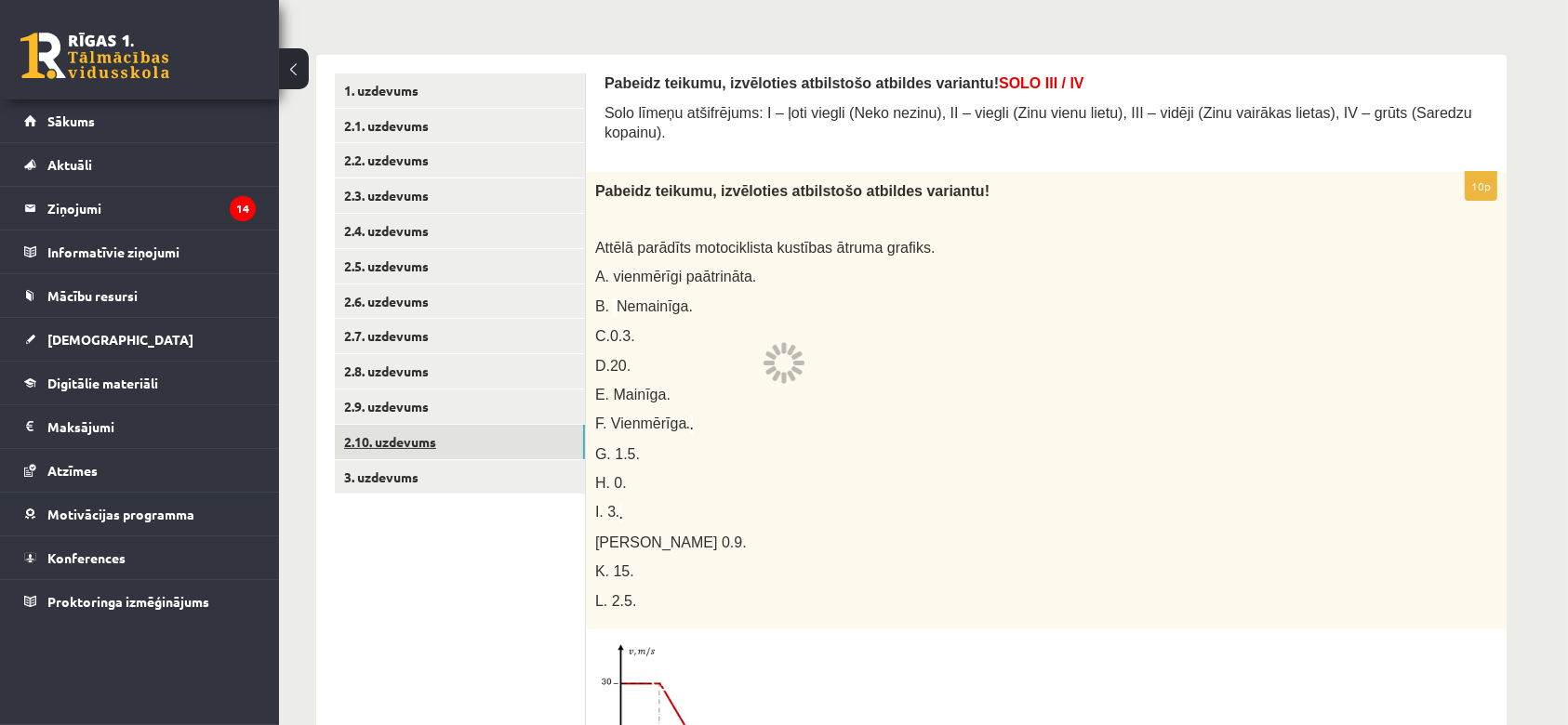
scroll to position [193, 0]
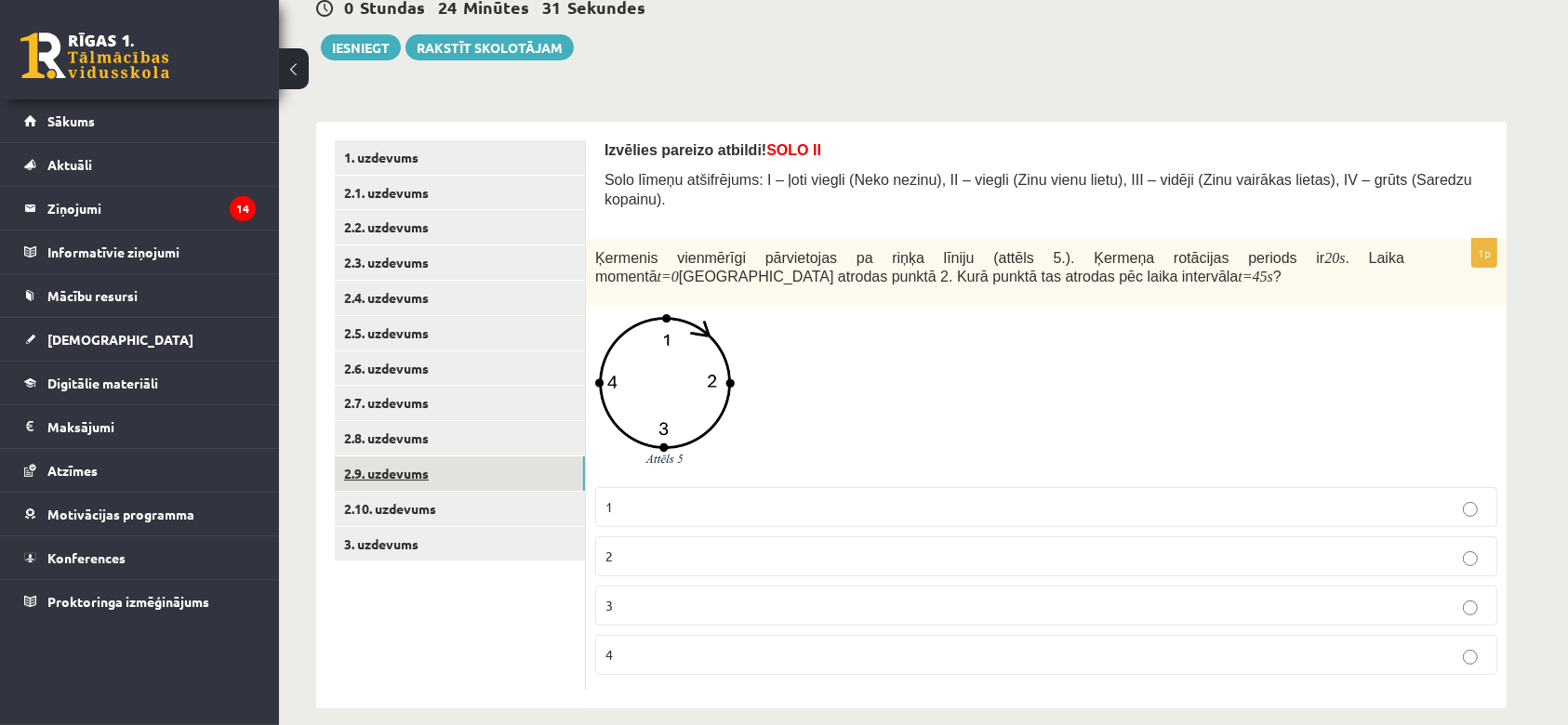
click at [385, 472] on link "2.9. uzdevums" at bounding box center [459, 474] width 251 height 35
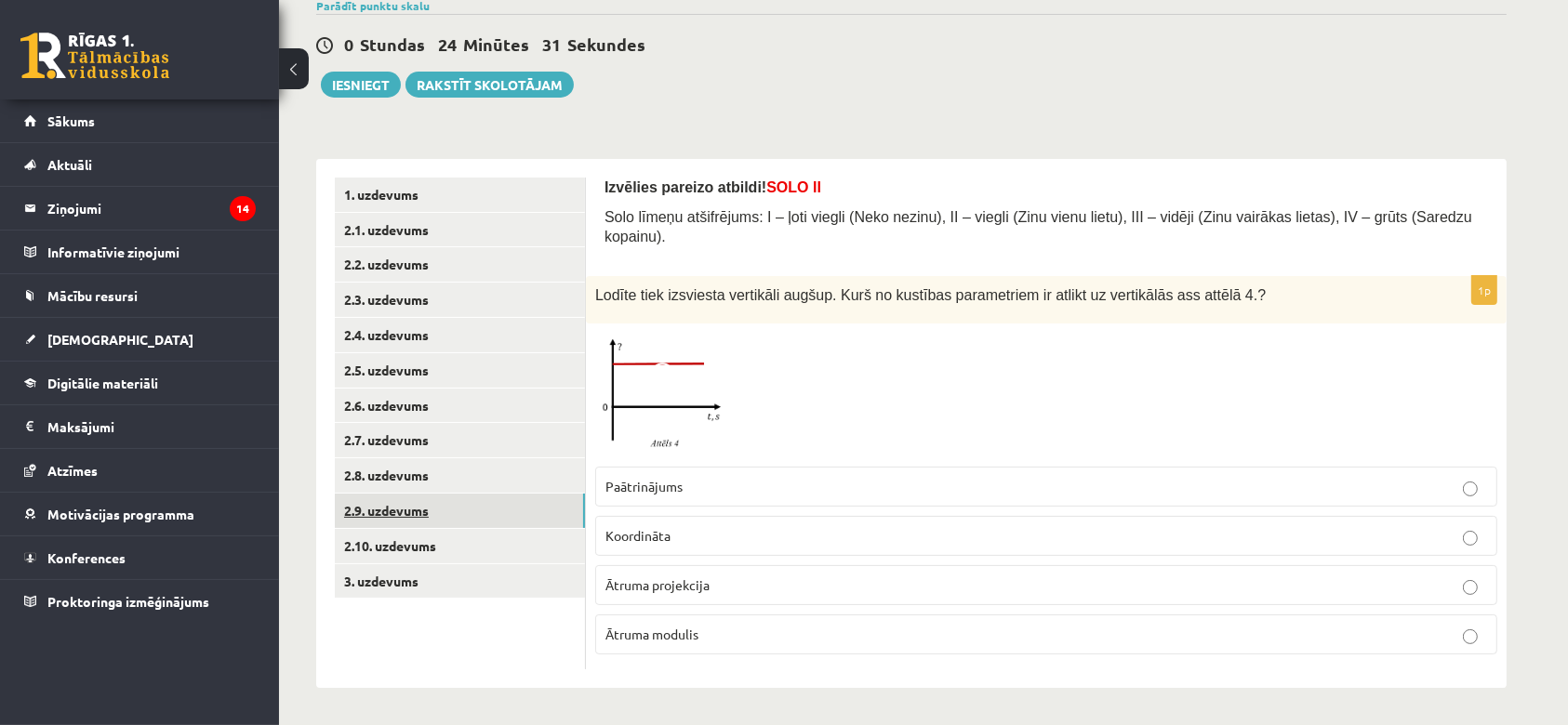
scroll to position [134, 0]
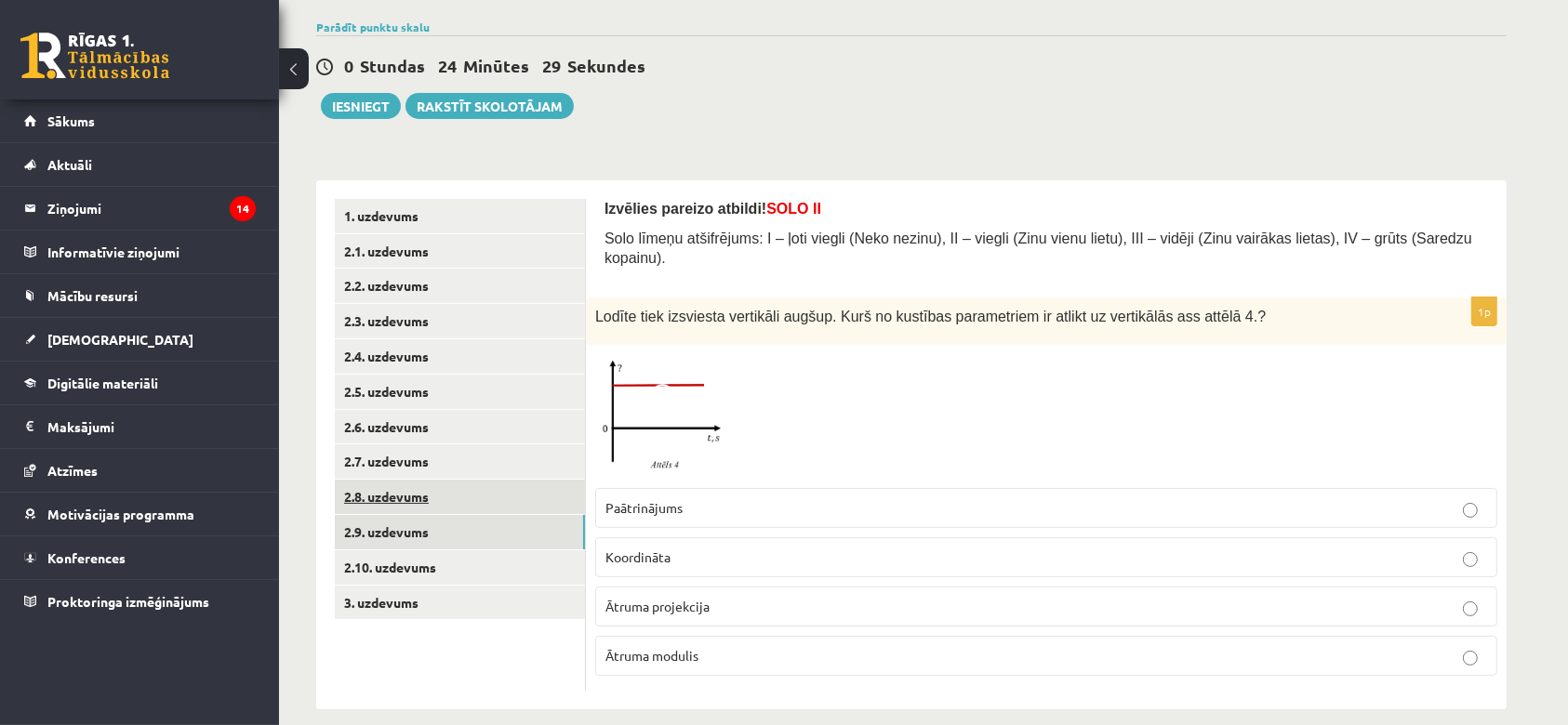
click at [390, 503] on link "2.8. uzdevums" at bounding box center [459, 497] width 251 height 35
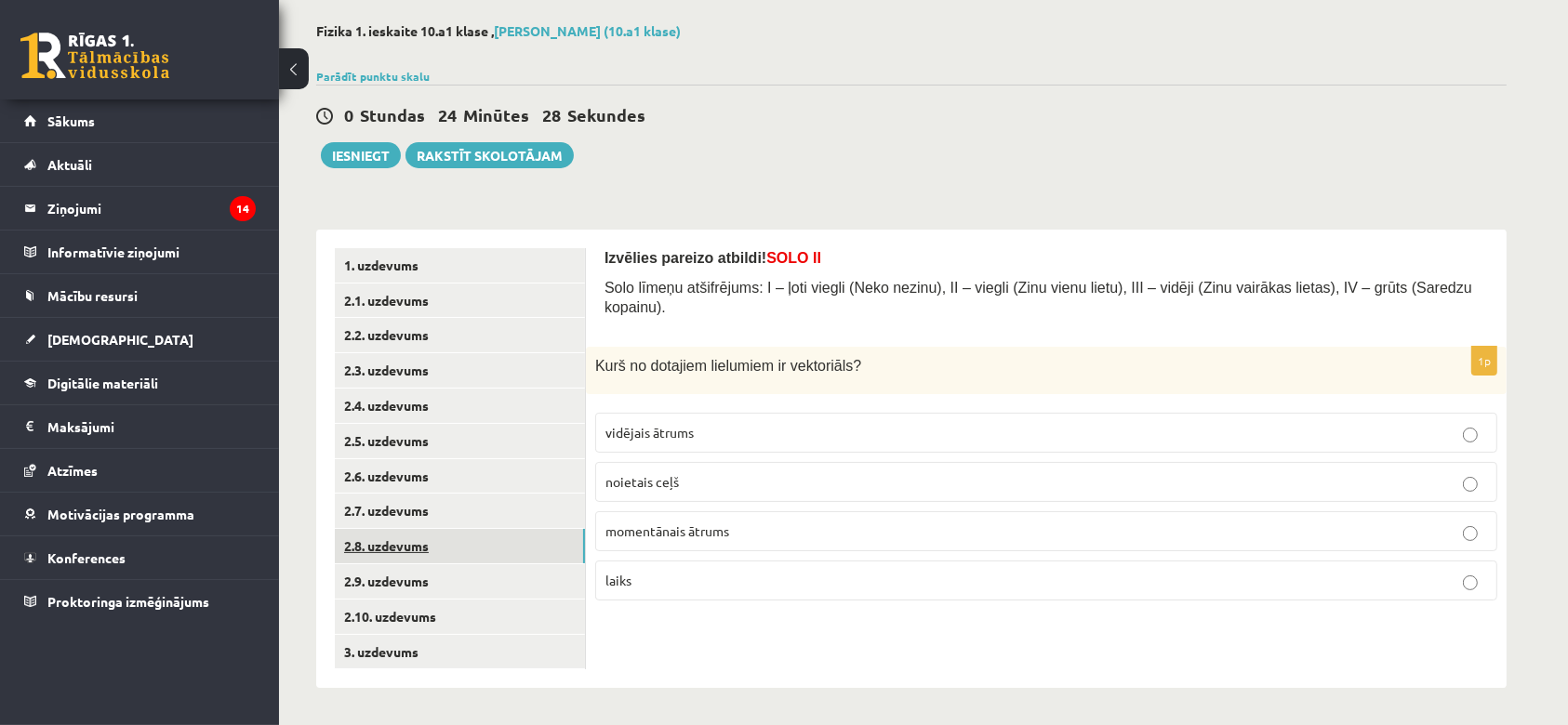
click at [390, 503] on link "2.7. uzdevums" at bounding box center [459, 510] width 251 height 35
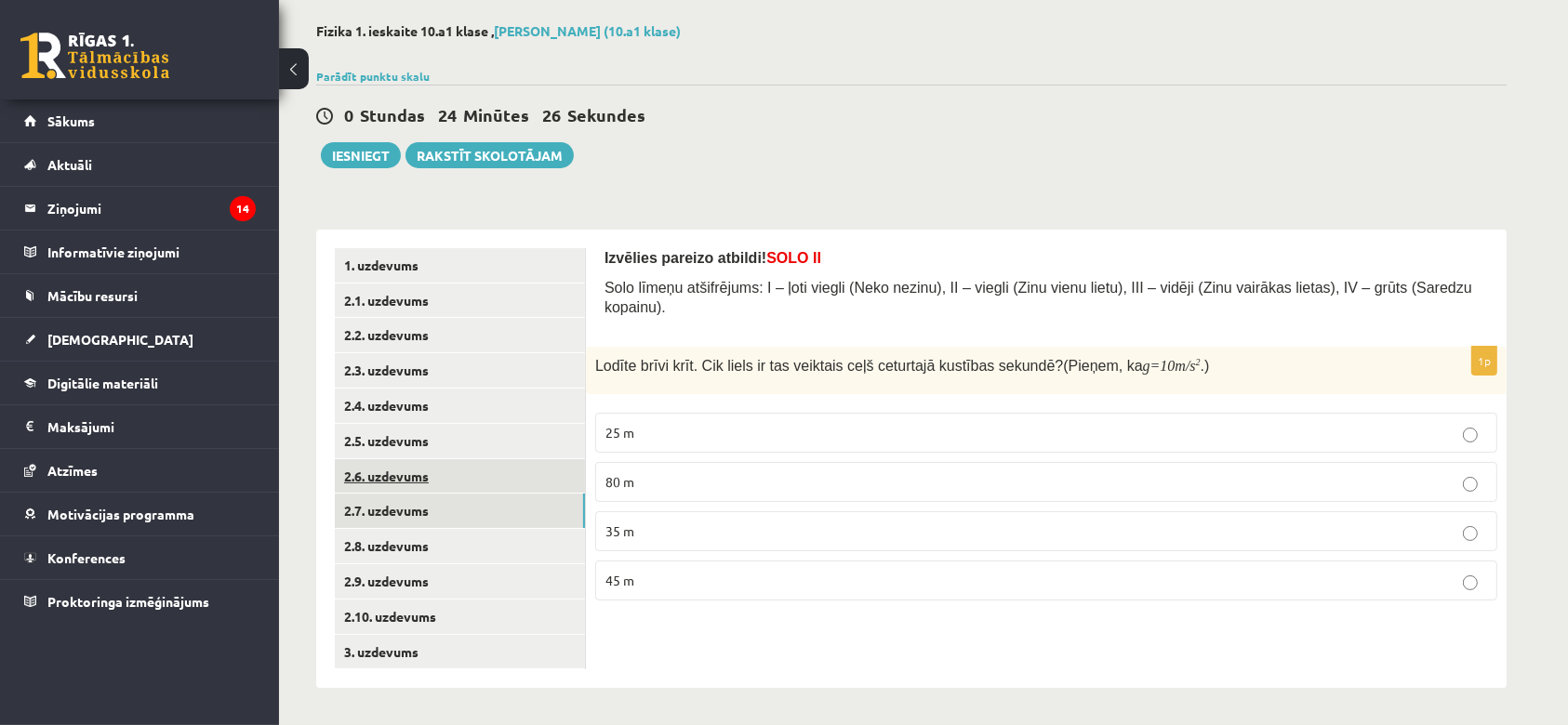
click at [393, 480] on link "2.6. uzdevums" at bounding box center [459, 477] width 251 height 35
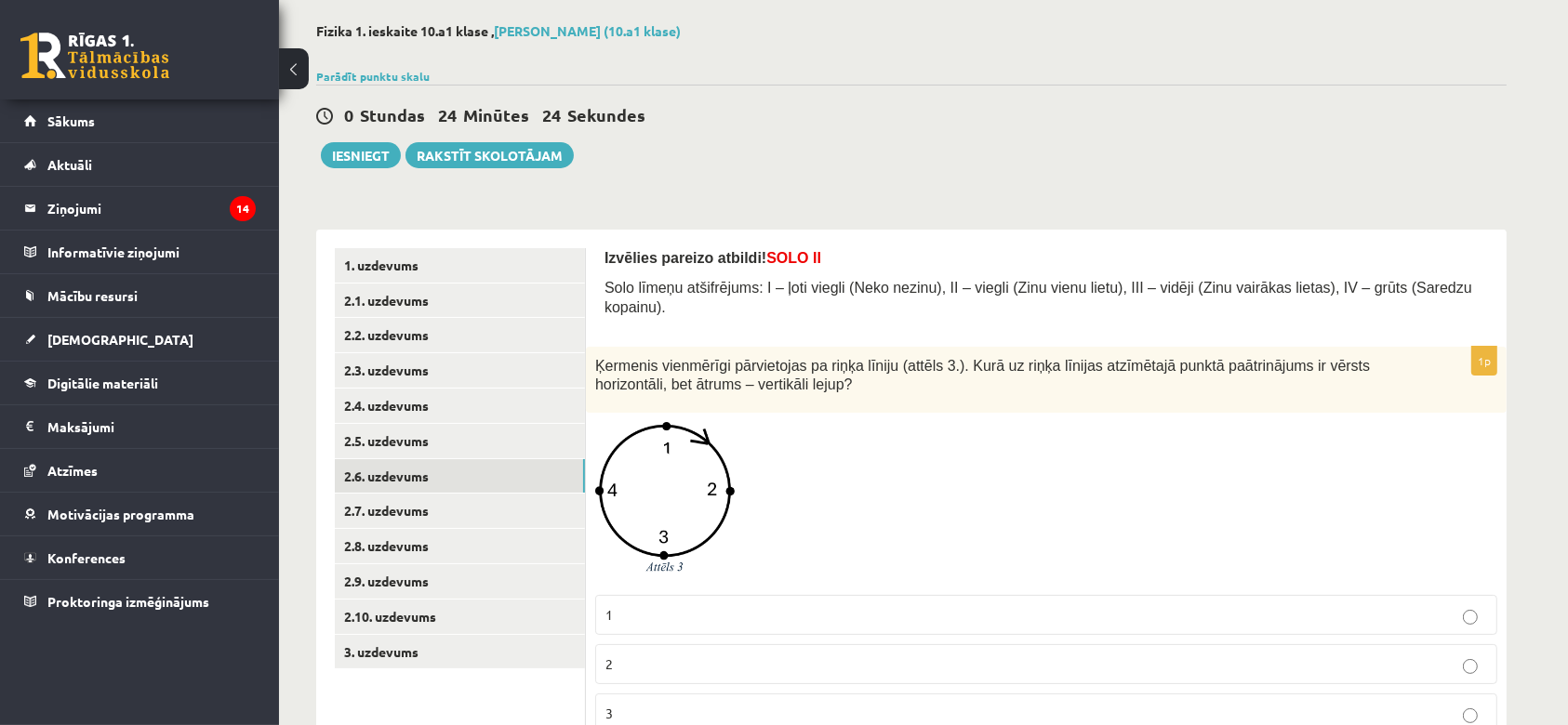
scroll to position [133, 0]
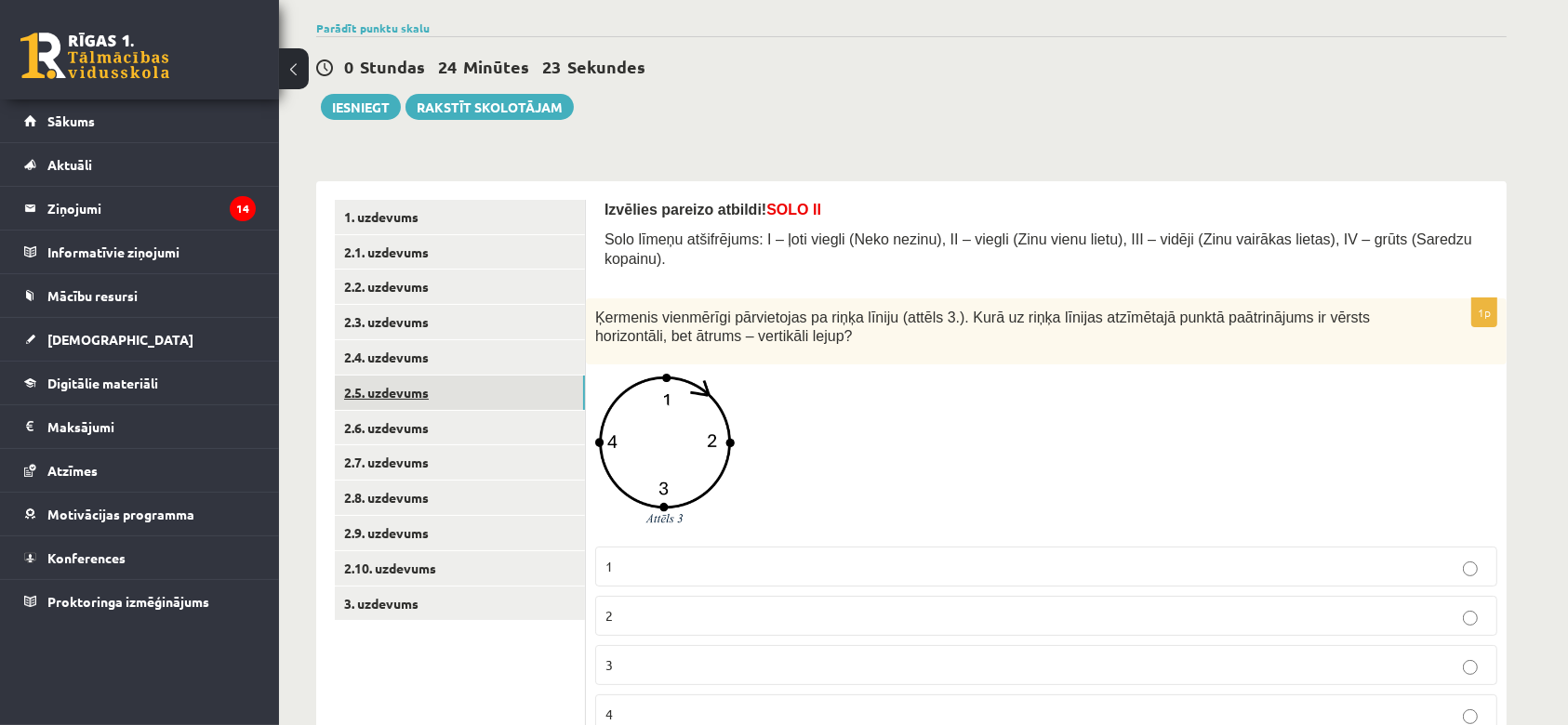
click at [464, 393] on link "2.5. uzdevums" at bounding box center [459, 392] width 251 height 35
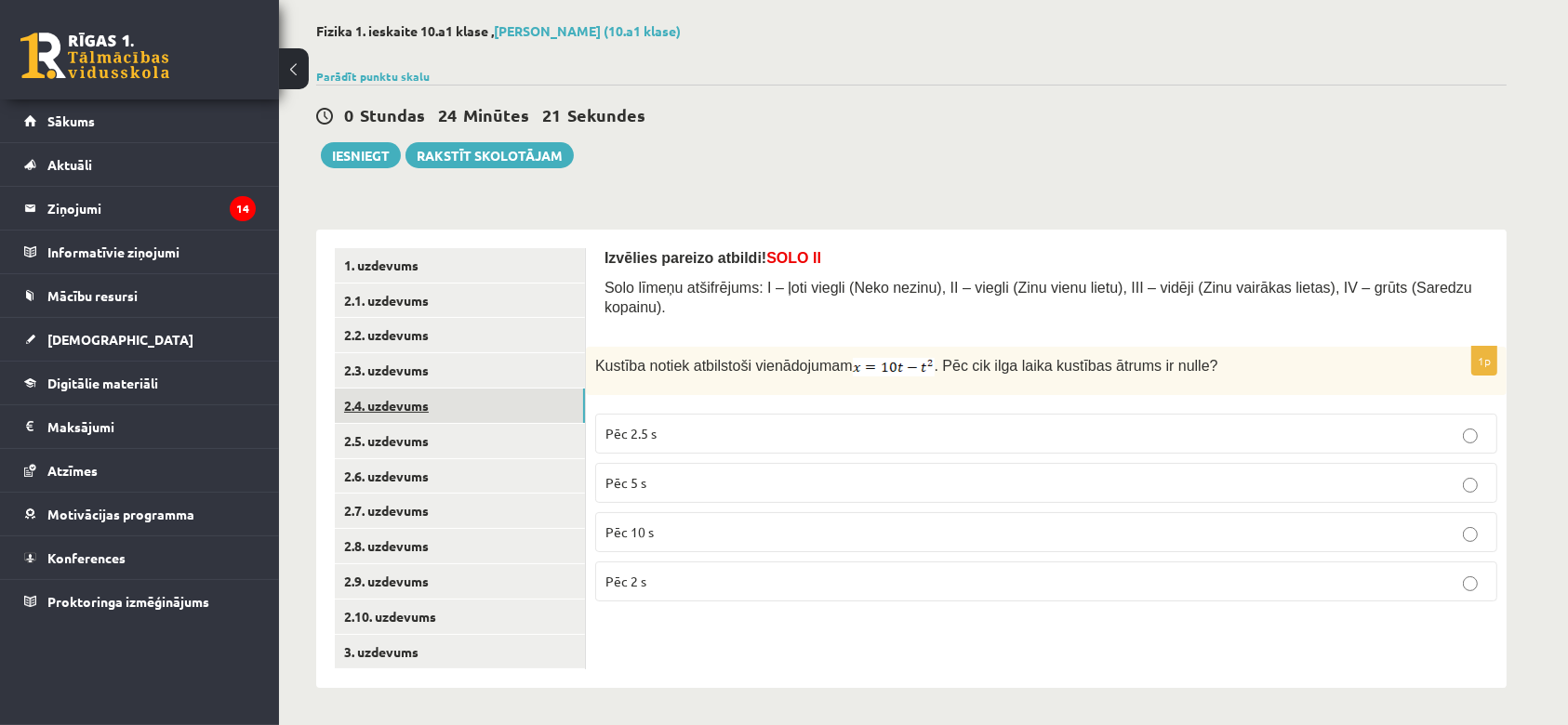
click at [401, 413] on link "2.4. uzdevums" at bounding box center [459, 406] width 251 height 35
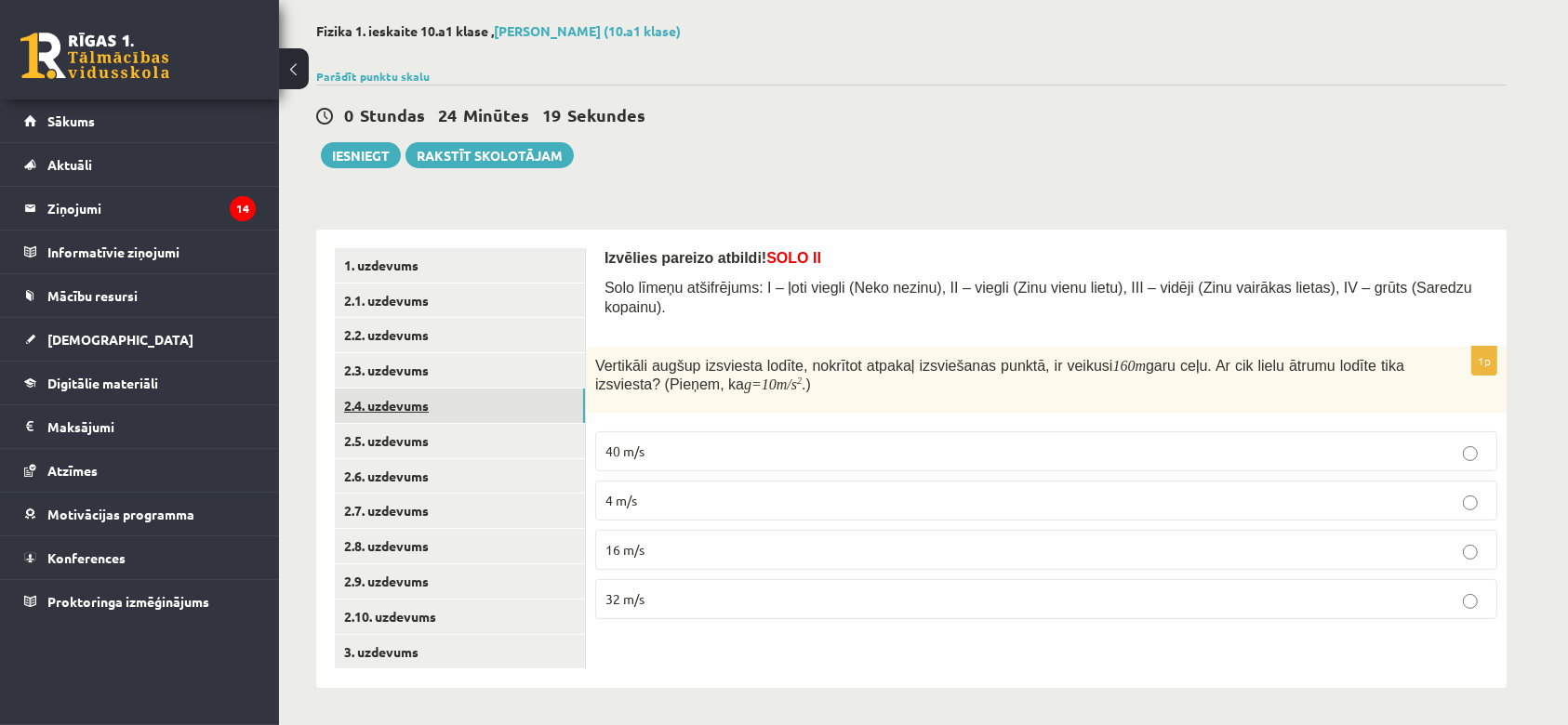
click at [417, 398] on link "2.4. uzdevums" at bounding box center [459, 406] width 251 height 35
click at [419, 371] on link "2.3. uzdevums" at bounding box center [459, 370] width 251 height 35
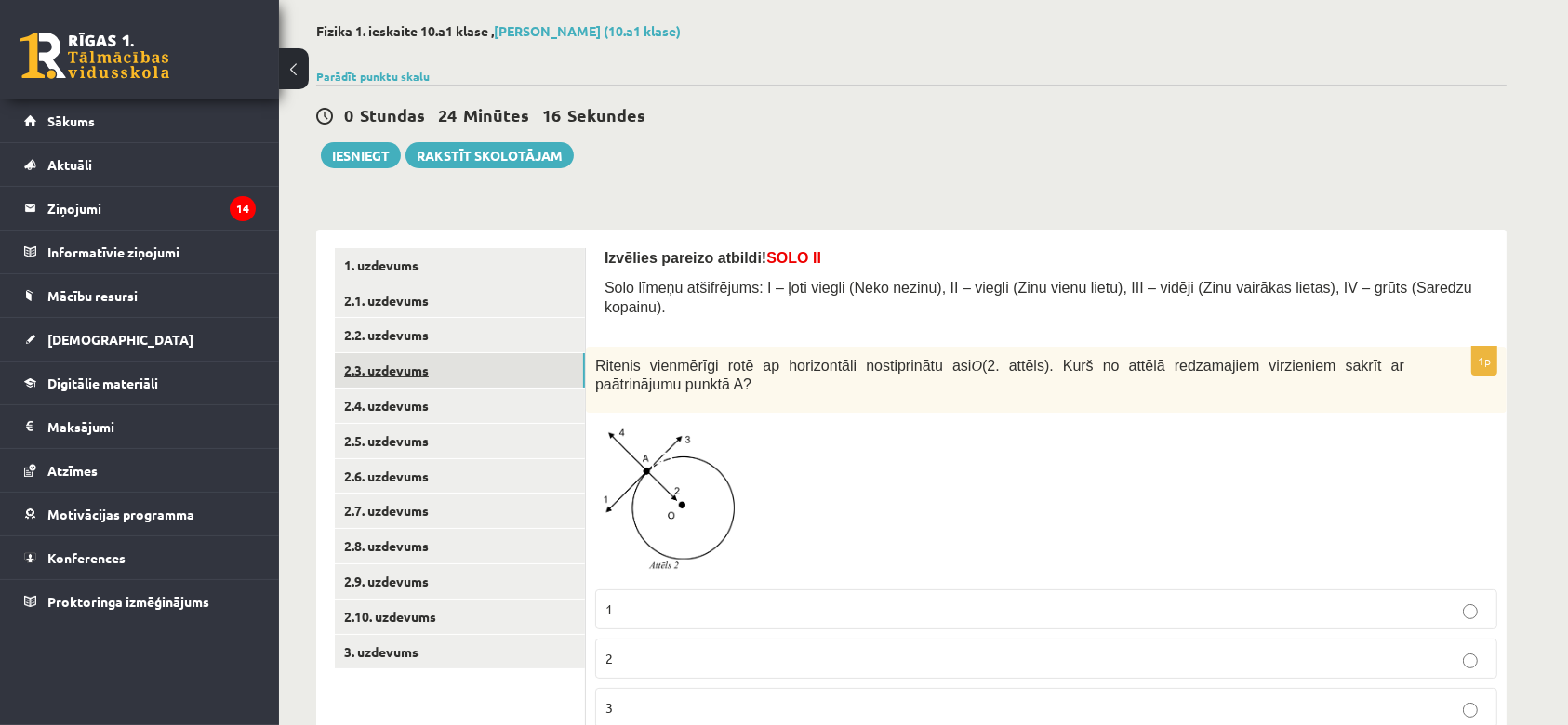
click at [429, 356] on link "2.3. uzdevums" at bounding box center [459, 370] width 251 height 35
click at [429, 346] on link "2.2. uzdevums" at bounding box center [459, 335] width 251 height 35
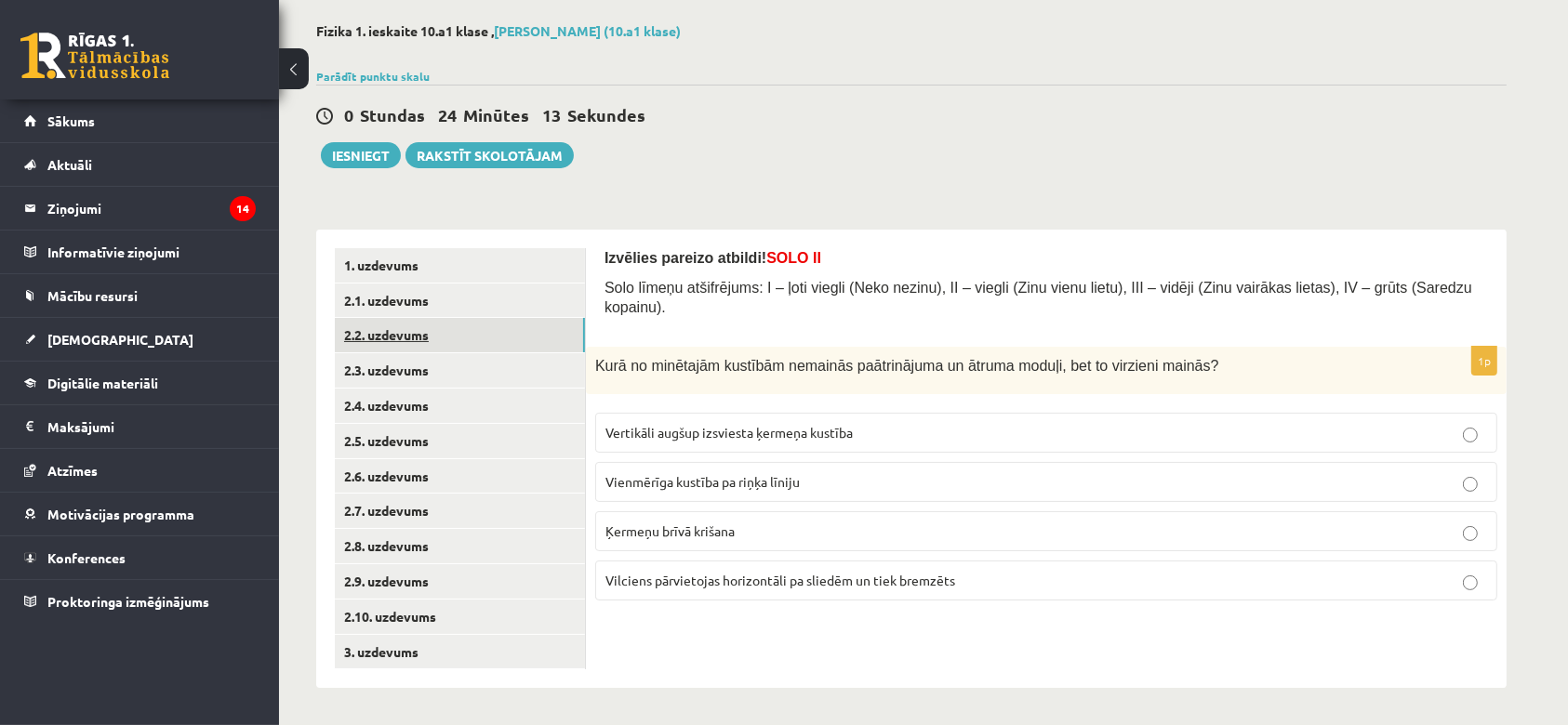
click at [430, 319] on link "2.2. uzdevums" at bounding box center [459, 335] width 251 height 35
click at [439, 305] on link "2.1. uzdevums" at bounding box center [459, 301] width 251 height 35
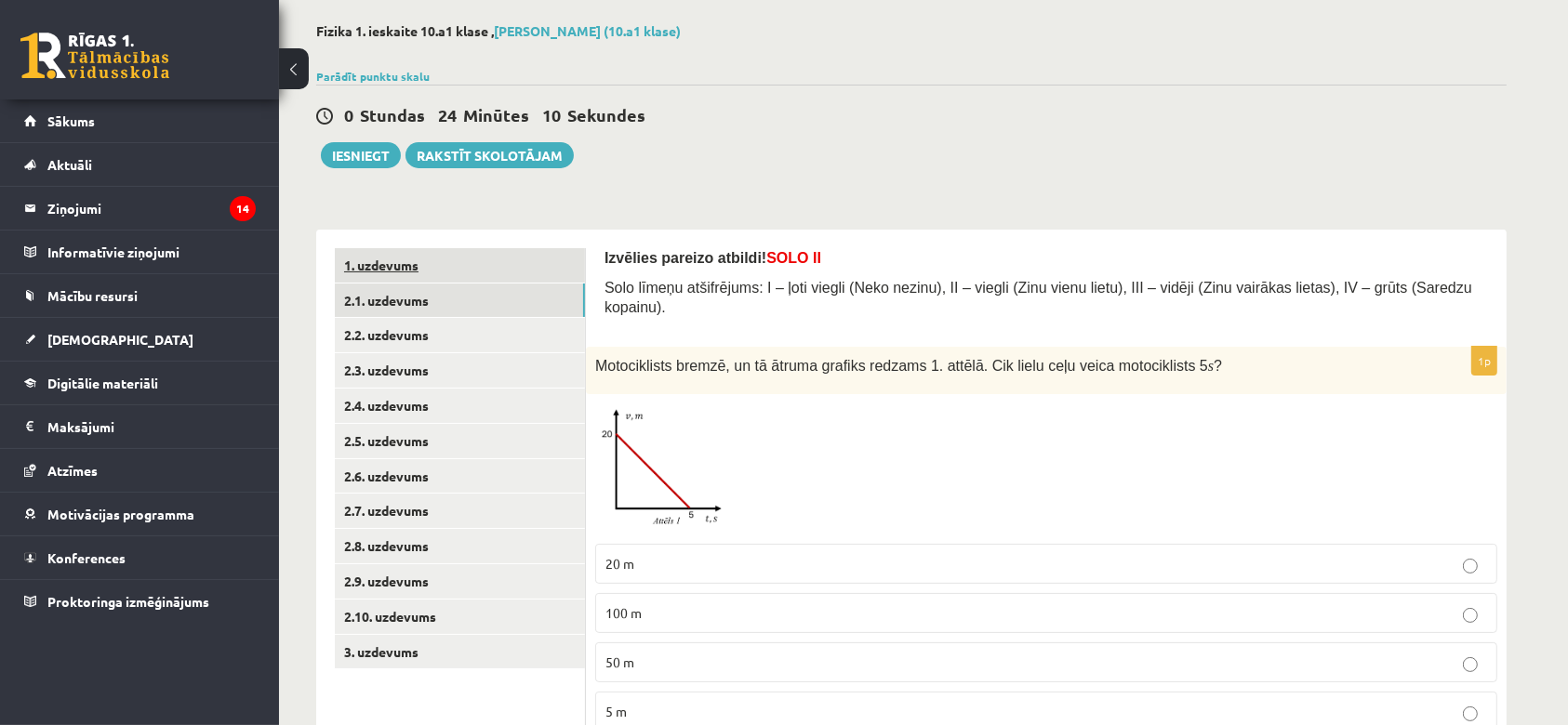
click at [417, 276] on link "1. uzdevums" at bounding box center [459, 266] width 251 height 35
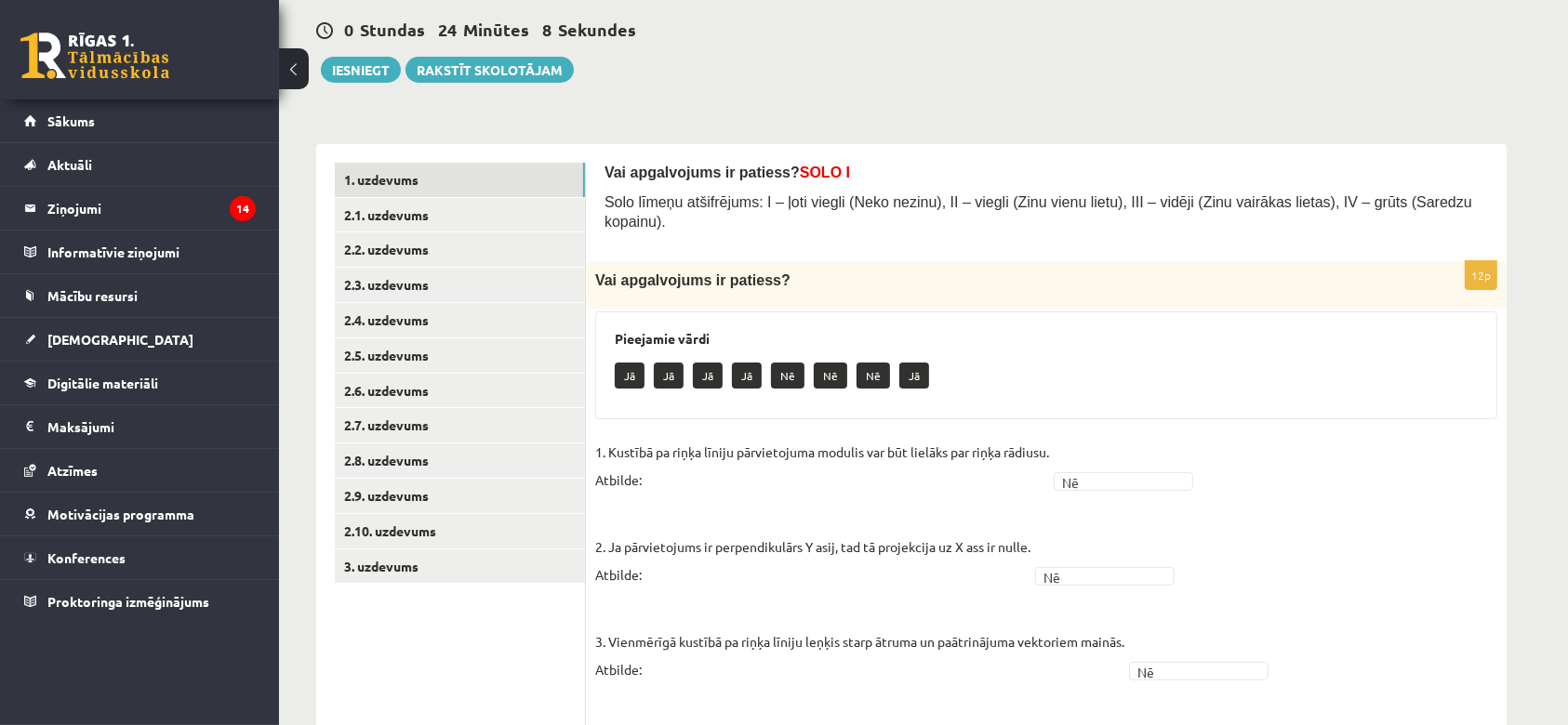
scroll to position [0, 0]
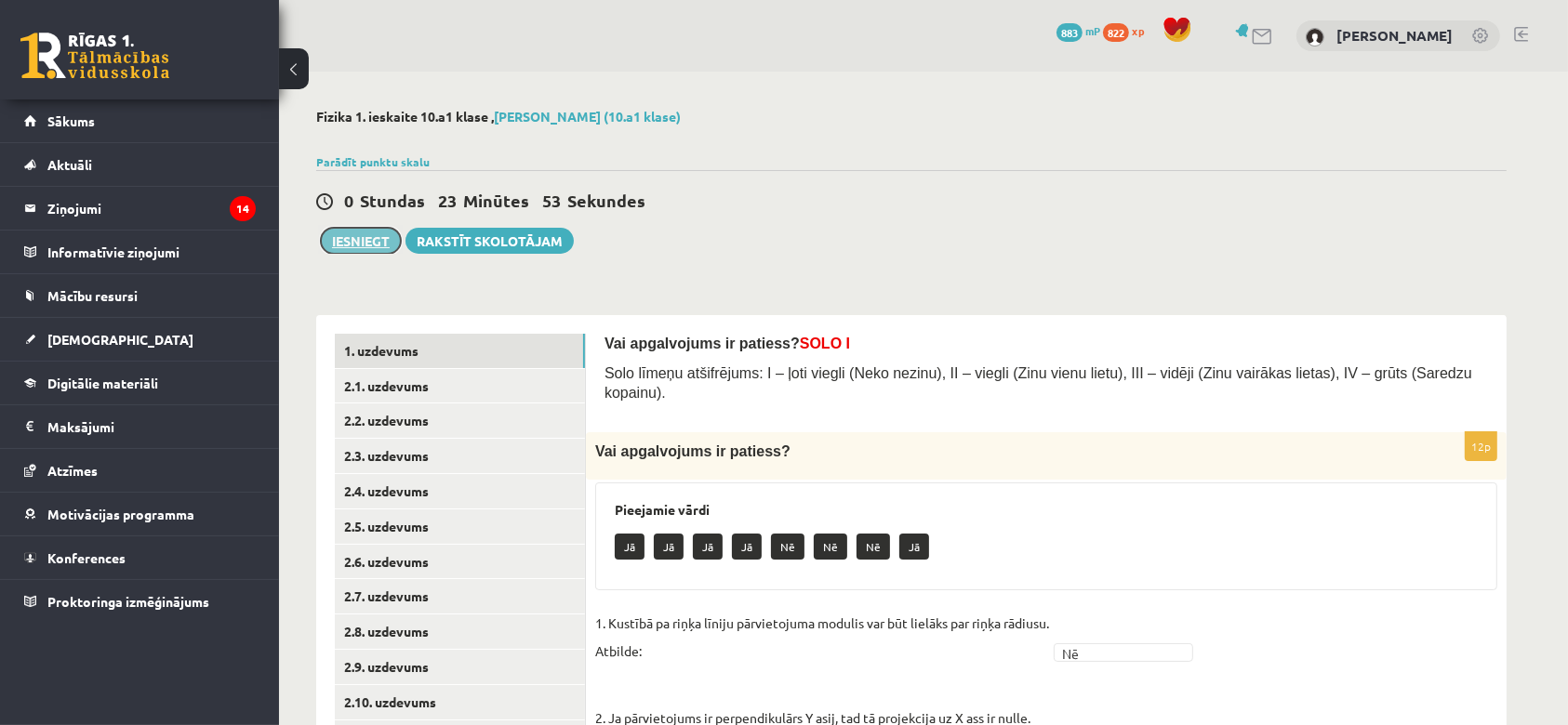
click at [367, 241] on button "Iesniegt" at bounding box center [361, 240] width 80 height 26
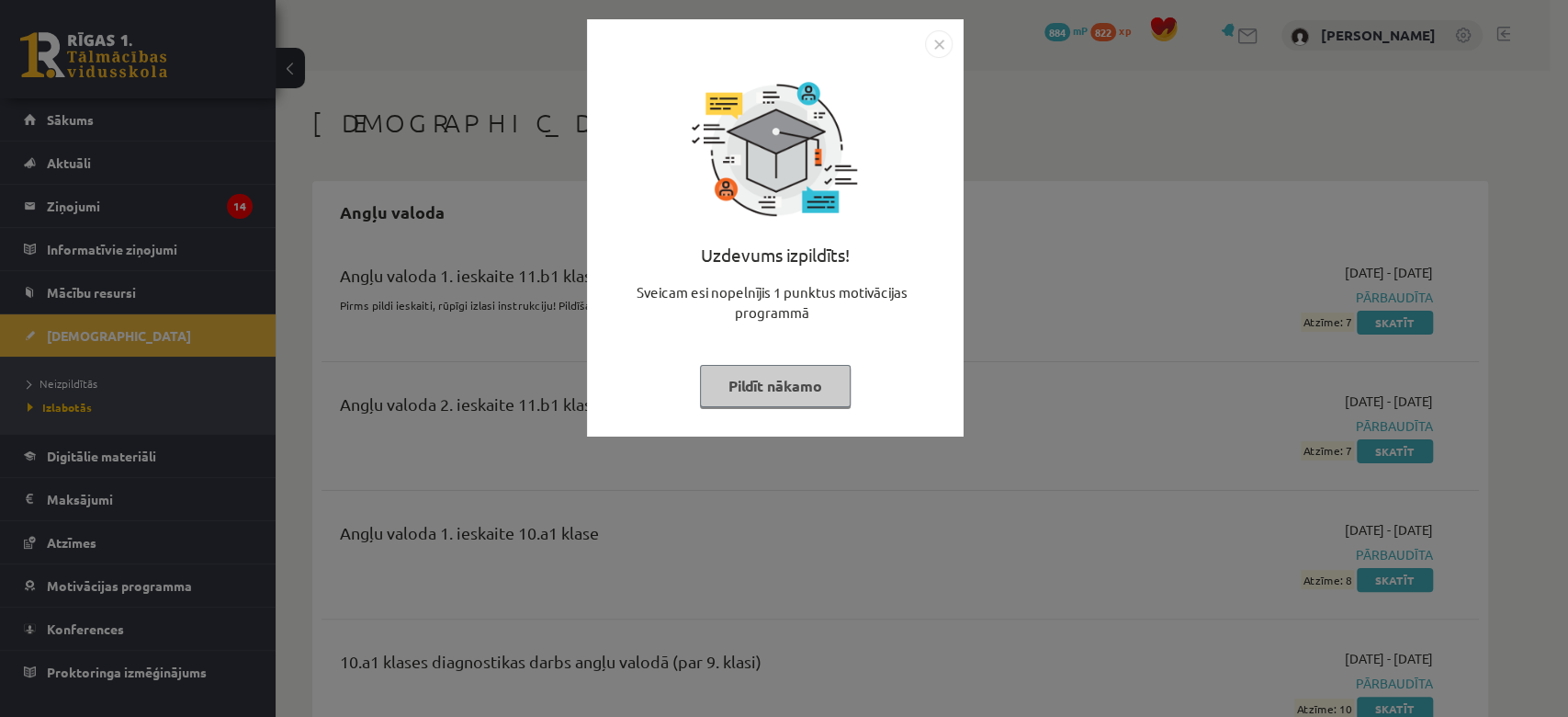
click at [939, 52] on img "Close" at bounding box center [938, 44] width 28 height 28
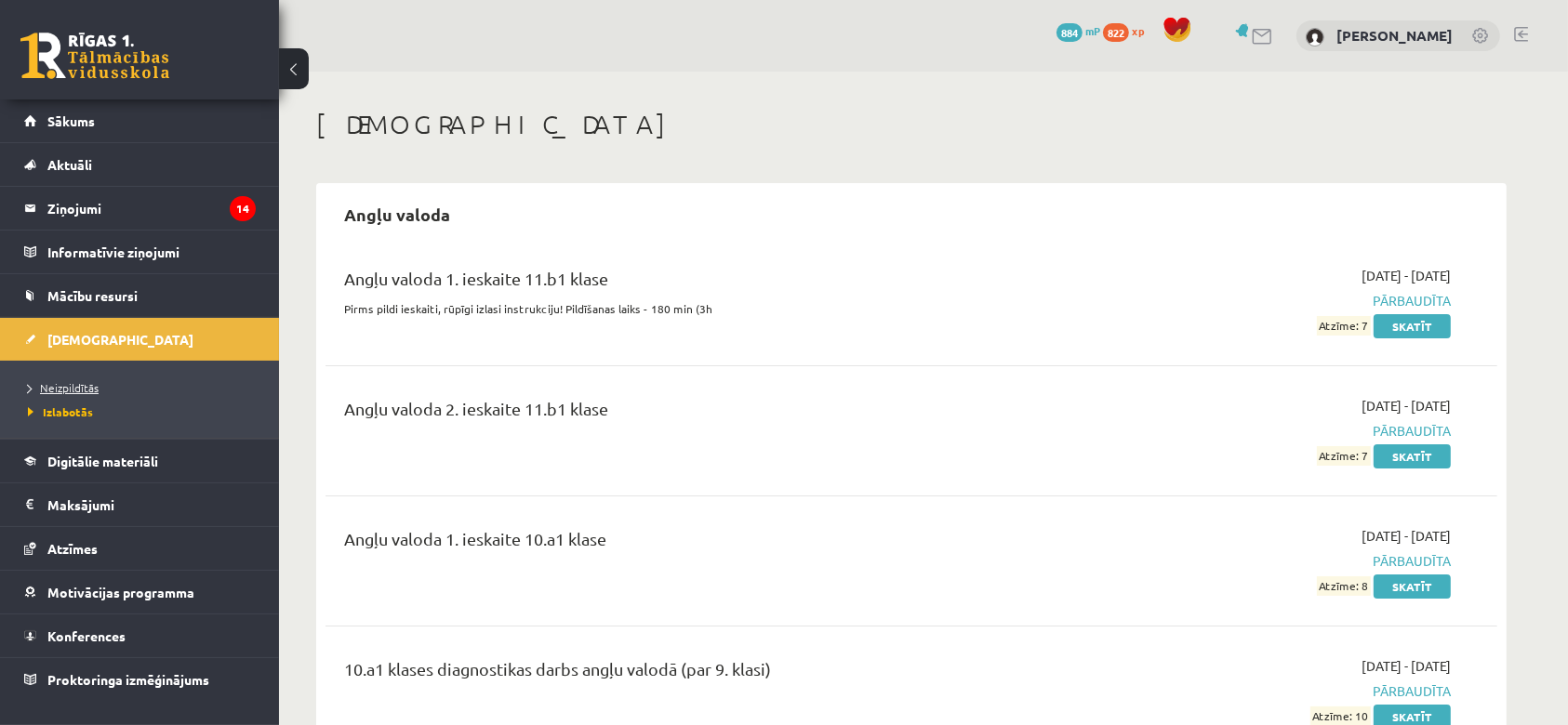
click at [114, 381] on link "Neizpildītās" at bounding box center [144, 387] width 232 height 16
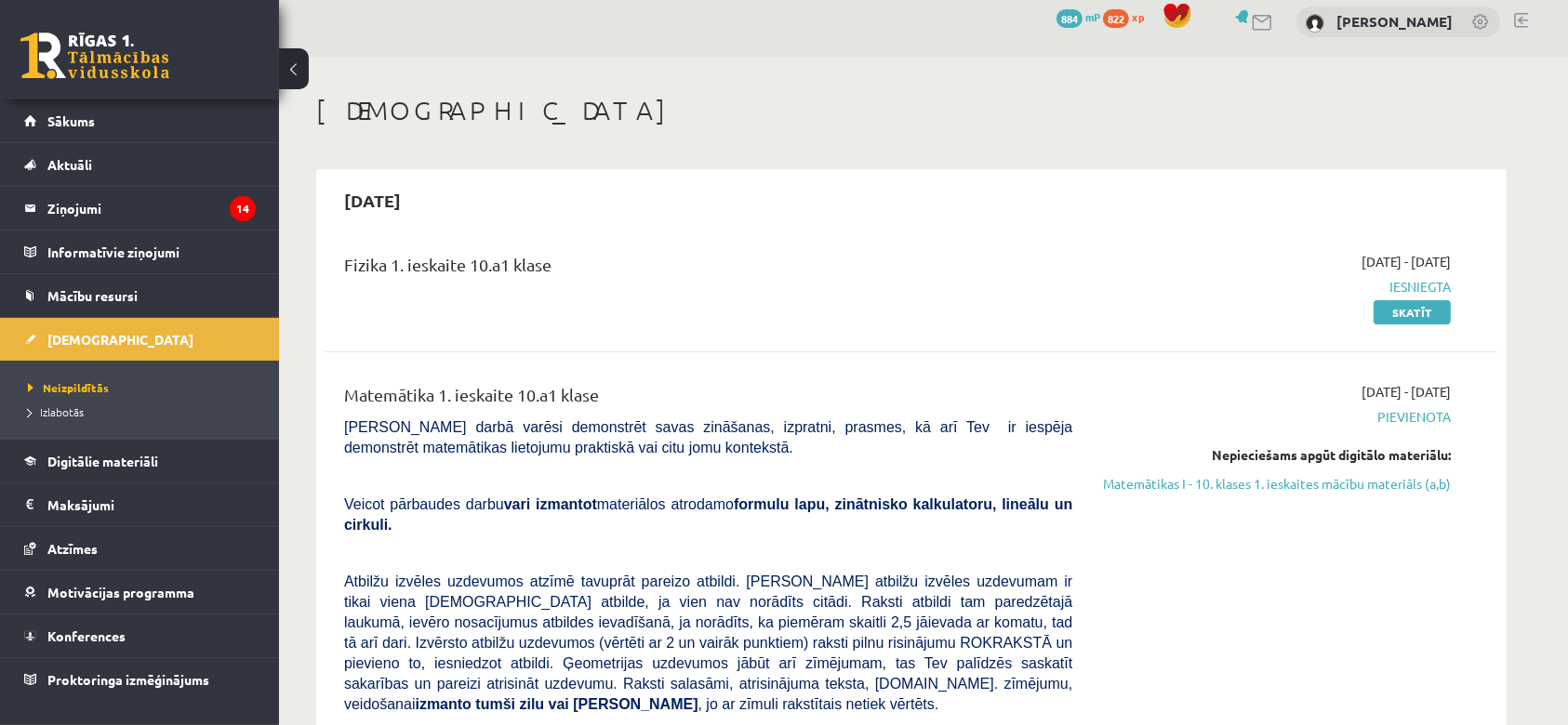
scroll to position [12, 0]
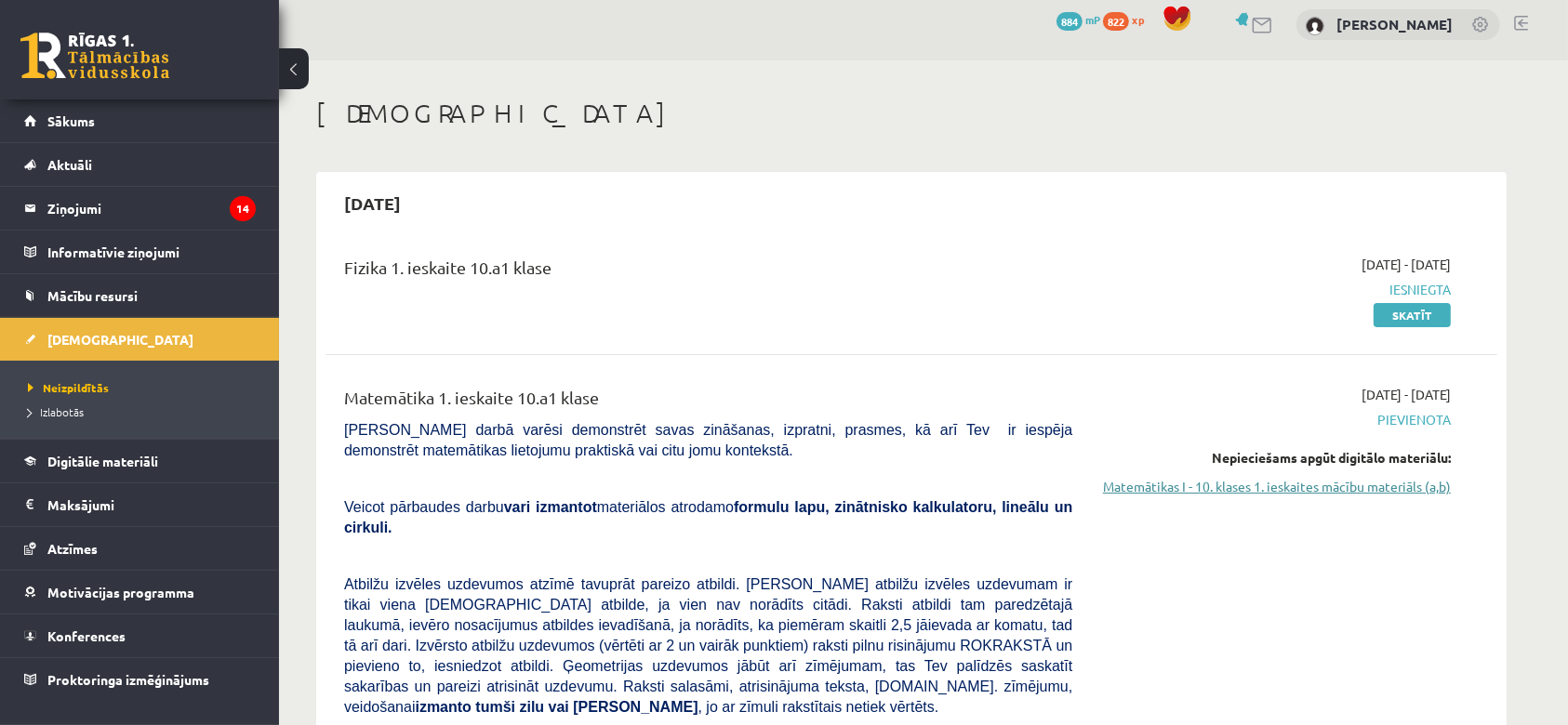
click at [1252, 483] on link "Matemātikas I - 10. klases 1. ieskaites mācību materiāls (a,b)" at bounding box center [1275, 486] width 350 height 19
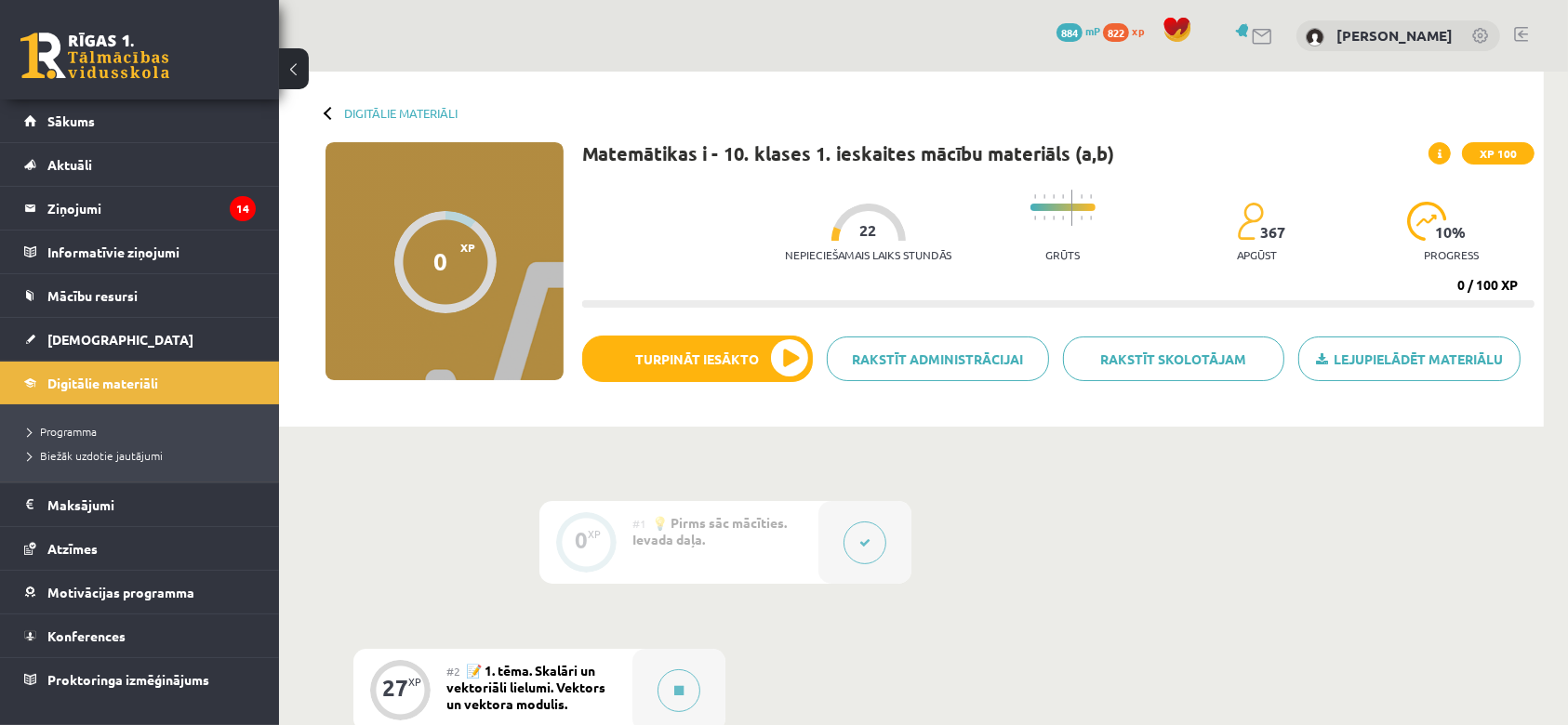
drag, startPoint x: 333, startPoint y: 120, endPoint x: 327, endPoint y: 103, distance: 18.0
click at [327, 103] on div "Digitālie materiāli 0 XP XP 100 0 / 100 XP Matemātikas i - 10. klases 1. ieskai…" at bounding box center [910, 248] width 1264 height 355
click at [107, 322] on link "[DEMOGRAPHIC_DATA]" at bounding box center [139, 339] width 231 height 43
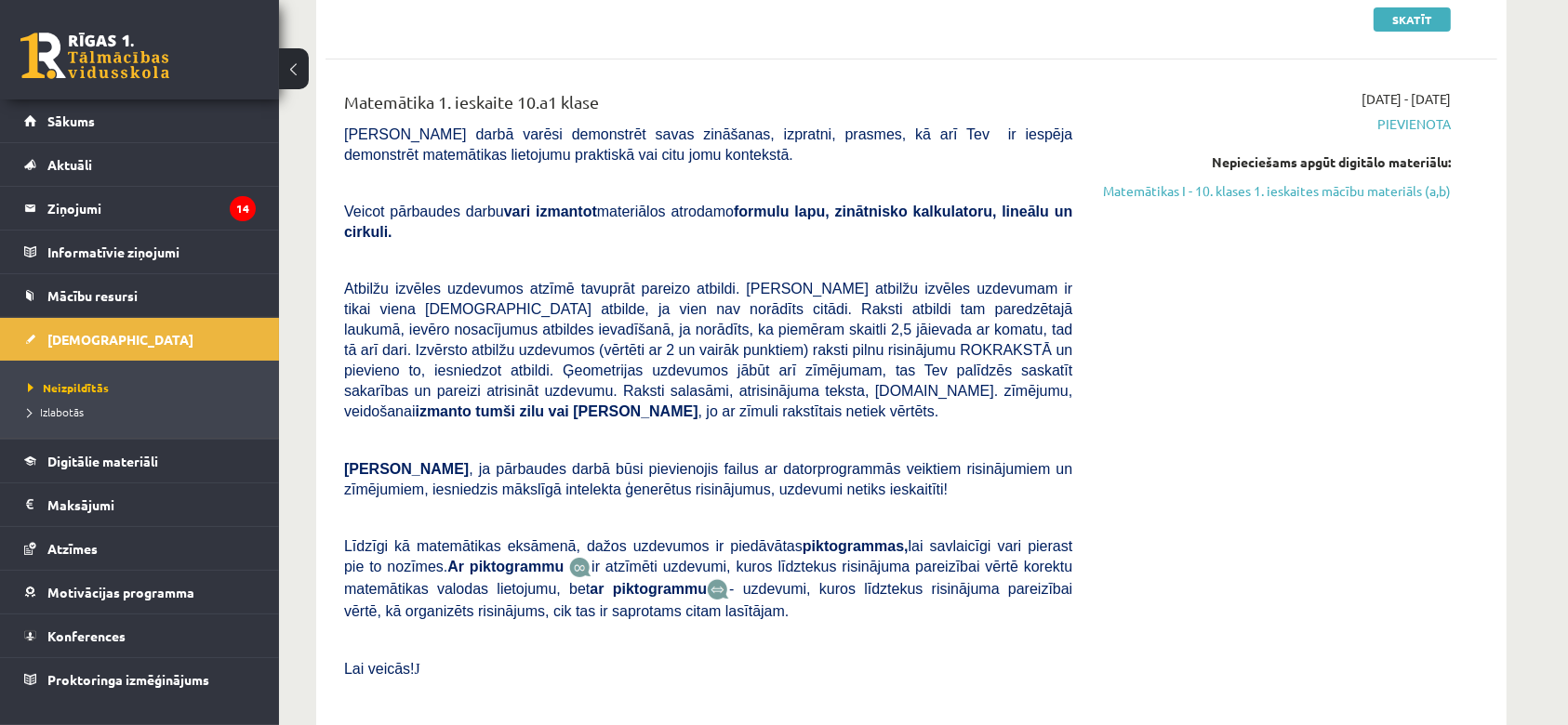
scroll to position [359, 0]
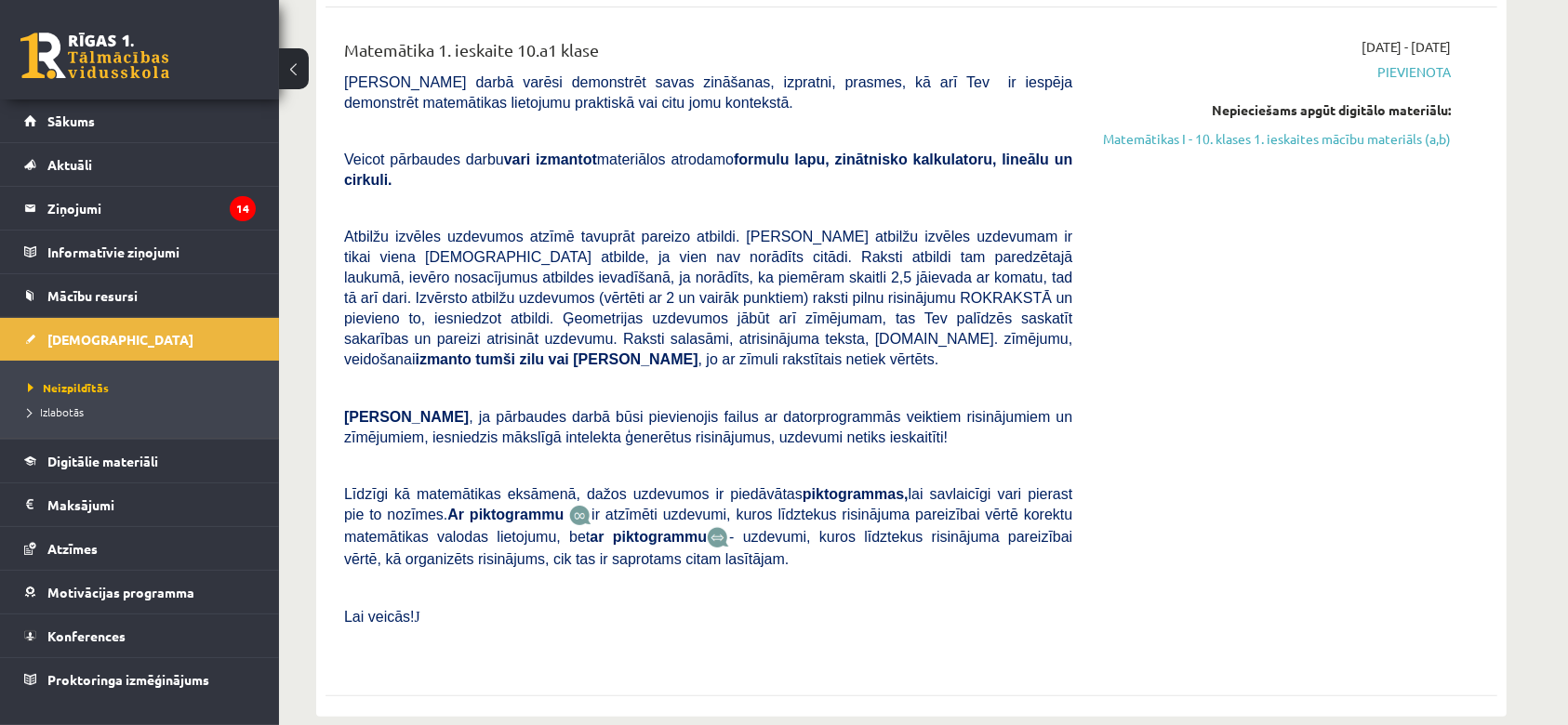
click at [667, 409] on span ", ja pārbaudes darbā būsi pievienojis failus ar datorprogrammās veiktiem risinā…" at bounding box center [708, 426] width 728 height 36
click at [1386, 137] on link "Matemātikas I - 10. klases 1. ieskaites mācību materiāls (a,b)" at bounding box center [1275, 139] width 350 height 19
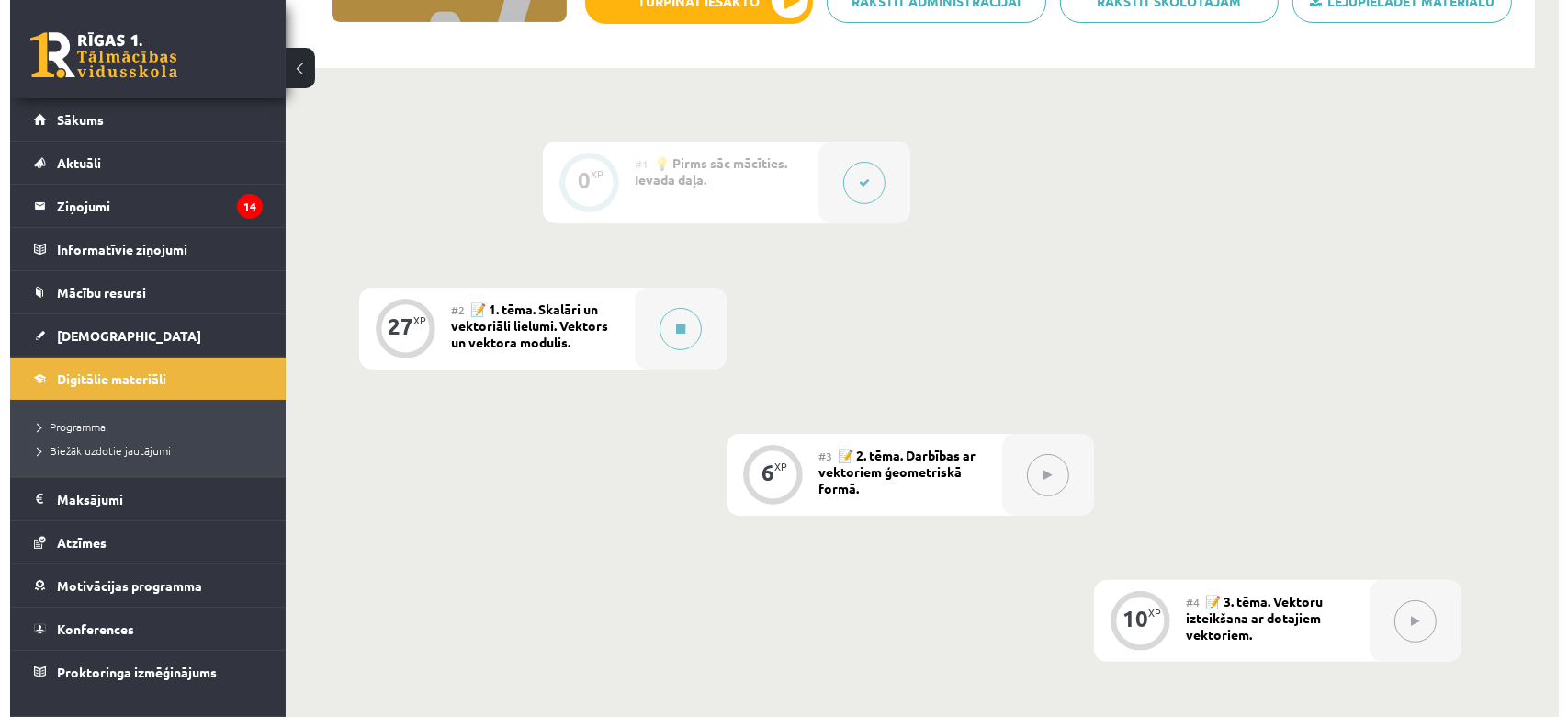
scroll to position [349, 0]
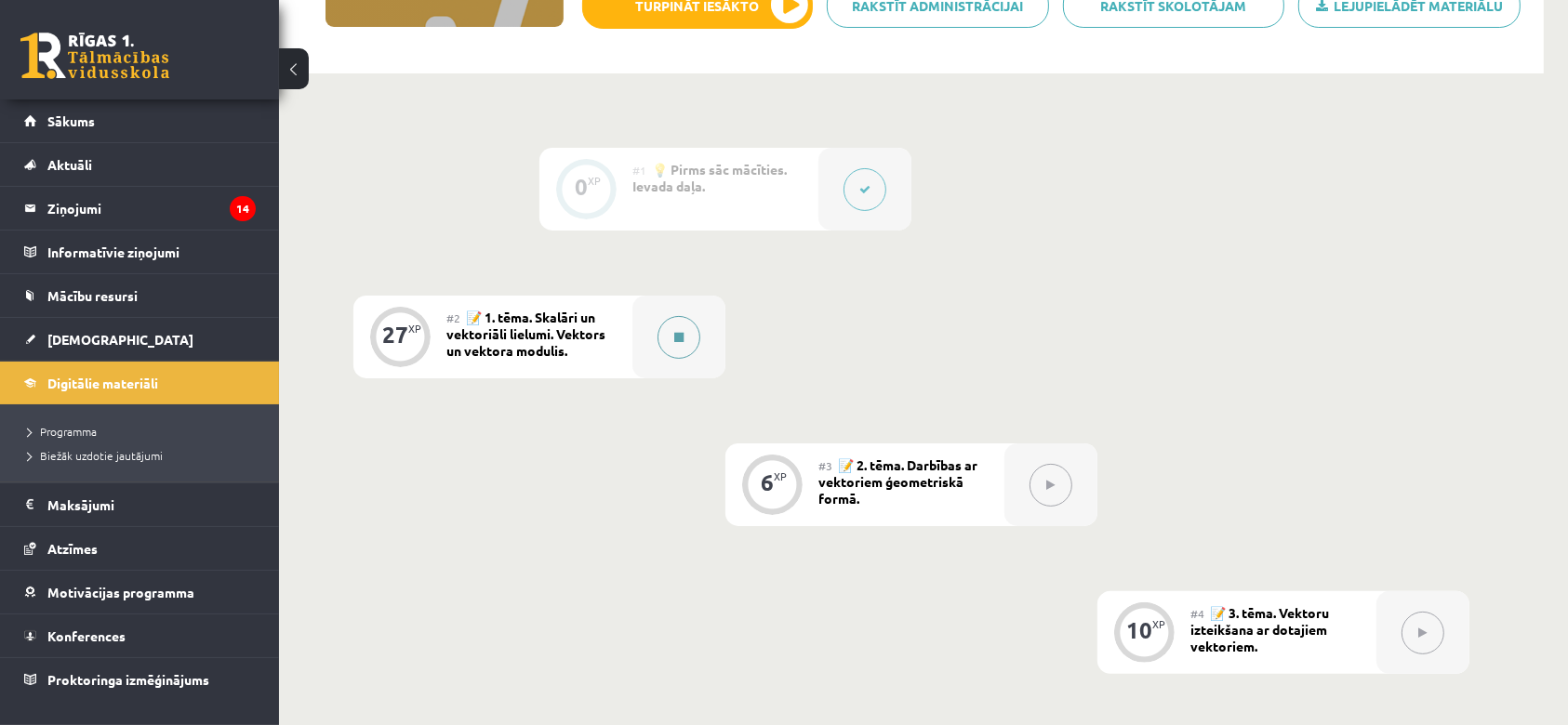
click at [705, 332] on div at bounding box center [679, 337] width 93 height 83
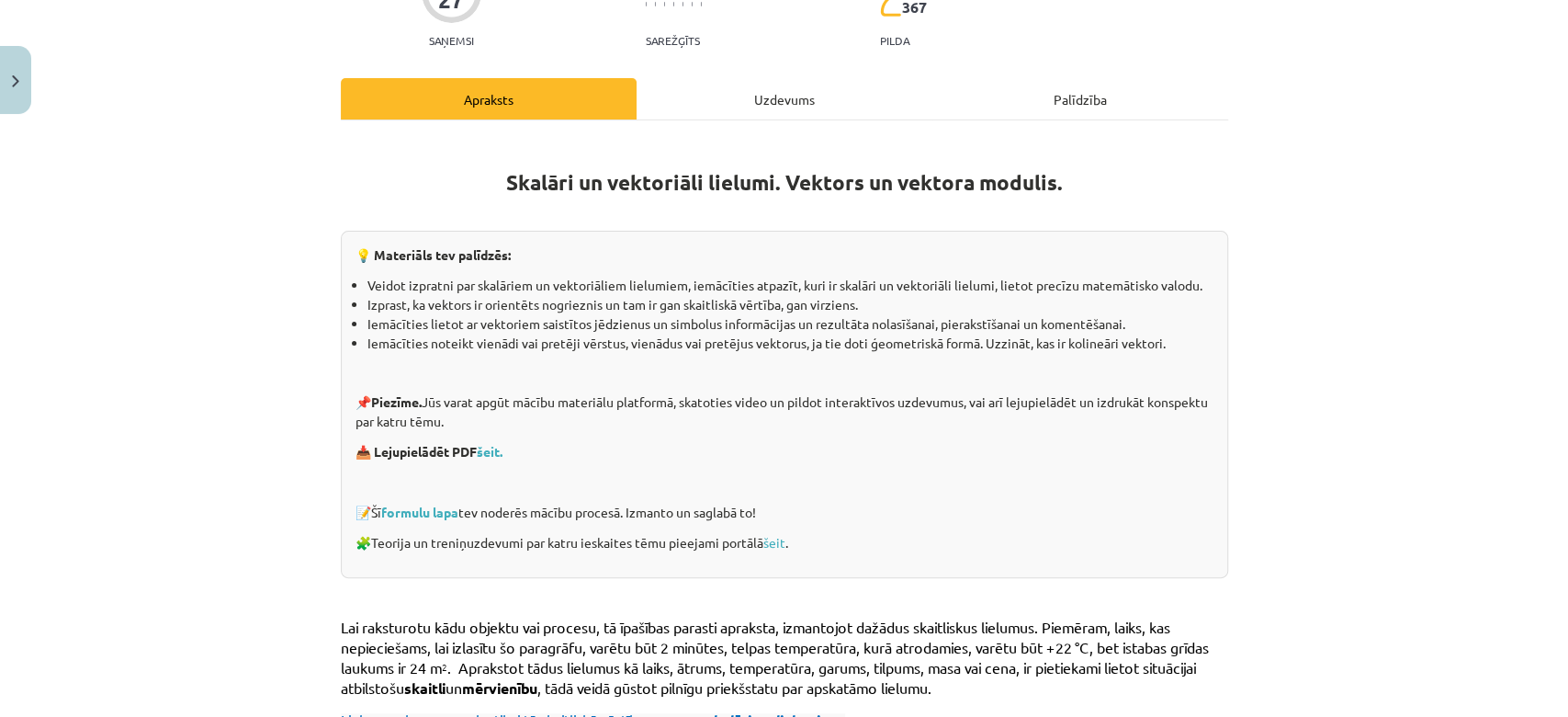
scroll to position [193, 0]
click at [427, 509] on link "formulu lapa" at bounding box center [419, 511] width 77 height 16
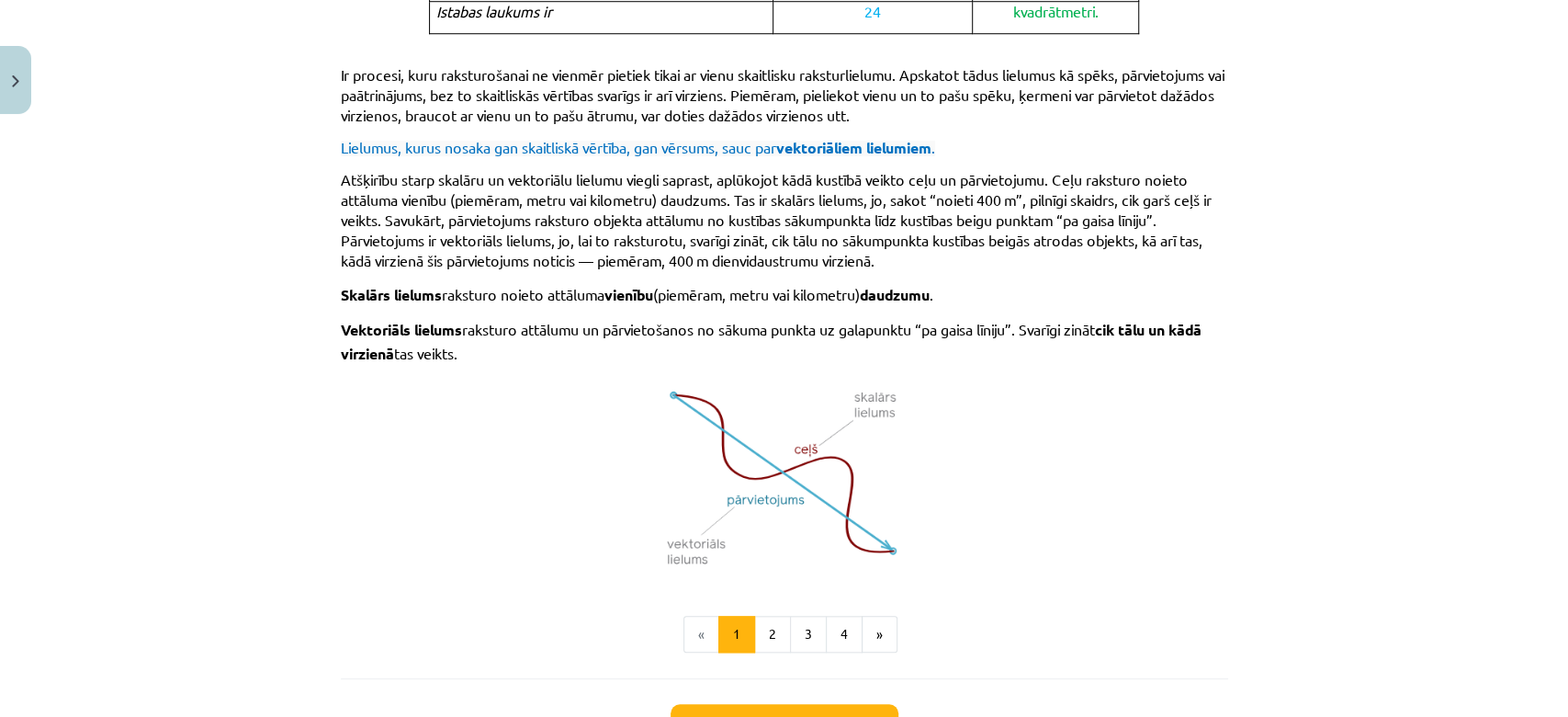
scroll to position [1137, 0]
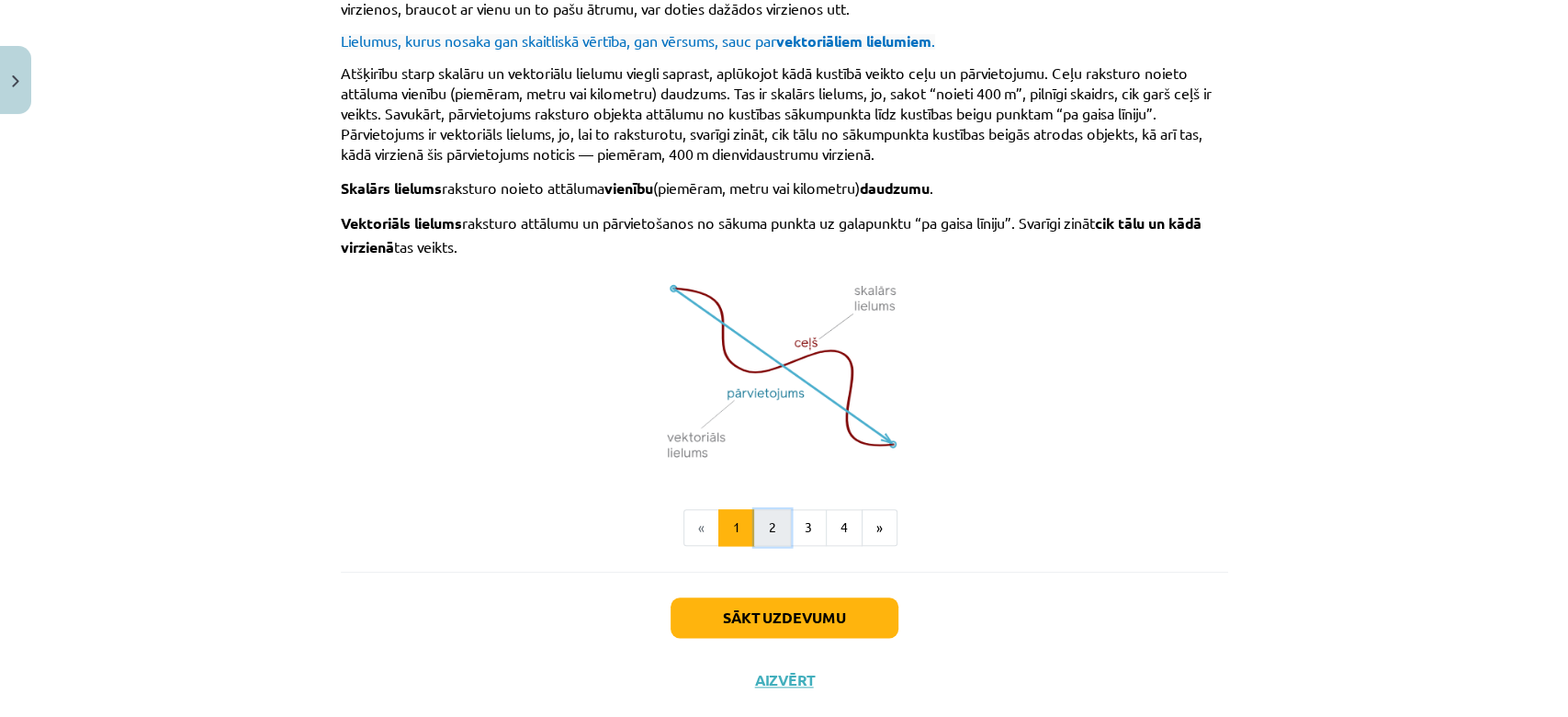
click at [774, 521] on button "2" at bounding box center [772, 527] width 36 height 36
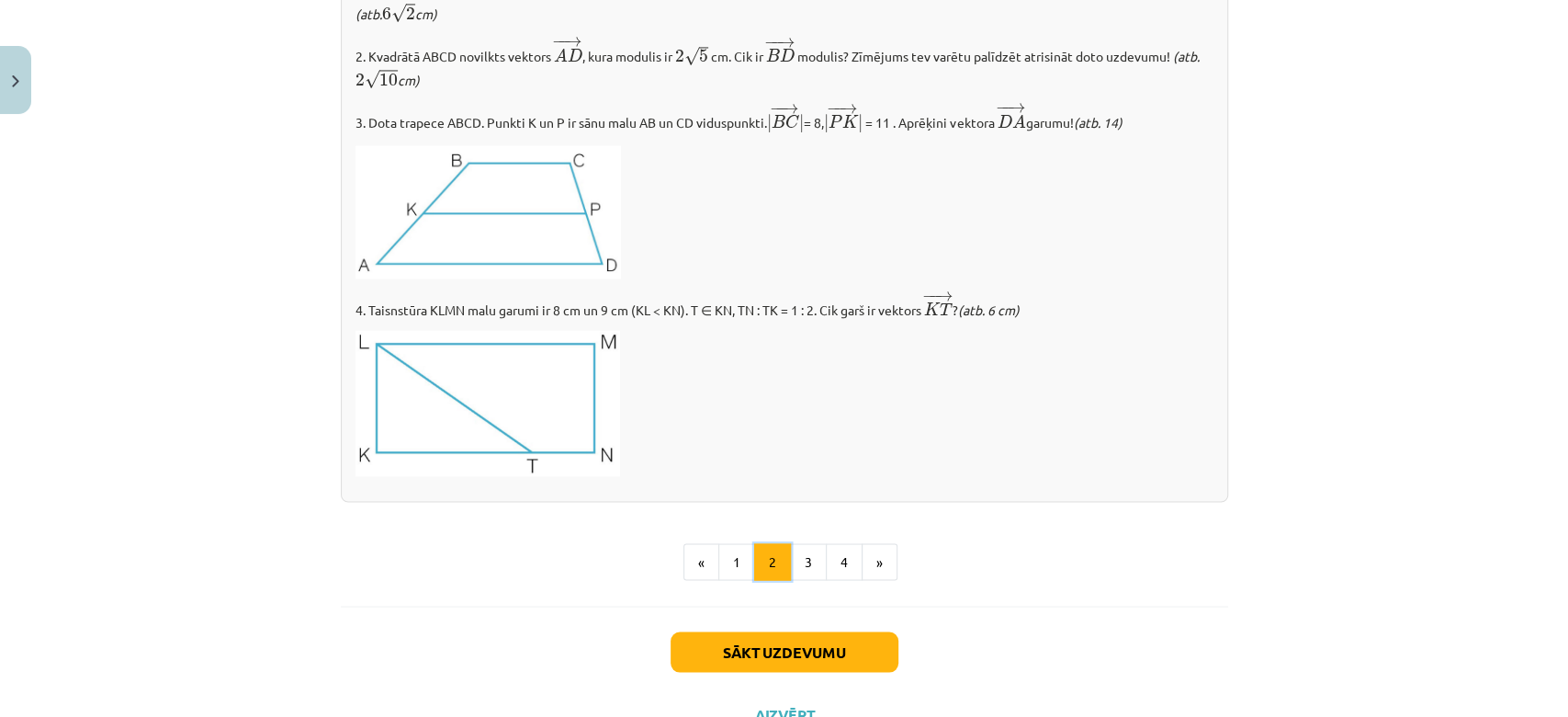
scroll to position [2070, 0]
click at [796, 568] on button "3" at bounding box center [808, 562] width 36 height 36
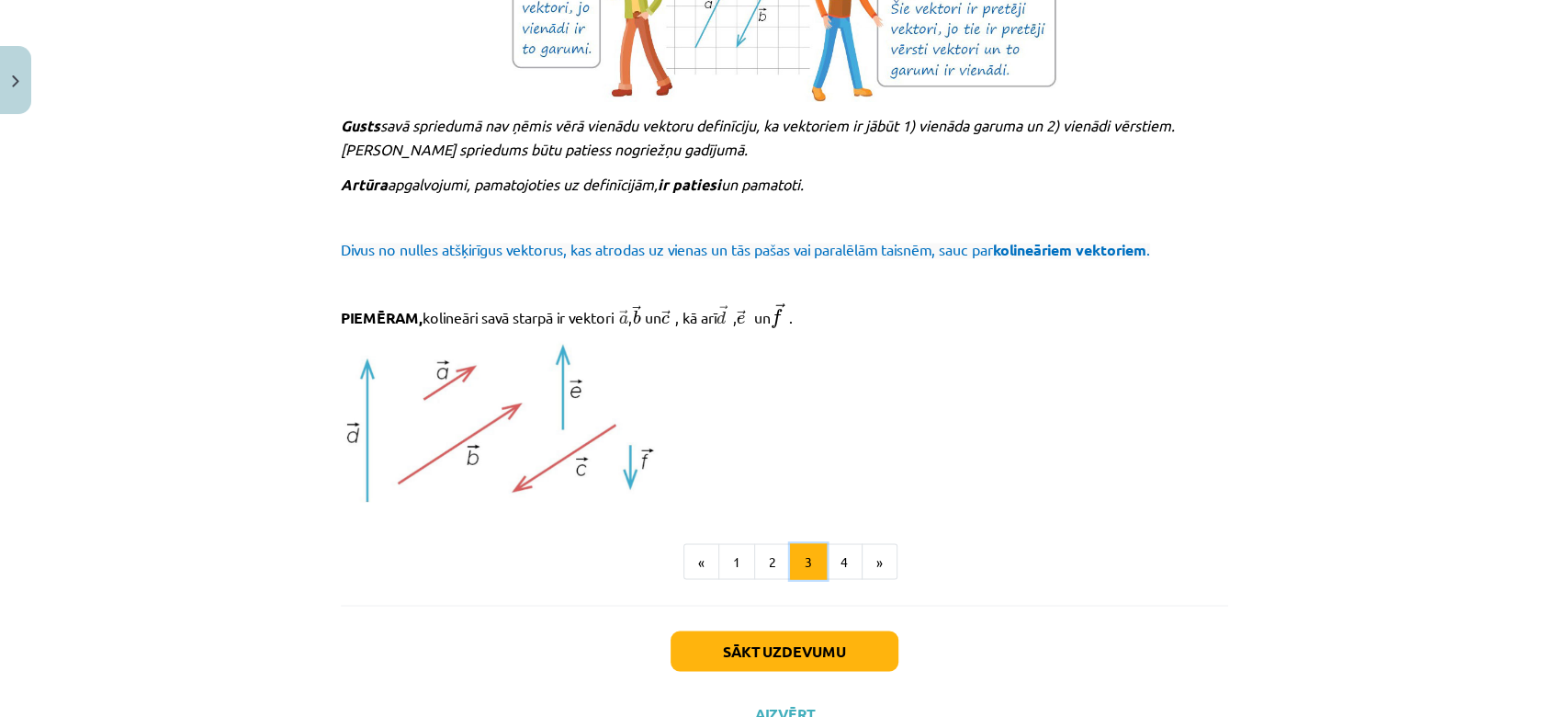
scroll to position [1904, 0]
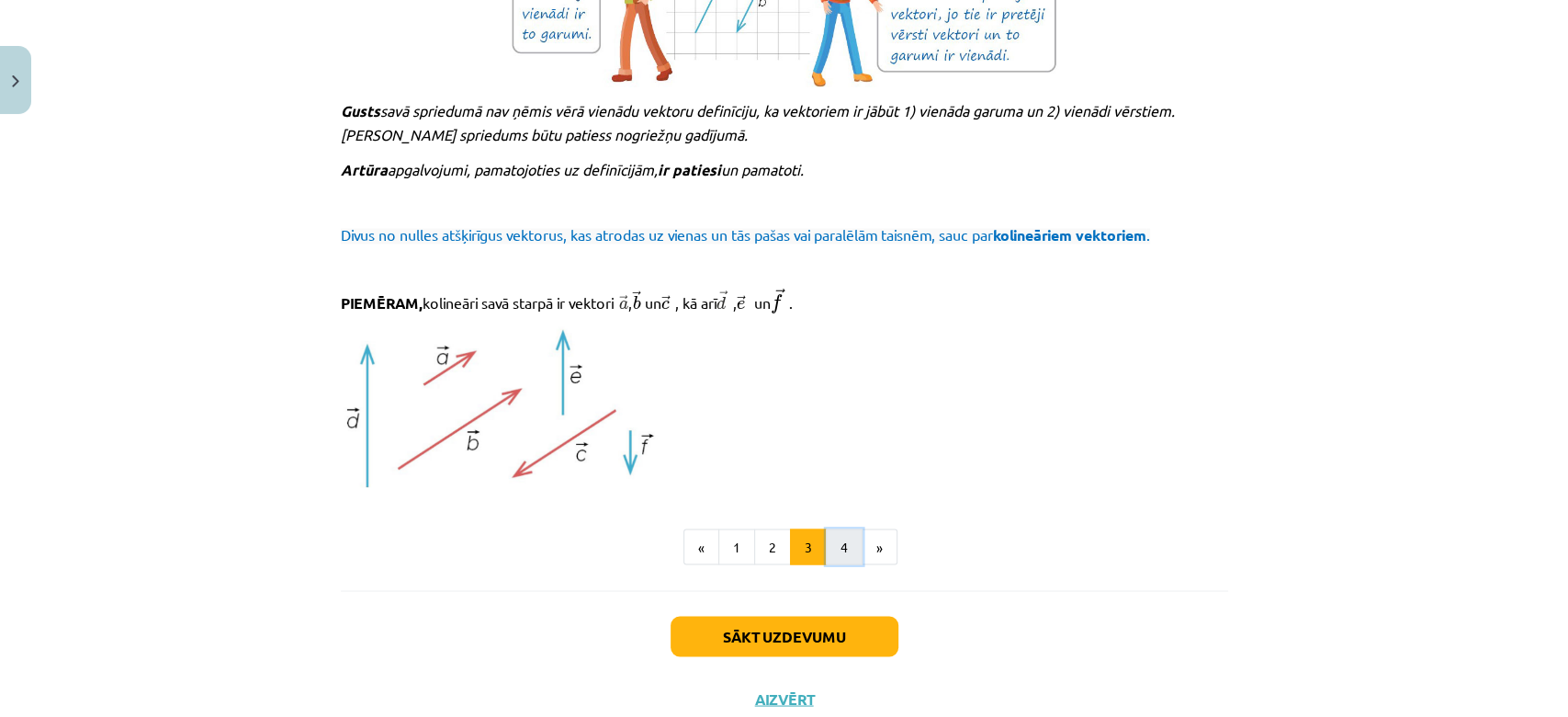
click at [838, 543] on button "4" at bounding box center [844, 547] width 36 height 36
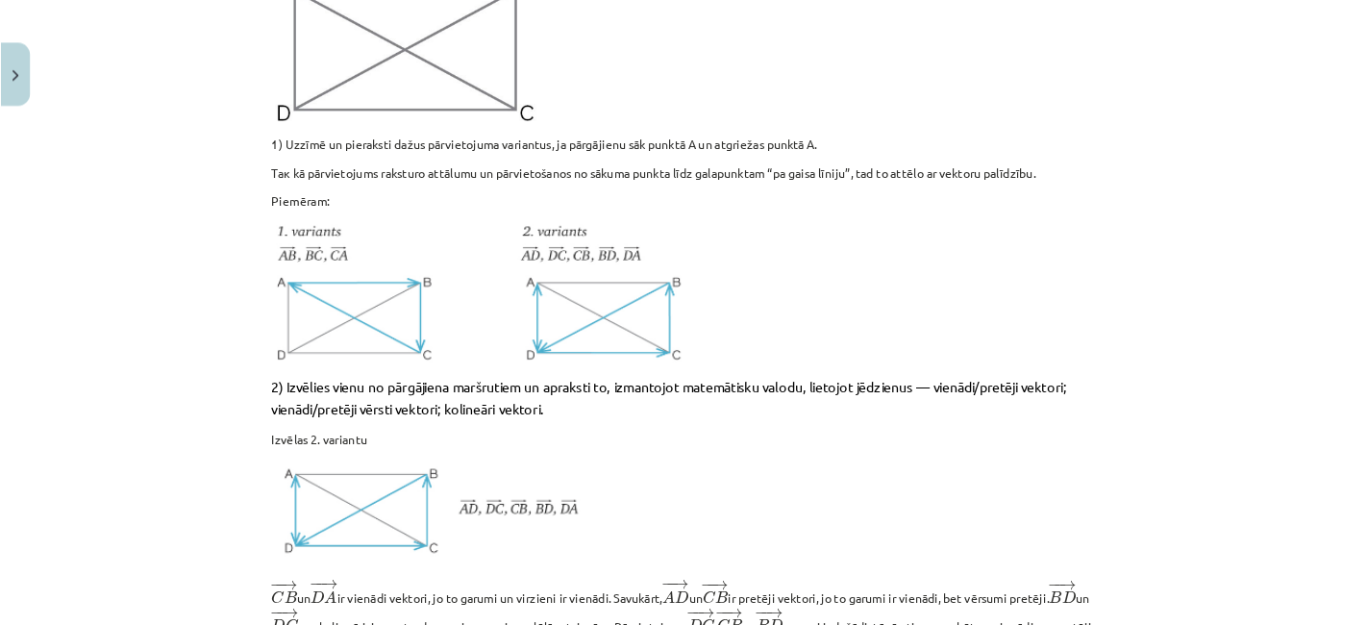
scroll to position [970, 0]
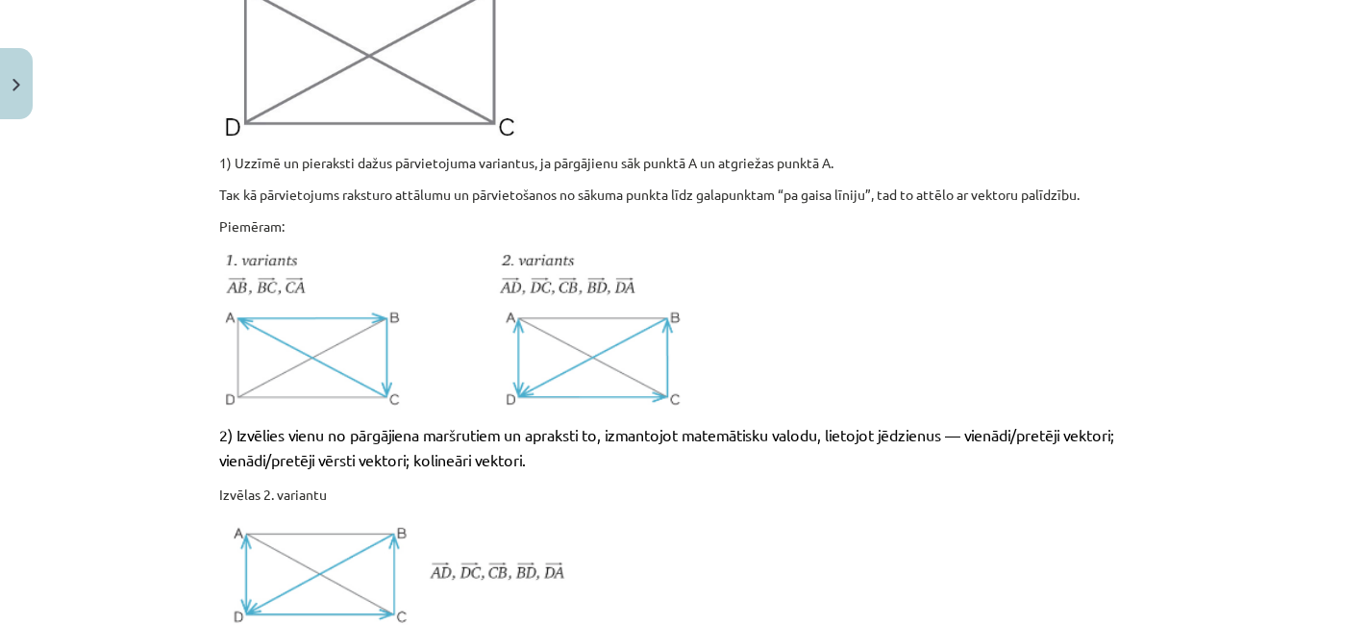
drag, startPoint x: 1638, startPoint y: 0, endPoint x: 962, endPoint y: 415, distance: 793.1
click at [962, 415] on div "🎥 Labākai vielas izpratnei skaties video „Vektora jēdziens” ! Video apraksts: Š…" at bounding box center [683, 305] width 928 height 1863
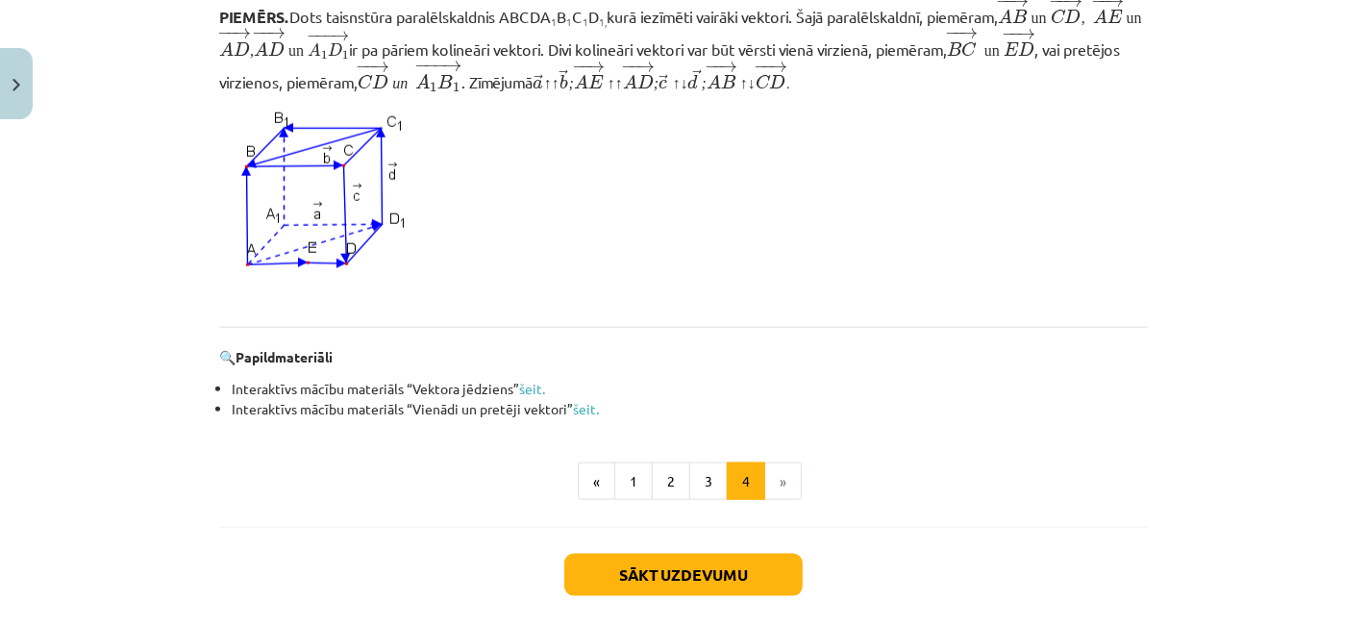
scroll to position [1789, 0]
click at [635, 480] on button "1" at bounding box center [633, 480] width 38 height 38
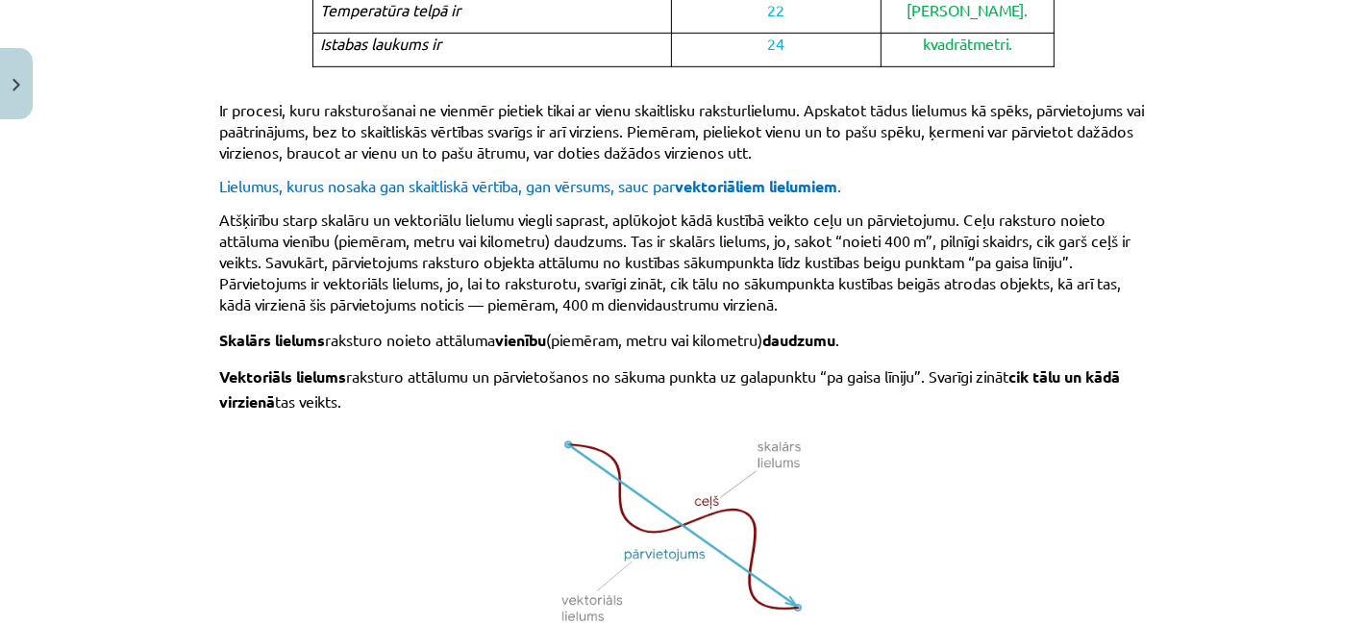
scroll to position [1347, 0]
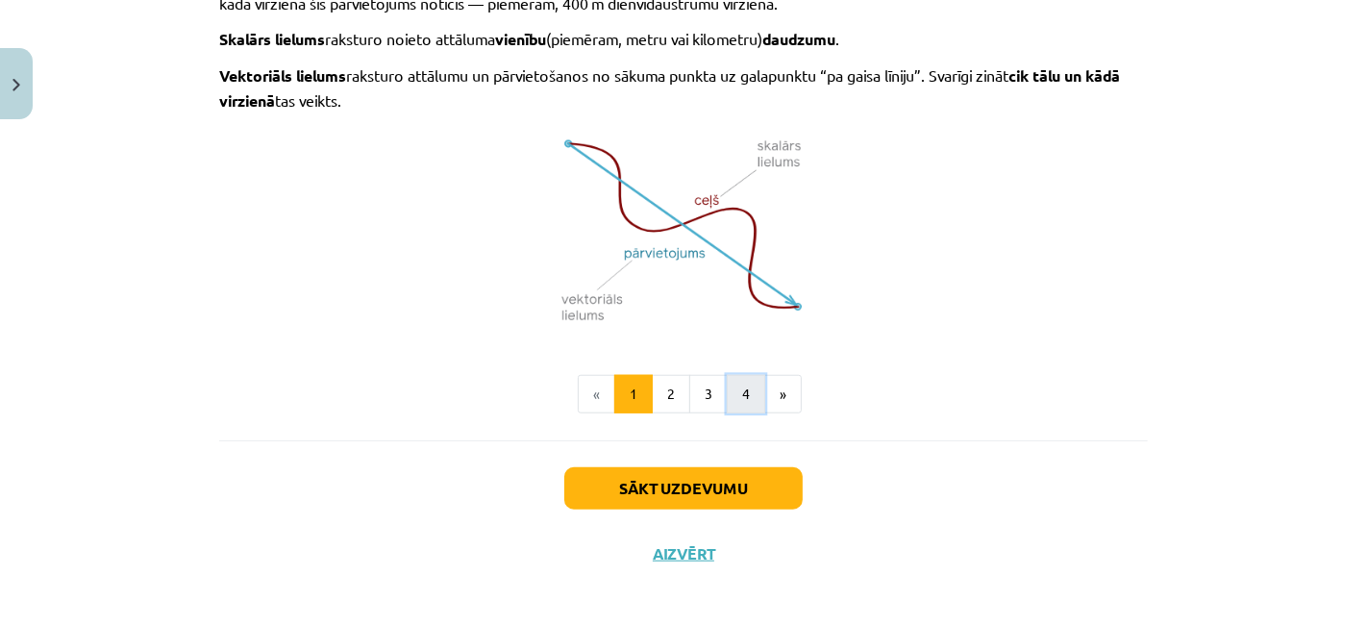
click at [747, 375] on button "4" at bounding box center [746, 394] width 38 height 38
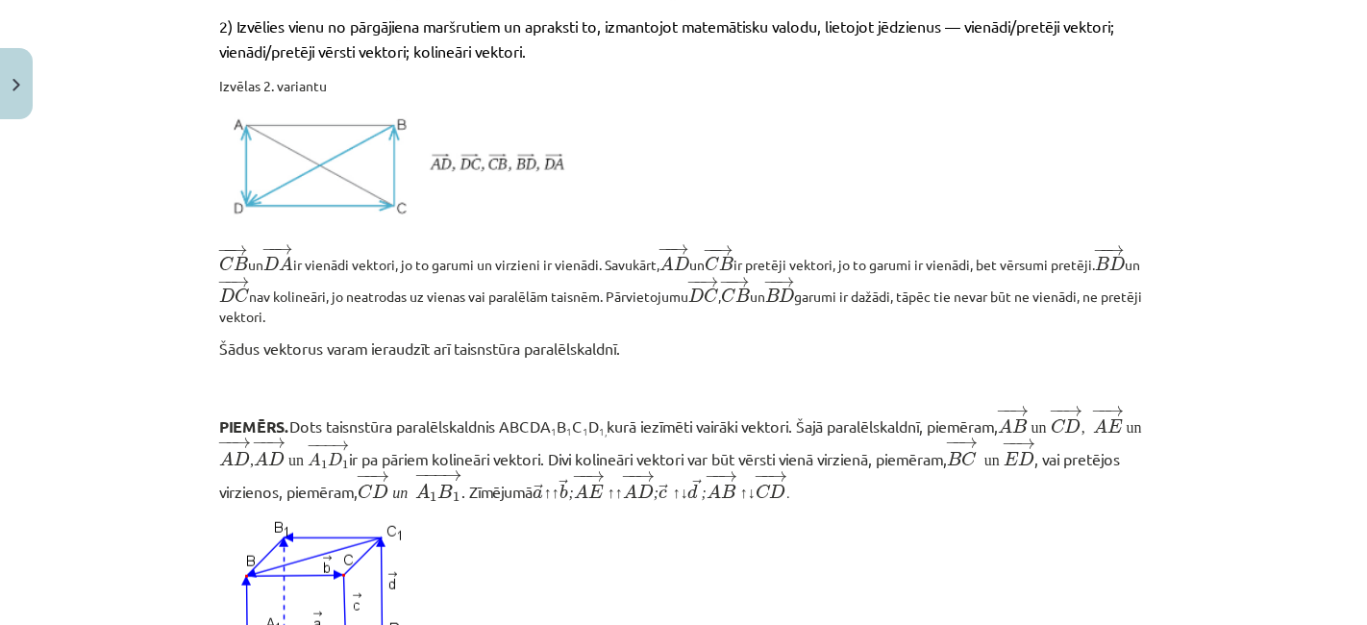
scroll to position [1886, 0]
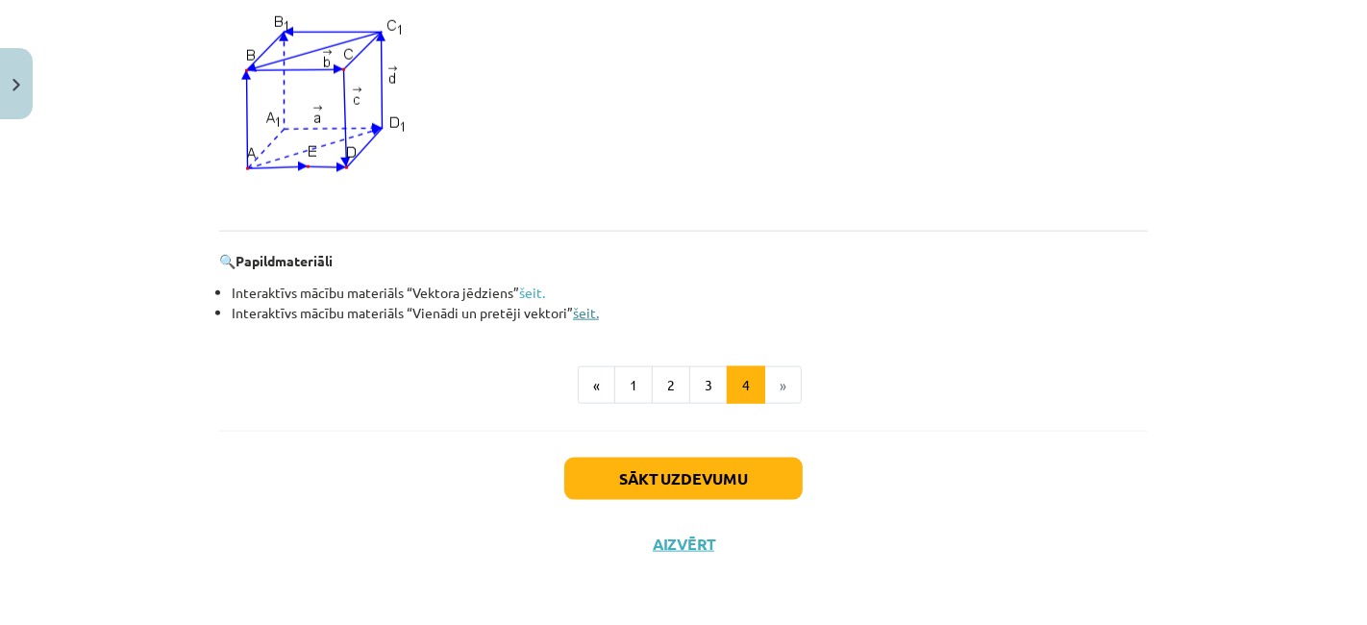
click at [589, 314] on link "šeit." at bounding box center [586, 312] width 26 height 17
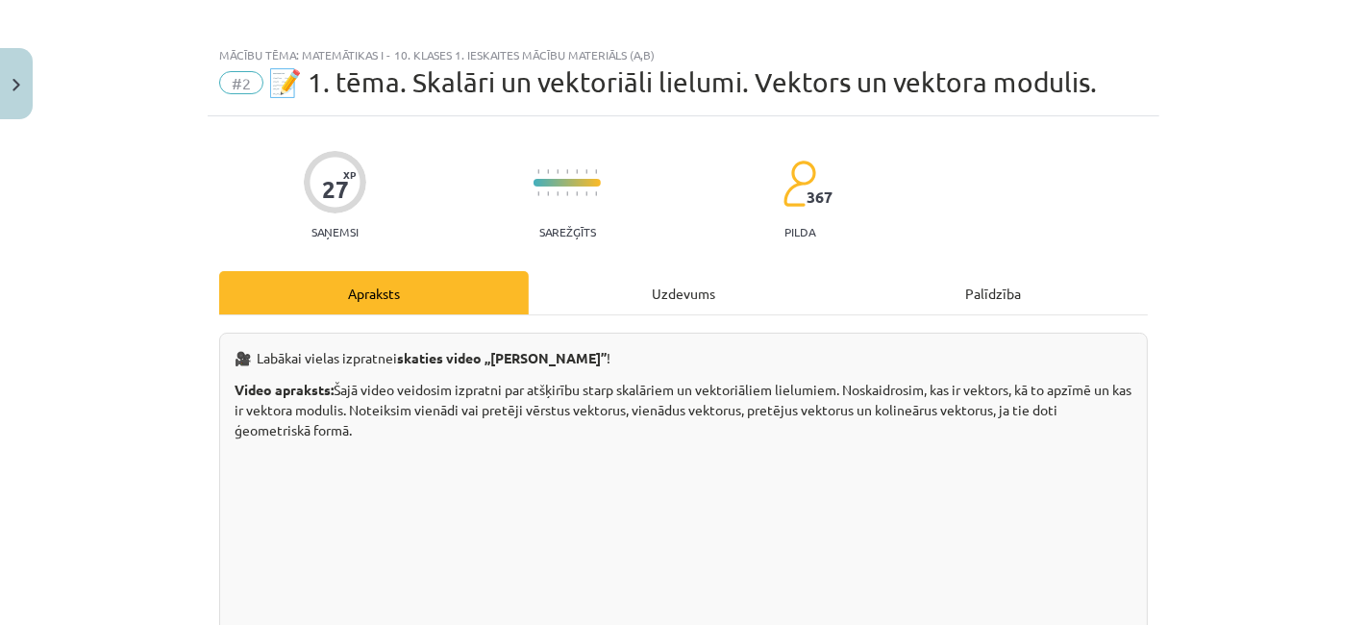
scroll to position [0, 0]
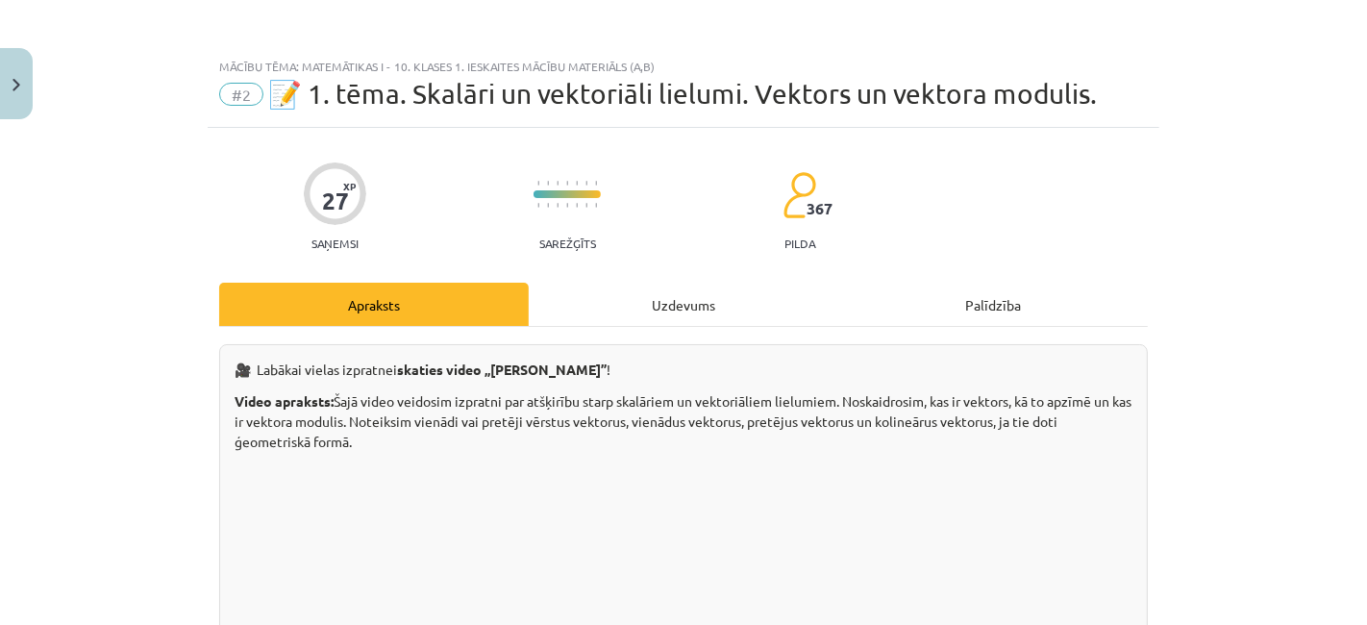
click at [707, 289] on div "Uzdevums" at bounding box center [683, 304] width 309 height 43
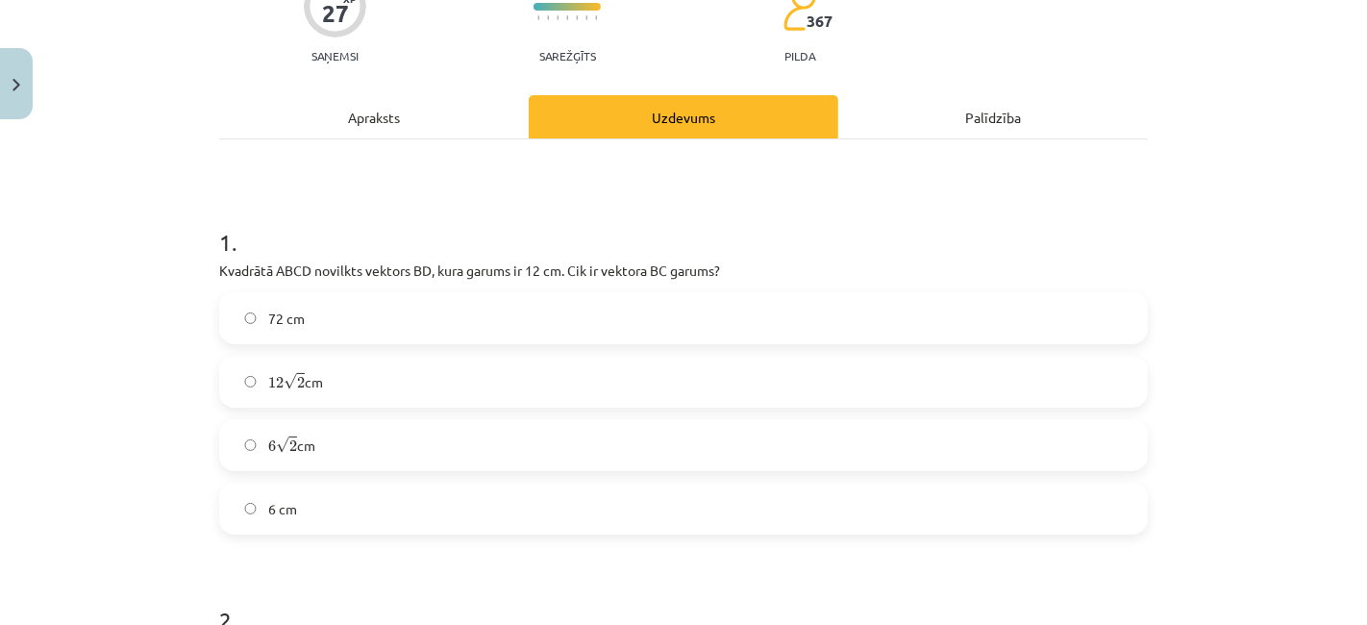
scroll to position [188, 0]
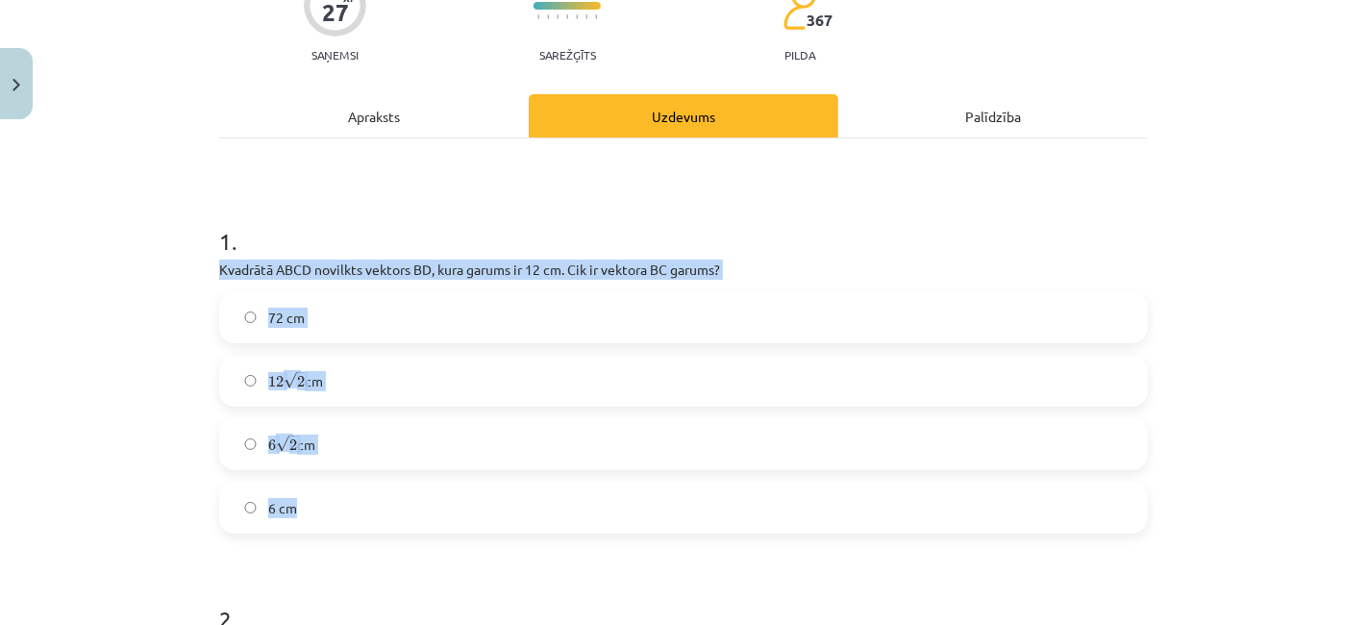
drag, startPoint x: 203, startPoint y: 279, endPoint x: 670, endPoint y: 498, distance: 516.0
copy div "Kvadrātā ABCD novilkts vektors ﻿BD﻿, kura garums ir 12 cm. Cik ir vektora ﻿BC g…"
click at [423, 297] on label "72 cm" at bounding box center [683, 317] width 925 height 48
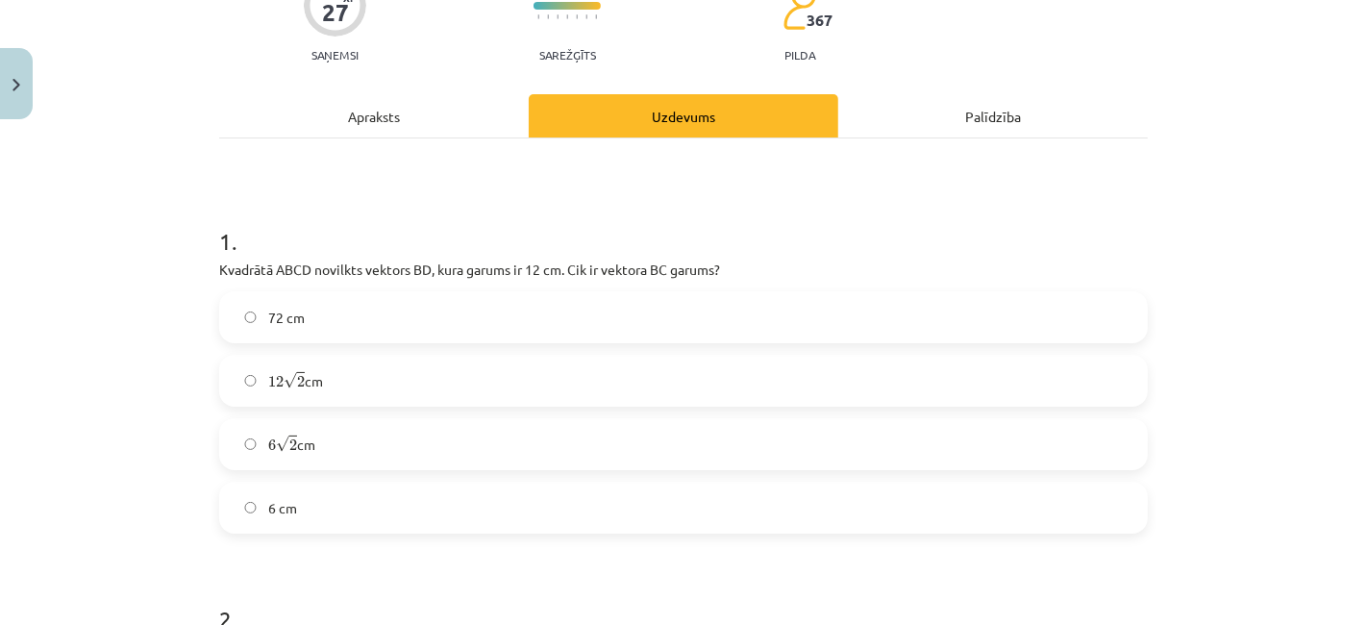
click at [387, 454] on label "6 √ 2 6 2 cm" at bounding box center [683, 444] width 925 height 48
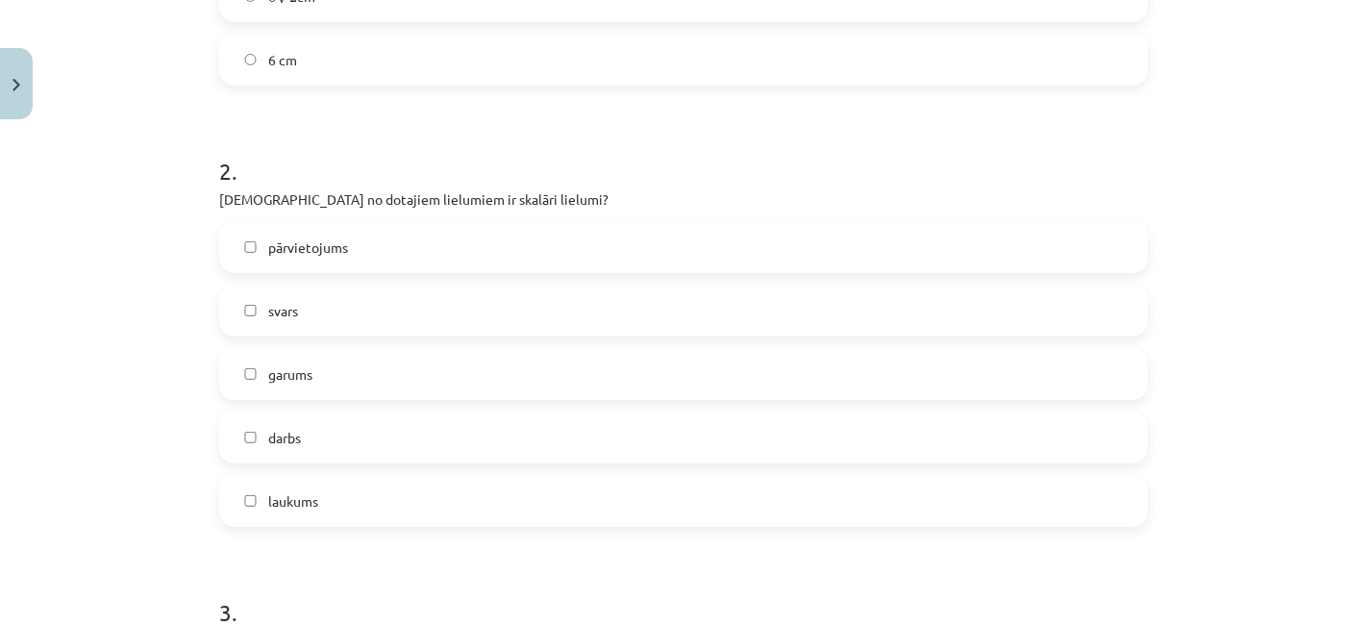
scroll to position [666, 0]
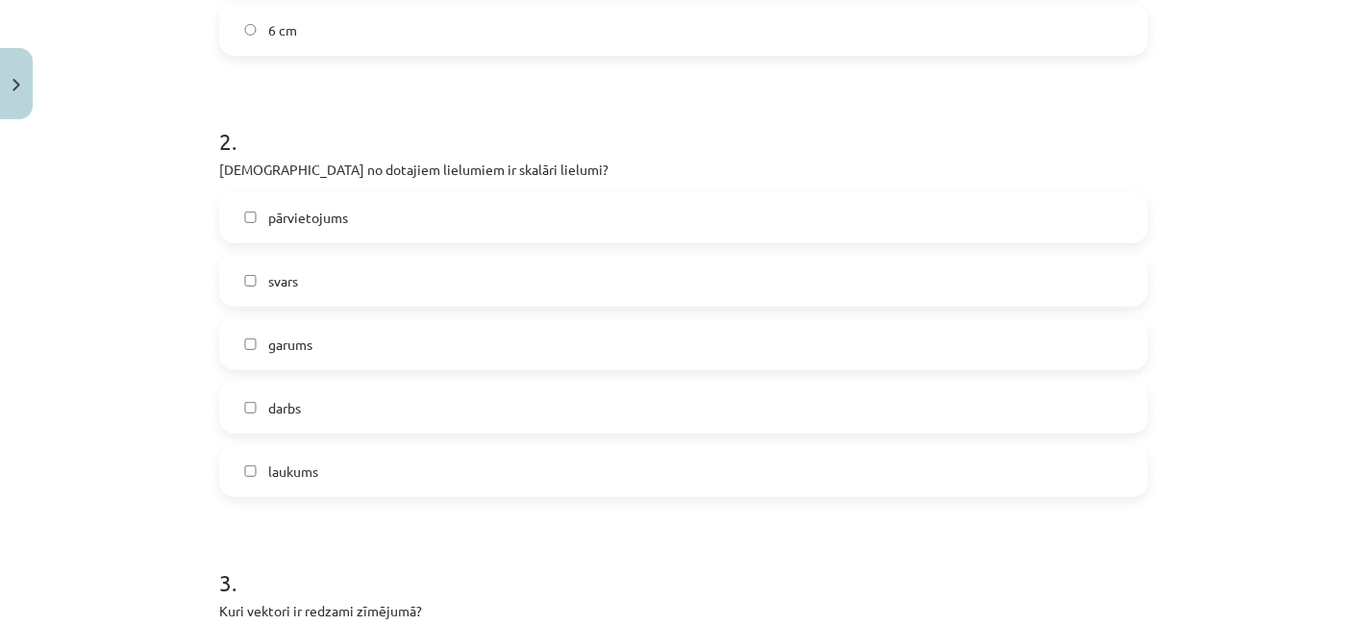
click at [354, 294] on label "svars" at bounding box center [683, 281] width 925 height 48
click at [324, 283] on label "svars" at bounding box center [683, 281] width 925 height 48
click at [322, 322] on label "garums" at bounding box center [683, 344] width 925 height 48
click at [285, 471] on span "laukums" at bounding box center [293, 471] width 50 height 20
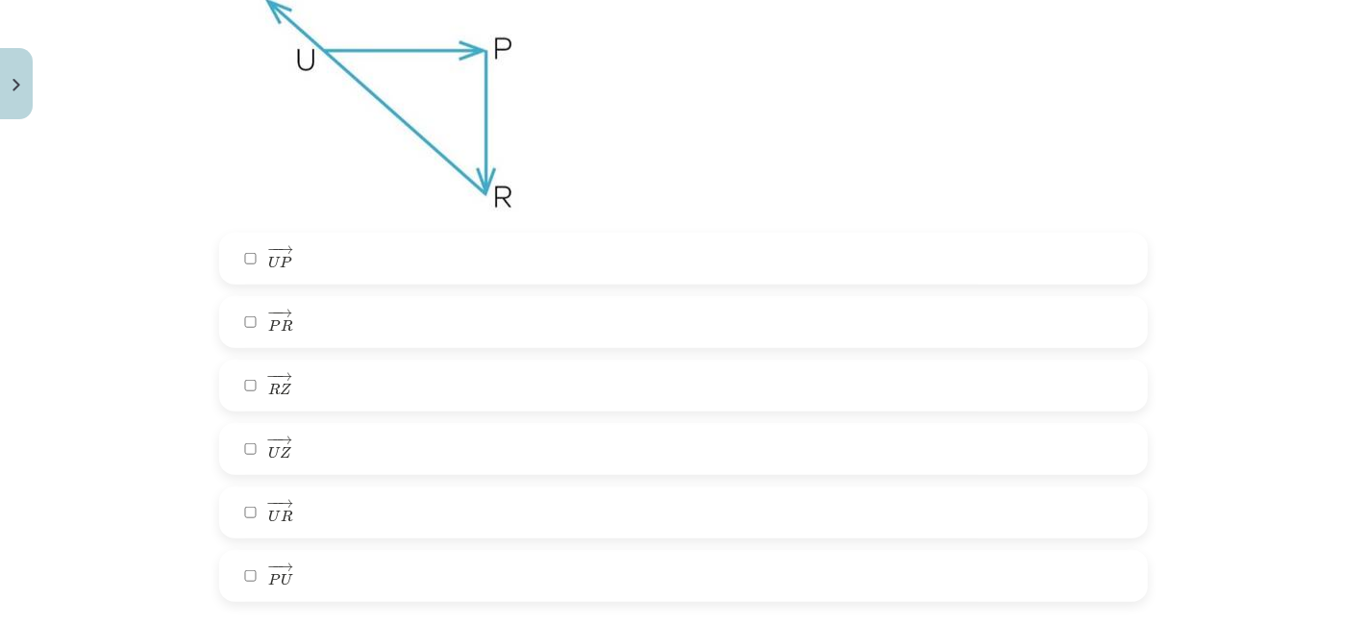
scroll to position [1324, 0]
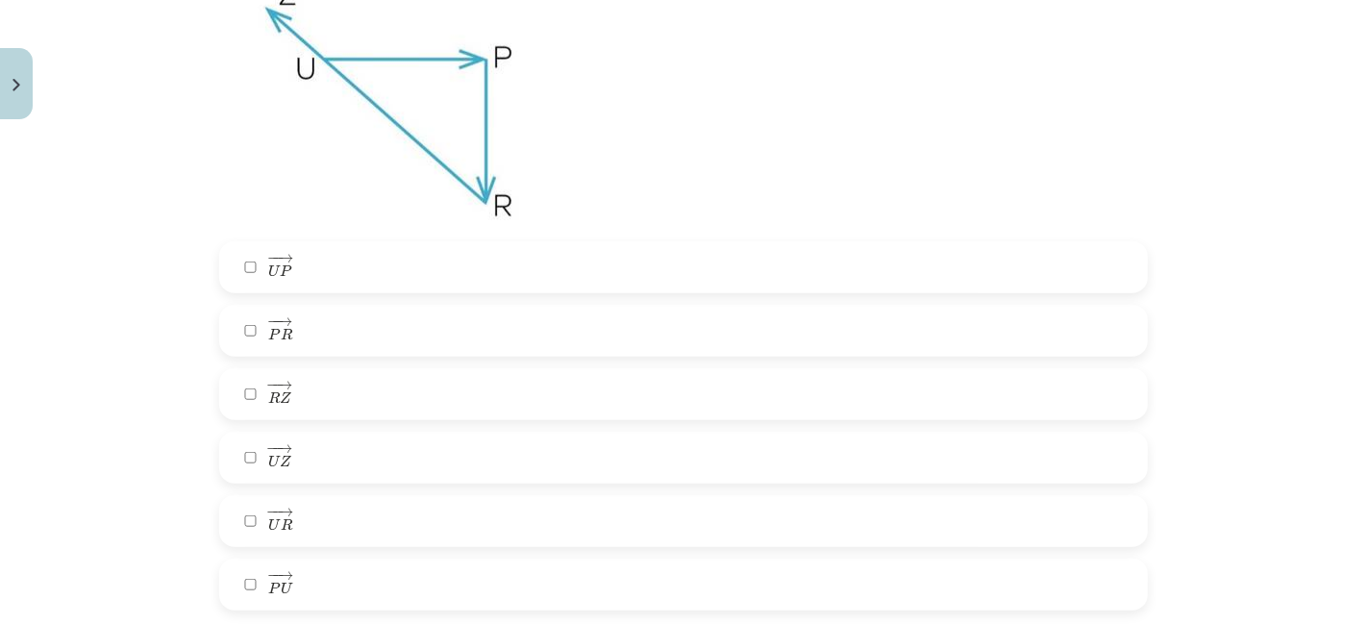
click at [288, 405] on label "− − → R Z R Z →" at bounding box center [683, 394] width 925 height 48
click at [325, 273] on label "− − → U P U P →" at bounding box center [683, 267] width 925 height 48
click at [343, 334] on label "− − → P R P R →" at bounding box center [683, 331] width 925 height 48
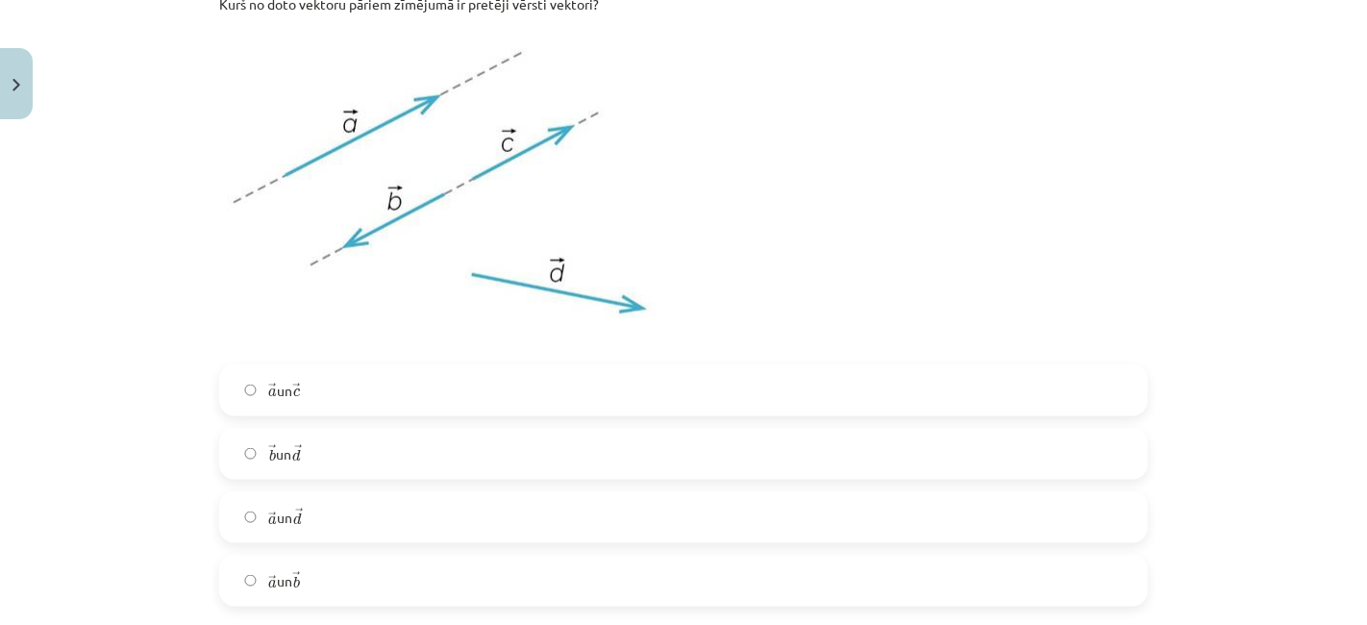
scroll to position [2038, 0]
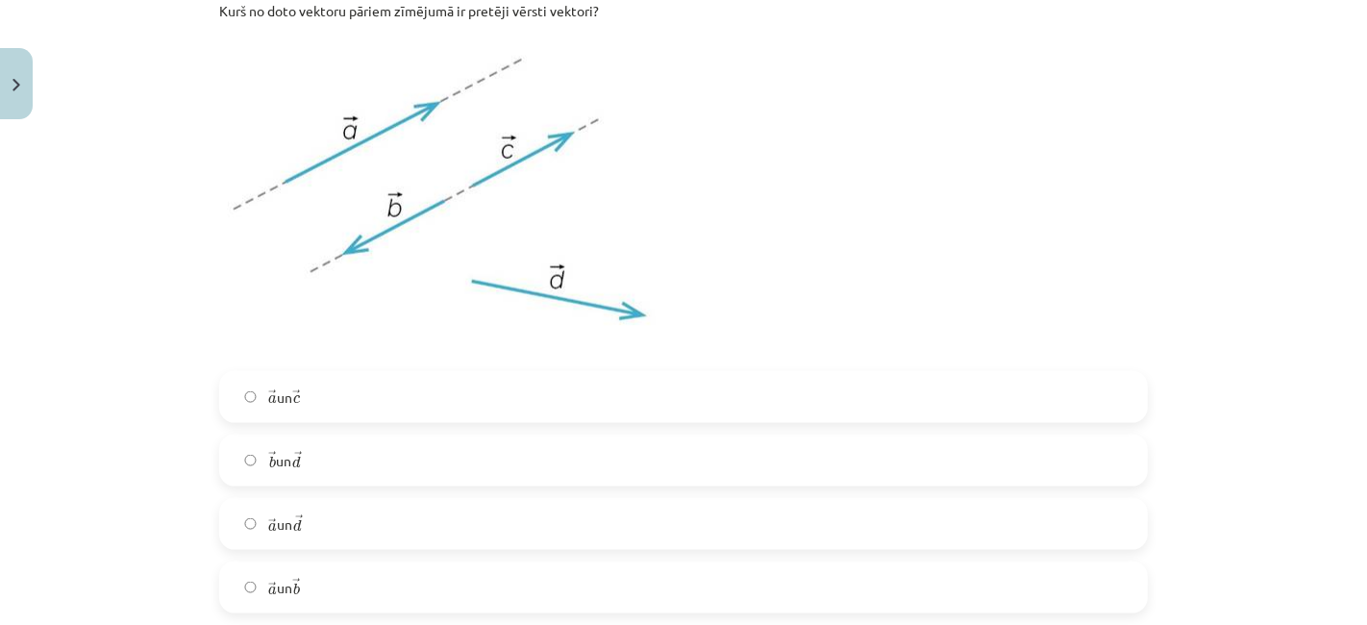
click at [350, 577] on label "→ a a → un → b b →" at bounding box center [683, 587] width 925 height 48
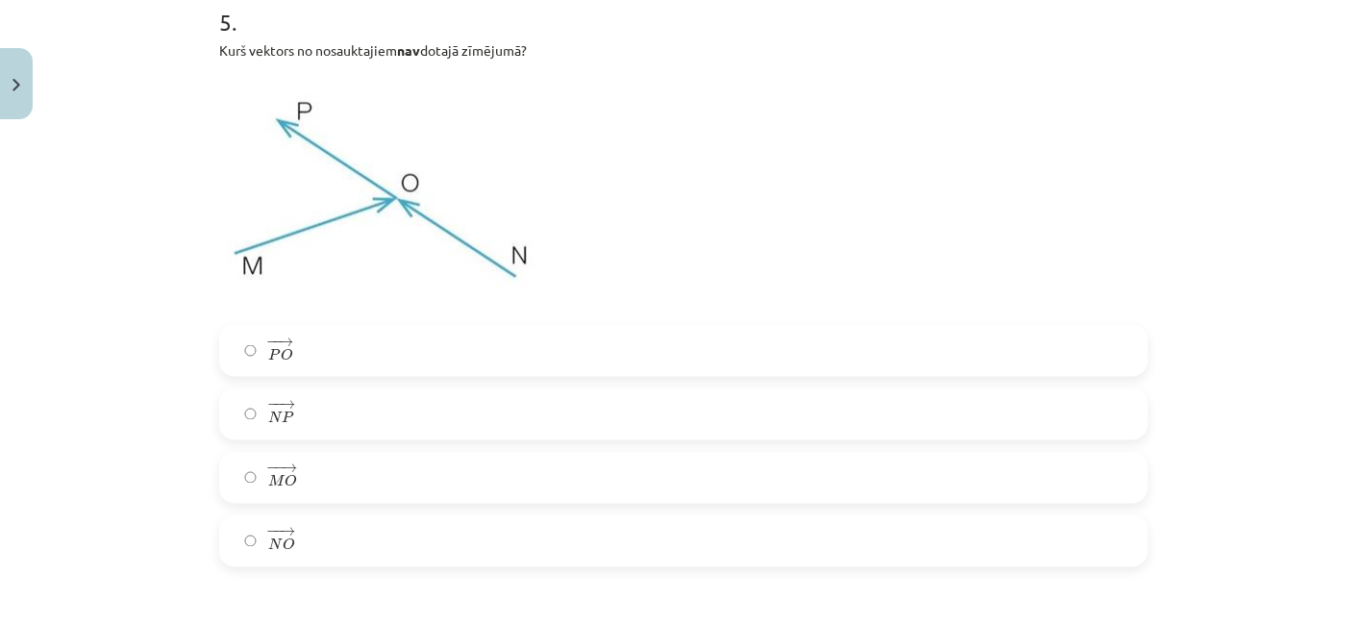
scroll to position [2721, 0]
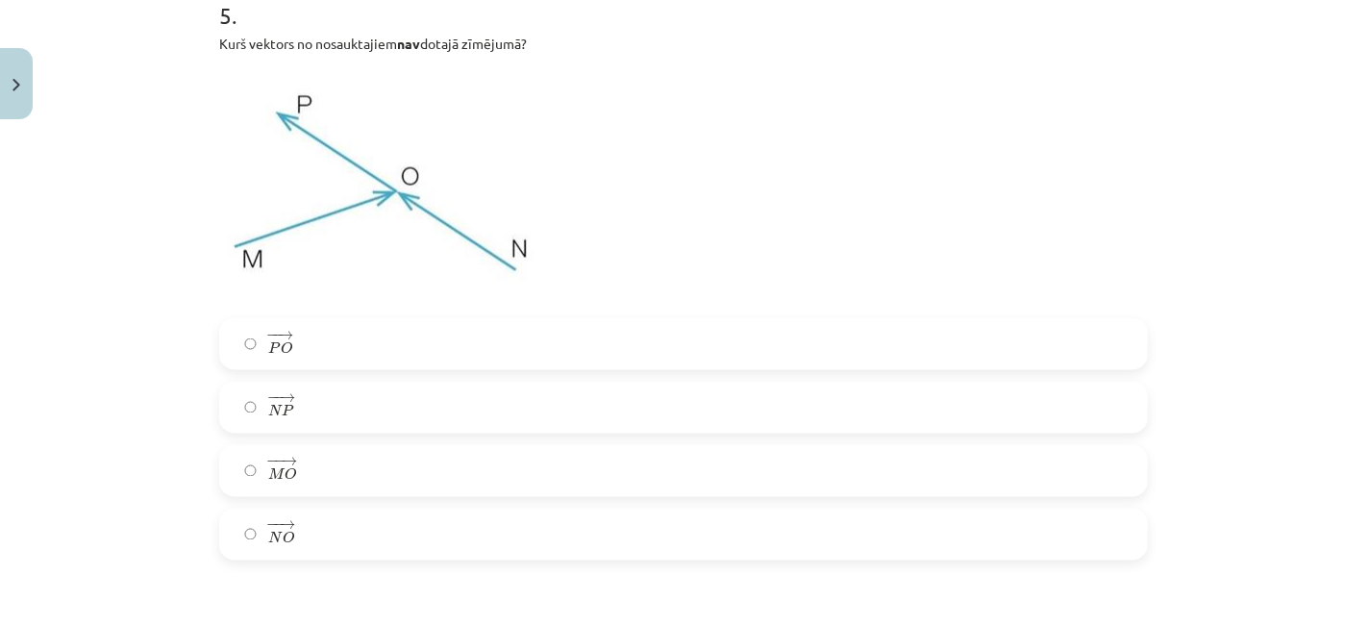
click at [432, 353] on label "− − → P O P O →" at bounding box center [683, 344] width 925 height 48
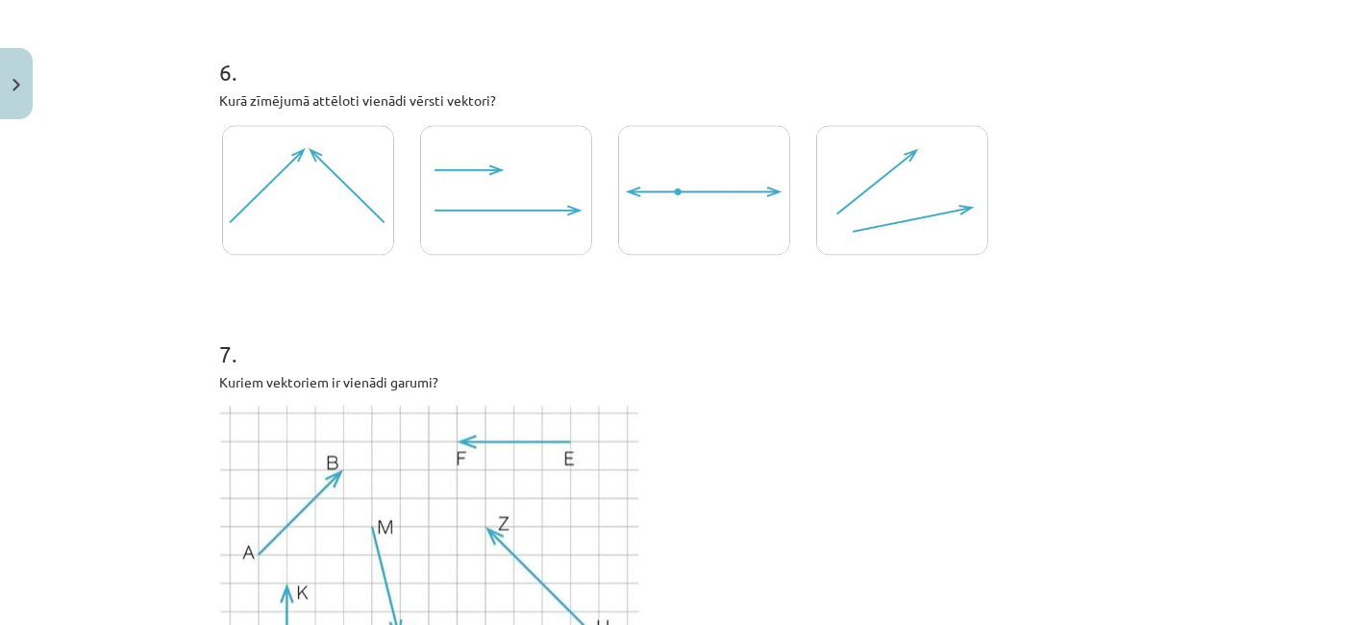
scroll to position [3303, 0]
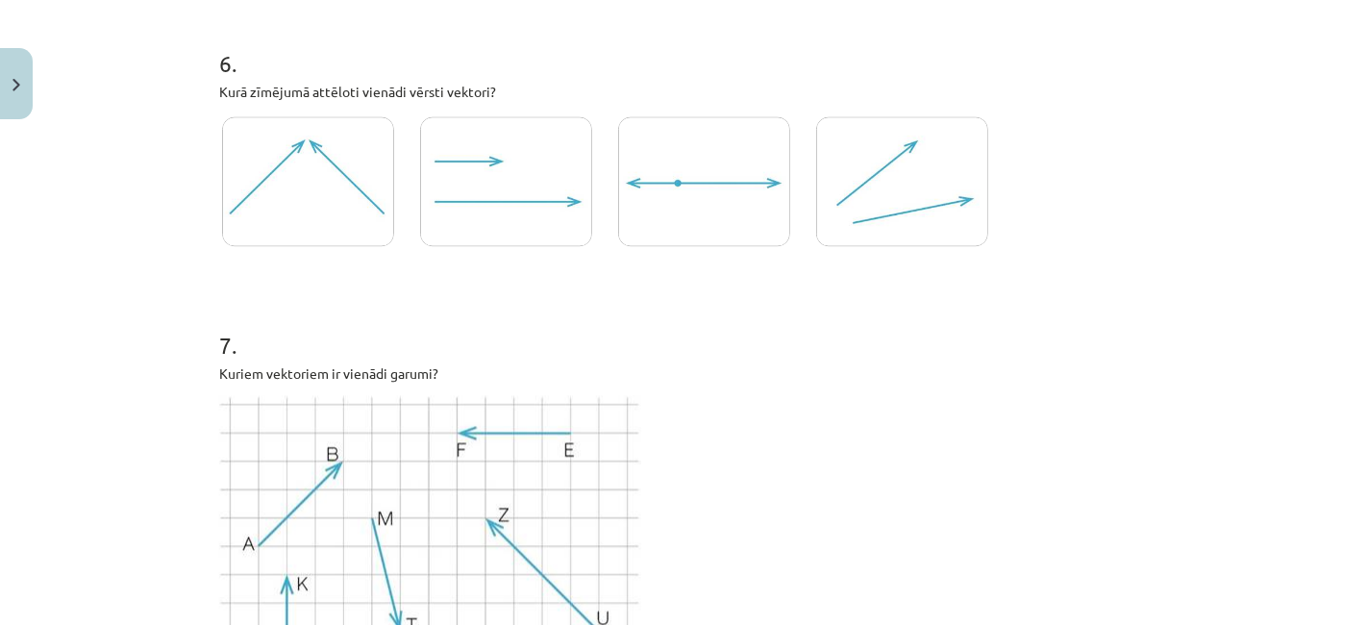
click at [495, 165] on img at bounding box center [506, 181] width 172 height 130
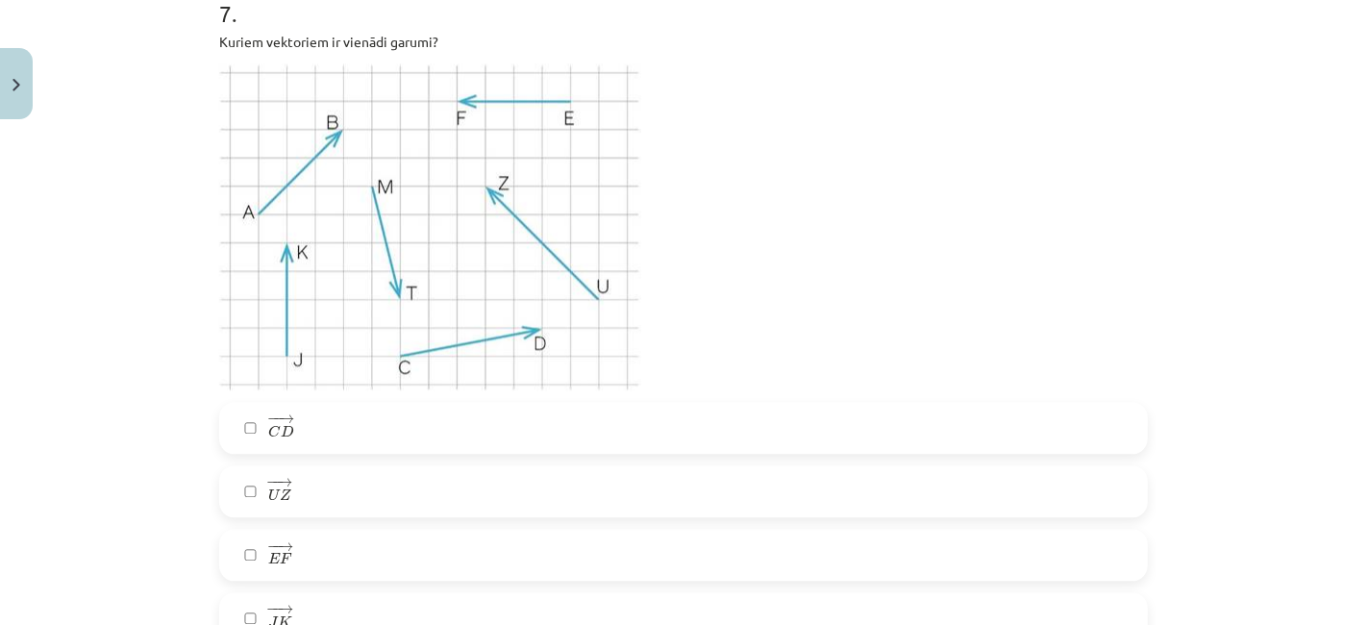
scroll to position [3714, 0]
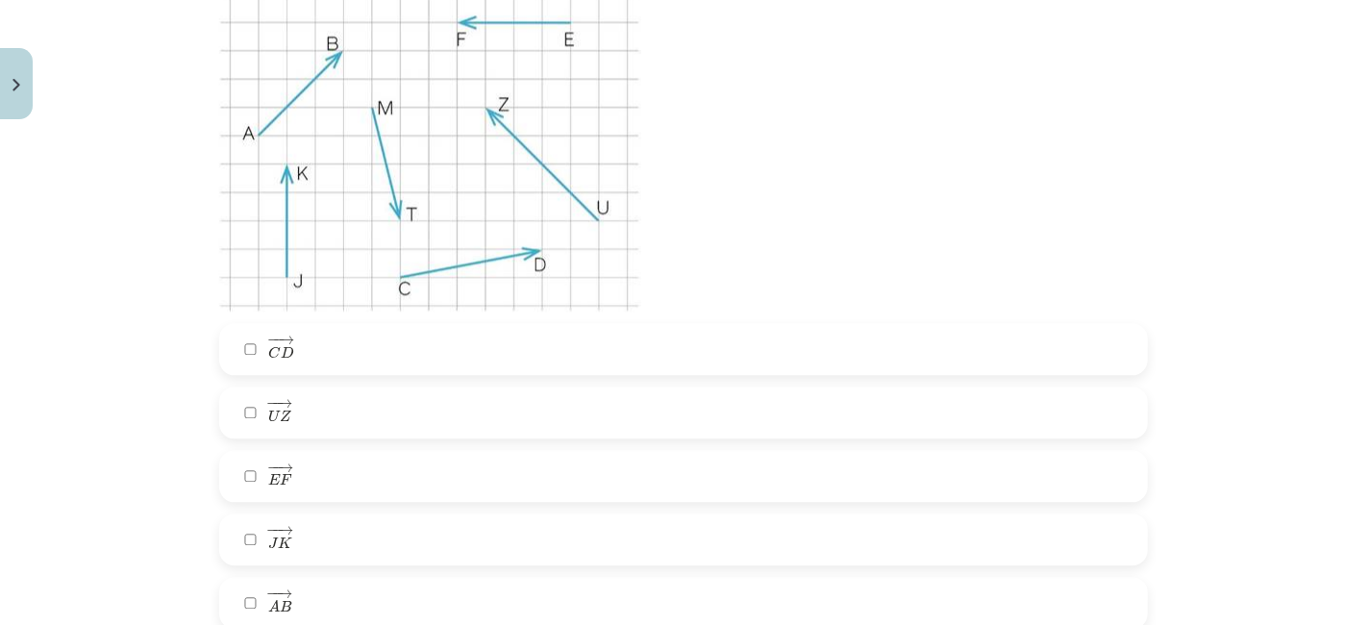
click at [312, 476] on label "− − → E F E F →" at bounding box center [683, 476] width 925 height 48
click at [313, 549] on label "− − → J K J K →" at bounding box center [683, 539] width 925 height 48
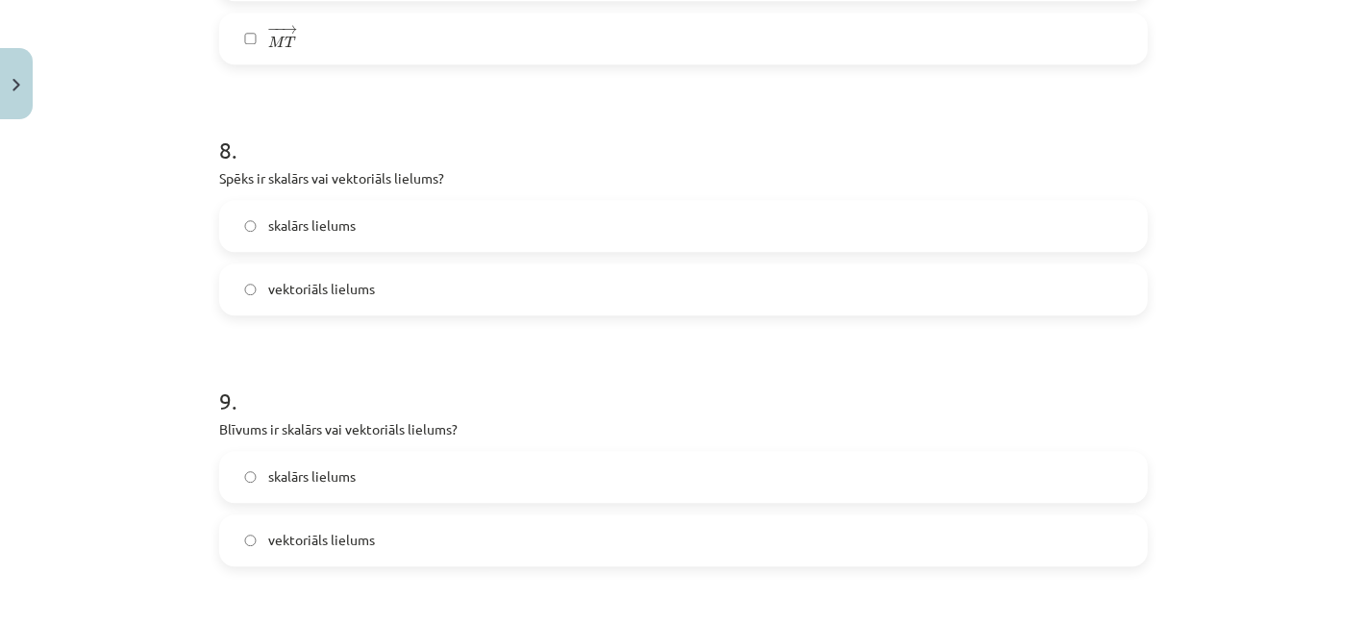
scroll to position [4341, 0]
click at [574, 289] on label "vektoriāls lielums" at bounding box center [683, 290] width 925 height 48
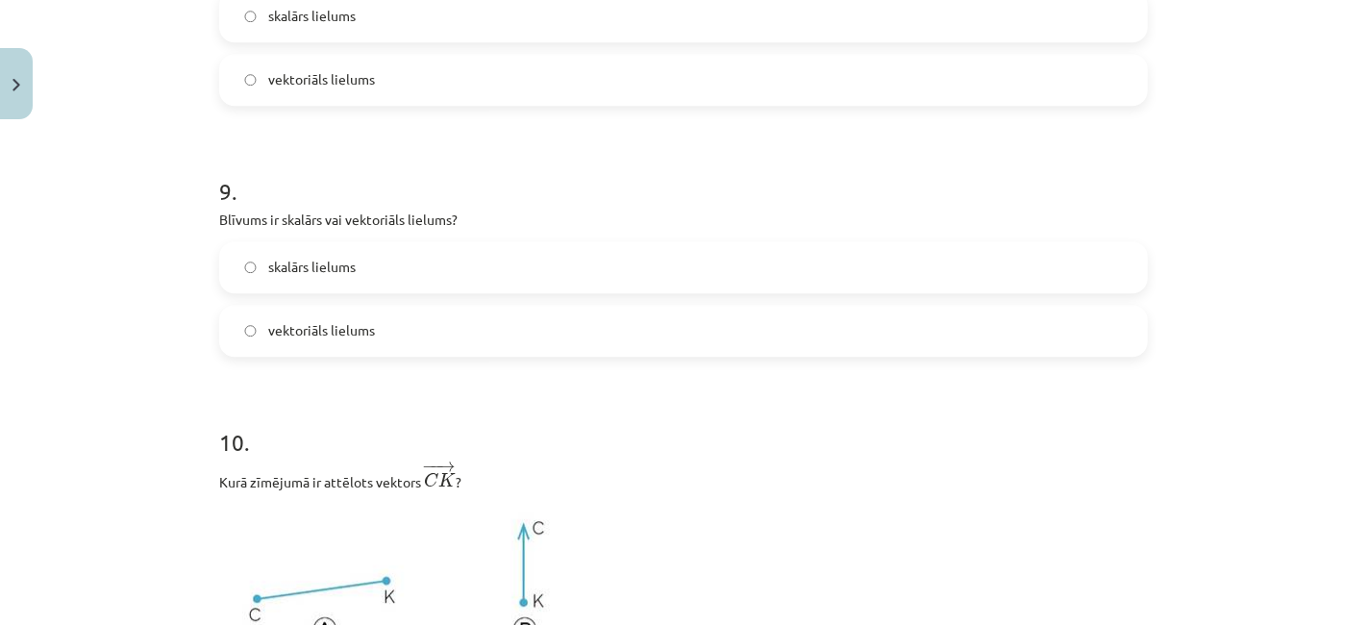
scroll to position [4591, 0]
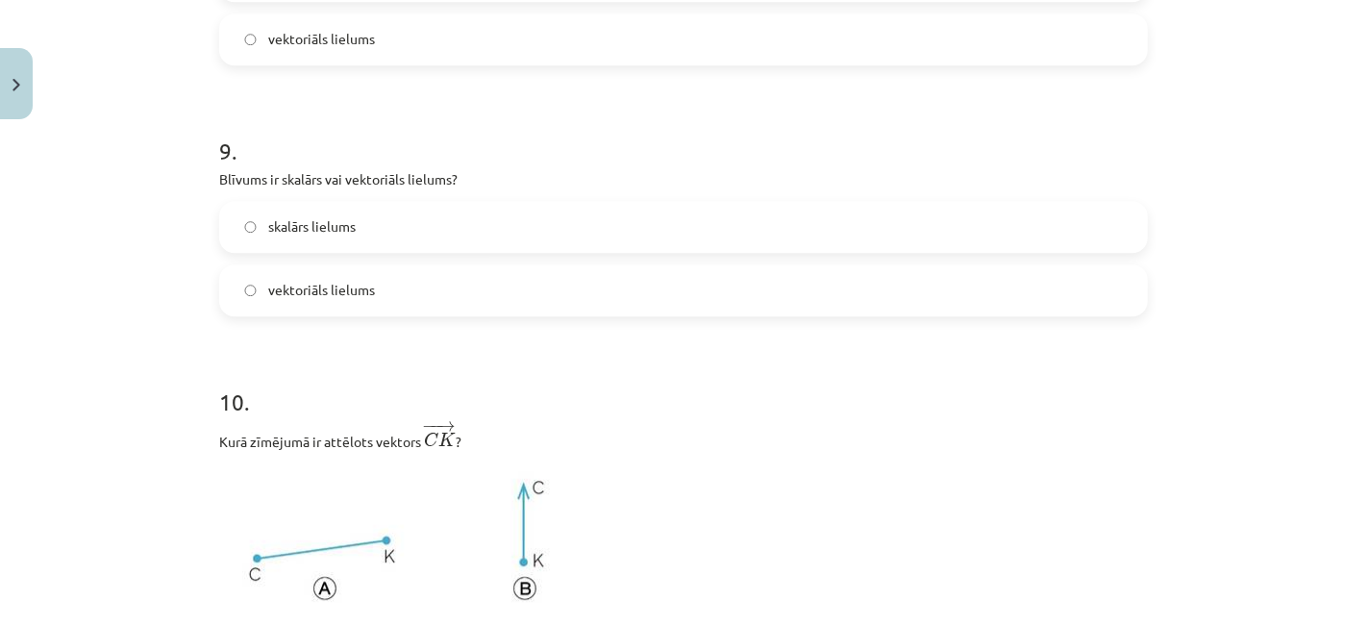
click at [645, 213] on label "skalārs lielums" at bounding box center [683, 227] width 925 height 48
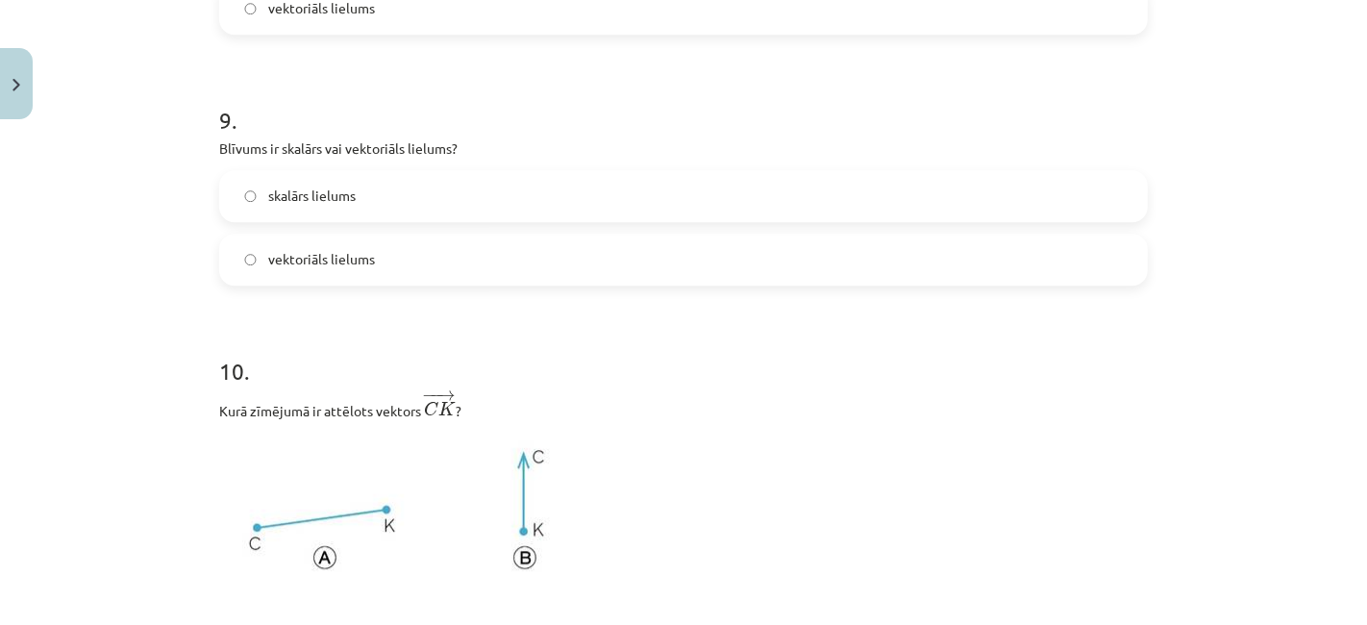
click at [615, 274] on label "vektoriāls lielums" at bounding box center [683, 259] width 925 height 48
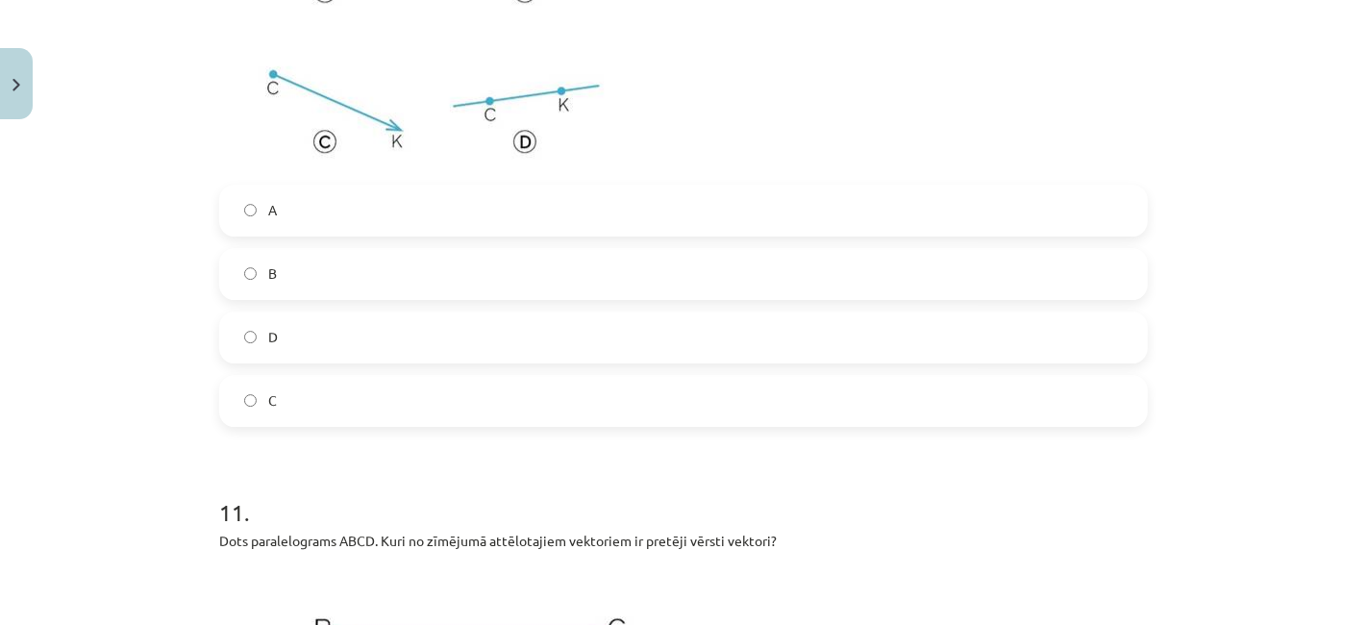
scroll to position [5187, 0]
click at [359, 408] on label "C" at bounding box center [683, 402] width 925 height 48
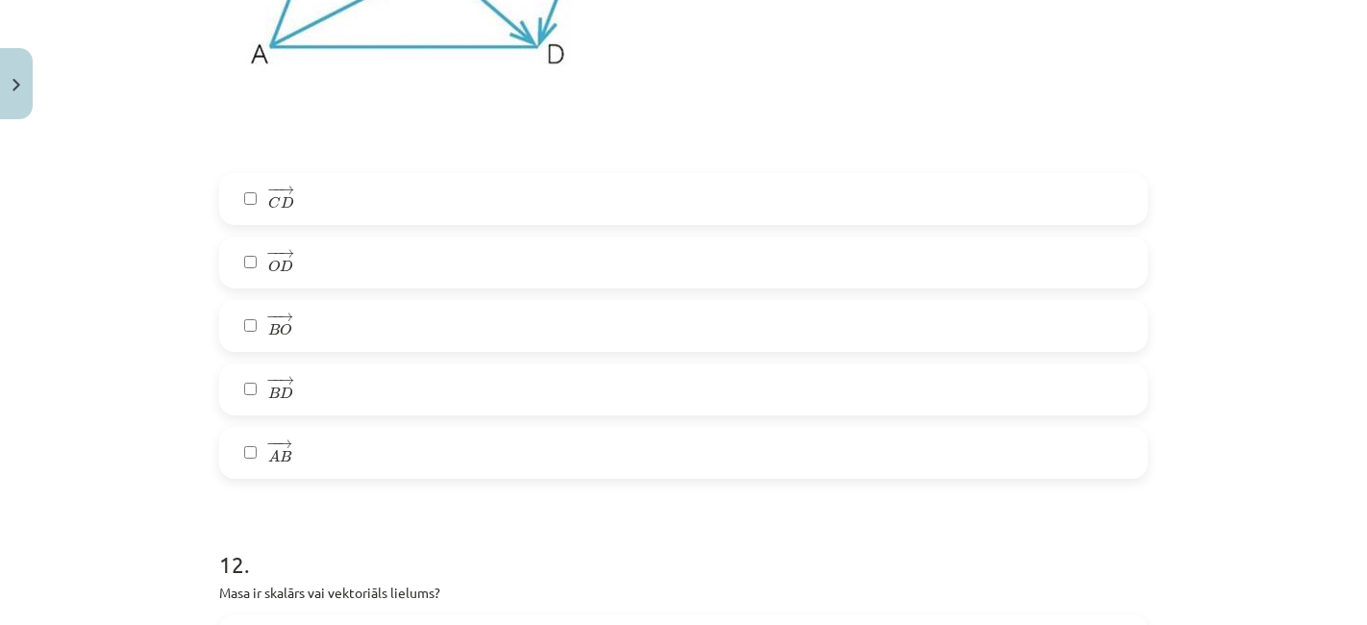
scroll to position [5946, 0]
click at [317, 472] on label "− − → A B A B →" at bounding box center [683, 455] width 925 height 48
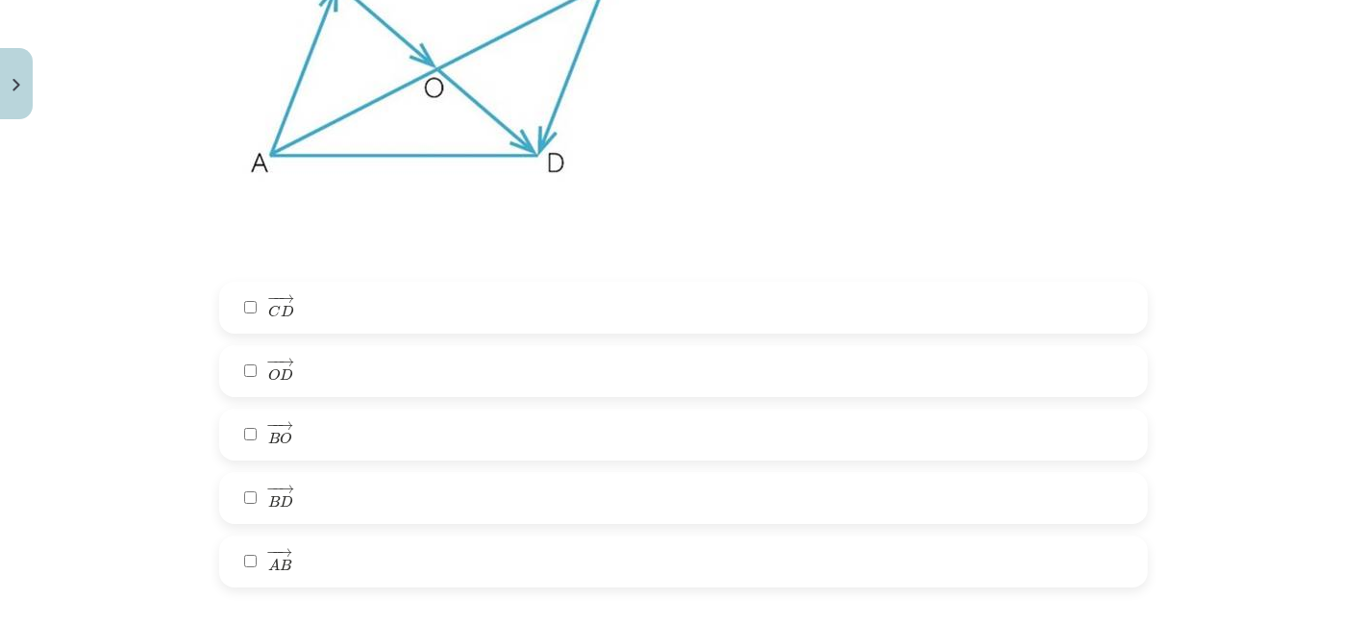
scroll to position [5837, 0]
click at [411, 299] on label "− − → C D C D →" at bounding box center [683, 309] width 925 height 48
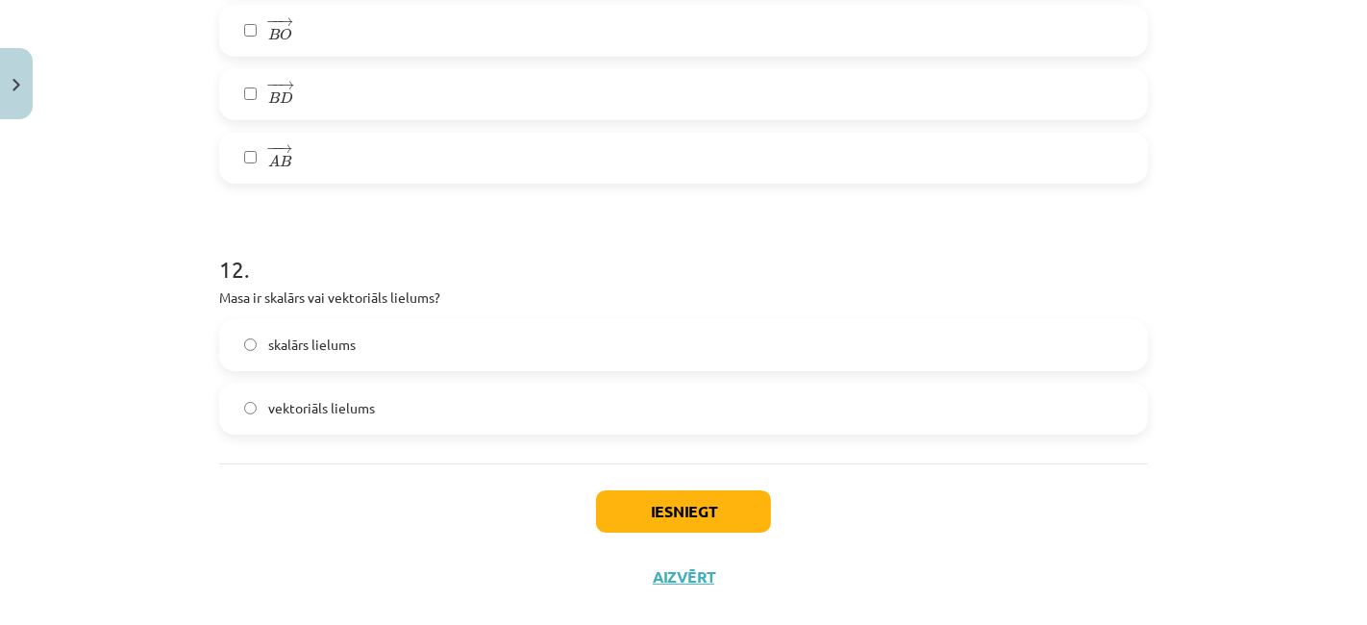
scroll to position [6273, 0]
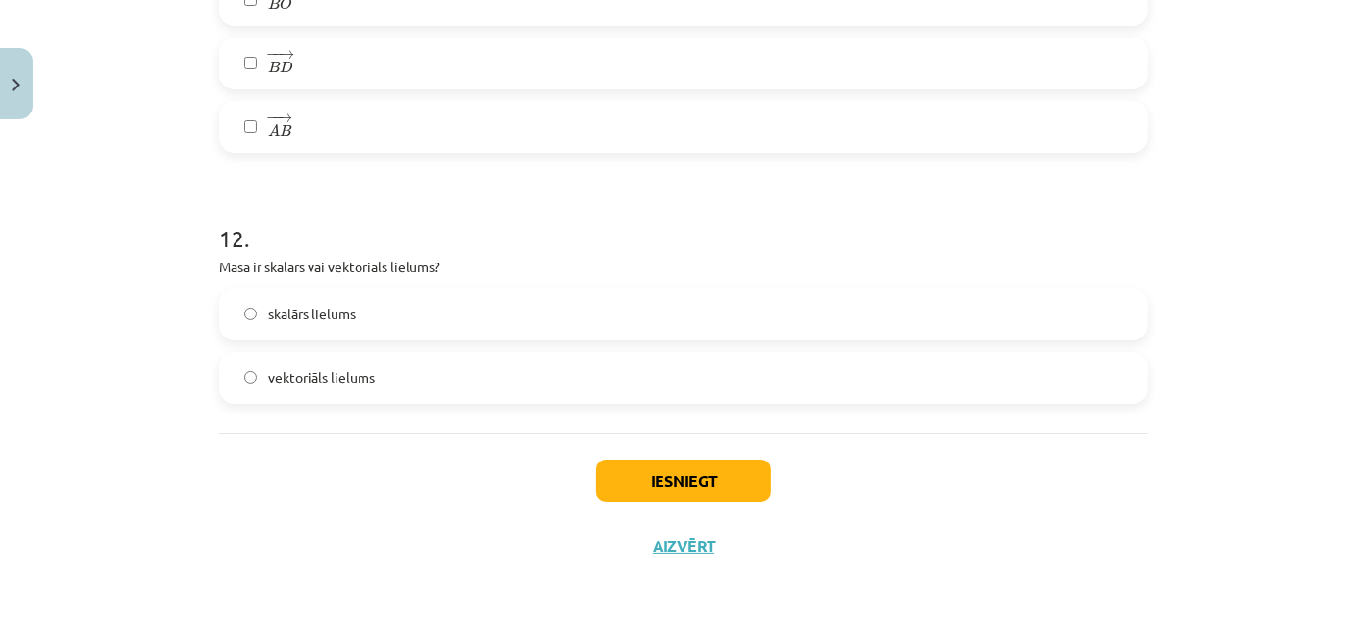
click at [388, 309] on label "skalārs lielums" at bounding box center [683, 314] width 925 height 48
click at [659, 484] on button "Iesniegt" at bounding box center [683, 480] width 175 height 42
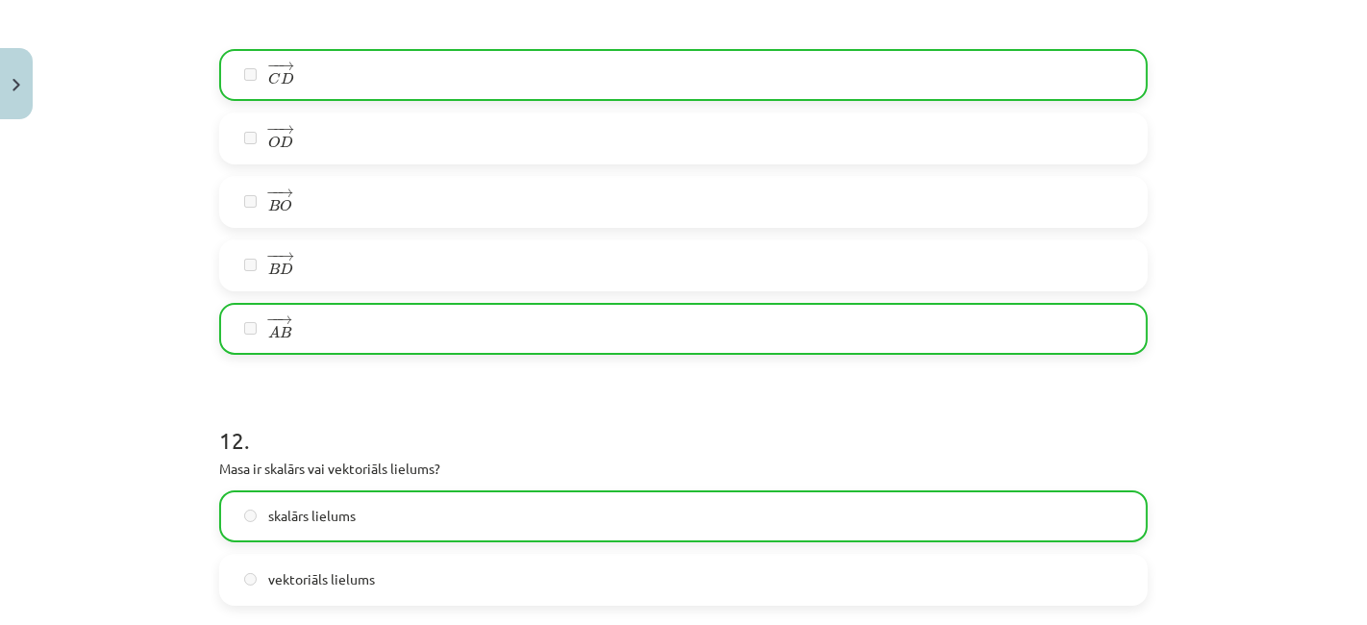
scroll to position [6334, 0]
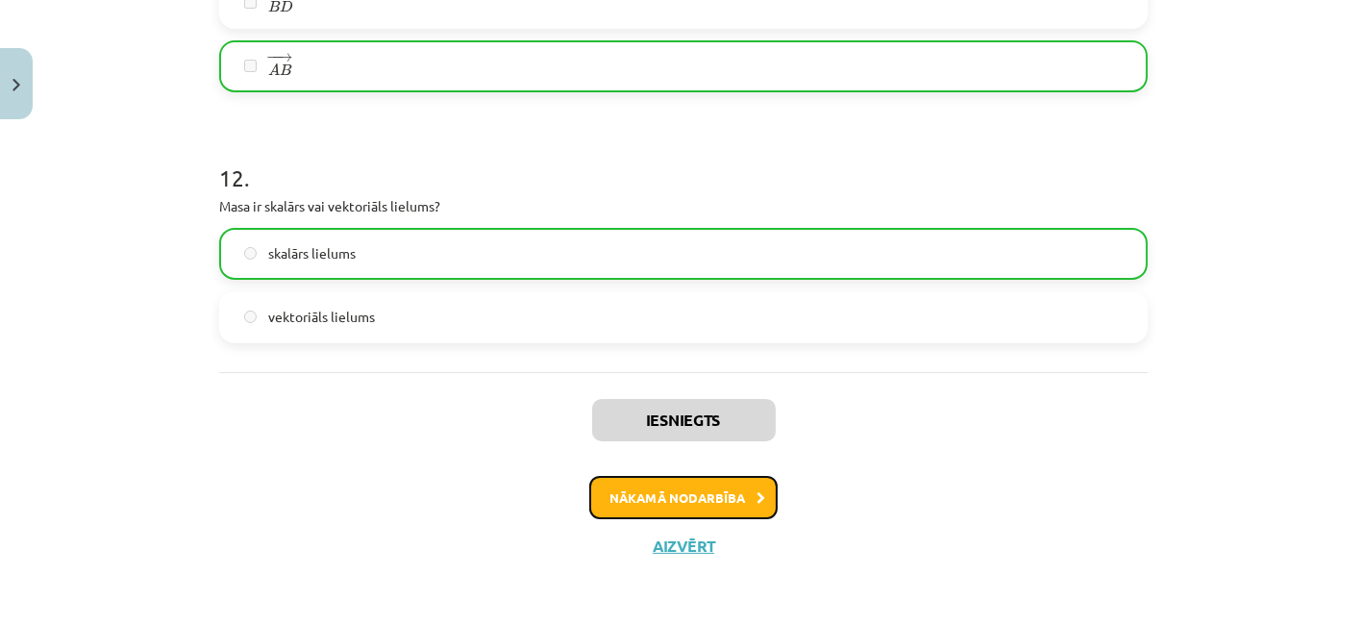
click at [674, 493] on button "Nākamā nodarbība" at bounding box center [683, 498] width 188 height 44
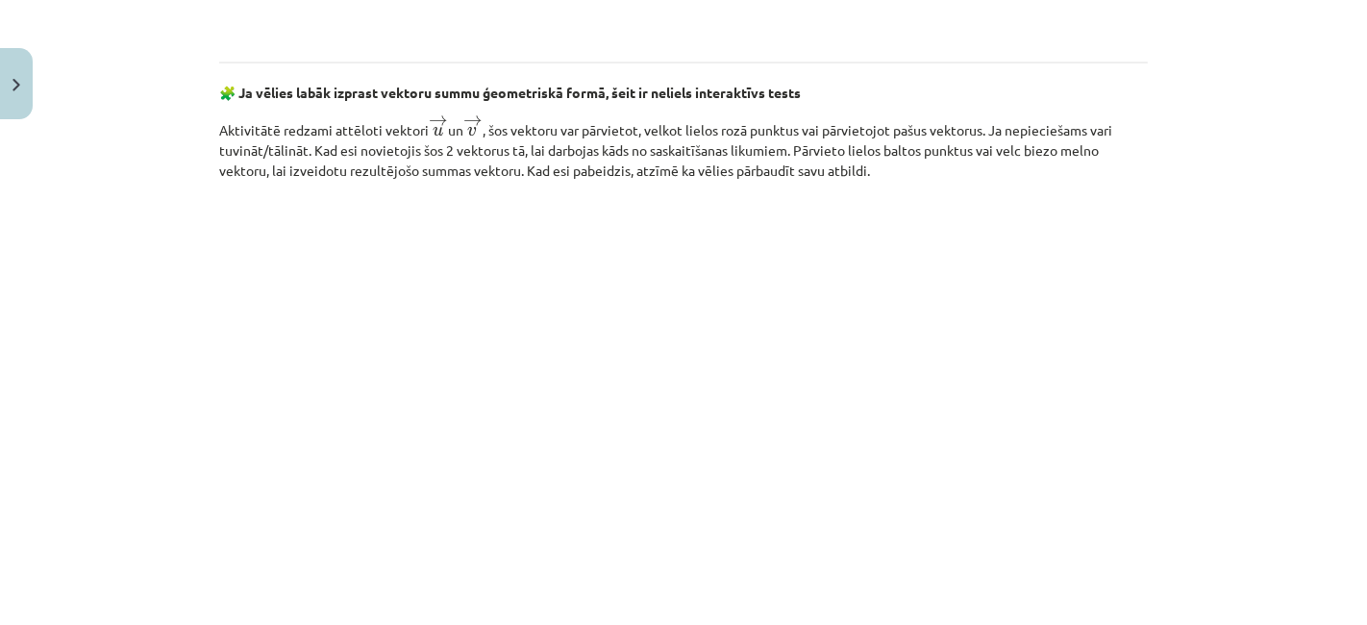
scroll to position [3023, 0]
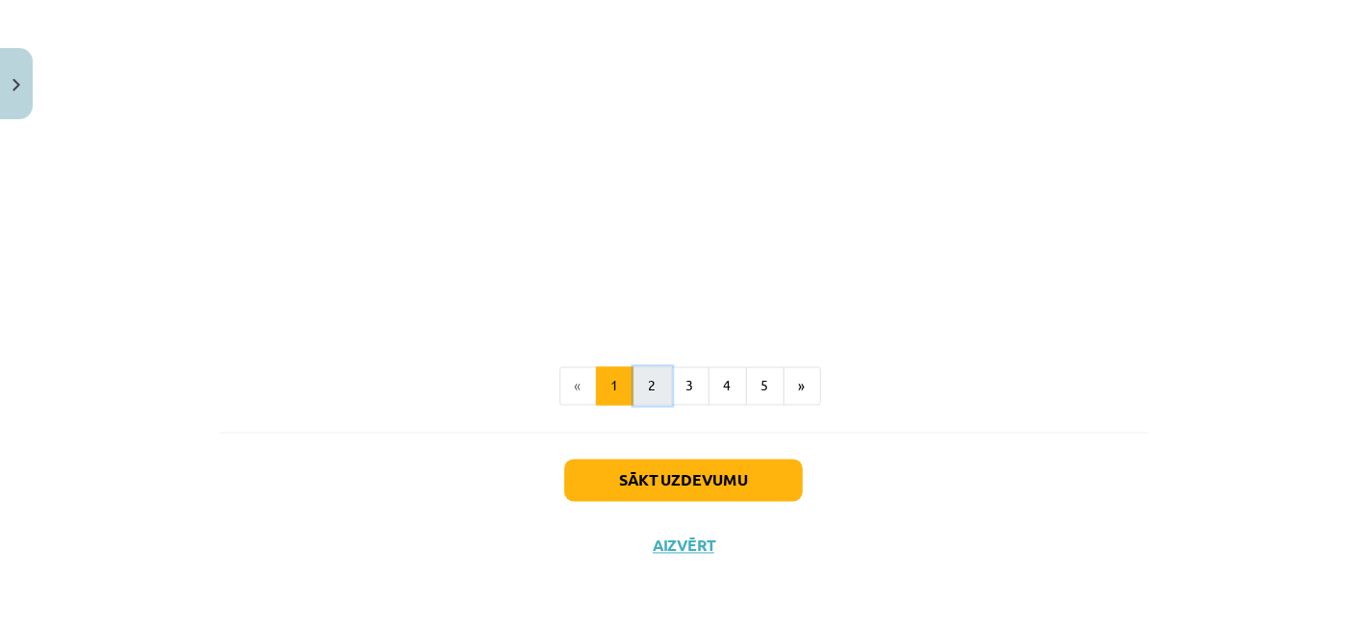
click at [649, 395] on button "2" at bounding box center [652, 386] width 38 height 38
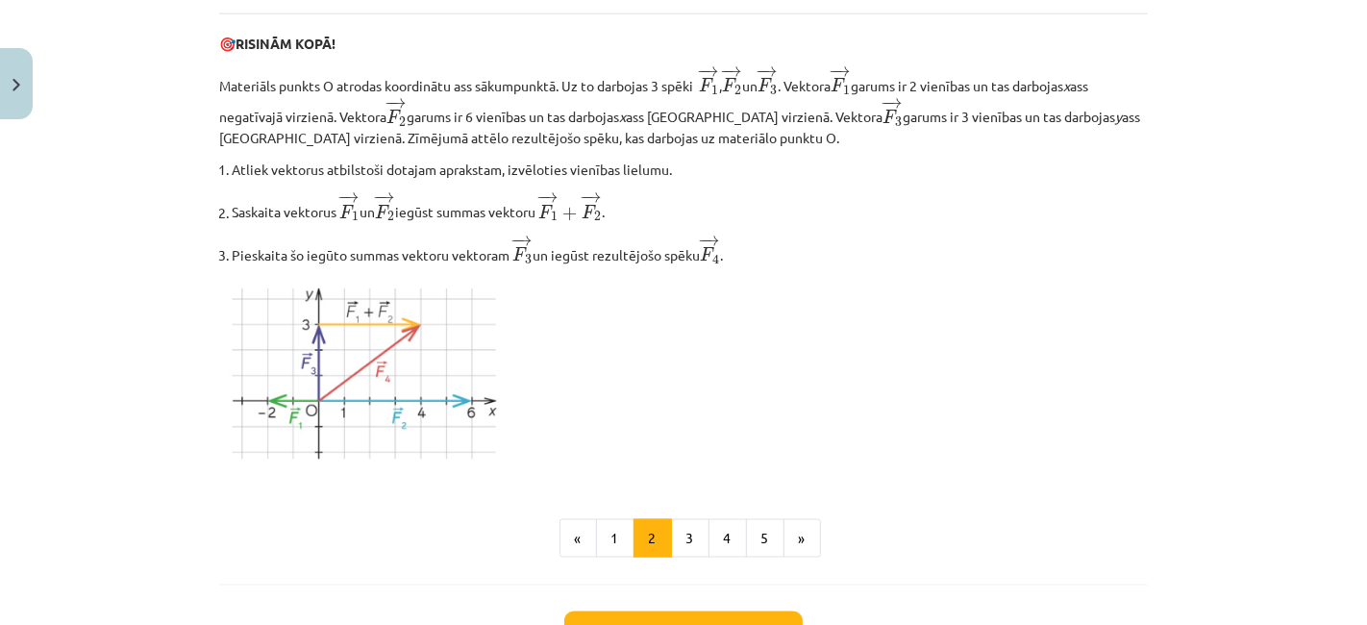
scroll to position [2278, 0]
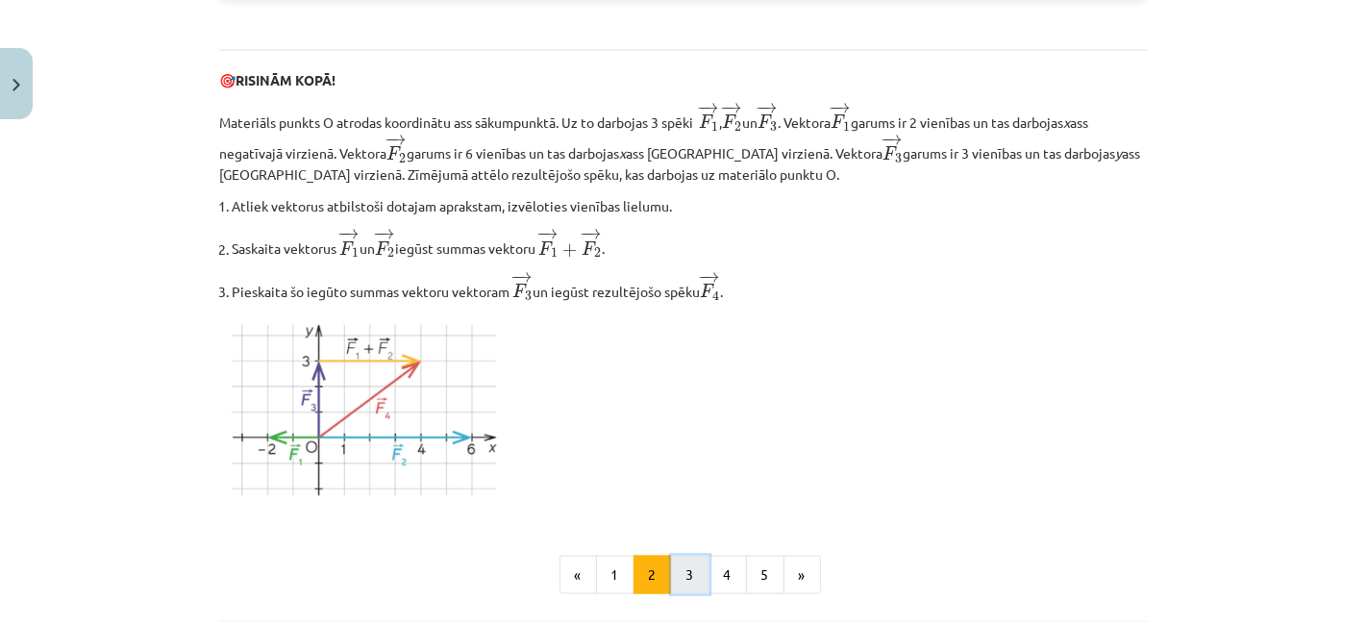
click at [686, 586] on button "3" at bounding box center [690, 575] width 38 height 38
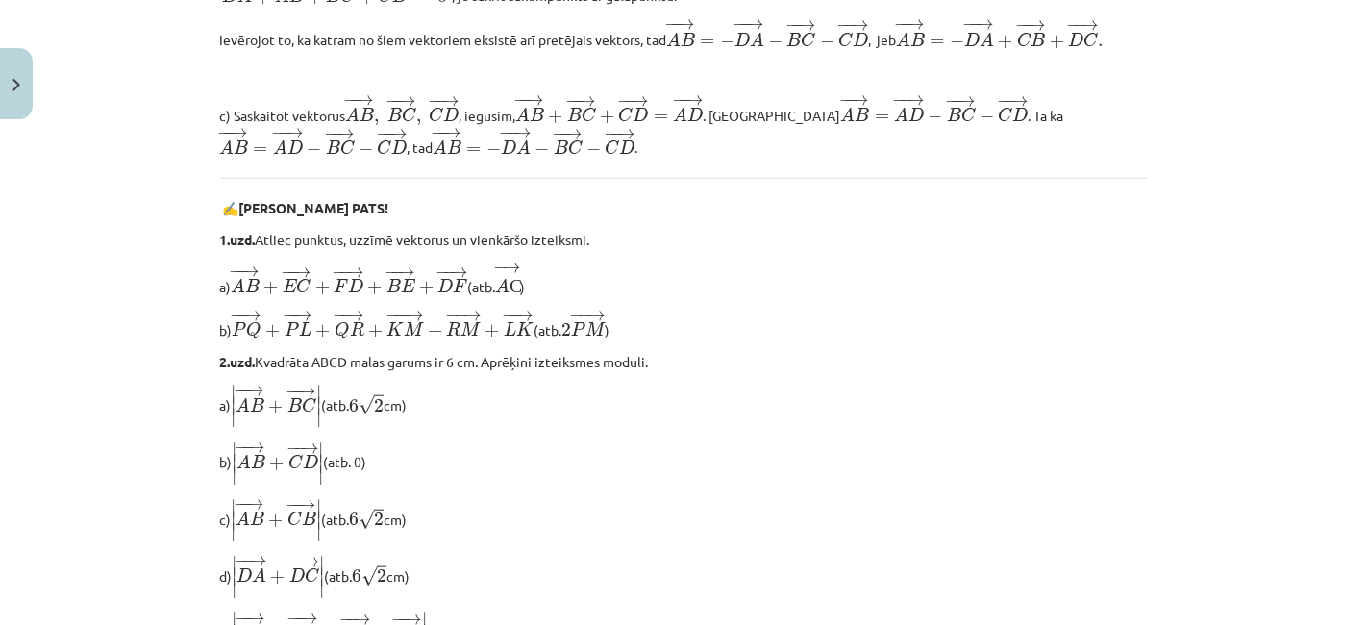
scroll to position [1376, 0]
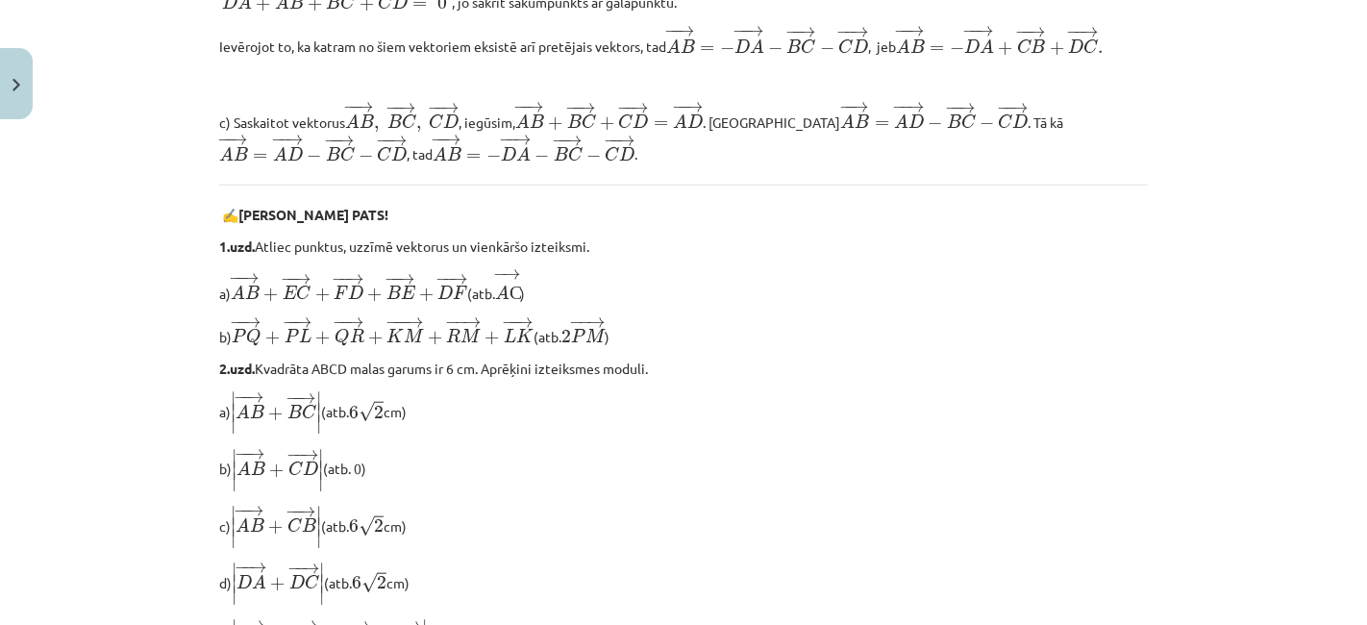
click at [965, 435] on p "a) ∣ ∣ ∣ − − → A B + − − → B C ∣ ∣ ∣ | A B → + B C → | (atb. 6 √ 2 6 2 cm)" at bounding box center [683, 412] width 928 height 45
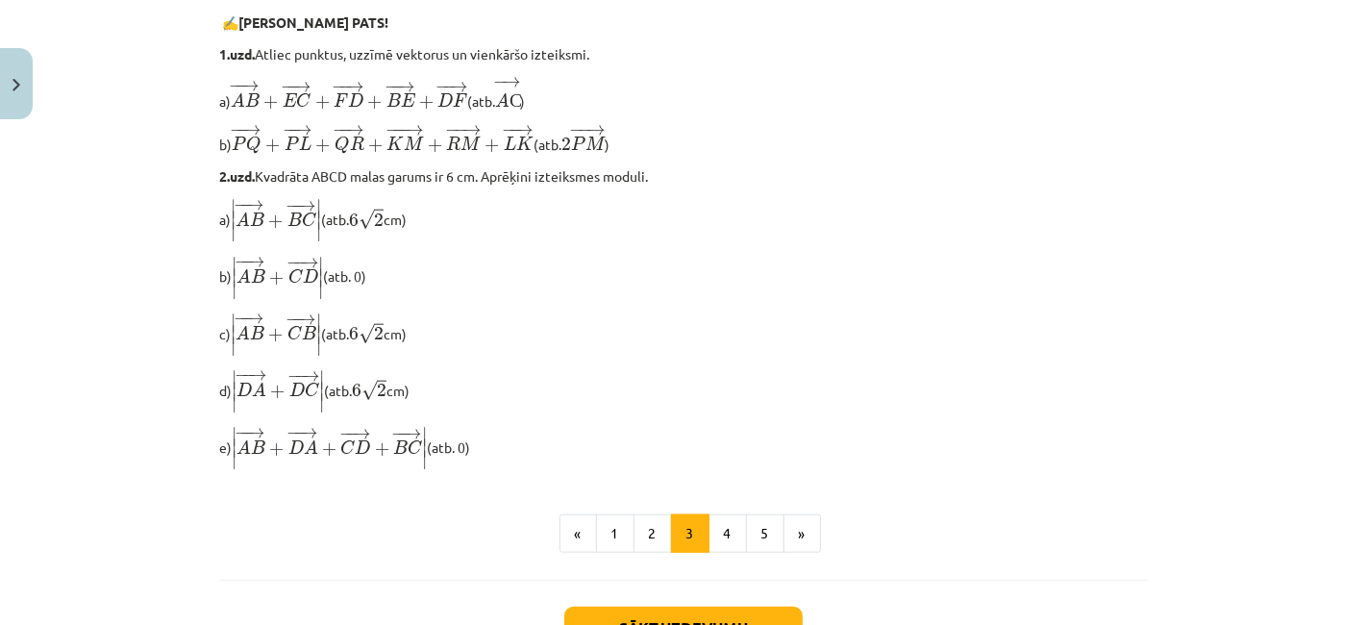
scroll to position [1568, 0]
click at [965, 445] on p "e) ∣ ∣ ∣ − − → A B + − − → D A + − − → C D + − − → B C ∣ ∣ ∣ | A B → + D A → + …" at bounding box center [683, 449] width 928 height 45
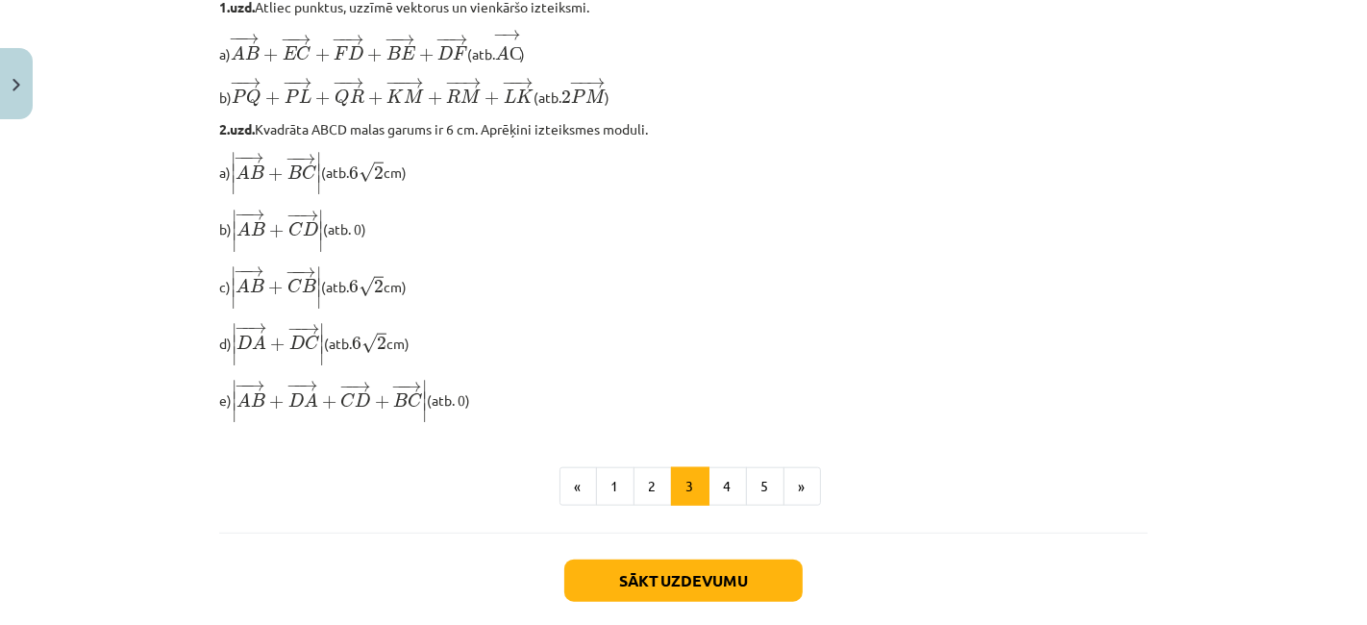
scroll to position [1625, 0]
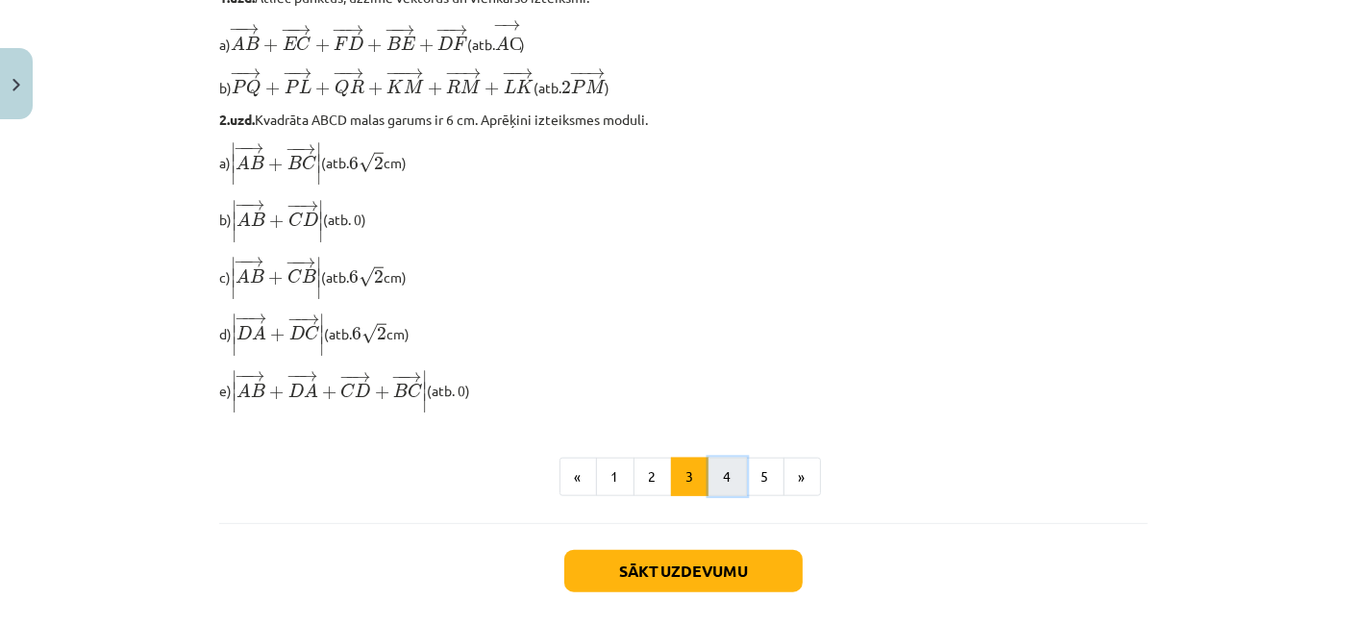
click at [727, 489] on button "4" at bounding box center [727, 477] width 38 height 38
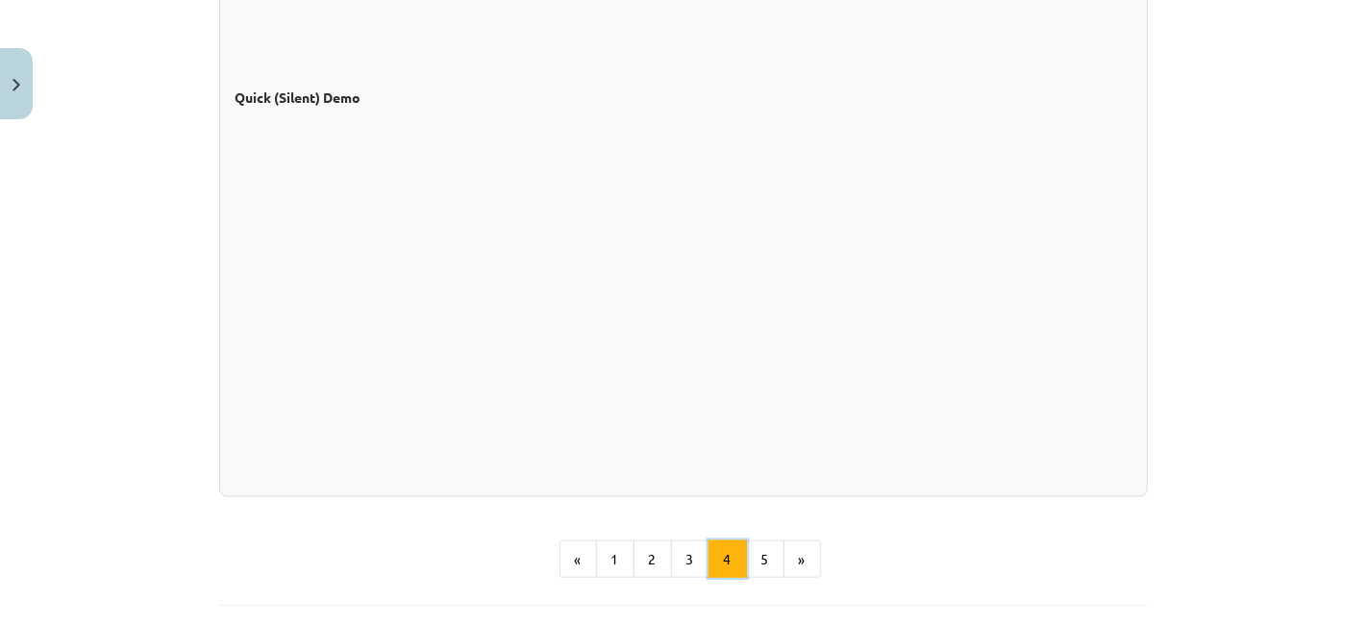
scroll to position [1665, 0]
click at [755, 563] on button "5" at bounding box center [765, 563] width 38 height 38
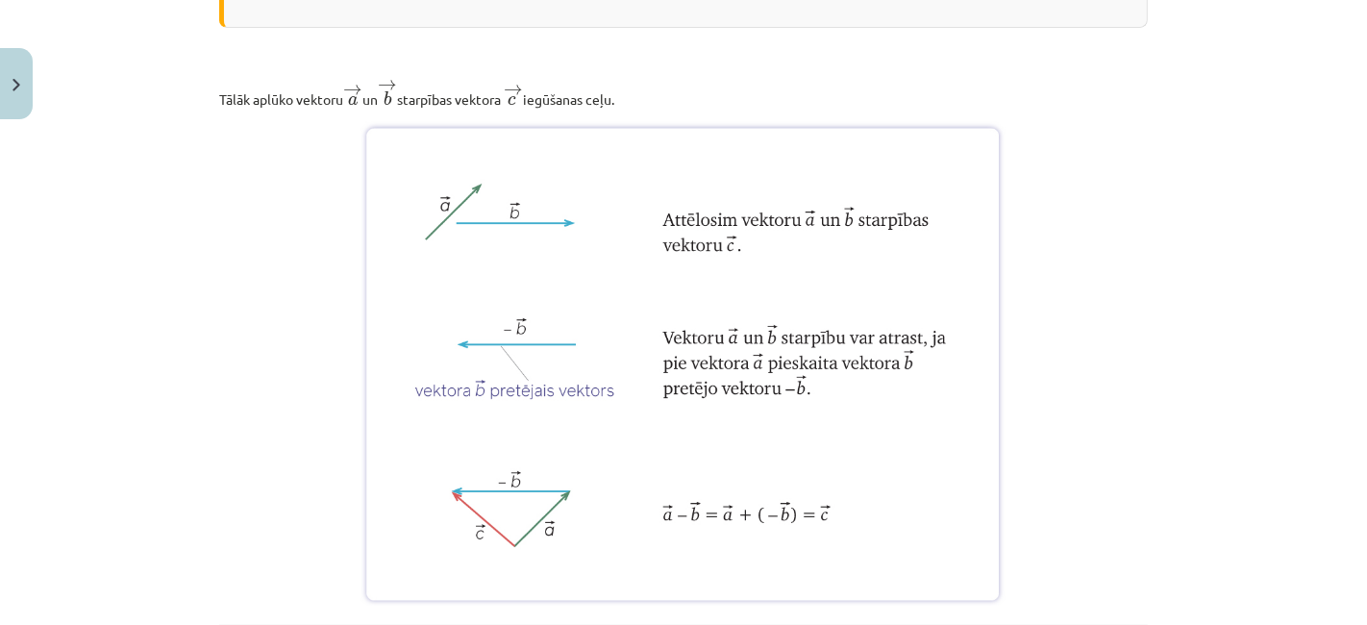
scroll to position [705, 0]
click at [744, 501] on img at bounding box center [683, 365] width 644 height 483
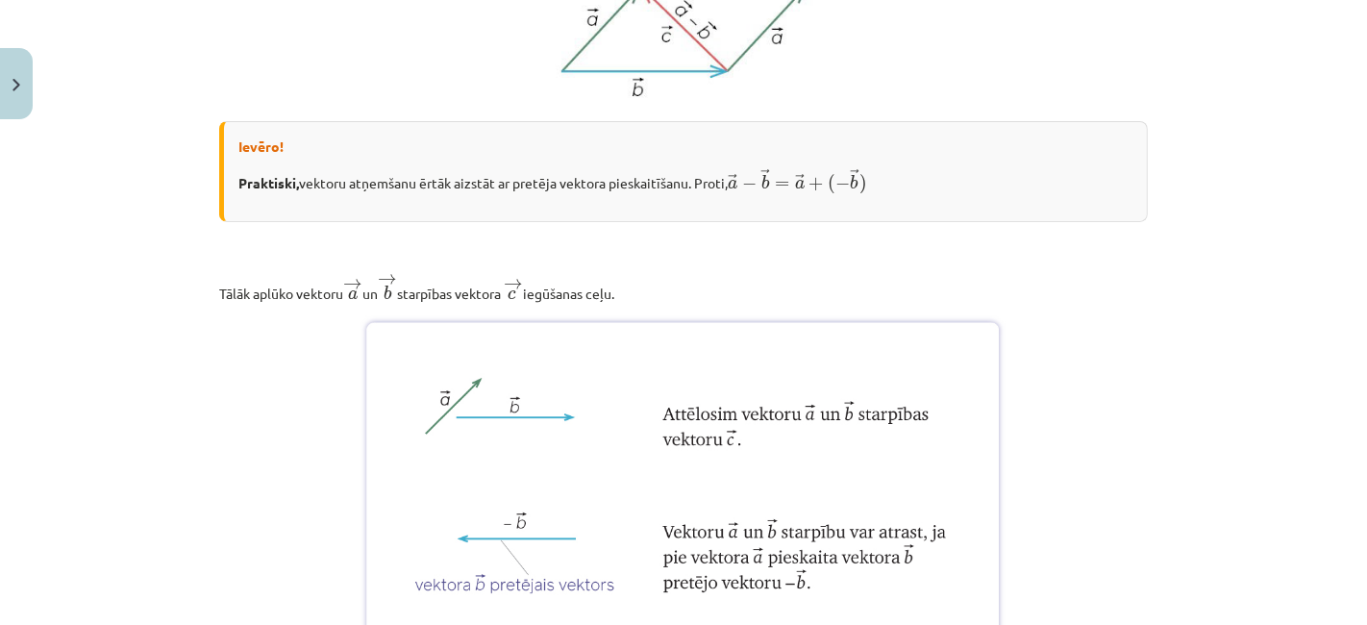
scroll to position [0, 0]
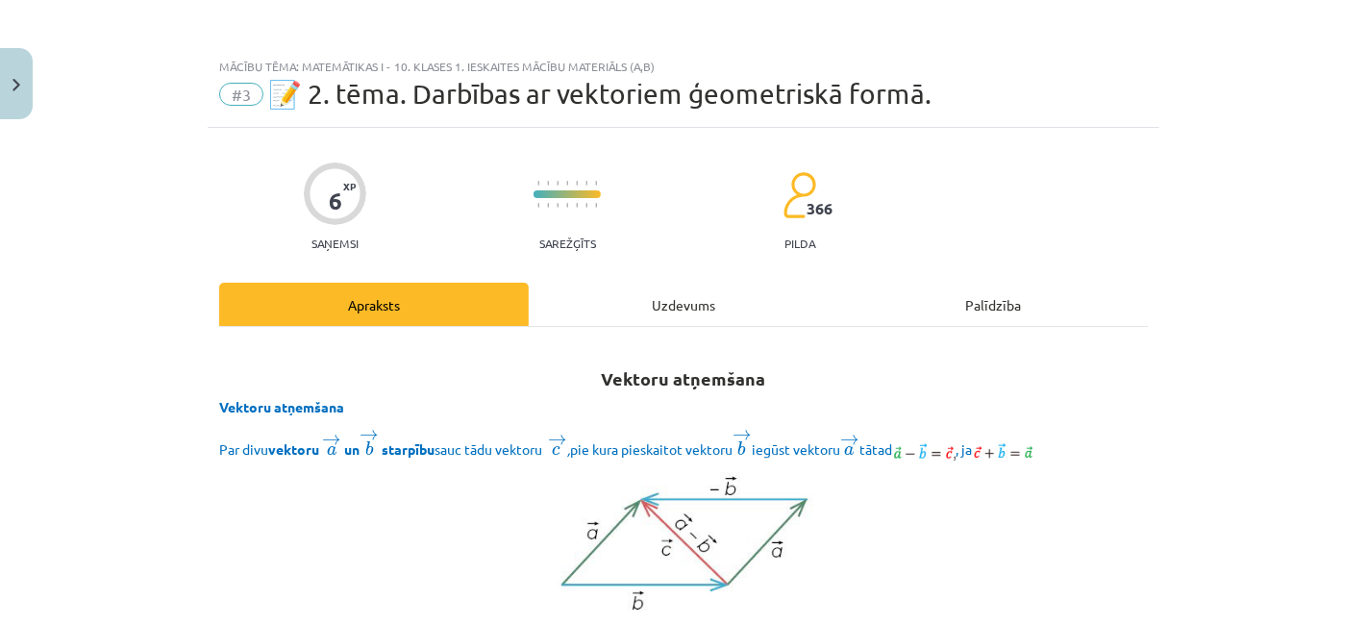
click at [670, 305] on div "Uzdevums" at bounding box center [683, 304] width 309 height 43
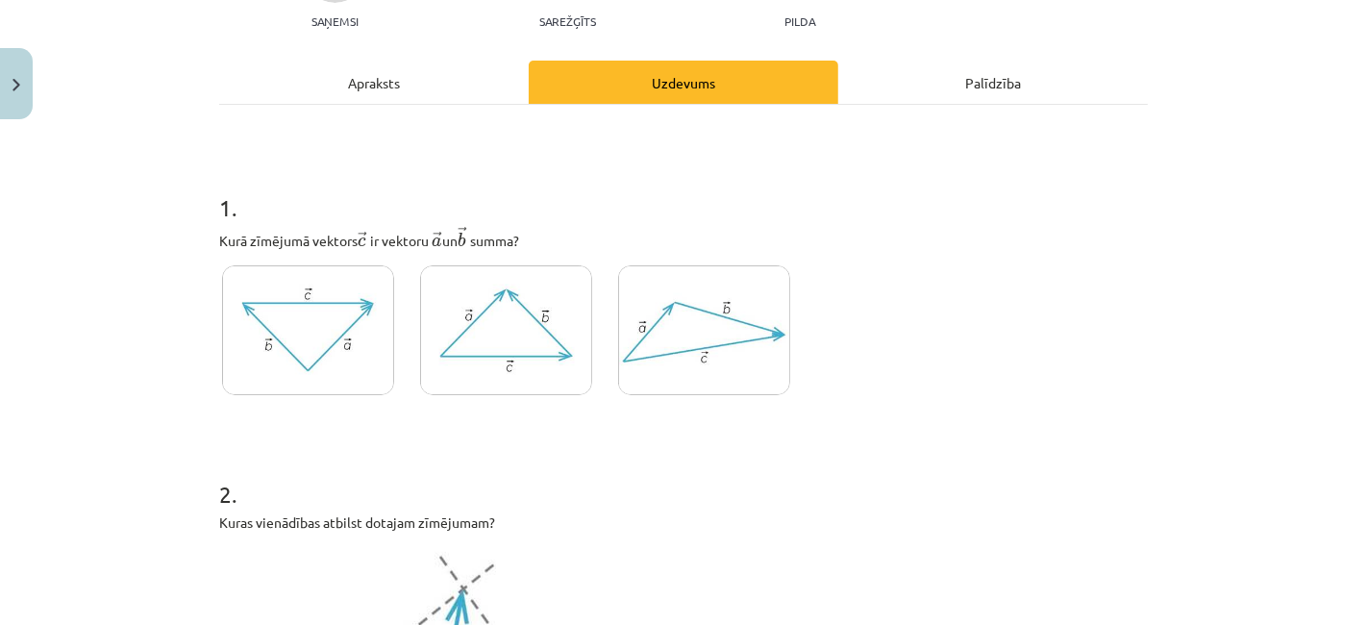
scroll to position [225, 0]
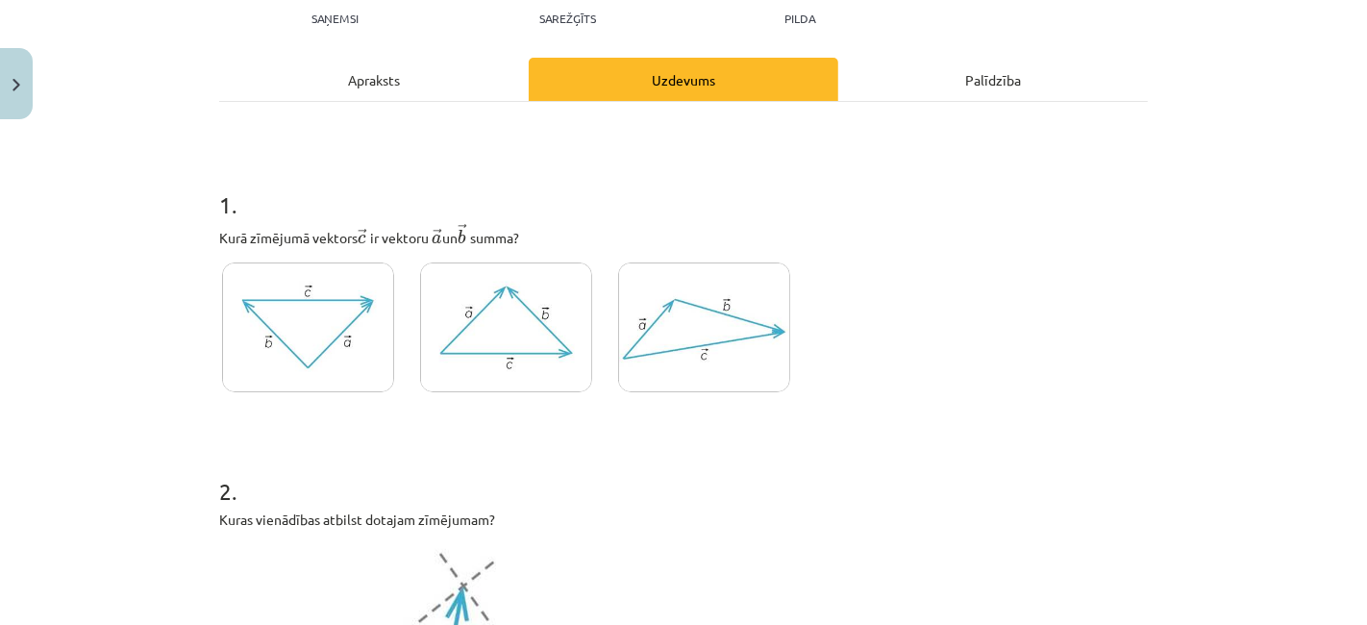
click at [708, 359] on img at bounding box center [704, 327] width 172 height 130
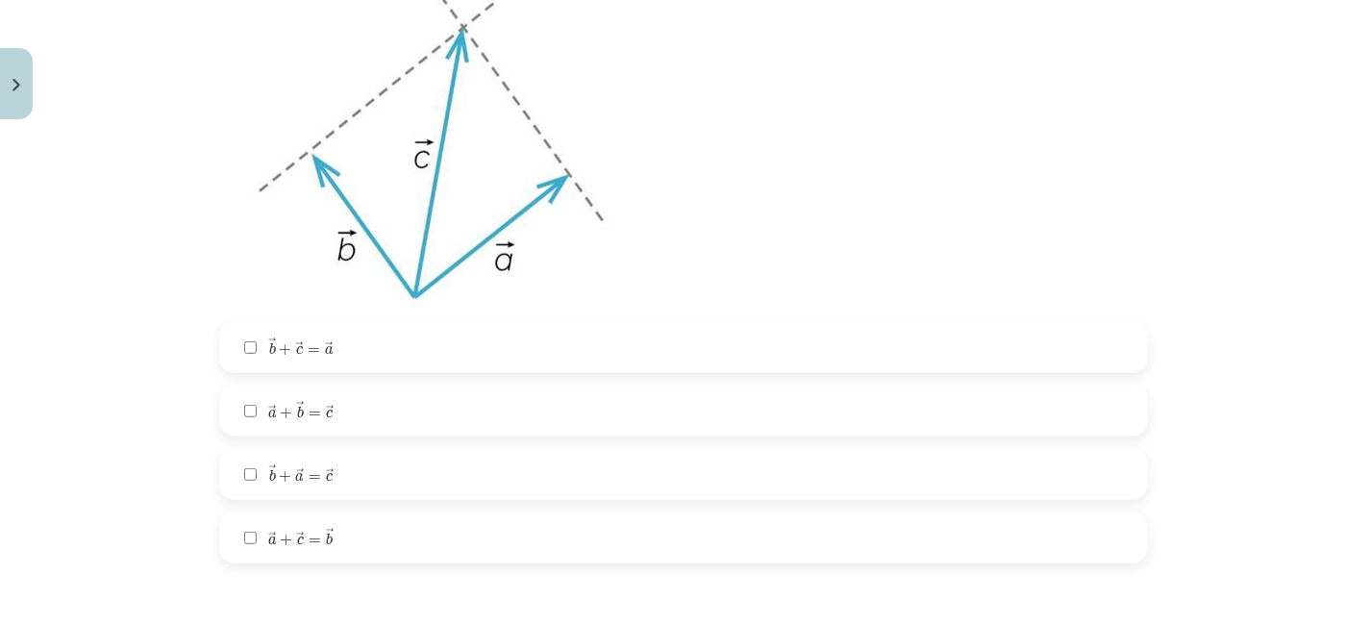
scroll to position [784, 0]
click at [383, 410] on label "→ a + → b = → c a → + b → = c →" at bounding box center [683, 409] width 925 height 48
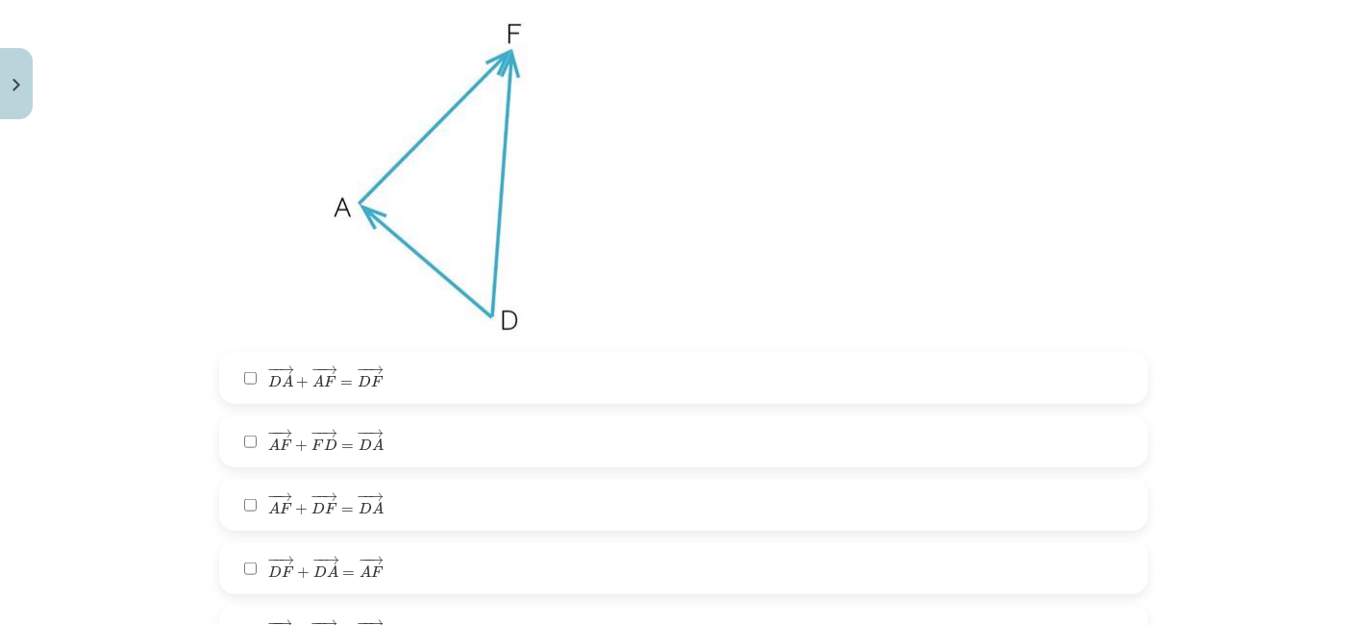
scroll to position [1470, 0]
click at [327, 577] on span "A" at bounding box center [333, 570] width 12 height 12
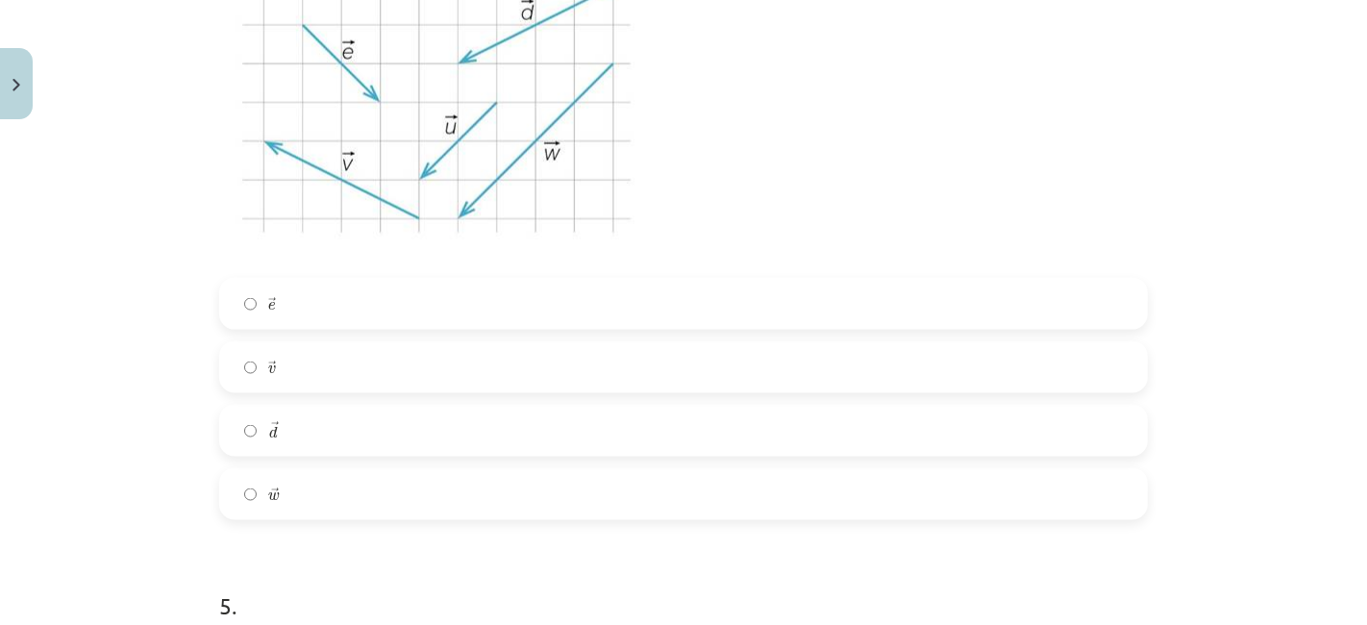
scroll to position [2326, 0]
click at [370, 492] on label "→ w w →" at bounding box center [683, 494] width 925 height 48
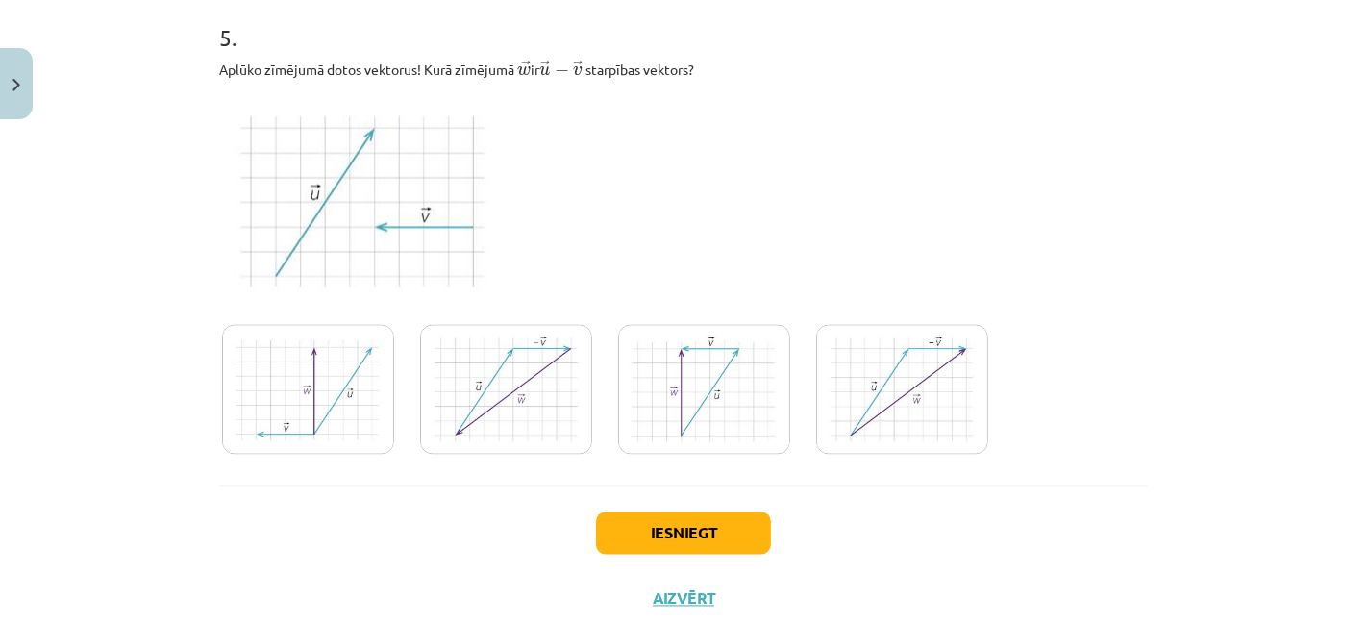
scroll to position [2894, 0]
click at [313, 400] on img at bounding box center [308, 390] width 172 height 130
click at [831, 444] on img at bounding box center [902, 390] width 172 height 130
click at [359, 381] on img at bounding box center [308, 390] width 172 height 130
click at [638, 556] on div "Iesniegt Aizvērt" at bounding box center [683, 552] width 928 height 135
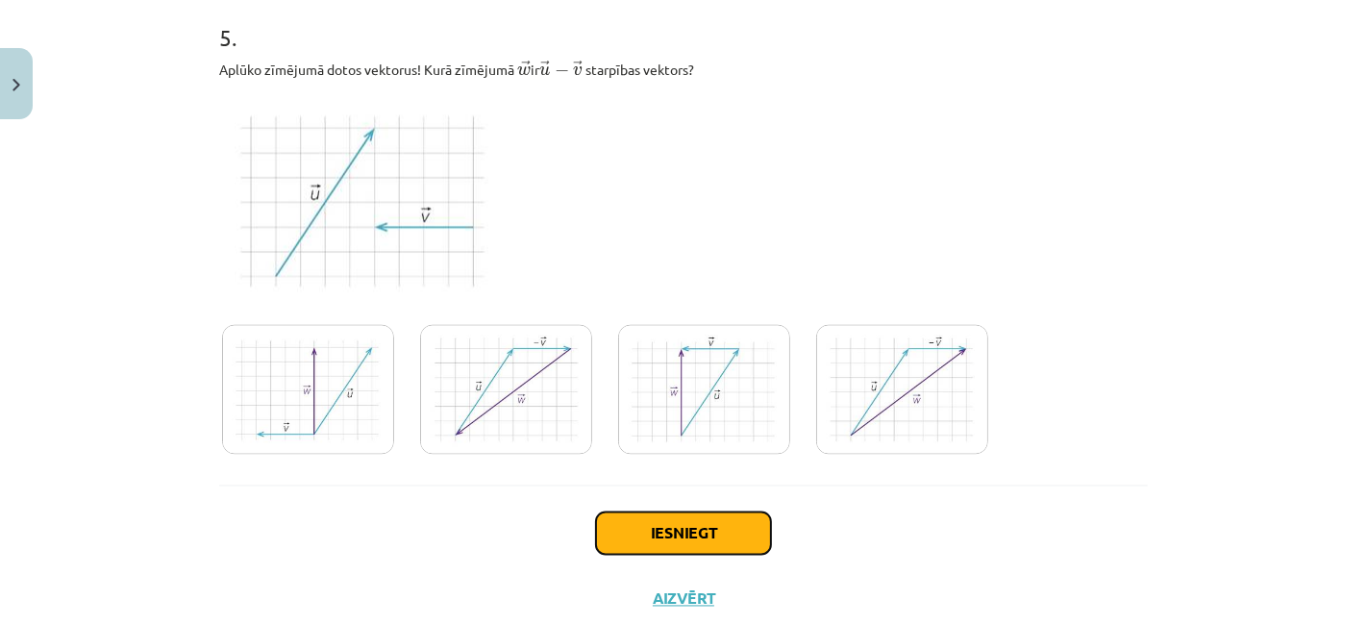
click at [629, 545] on button "Iesniegt" at bounding box center [683, 533] width 175 height 42
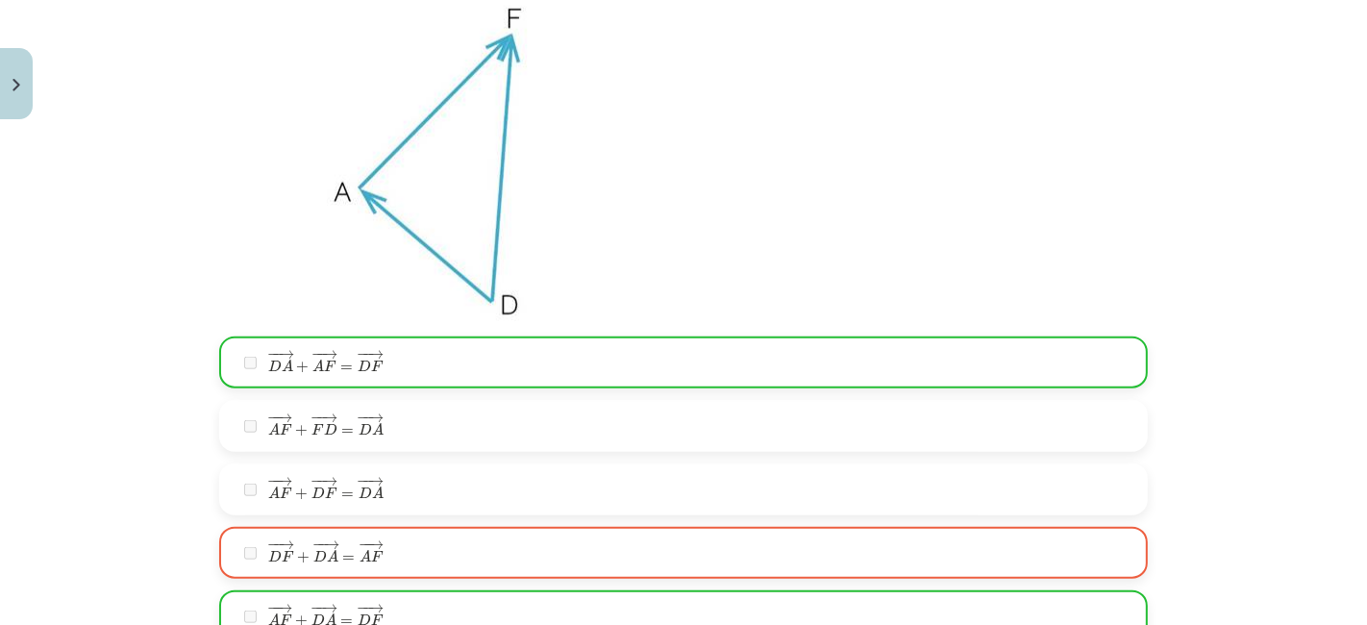
scroll to position [1510, 0]
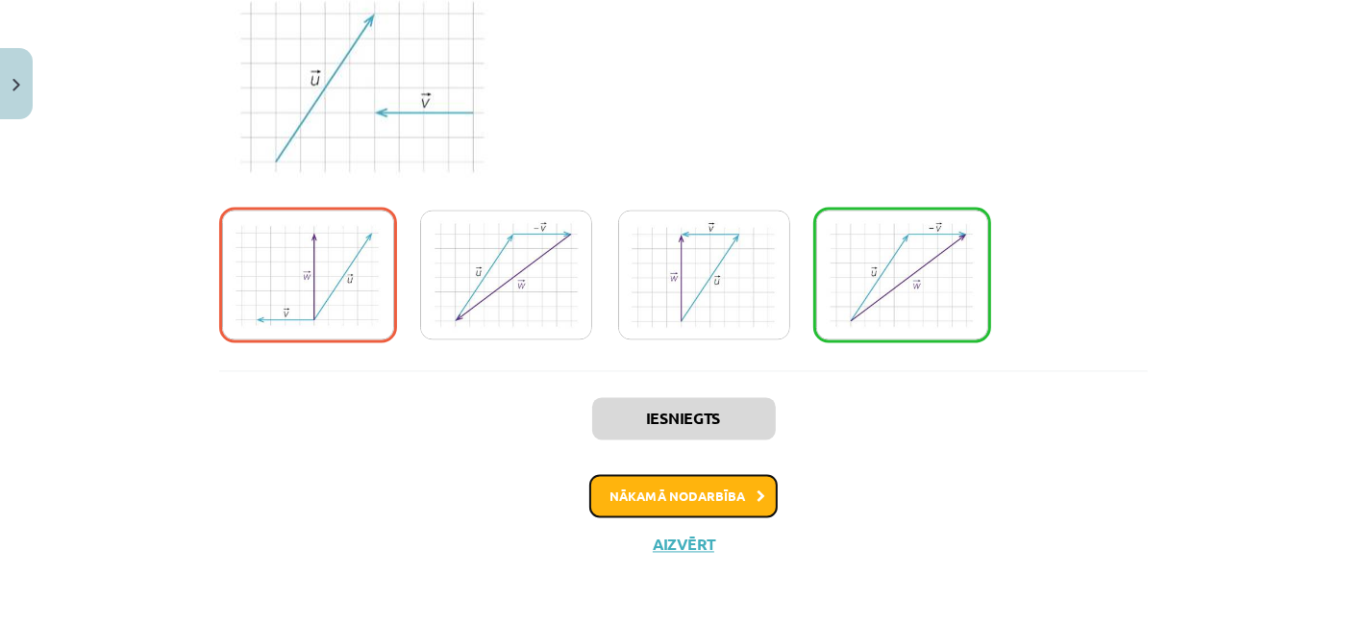
click at [713, 500] on button "Nākamā nodarbība" at bounding box center [683, 497] width 188 height 44
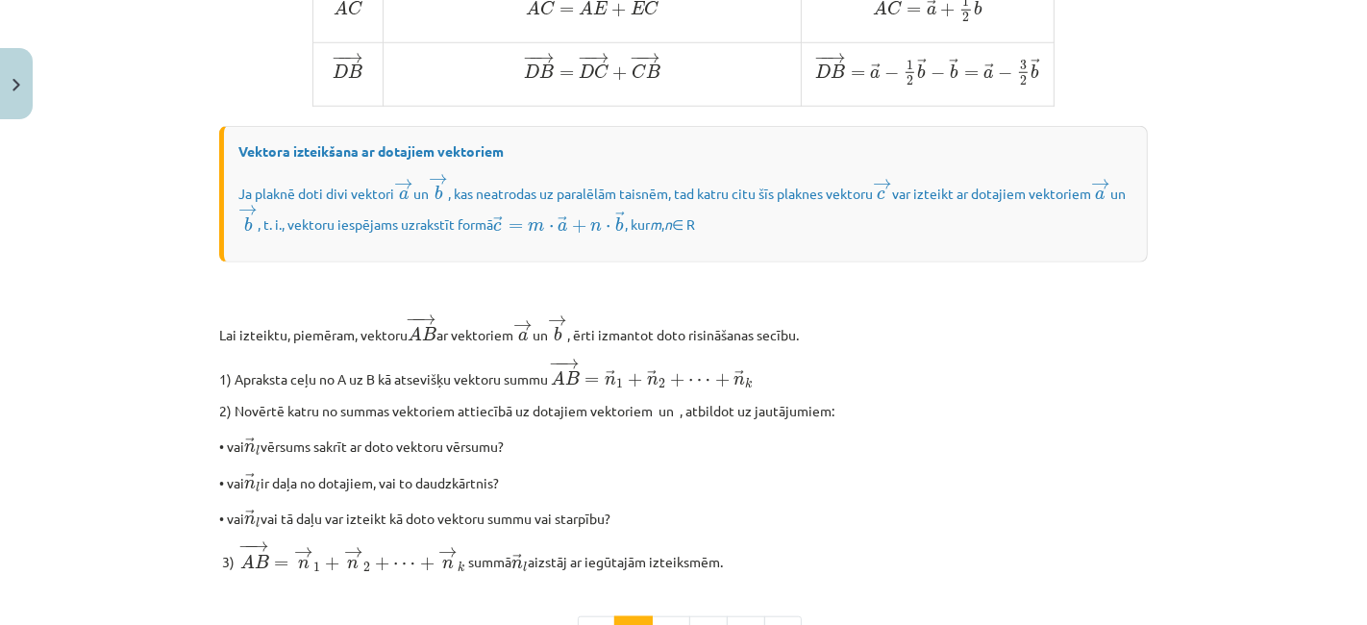
scroll to position [1403, 0]
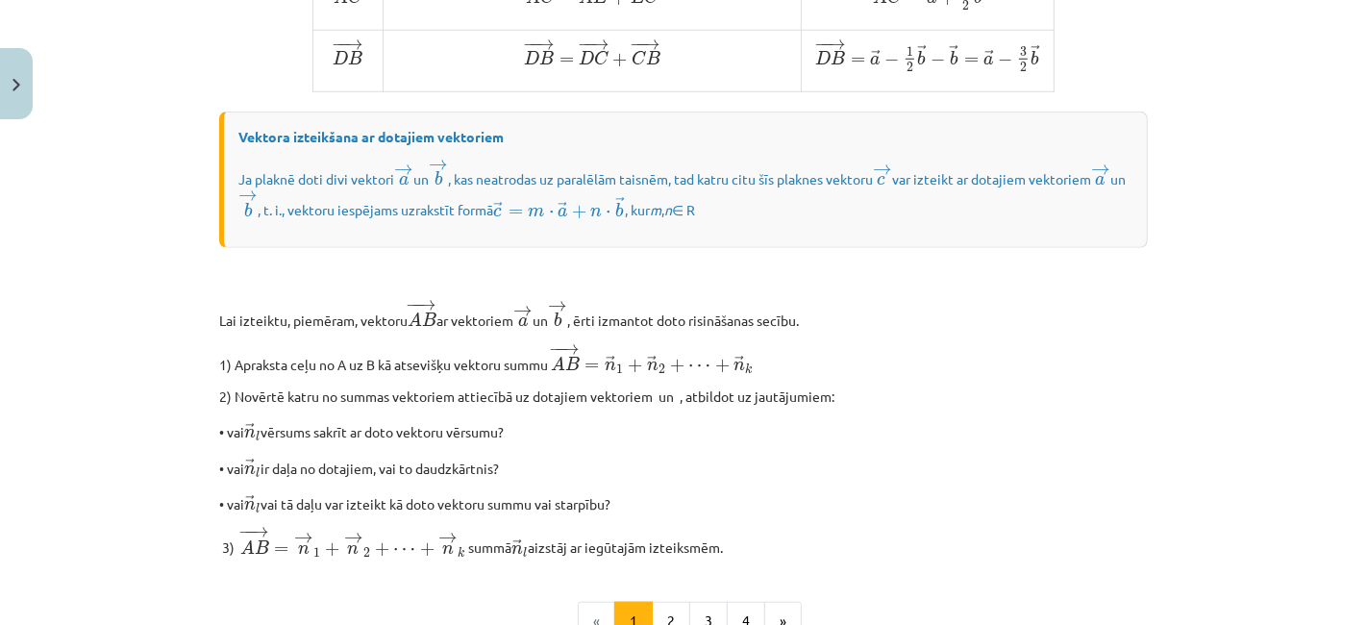
click at [713, 479] on p "• vai → n l n → l ir daļa no dotajiem, vai to daudzkārtnis?" at bounding box center [683, 467] width 928 height 24
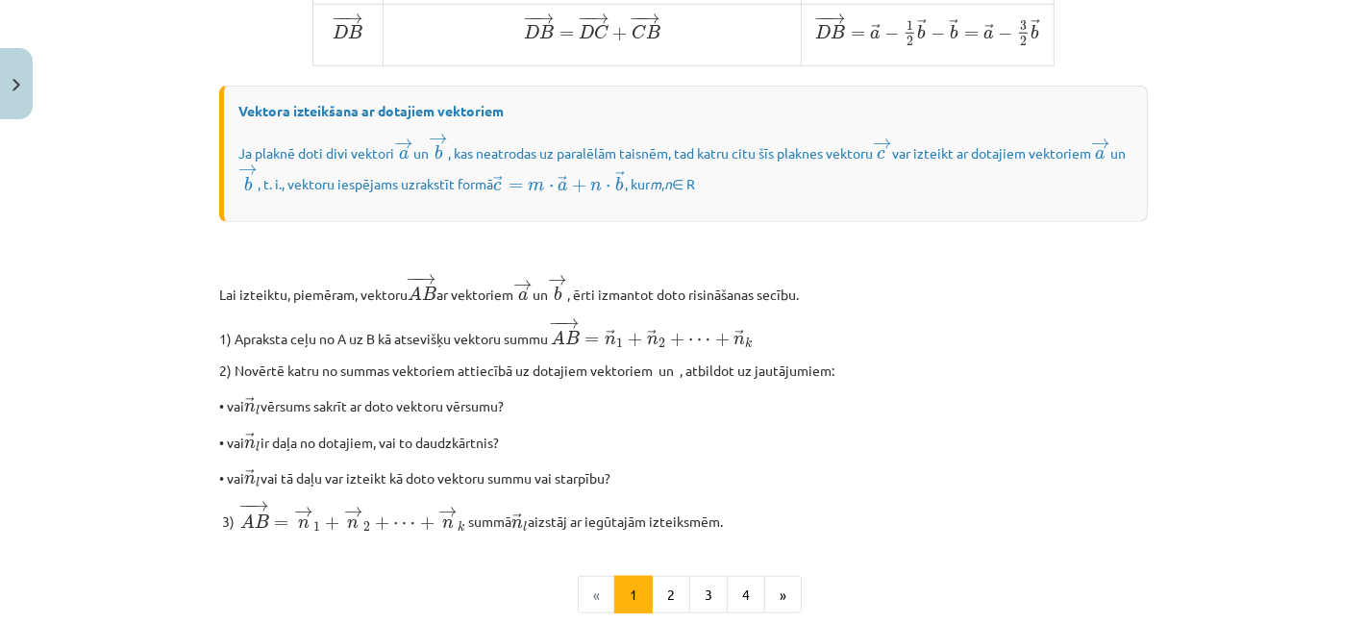
scroll to position [1423, 0]
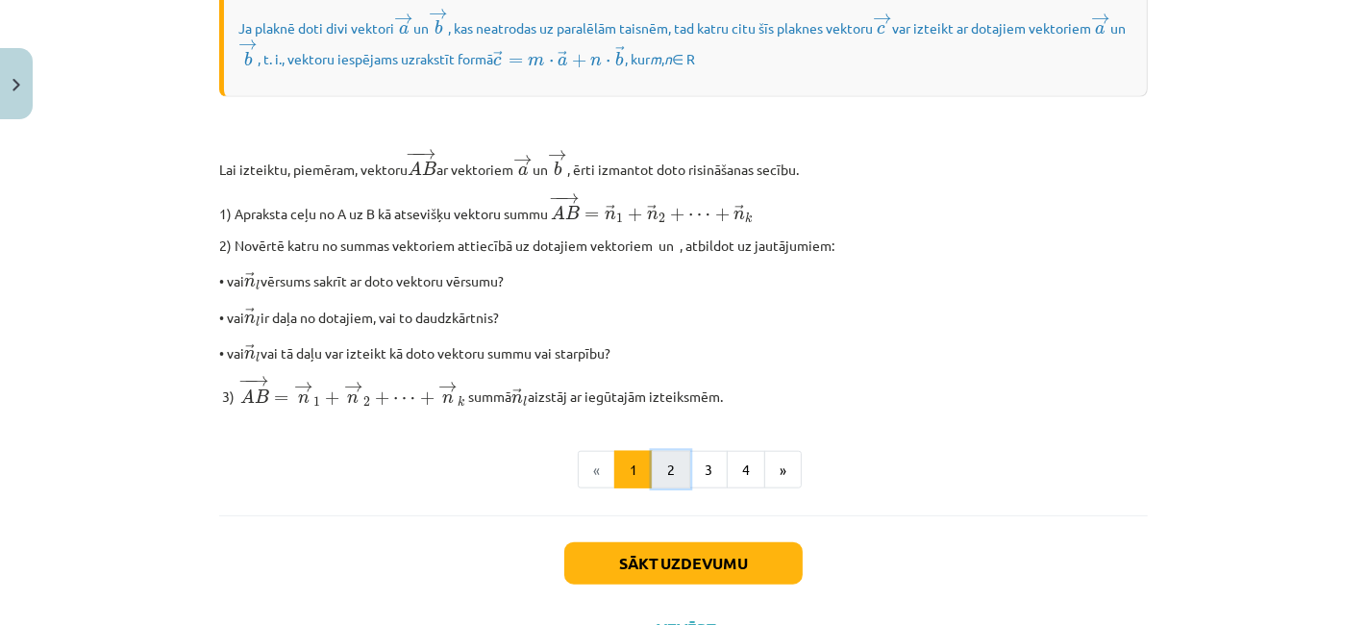
click at [664, 489] on button "2" at bounding box center [671, 470] width 38 height 38
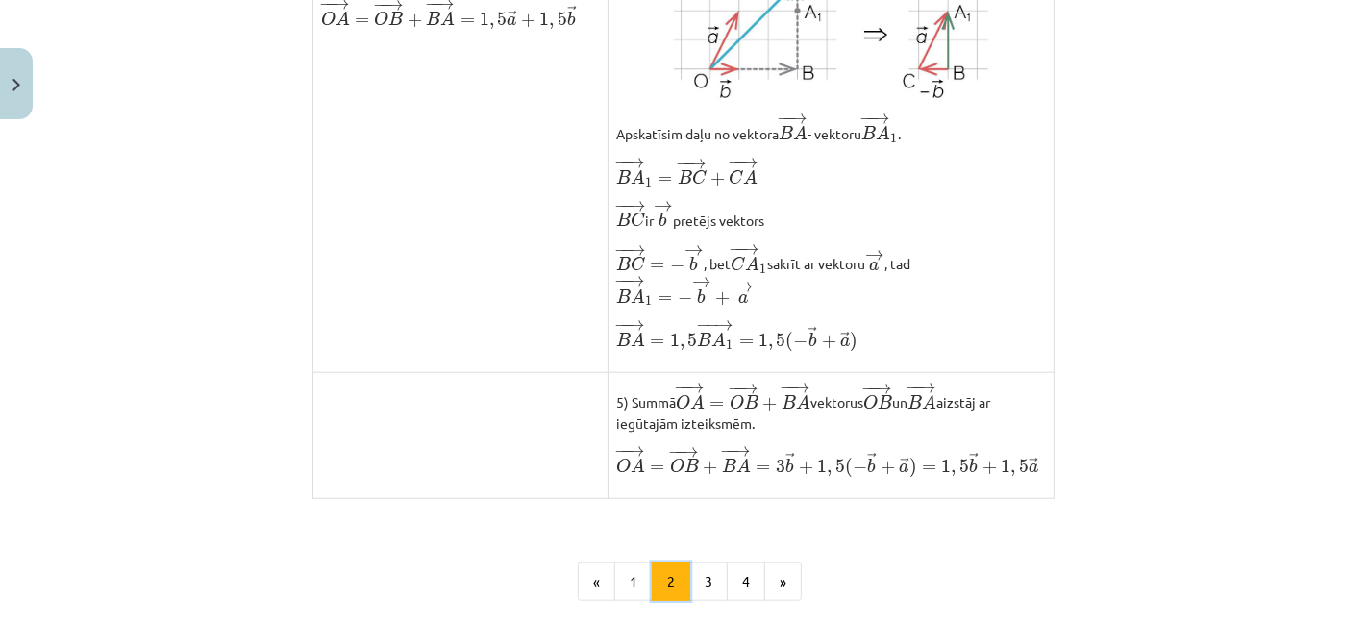
scroll to position [1497, 0]
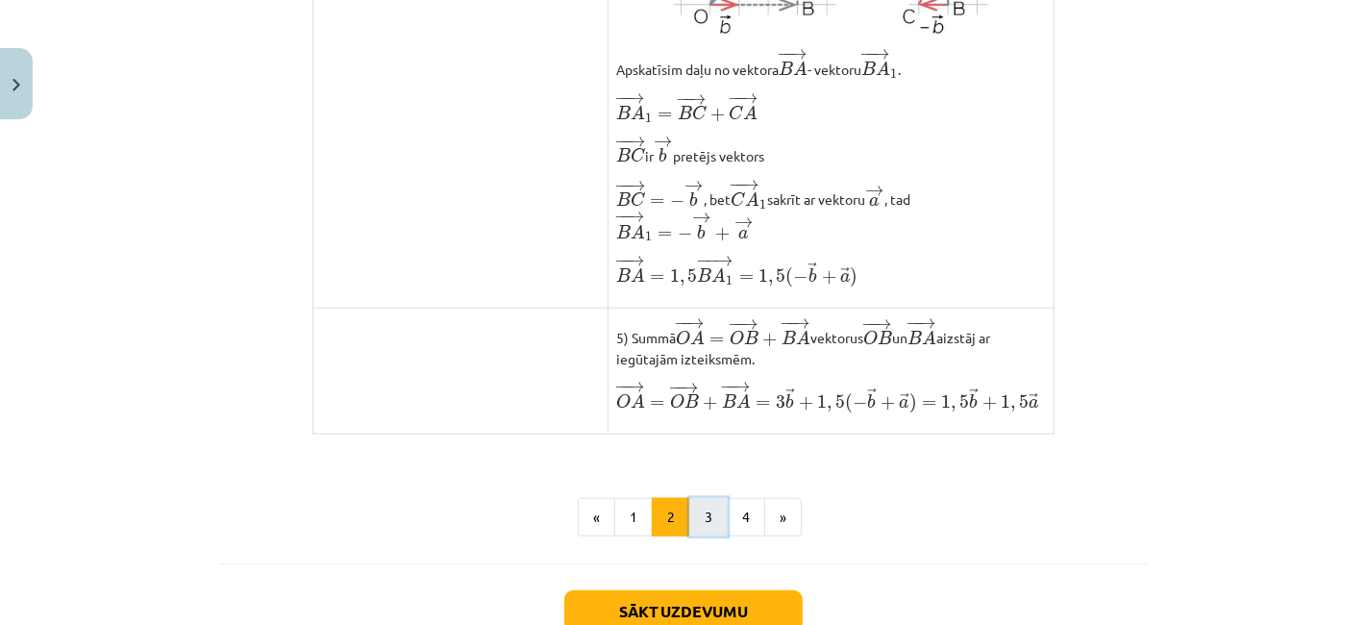
click at [706, 536] on button "3" at bounding box center [708, 517] width 38 height 38
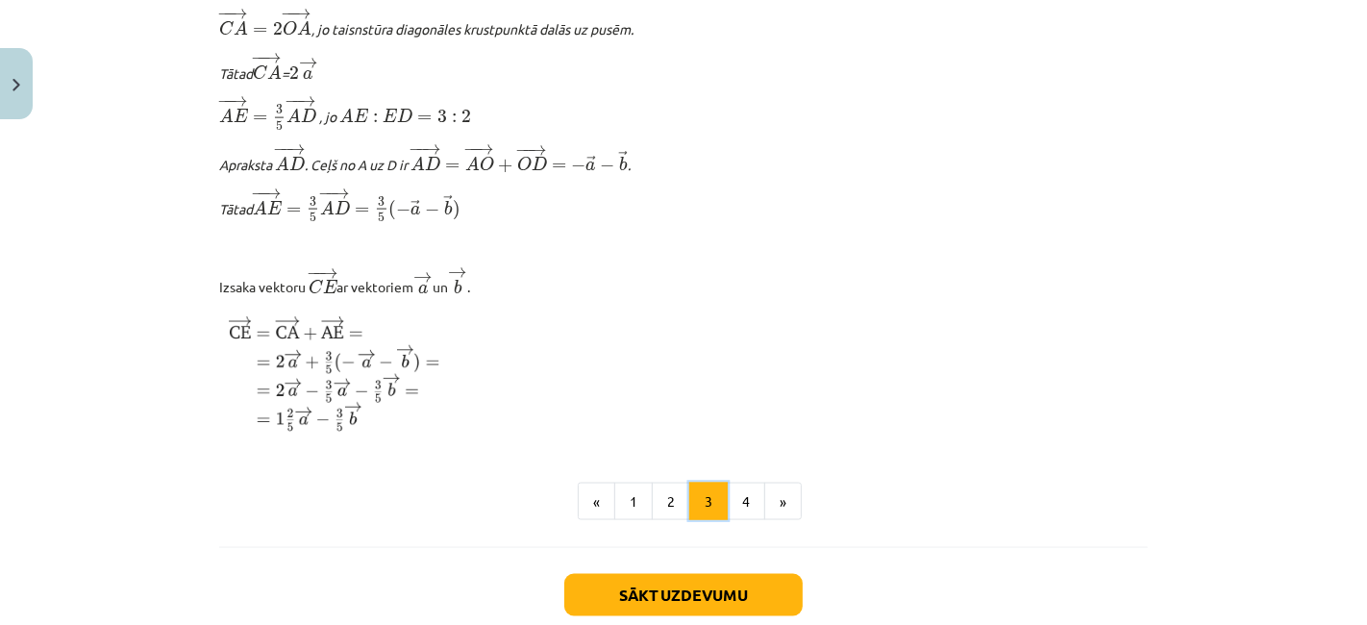
scroll to position [2423, 0]
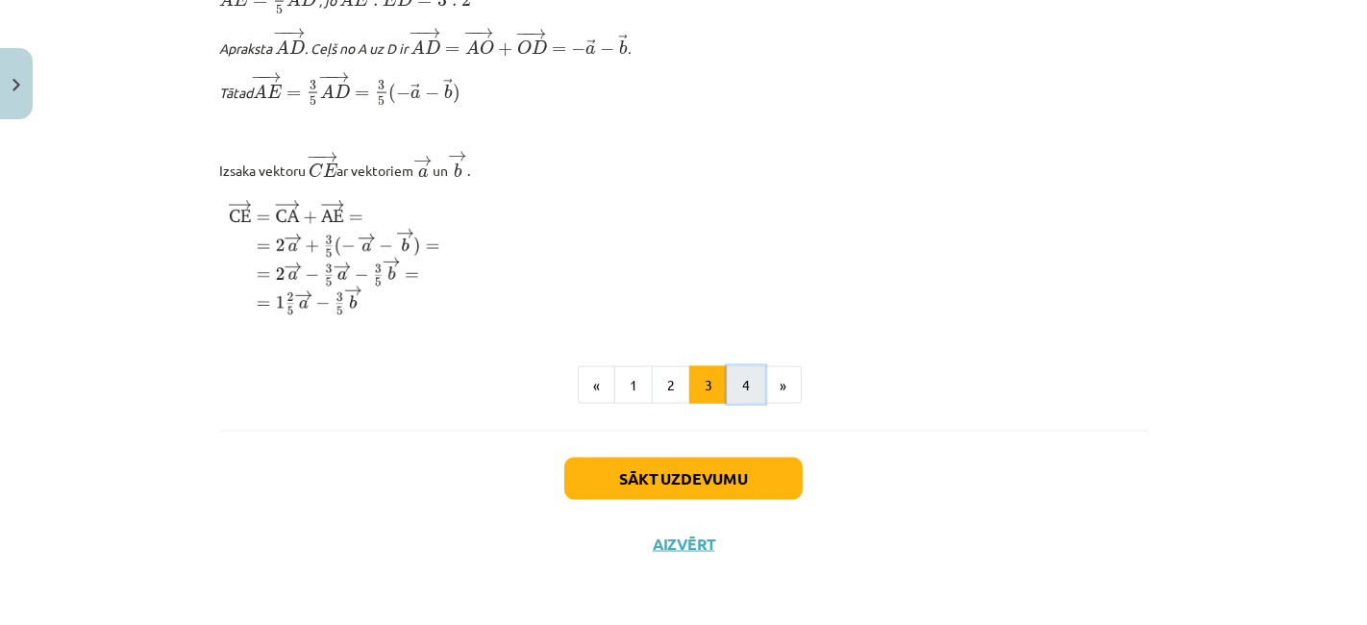
click at [736, 388] on button "4" at bounding box center [746, 385] width 38 height 38
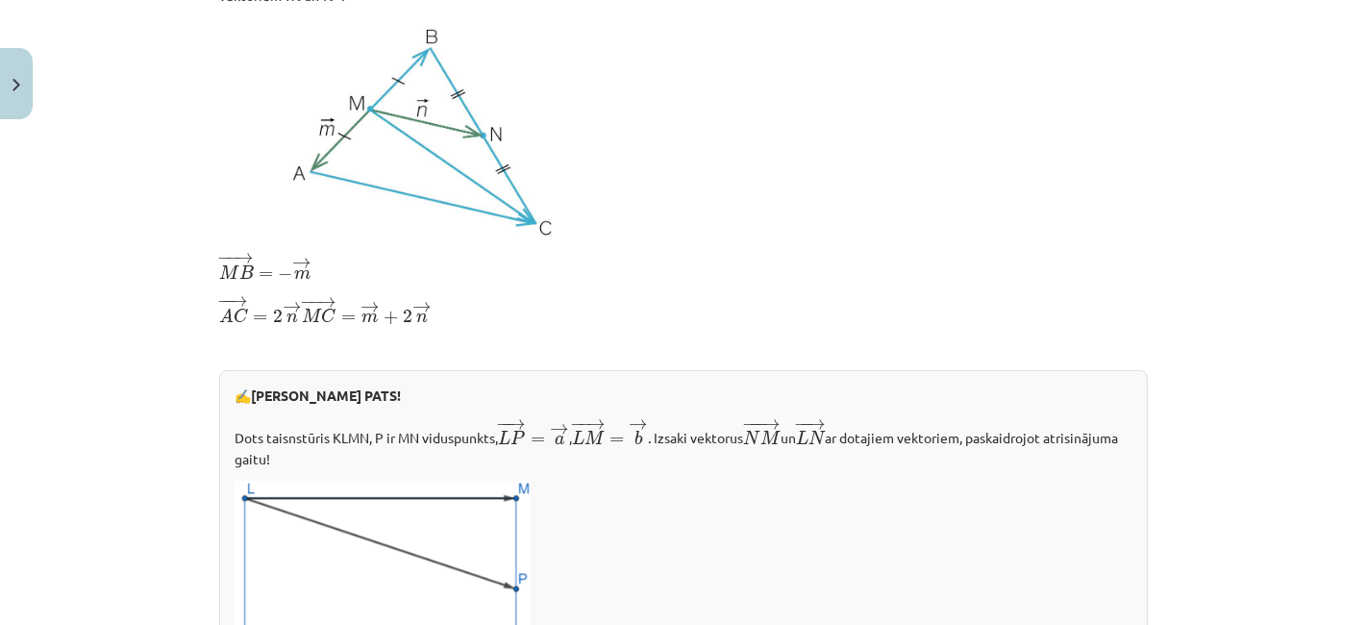
scroll to position [0, 0]
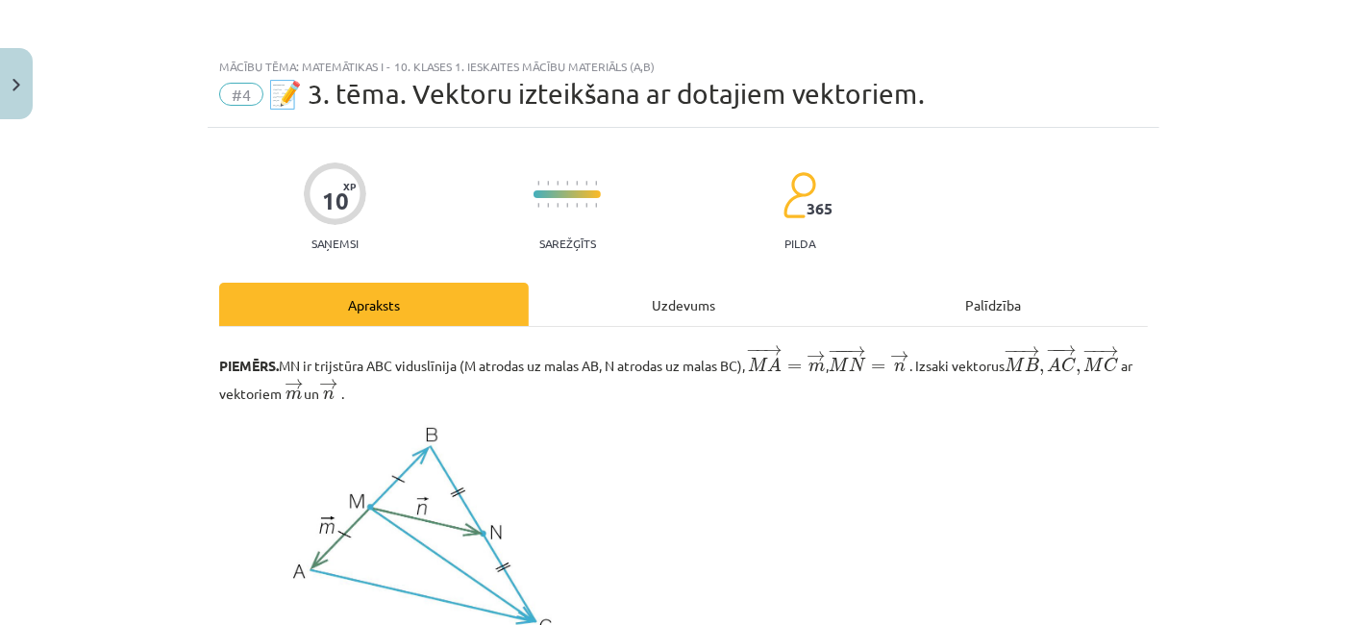
click at [678, 288] on div "Uzdevums" at bounding box center [683, 304] width 309 height 43
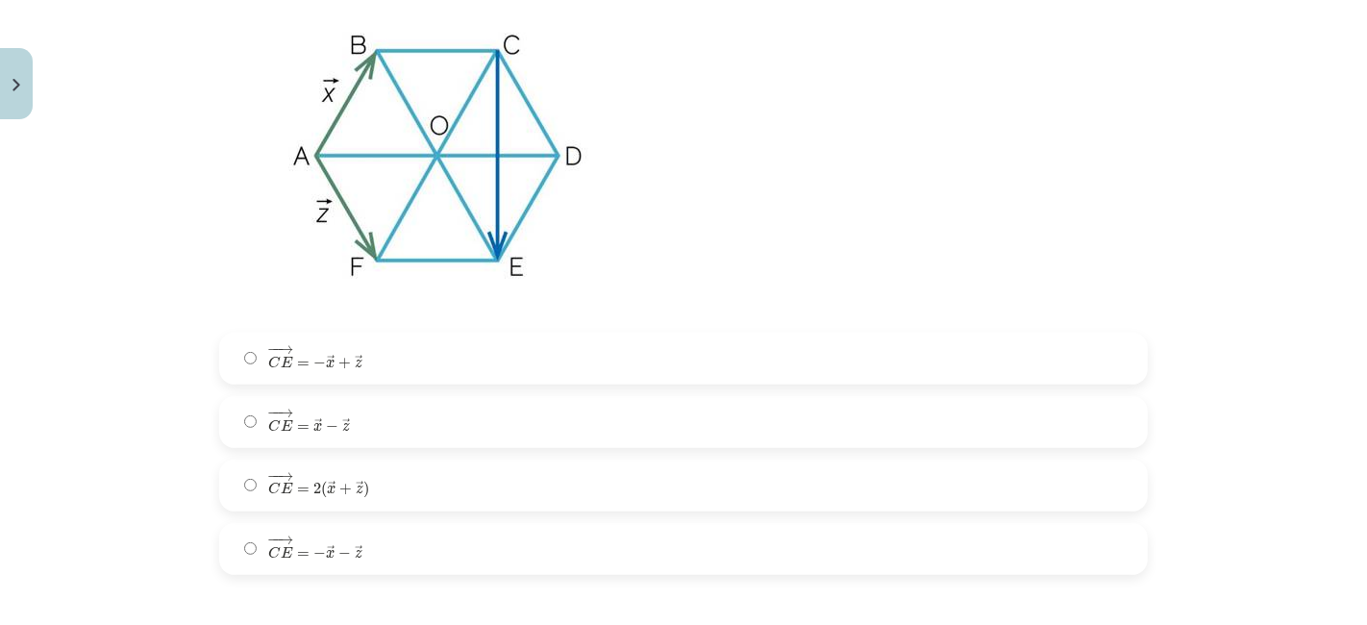
scroll to position [500, 0]
click at [364, 478] on span ")" at bounding box center [367, 486] width 6 height 17
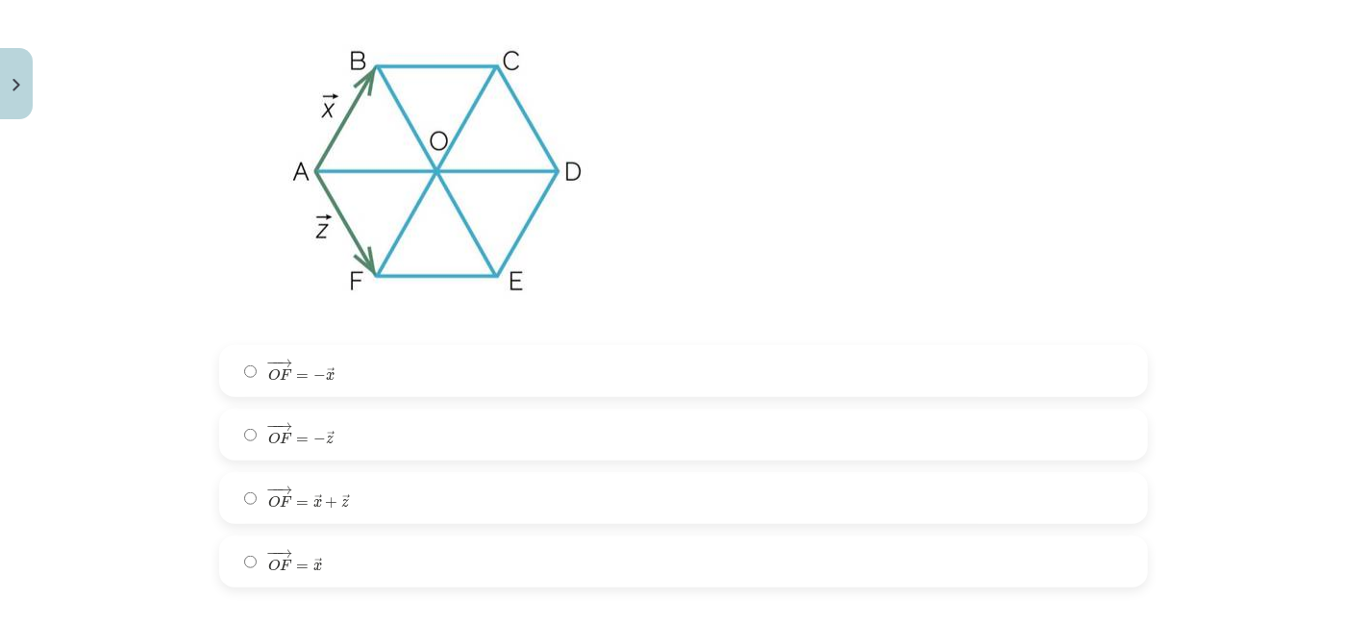
scroll to position [1276, 0]
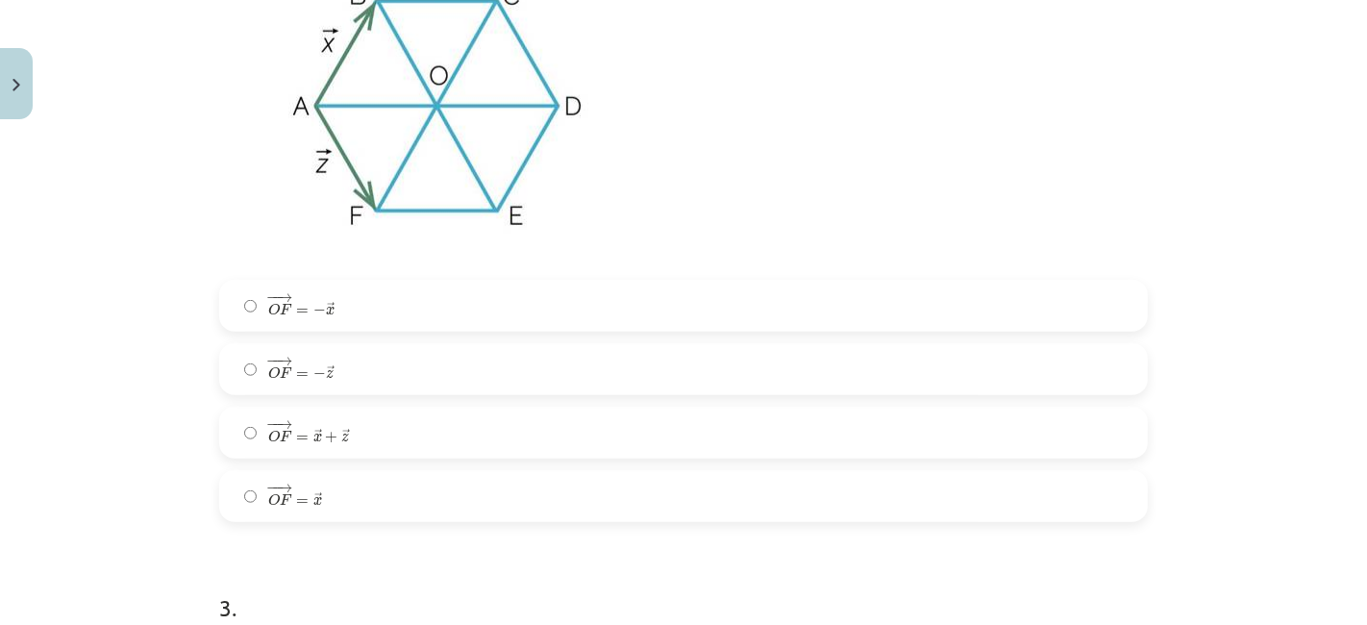
click at [380, 372] on label "− − → O F = − → z O F → = − z →" at bounding box center [683, 369] width 925 height 48
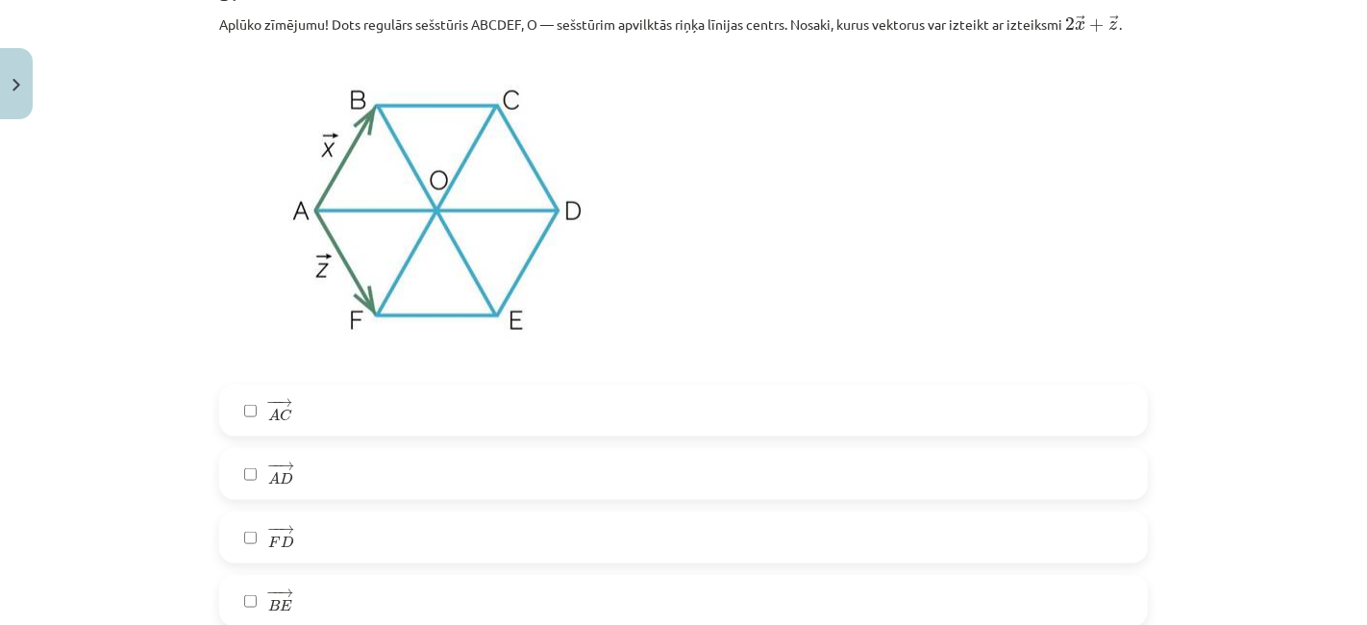
scroll to position [1893, 0]
click at [504, 458] on label "− − → A D A D →" at bounding box center [683, 473] width 925 height 48
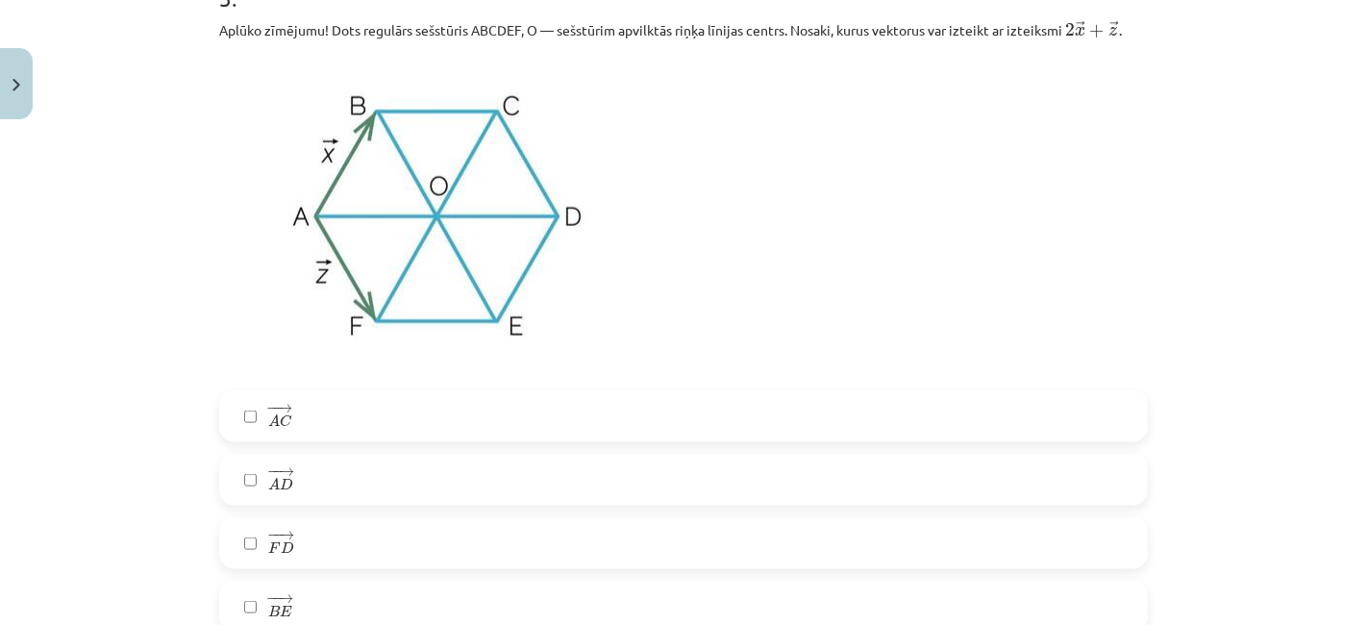
scroll to position [1884, 0]
click at [300, 538] on label "− − → F D F D →" at bounding box center [683, 545] width 925 height 48
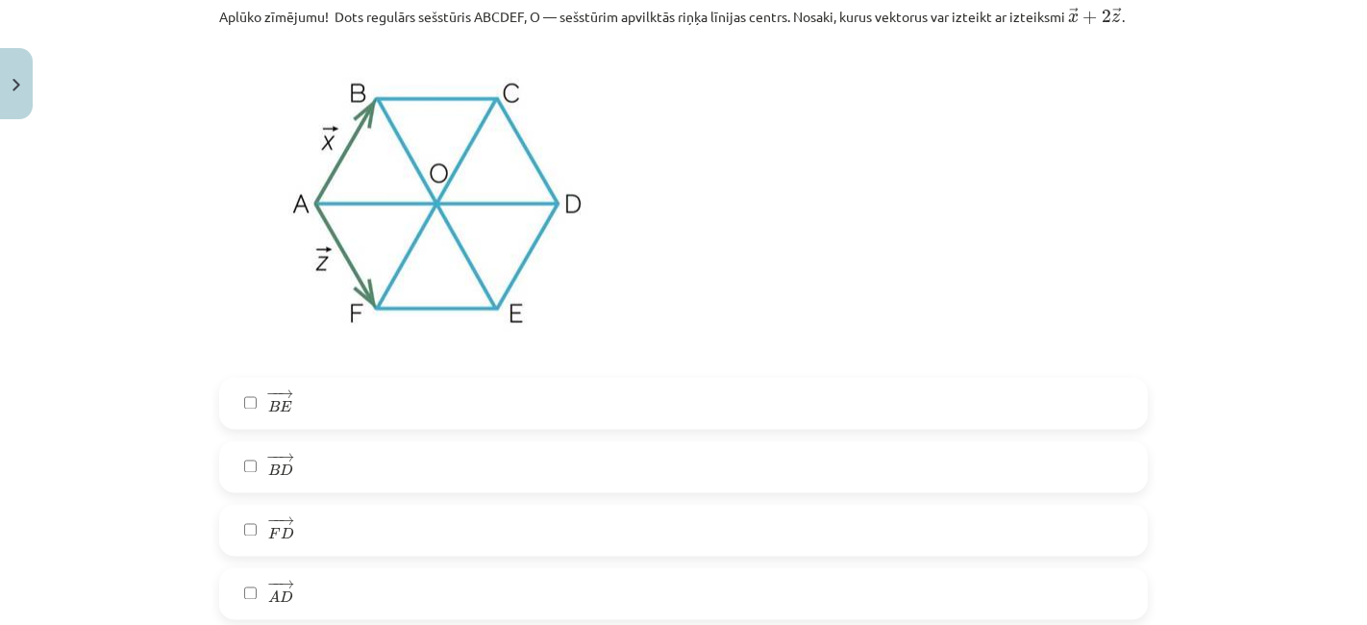
scroll to position [2683, 0]
click at [374, 490] on label "− − → B D B D →" at bounding box center [683, 467] width 925 height 48
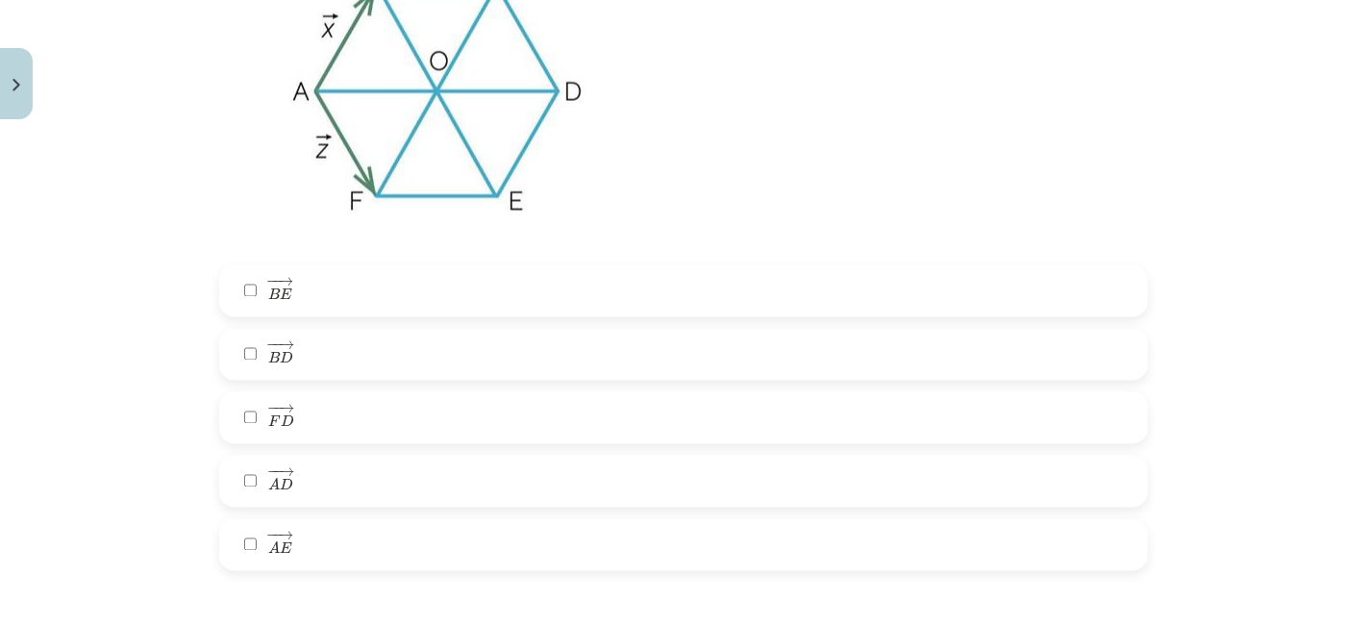
scroll to position [2745, 0]
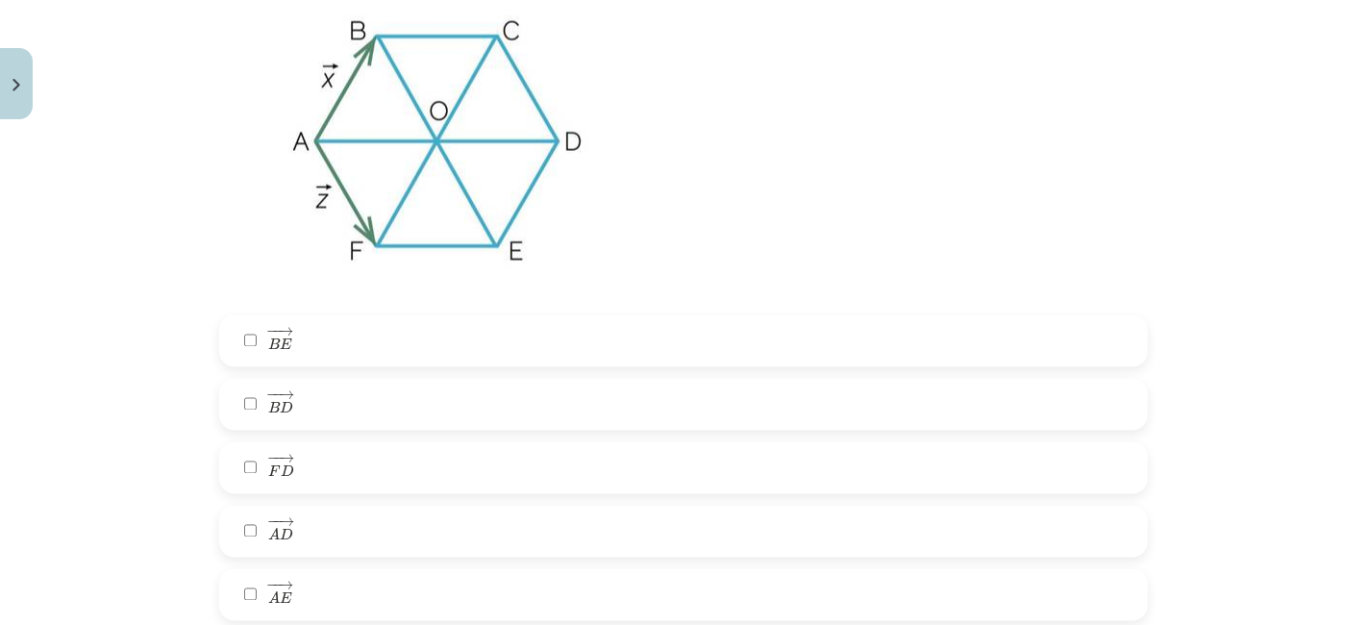
click at [453, 585] on label "− − → A E A E →" at bounding box center [683, 595] width 925 height 48
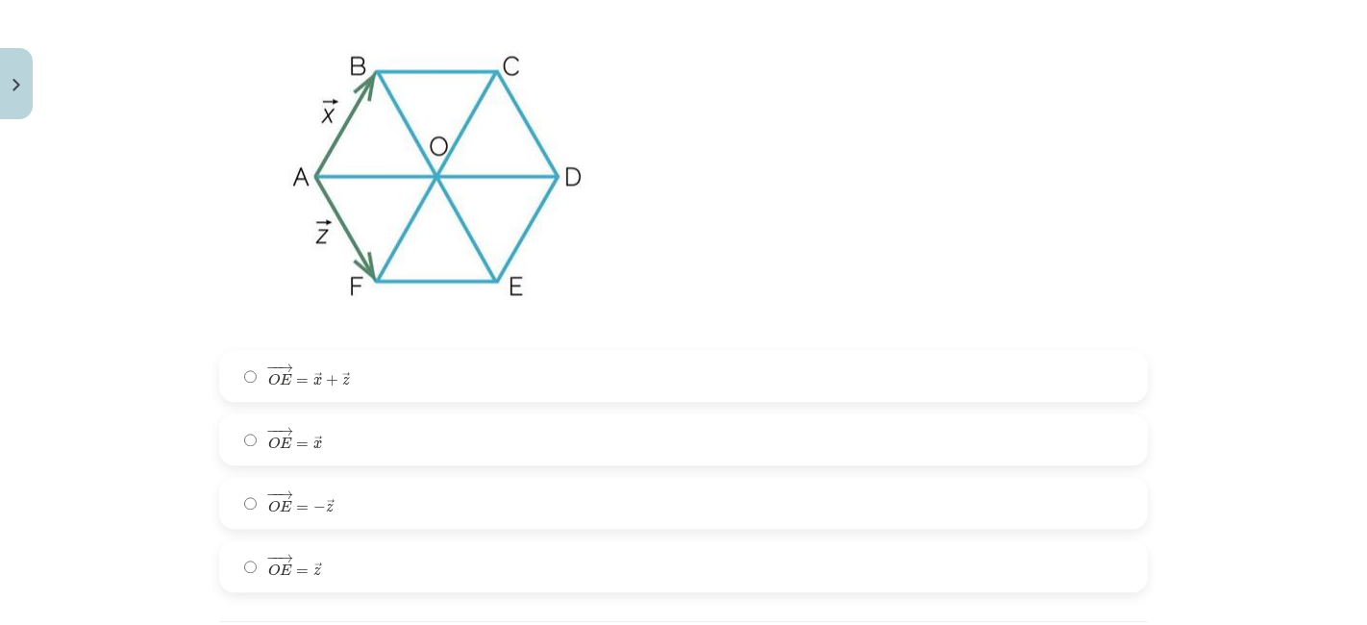
scroll to position [3509, 0]
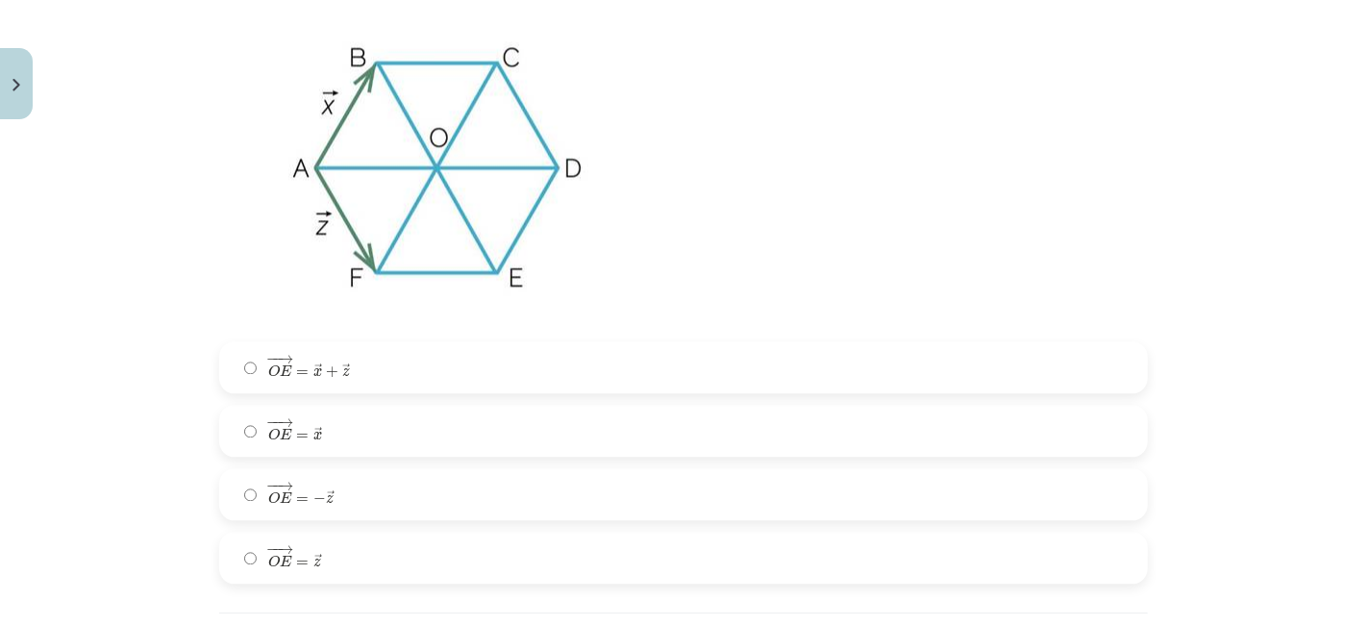
click at [407, 490] on label "− − → O E = − → z O E → = − z →" at bounding box center [683, 494] width 925 height 48
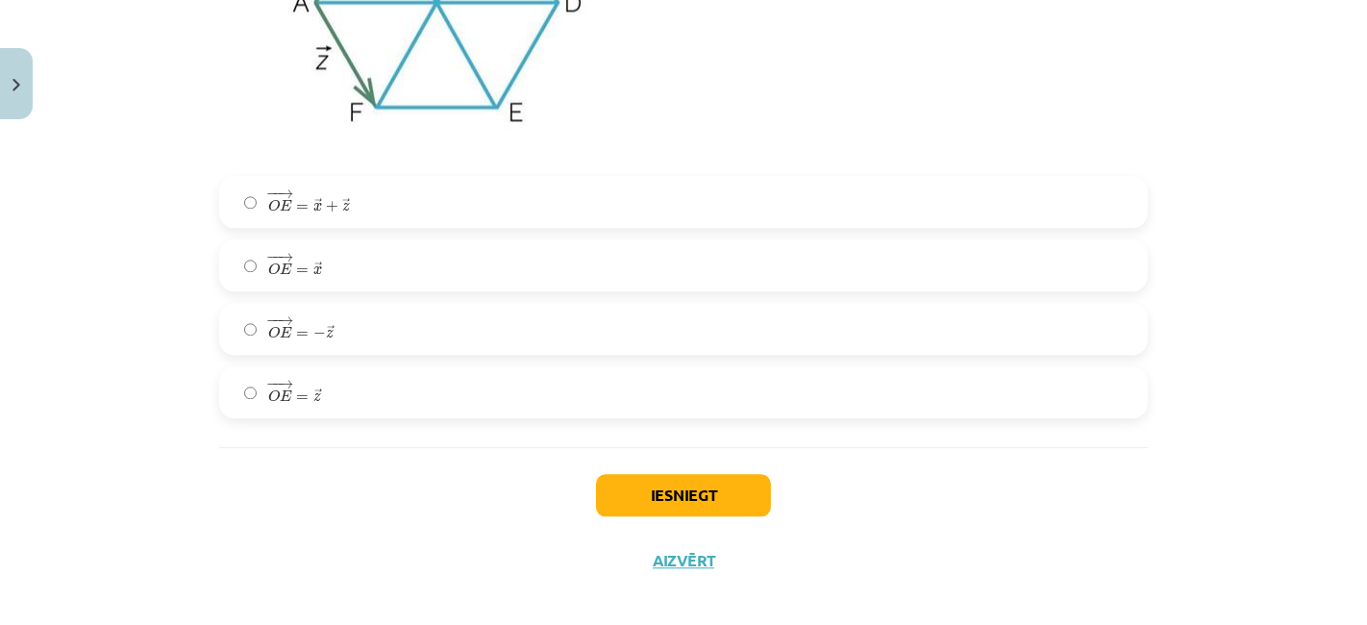
scroll to position [3692, 0]
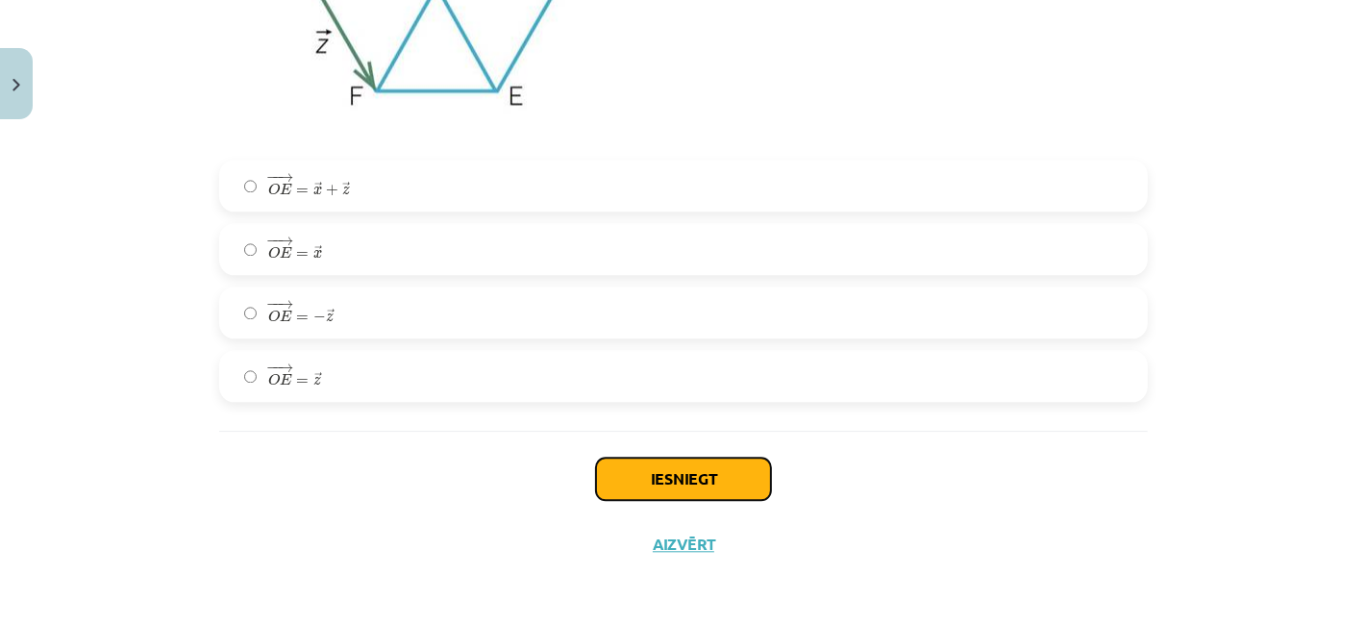
click at [631, 486] on button "Iesniegt" at bounding box center [683, 479] width 175 height 42
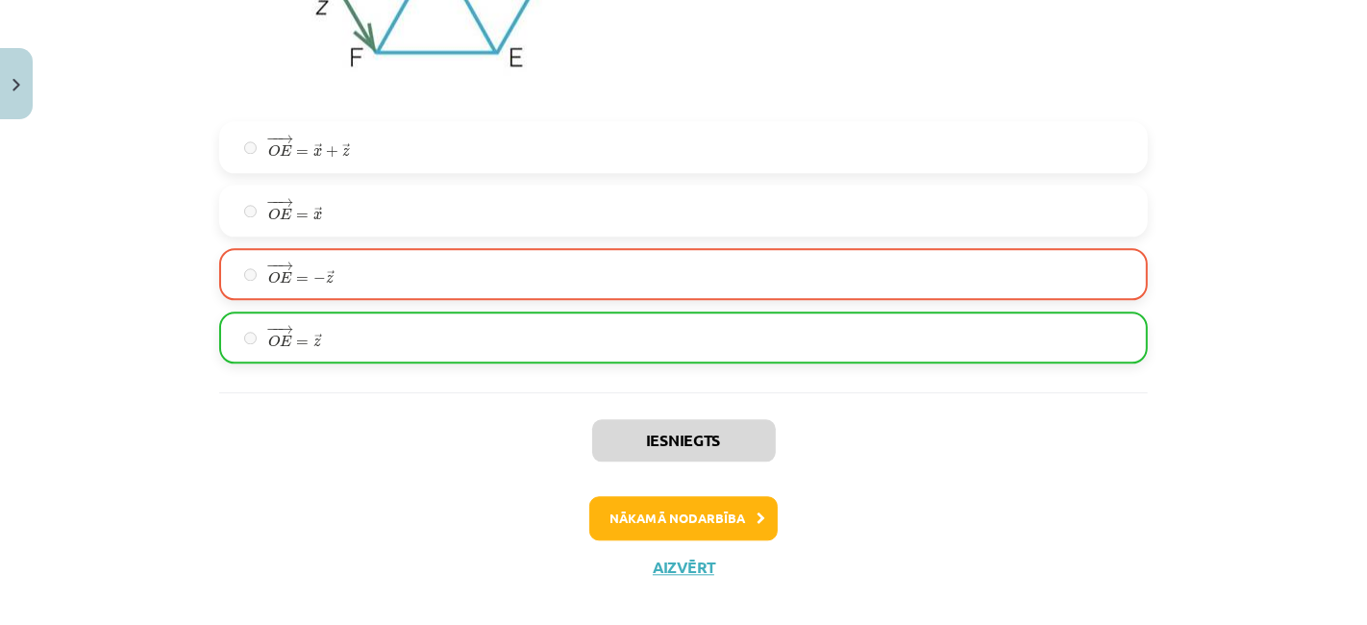
scroll to position [3731, 0]
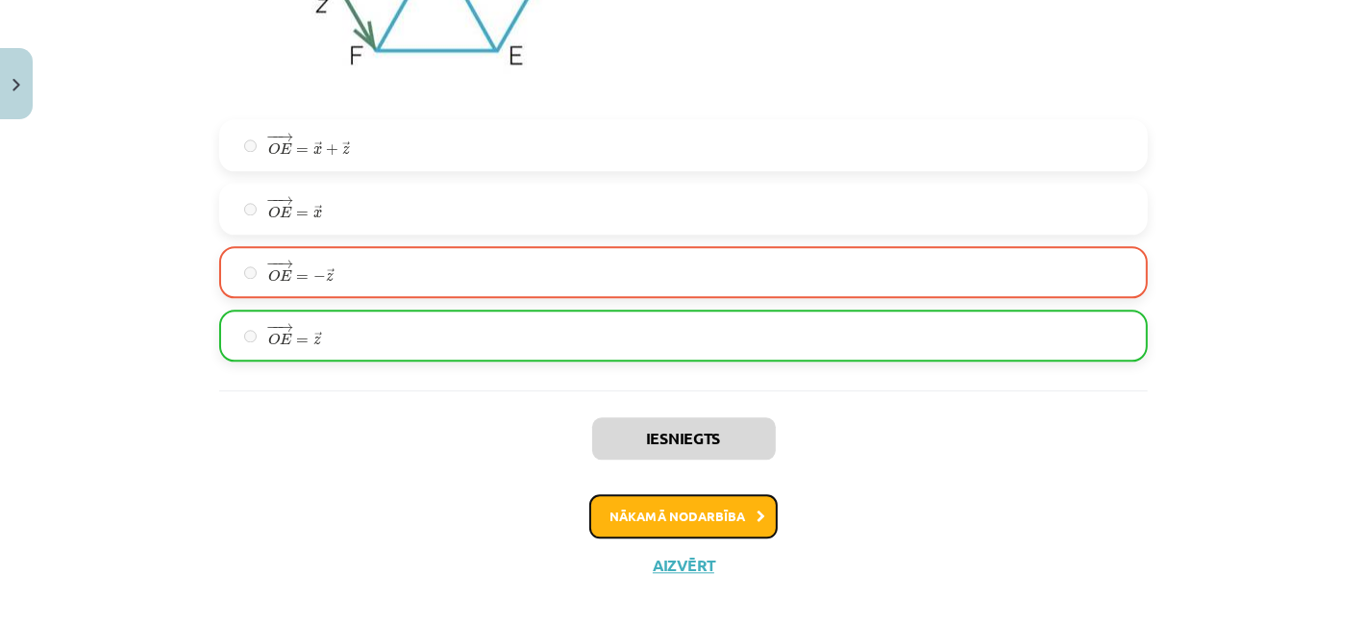
click at [652, 521] on button "Nākamā nodarbība" at bounding box center [683, 516] width 188 height 44
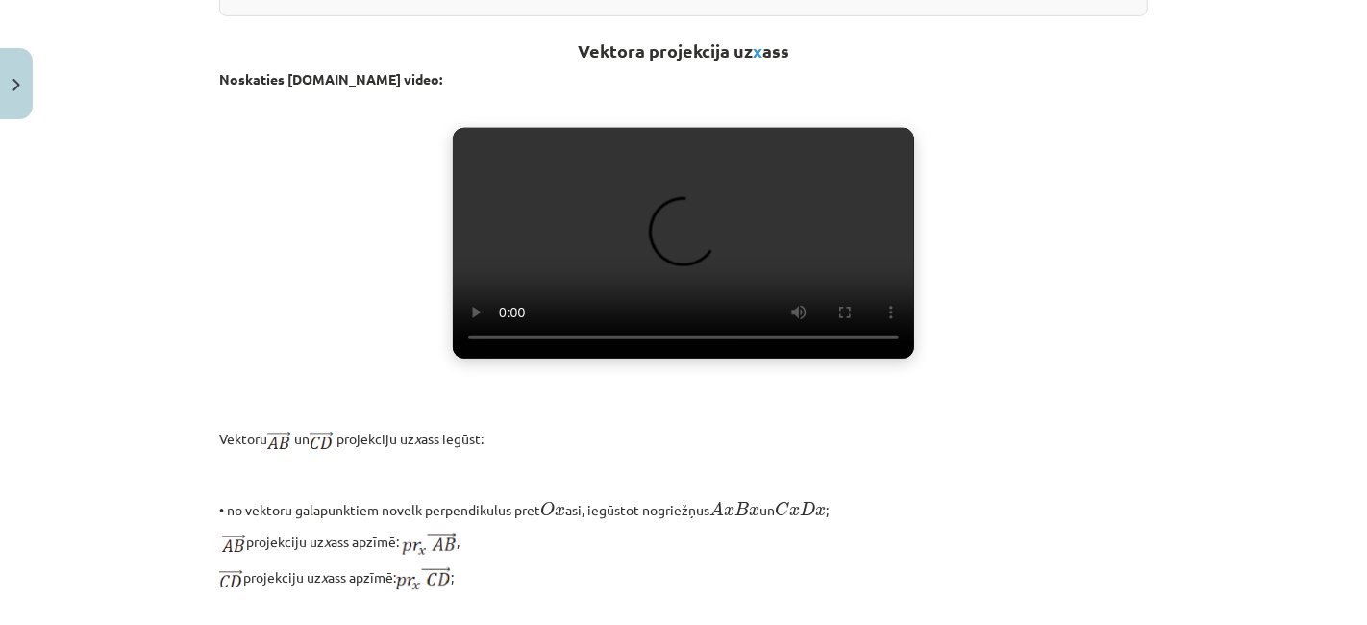
scroll to position [673, 0]
click at [686, 322] on video "Jūsu pārlūkprogramma neatbalsta video atskaņošanu." at bounding box center [683, 244] width 461 height 231
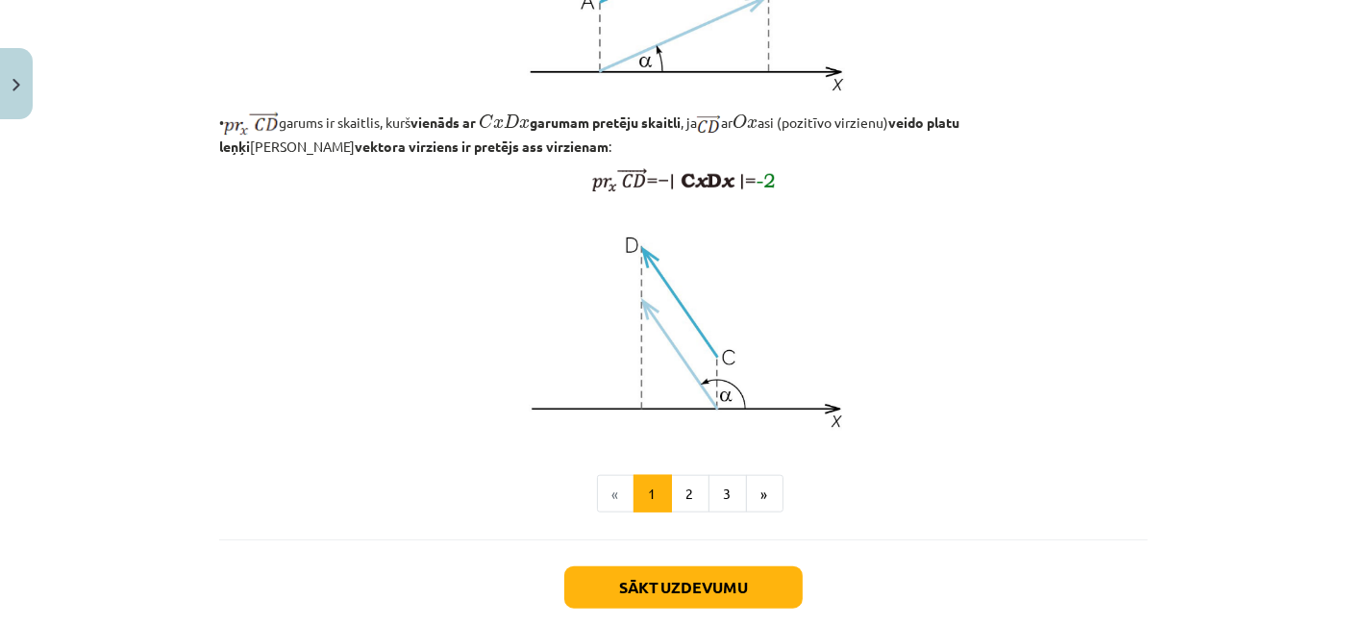
scroll to position [1491, 0]
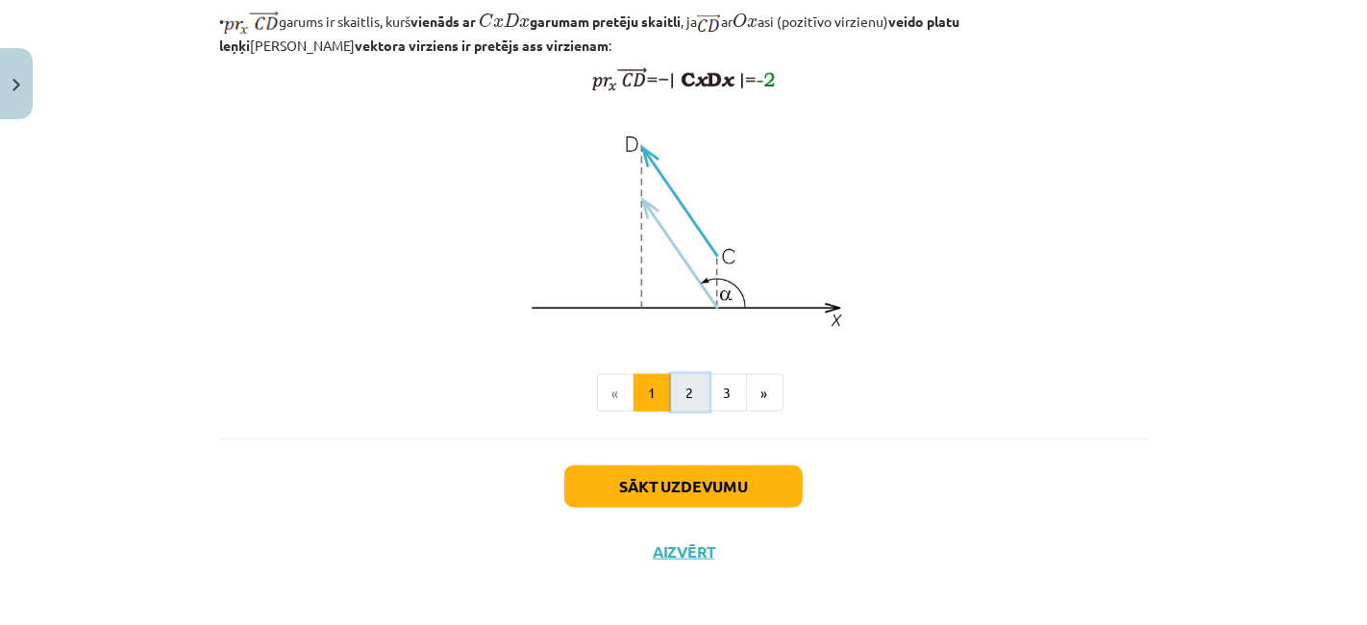
click at [671, 412] on button "2" at bounding box center [690, 393] width 38 height 38
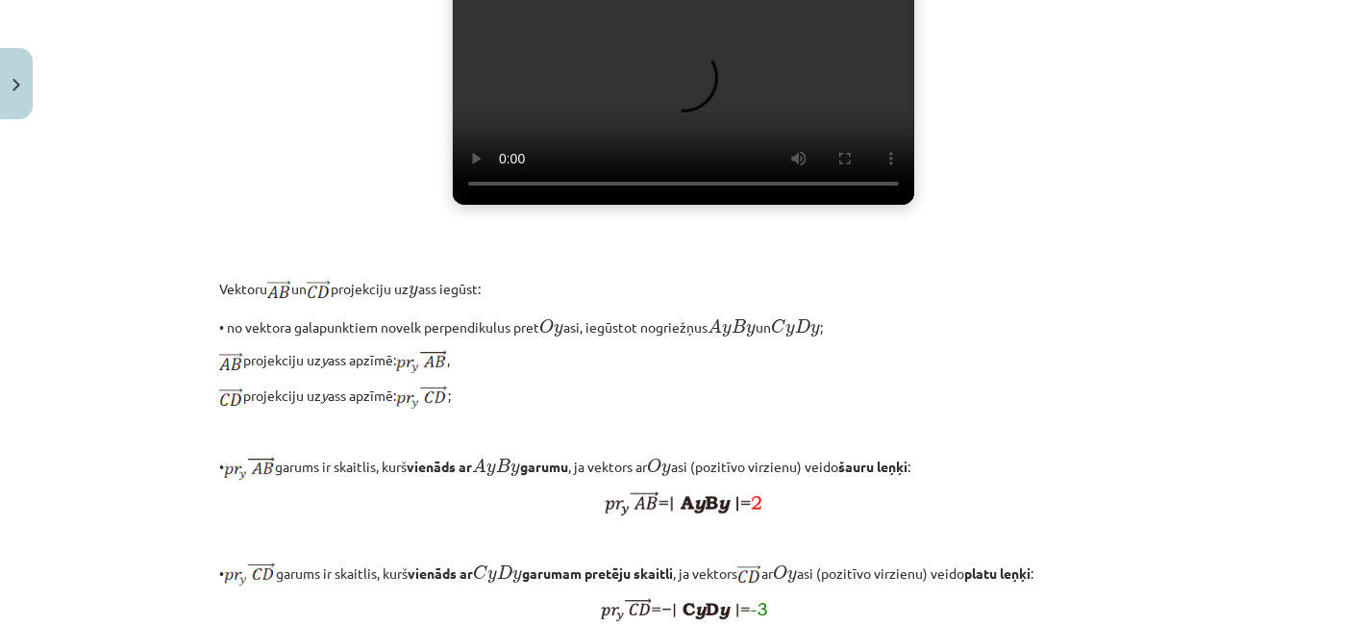
scroll to position [515, 0]
click at [690, 203] on video "Jūsu pārlūkprogramma neatbalsta video atskaņošanu." at bounding box center [683, 87] width 461 height 231
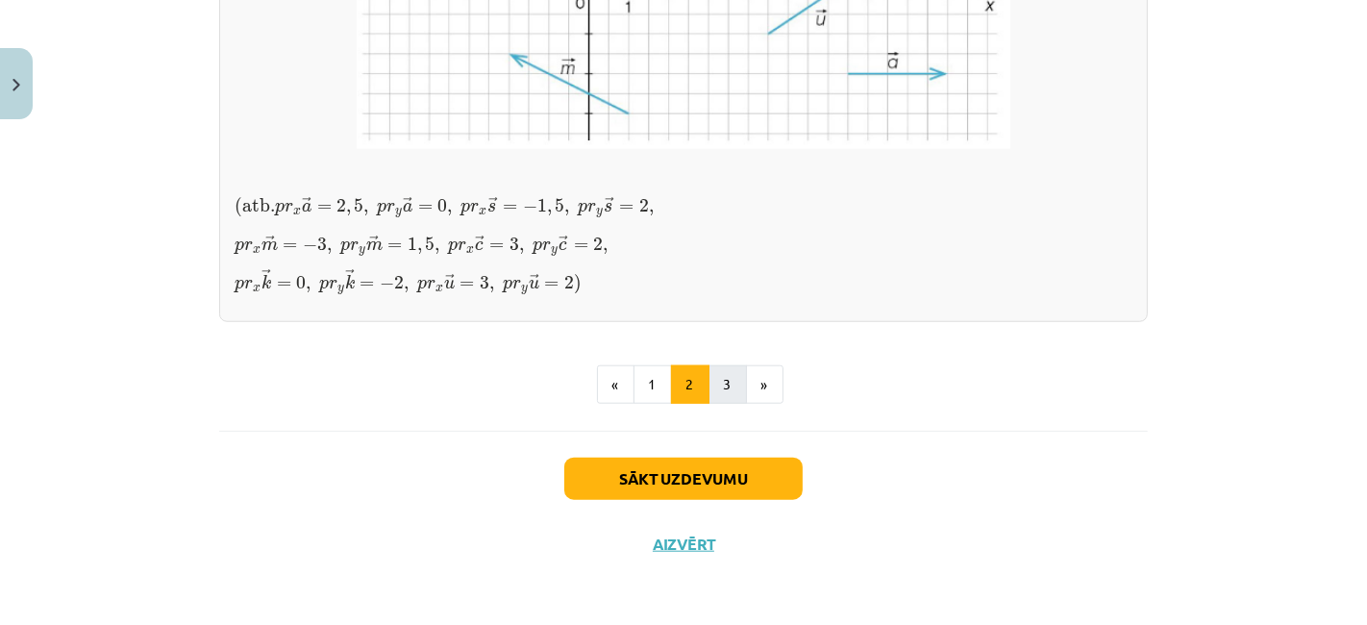
scroll to position [1817, 0]
click at [718, 377] on button "3" at bounding box center [727, 384] width 38 height 38
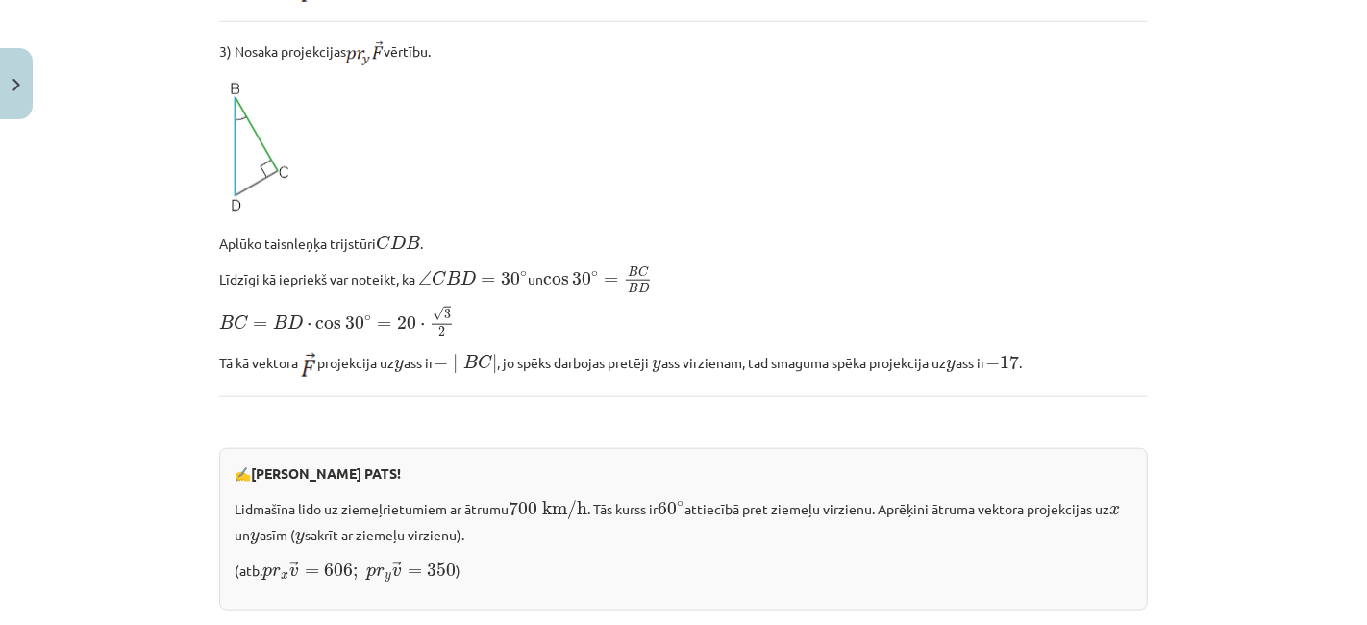
scroll to position [2053, 0]
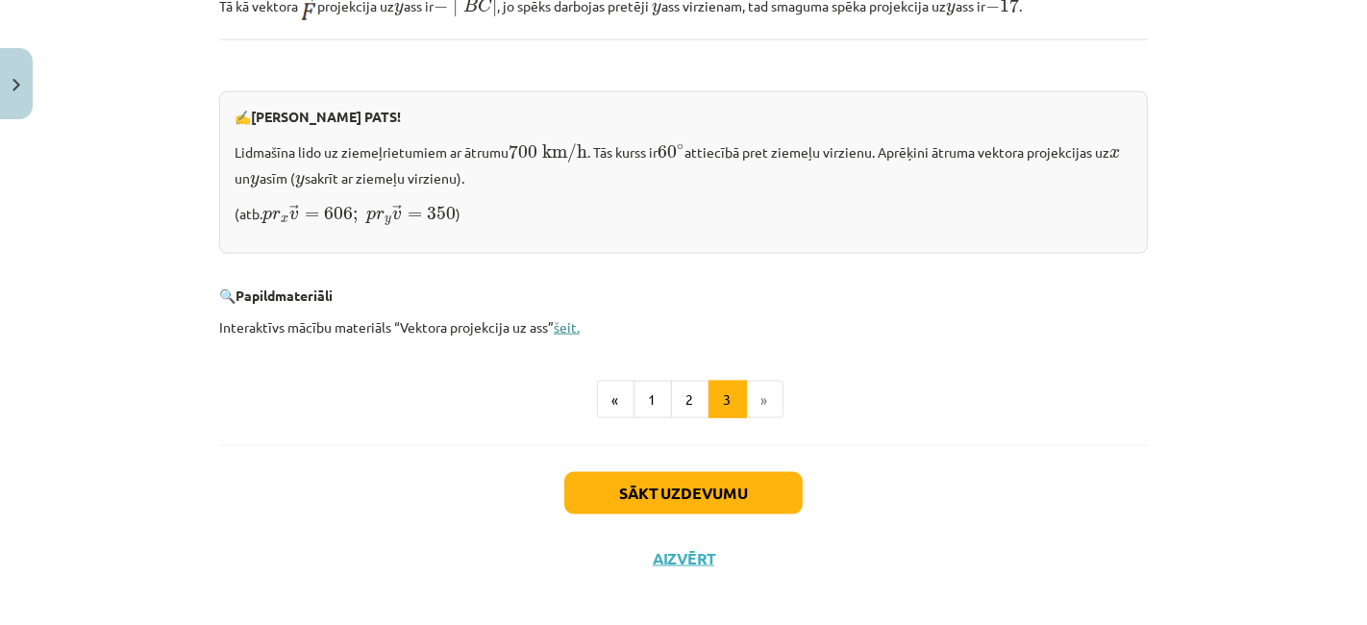
click at [560, 318] on link "šeit." at bounding box center [567, 326] width 26 height 17
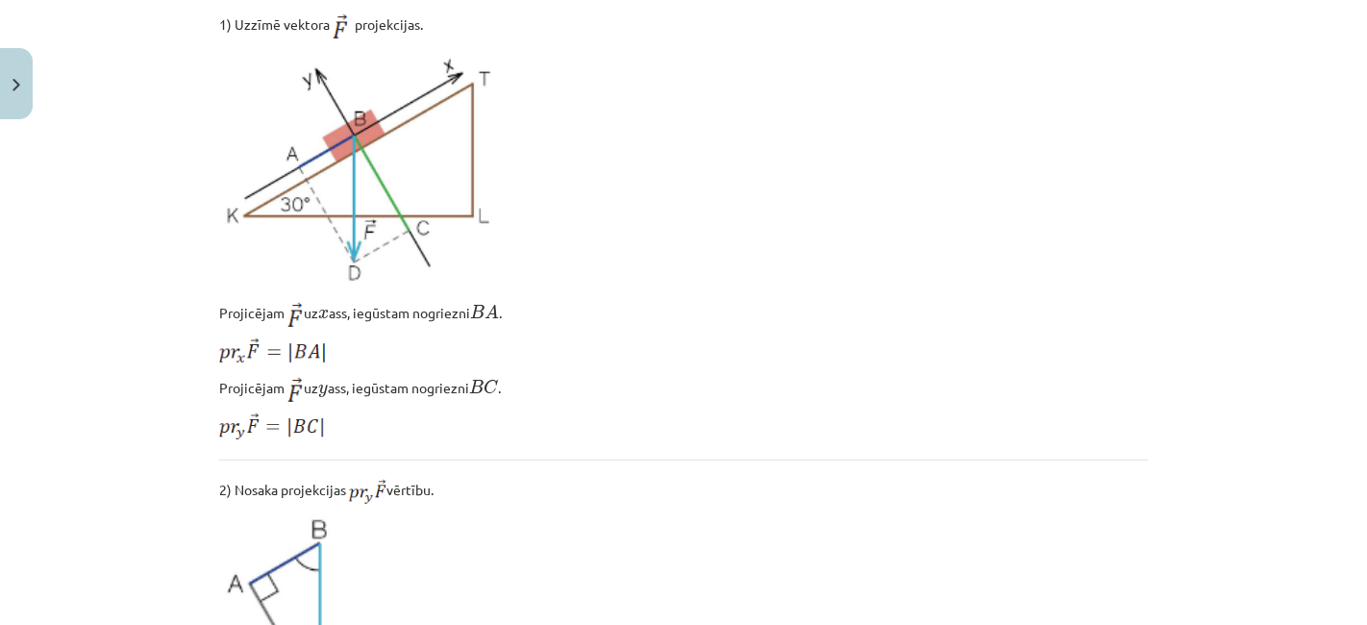
scroll to position [0, 0]
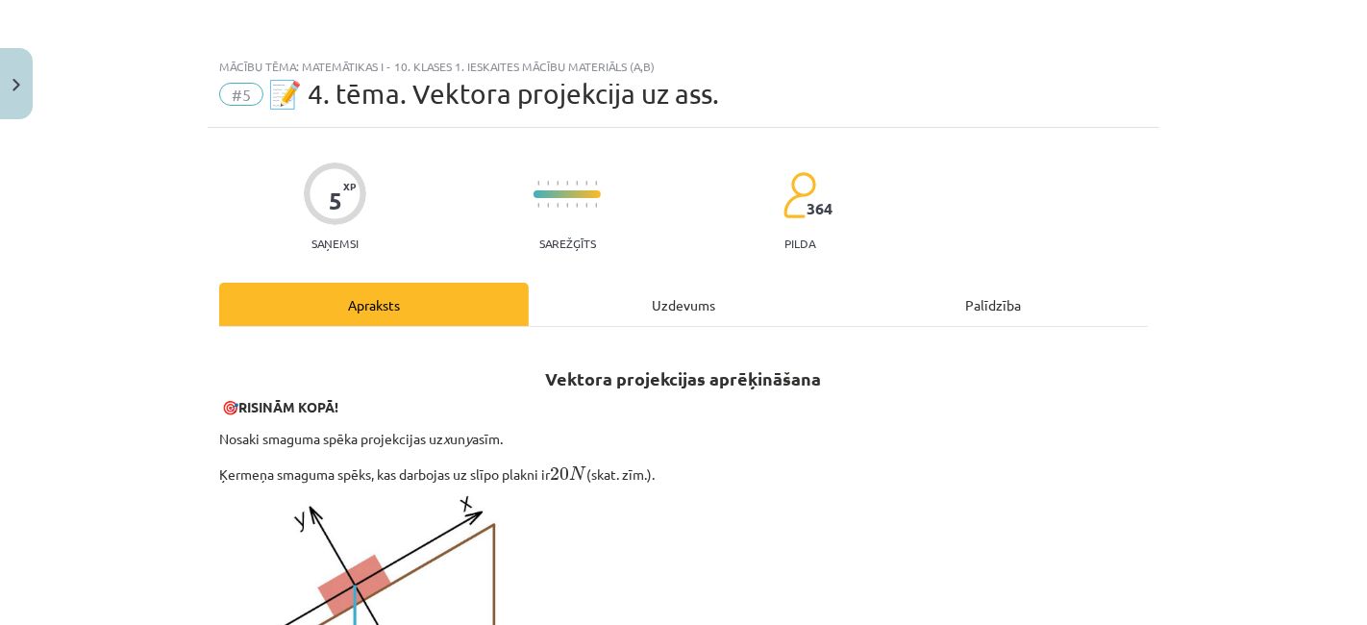
click at [650, 319] on div "Uzdevums" at bounding box center [683, 304] width 309 height 43
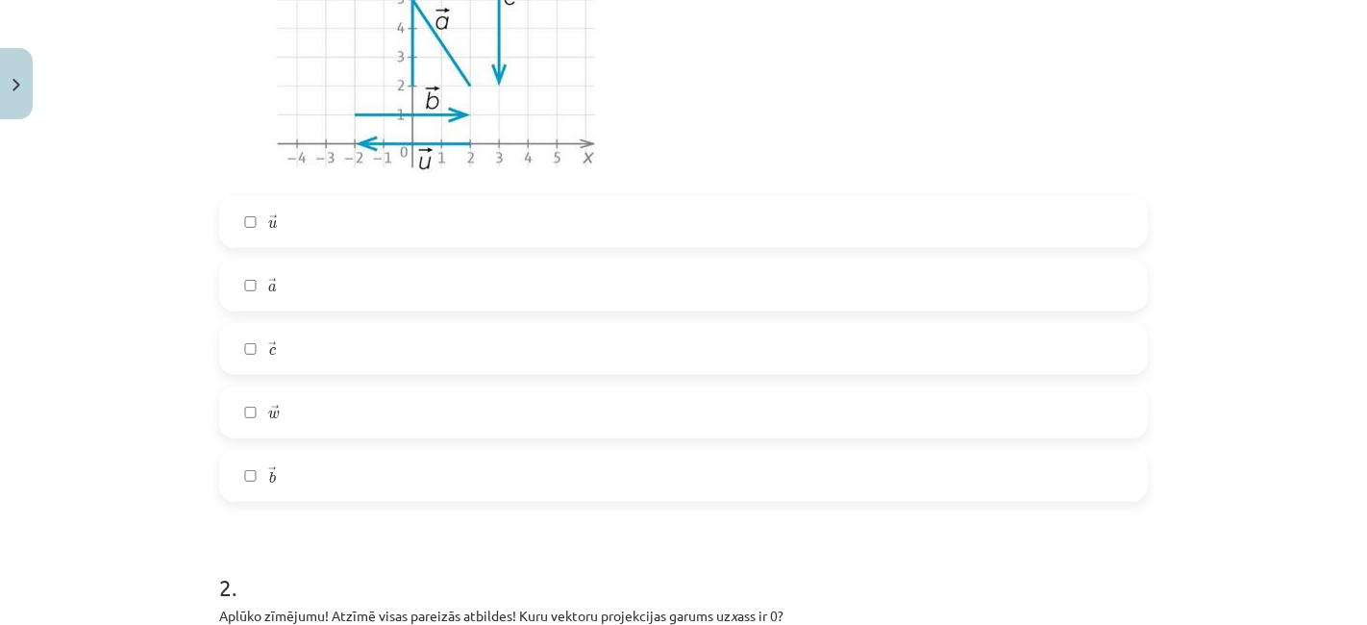
scroll to position [647, 0]
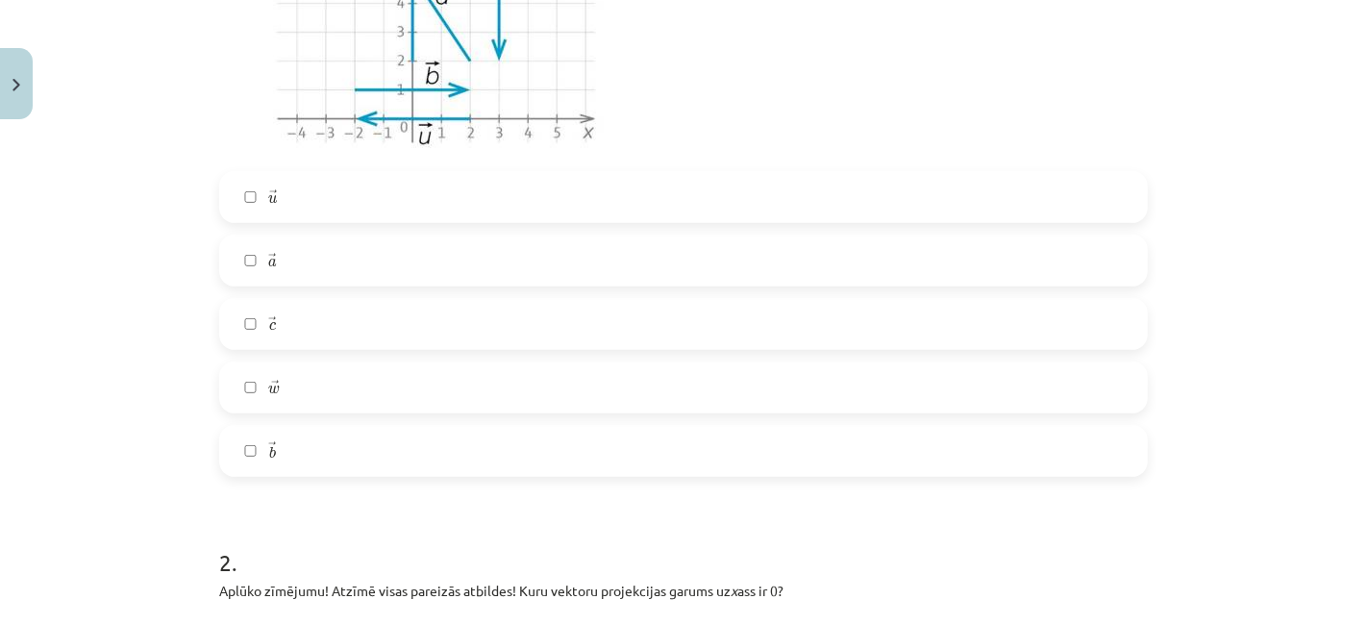
click at [450, 319] on label "→ c c →" at bounding box center [683, 324] width 925 height 48
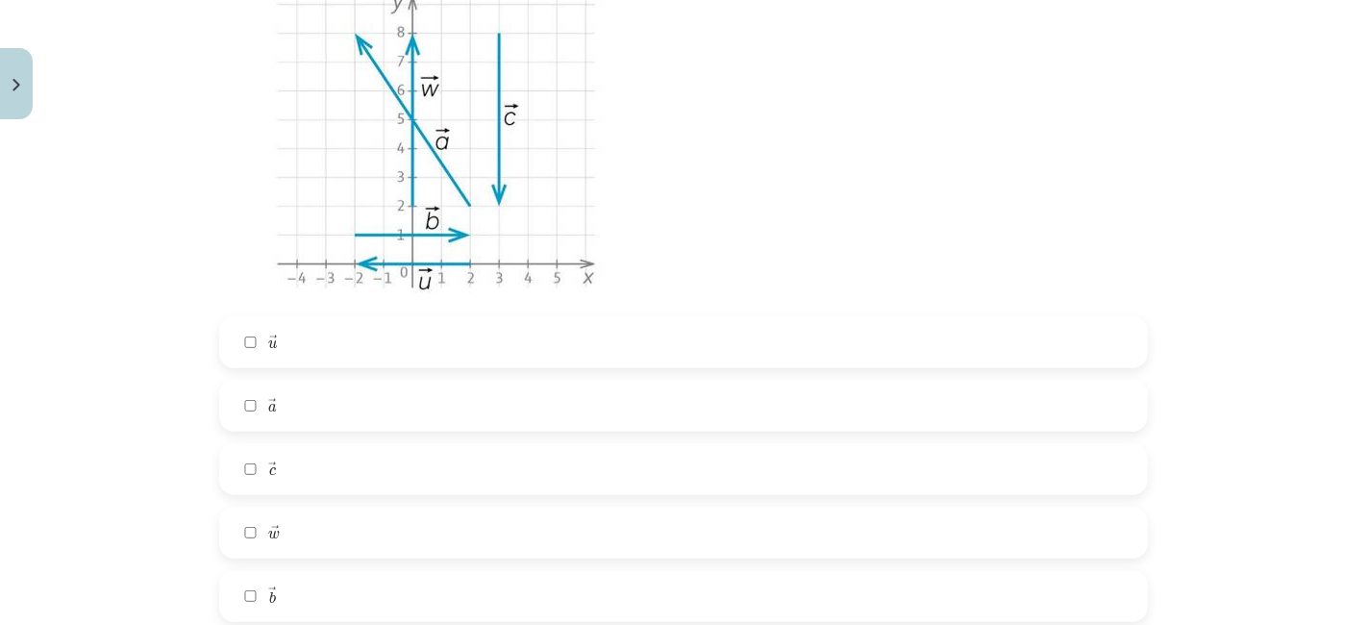
scroll to position [506, 0]
click at [383, 418] on label "→ a a →" at bounding box center [683, 402] width 925 height 48
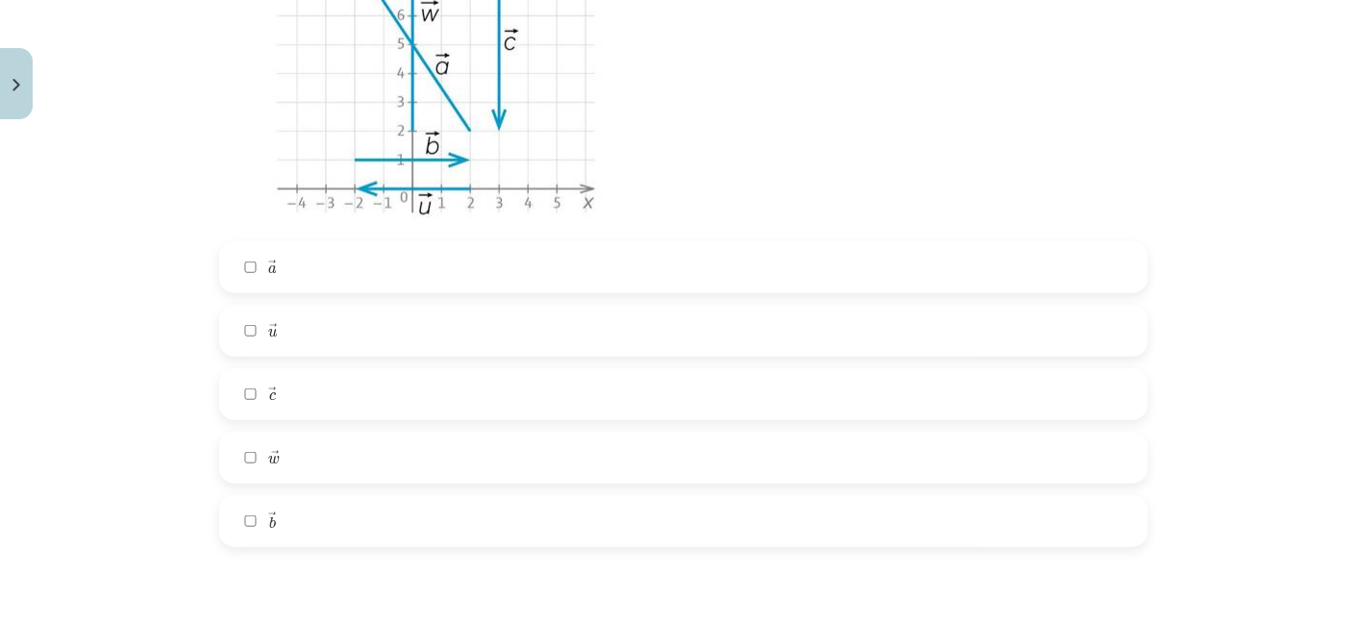
scroll to position [1356, 0]
click at [422, 325] on label "→ u u →" at bounding box center [683, 331] width 925 height 48
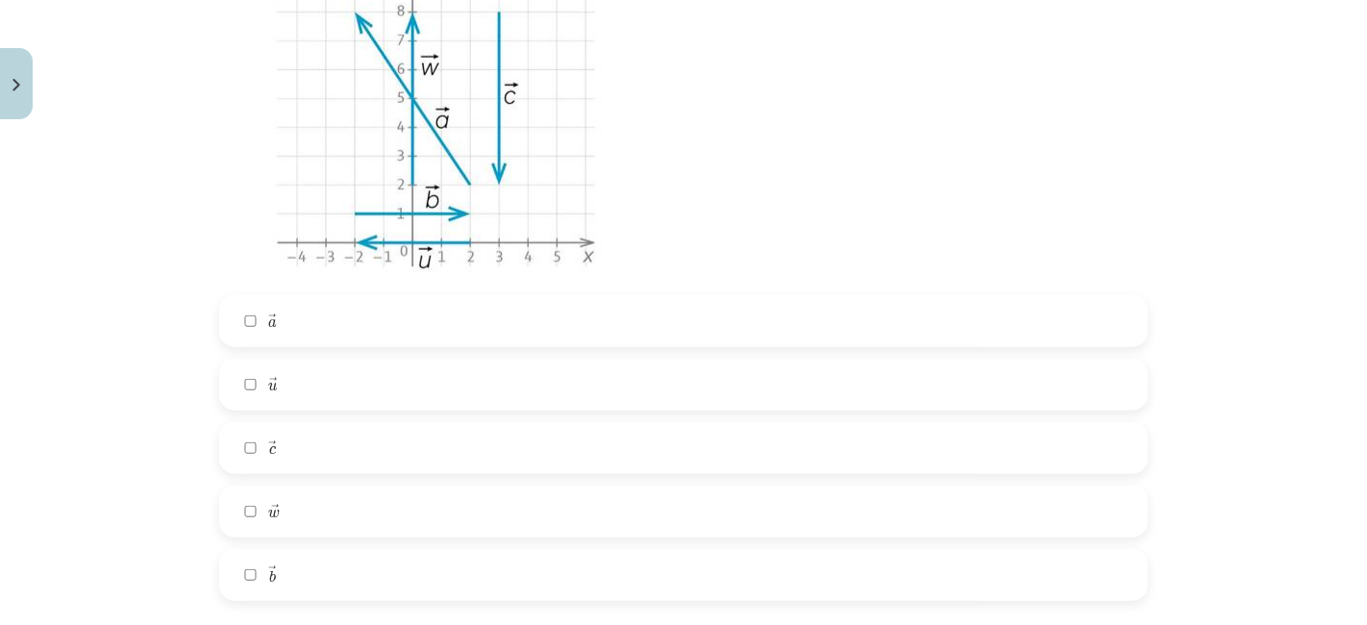
scroll to position [1304, 0]
drag, startPoint x: 427, startPoint y: 305, endPoint x: 318, endPoint y: 501, distance: 224.1
click at [318, 501] on div "→ a a → → u u → → c c → → w w → → b b →" at bounding box center [683, 446] width 928 height 306
click at [318, 501] on label "→ w w →" at bounding box center [683, 509] width 925 height 48
click at [301, 556] on label "→ b b →" at bounding box center [683, 573] width 925 height 48
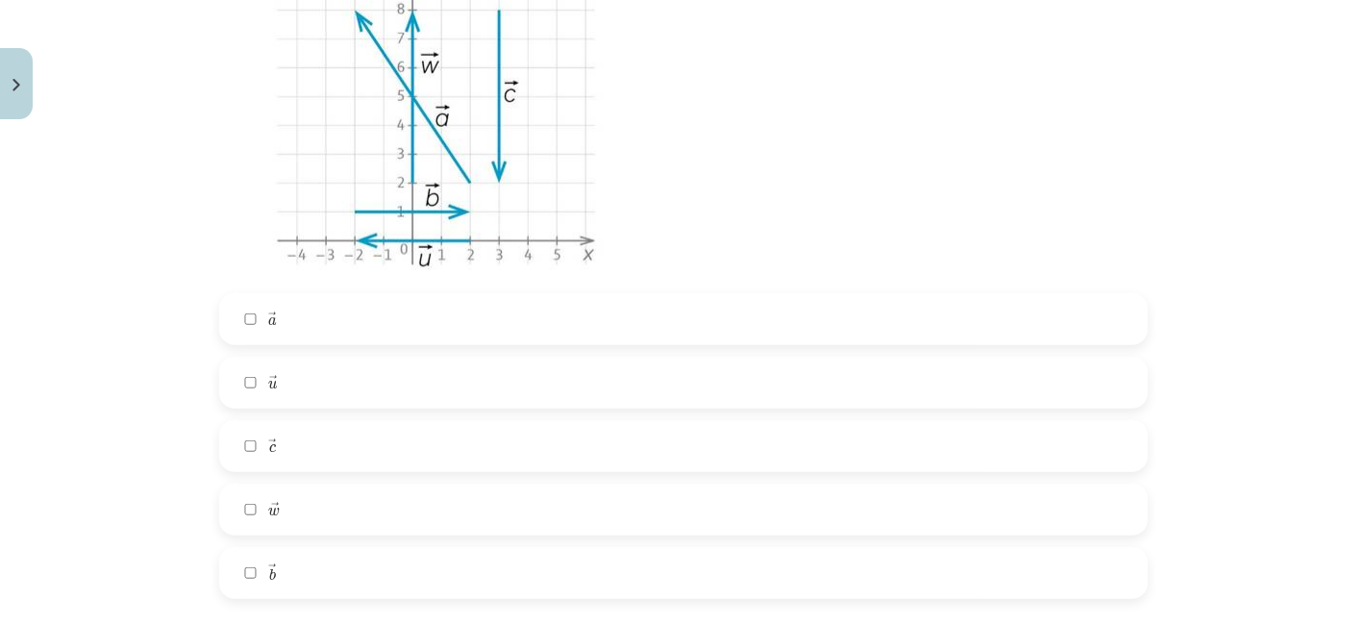
click at [307, 504] on label "→ w w →" at bounding box center [683, 509] width 925 height 48
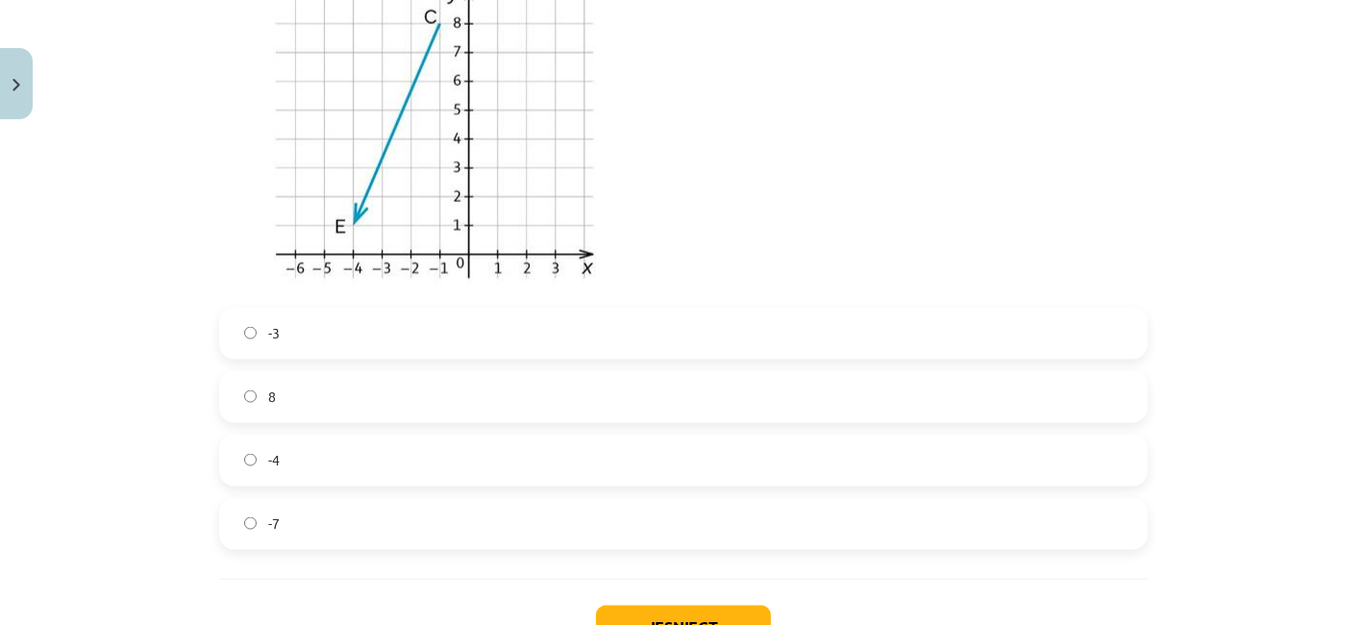
scroll to position [2076, 0]
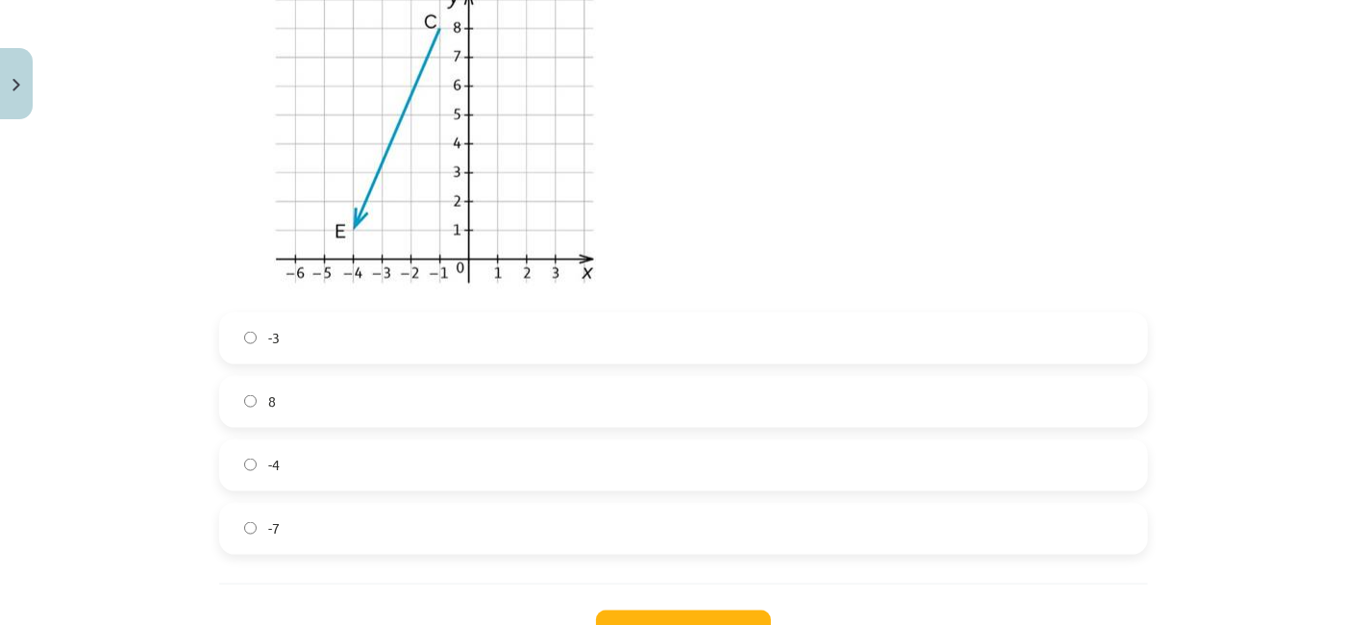
click at [393, 467] on label "-4" at bounding box center [683, 465] width 925 height 48
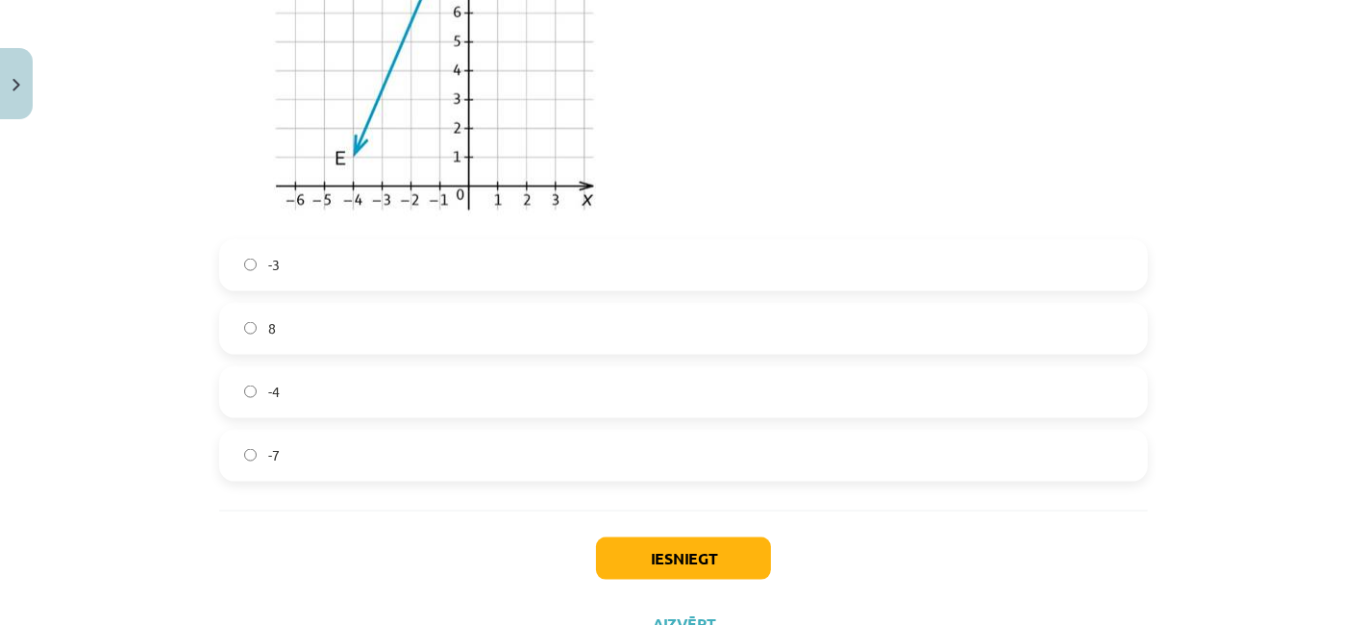
scroll to position [2151, 0]
click at [725, 543] on button "Iesniegt" at bounding box center [683, 556] width 175 height 42
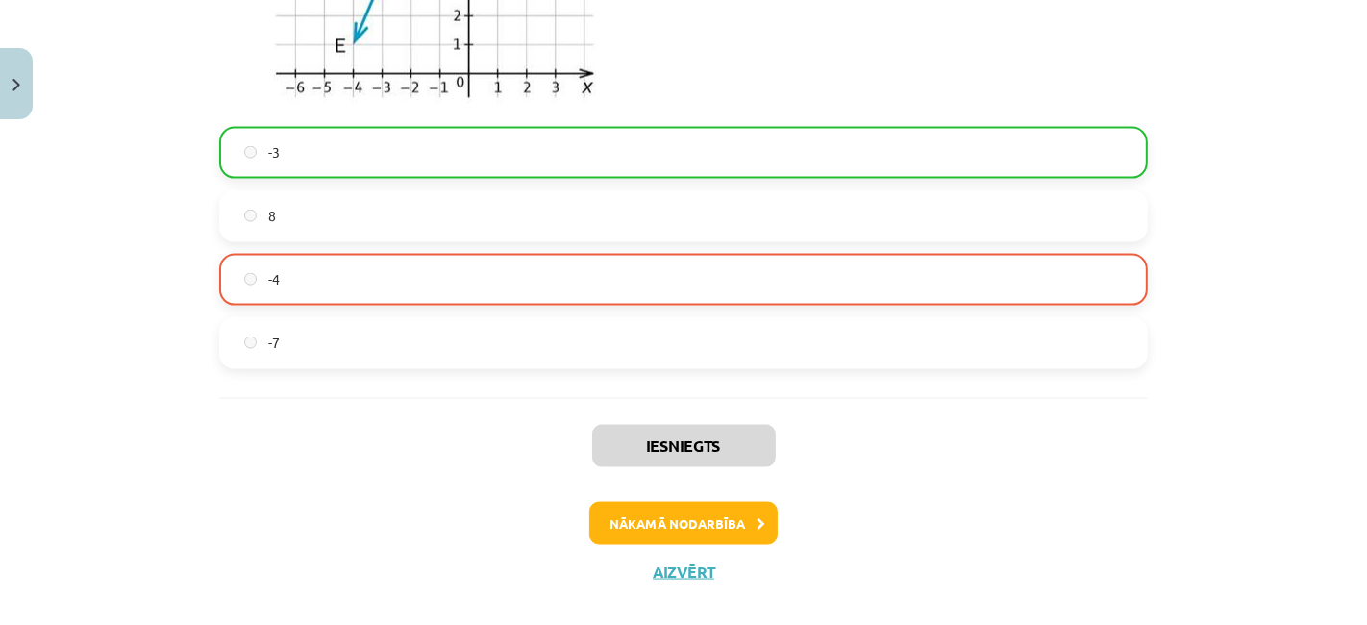
scroll to position [2288, 0]
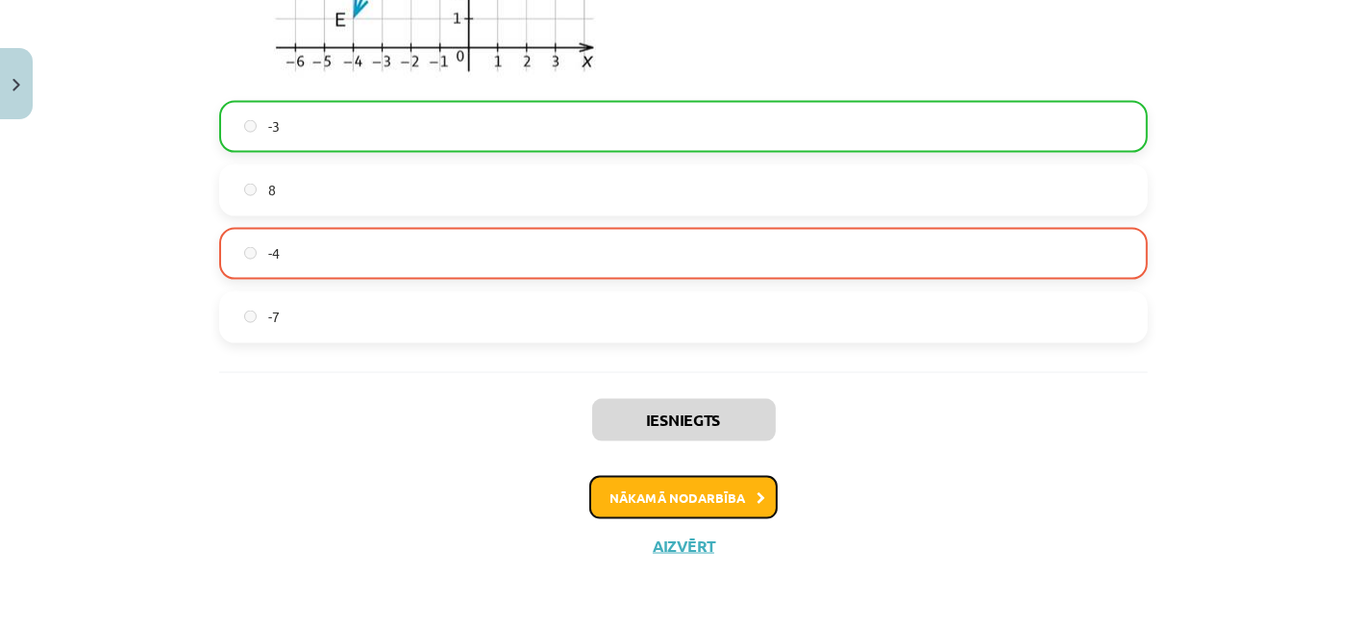
click at [725, 498] on button "Nākamā nodarbība" at bounding box center [683, 498] width 188 height 44
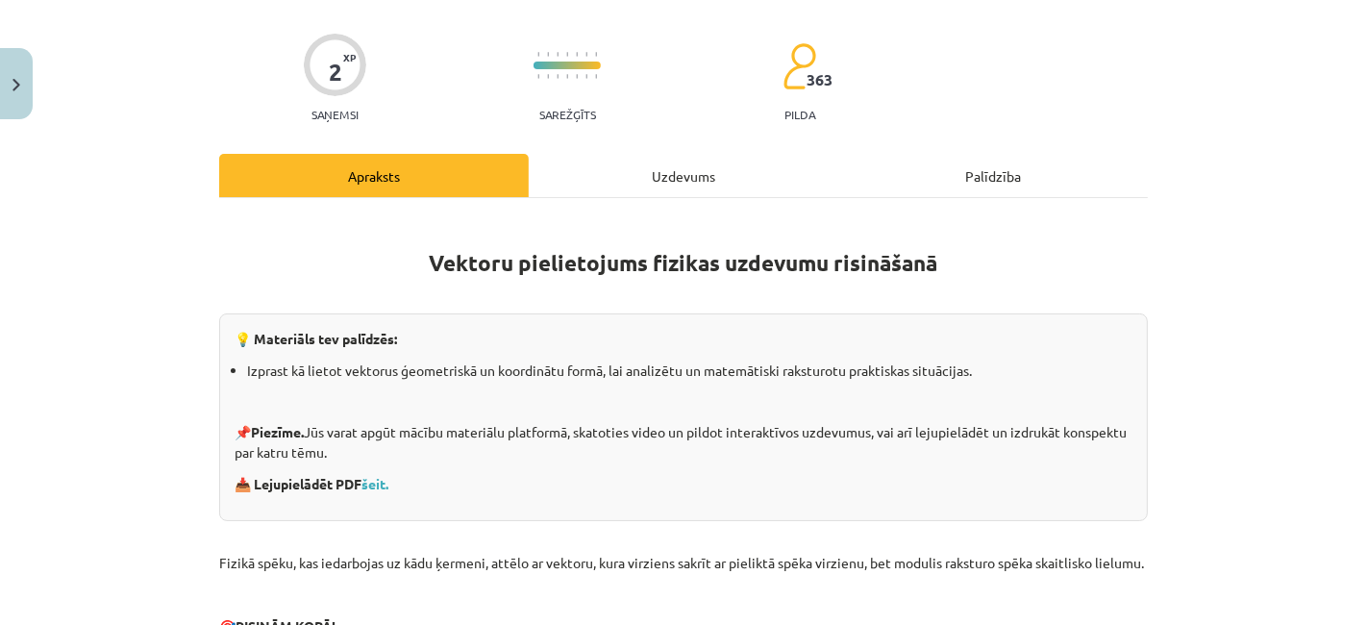
scroll to position [126, 0]
